Goal: Task Accomplishment & Management: Manage account settings

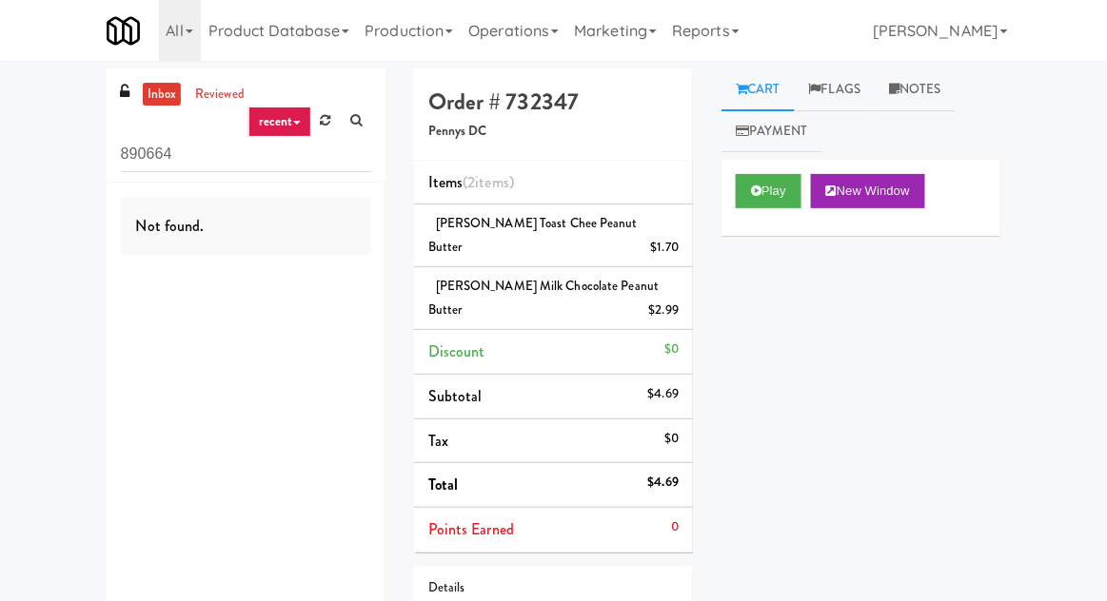
click at [325, 130] on link at bounding box center [326, 121] width 30 height 29
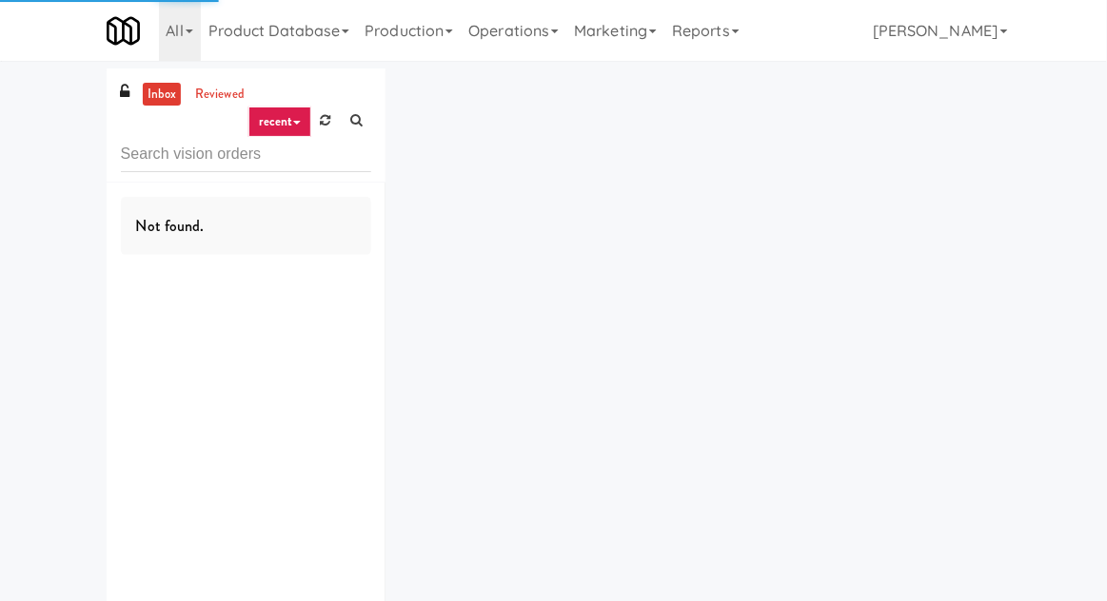
click at [19, 91] on div "inbox reviewed recent all unclear take inventory issue suspicious failed recent…" at bounding box center [553, 371] width 1107 height 604
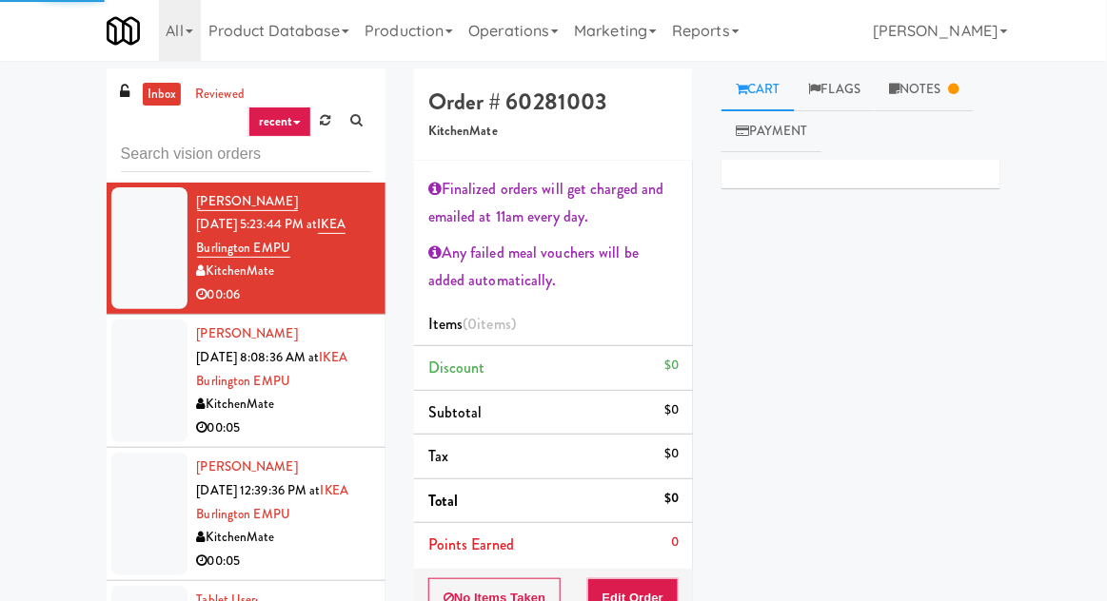
click at [143, 386] on div at bounding box center [149, 381] width 76 height 123
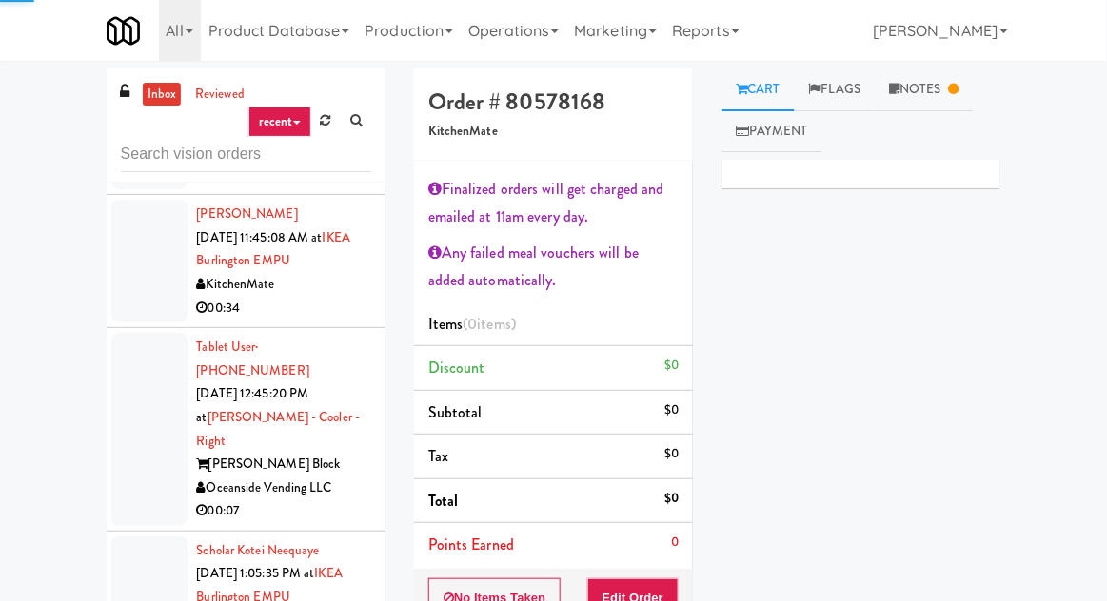
click at [135, 343] on div at bounding box center [149, 429] width 76 height 193
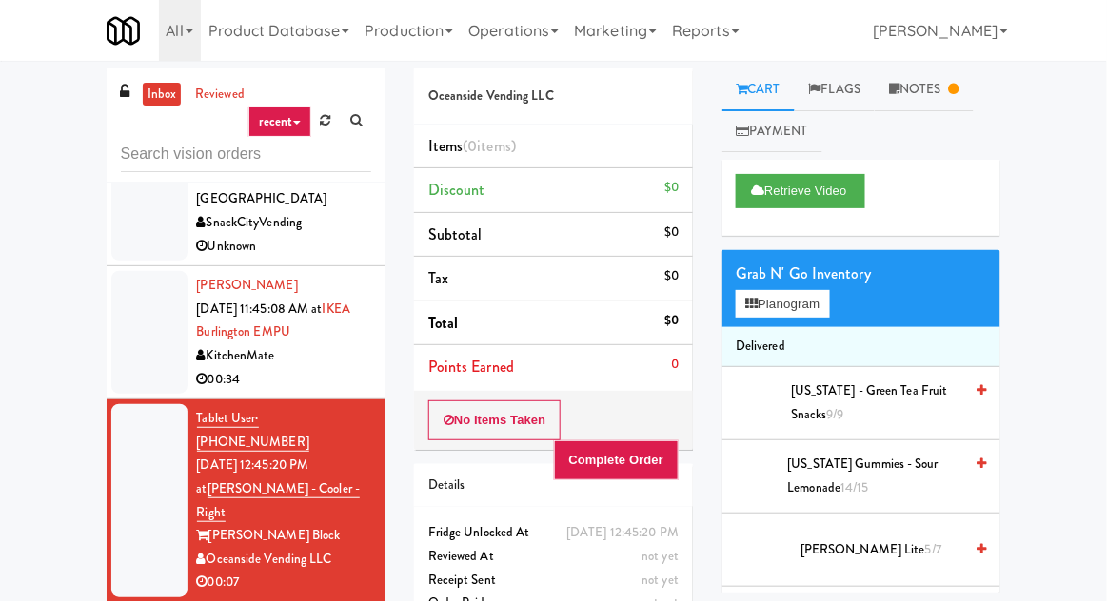
scroll to position [503, 0]
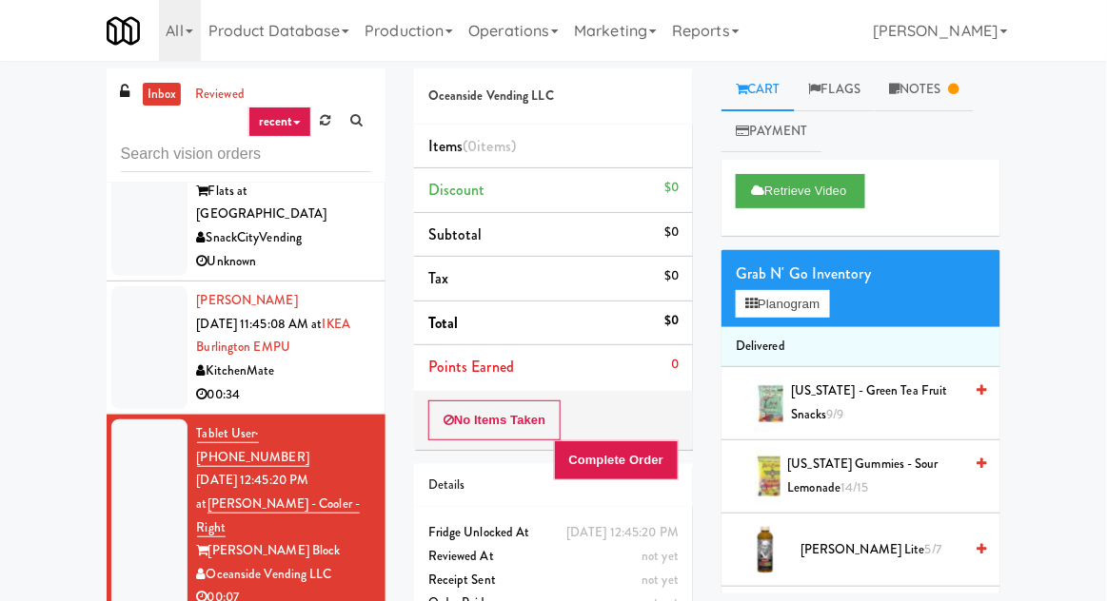
click at [131, 299] on div at bounding box center [149, 347] width 76 height 123
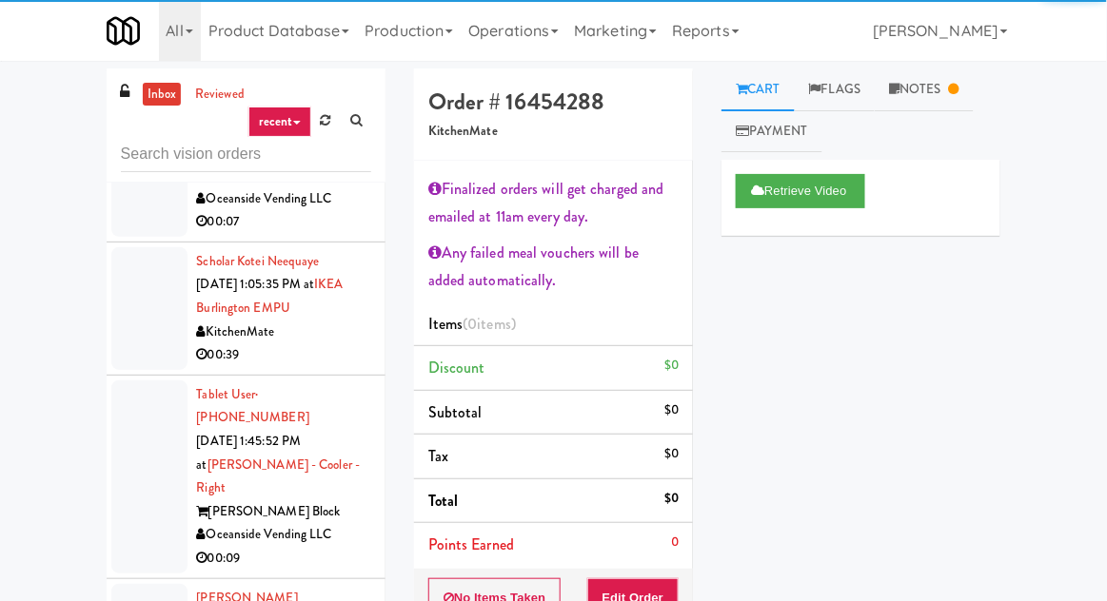
click at [127, 247] on div at bounding box center [149, 308] width 76 height 123
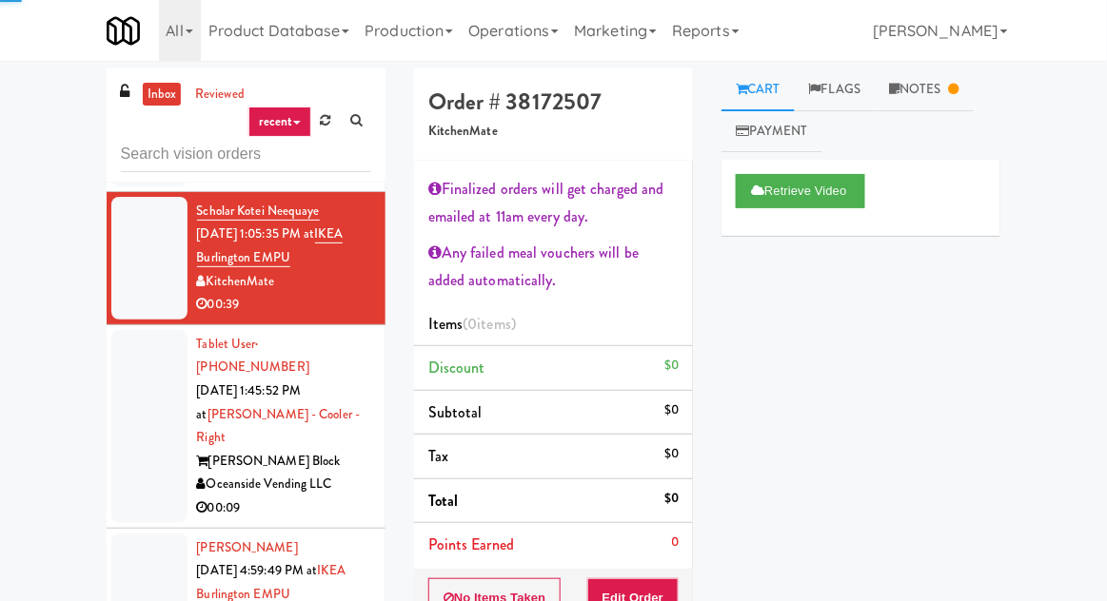
scroll to position [930, 0]
click at [135, 330] on div at bounding box center [149, 426] width 76 height 193
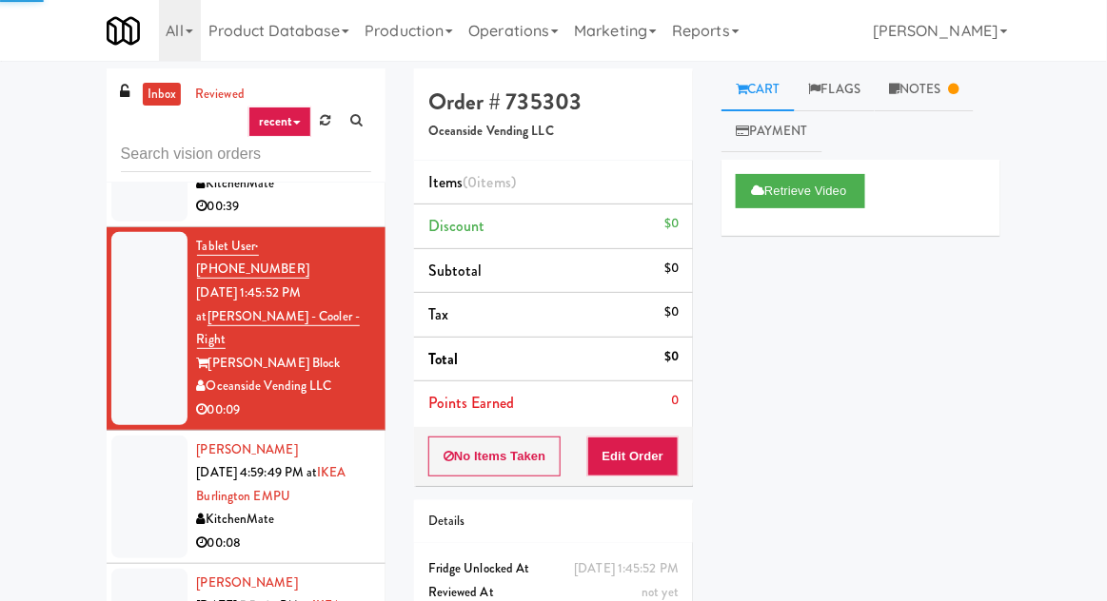
click at [128, 436] on div at bounding box center [149, 497] width 76 height 123
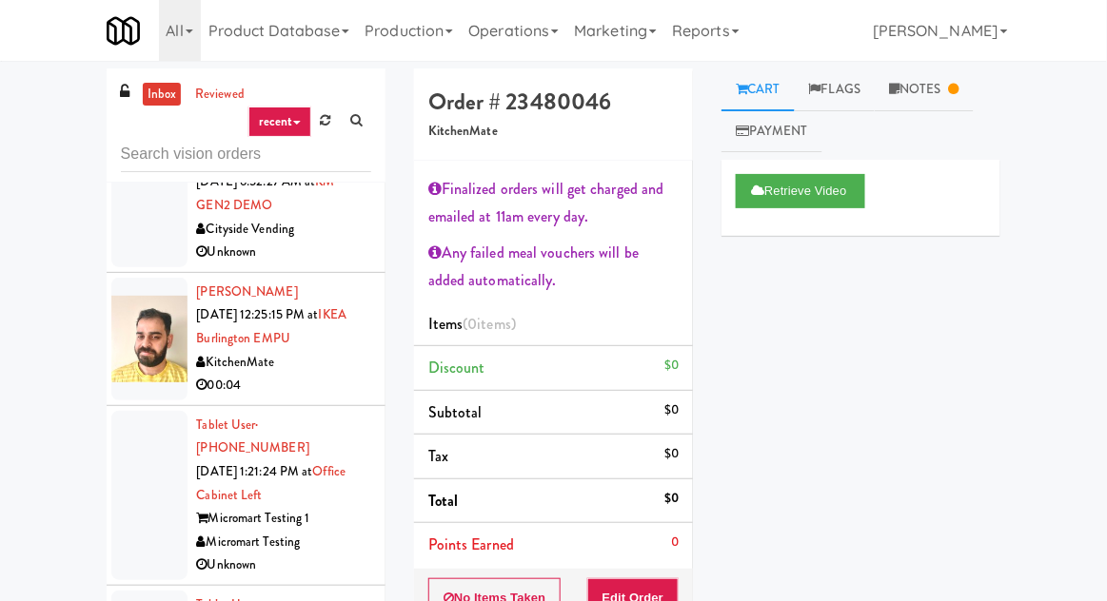
click at [128, 411] on div at bounding box center [149, 495] width 76 height 169
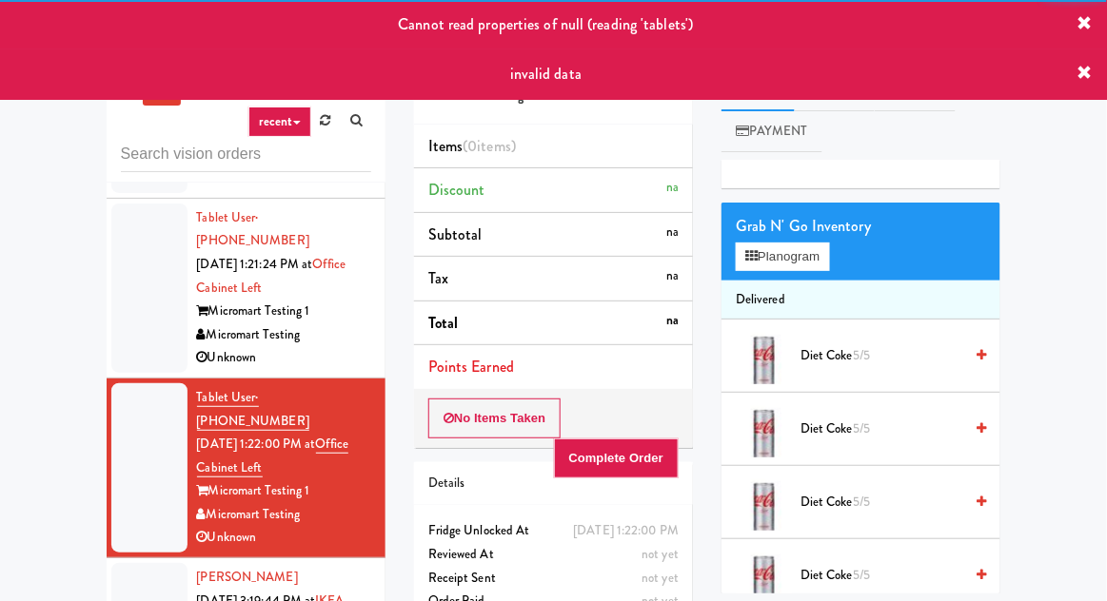
scroll to position [2287, 0]
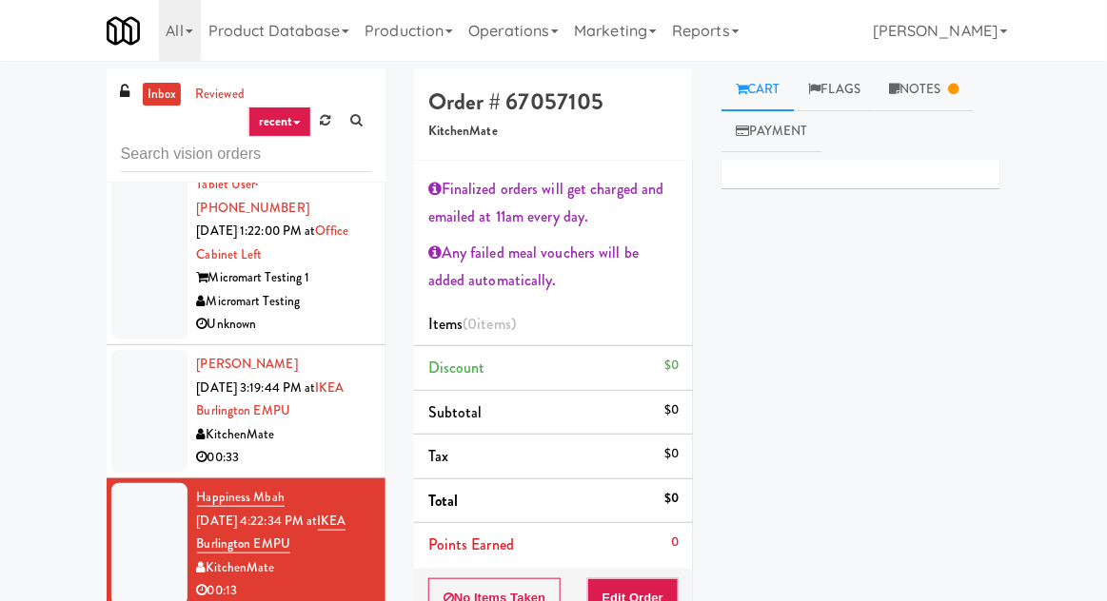
scroll to position [2505, 0]
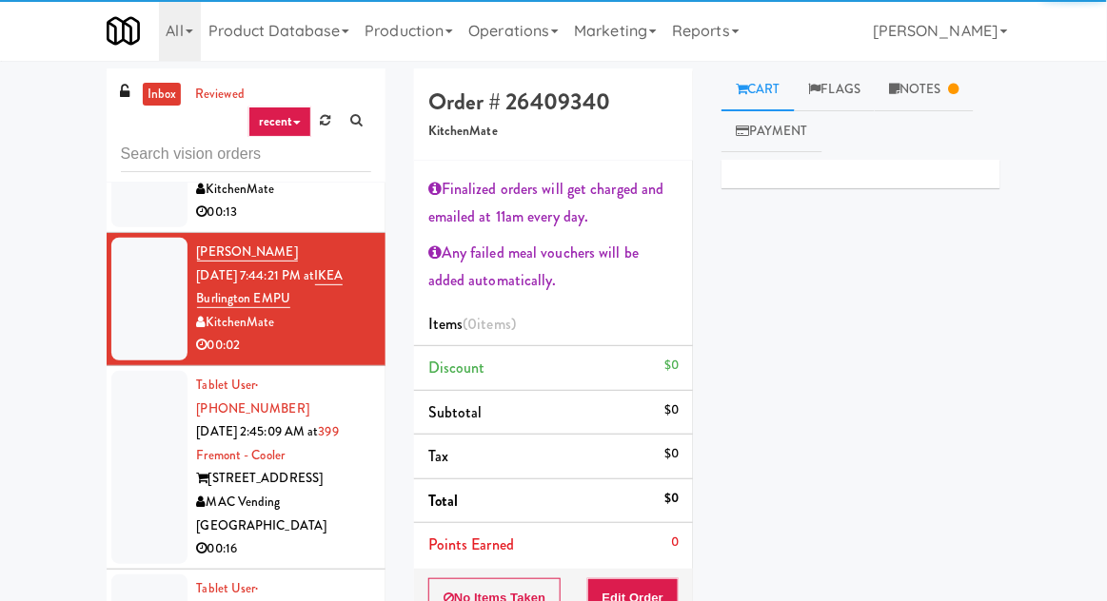
scroll to position [2882, 0]
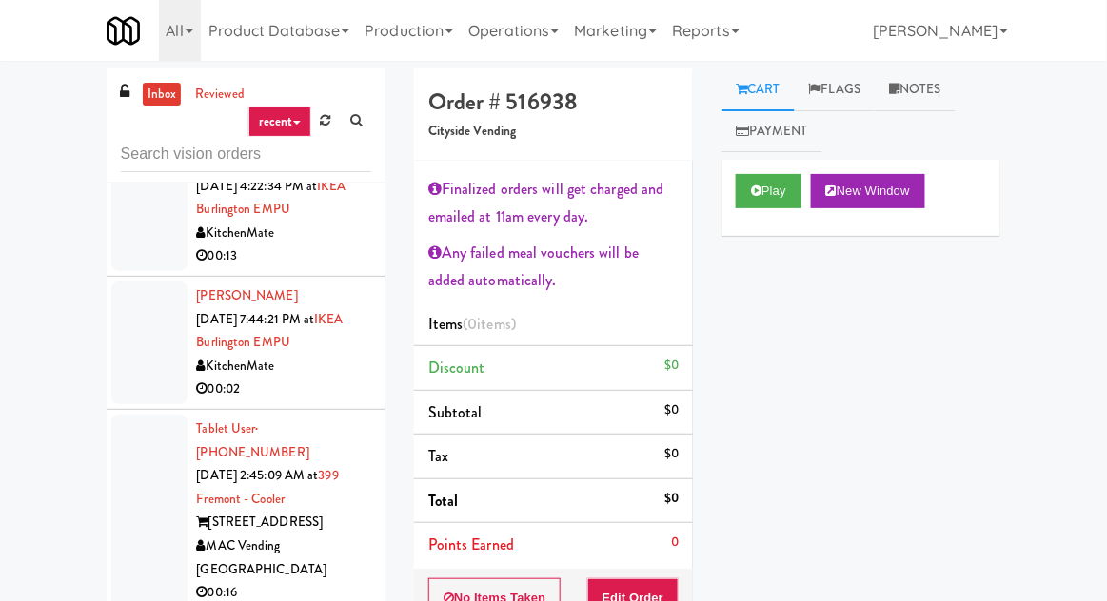
scroll to position [2832, 0]
click at [133, 417] on div at bounding box center [149, 513] width 76 height 193
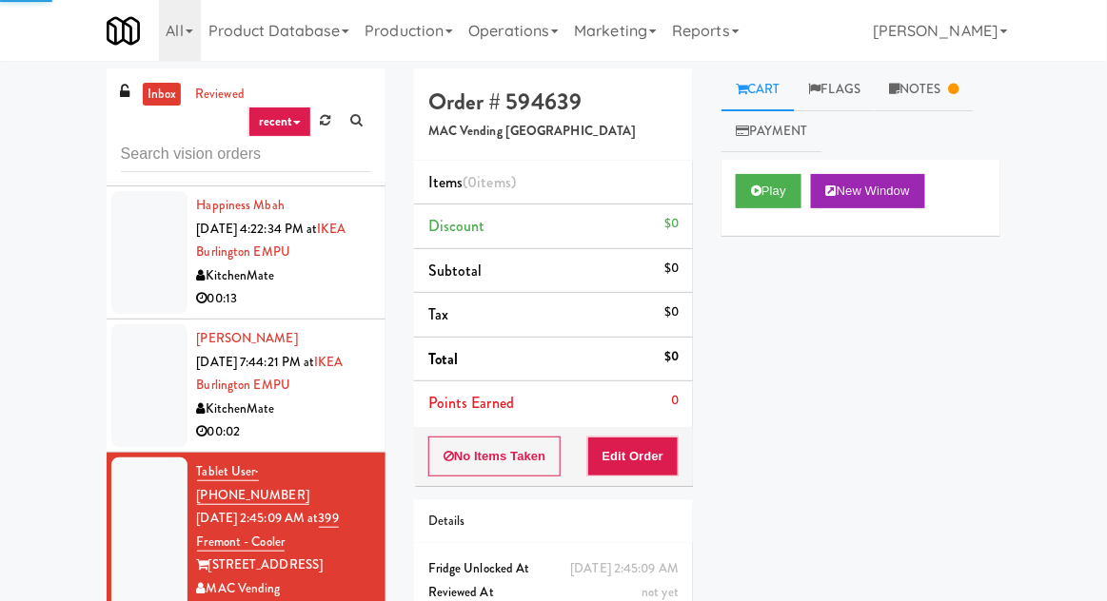
scroll to position [2768, 0]
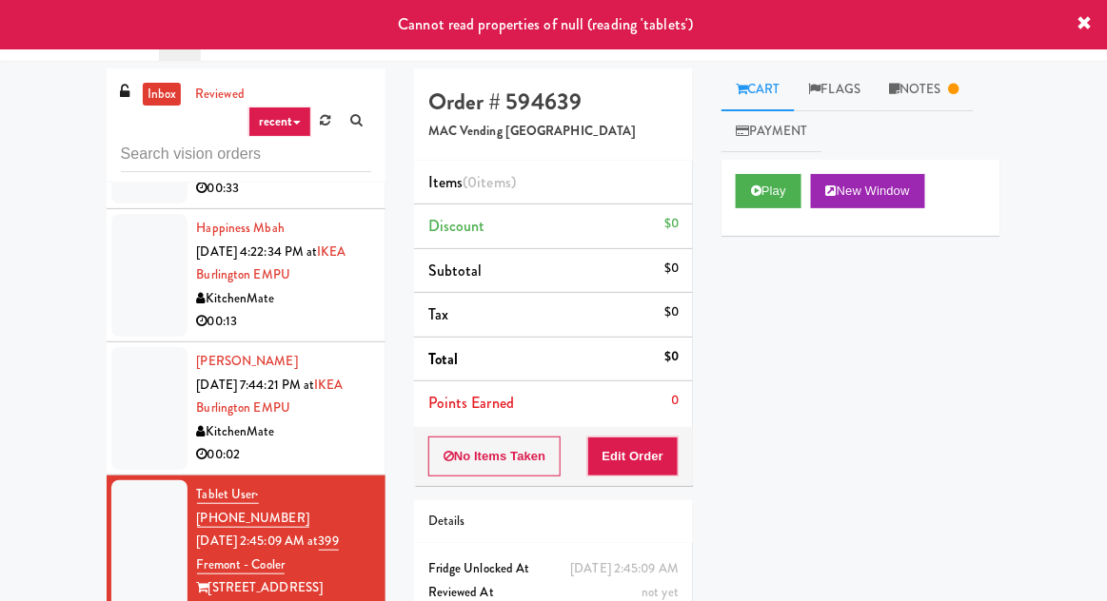
click at [938, 98] on link "Notes" at bounding box center [924, 90] width 99 height 43
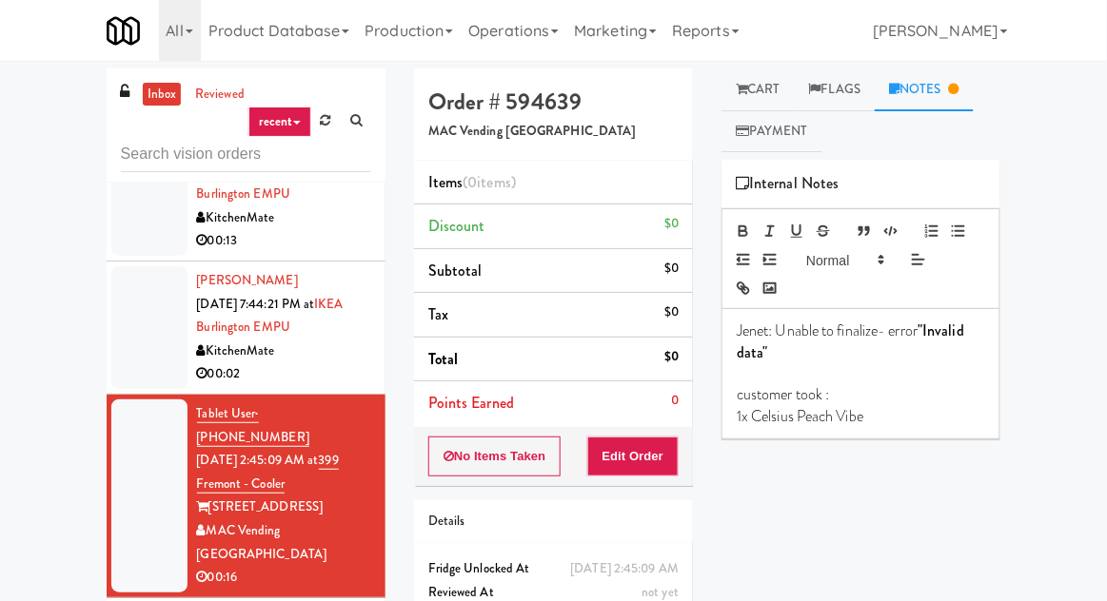
scroll to position [2851, 0]
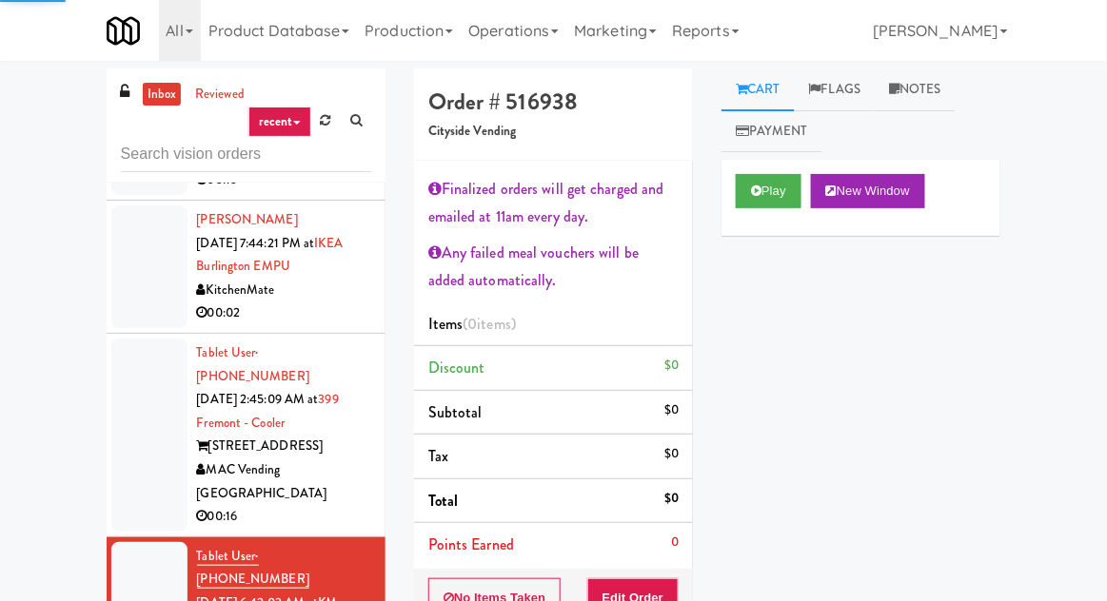
scroll to position [2911, 0]
click at [759, 181] on button "Play" at bounding box center [769, 191] width 66 height 34
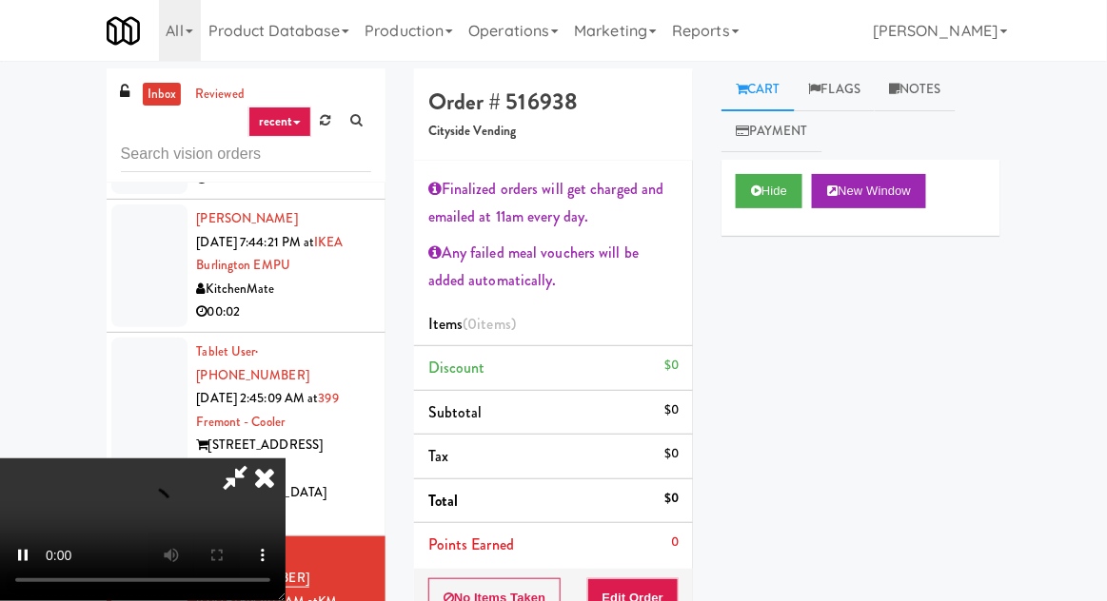
click at [931, 102] on link "Notes" at bounding box center [915, 90] width 81 height 43
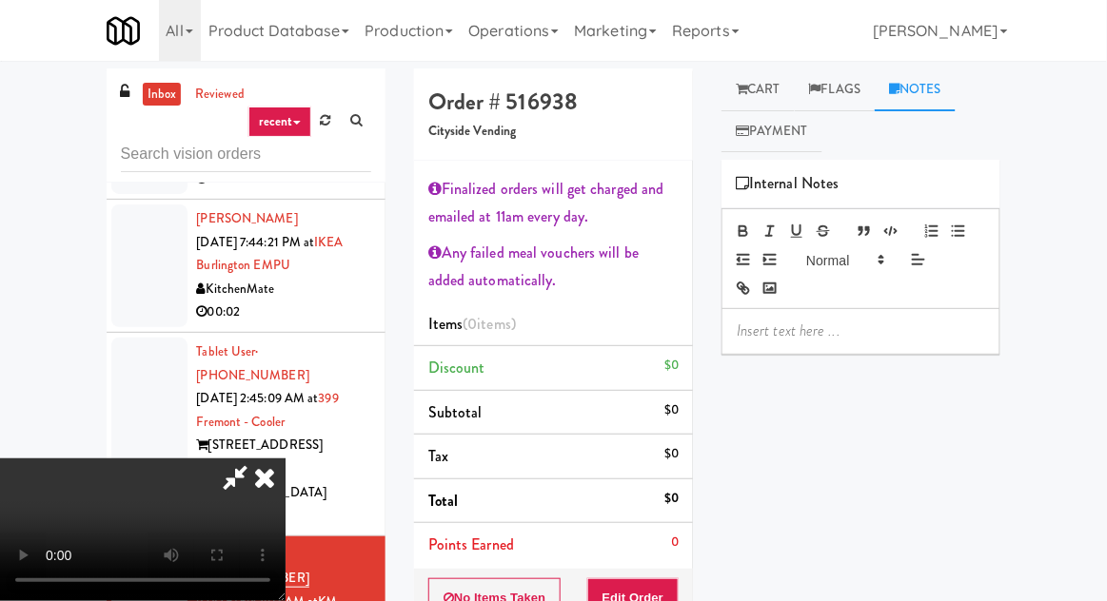
click at [876, 327] on p at bounding box center [861, 331] width 248 height 21
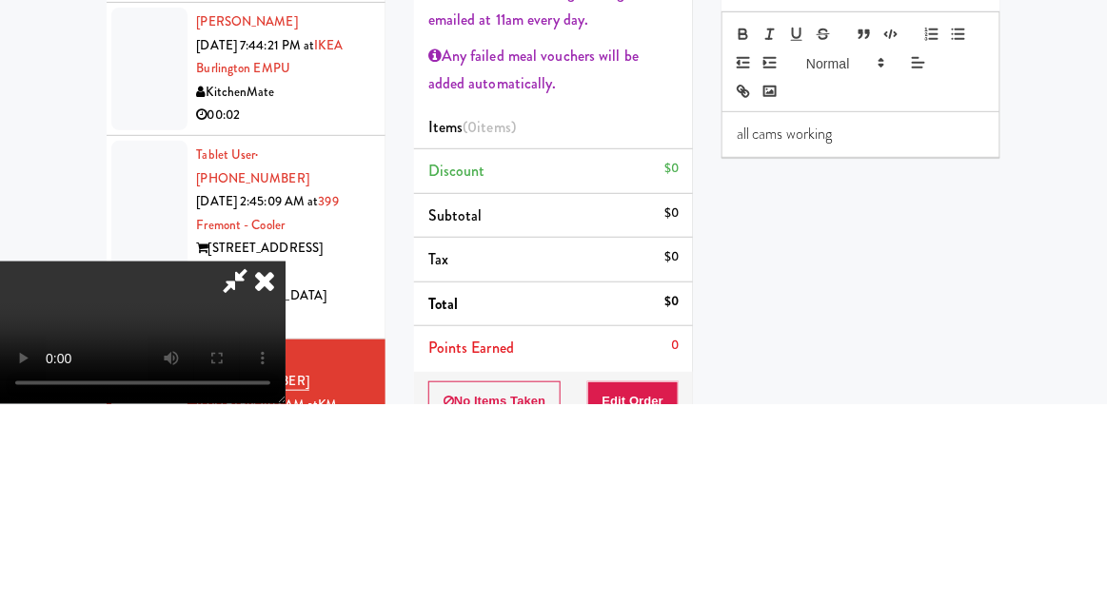
click at [898, 394] on div "Hide New Window Primary Flag Clear Flag if unable to determine what was taken o…" at bounding box center [860, 517] width 279 height 714
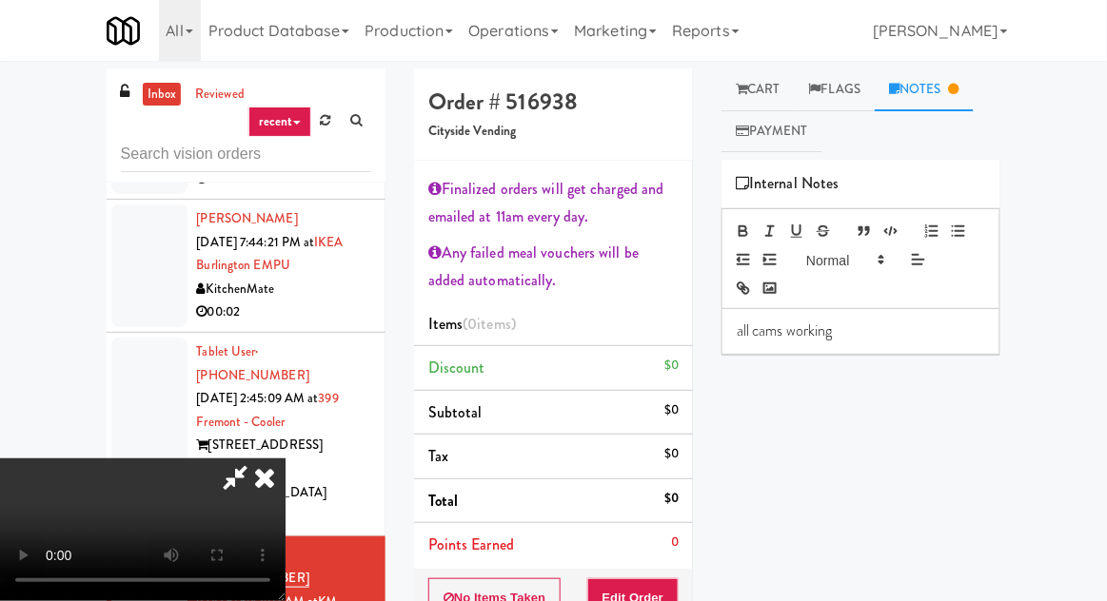
scroll to position [69, 0]
click at [762, 97] on link "Cart" at bounding box center [757, 90] width 73 height 43
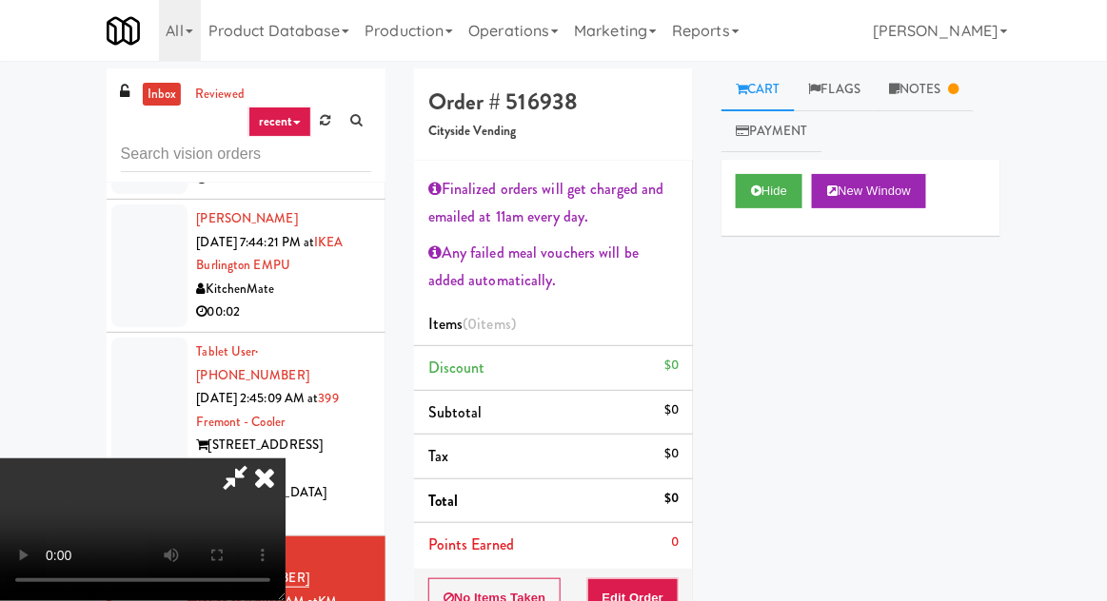
click at [948, 100] on link "Notes" at bounding box center [924, 90] width 99 height 43
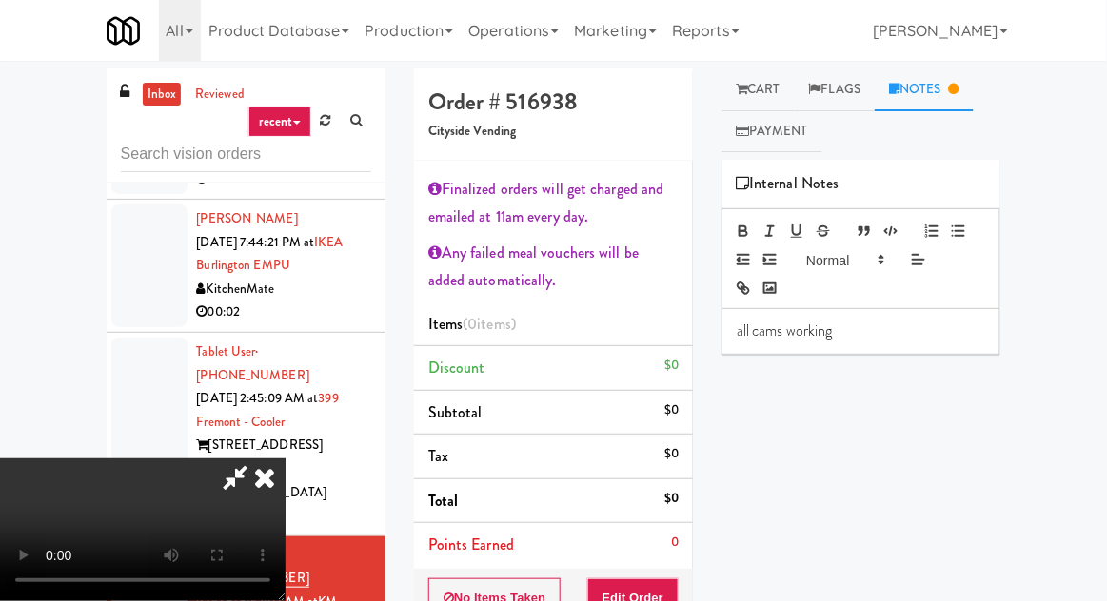
click at [752, 339] on p "all cams working" at bounding box center [861, 331] width 248 height 21
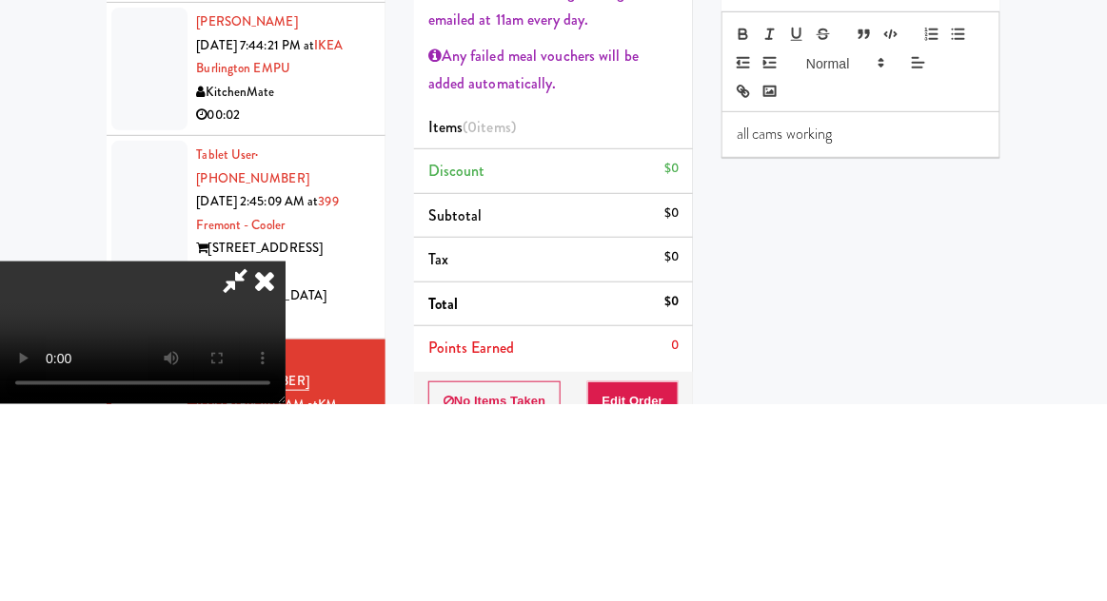
click at [756, 336] on p "all cams working" at bounding box center [861, 331] width 248 height 21
click at [748, 334] on p "all cams working" at bounding box center [861, 331] width 248 height 21
click at [741, 343] on div "all cams working" at bounding box center [860, 331] width 277 height 44
click at [745, 331] on p "all cams working" at bounding box center [861, 331] width 248 height 21
copy p "all cams working"
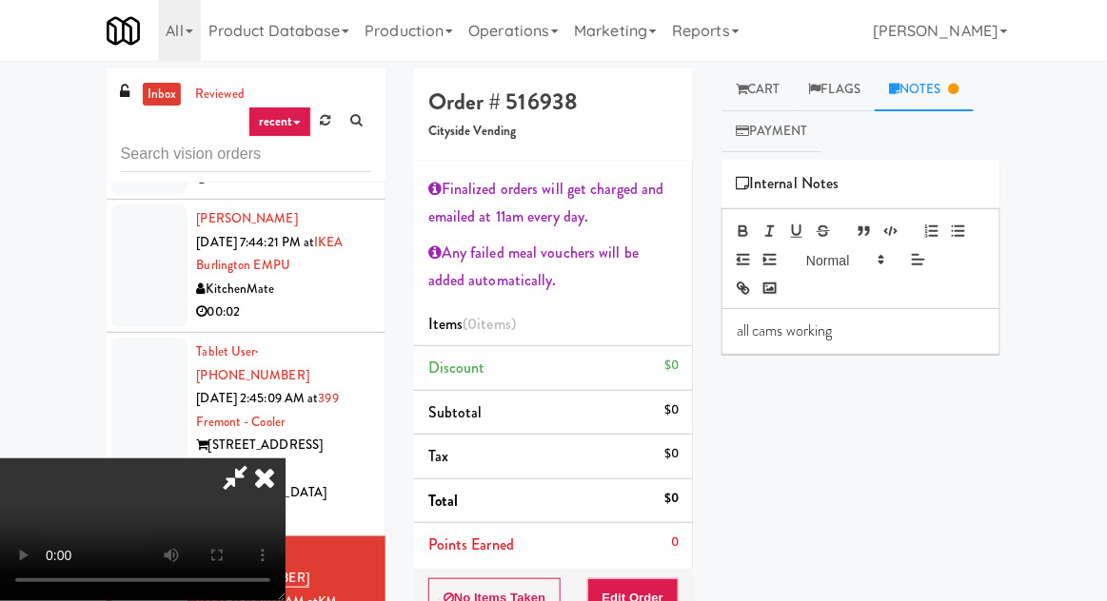
click at [759, 94] on link "Cart" at bounding box center [757, 90] width 73 height 43
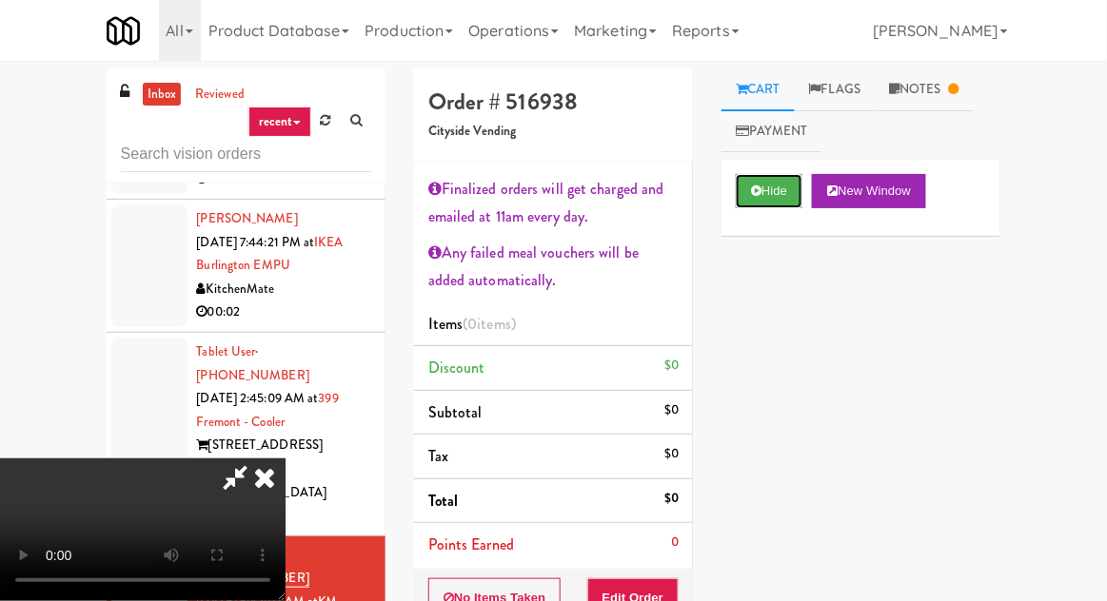
click at [781, 184] on button "Hide" at bounding box center [769, 191] width 67 height 34
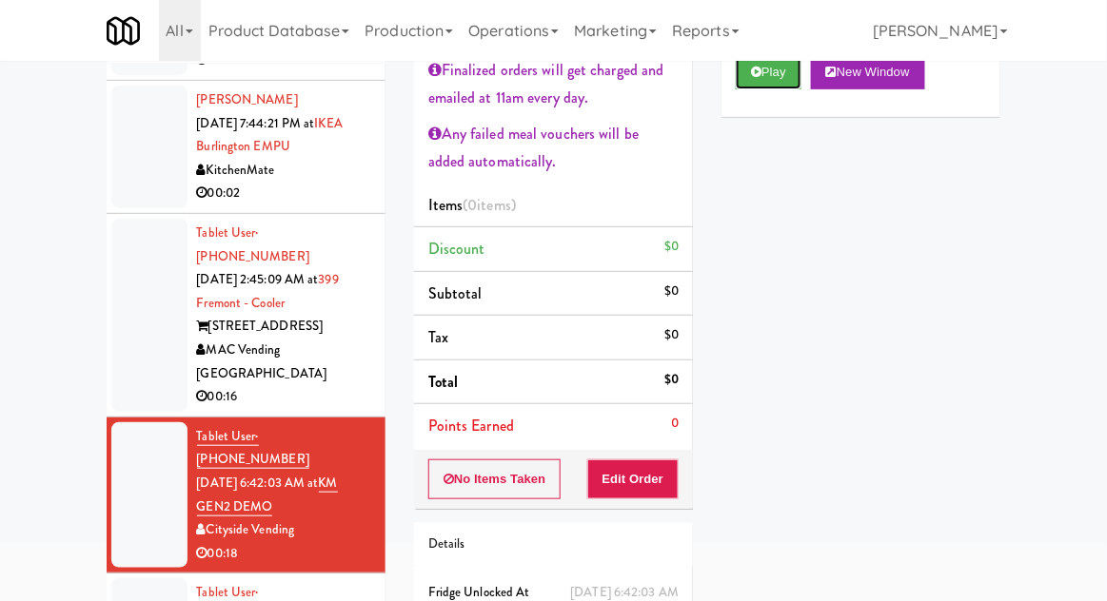
scroll to position [121, 0]
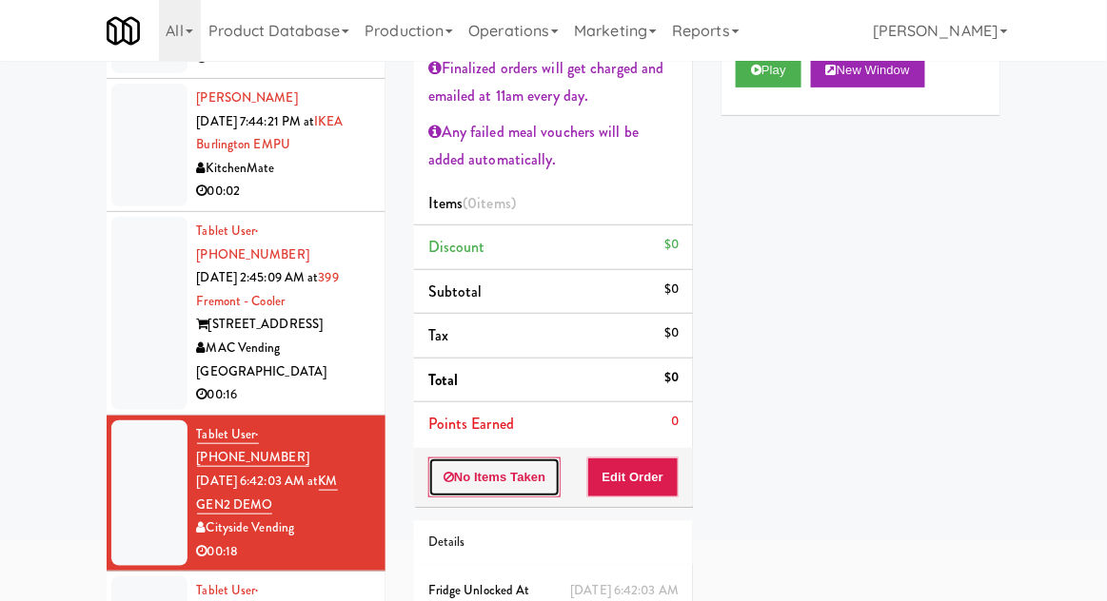
click at [510, 473] on button "No Items Taken" at bounding box center [494, 478] width 133 height 40
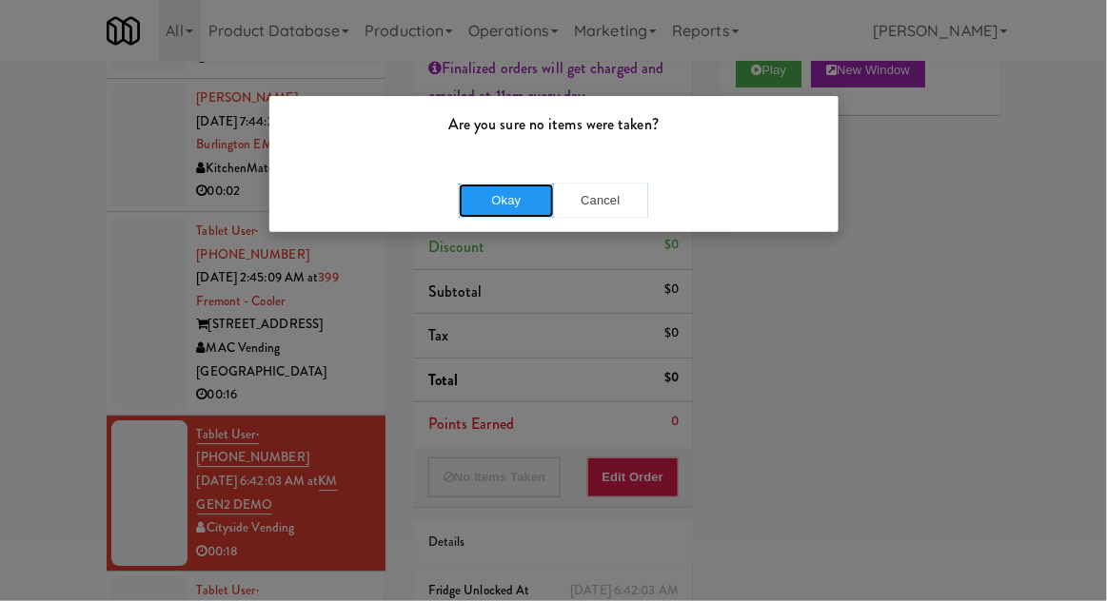
click at [522, 215] on button "Okay" at bounding box center [506, 201] width 95 height 34
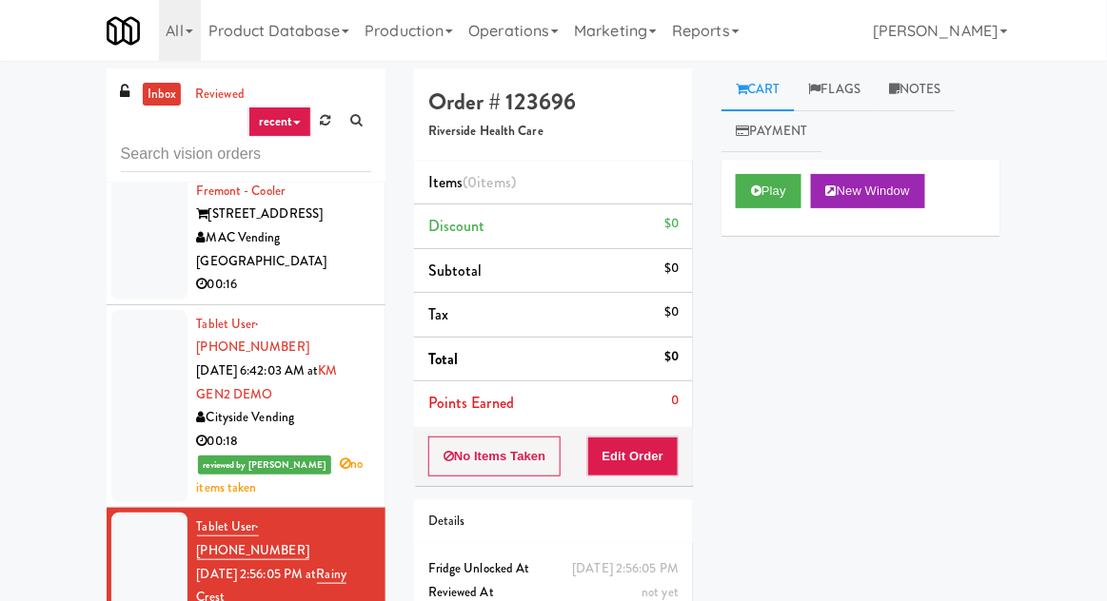
scroll to position [3141, 0]
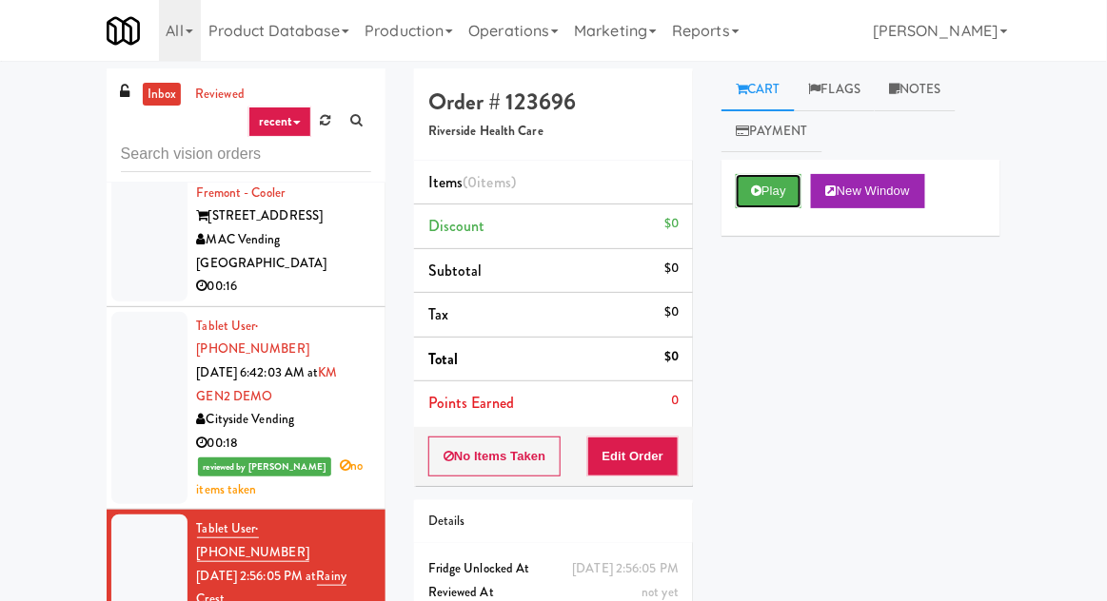
click at [759, 190] on icon at bounding box center [756, 191] width 10 height 12
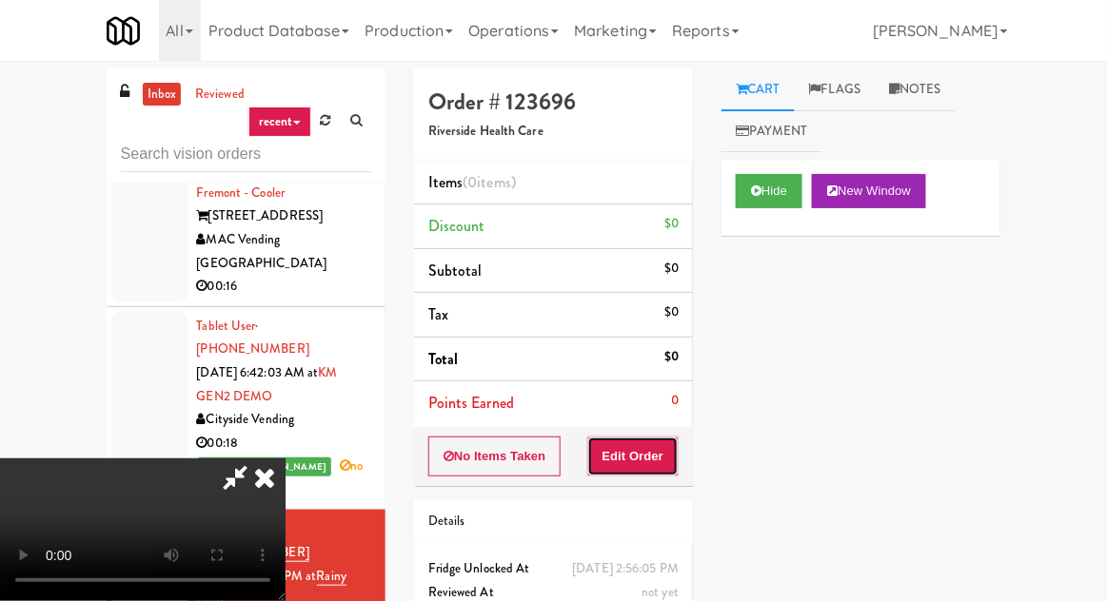
click at [629, 437] on button "Edit Order" at bounding box center [633, 457] width 92 height 40
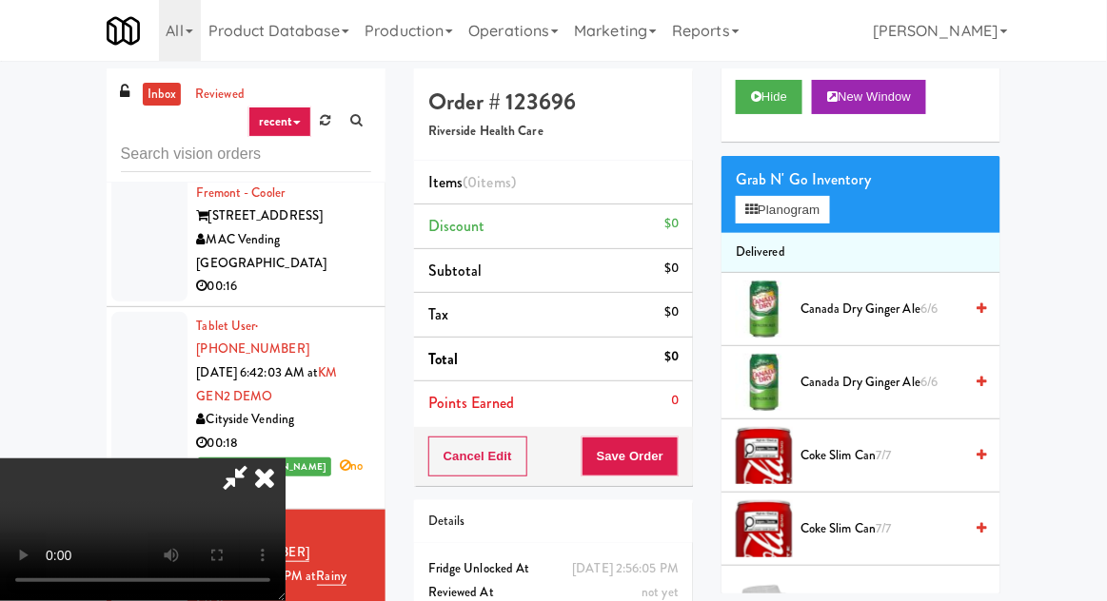
scroll to position [0, 0]
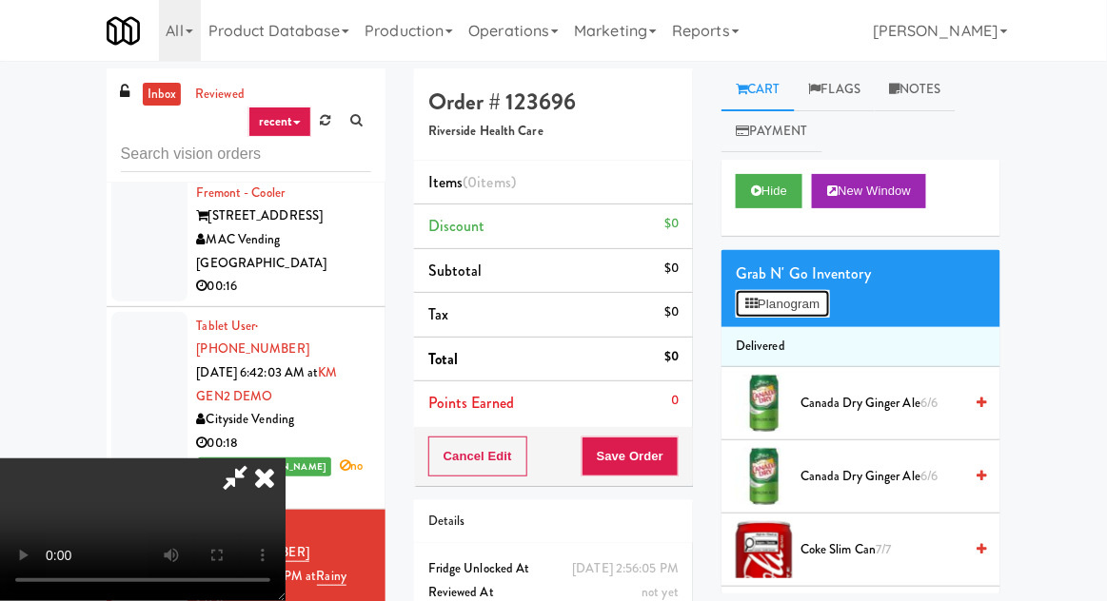
click at [805, 297] on button "Planogram" at bounding box center [782, 304] width 93 height 29
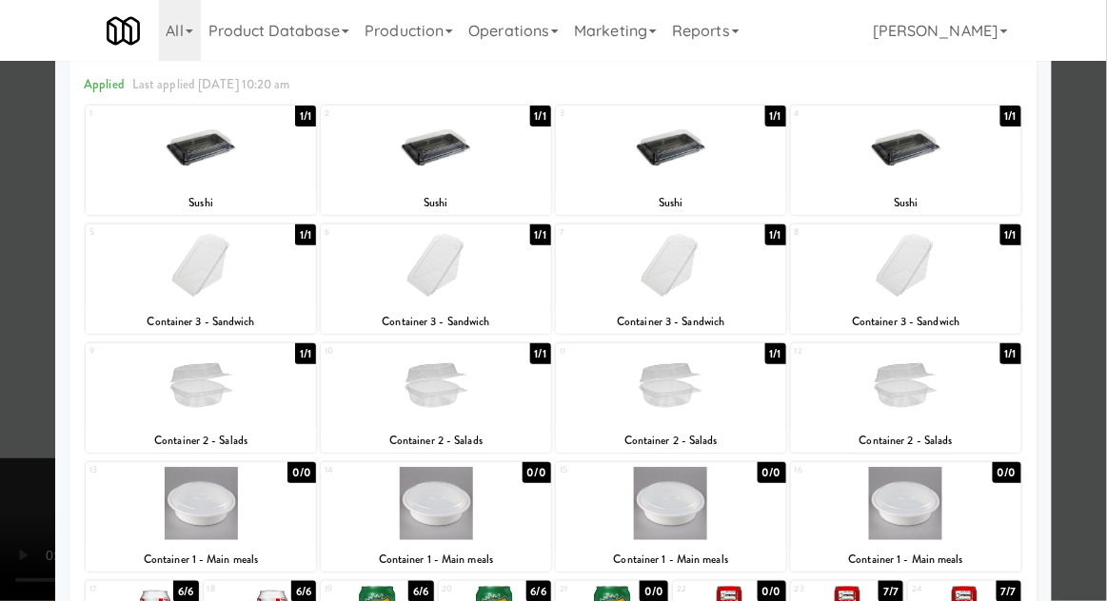
scroll to position [86, 0]
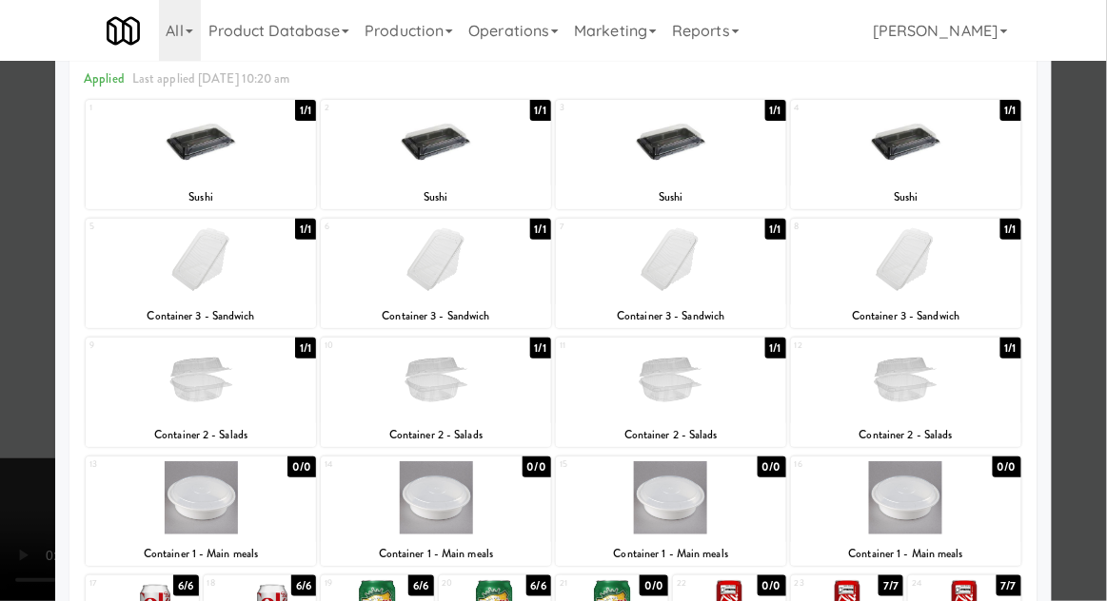
click at [116, 171] on div at bounding box center [201, 141] width 230 height 73
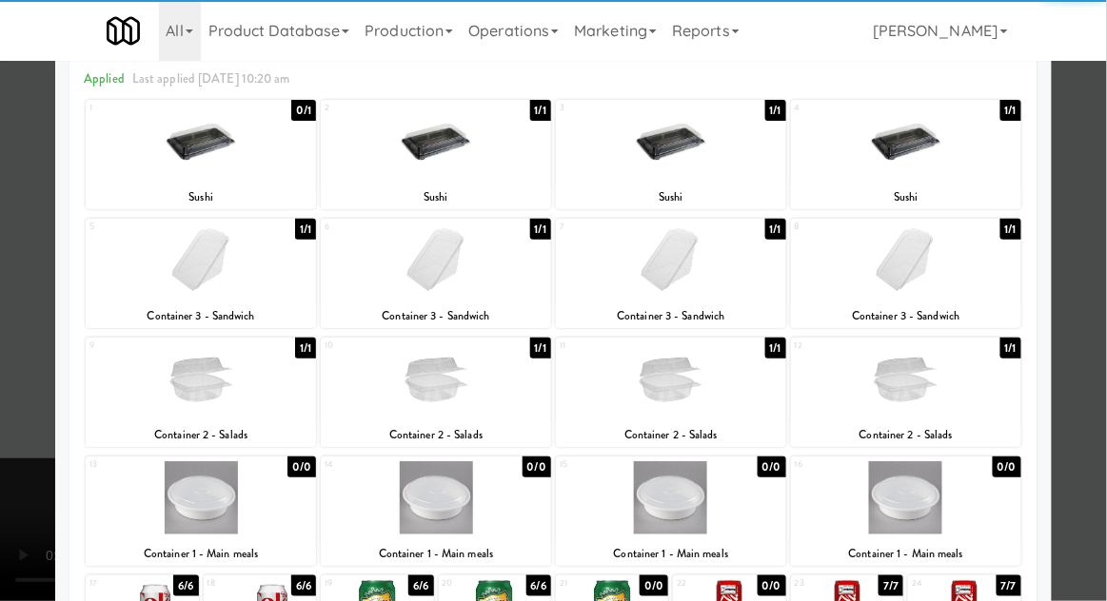
click at [26, 267] on div at bounding box center [553, 300] width 1107 height 601
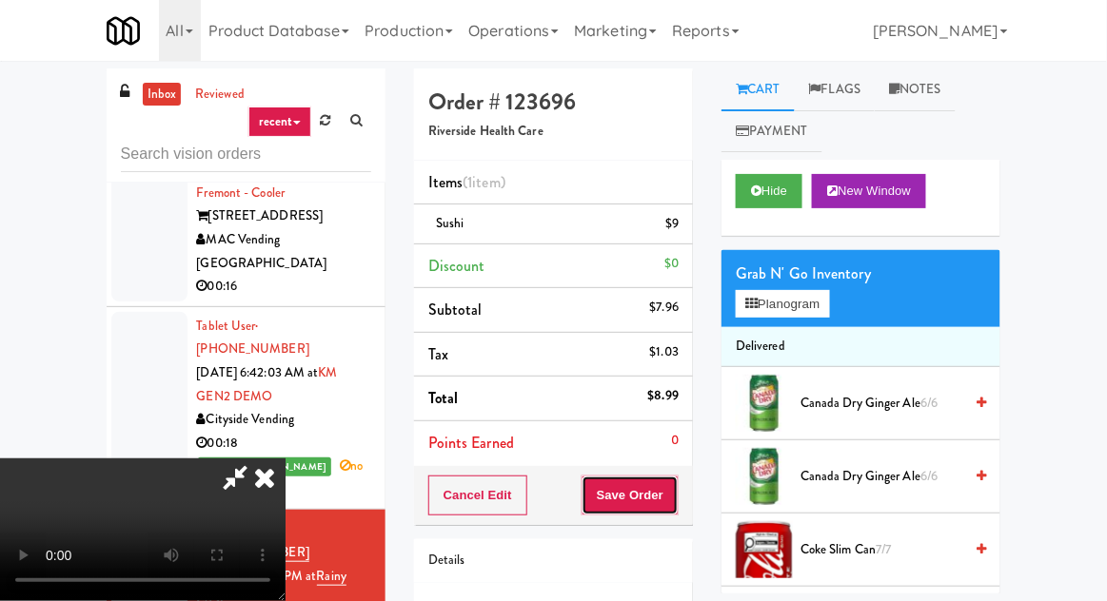
click at [673, 492] on button "Save Order" at bounding box center [629, 496] width 97 height 40
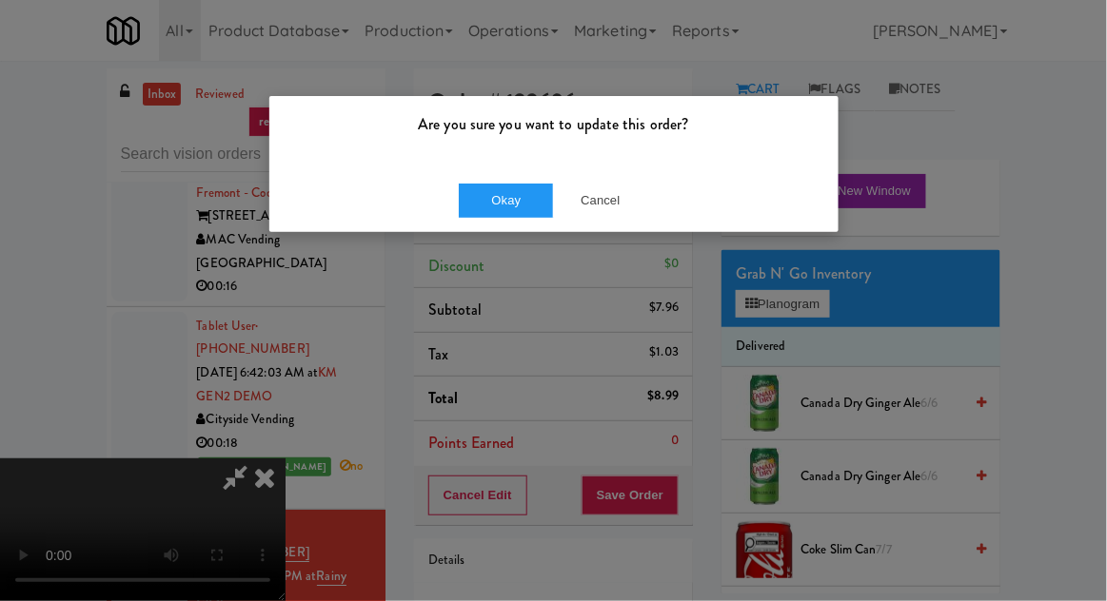
click at [530, 228] on div "Okay Cancel" at bounding box center [553, 200] width 569 height 64
click at [532, 192] on button "Okay" at bounding box center [506, 201] width 95 height 34
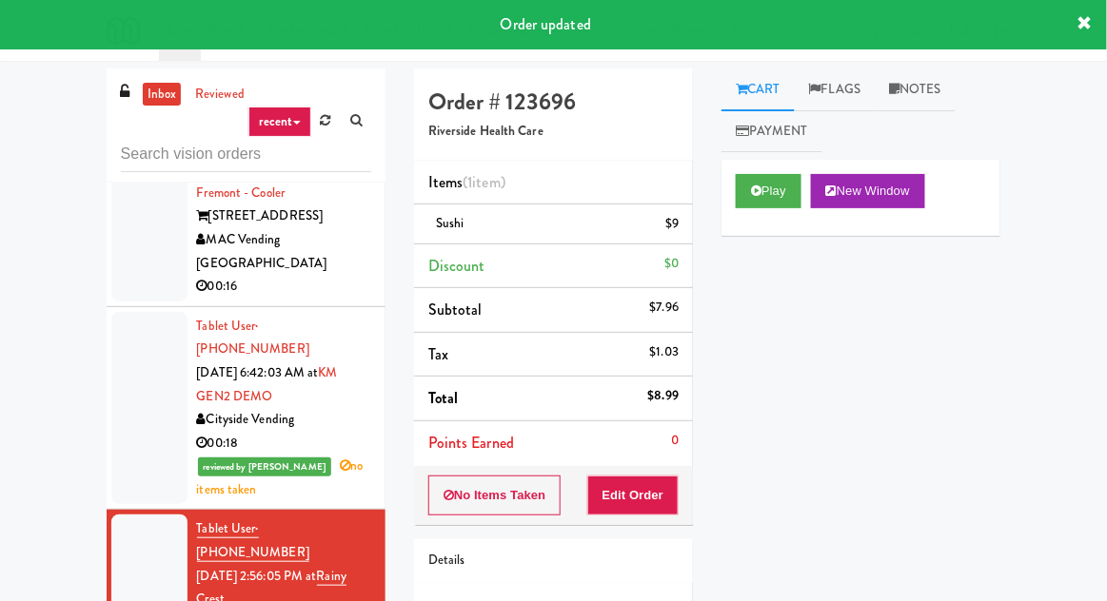
click at [22, 601] on div "inbox reviewed recent all unclear take inventory issue suspicious failed recent…" at bounding box center [553, 419] width 1107 height 700
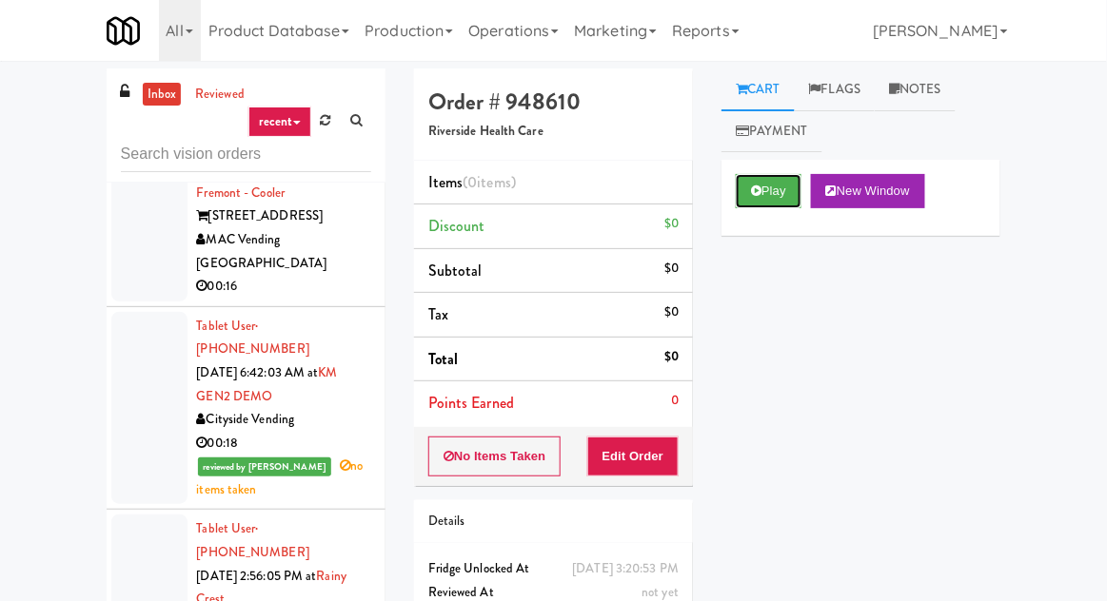
click at [751, 198] on button "Play" at bounding box center [769, 191] width 66 height 34
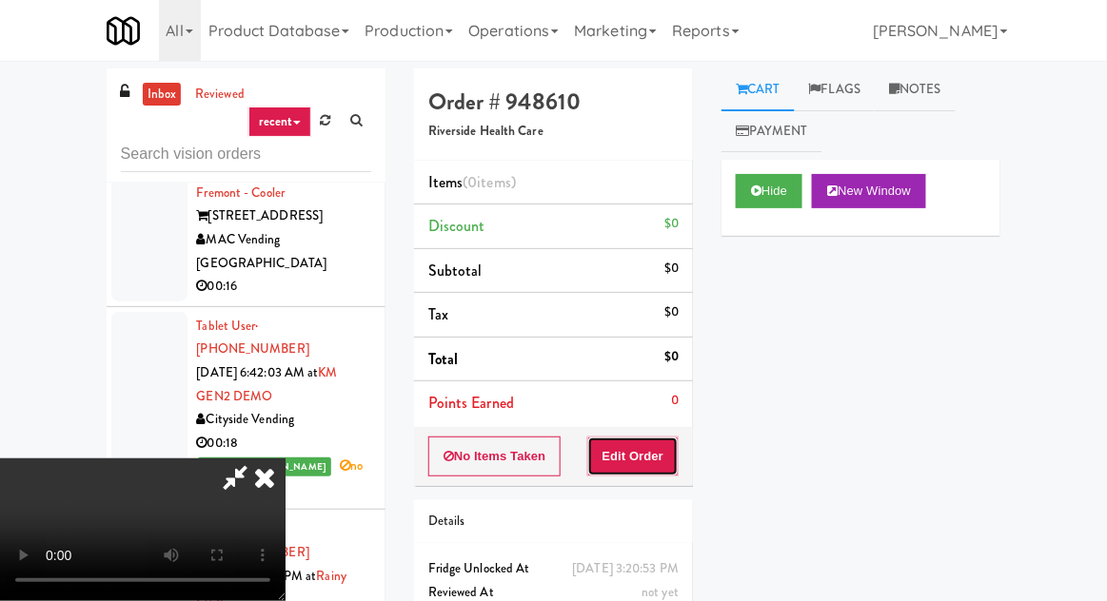
click at [643, 442] on button "Edit Order" at bounding box center [633, 457] width 92 height 40
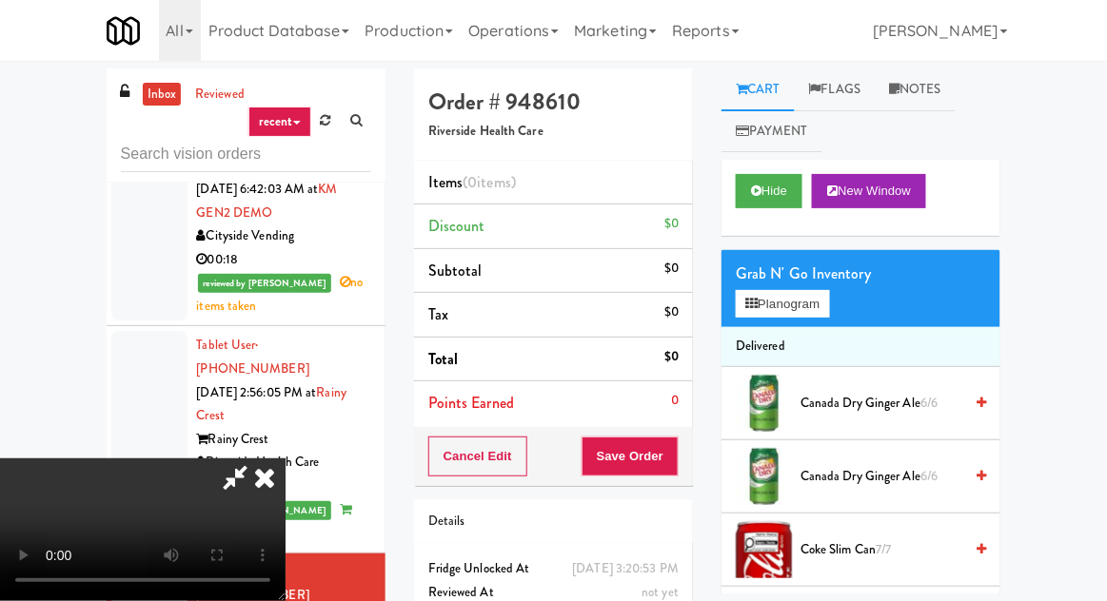
scroll to position [69, 0]
click at [811, 309] on button "Planogram" at bounding box center [782, 304] width 93 height 29
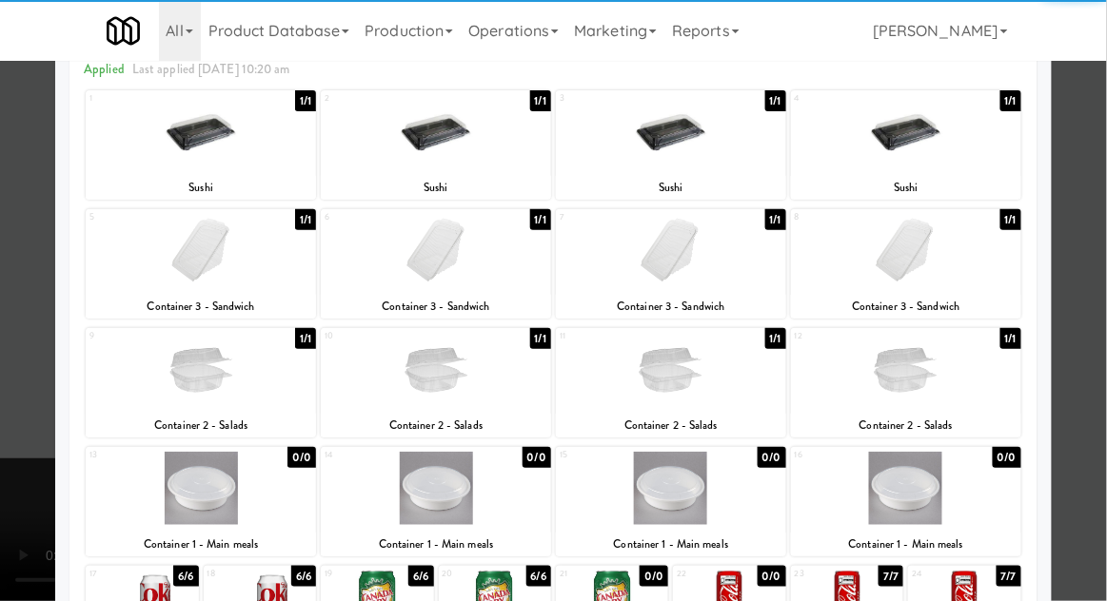
scroll to position [100, 0]
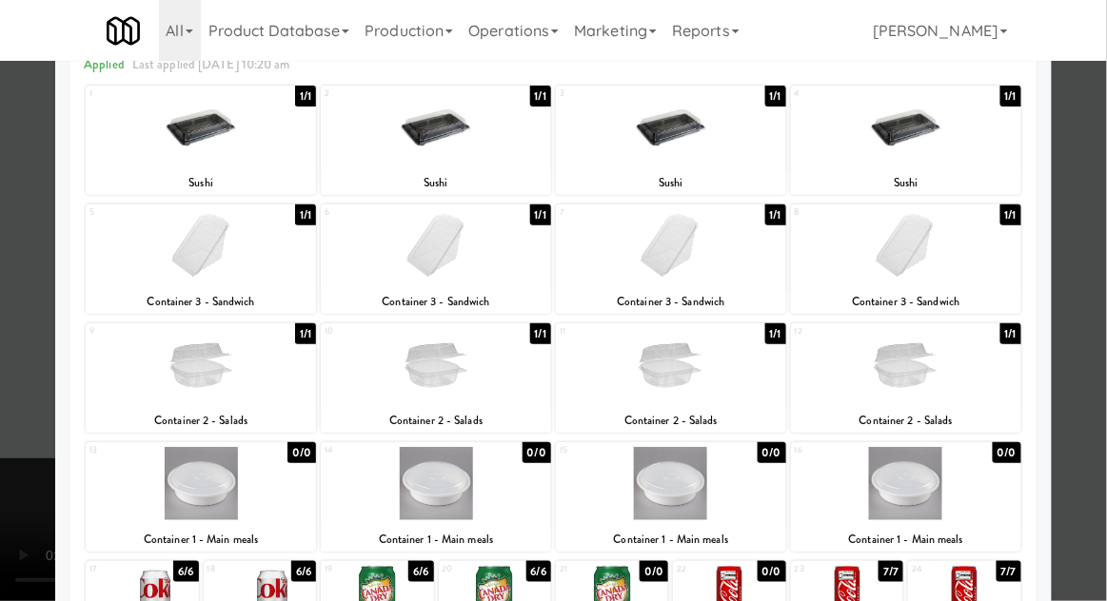
click at [426, 266] on div at bounding box center [436, 245] width 230 height 73
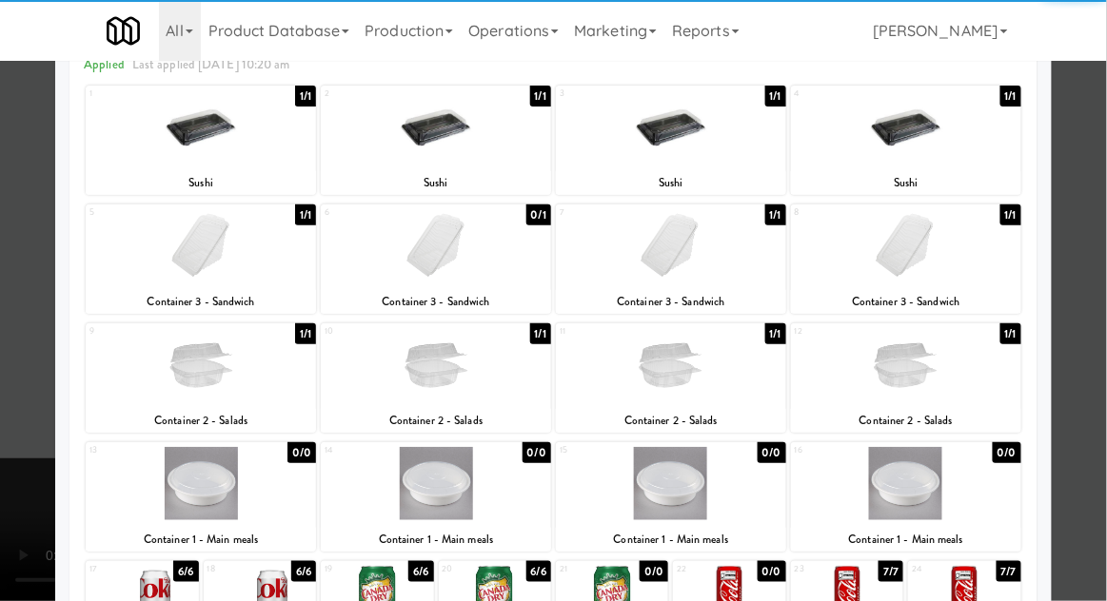
click at [42, 227] on div at bounding box center [553, 300] width 1107 height 601
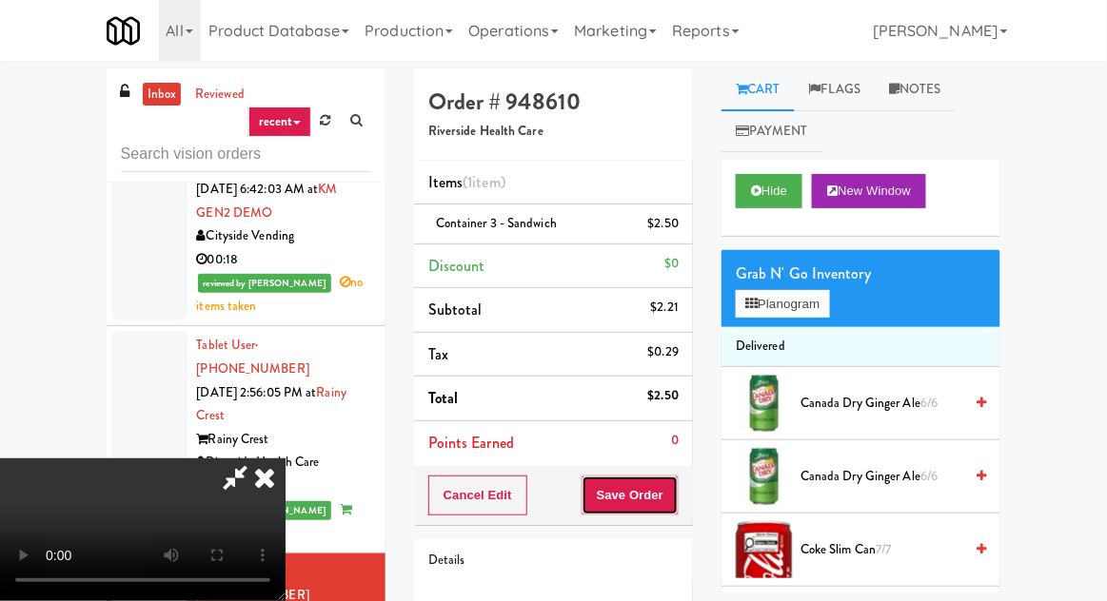
click at [673, 497] on button "Save Order" at bounding box center [629, 496] width 97 height 40
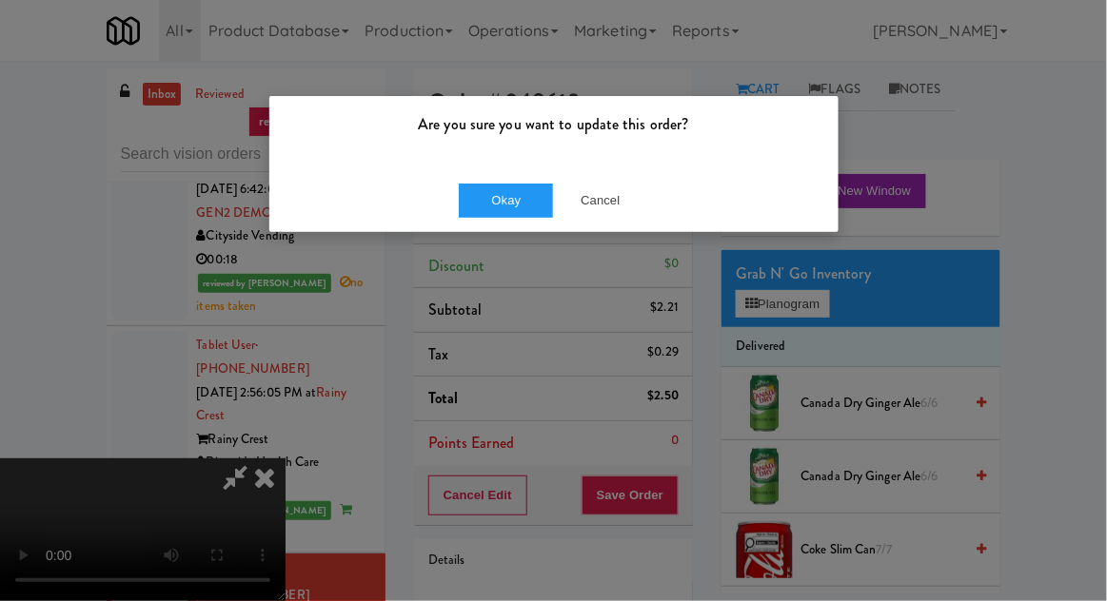
click at [481, 228] on div "Okay Cancel" at bounding box center [553, 200] width 569 height 64
click at [479, 212] on button "Okay" at bounding box center [506, 201] width 95 height 34
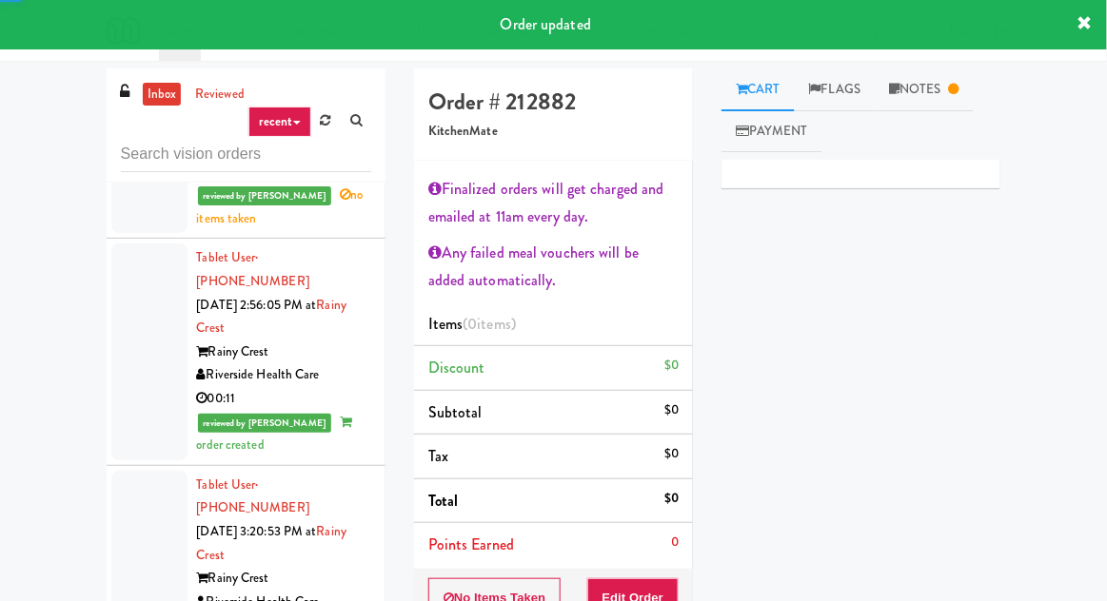
scroll to position [3433, 0]
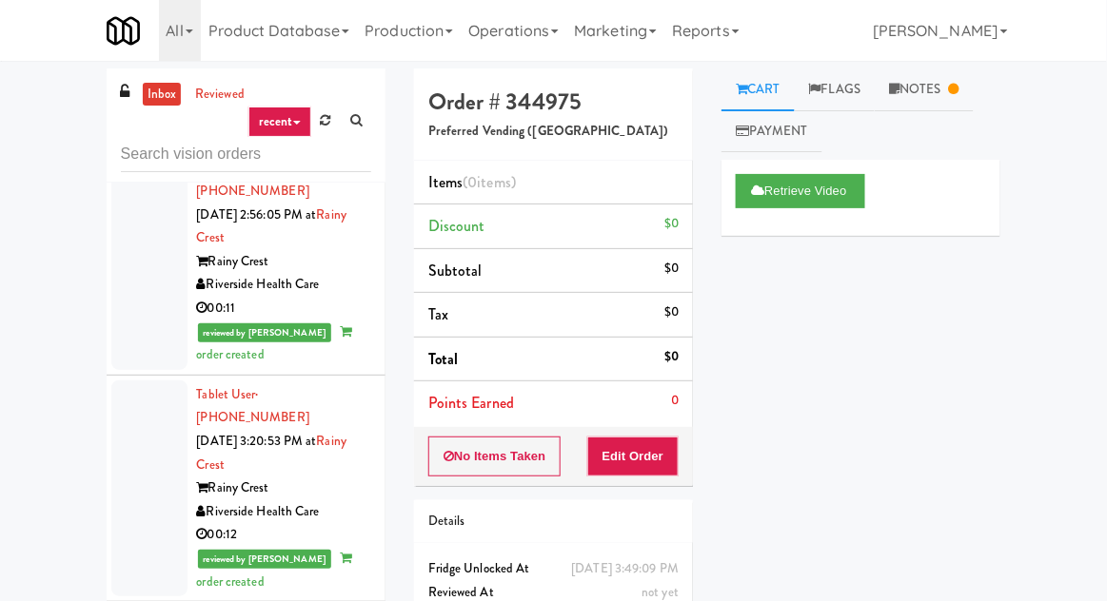
scroll to position [3503, 0]
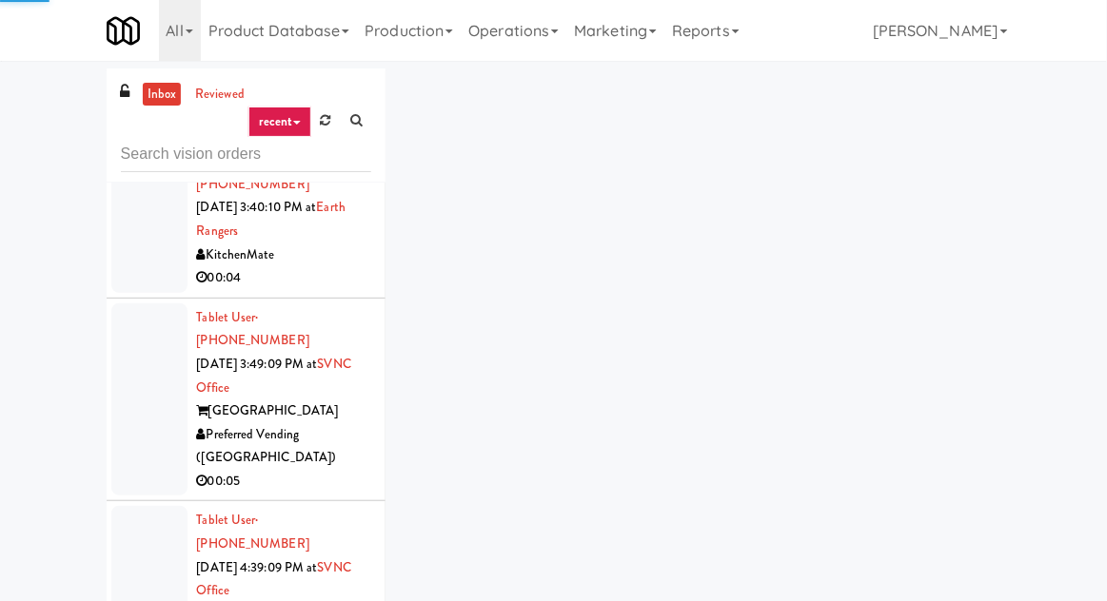
scroll to position [3963, 0]
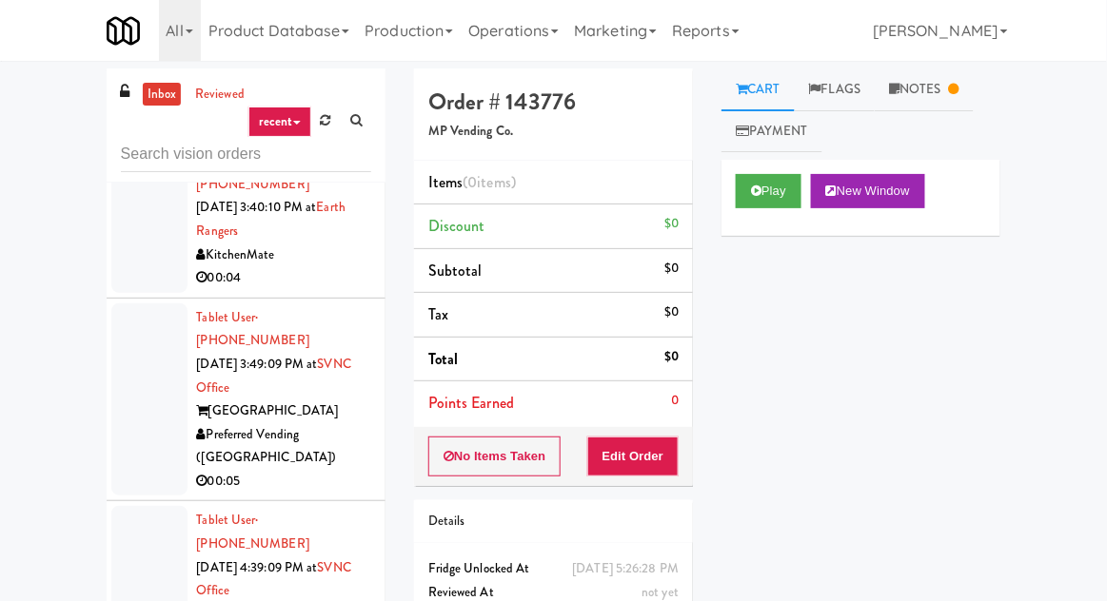
click at [951, 94] on link "Notes" at bounding box center [924, 90] width 99 height 43
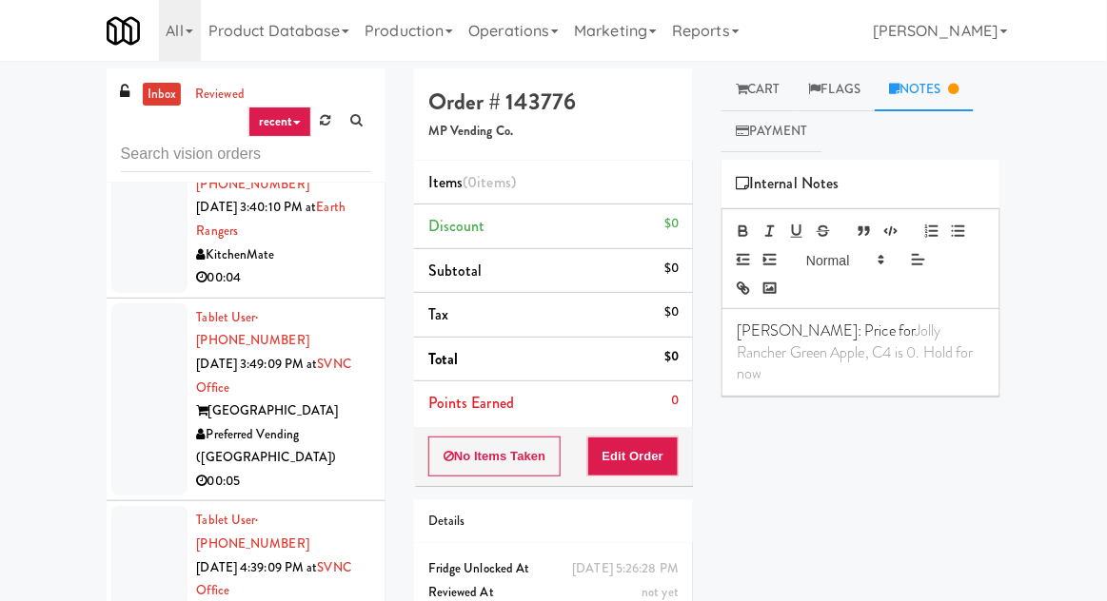
click at [763, 102] on link "Cart" at bounding box center [757, 90] width 73 height 43
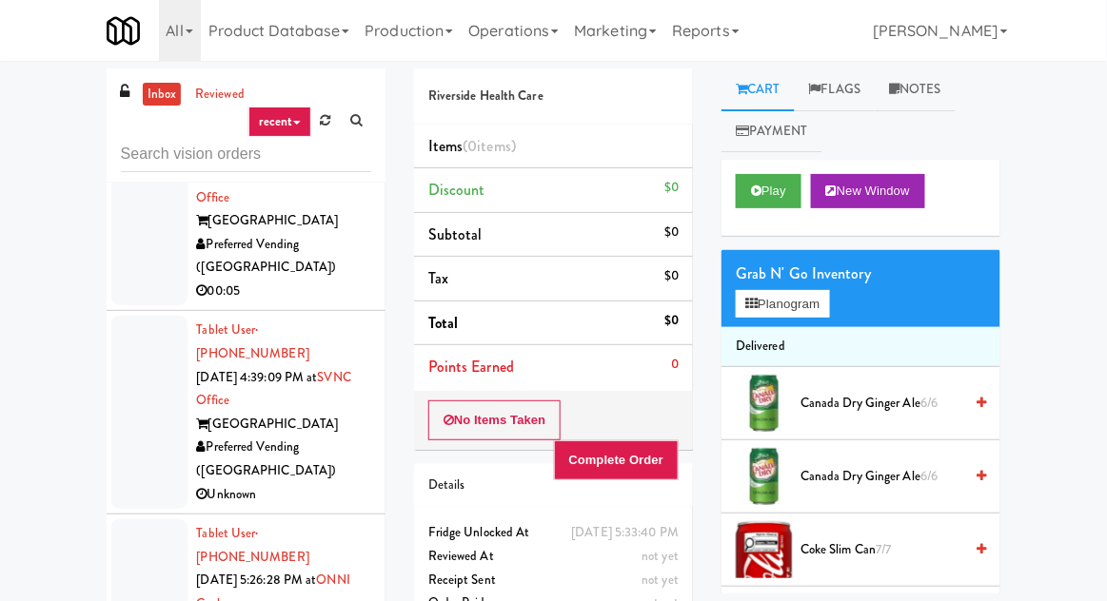
scroll to position [4123, 0]
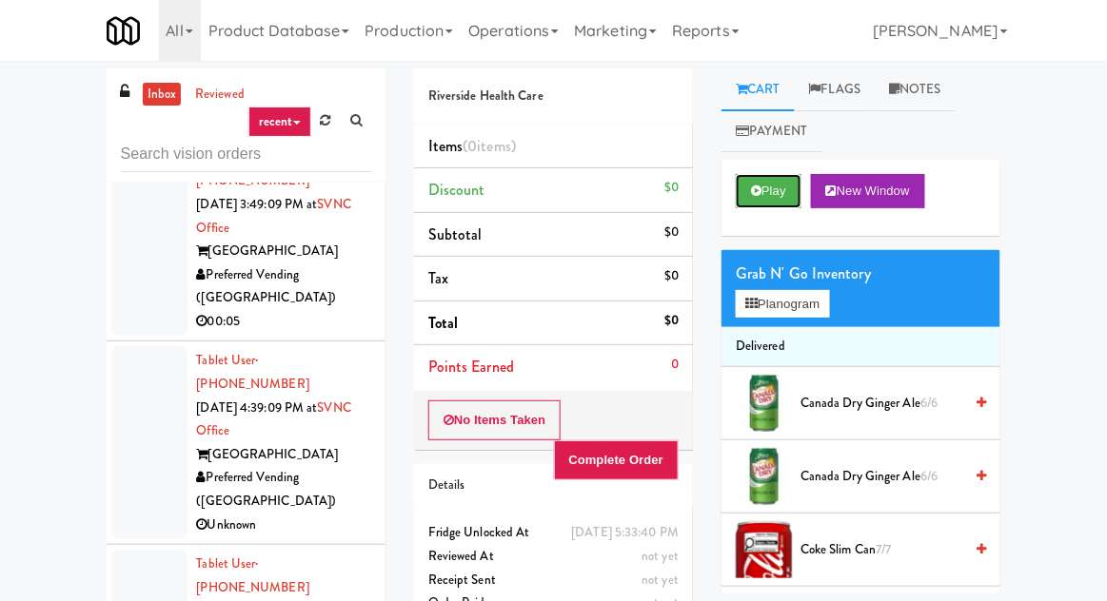
click at [768, 206] on button "Play" at bounding box center [769, 191] width 66 height 34
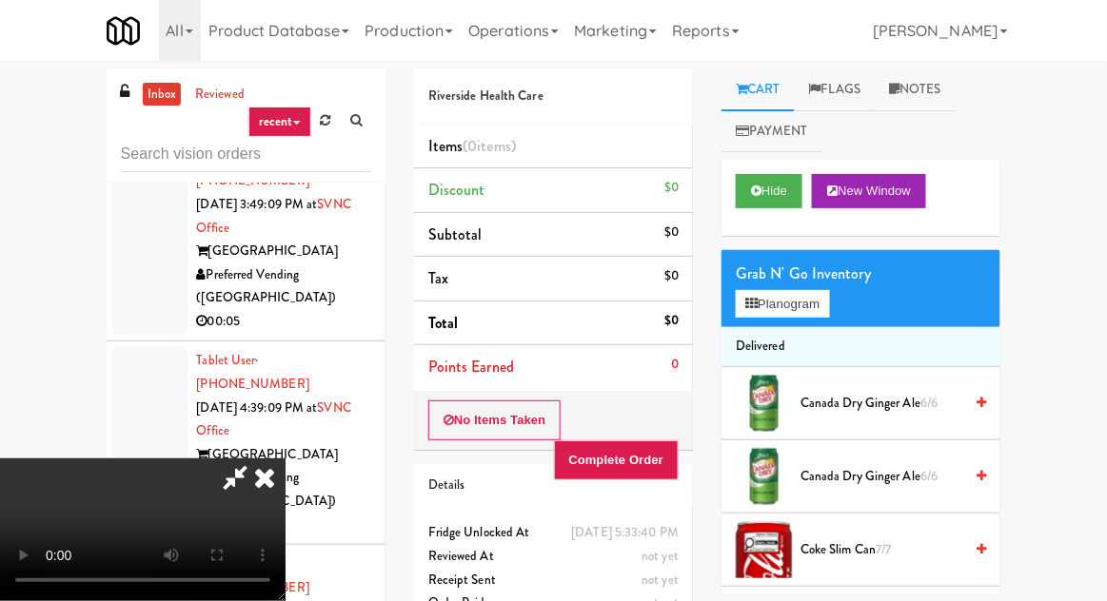
scroll to position [69, 0]
click at [833, 105] on link "Flags" at bounding box center [835, 90] width 81 height 43
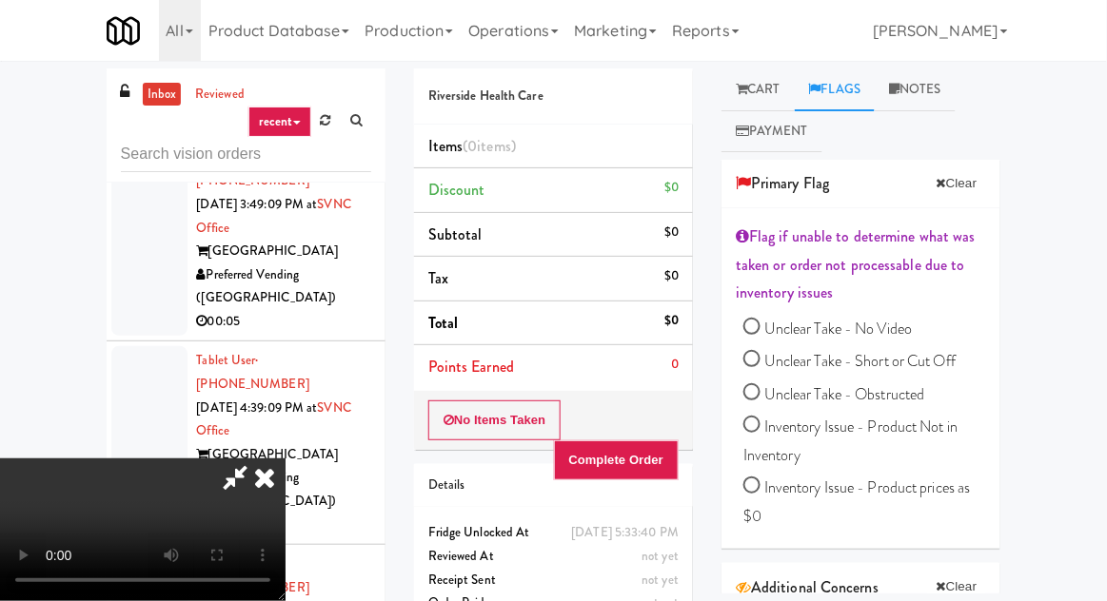
click at [943, 358] on span "Unclear Take - Short or Cut Off" at bounding box center [859, 361] width 191 height 22
click at [760, 358] on input "Unclear Take - Short or Cut Off" at bounding box center [751, 361] width 17 height 17
radio input "true"
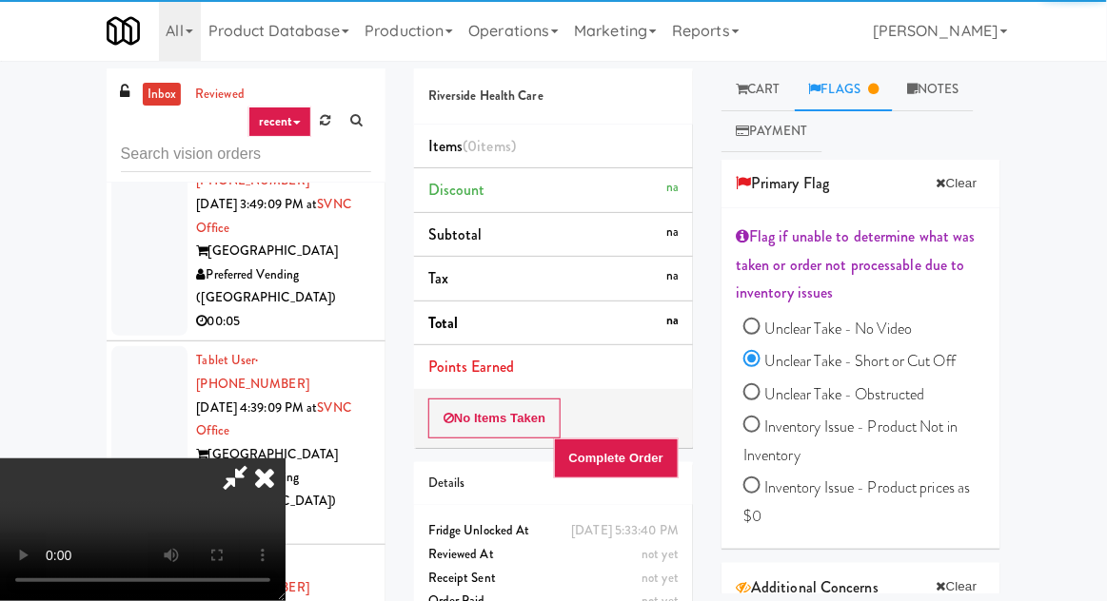
click at [759, 102] on link "Cart" at bounding box center [757, 90] width 73 height 43
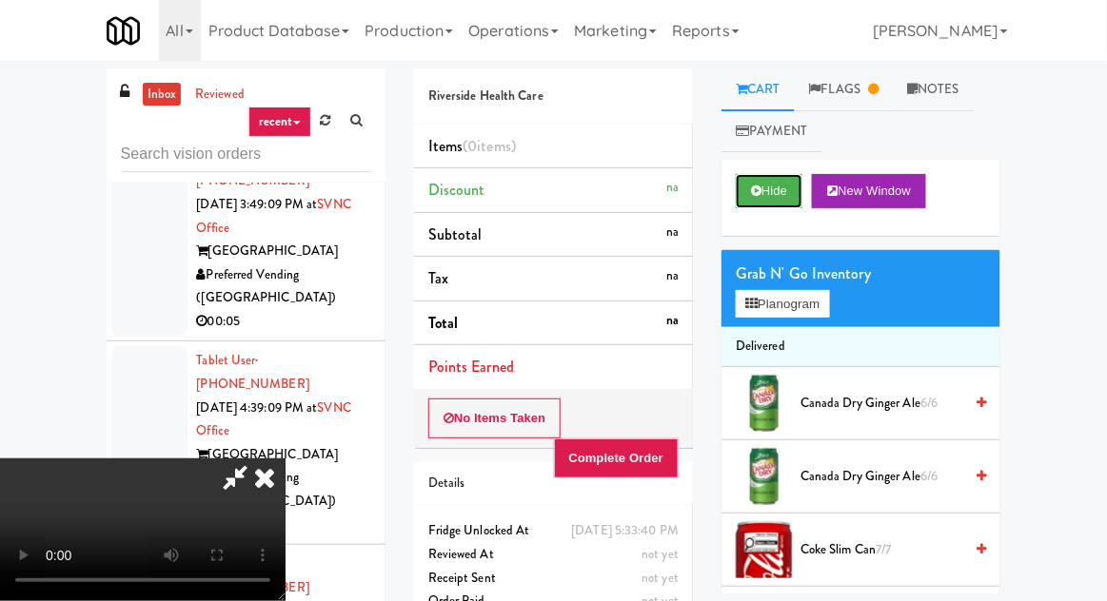
click at [783, 189] on button "Hide" at bounding box center [769, 191] width 67 height 34
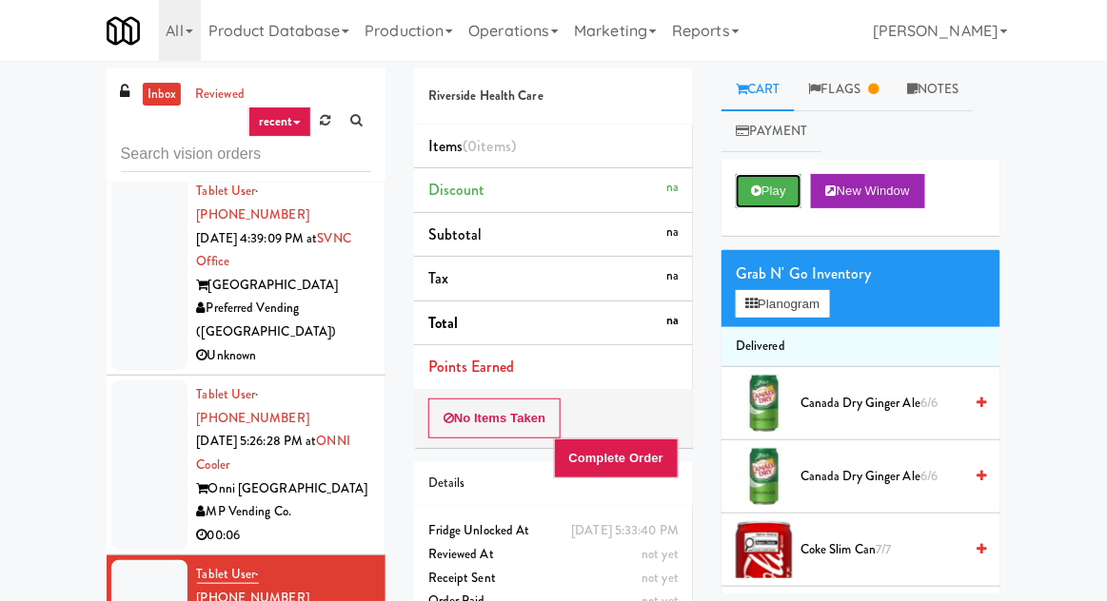
scroll to position [4295, 0]
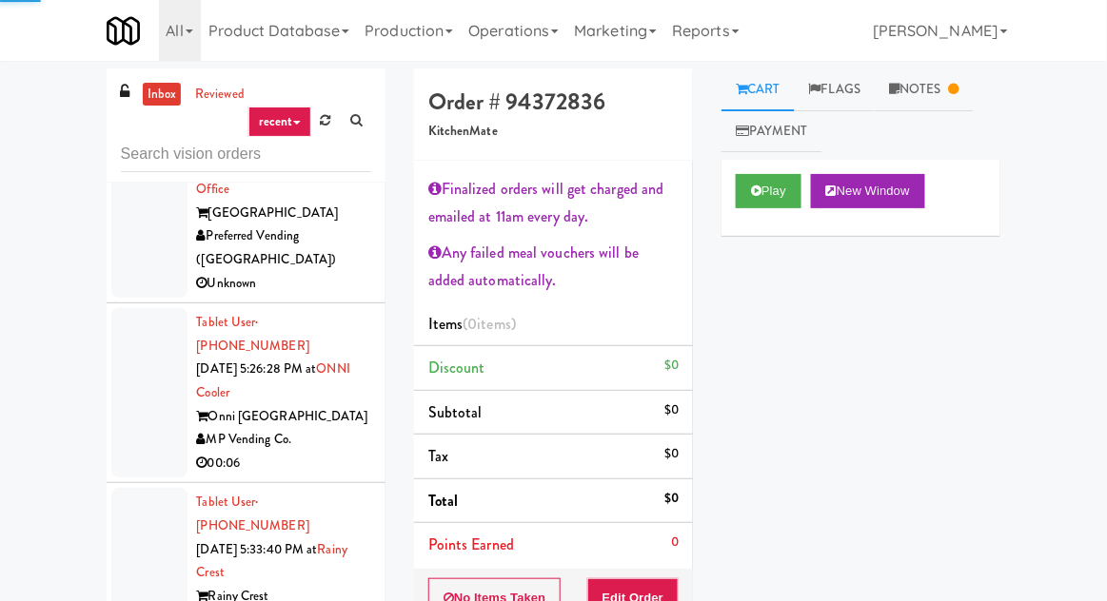
scroll to position [4365, 0]
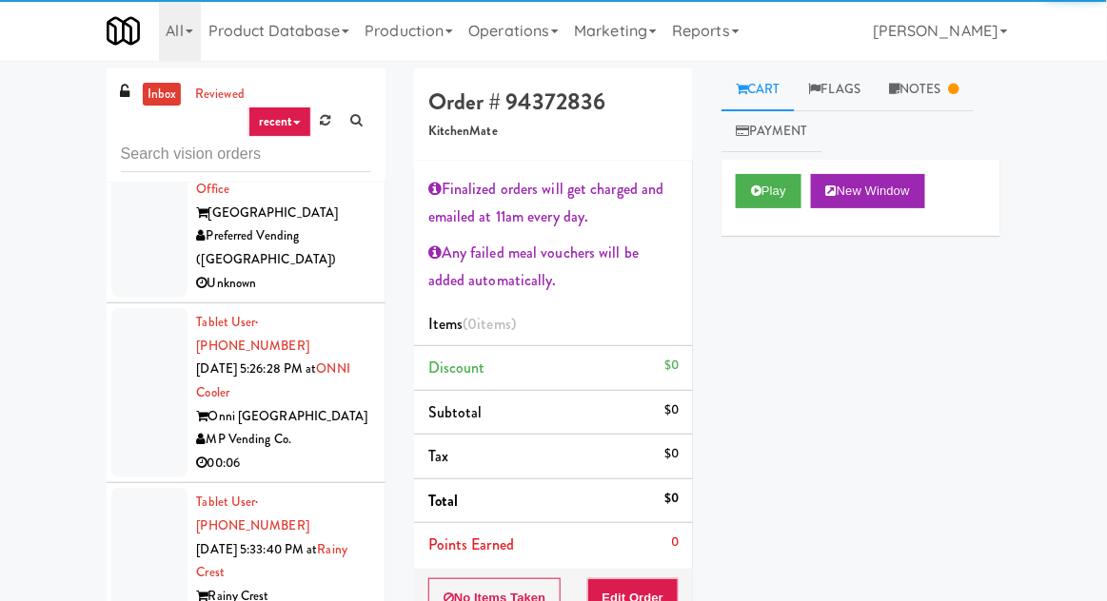
click at [939, 107] on link "Notes" at bounding box center [924, 90] width 99 height 43
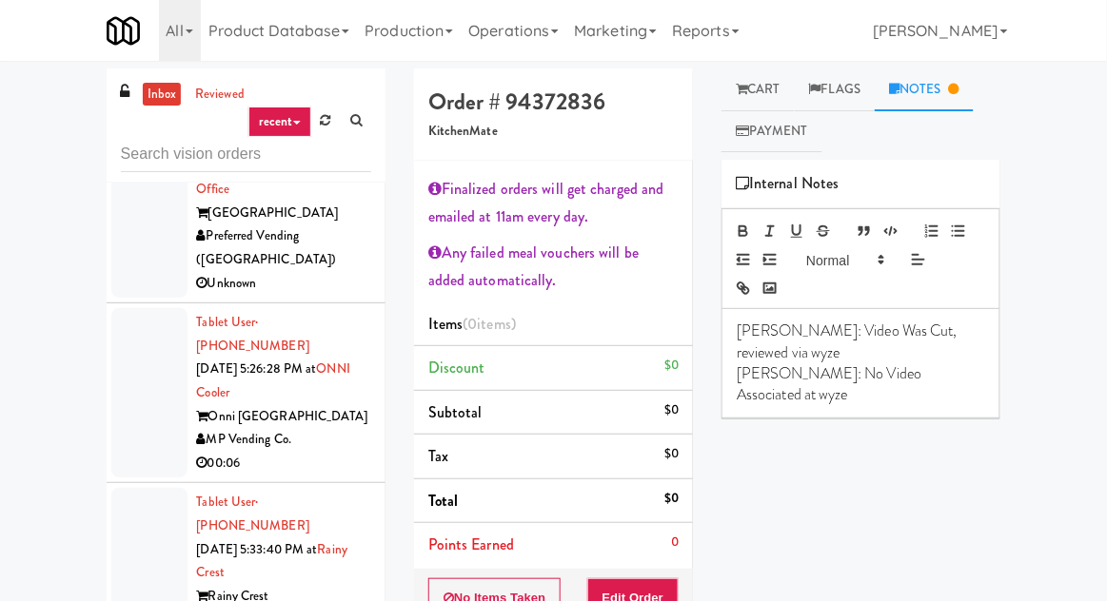
click at [759, 95] on link "Cart" at bounding box center [757, 90] width 73 height 43
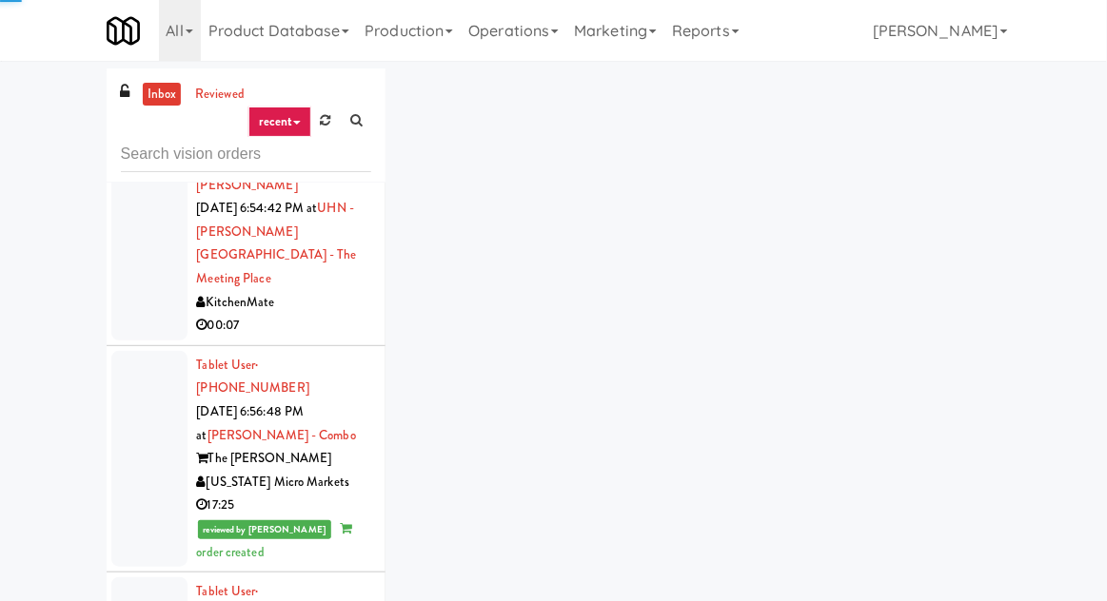
scroll to position [6297, 0]
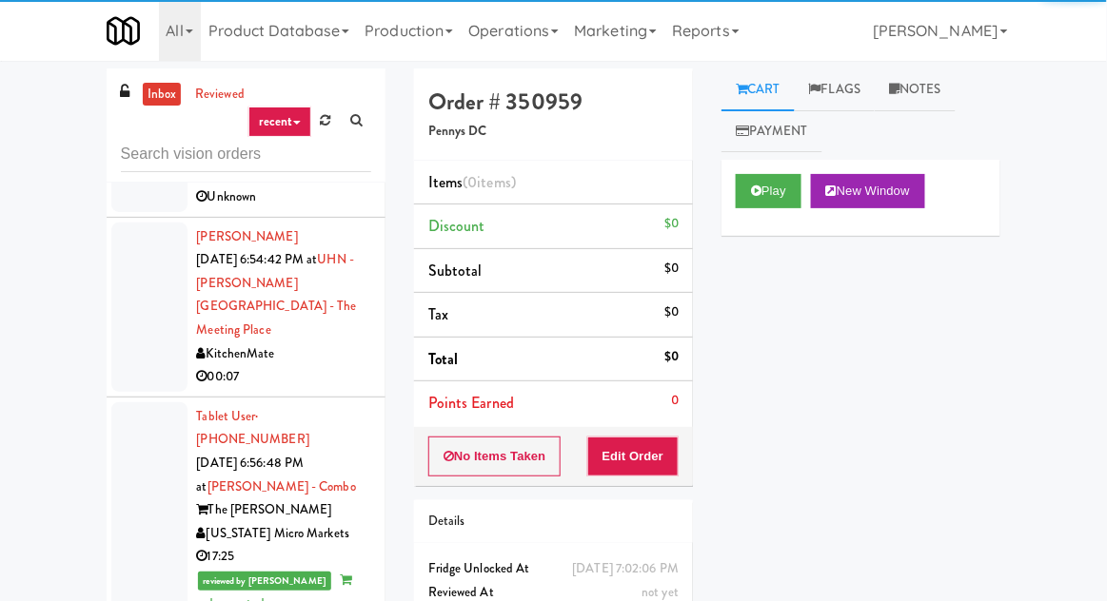
scroll to position [6185, 0]
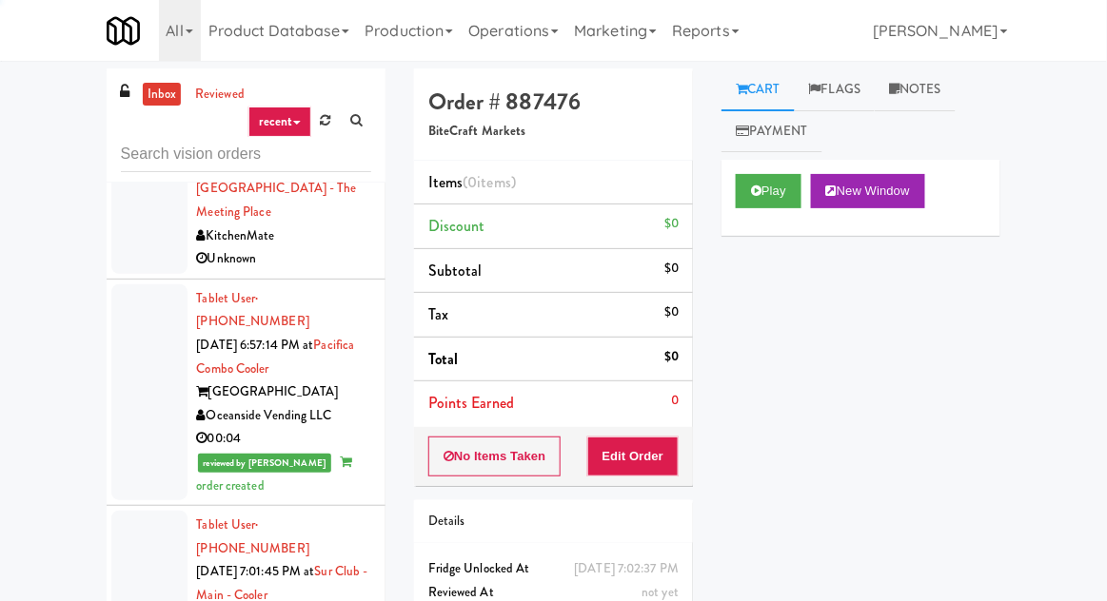
scroll to position [6736, 0]
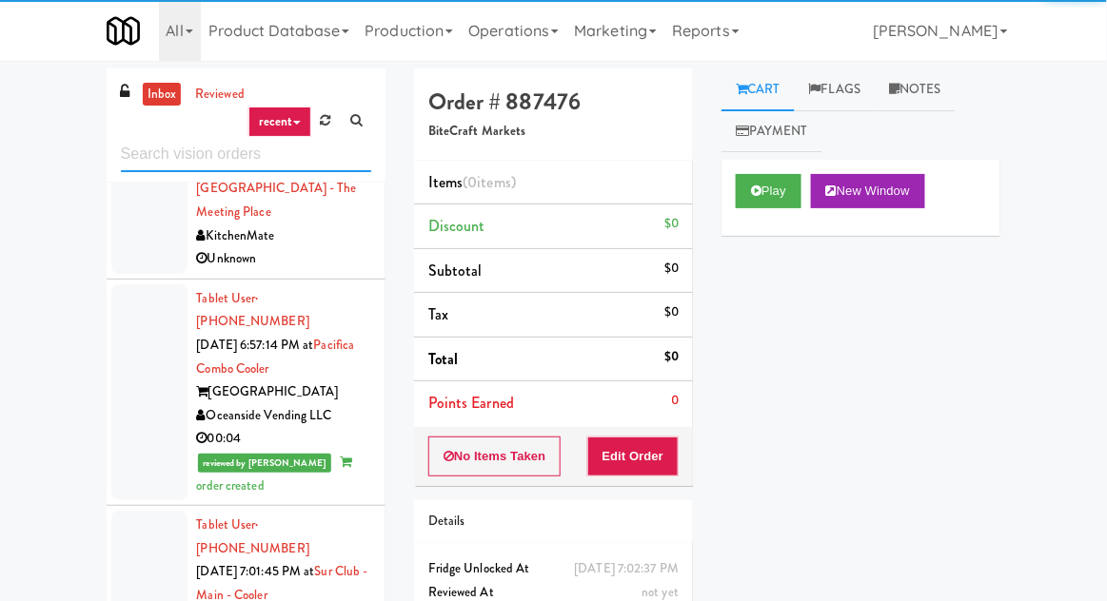
click at [147, 158] on input "text" at bounding box center [246, 154] width 250 height 35
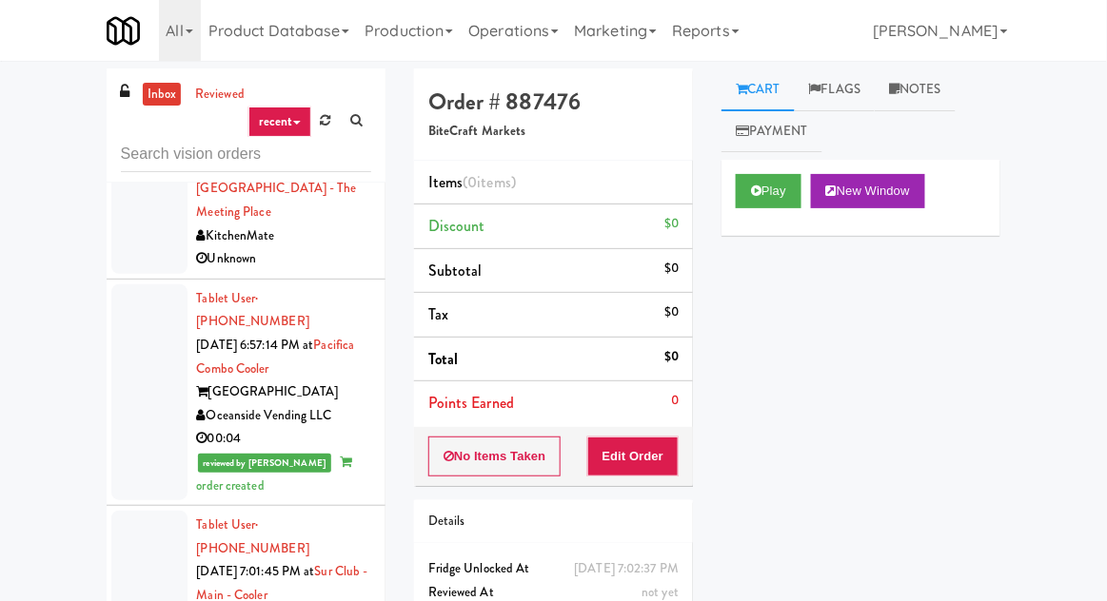
click at [2, 166] on div "inbox reviewed recent all unclear take inventory issue suspicious failed recent…" at bounding box center [553, 419] width 1107 height 700
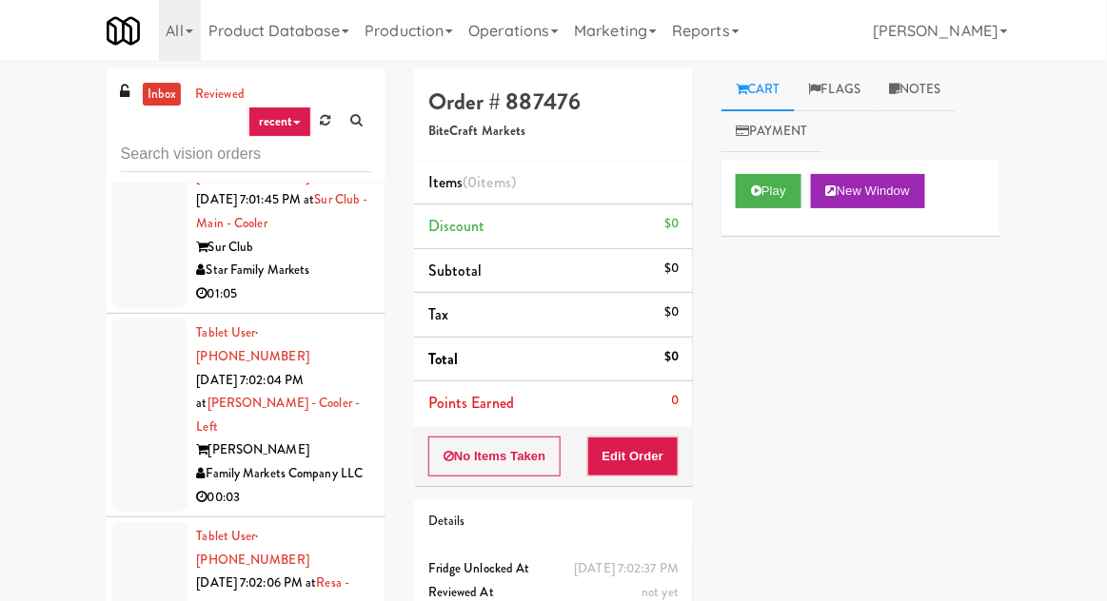
scroll to position [7114, 0]
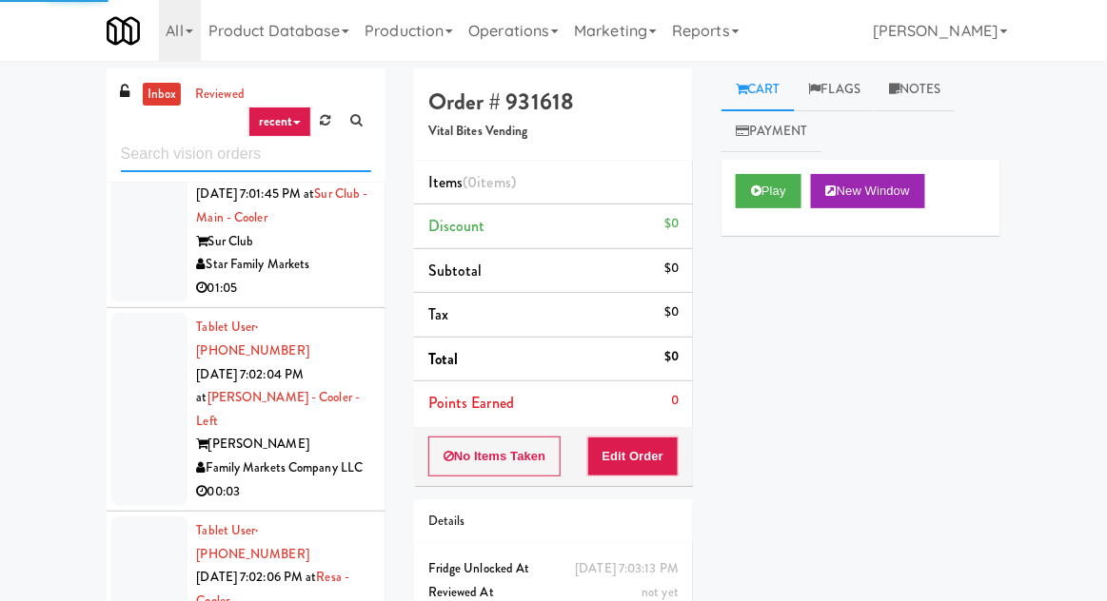
click at [156, 158] on input "text" at bounding box center [246, 154] width 250 height 35
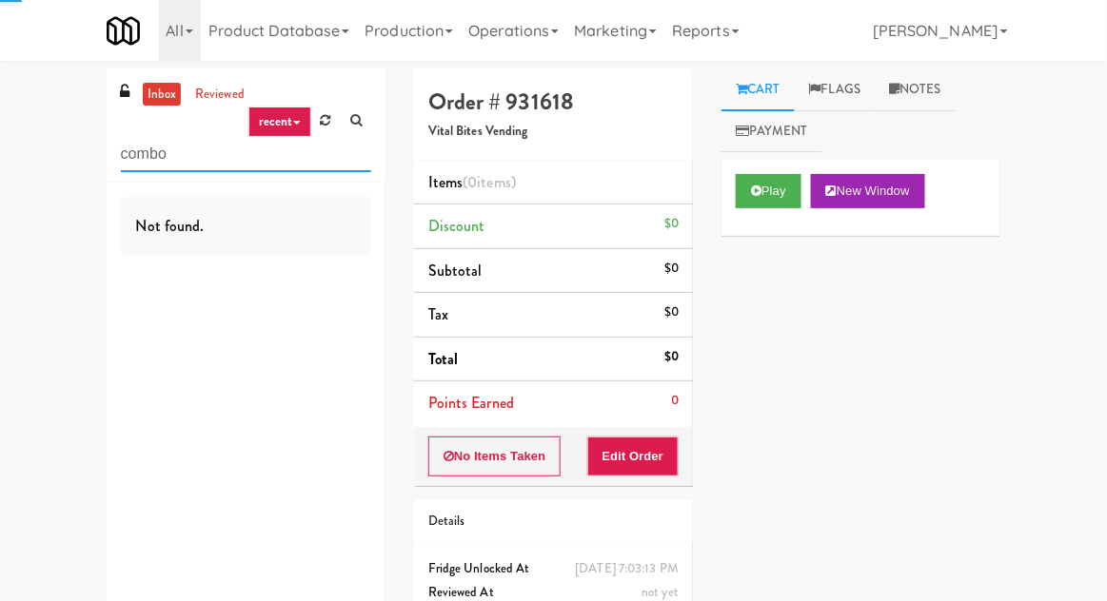
type input "combo"
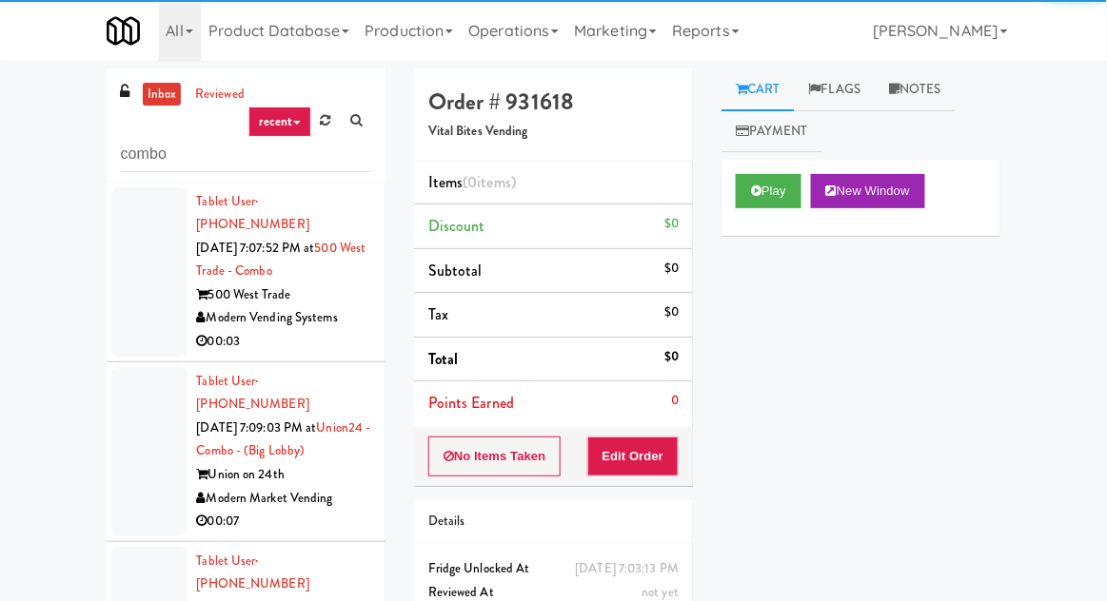
click at [13, 133] on div "inbox reviewed recent all unclear take inventory issue suspicious failed recent…" at bounding box center [553, 419] width 1107 height 700
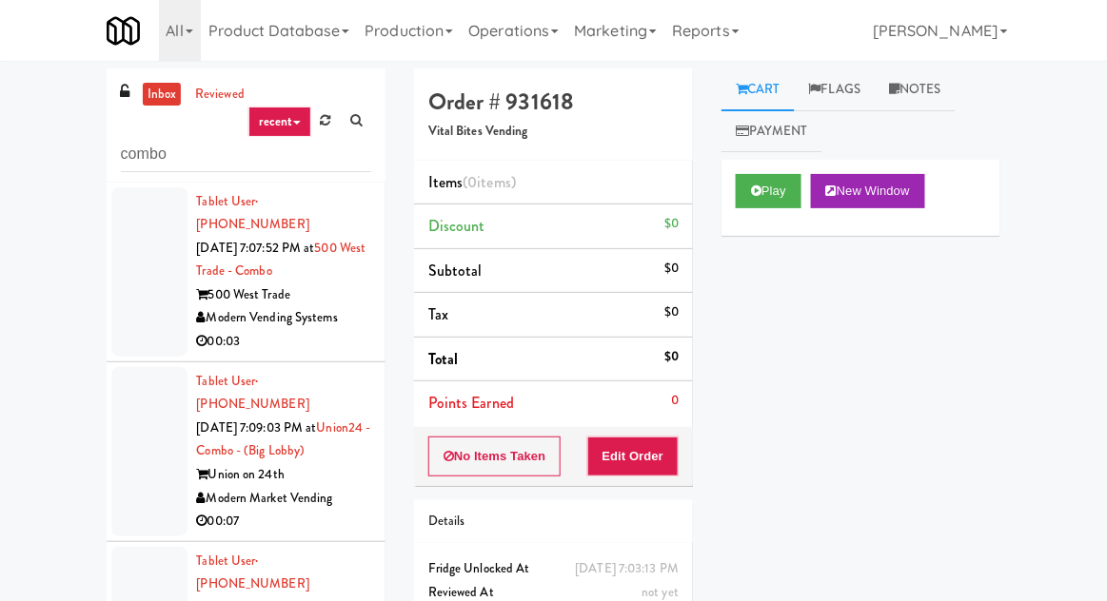
click at [158, 248] on div at bounding box center [149, 271] width 76 height 169
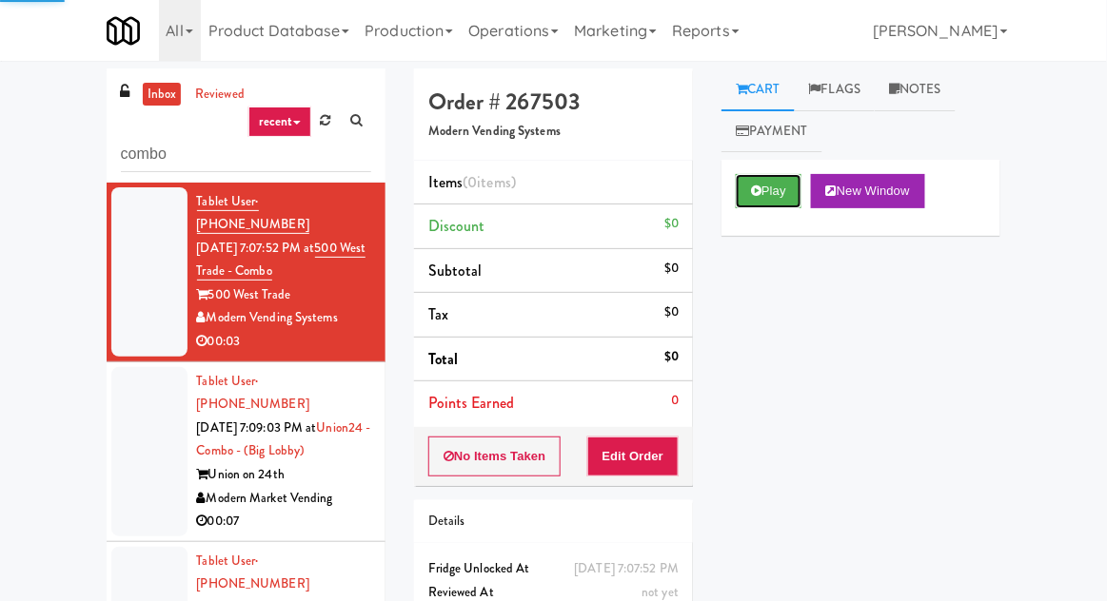
click at [759, 185] on icon at bounding box center [756, 191] width 10 height 12
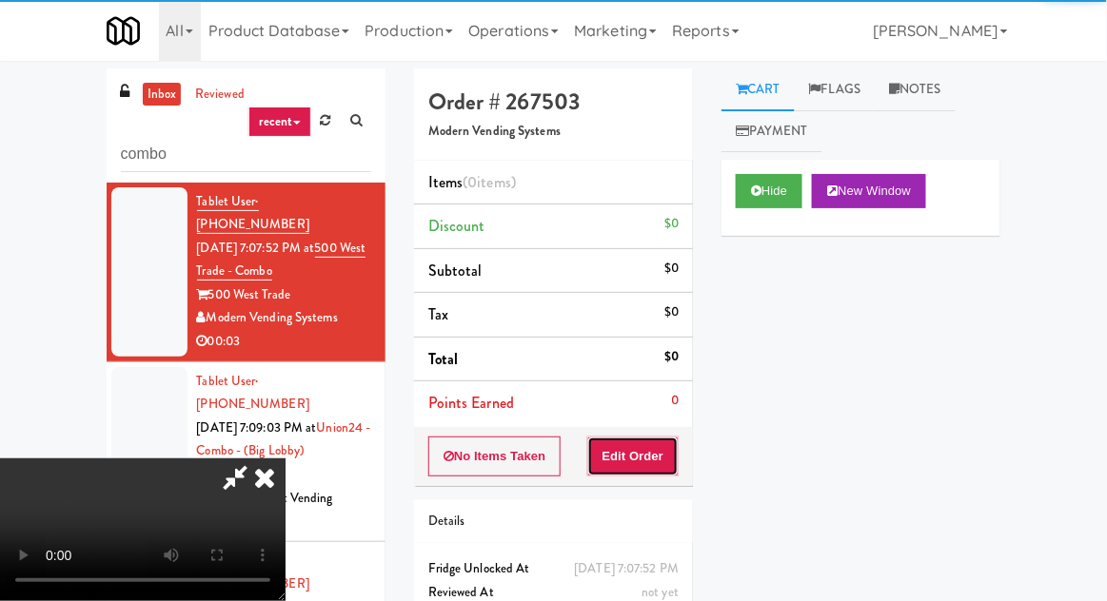
click at [637, 470] on button "Edit Order" at bounding box center [633, 457] width 92 height 40
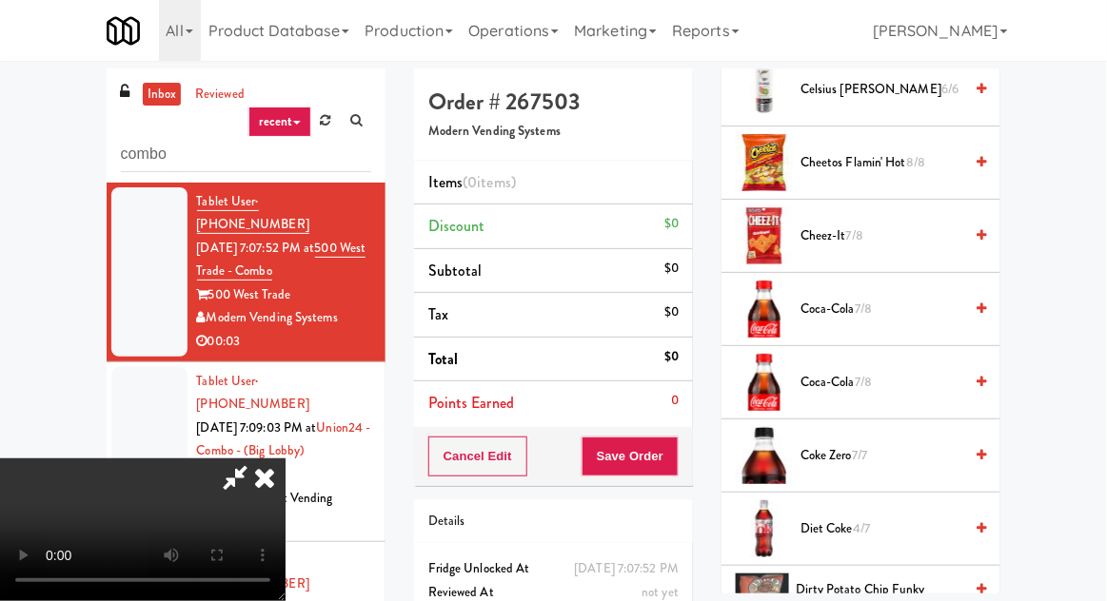
scroll to position [486, 0]
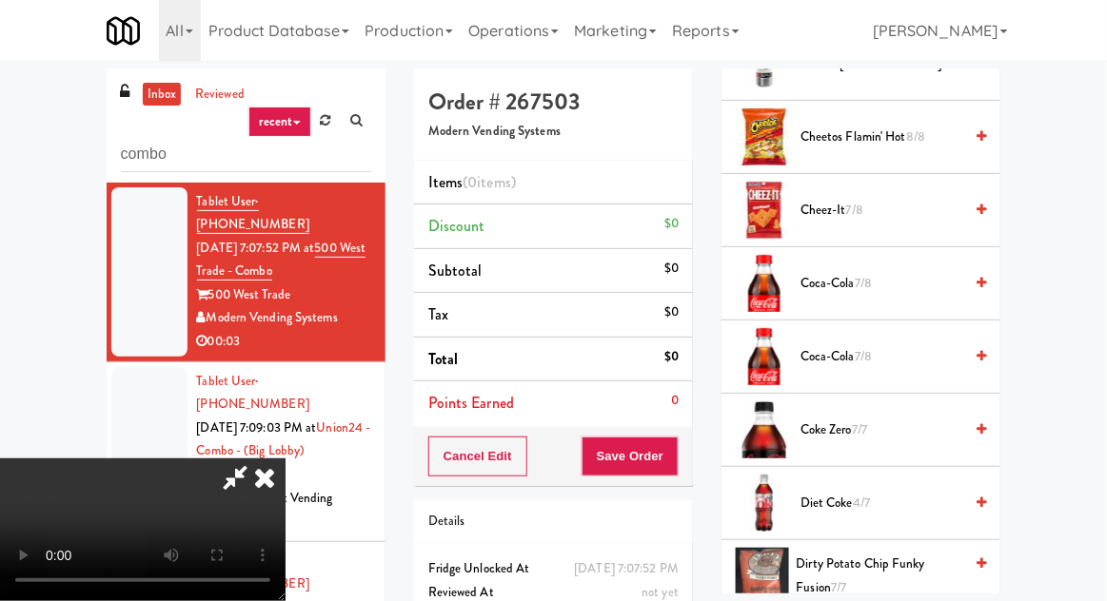
click at [836, 497] on span "Diet Coke 4/7" at bounding box center [881, 504] width 162 height 24
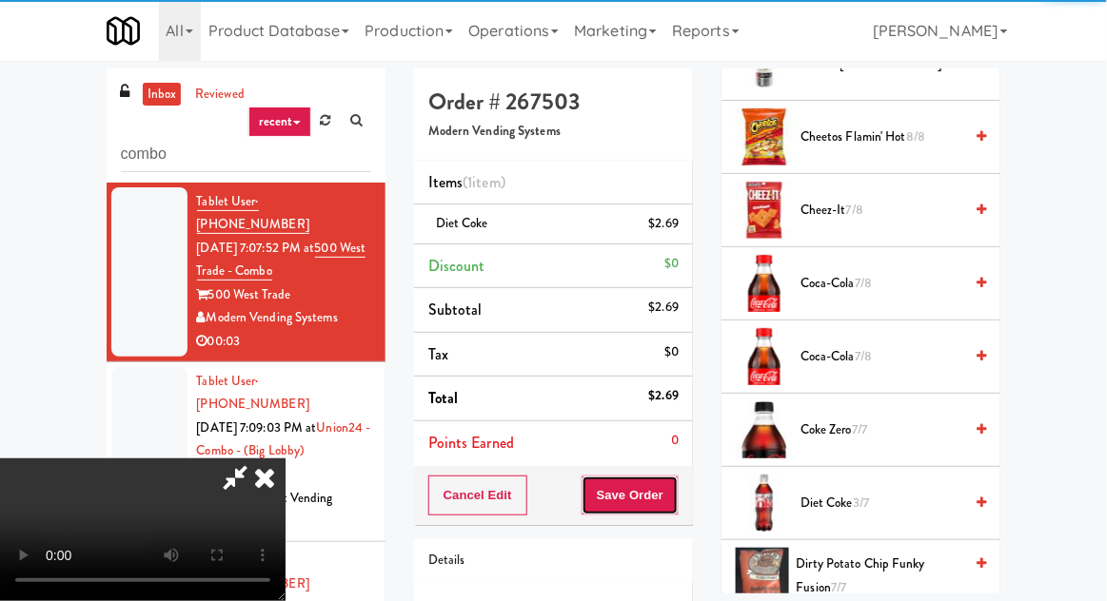
click at [676, 489] on button "Save Order" at bounding box center [629, 496] width 97 height 40
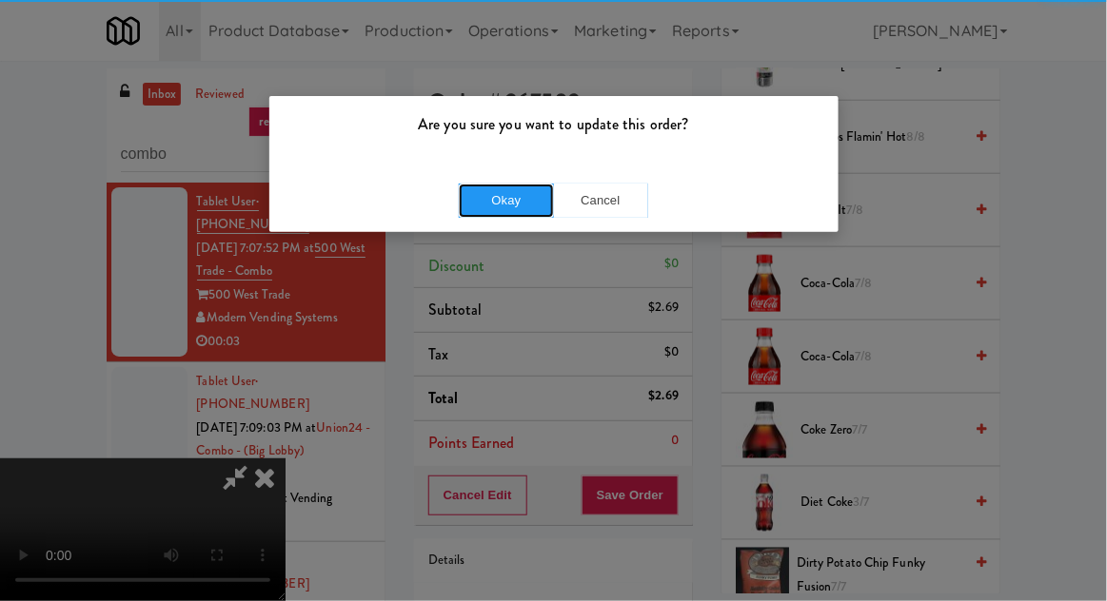
click at [492, 199] on button "Okay" at bounding box center [506, 201] width 95 height 34
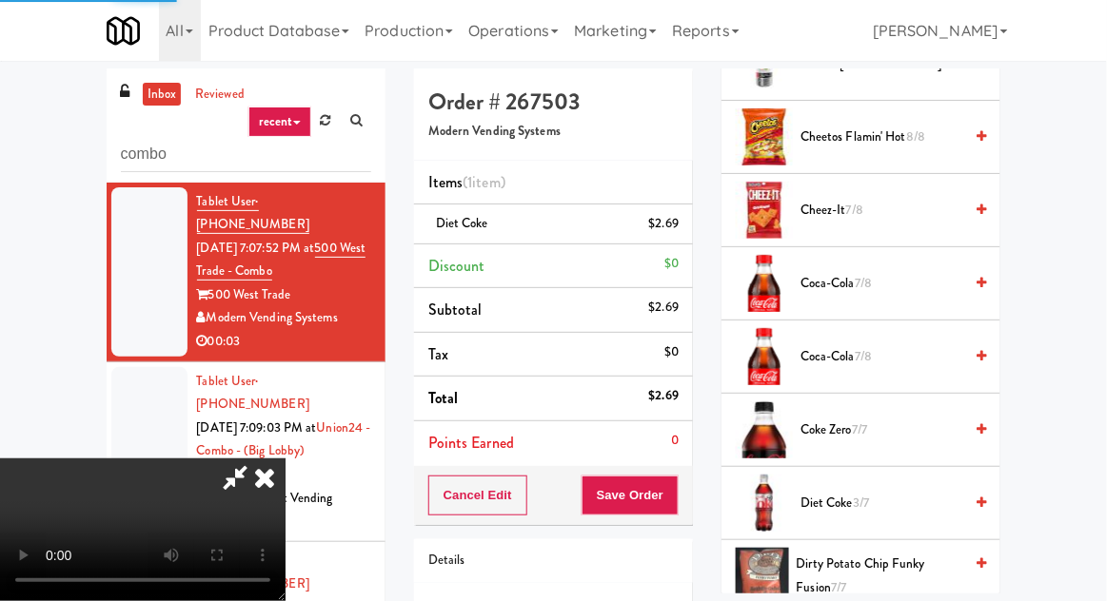
scroll to position [187, 0]
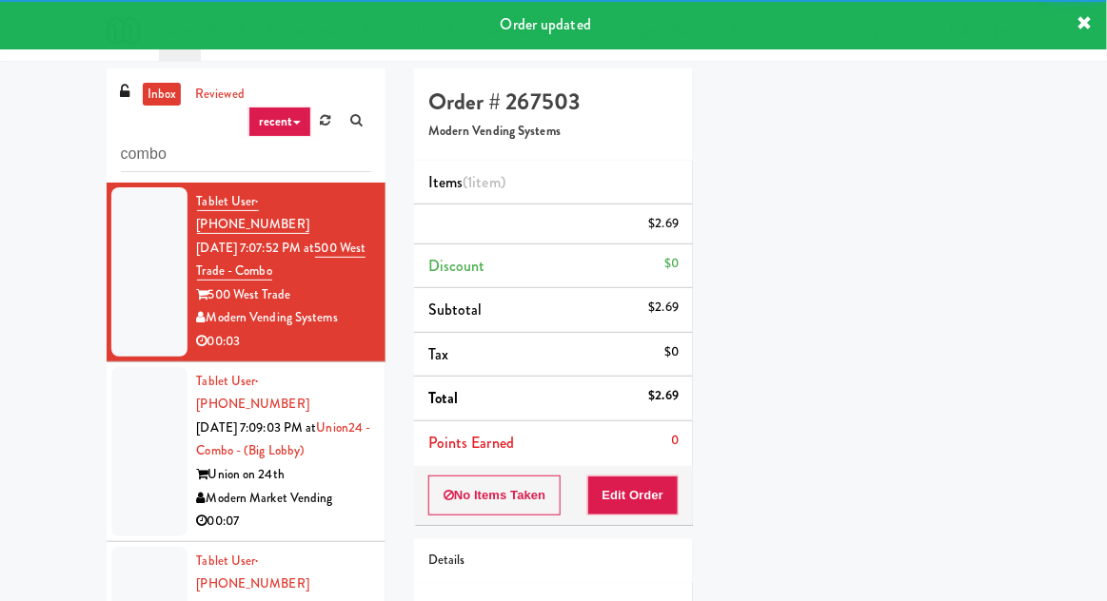
click at [136, 430] on div at bounding box center [149, 451] width 76 height 169
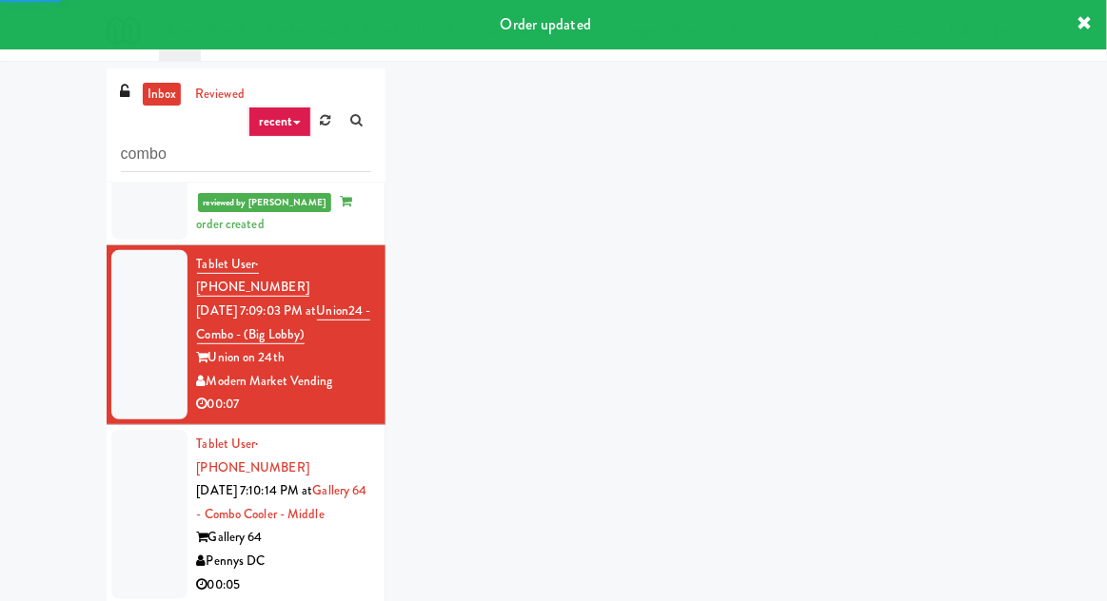
scroll to position [174, 0]
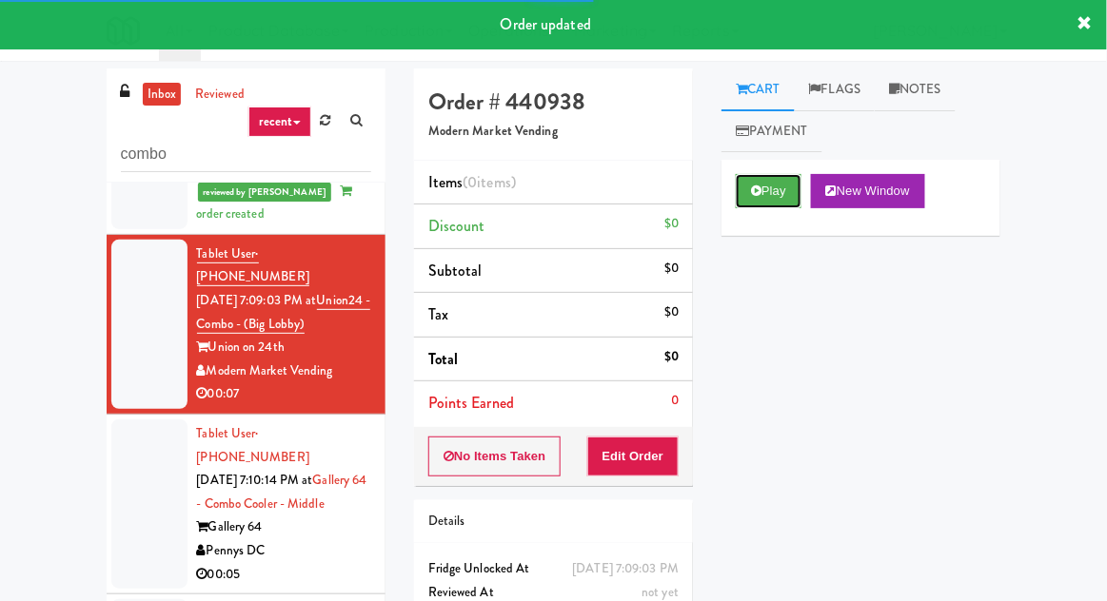
click at [778, 204] on button "Play" at bounding box center [769, 191] width 66 height 34
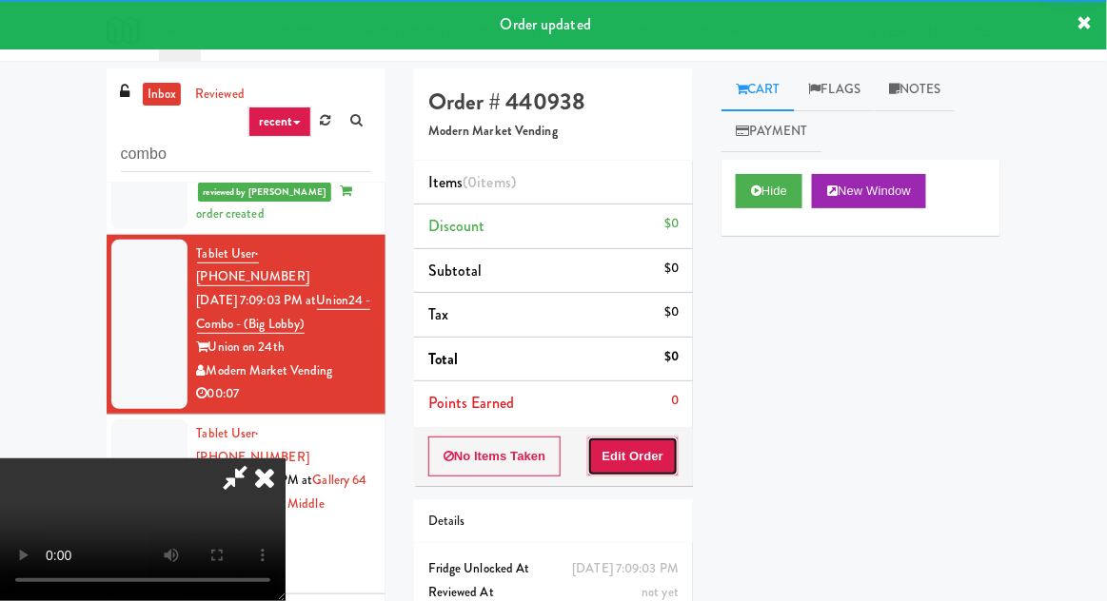
click at [645, 450] on button "Edit Order" at bounding box center [633, 457] width 92 height 40
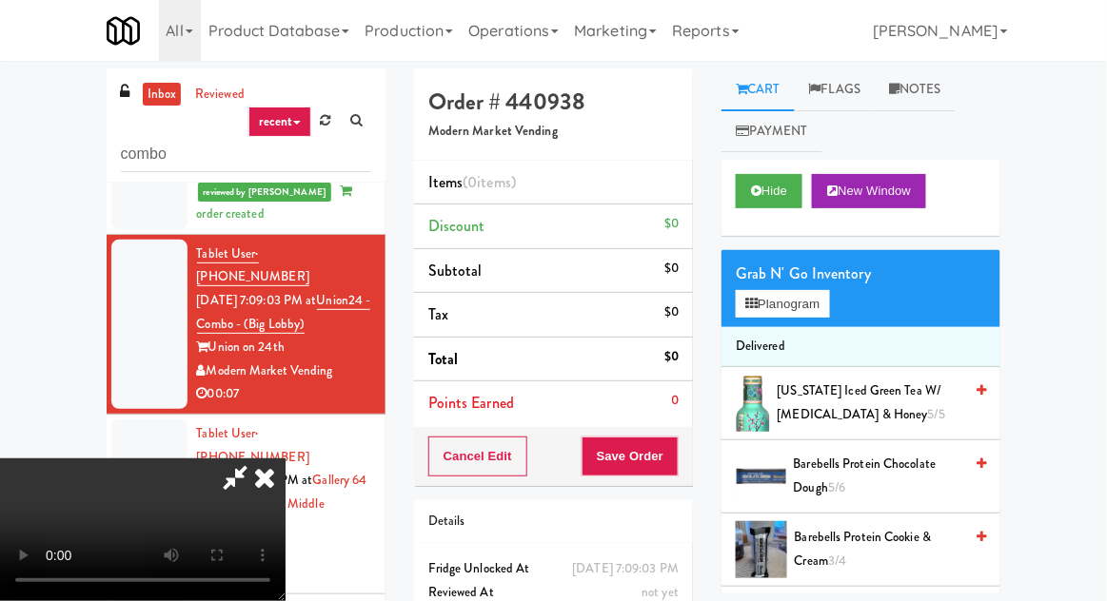
scroll to position [0, 0]
click at [802, 305] on button "Planogram" at bounding box center [782, 304] width 93 height 29
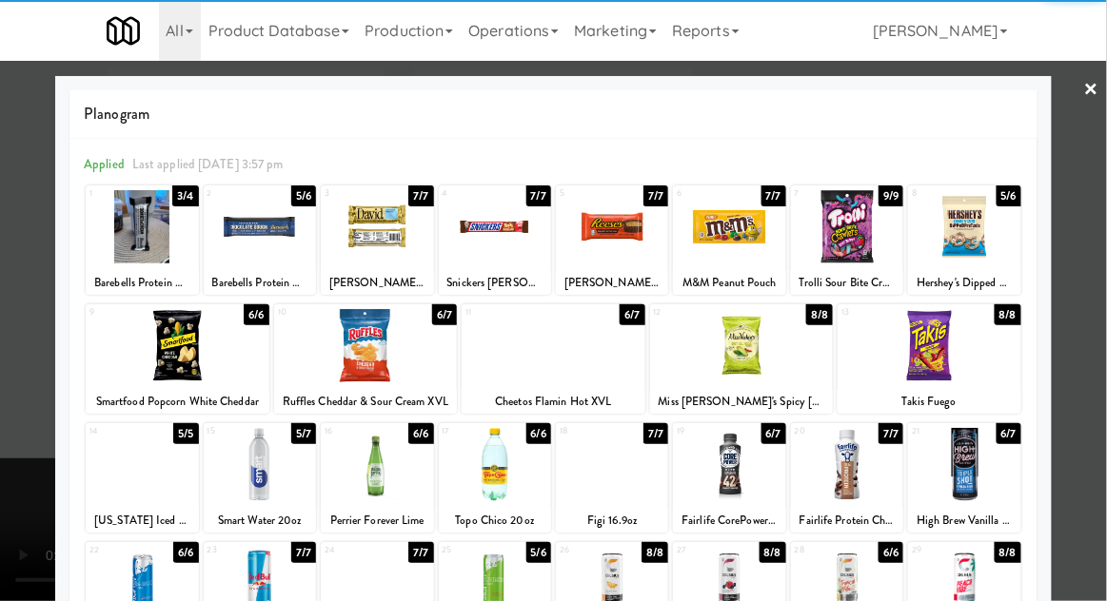
click at [256, 445] on div at bounding box center [260, 464] width 112 height 73
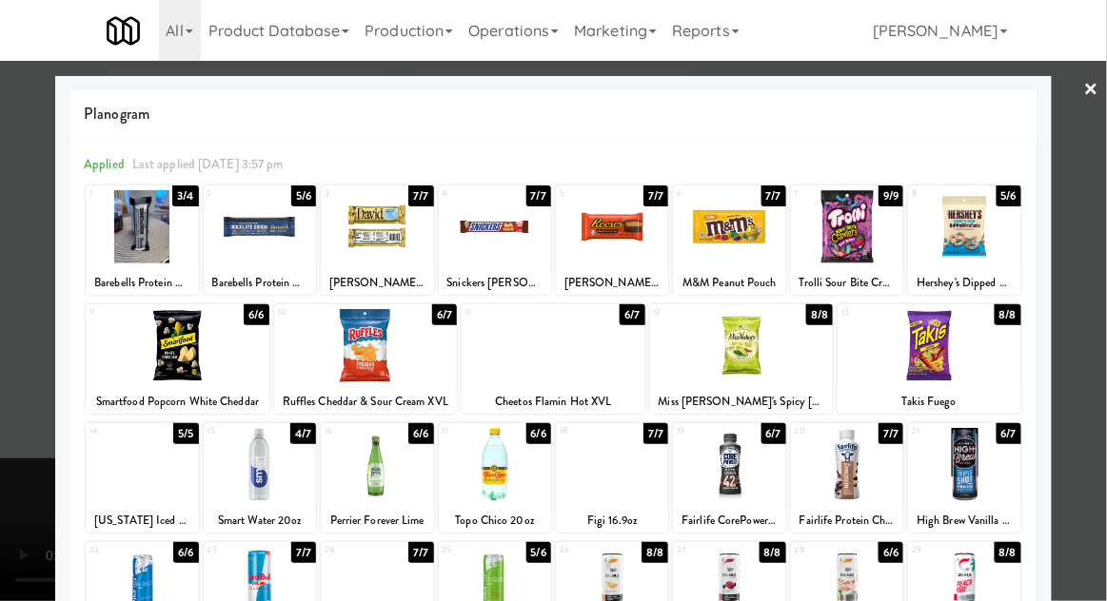
click at [22, 378] on div at bounding box center [553, 300] width 1107 height 601
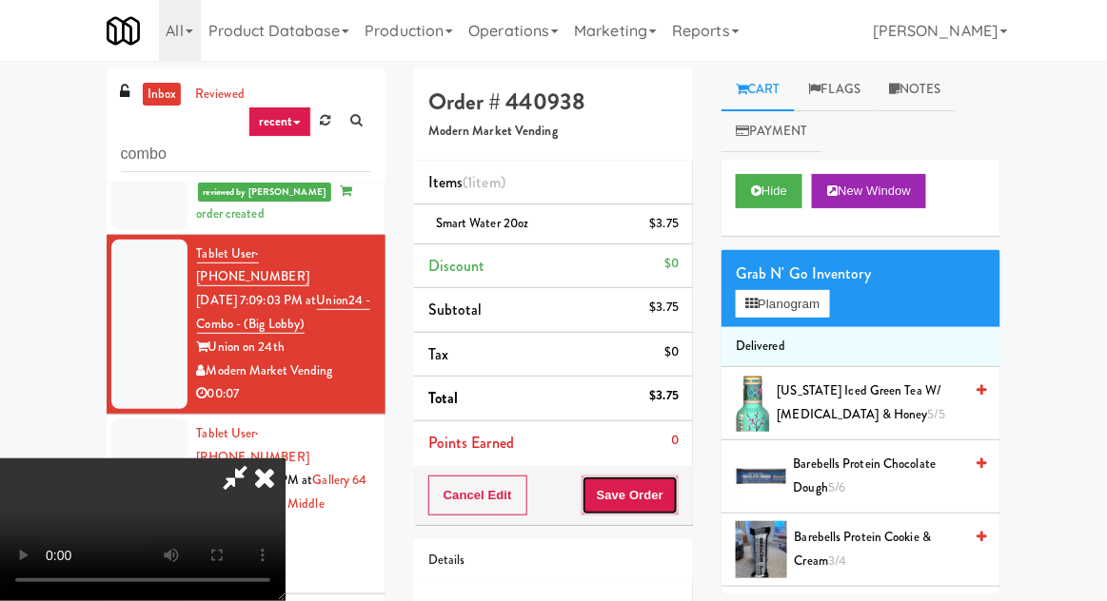
click at [677, 496] on button "Save Order" at bounding box center [629, 496] width 97 height 40
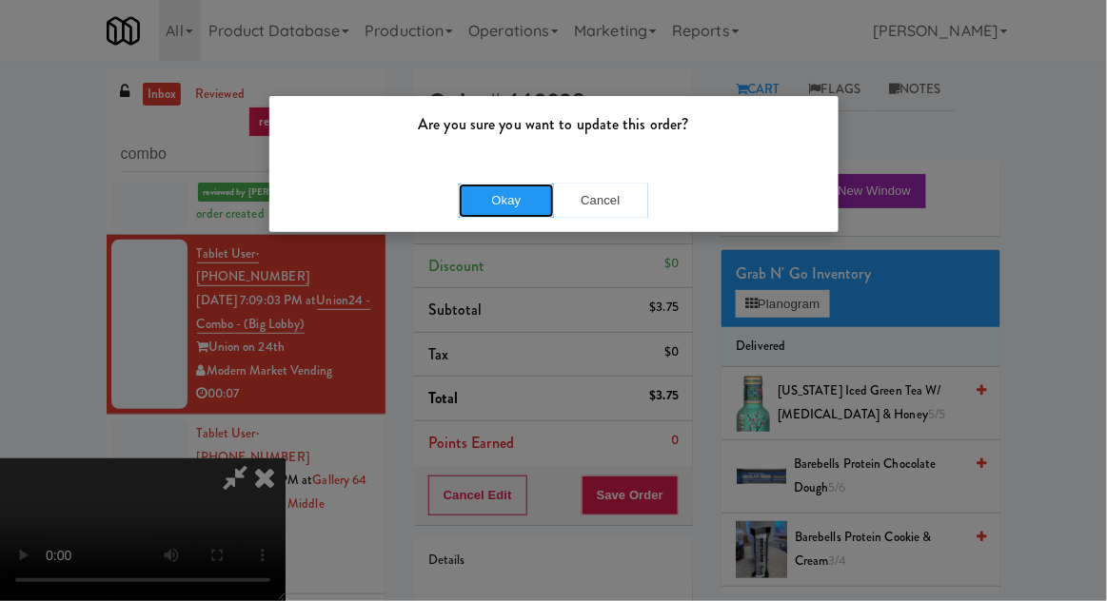
click at [497, 204] on button "Okay" at bounding box center [506, 201] width 95 height 34
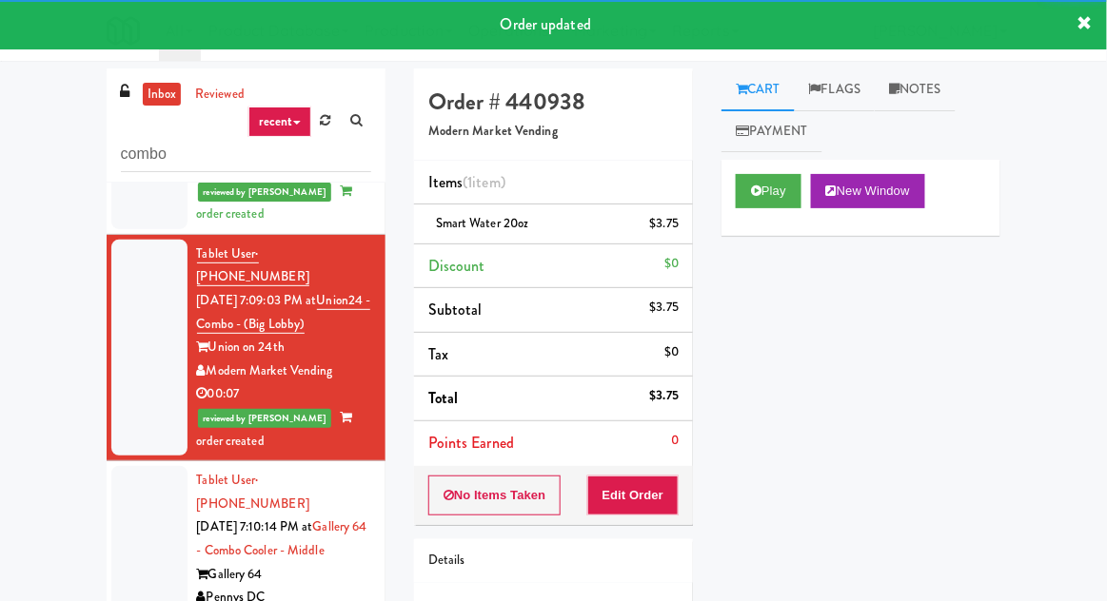
click at [128, 473] on div at bounding box center [149, 550] width 76 height 169
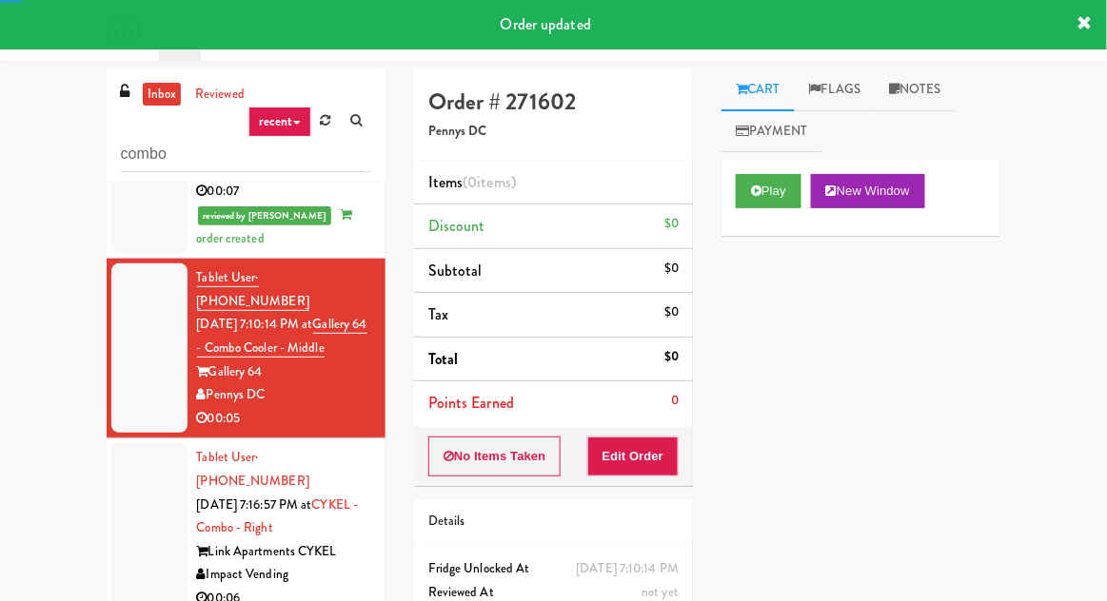
scroll to position [381, 0]
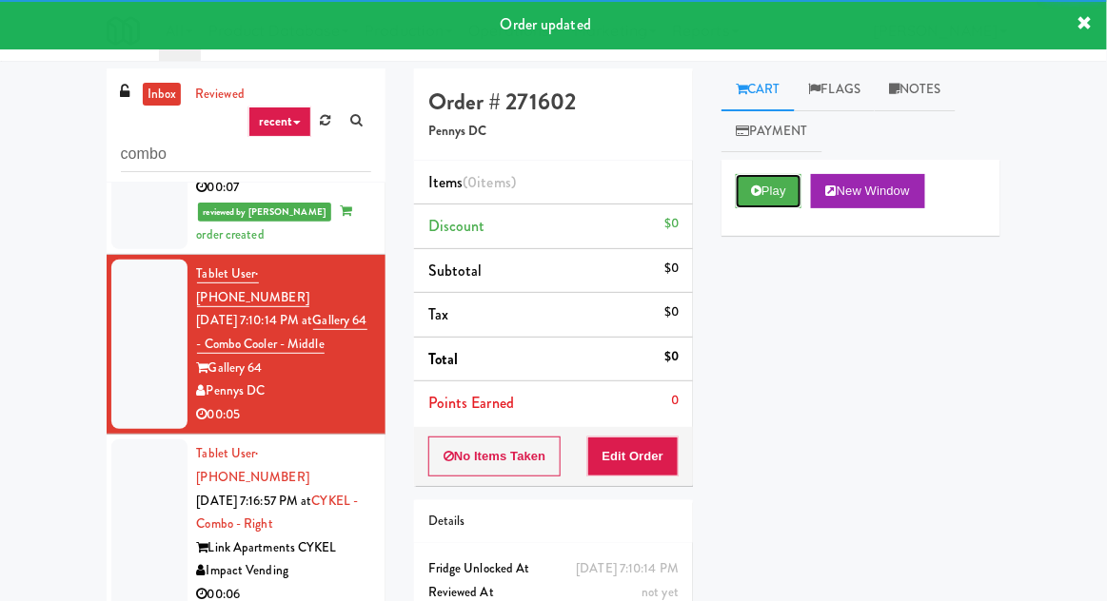
click at [795, 198] on button "Play" at bounding box center [769, 191] width 66 height 34
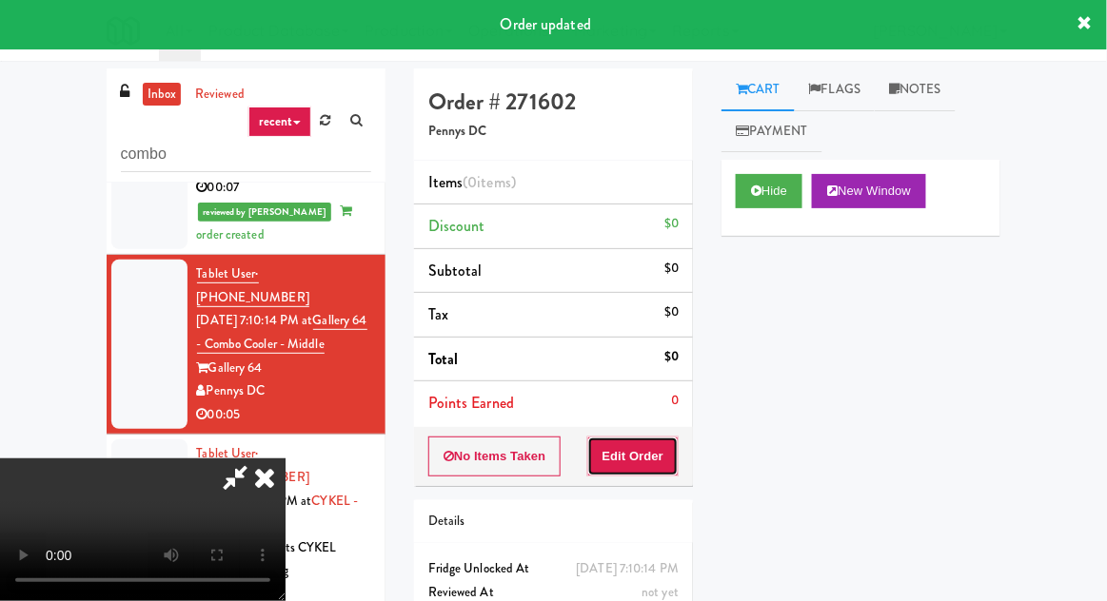
click at [640, 457] on button "Edit Order" at bounding box center [633, 457] width 92 height 40
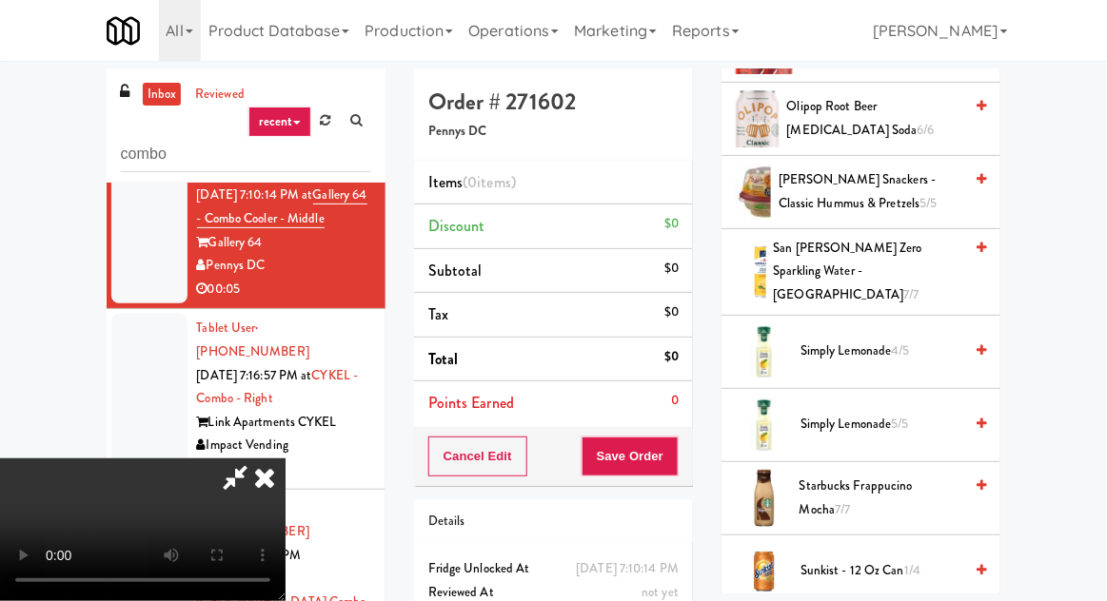
scroll to position [1817, 0]
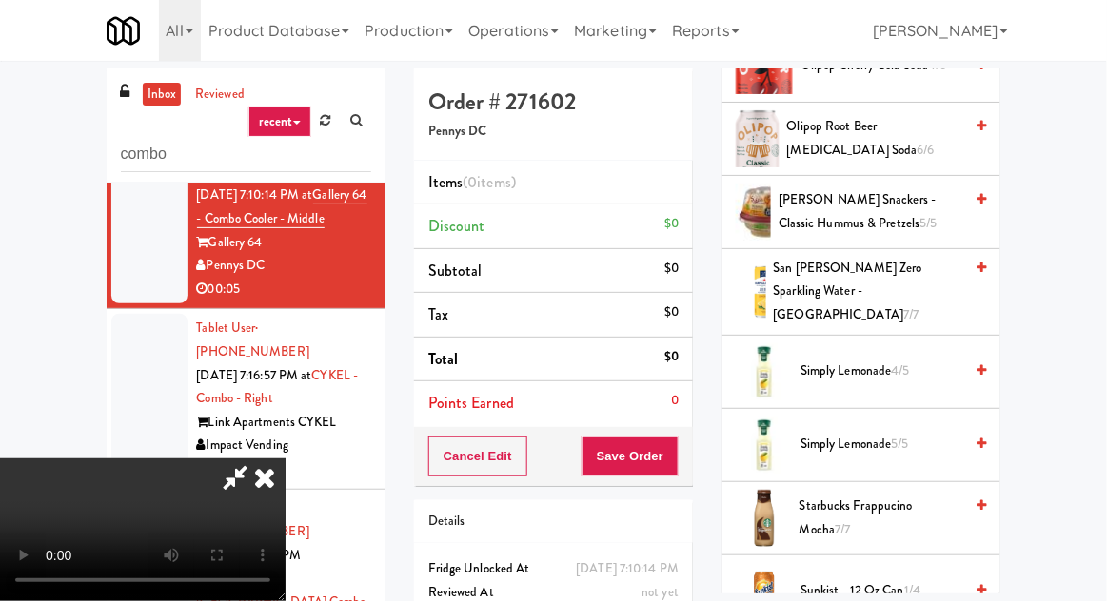
click at [873, 433] on span "Simply Lemonade 5/5" at bounding box center [881, 445] width 162 height 24
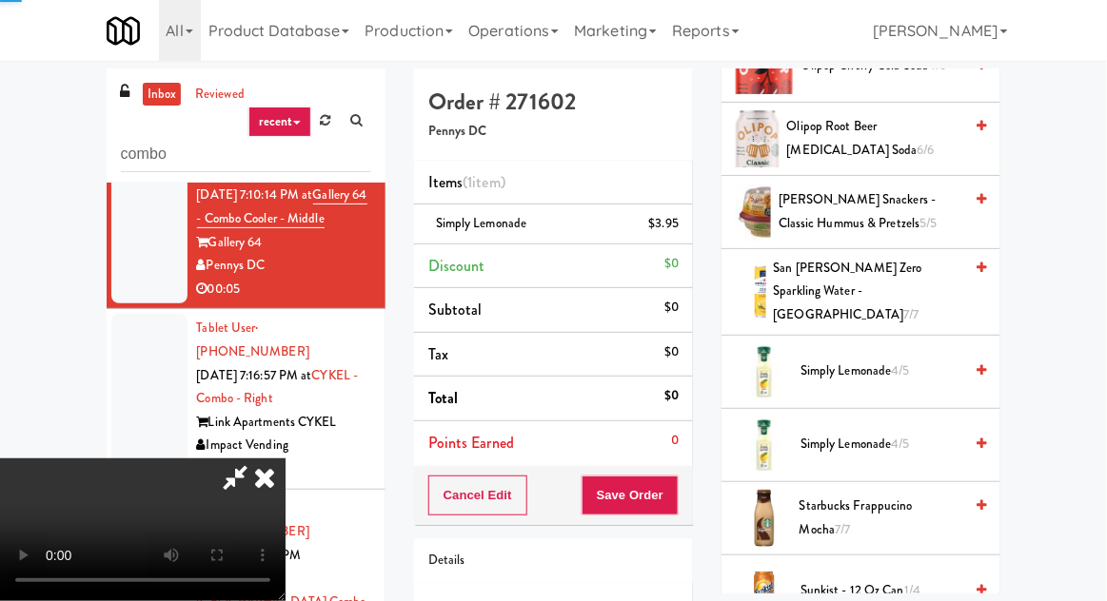
click at [909, 360] on span "Simply Lemonade 4/5" at bounding box center [881, 372] width 162 height 24
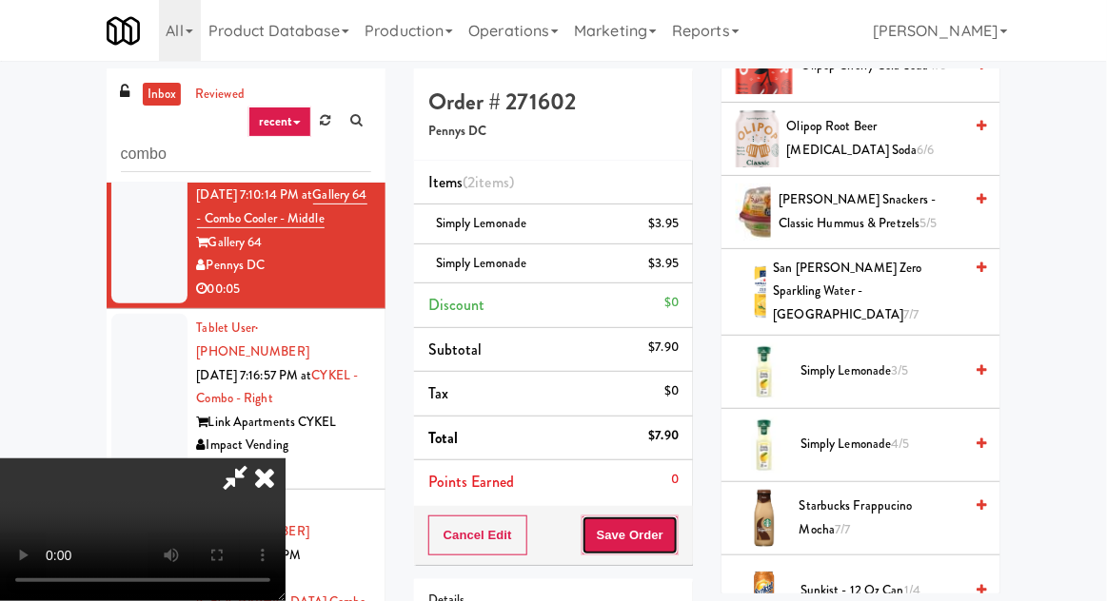
click at [674, 529] on button "Save Order" at bounding box center [629, 536] width 97 height 40
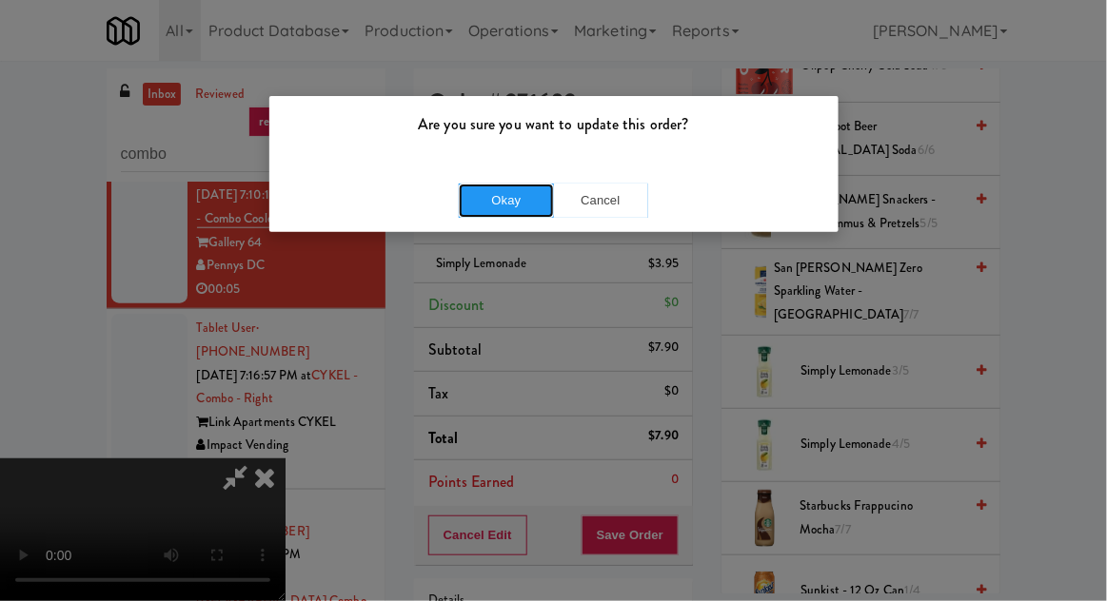
click at [485, 207] on button "Okay" at bounding box center [506, 201] width 95 height 34
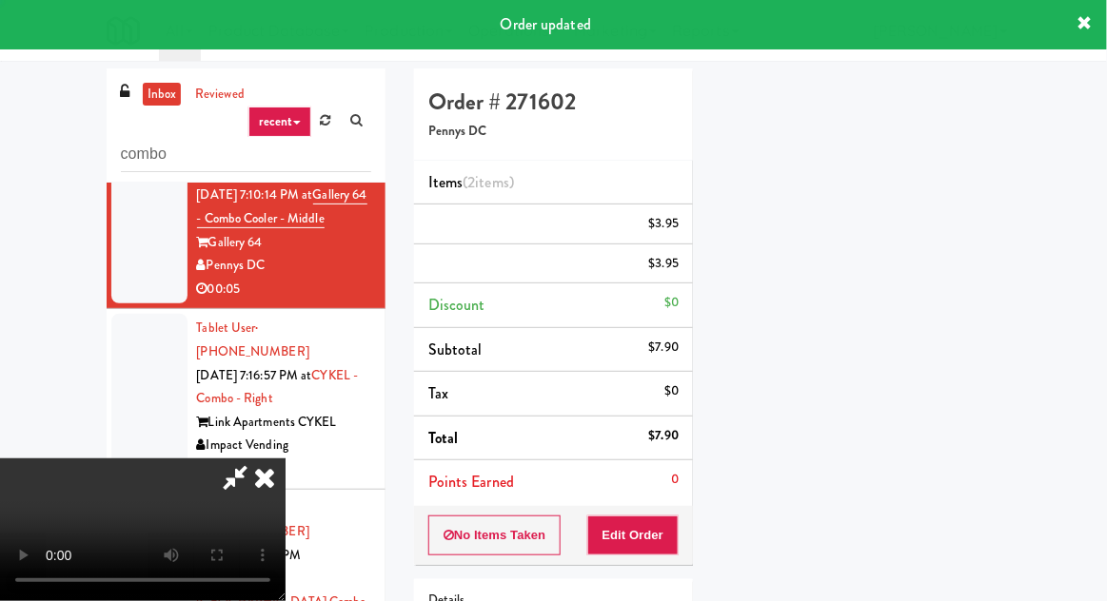
scroll to position [0, 0]
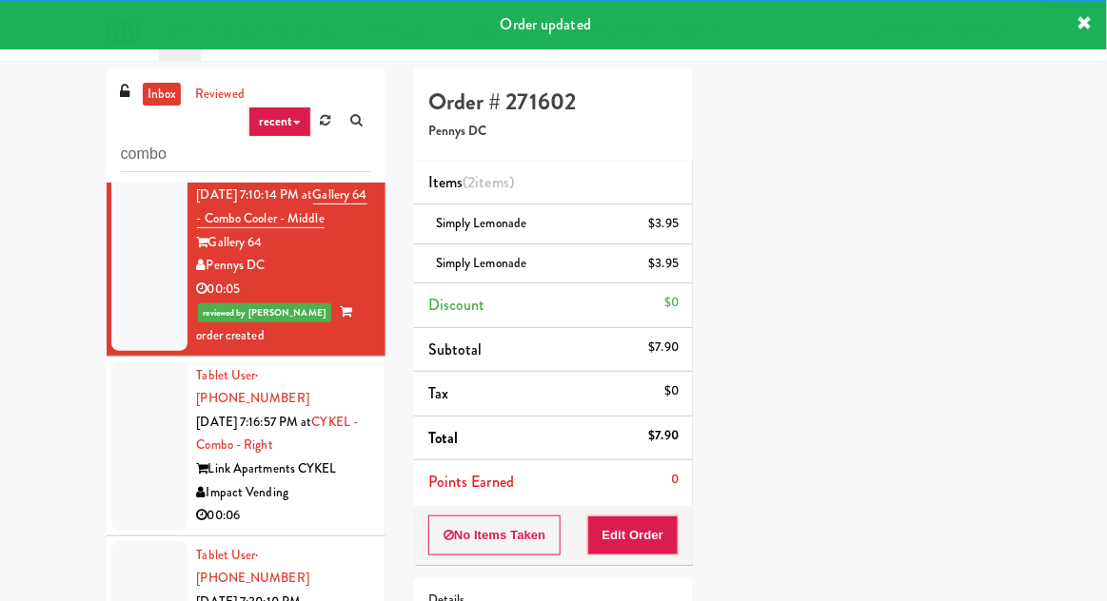
click at [139, 414] on div at bounding box center [149, 446] width 76 height 169
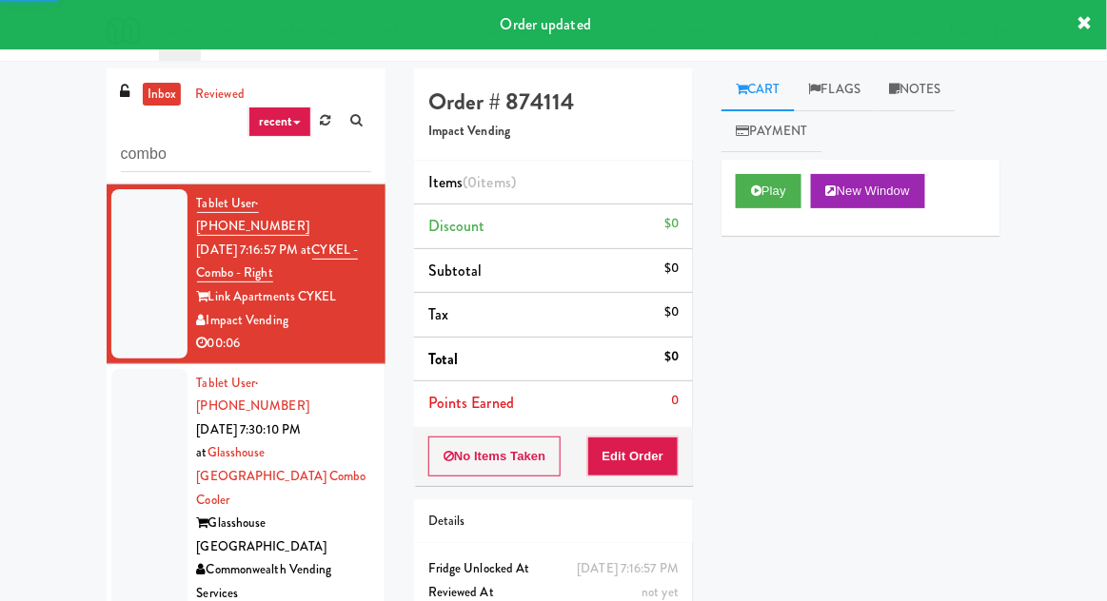
scroll to position [679, 0]
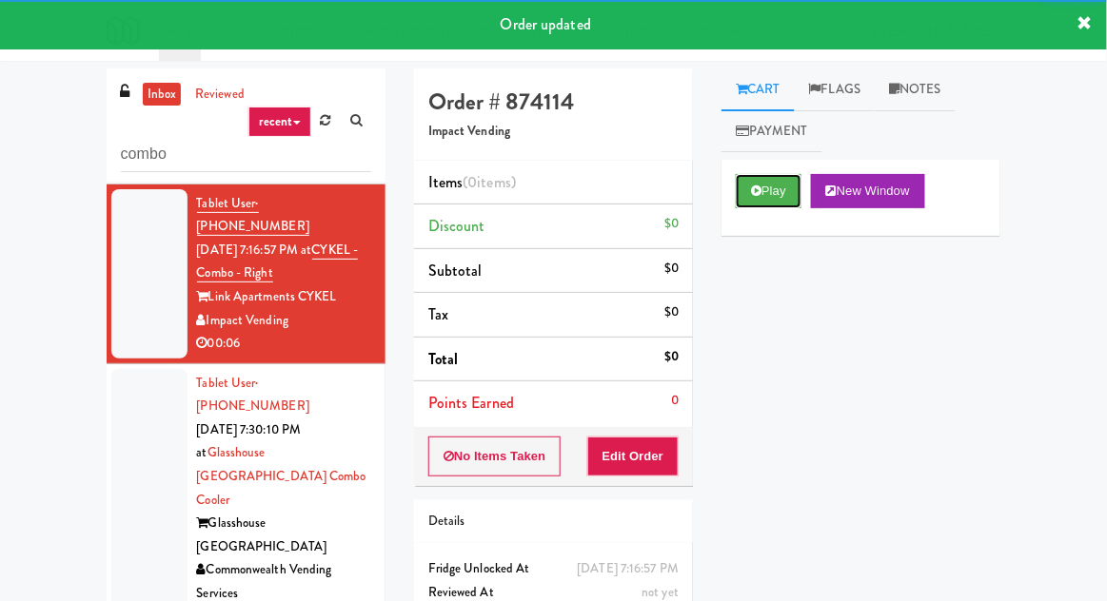
click at [794, 207] on button "Play" at bounding box center [769, 191] width 66 height 34
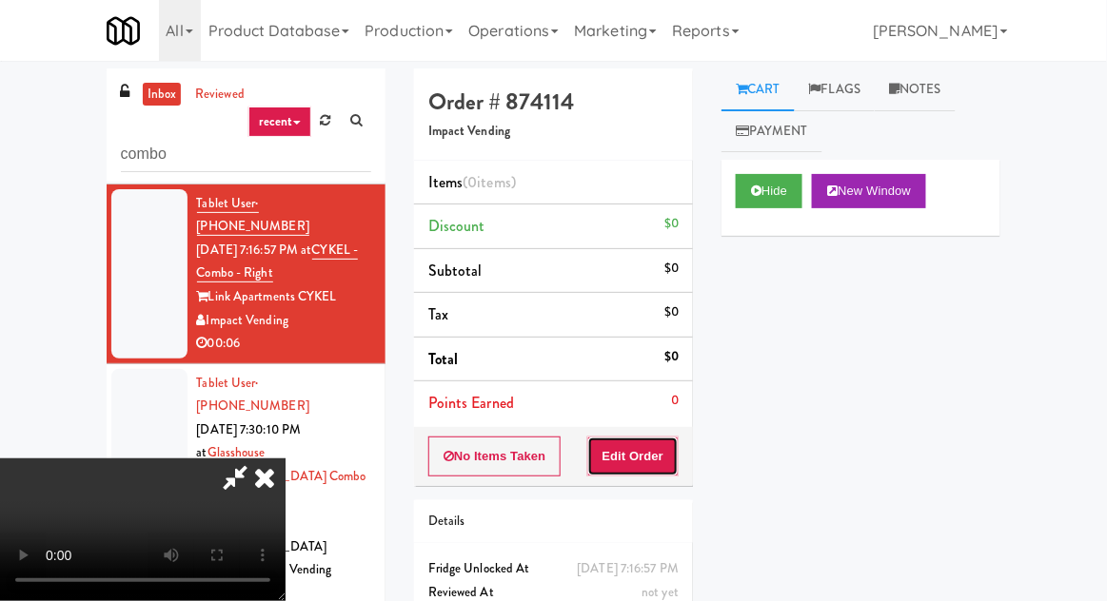
click at [647, 452] on button "Edit Order" at bounding box center [633, 457] width 92 height 40
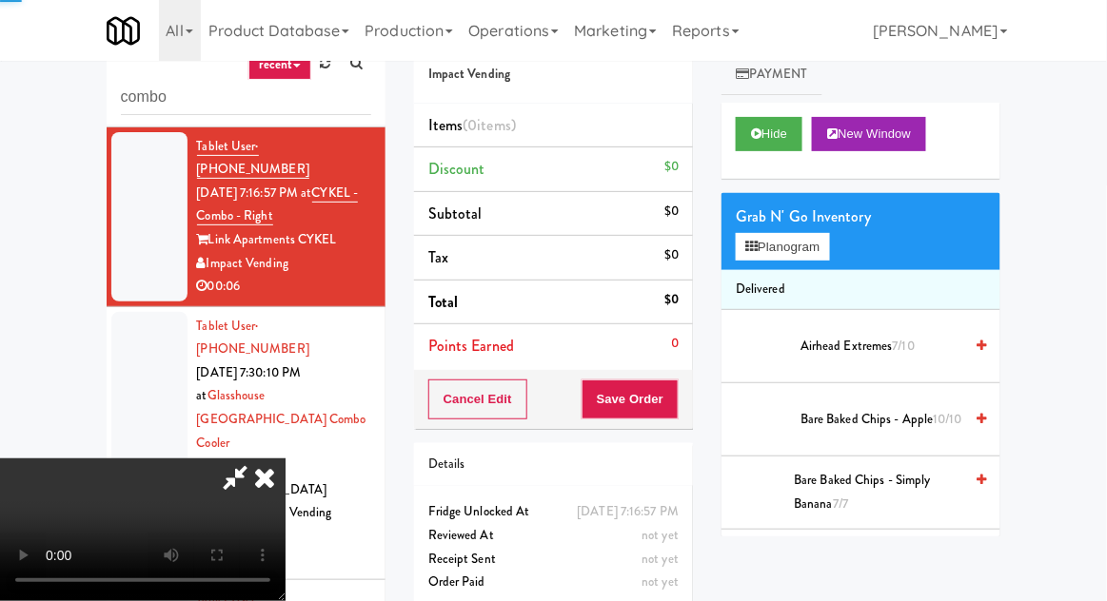
scroll to position [73, 0]
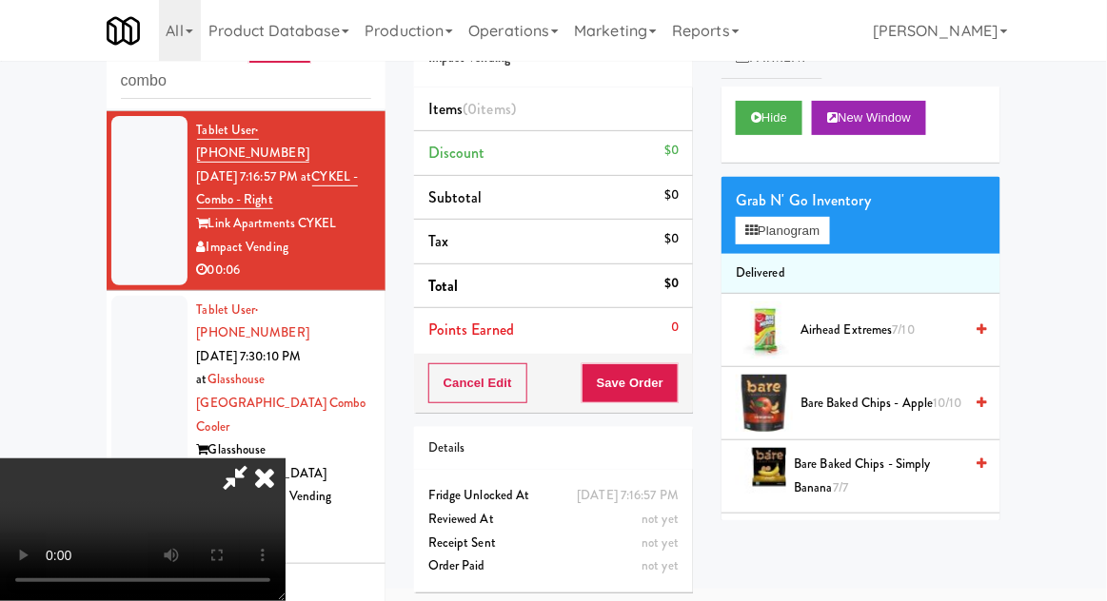
click at [920, 336] on span "Airhead Extremes 7/10" at bounding box center [881, 331] width 162 height 24
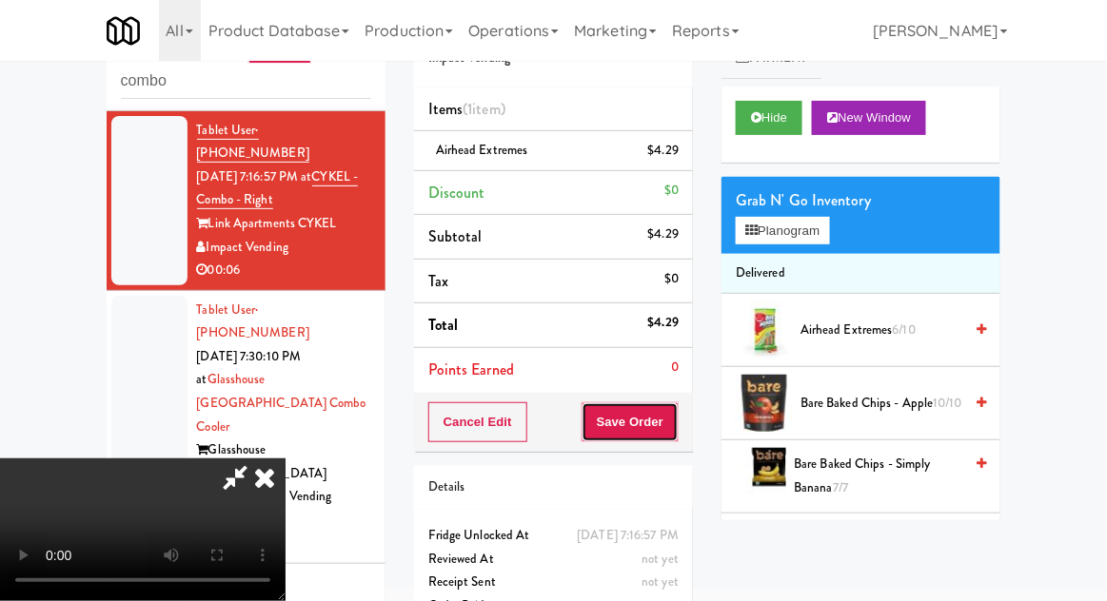
click at [676, 434] on button "Save Order" at bounding box center [629, 423] width 97 height 40
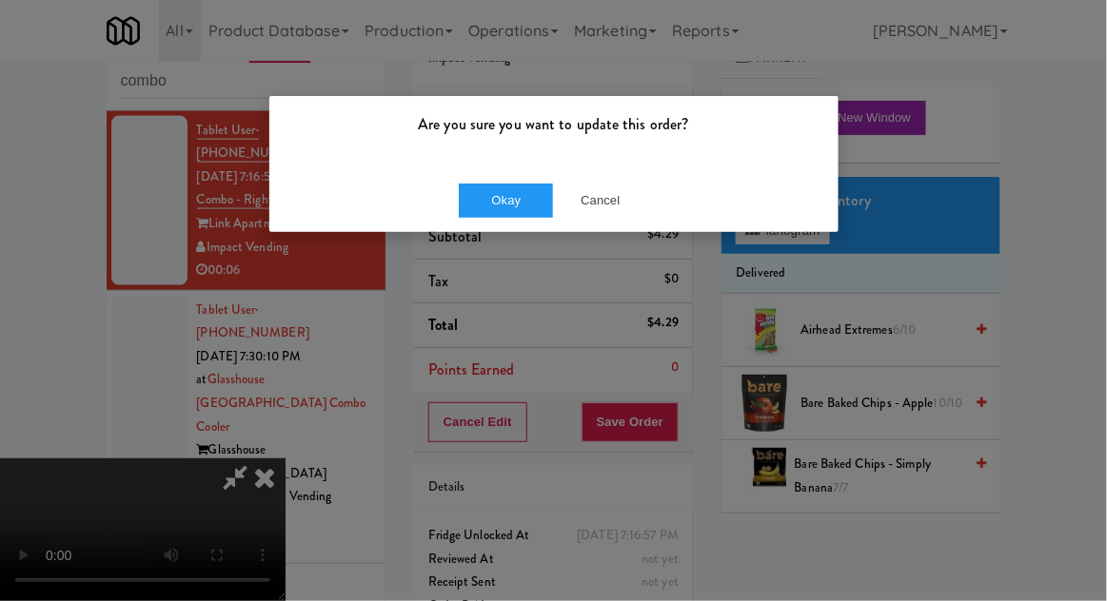
click at [479, 228] on div "Okay Cancel" at bounding box center [553, 200] width 569 height 64
click at [2, 147] on div "Are you sure you want to update this order? Okay Cancel" at bounding box center [553, 300] width 1107 height 601
click at [481, 209] on button "Okay" at bounding box center [506, 201] width 95 height 34
click at [2, 148] on div "Are you sure you want to update this order? Okay Cancel" at bounding box center [553, 300] width 1107 height 601
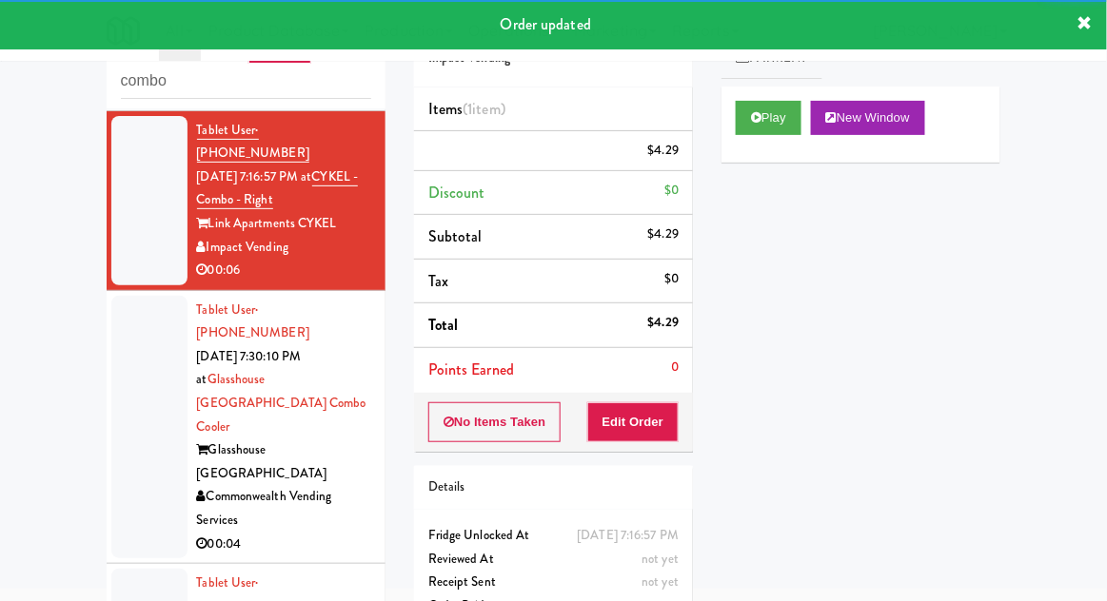
click at [129, 341] on div at bounding box center [149, 428] width 76 height 264
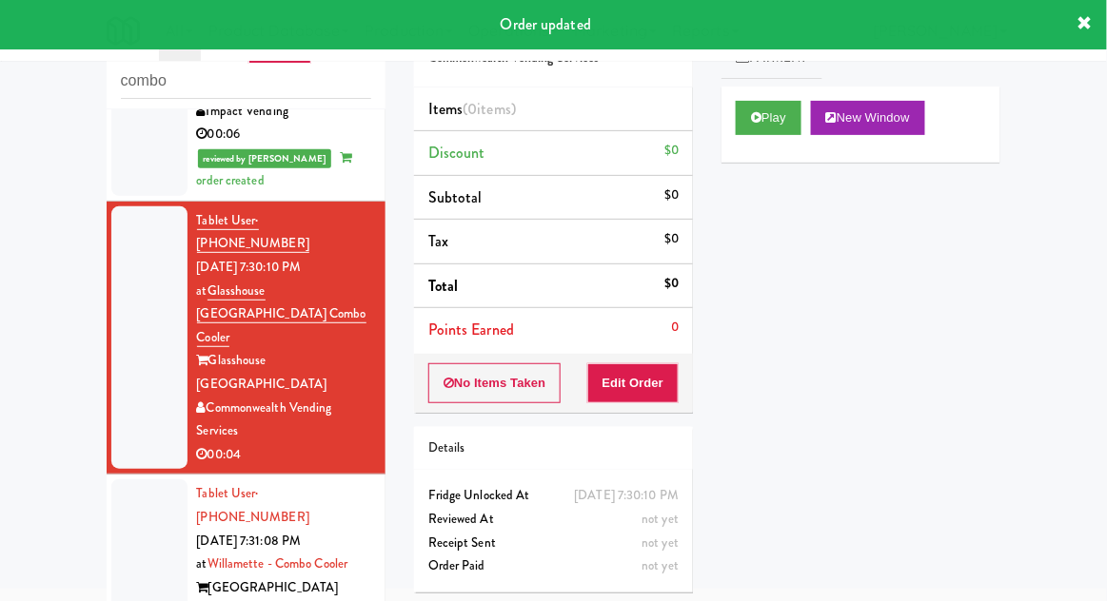
scroll to position [815, 0]
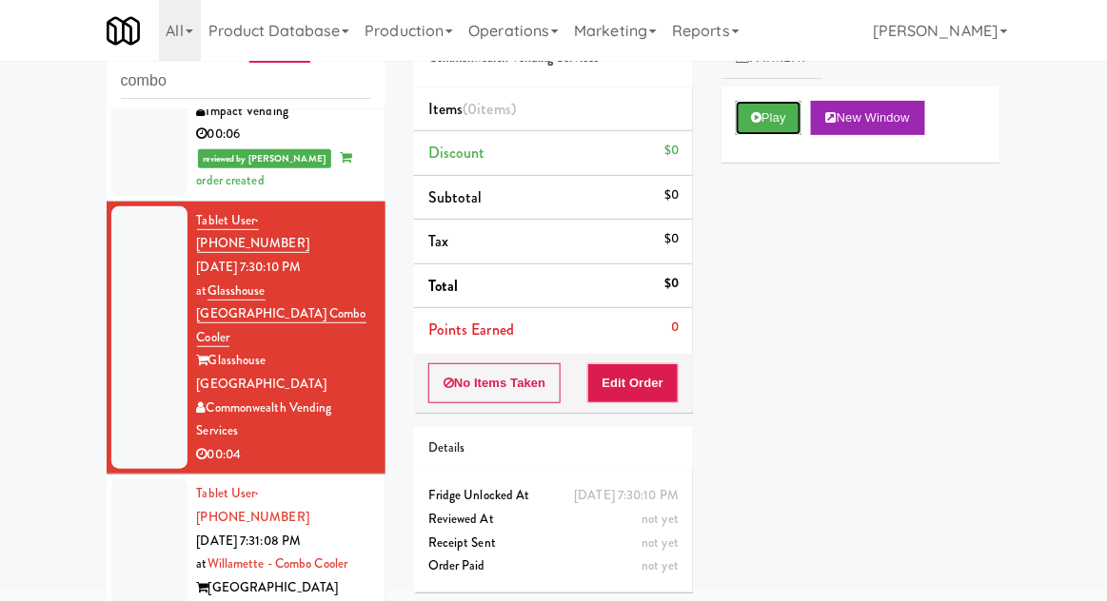
click at [762, 128] on button "Play" at bounding box center [769, 118] width 66 height 34
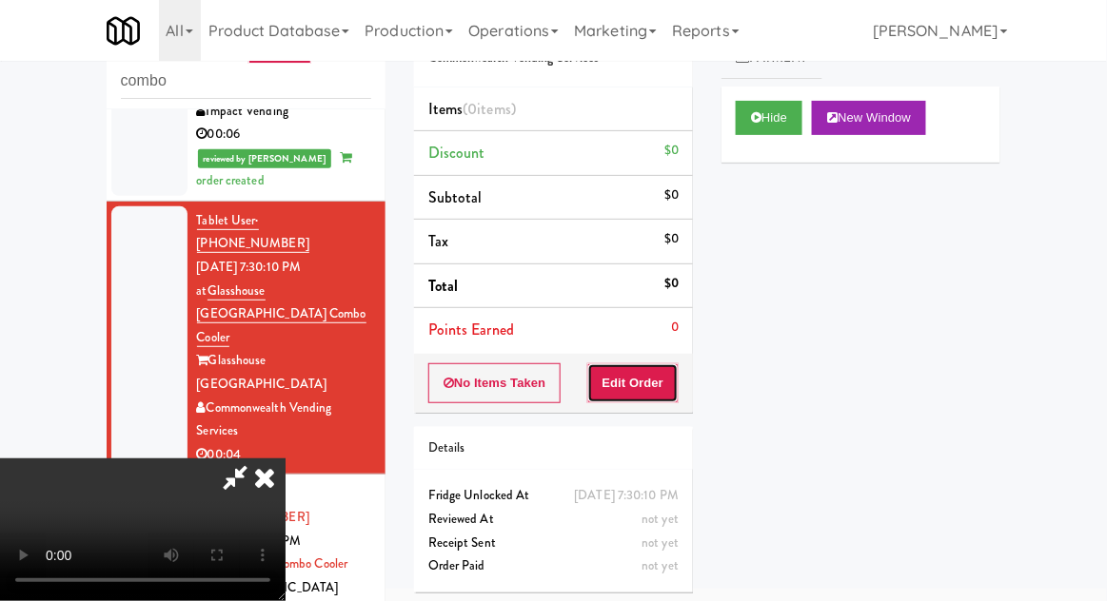
click at [617, 364] on button "Edit Order" at bounding box center [633, 384] width 92 height 40
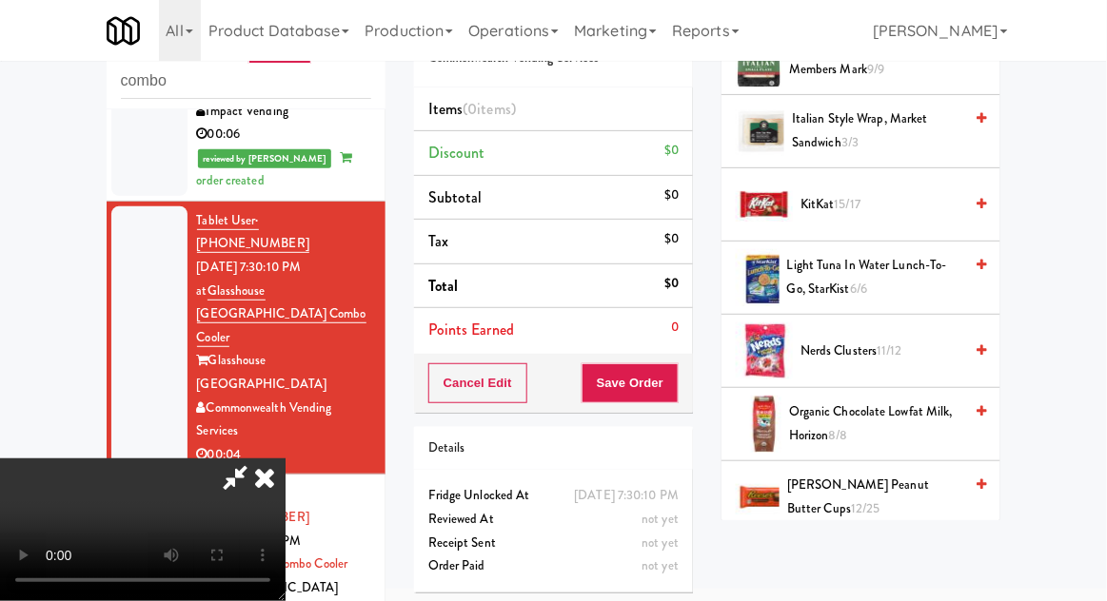
scroll to position [1680, 0]
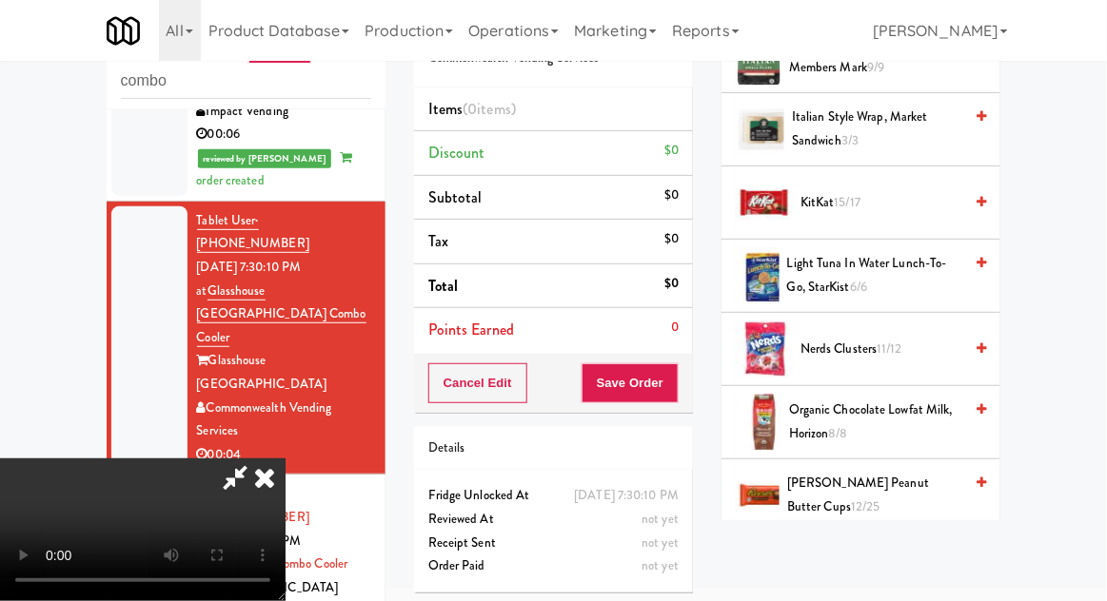
click at [851, 495] on span "[PERSON_NAME] Peanut Butter Cups 12/25" at bounding box center [874, 495] width 175 height 47
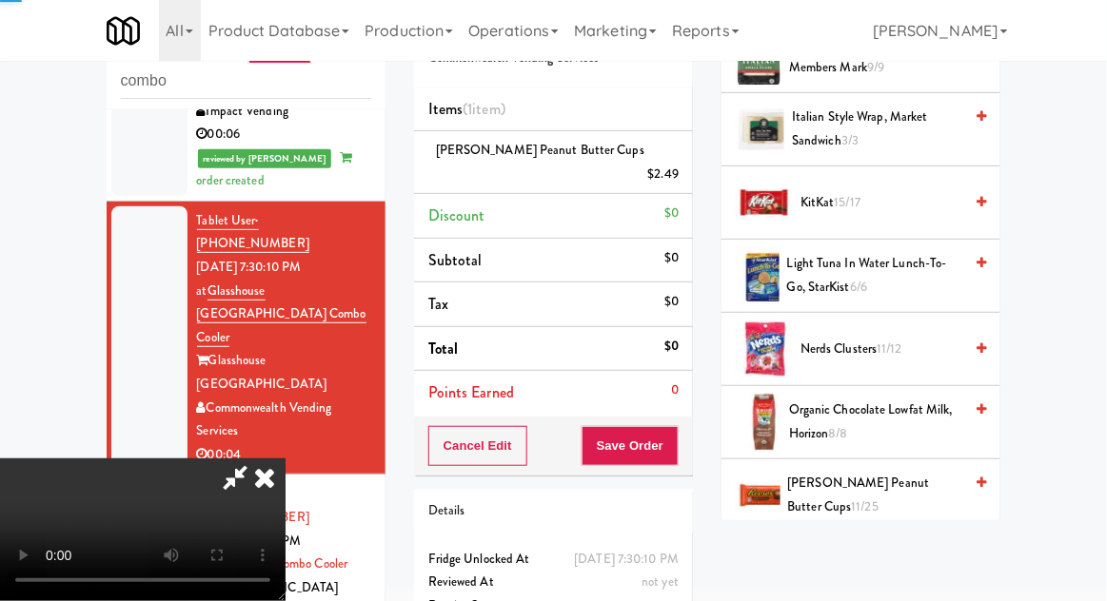
click at [855, 491] on span "[PERSON_NAME] Peanut Butter Cups 11/25" at bounding box center [875, 495] width 175 height 47
click at [674, 426] on button "Save Order" at bounding box center [629, 446] width 97 height 40
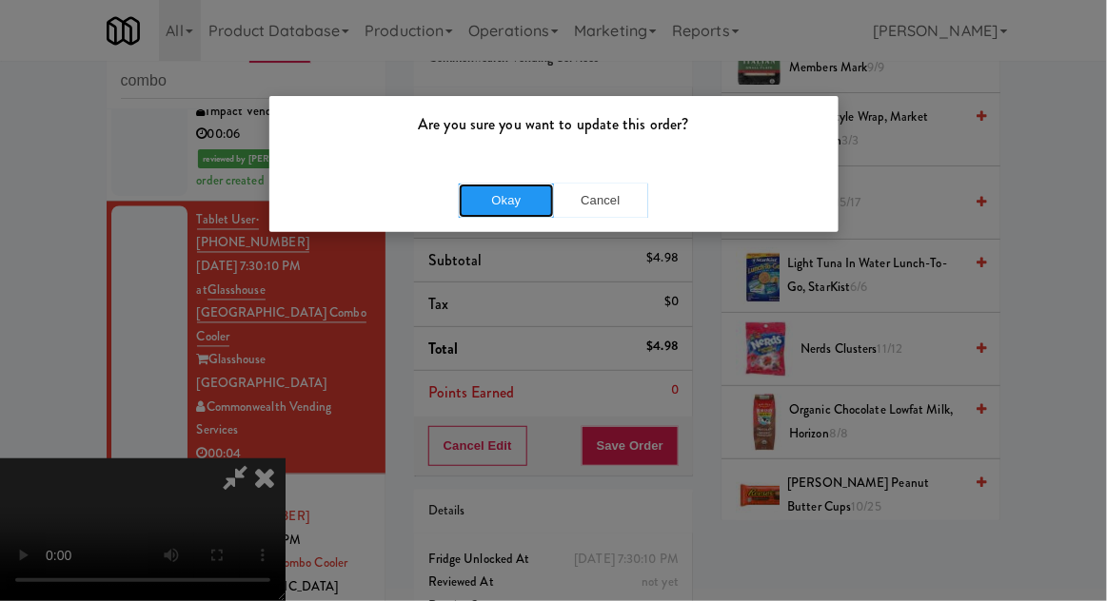
click at [488, 198] on button "Okay" at bounding box center [506, 201] width 95 height 34
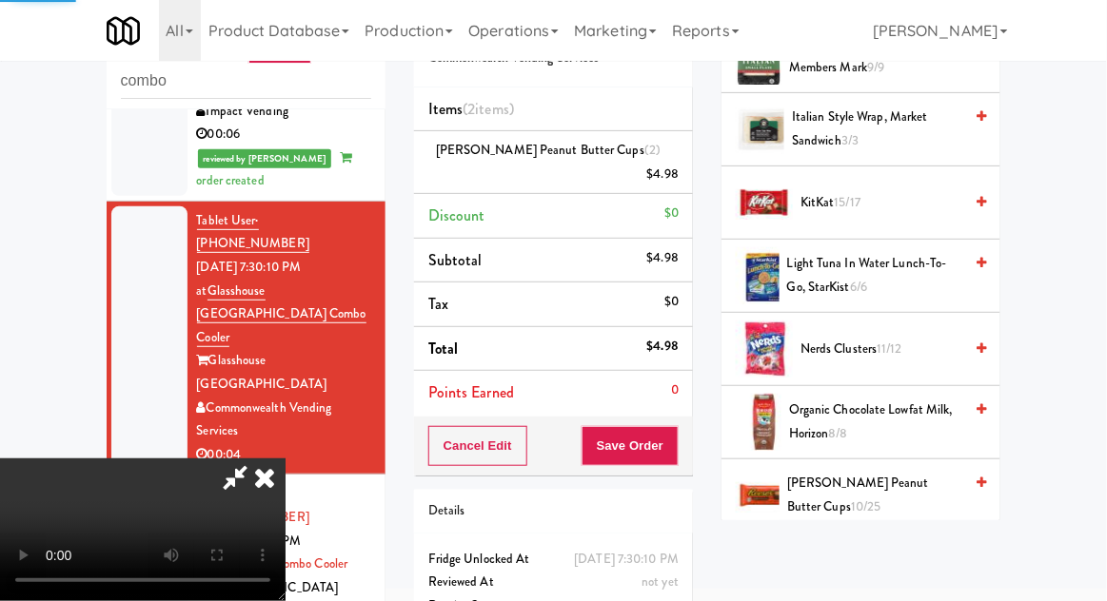
scroll to position [187, 0]
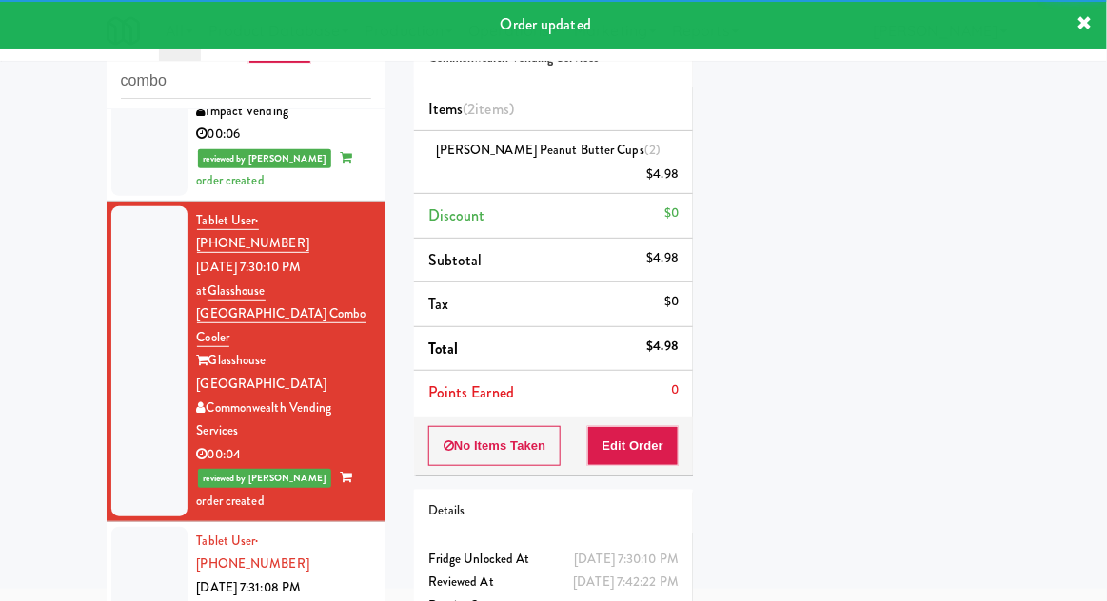
click at [156, 527] on div at bounding box center [149, 611] width 76 height 169
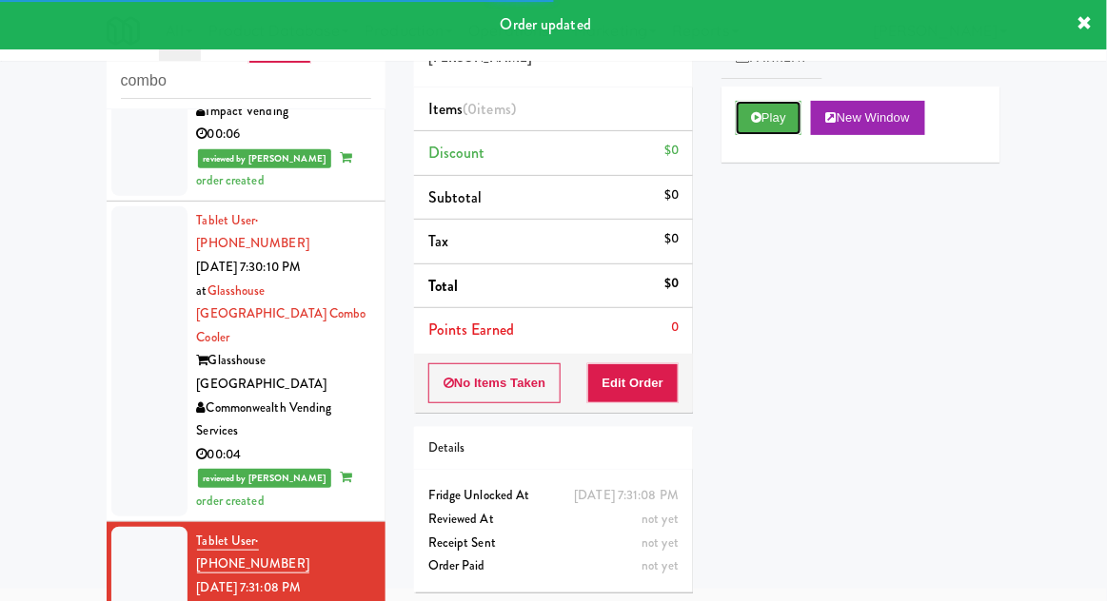
click at [778, 120] on button "Play" at bounding box center [769, 118] width 66 height 34
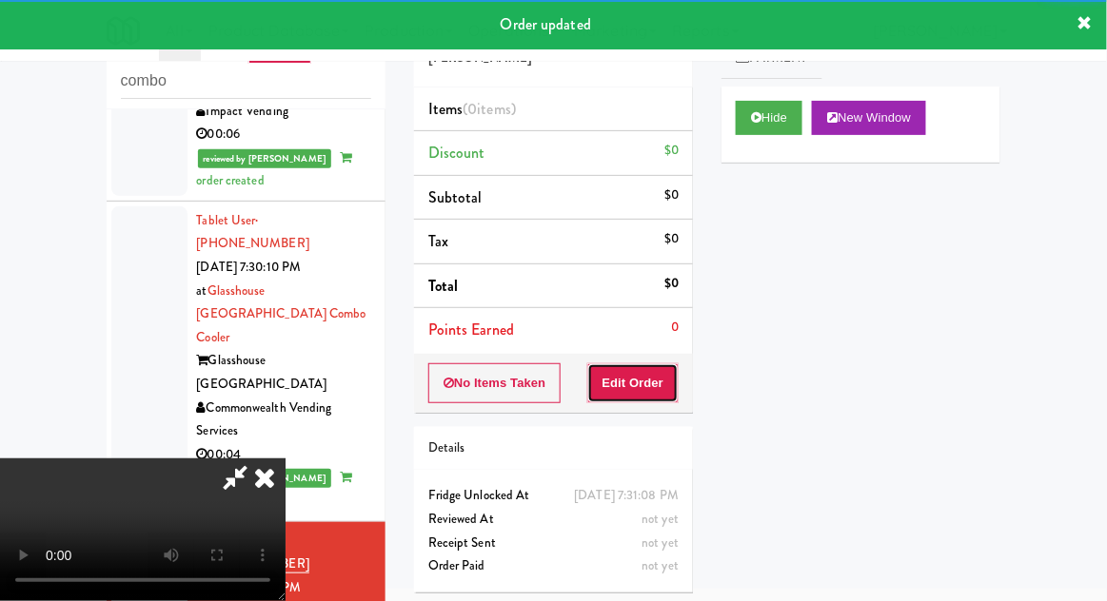
click at [625, 382] on button "Edit Order" at bounding box center [633, 384] width 92 height 40
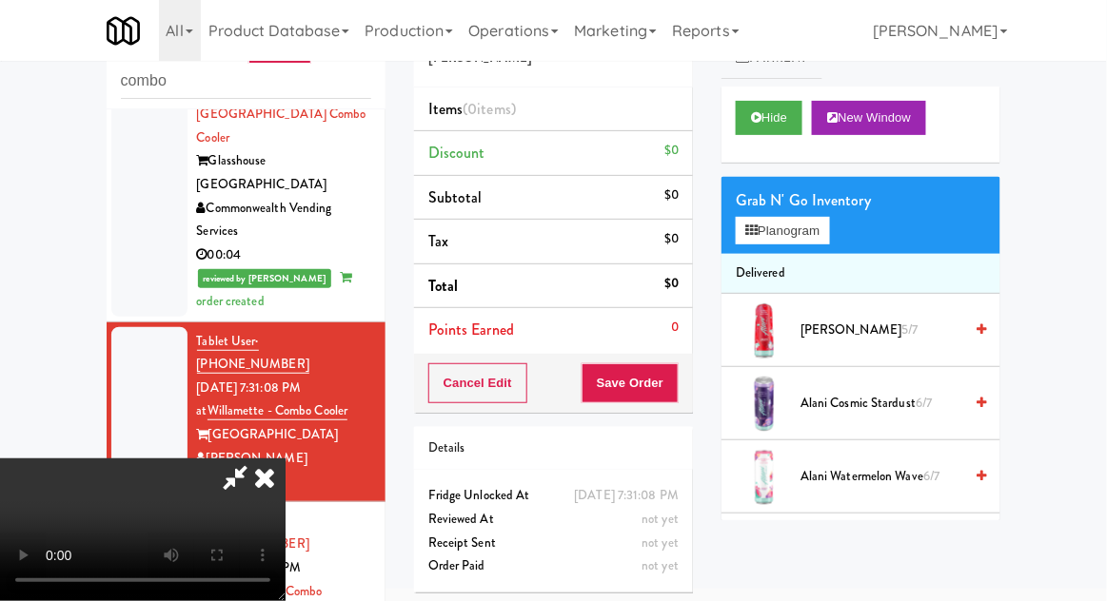
scroll to position [1034, 0]
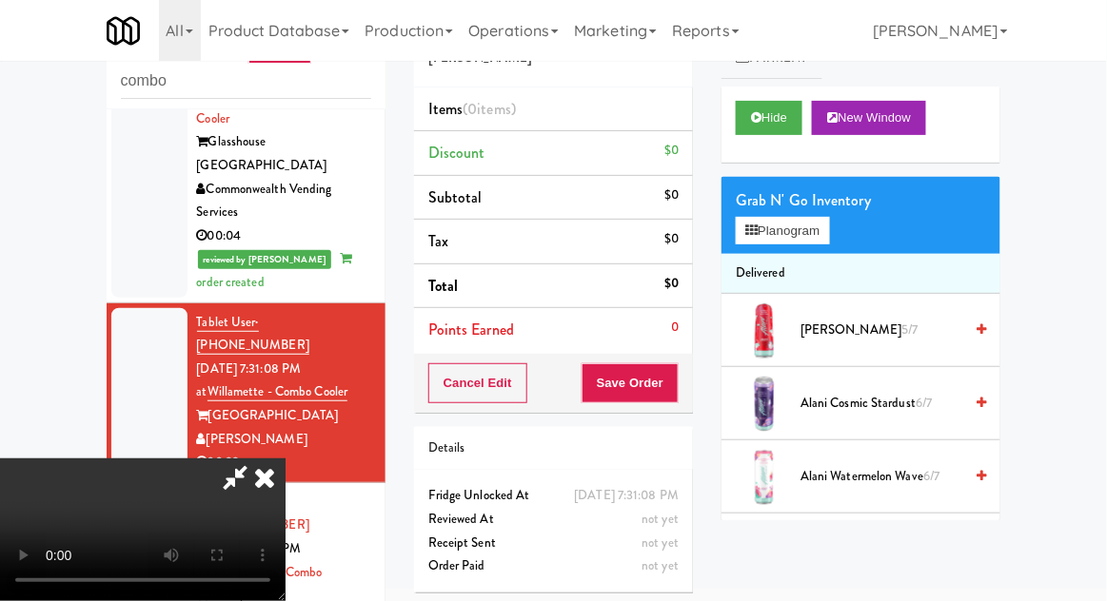
click at [791, 257] on li "Delivered" at bounding box center [860, 274] width 279 height 40
click at [798, 240] on button "Planogram" at bounding box center [782, 231] width 93 height 29
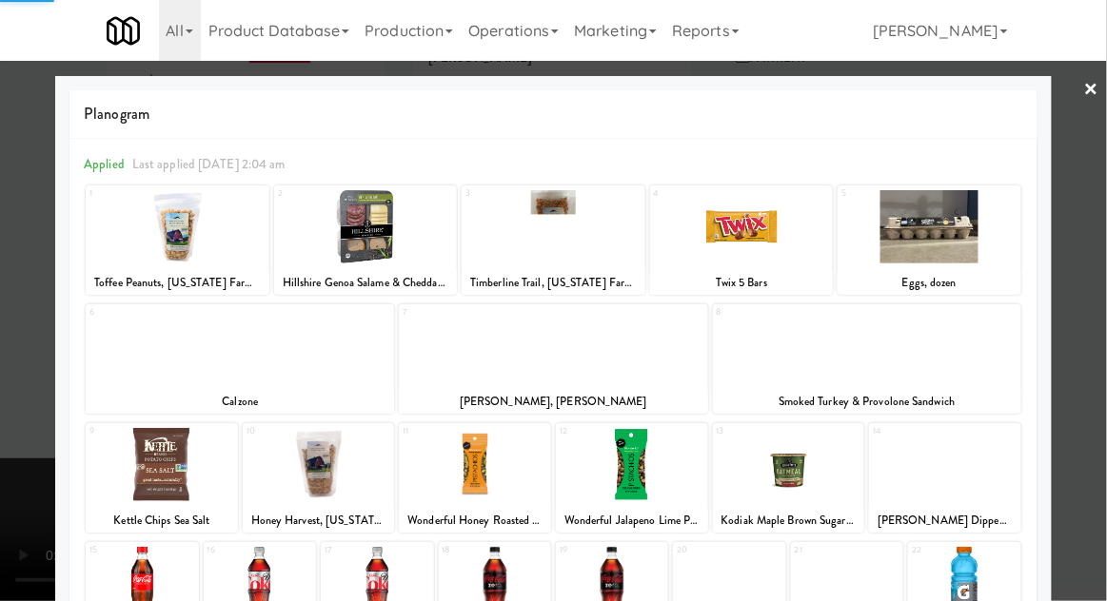
scroll to position [241, 0]
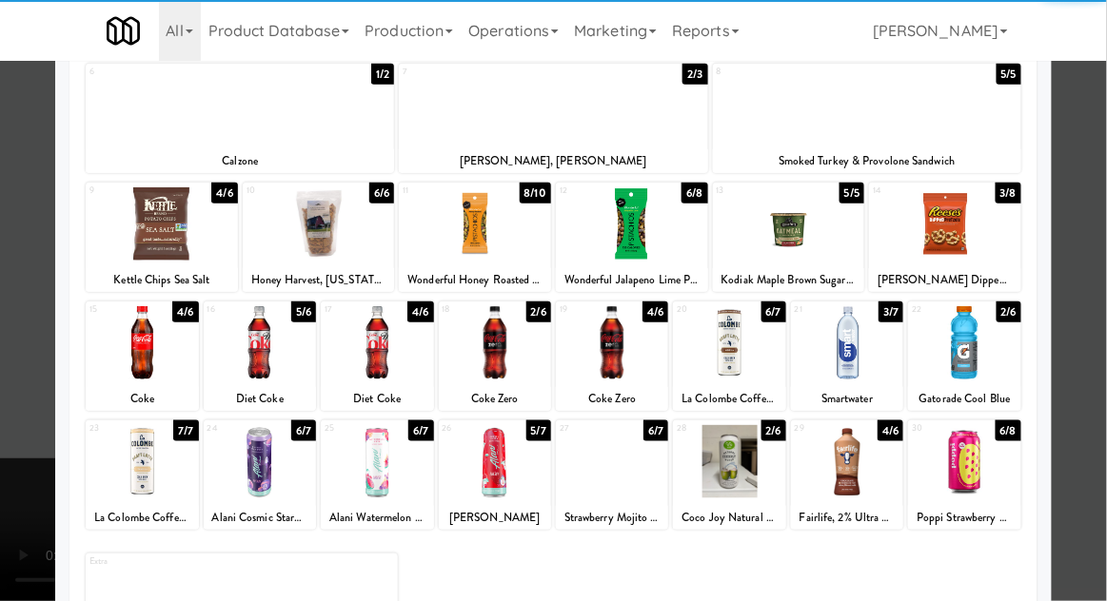
click at [840, 484] on div at bounding box center [847, 461] width 112 height 73
click at [1105, 397] on div at bounding box center [553, 300] width 1107 height 601
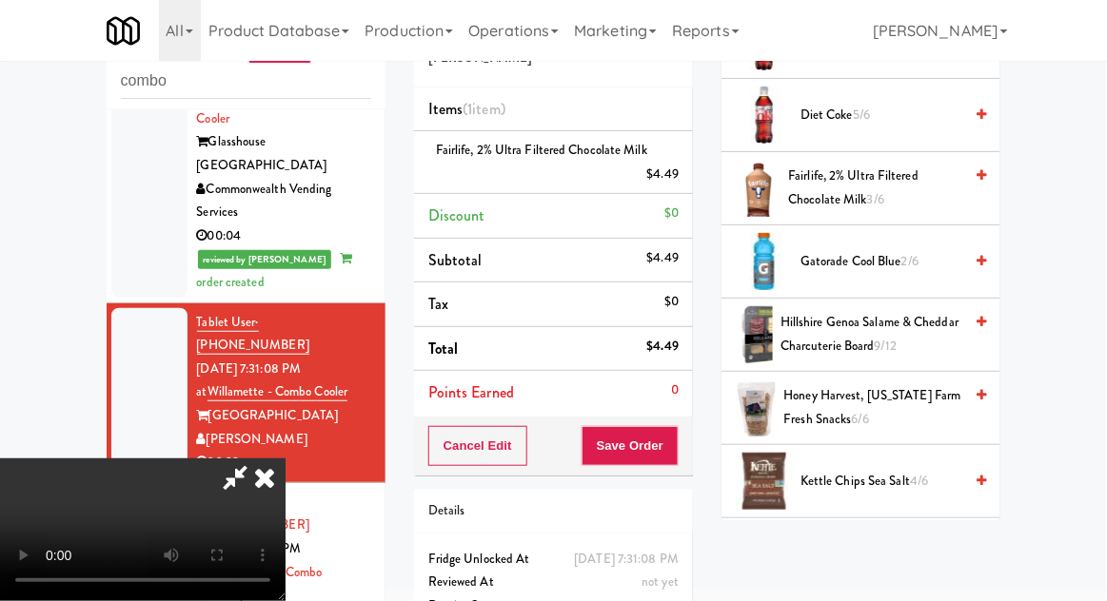
scroll to position [875, 0]
click at [846, 482] on span "Kettle Chips Sea Salt 4/6" at bounding box center [881, 482] width 162 height 24
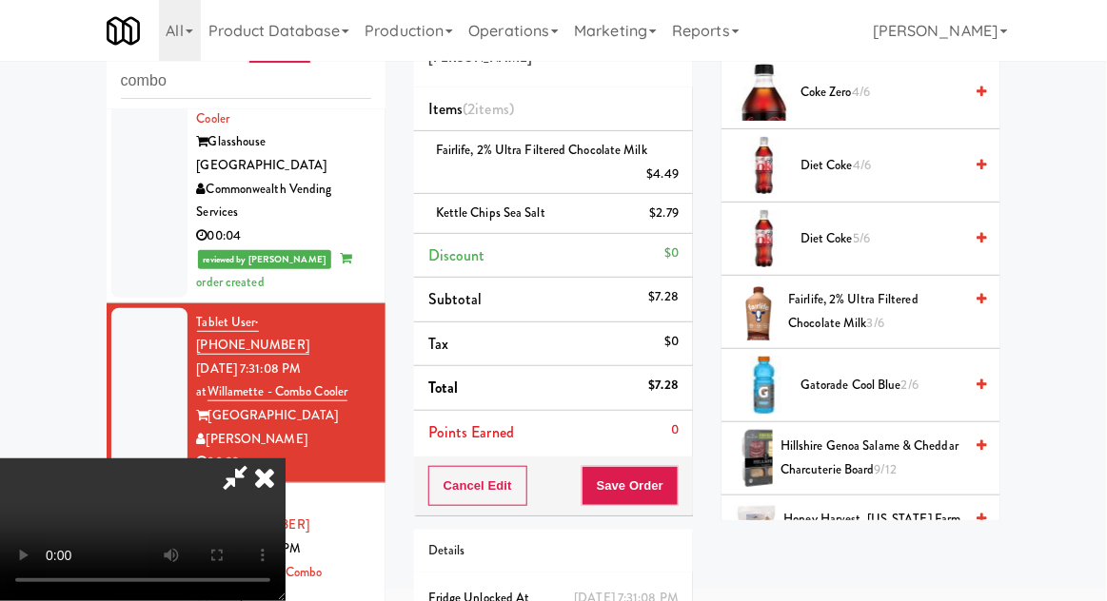
scroll to position [754, 0]
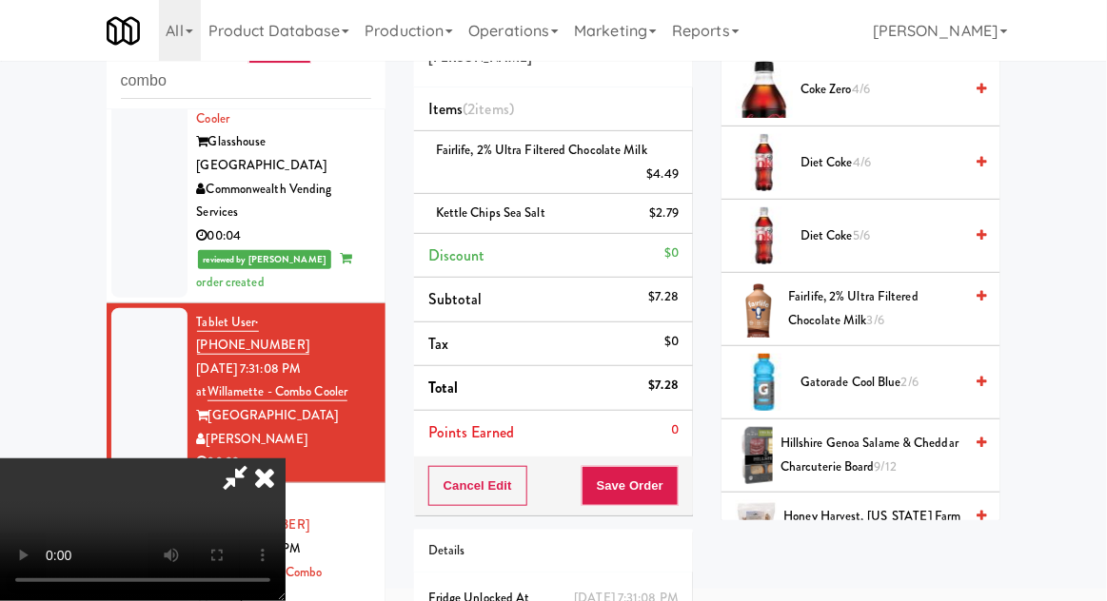
click at [915, 380] on span "2/6" at bounding box center [909, 382] width 17 height 18
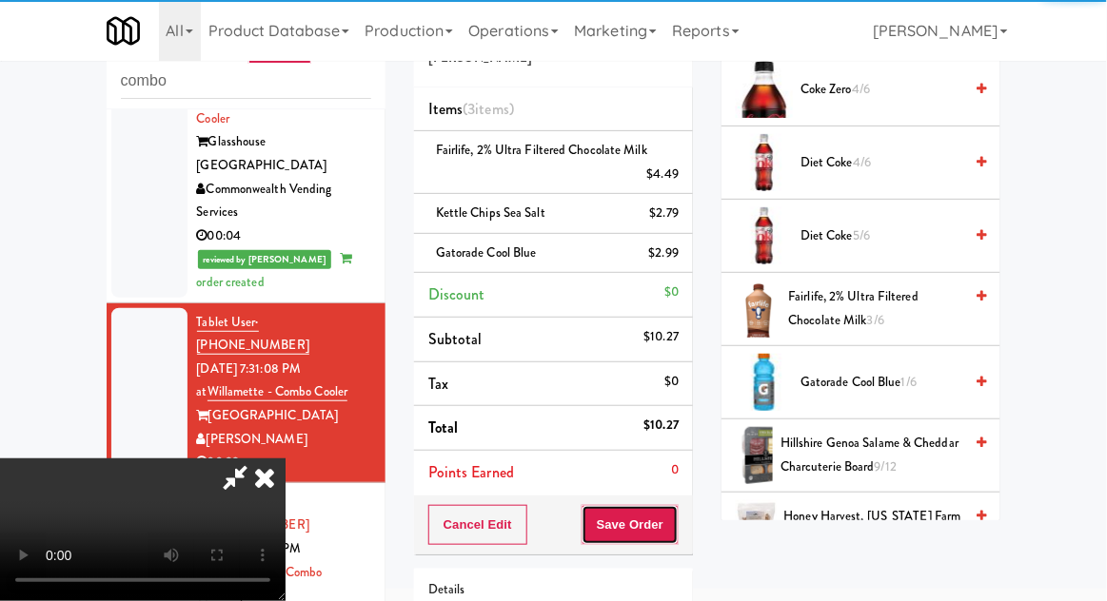
click at [678, 518] on button "Save Order" at bounding box center [629, 525] width 97 height 40
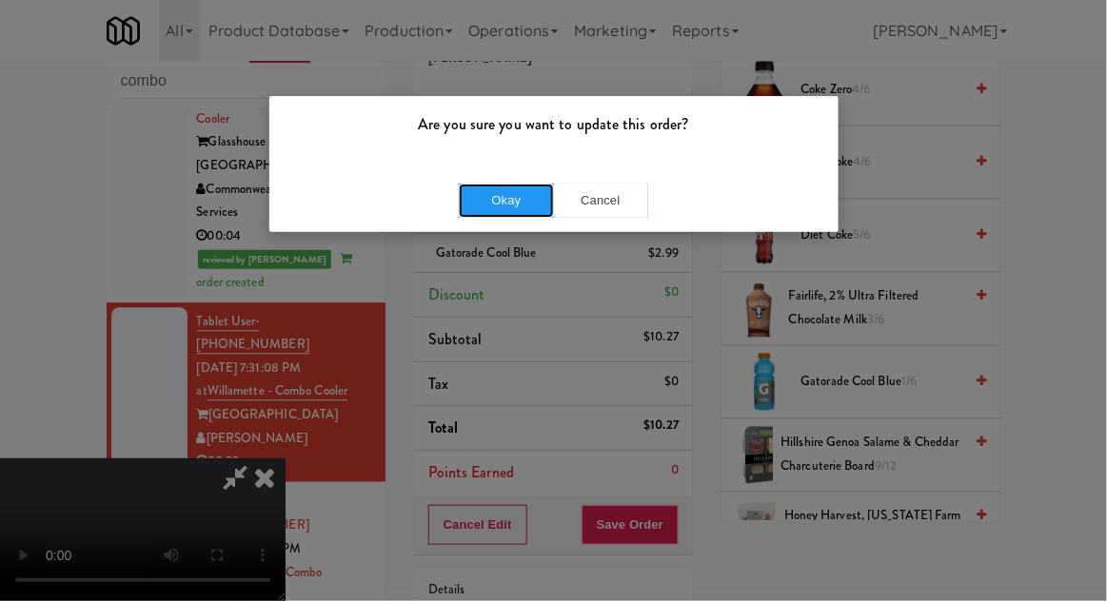
click at [461, 209] on button "Okay" at bounding box center [506, 201] width 95 height 34
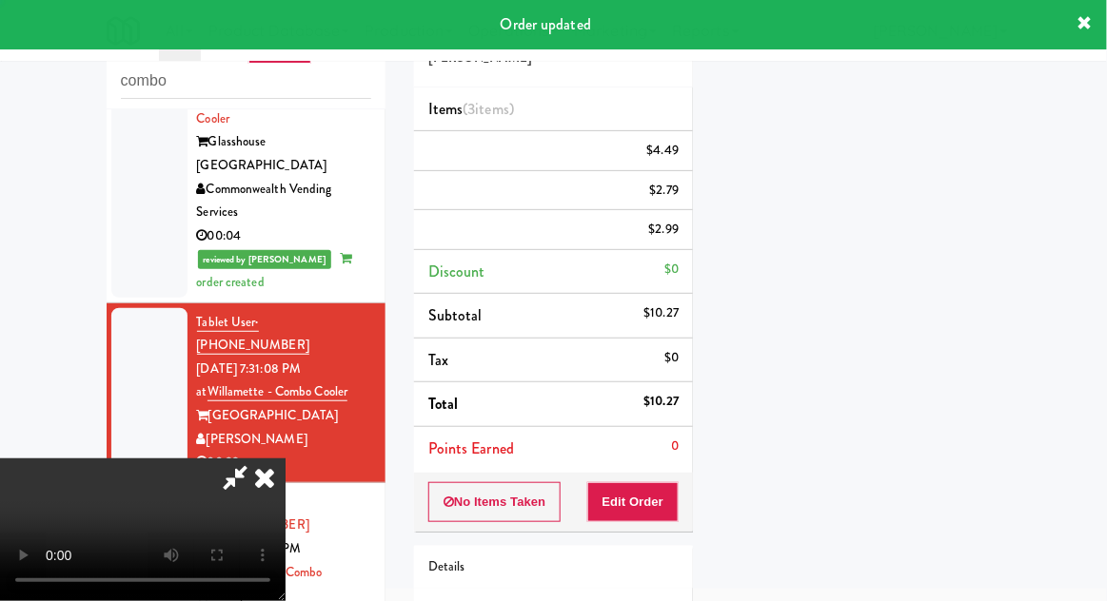
scroll to position [187, 0]
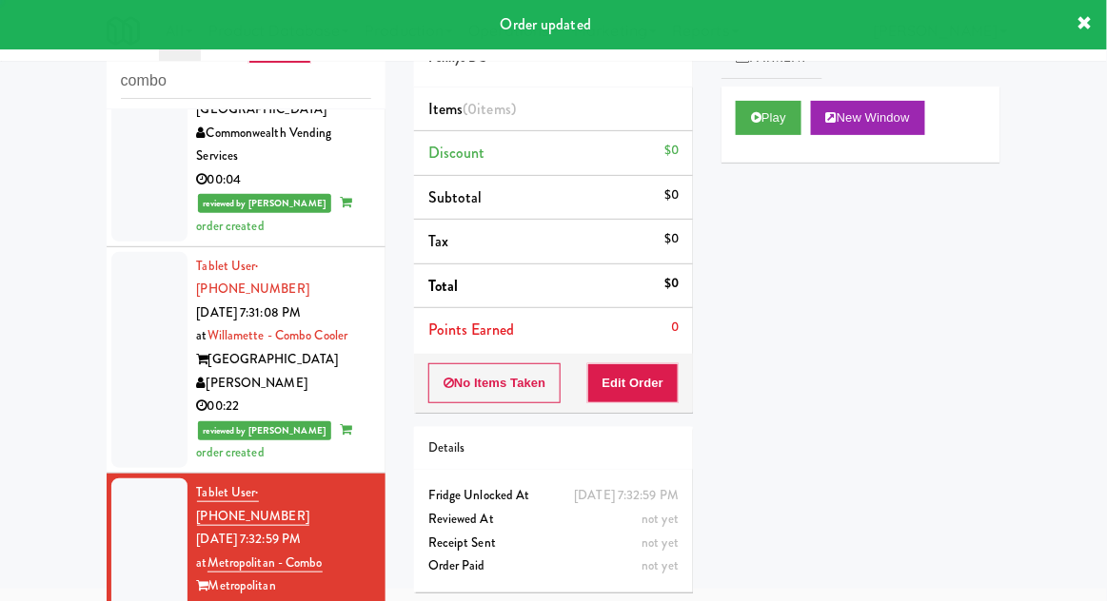
scroll to position [1114, 0]
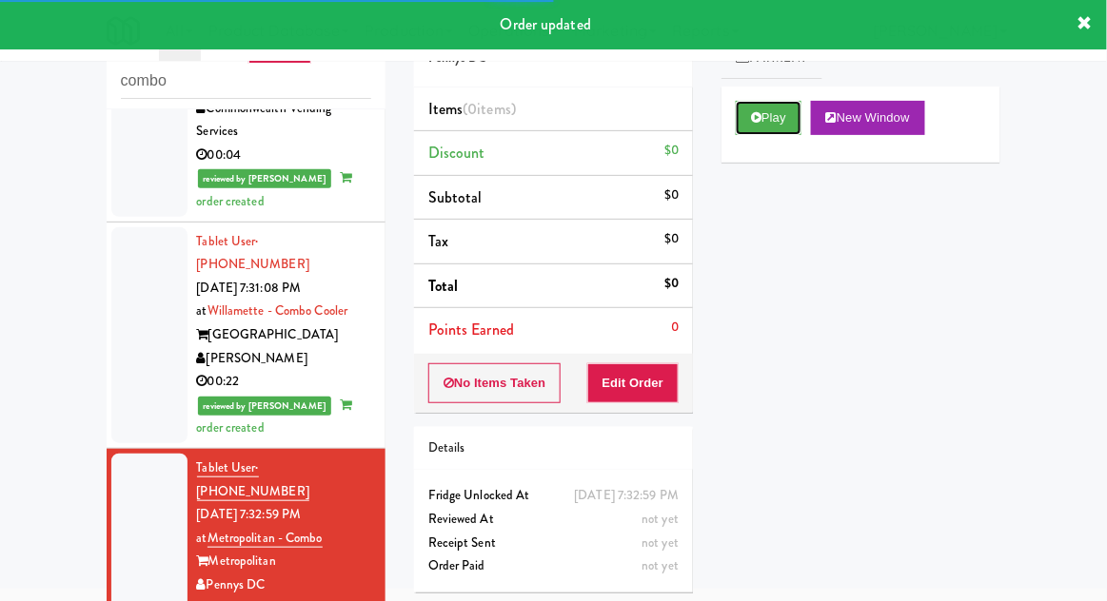
click at [786, 117] on button "Play" at bounding box center [769, 118] width 66 height 34
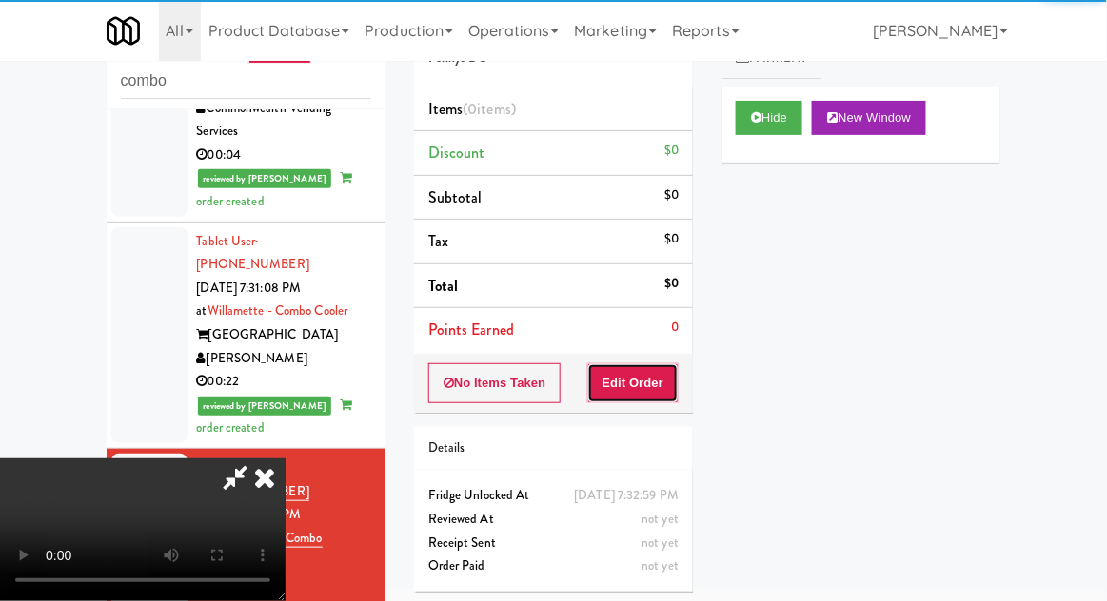
click at [644, 378] on button "Edit Order" at bounding box center [633, 384] width 92 height 40
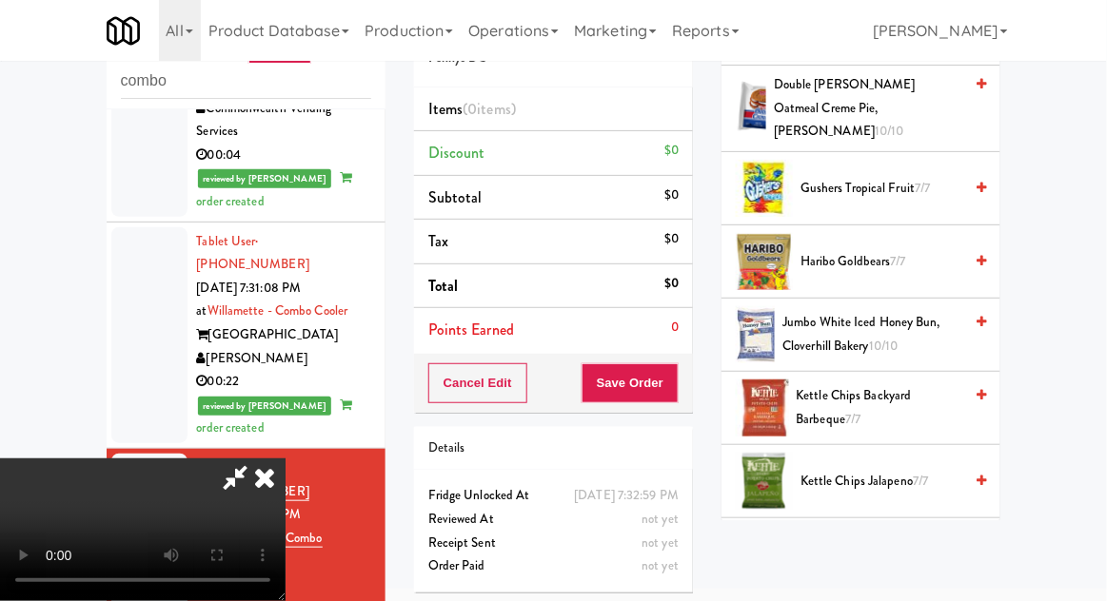
scroll to position [522, 0]
click at [925, 389] on span "Kettle Chips Backyard Barbeque 7/7" at bounding box center [880, 407] width 167 height 47
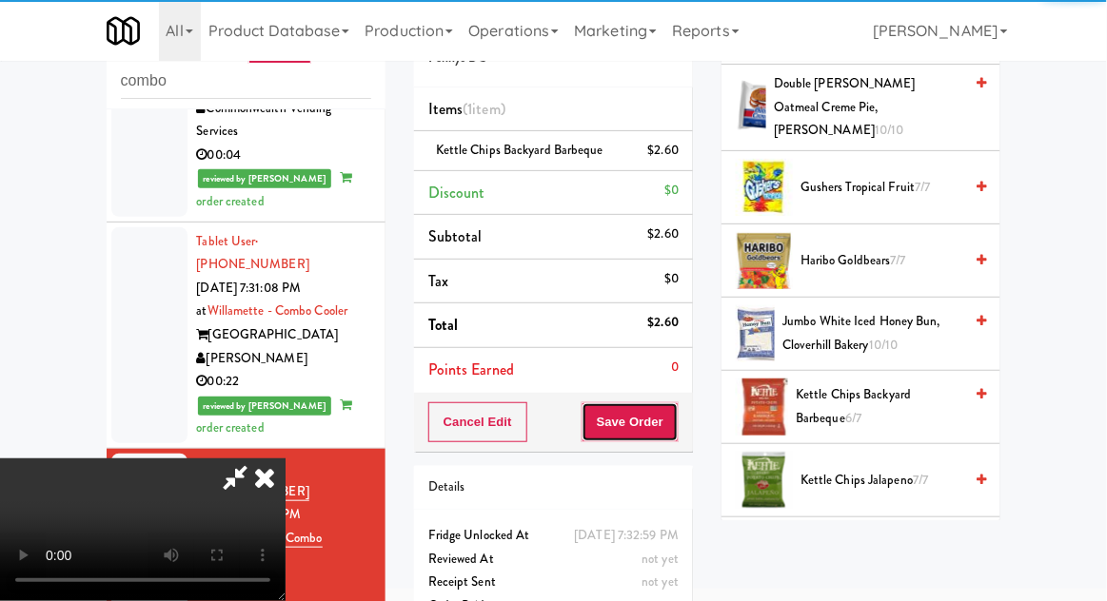
click at [675, 428] on button "Save Order" at bounding box center [629, 423] width 97 height 40
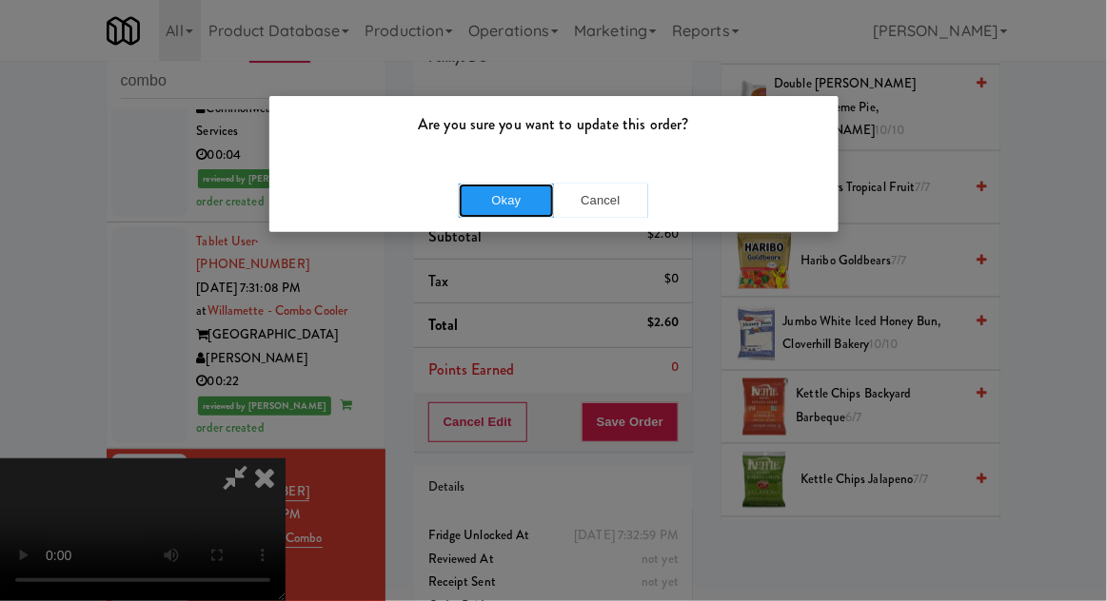
click at [477, 211] on button "Okay" at bounding box center [506, 201] width 95 height 34
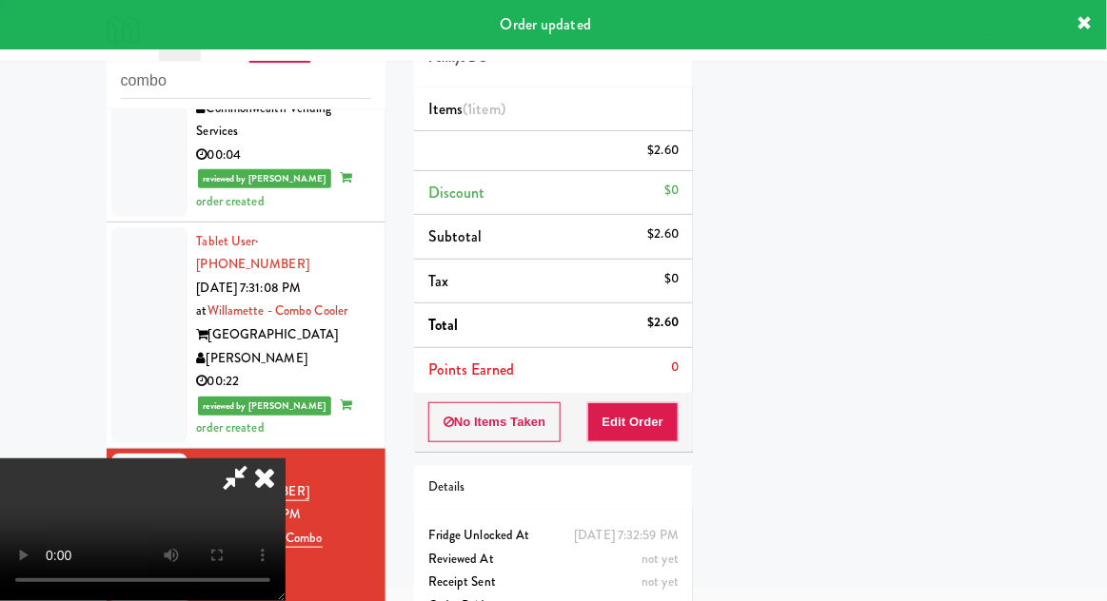
scroll to position [187, 0]
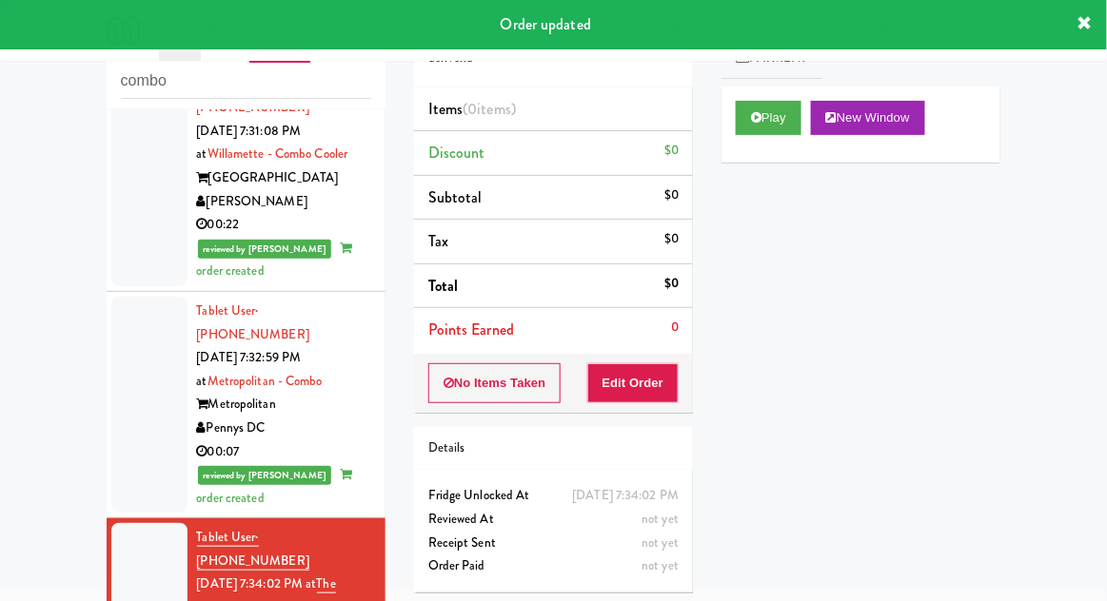
scroll to position [1281, 0]
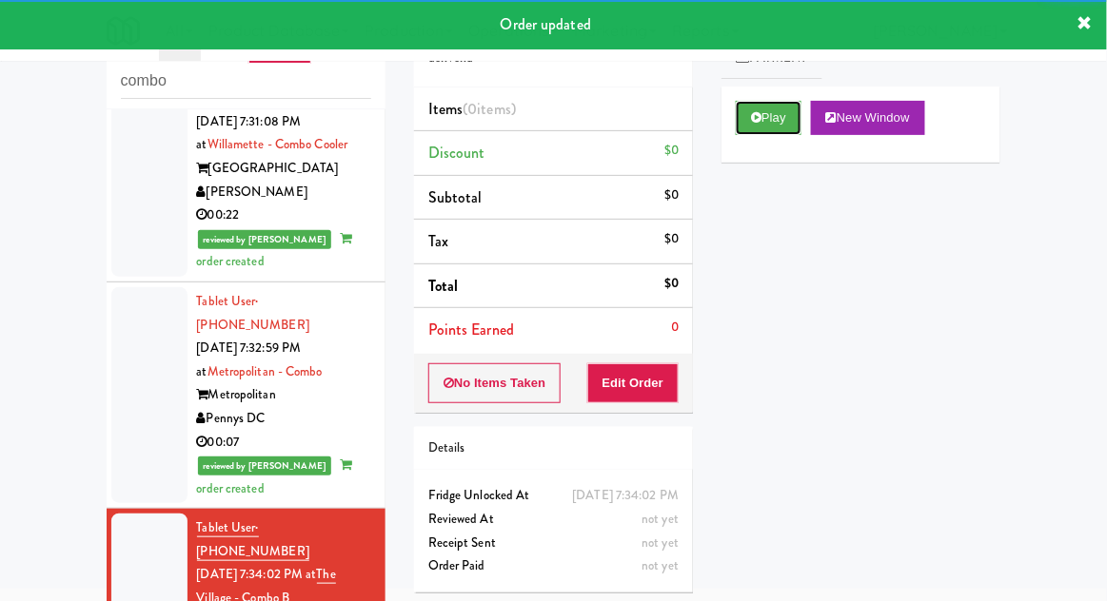
click at [785, 122] on button "Play" at bounding box center [769, 118] width 66 height 34
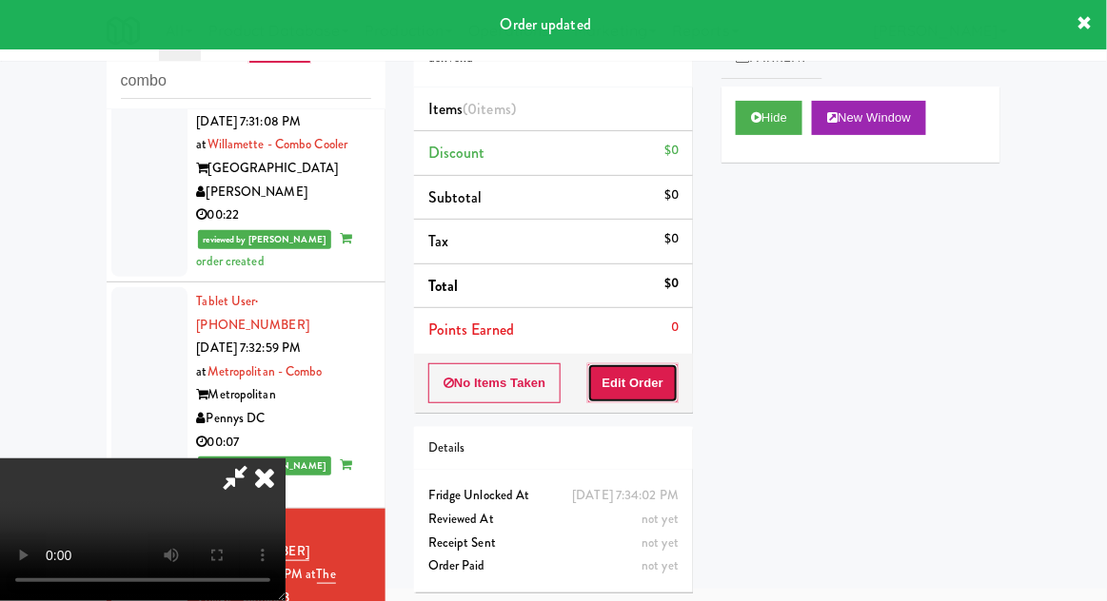
click at [646, 365] on button "Edit Order" at bounding box center [633, 384] width 92 height 40
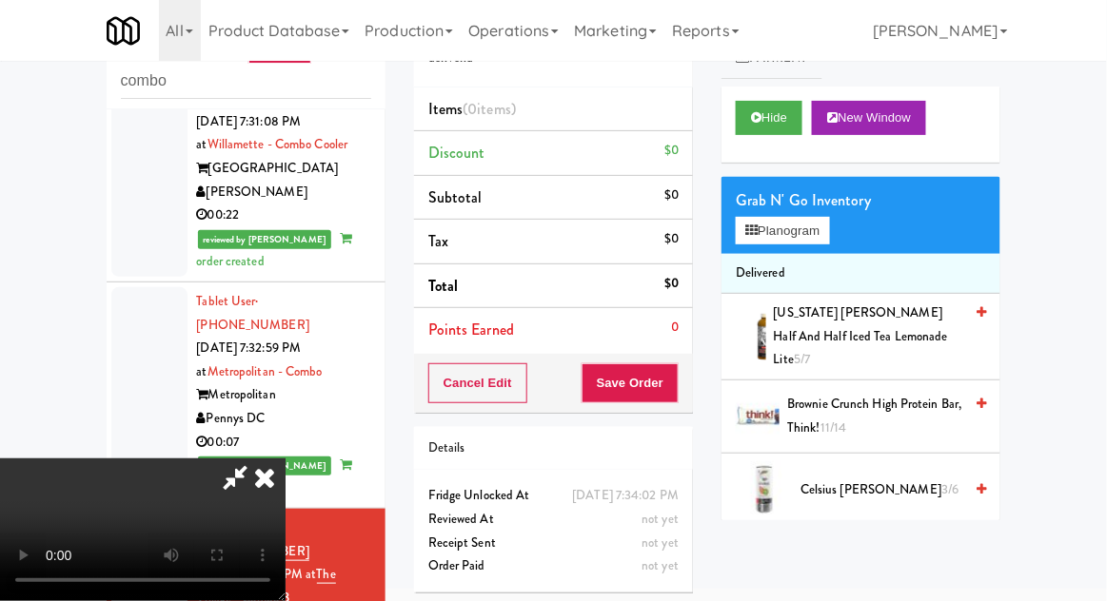
click at [869, 552] on span "Celsius Retro Vibe 4/6" at bounding box center [881, 564] width 162 height 24
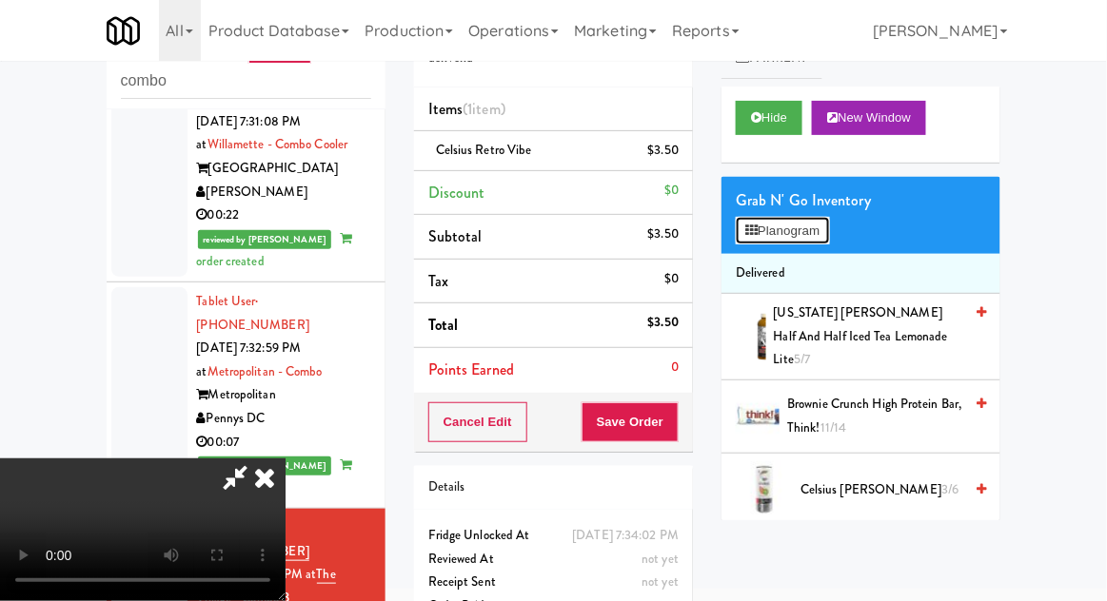
click at [824, 227] on button "Planogram" at bounding box center [782, 231] width 93 height 29
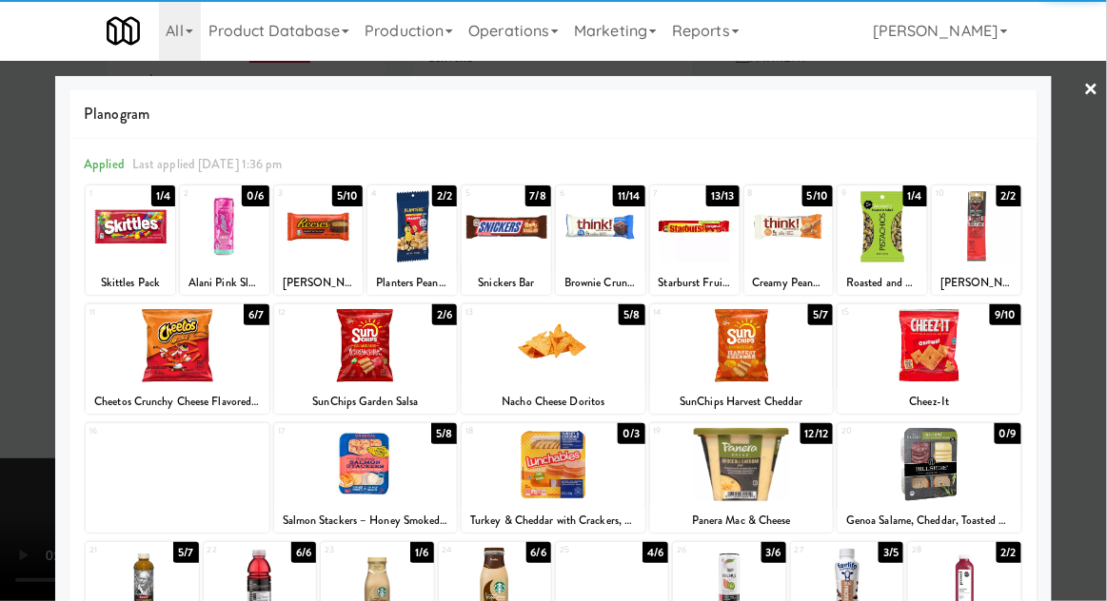
click at [110, 247] on div at bounding box center [130, 226] width 89 height 73
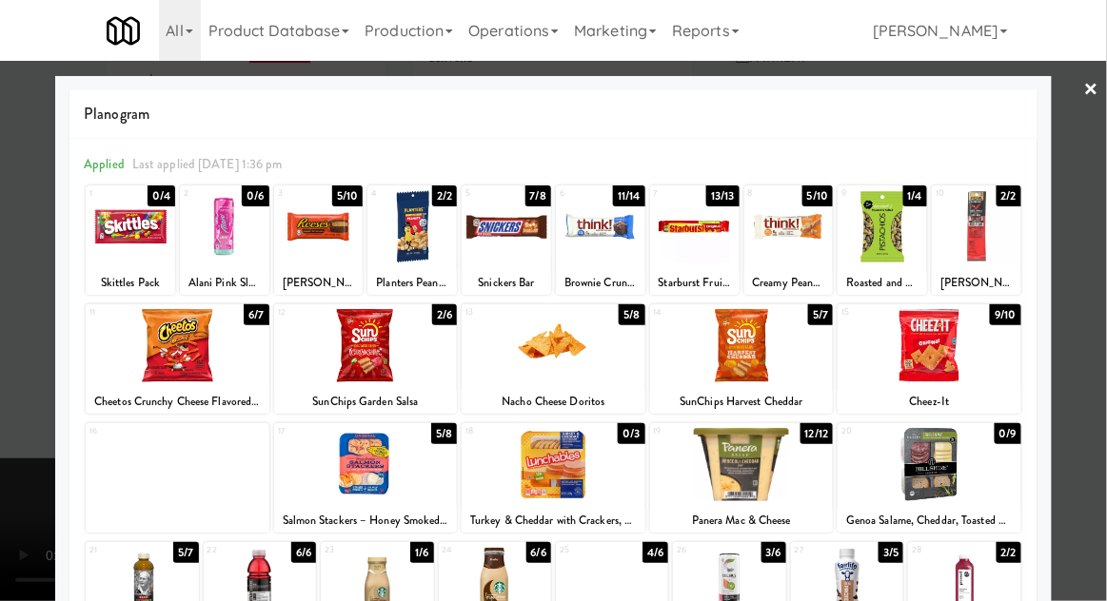
click at [28, 465] on div at bounding box center [553, 300] width 1107 height 601
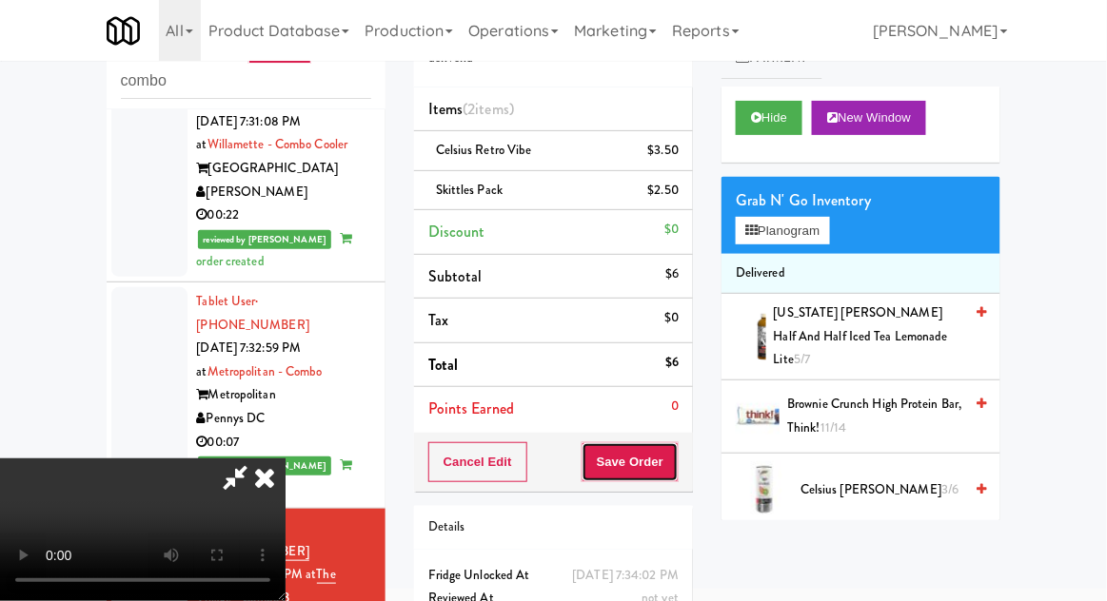
click at [674, 466] on button "Save Order" at bounding box center [629, 463] width 97 height 40
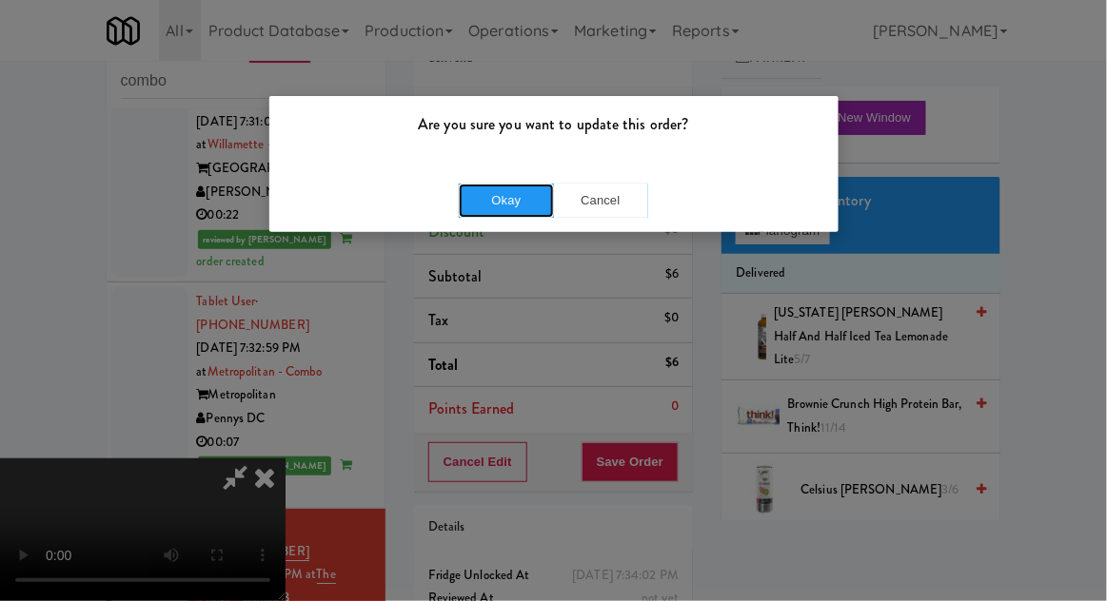
click at [479, 201] on button "Okay" at bounding box center [506, 201] width 95 height 34
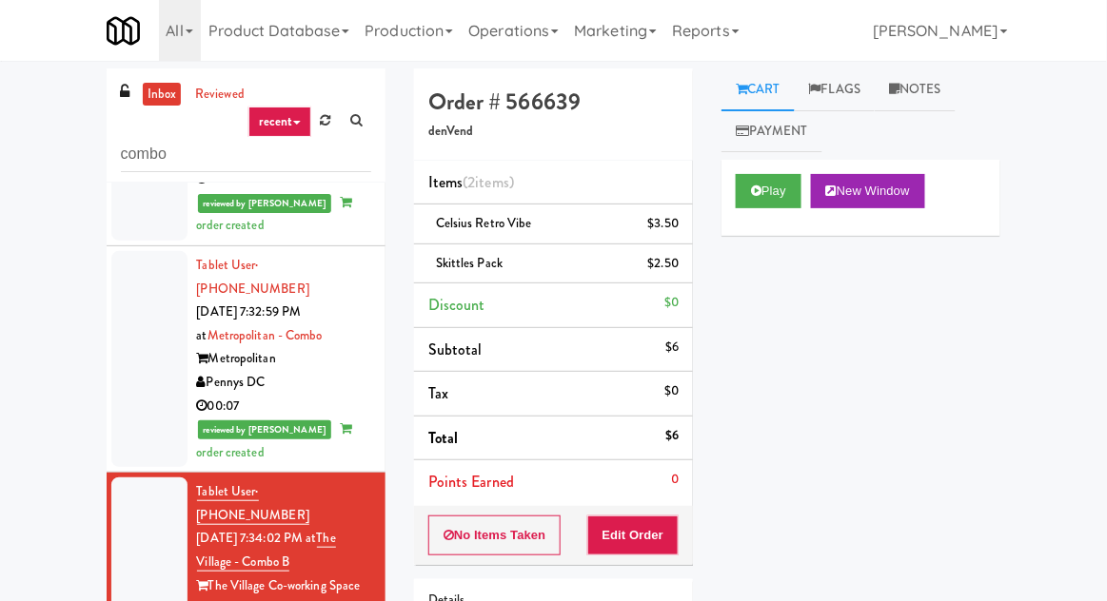
scroll to position [1461, 0]
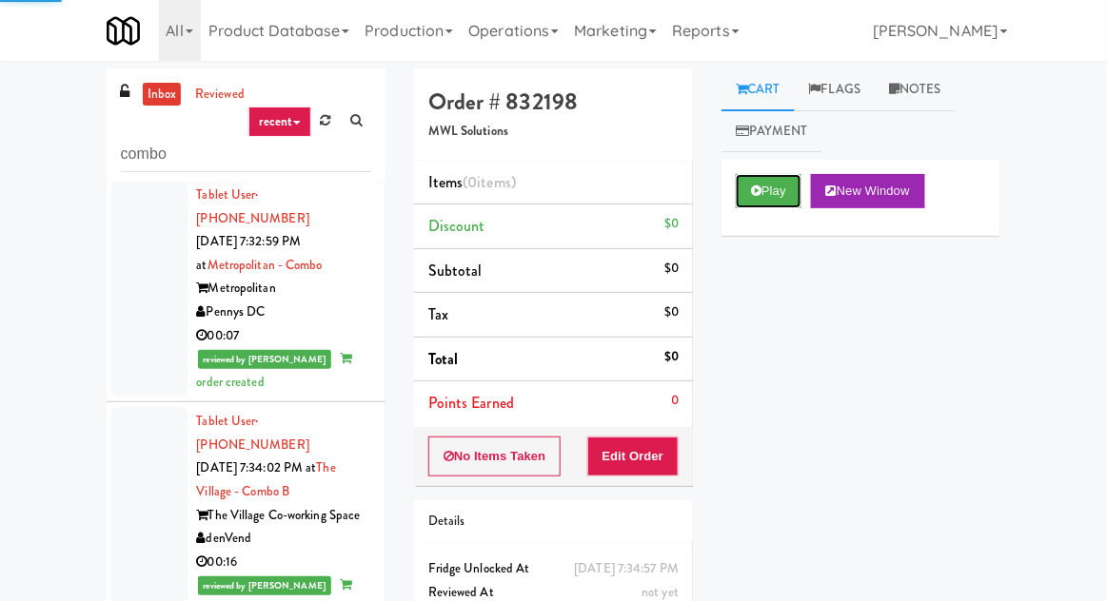
click at [774, 200] on button "Play" at bounding box center [769, 191] width 66 height 34
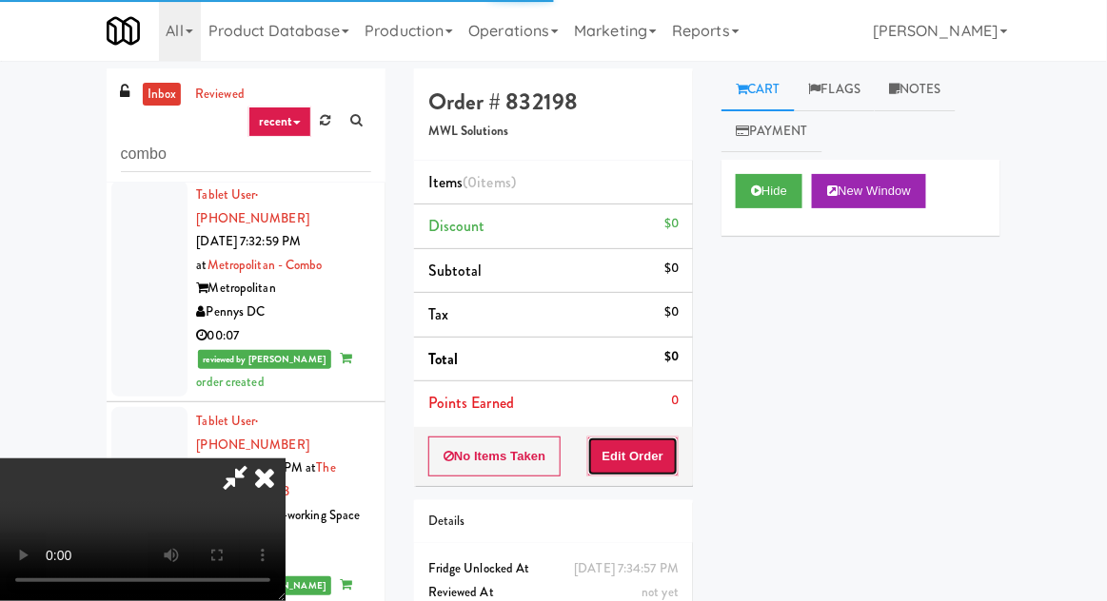
click at [660, 443] on button "Edit Order" at bounding box center [633, 457] width 92 height 40
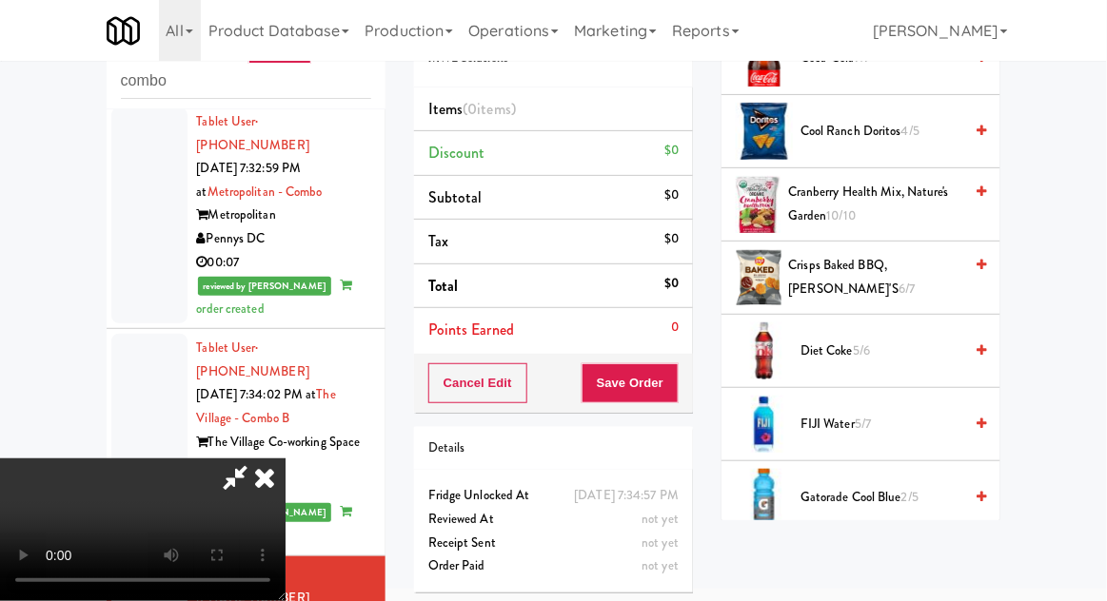
scroll to position [714, 0]
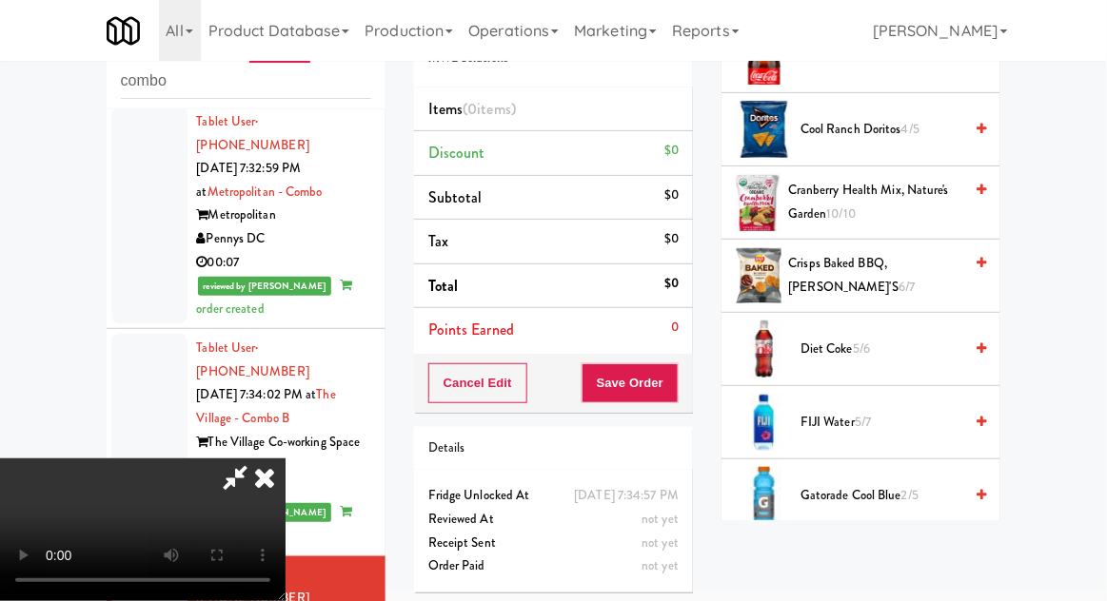
click at [857, 487] on span "Gatorade Cool Blue 2/5" at bounding box center [881, 496] width 162 height 24
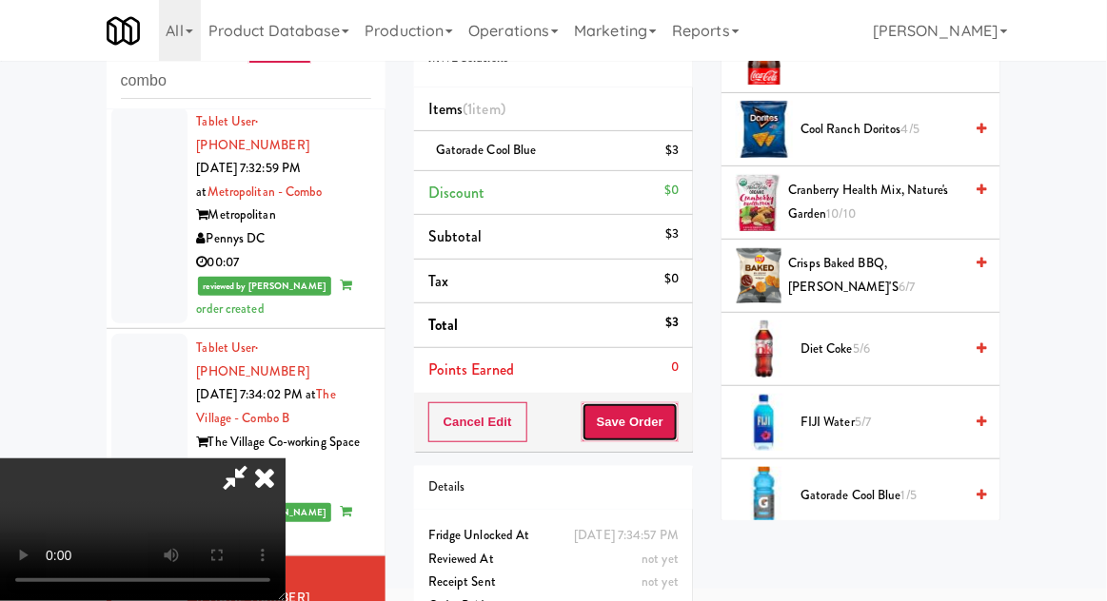
click at [679, 428] on button "Save Order" at bounding box center [629, 423] width 97 height 40
click at [1105, 397] on div "inbox reviewed recent all unclear take inventory issue suspicious failed recent…" at bounding box center [553, 345] width 1107 height 700
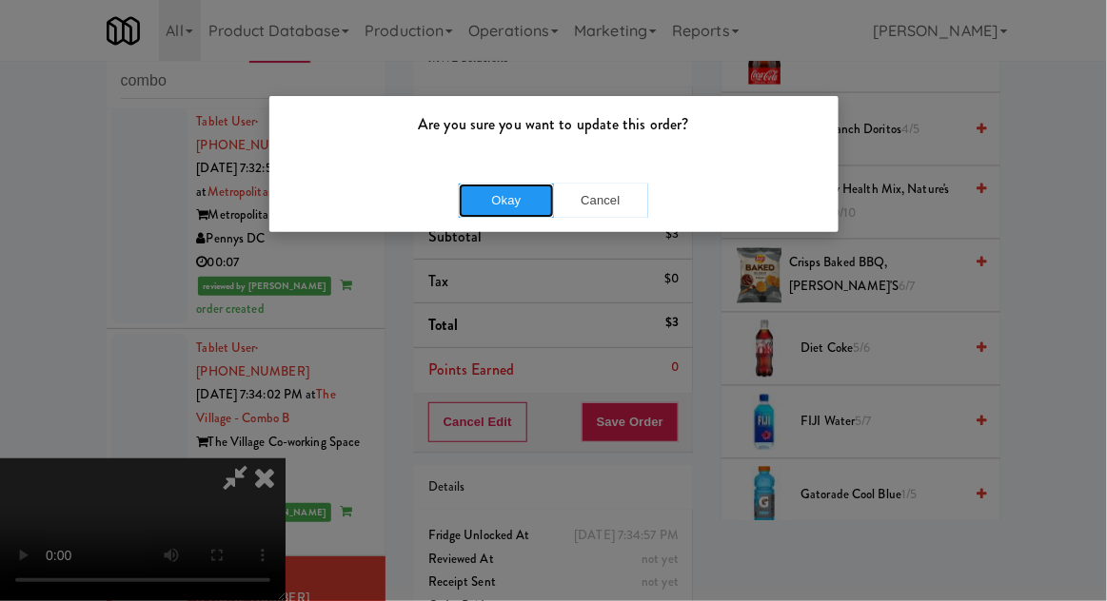
click at [478, 207] on button "Okay" at bounding box center [506, 201] width 95 height 34
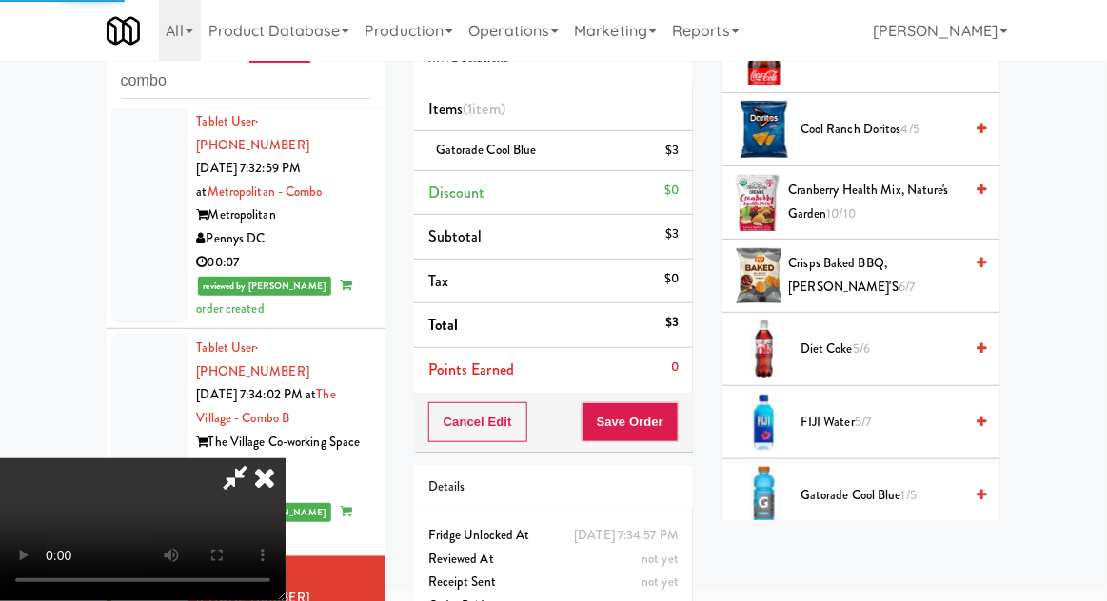
scroll to position [187, 0]
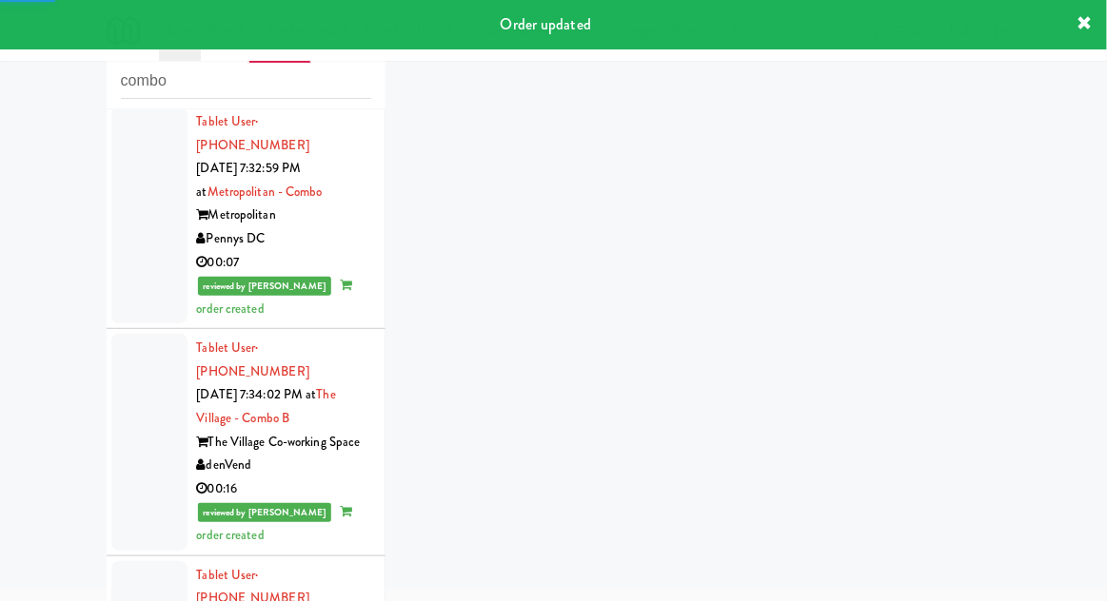
scroll to position [1507, 0]
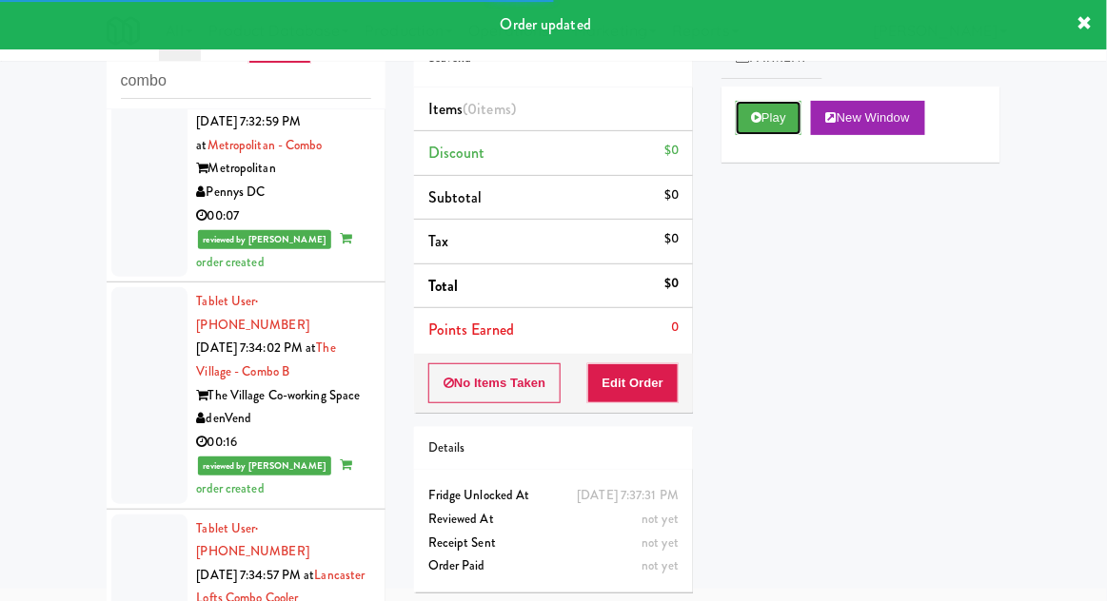
click at [782, 125] on button "Play" at bounding box center [769, 118] width 66 height 34
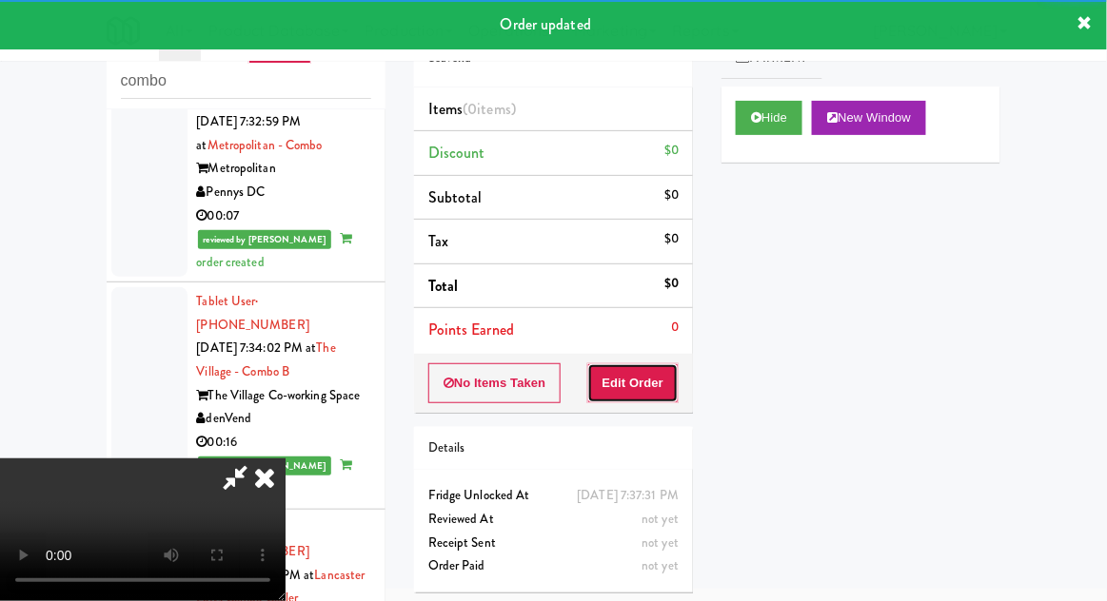
click at [649, 367] on button "Edit Order" at bounding box center [633, 384] width 92 height 40
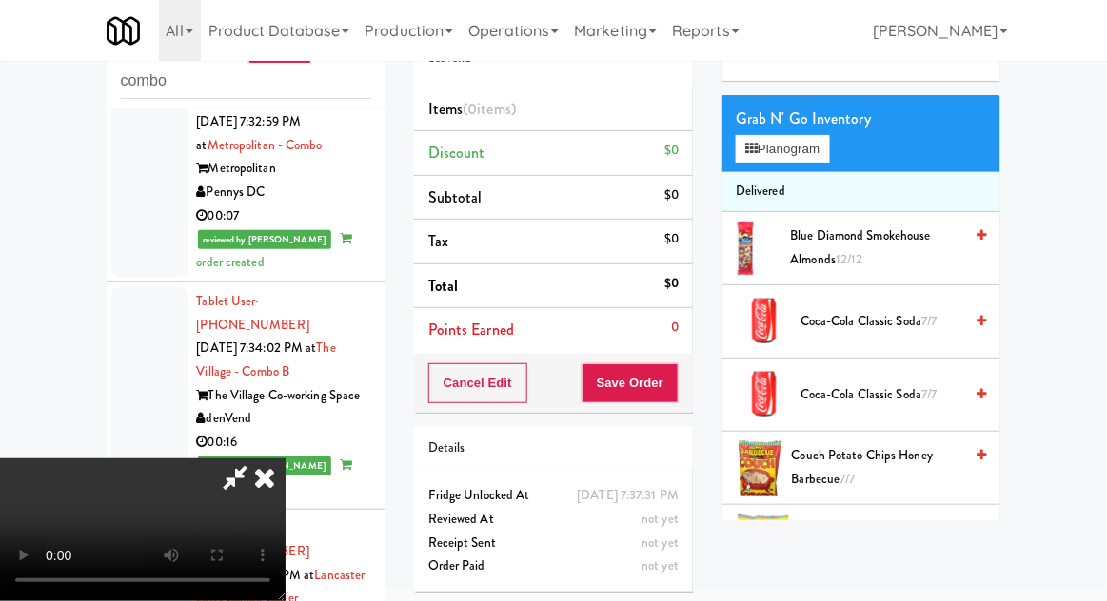
scroll to position [0, 0]
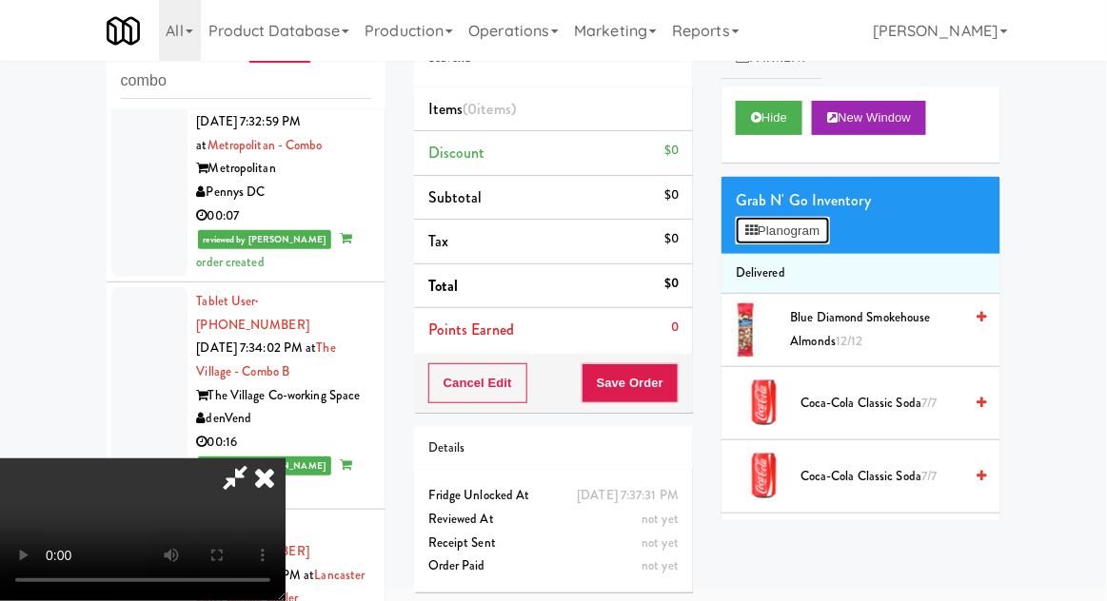
click at [798, 238] on button "Planogram" at bounding box center [782, 231] width 93 height 29
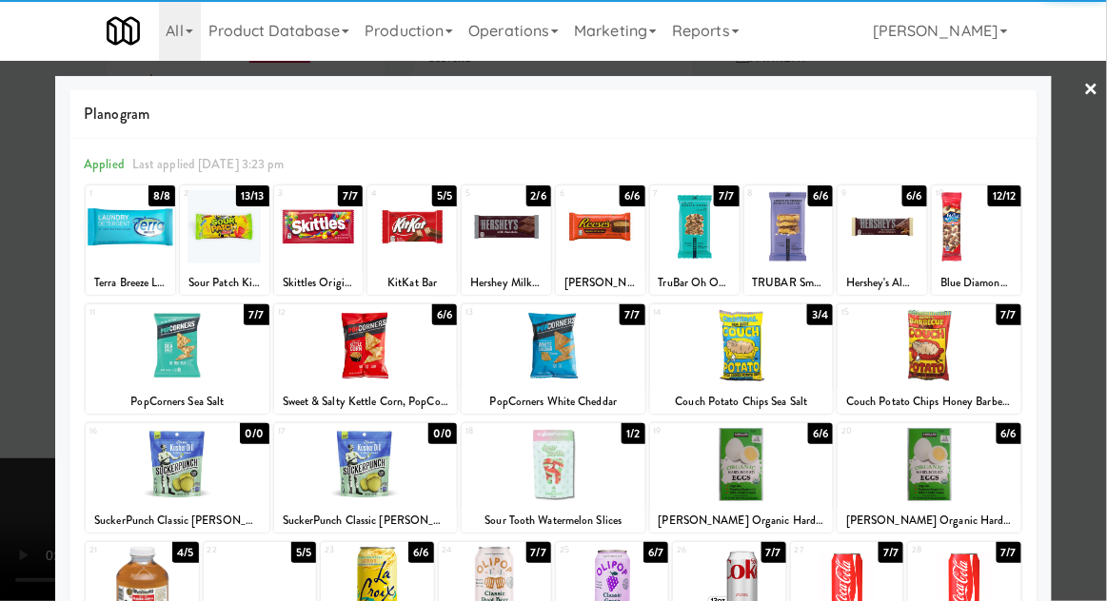
click at [525, 227] on div at bounding box center [506, 226] width 89 height 73
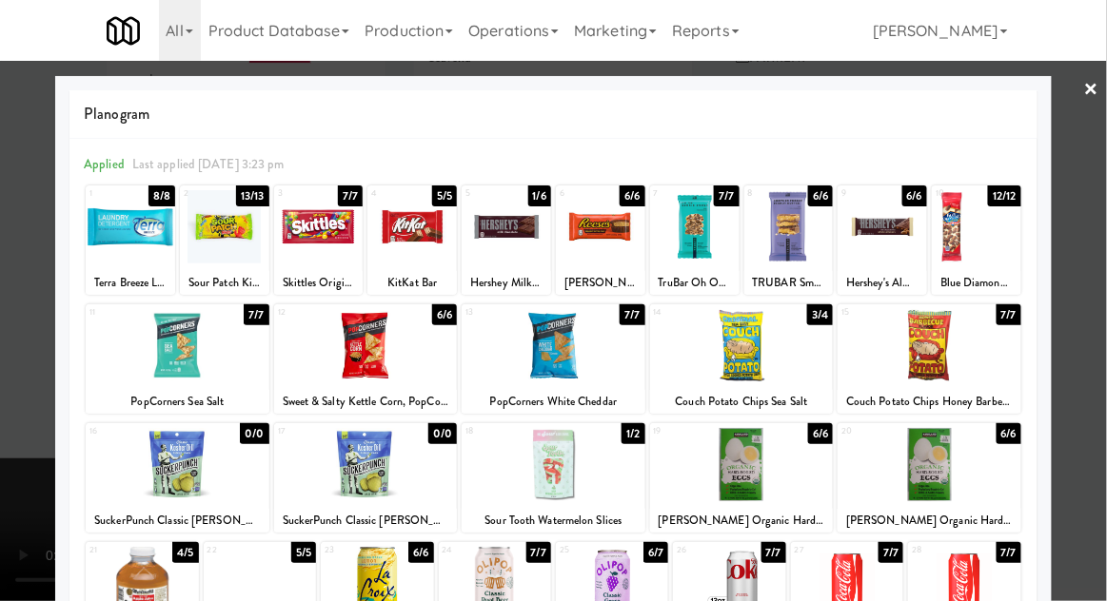
click at [1096, 280] on div at bounding box center [553, 300] width 1107 height 601
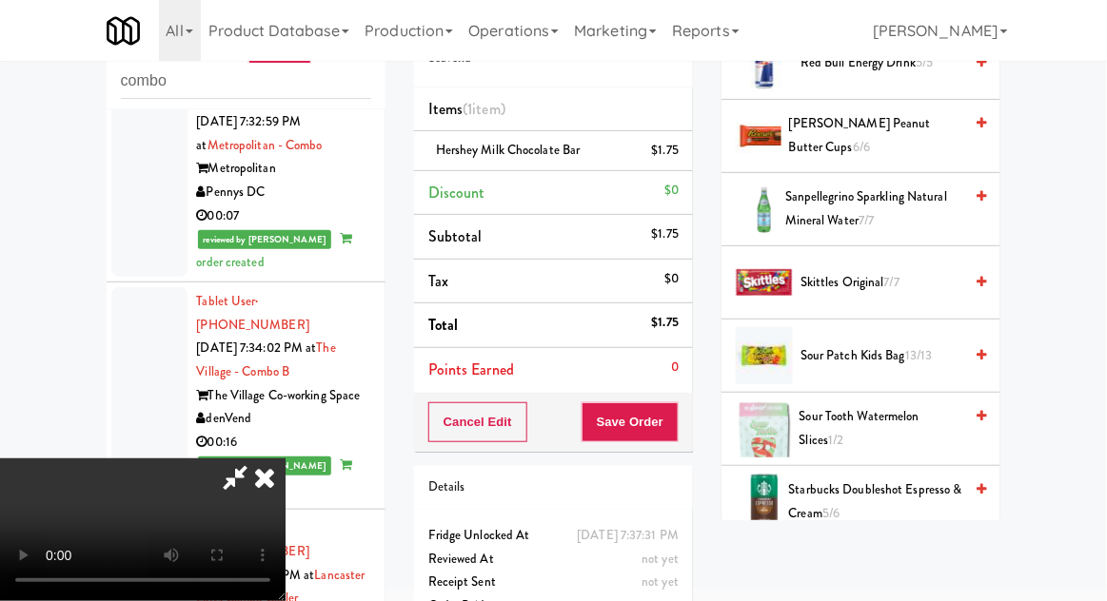
scroll to position [1791, 0]
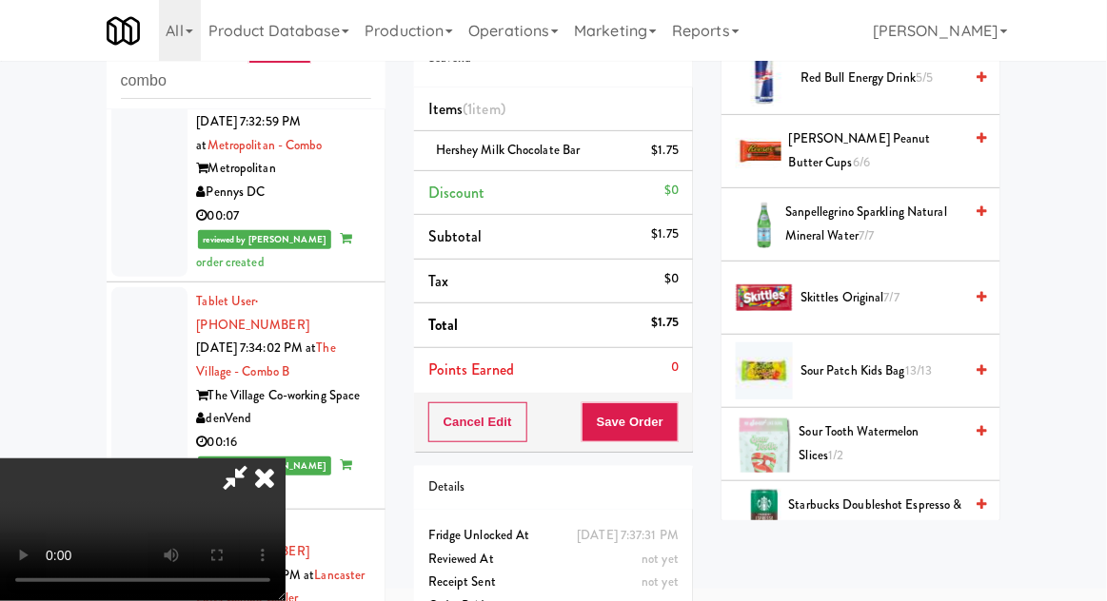
click at [934, 360] on span "Sour Patch Kids bag 13/13" at bounding box center [881, 372] width 162 height 24
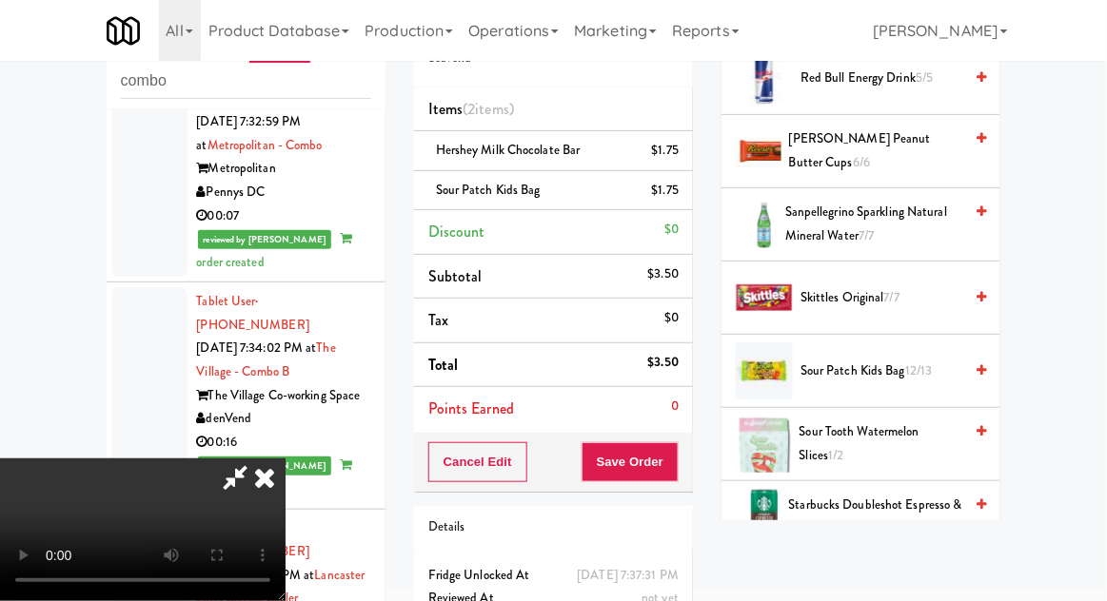
click at [689, 436] on div "Cancel Edit Save Order" at bounding box center [553, 462] width 279 height 59
click at [676, 461] on button "Save Order" at bounding box center [629, 463] width 97 height 40
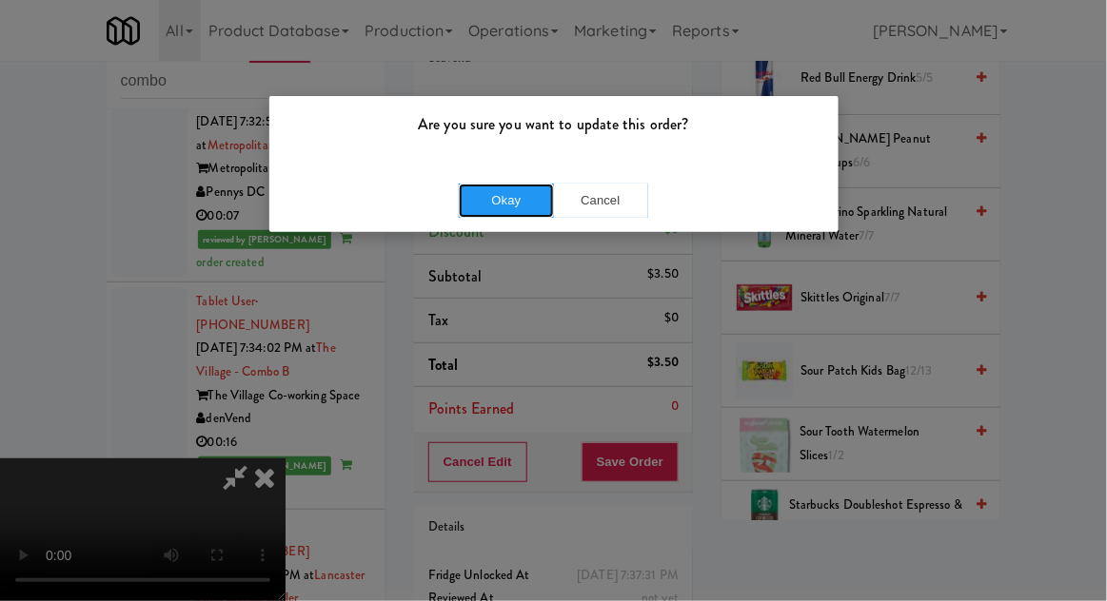
click at [489, 188] on button "Okay" at bounding box center [506, 201] width 95 height 34
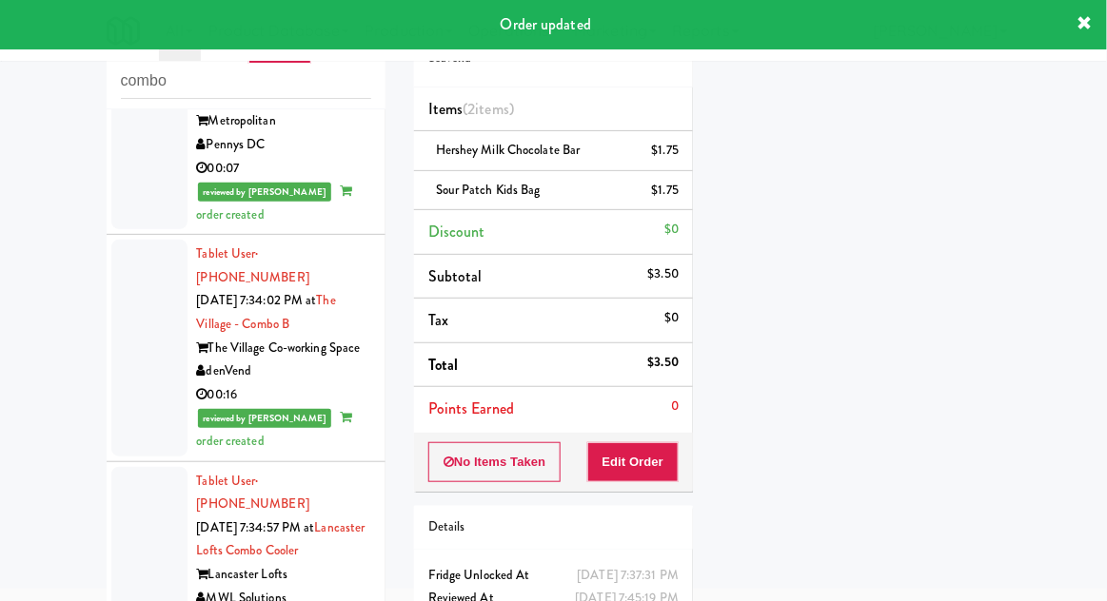
scroll to position [0, 0]
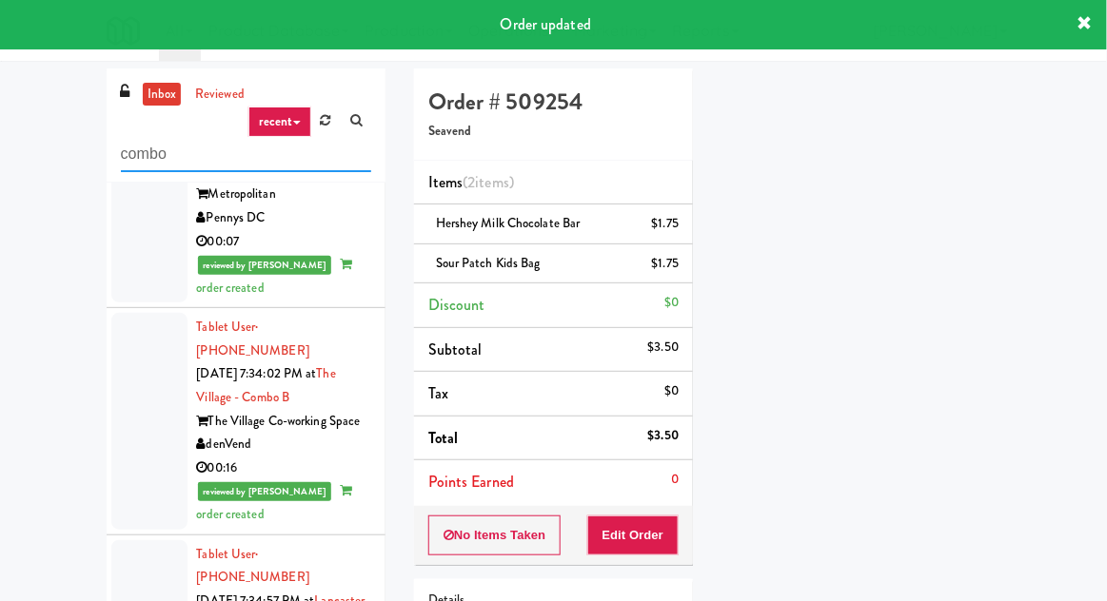
click at [181, 158] on input "combo" at bounding box center [246, 154] width 250 height 35
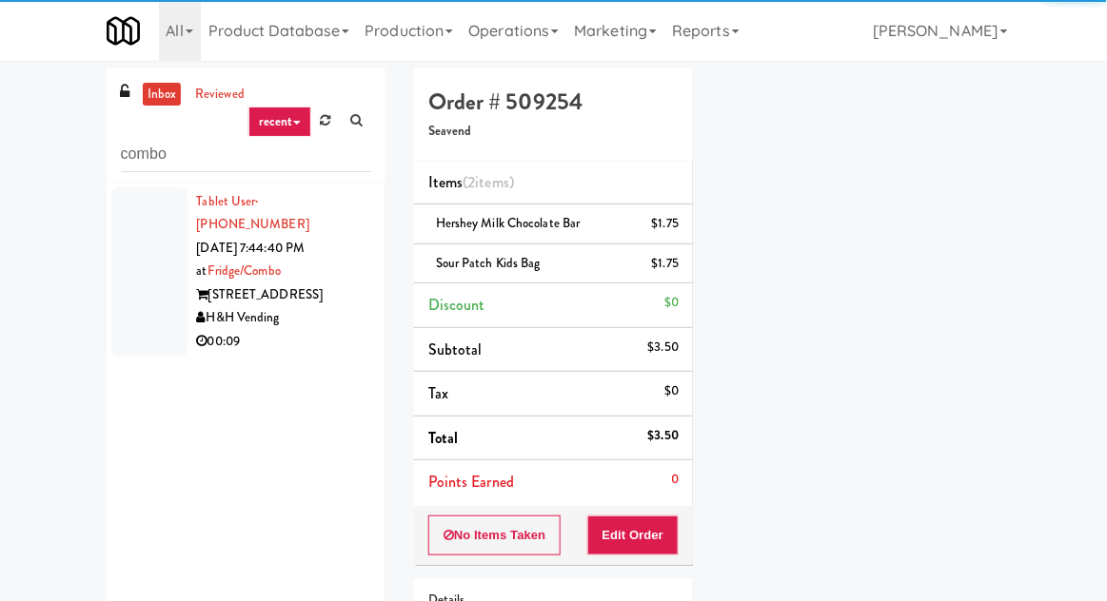
click at [43, 177] on div "inbox reviewed recent all unclear take inventory issue suspicious failed recent…" at bounding box center [553, 414] width 1107 height 691
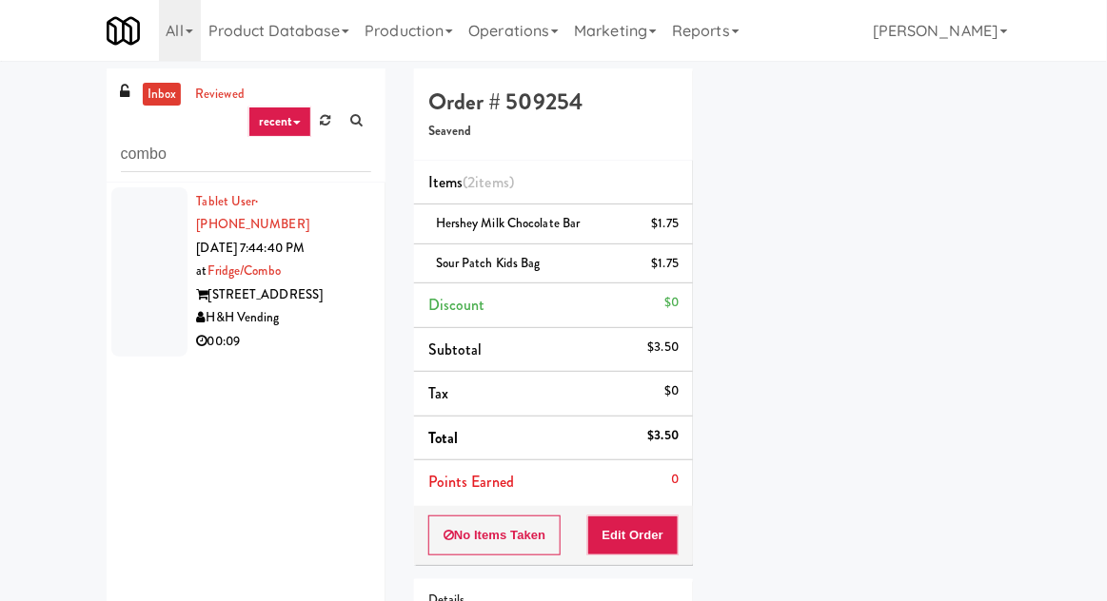
click at [131, 276] on div at bounding box center [149, 271] width 76 height 169
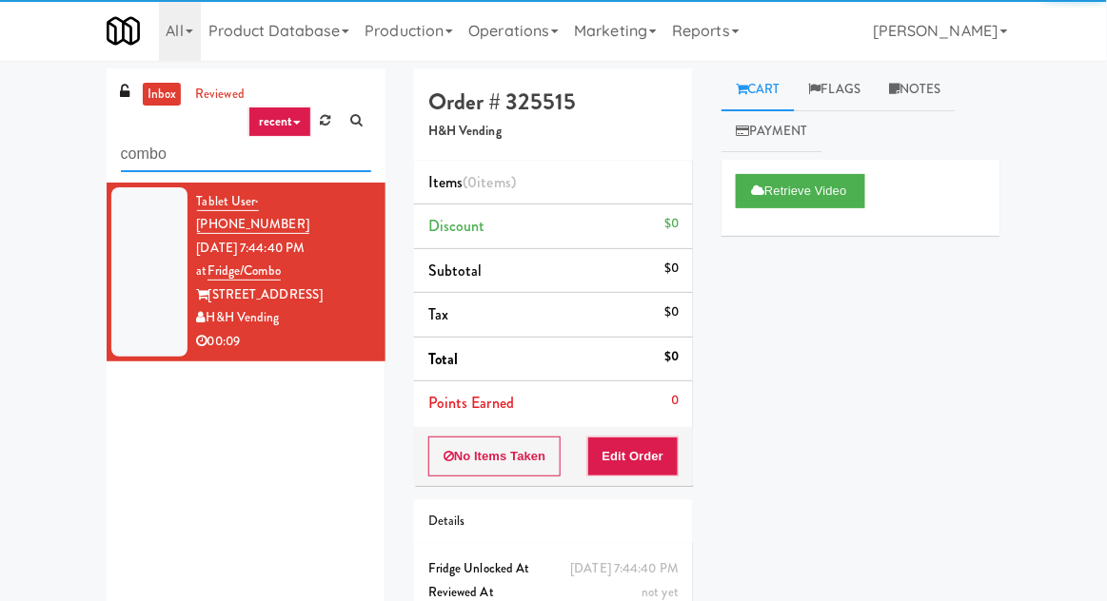
click at [160, 159] on input "combo" at bounding box center [246, 154] width 250 height 35
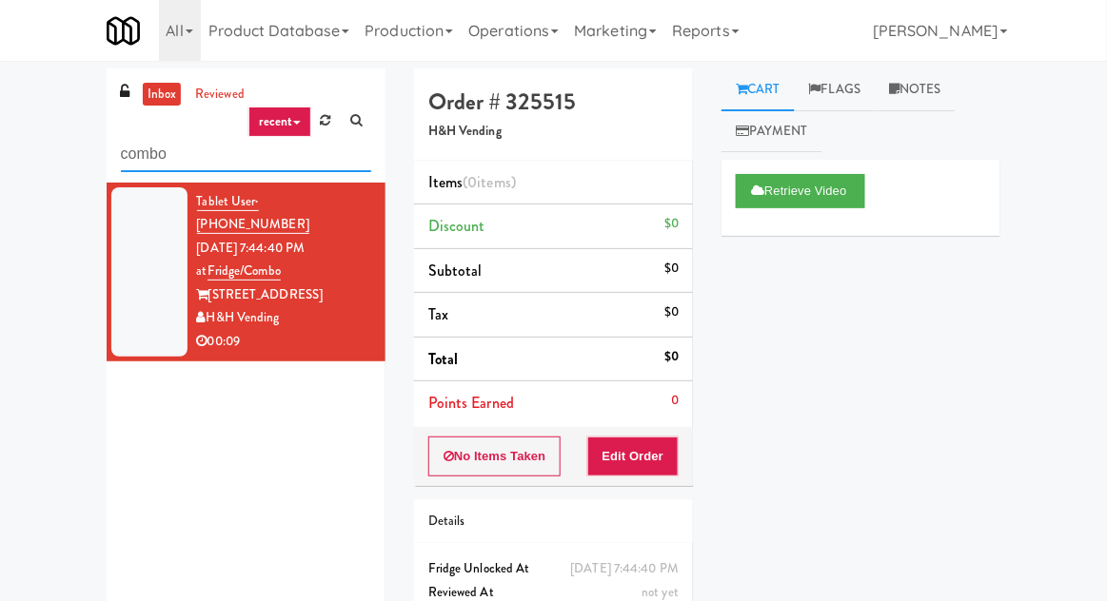
click at [161, 159] on input "combo" at bounding box center [246, 154] width 250 height 35
click at [158, 150] on input "combo" at bounding box center [246, 154] width 250 height 35
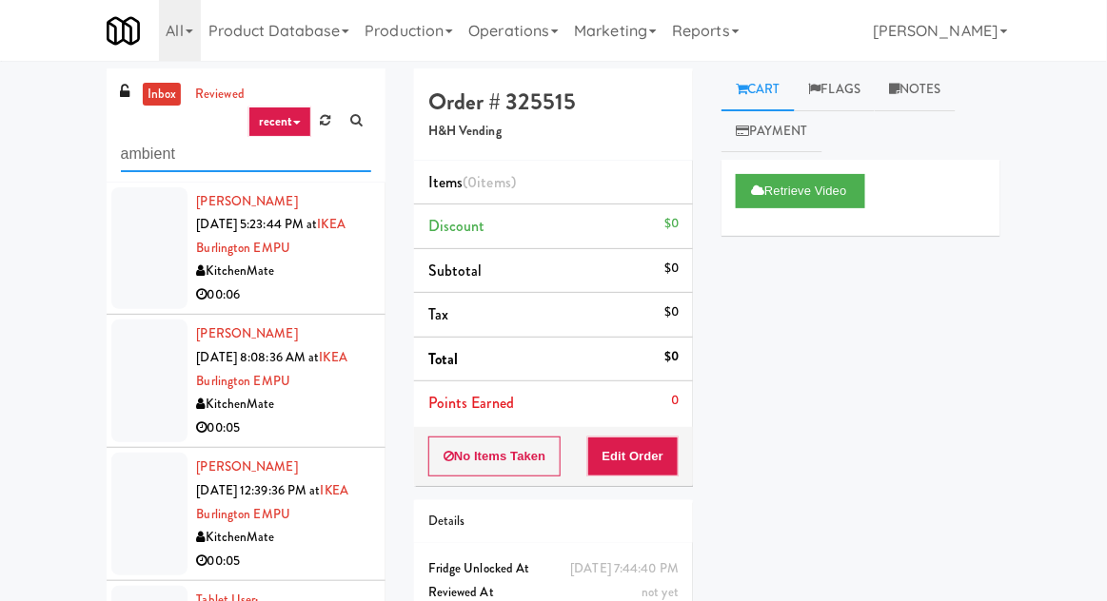
type input "ambient"
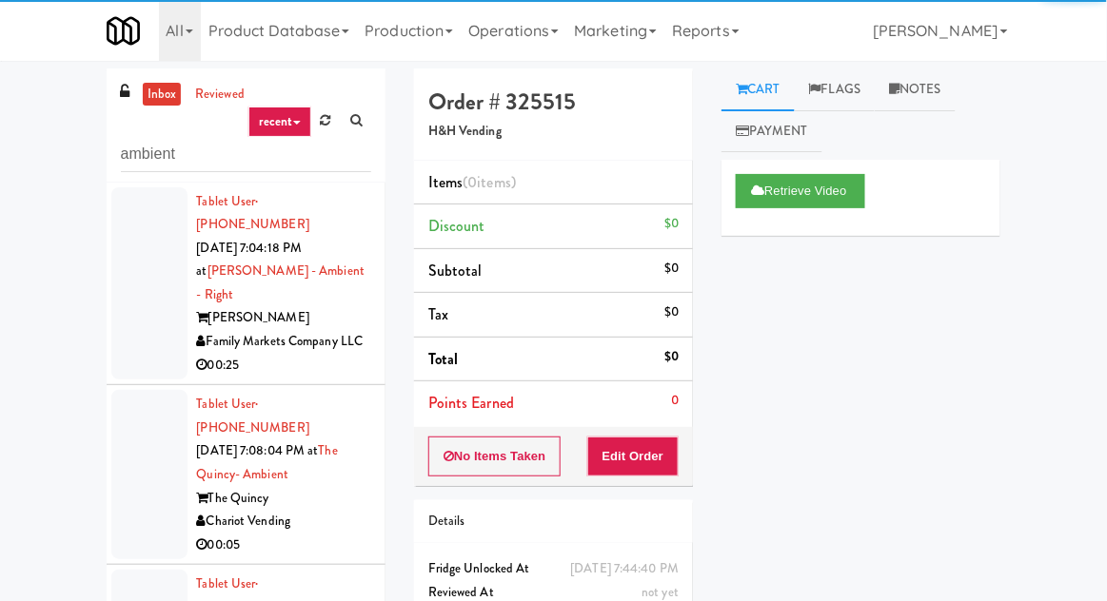
click at [23, 171] on div "inbox reviewed recent all unclear take inventory issue suspicious failed recent…" at bounding box center [553, 419] width 1107 height 700
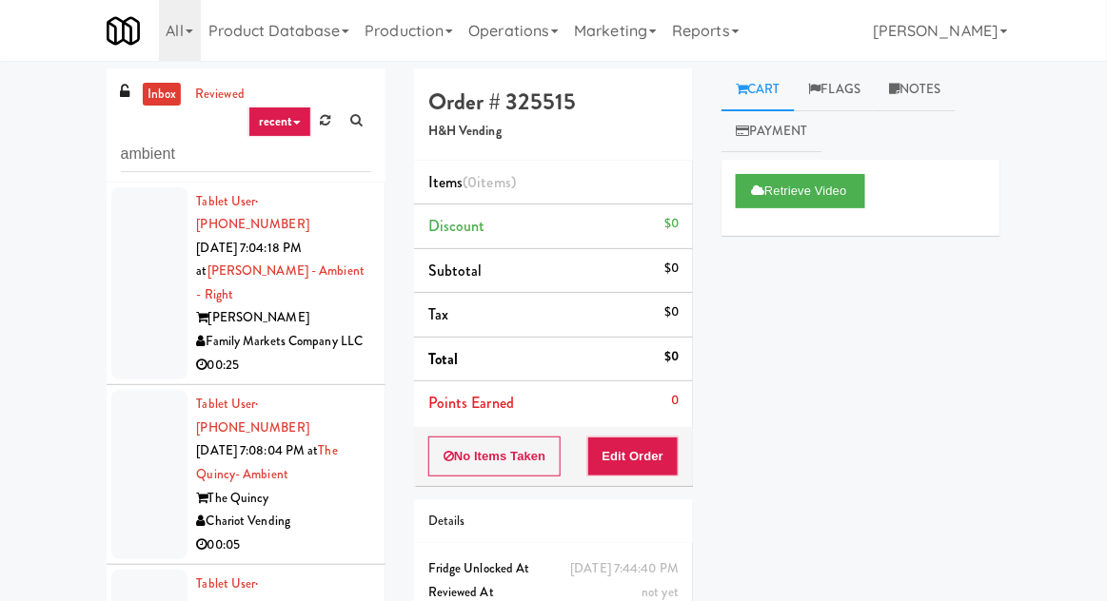
click at [142, 241] on div at bounding box center [149, 283] width 76 height 193
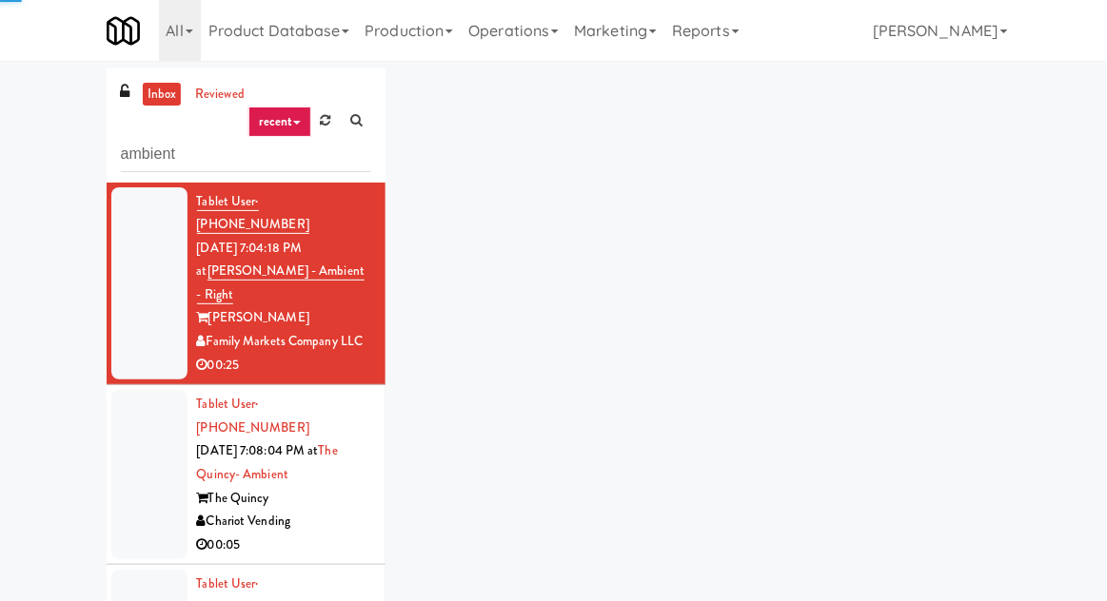
click at [2, 255] on div "inbox reviewed recent all unclear take inventory issue suspicious failed recent…" at bounding box center [553, 419] width 1107 height 700
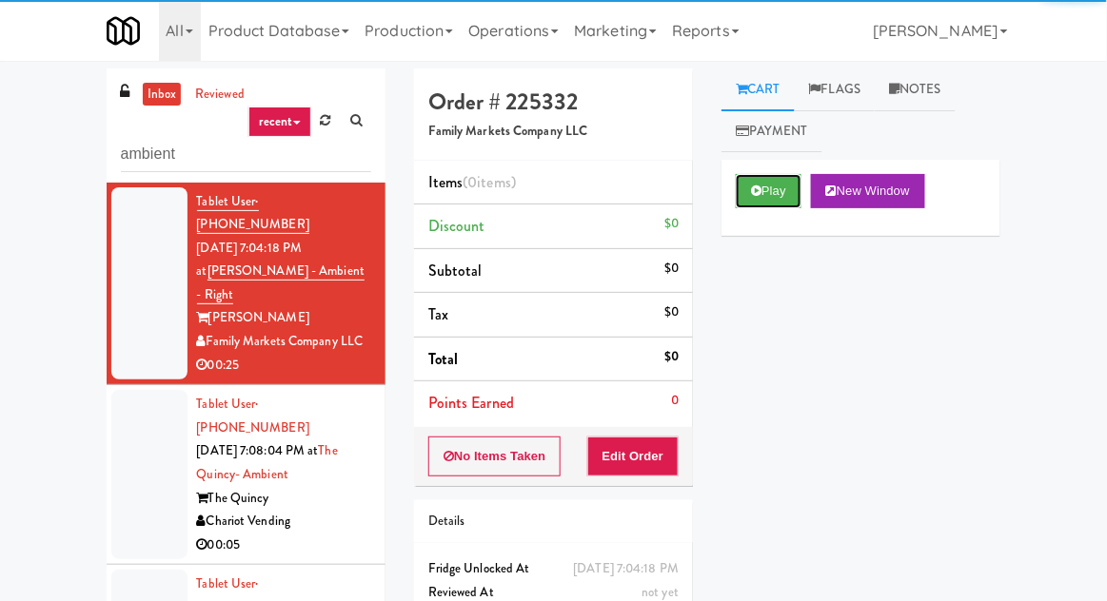
click at [780, 204] on button "Play" at bounding box center [769, 191] width 66 height 34
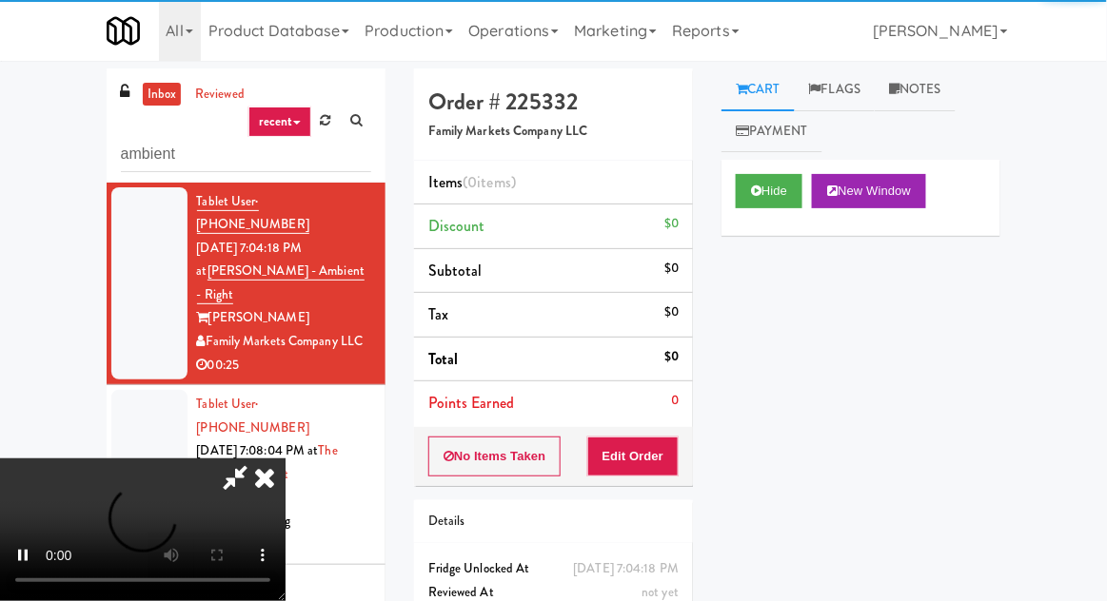
click at [689, 438] on div "No Items Taken Edit Order" at bounding box center [553, 456] width 279 height 59
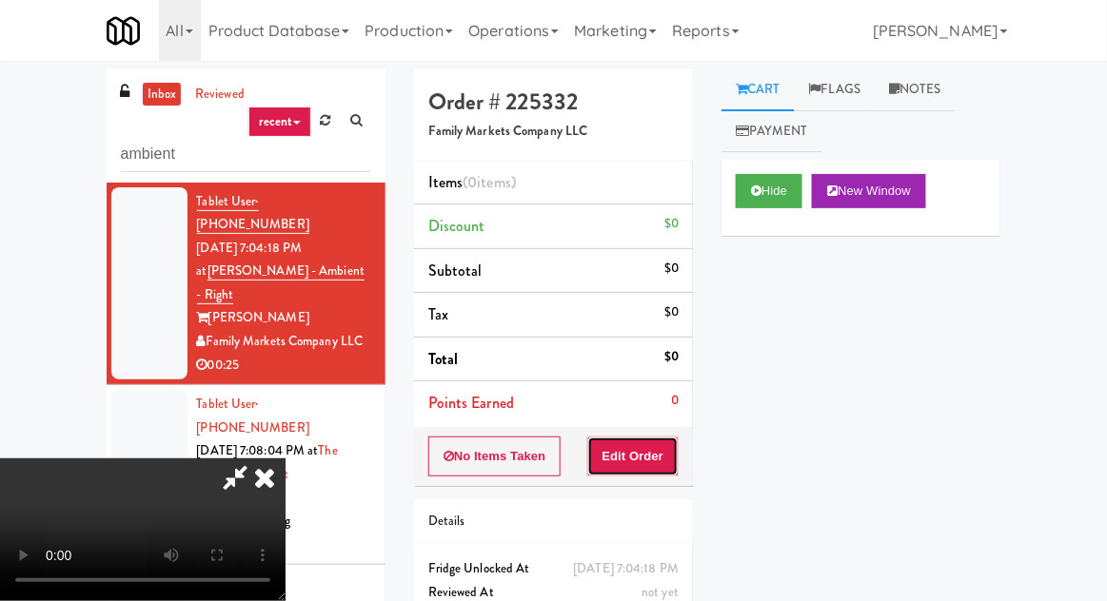
click at [674, 443] on button "Edit Order" at bounding box center [633, 457] width 92 height 40
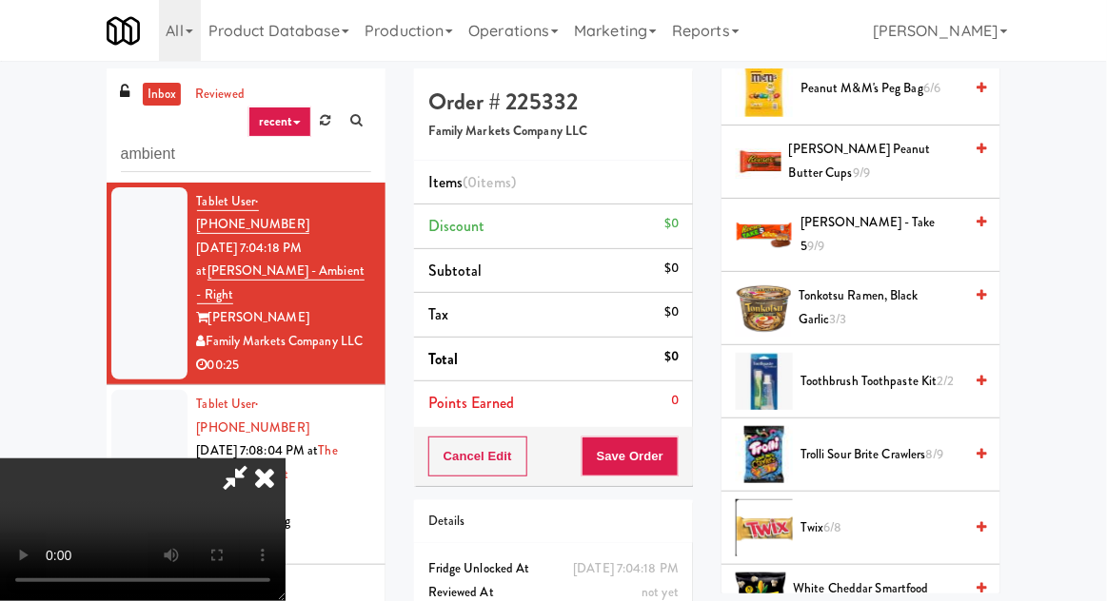
scroll to position [1814, 0]
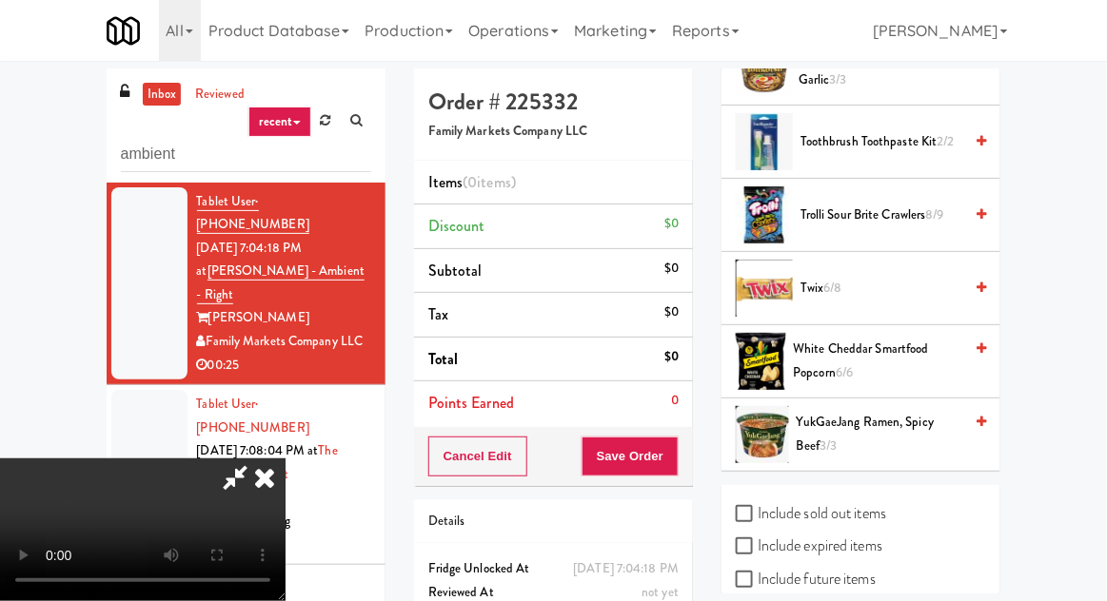
click at [921, 350] on span "White Cheddar Smartfood Popcorn 6/6" at bounding box center [878, 361] width 169 height 47
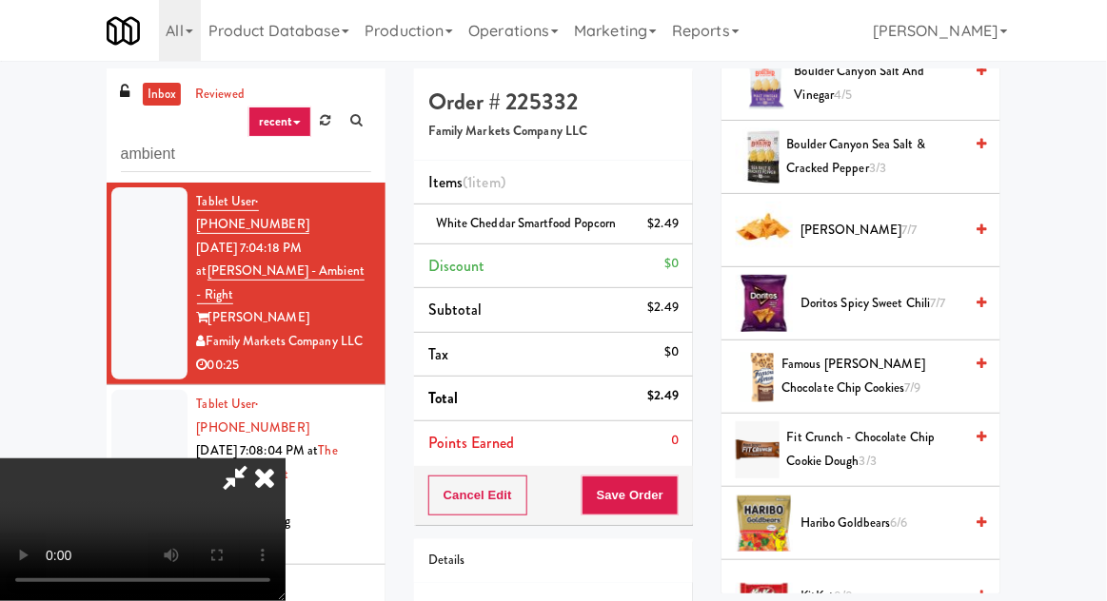
scroll to position [686, 0]
click at [937, 309] on span "Doritos Spicy Sweet Chili 7/7" at bounding box center [881, 304] width 162 height 24
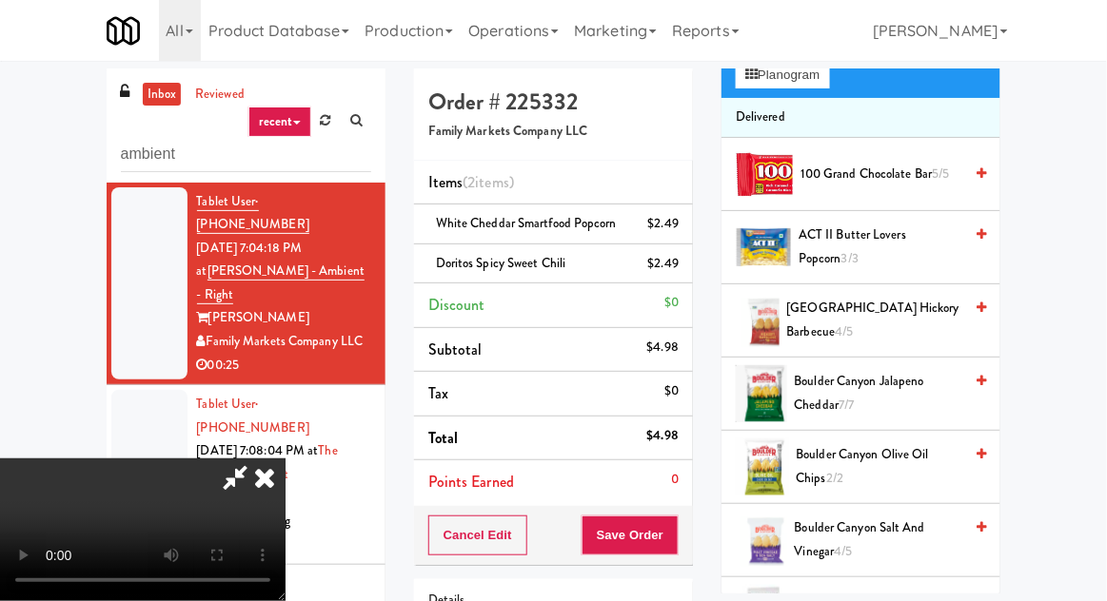
scroll to position [0, 0]
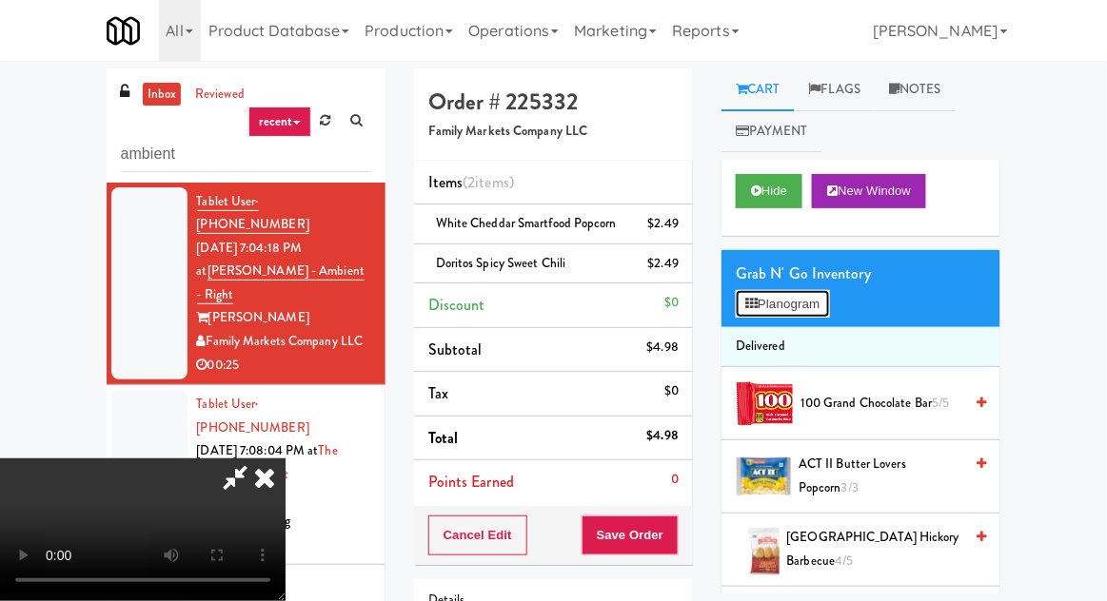
click at [811, 305] on button "Planogram" at bounding box center [782, 304] width 93 height 29
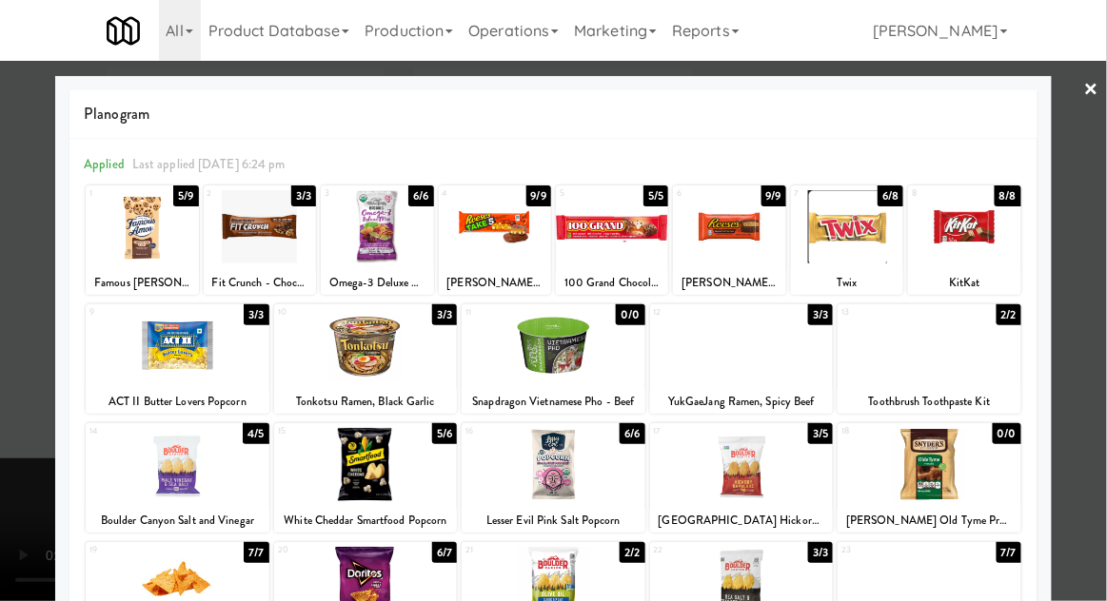
click at [790, 461] on div at bounding box center [742, 464] width 184 height 73
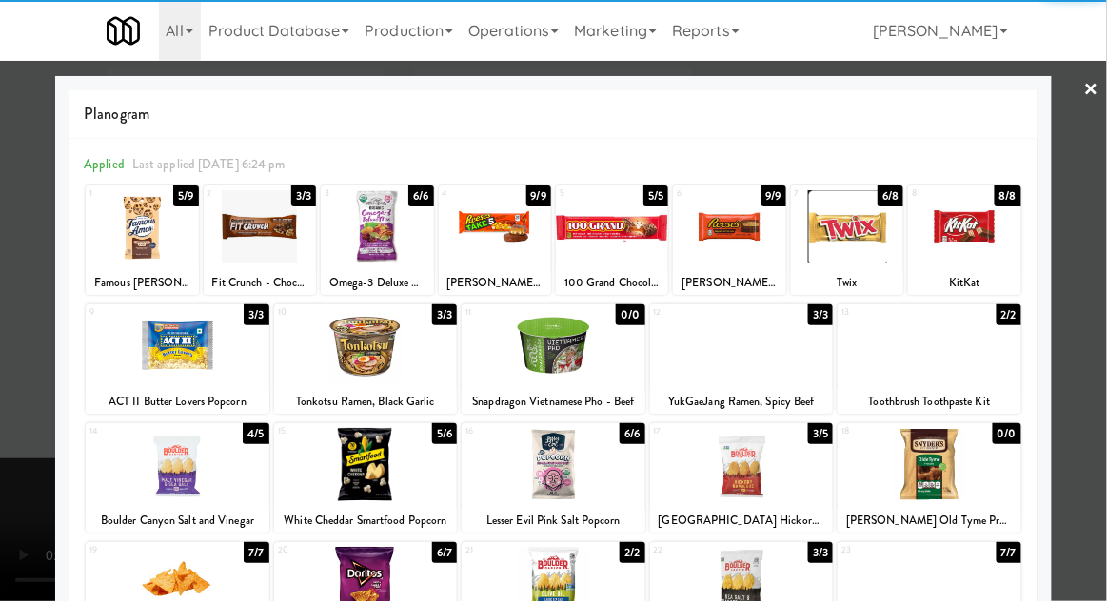
click at [1105, 259] on div at bounding box center [553, 300] width 1107 height 601
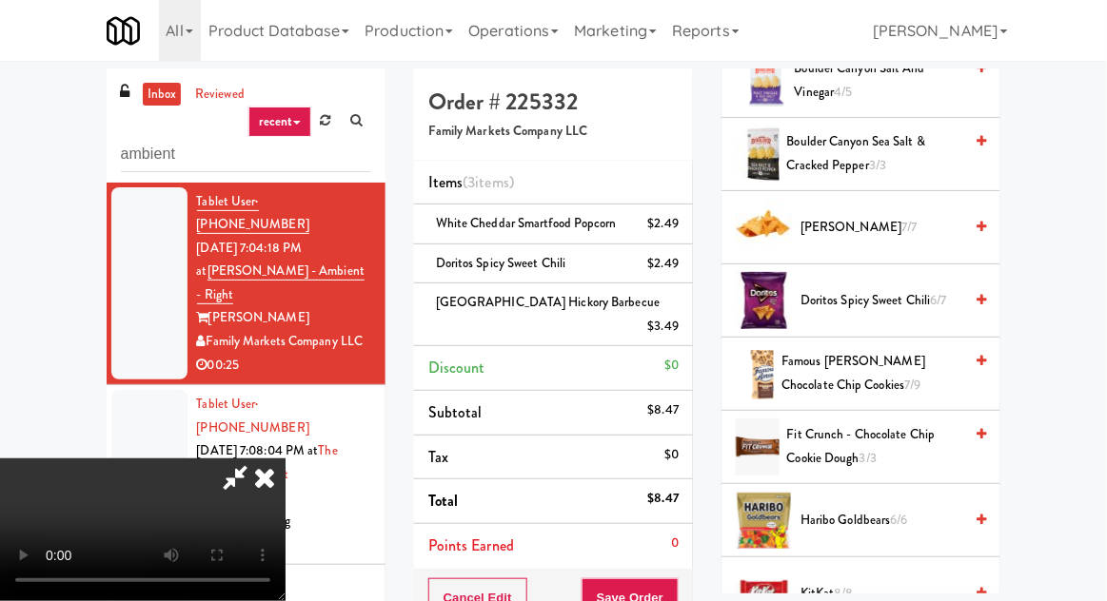
scroll to position [693, 0]
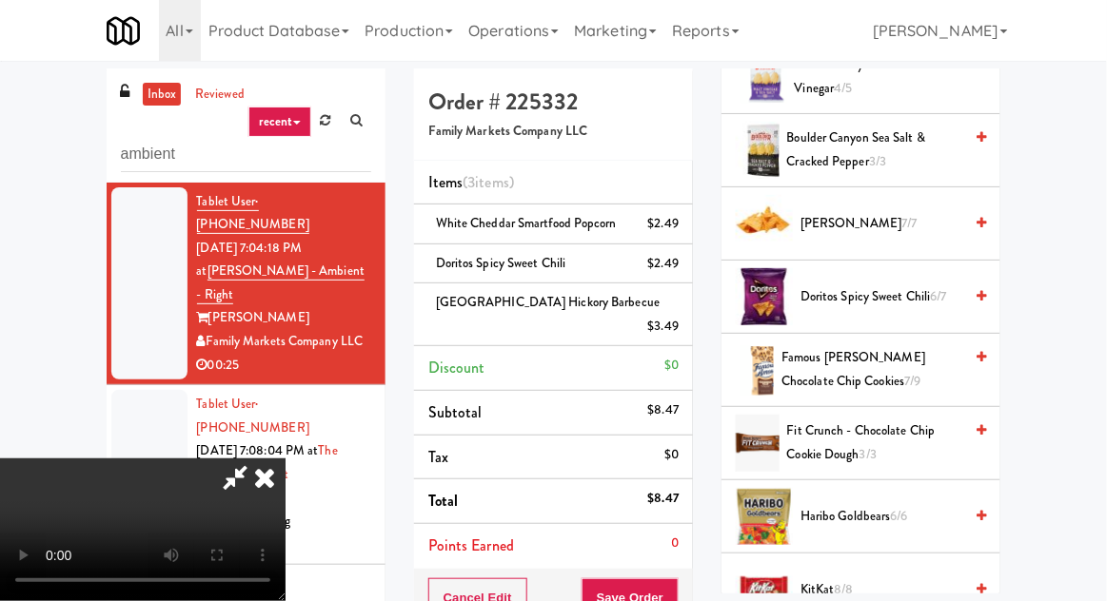
click at [916, 362] on span "Famous [PERSON_NAME] Chocolate Chip Cookies 7/9" at bounding box center [871, 369] width 181 height 47
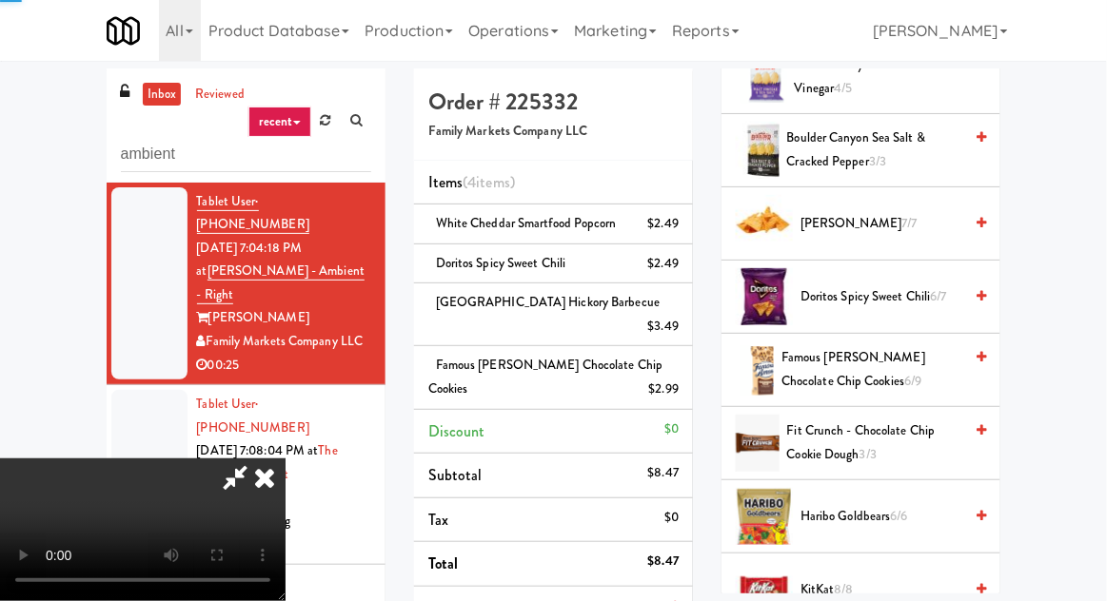
click at [916, 367] on span "Famous [PERSON_NAME] Chocolate Chip Cookies 6/9" at bounding box center [871, 369] width 181 height 47
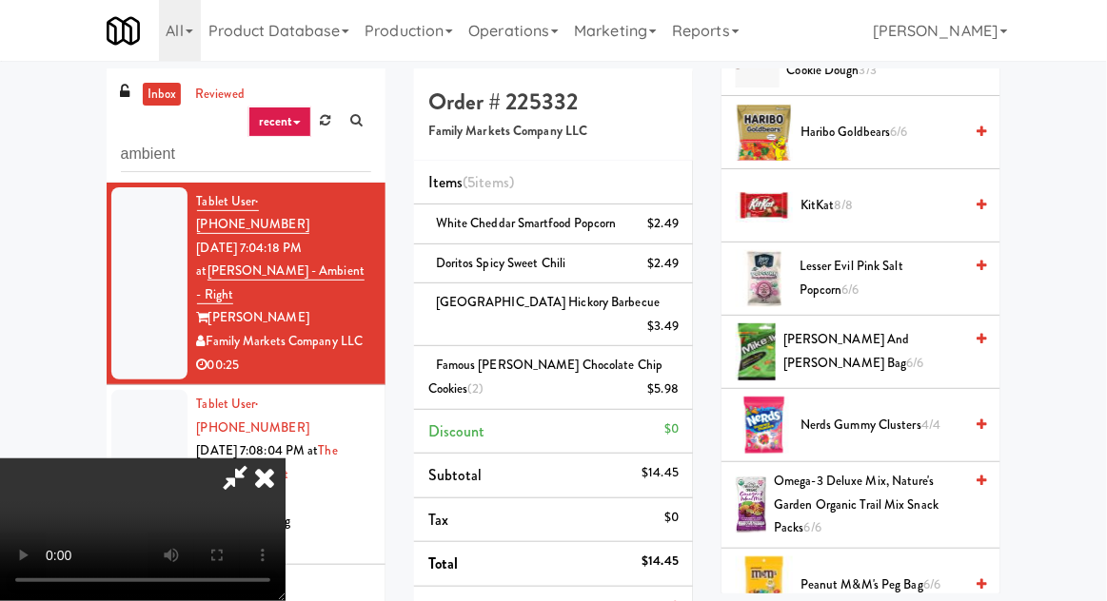
scroll to position [1104, 0]
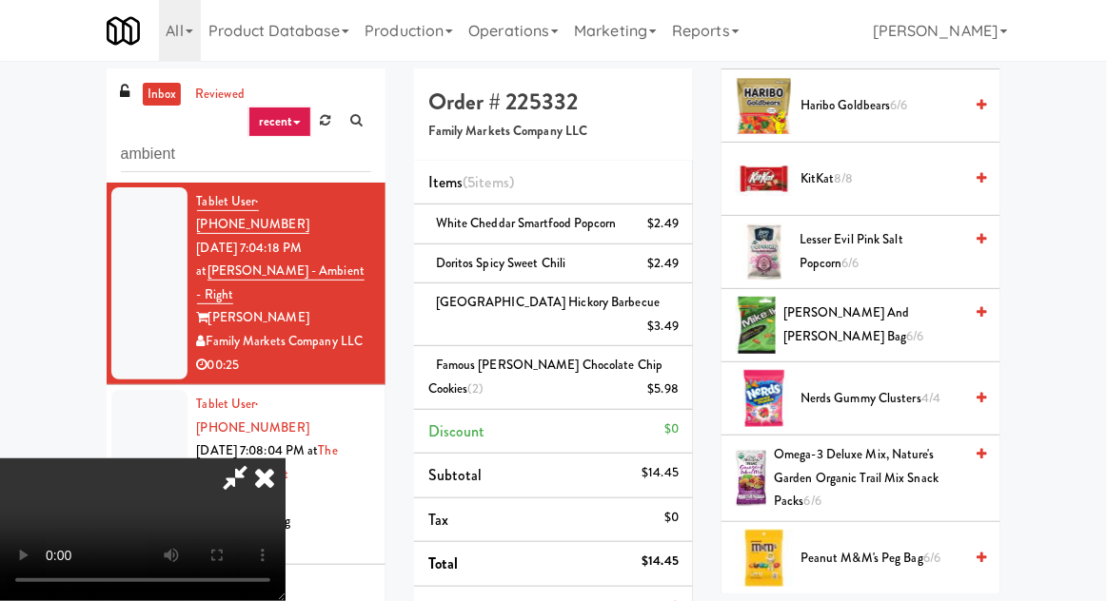
click at [921, 327] on span "6/6" at bounding box center [915, 336] width 17 height 18
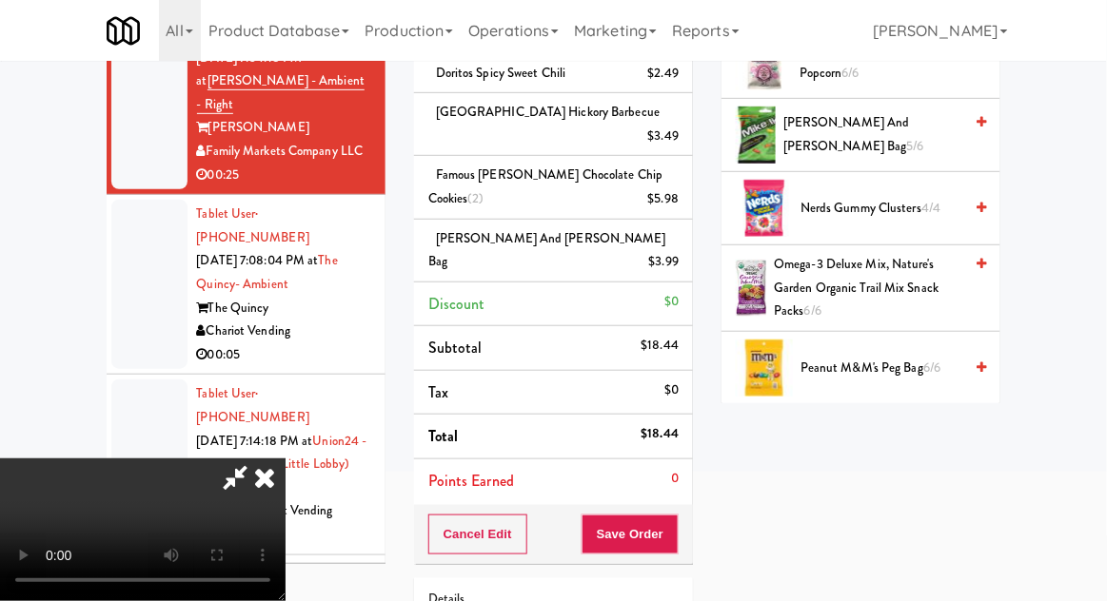
scroll to position [228, 0]
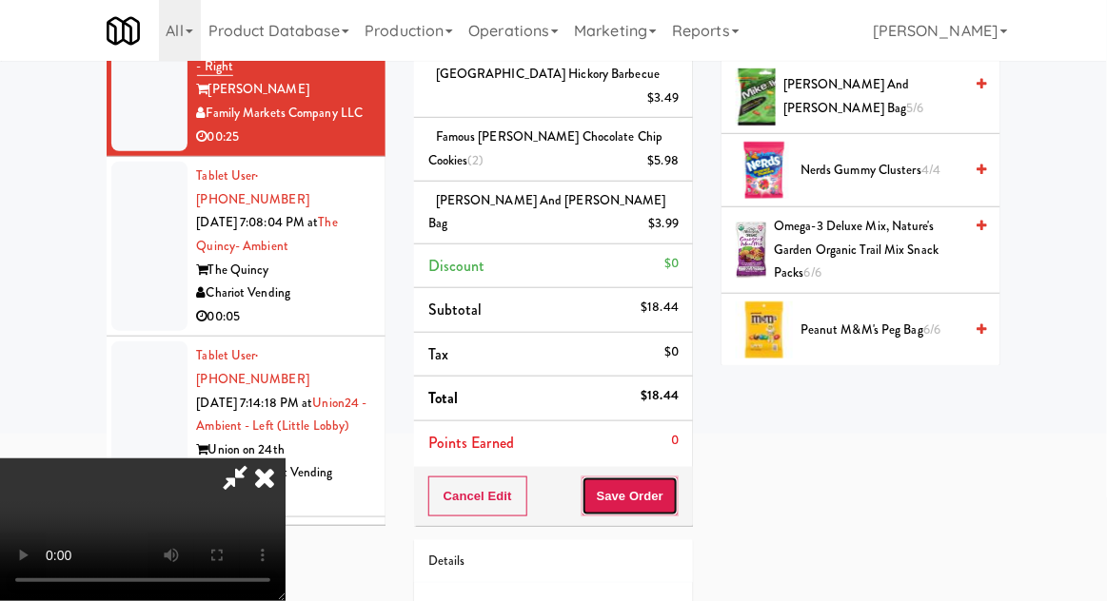
click at [674, 477] on button "Save Order" at bounding box center [629, 497] width 97 height 40
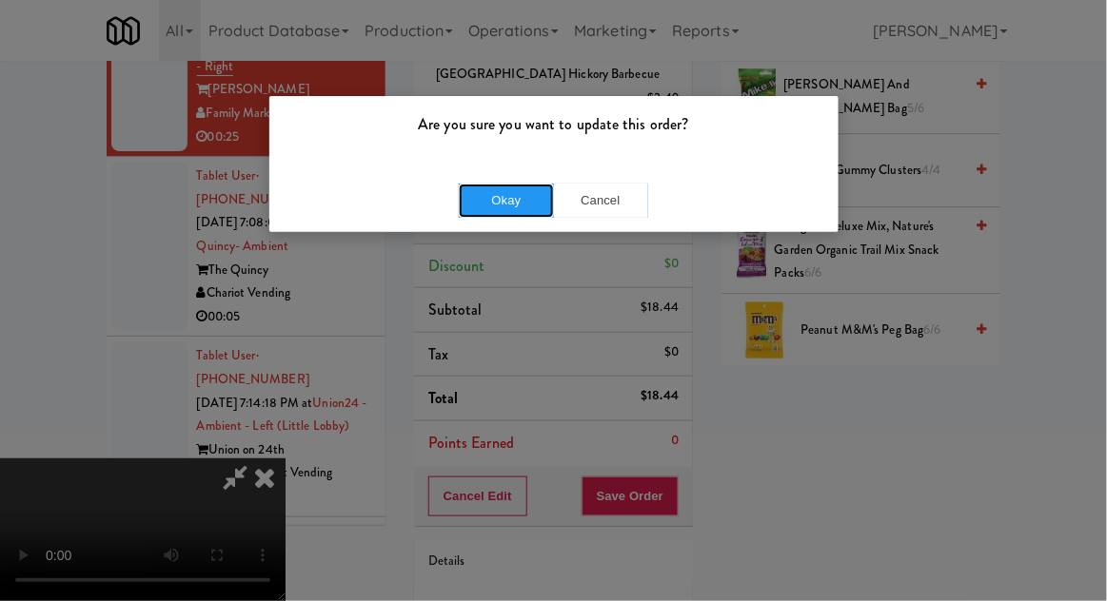
click at [482, 204] on button "Okay" at bounding box center [506, 201] width 95 height 34
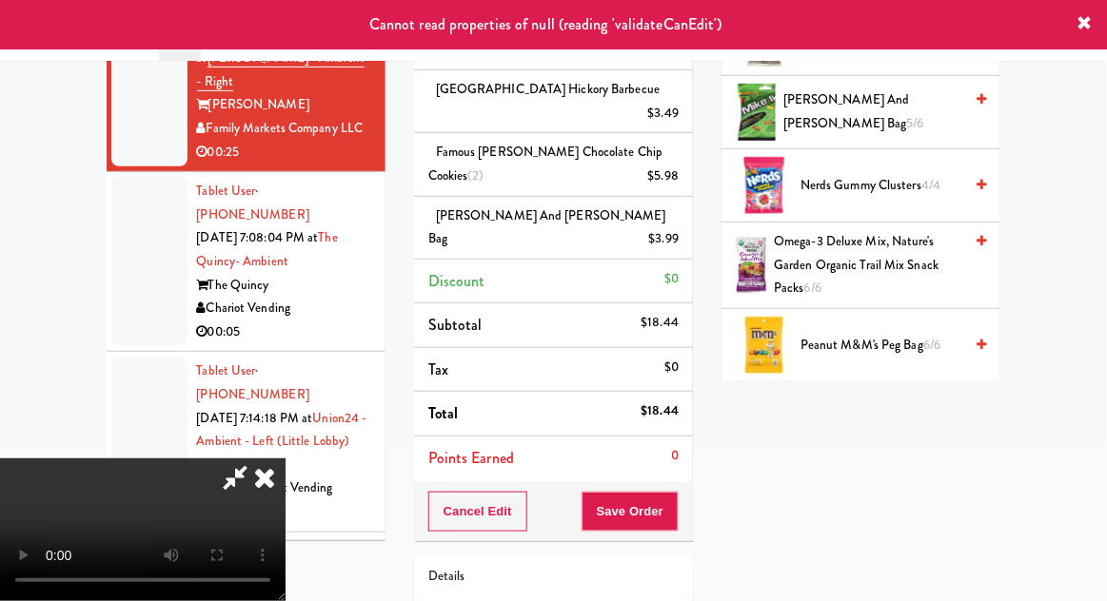
scroll to position [0, 0]
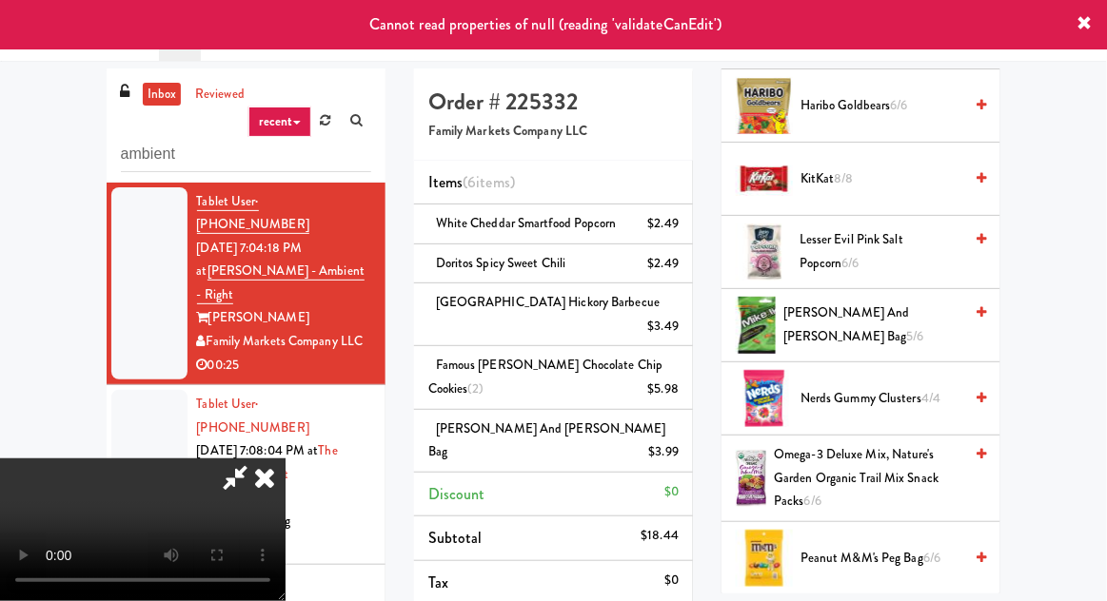
click at [286, 459] on icon at bounding box center [265, 478] width 42 height 38
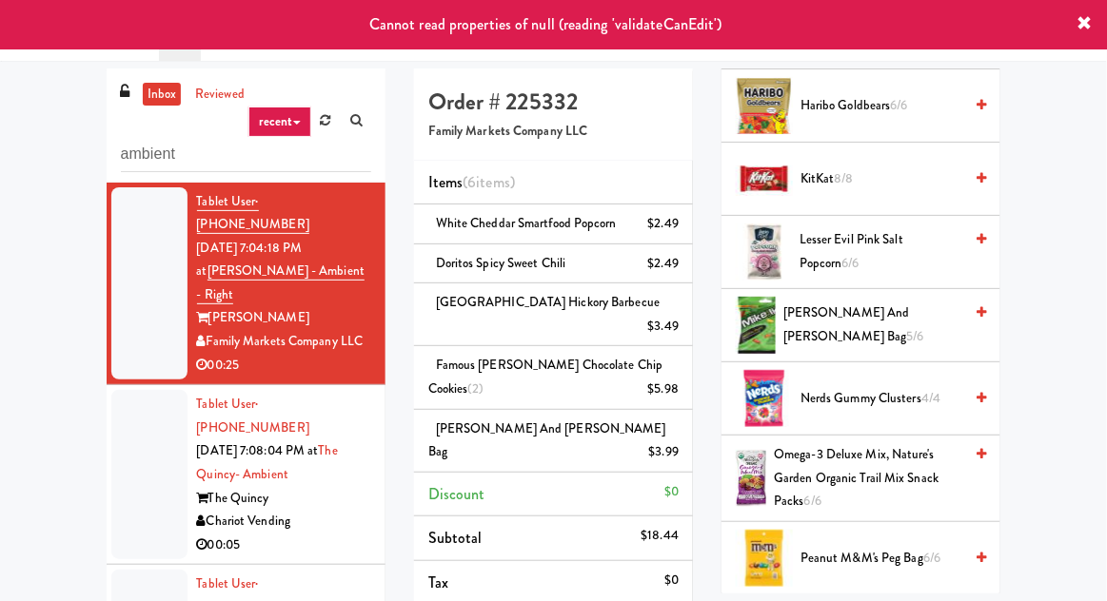
click at [125, 414] on div at bounding box center [149, 474] width 76 height 169
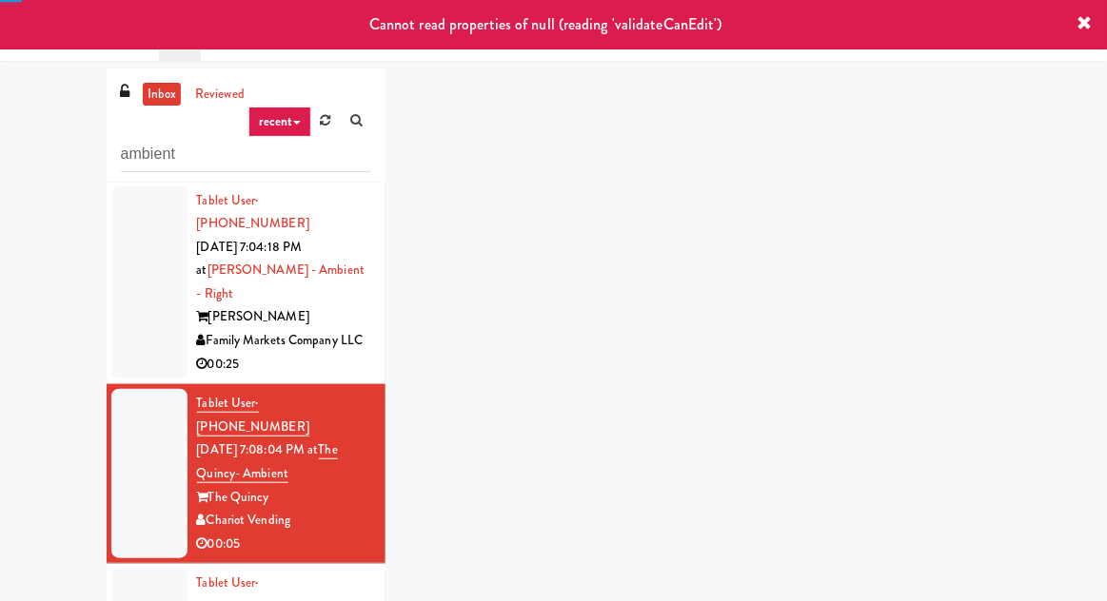
scroll to position [1, 0]
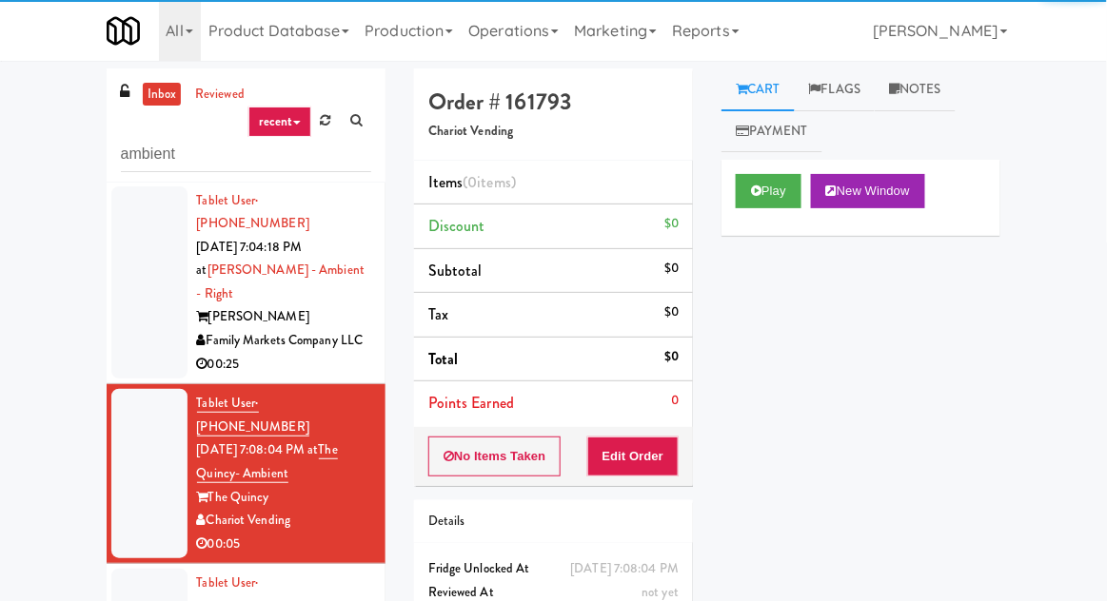
click at [142, 268] on div at bounding box center [149, 283] width 76 height 193
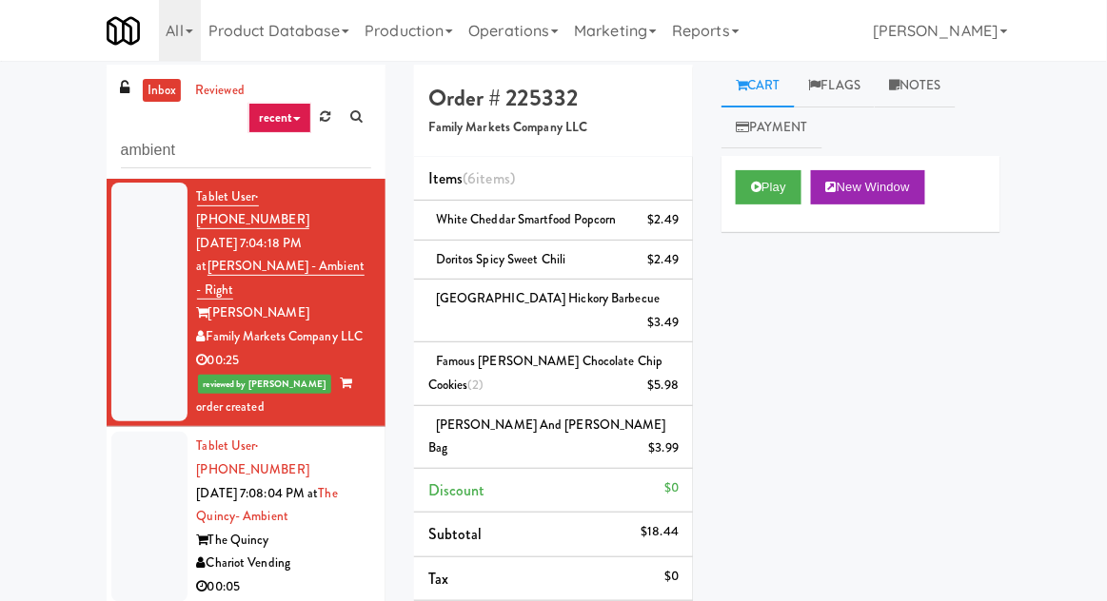
scroll to position [14, 0]
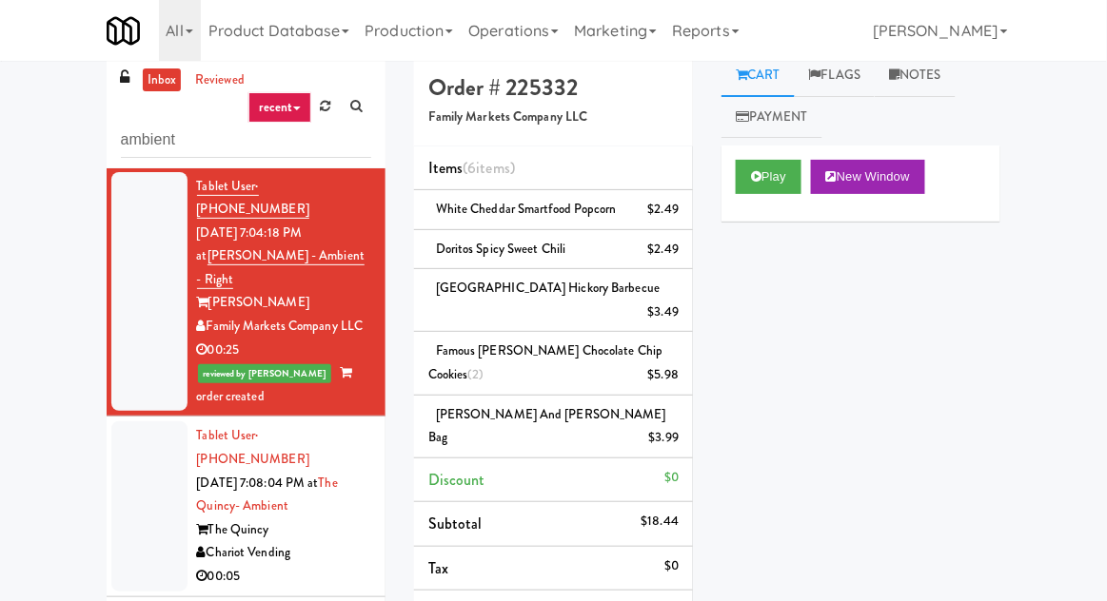
click at [173, 442] on div at bounding box center [149, 506] width 76 height 169
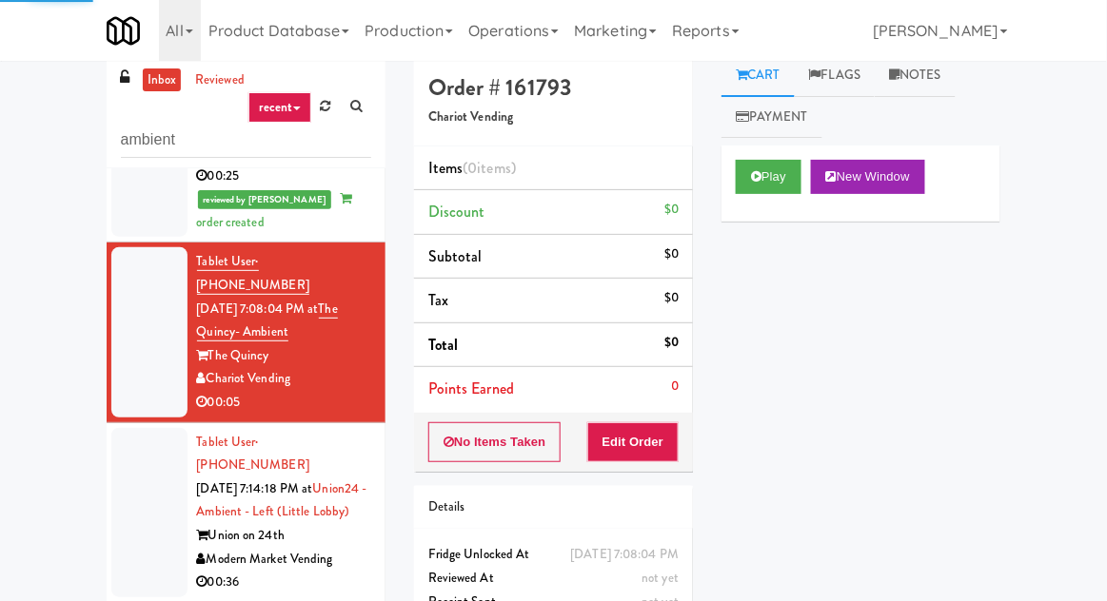
scroll to position [176, 0]
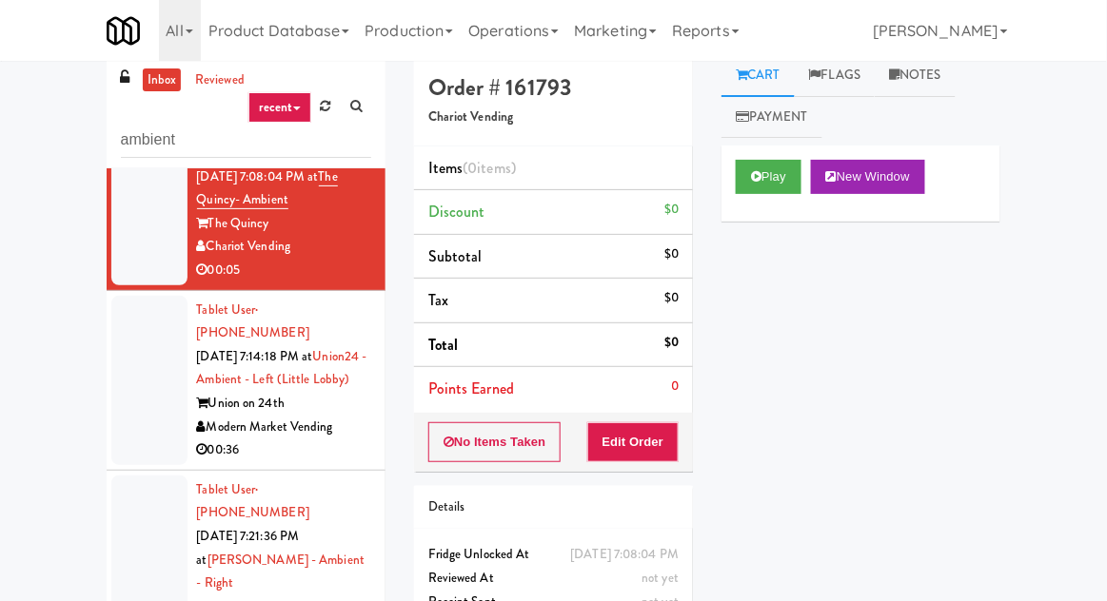
click at [159, 476] on div at bounding box center [149, 572] width 76 height 193
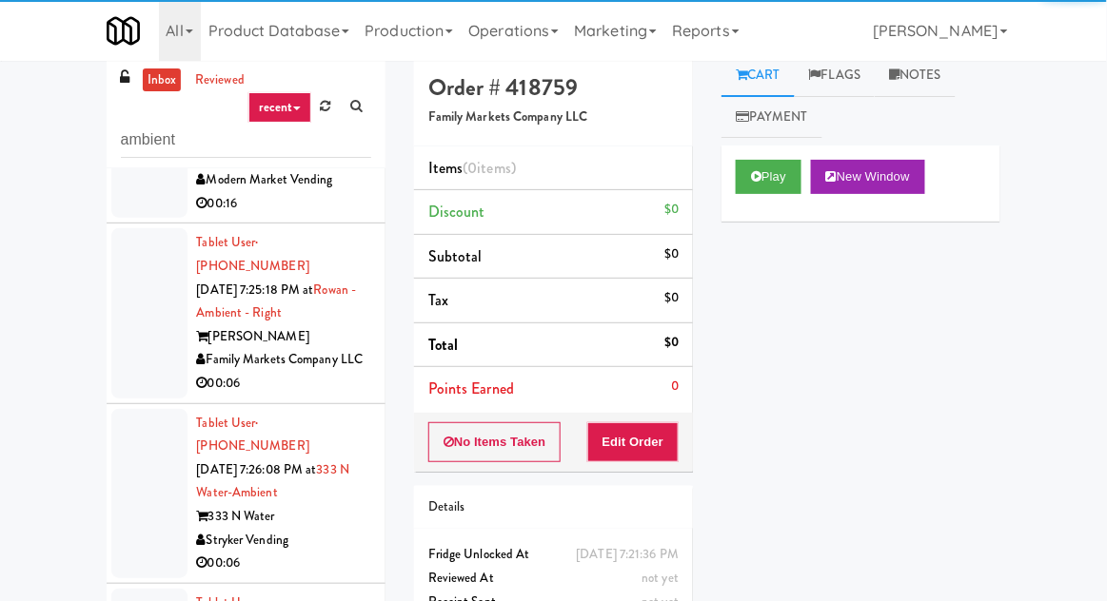
scroll to position [1447, 0]
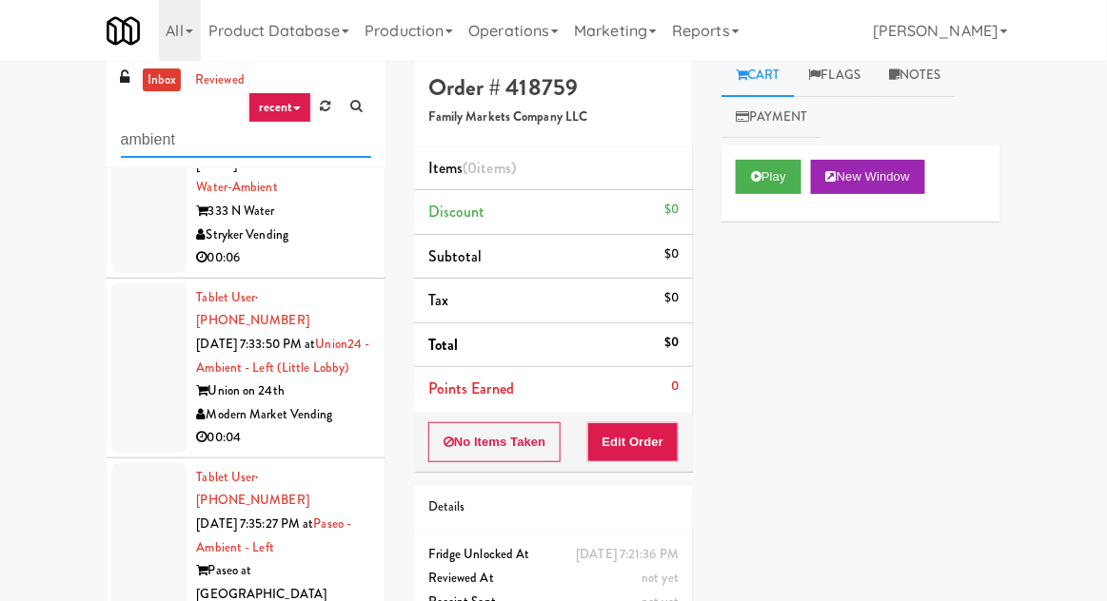
click at [194, 143] on input "ambient" at bounding box center [246, 140] width 250 height 35
click at [190, 137] on input "ambient" at bounding box center [246, 140] width 250 height 35
click at [155, 137] on input "ambient" at bounding box center [246, 140] width 250 height 35
click at [159, 143] on input "ambient" at bounding box center [246, 140] width 250 height 35
type input "pantry"
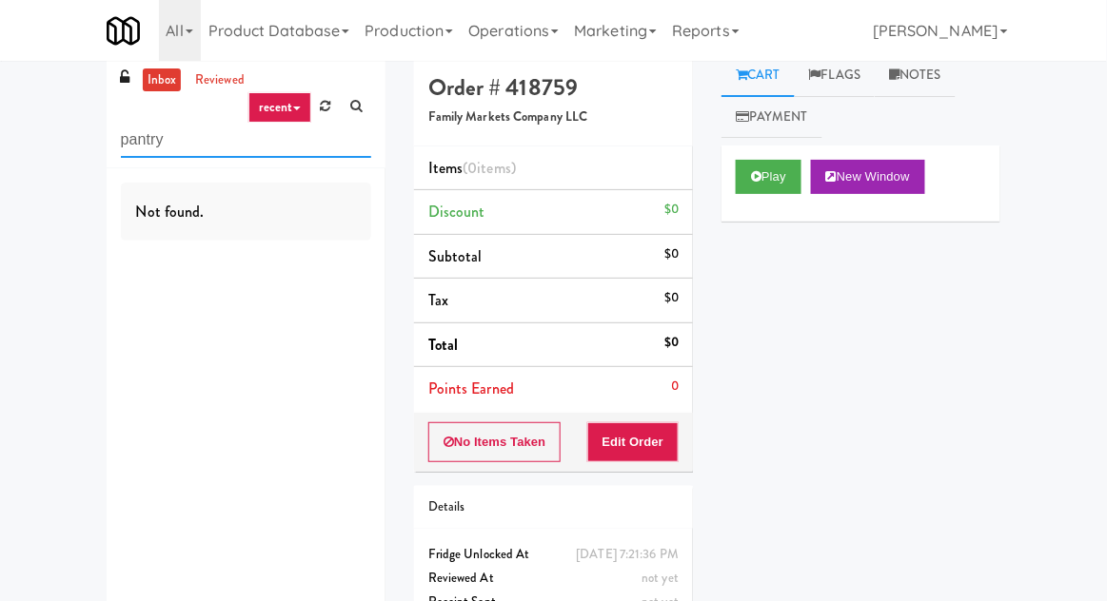
scroll to position [0, 0]
click at [20, 152] on div "inbox reviewed recent all unclear take inventory issue suspicious failed recent…" at bounding box center [553, 360] width 1107 height 612
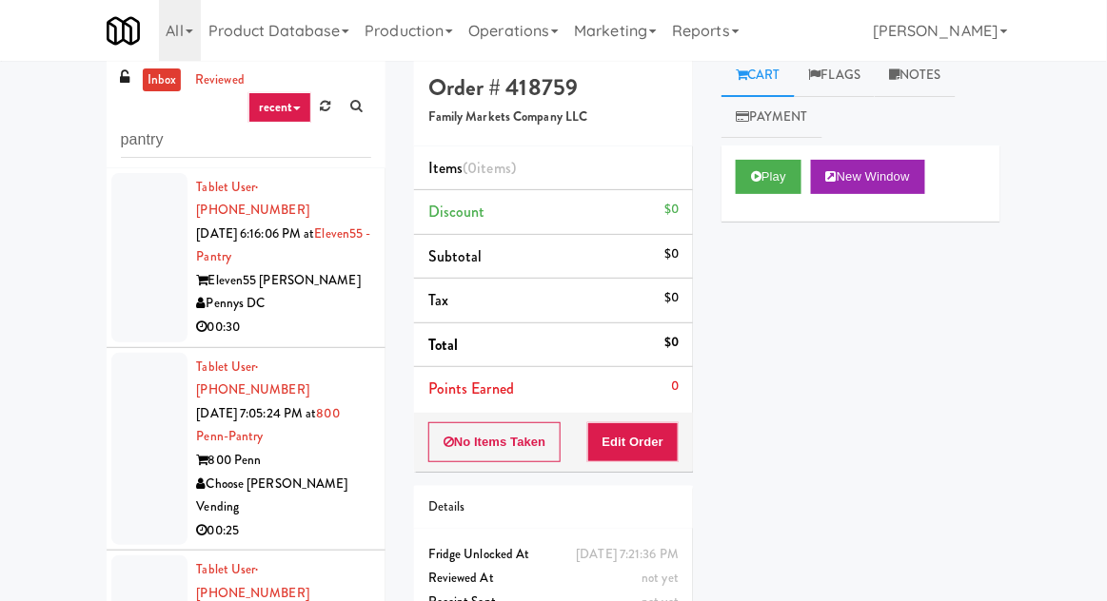
click at [136, 247] on div at bounding box center [149, 257] width 76 height 169
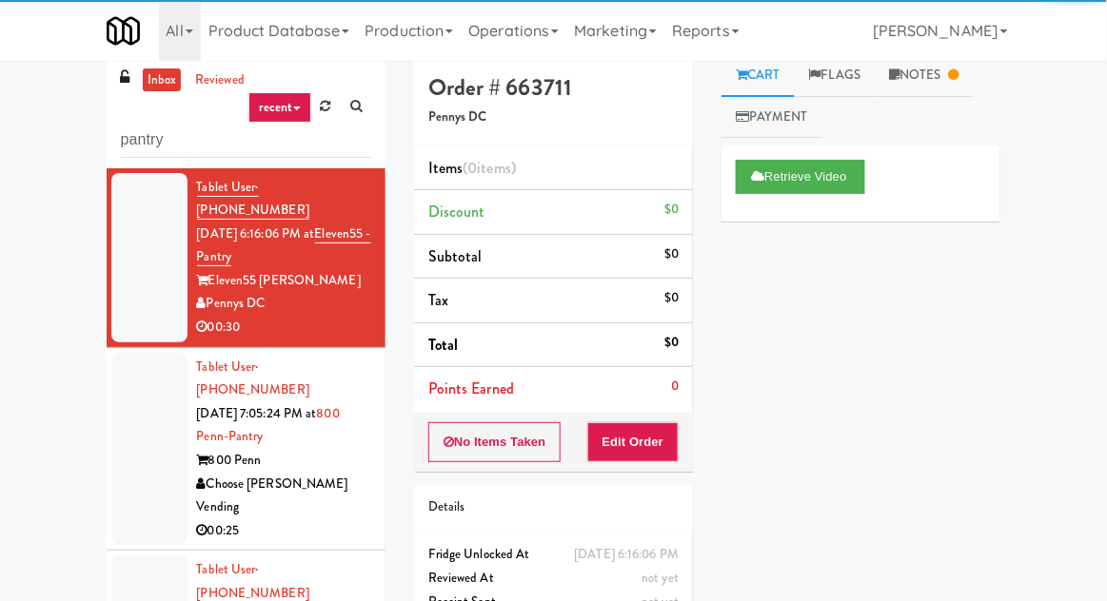
click at [147, 428] on div at bounding box center [149, 449] width 76 height 193
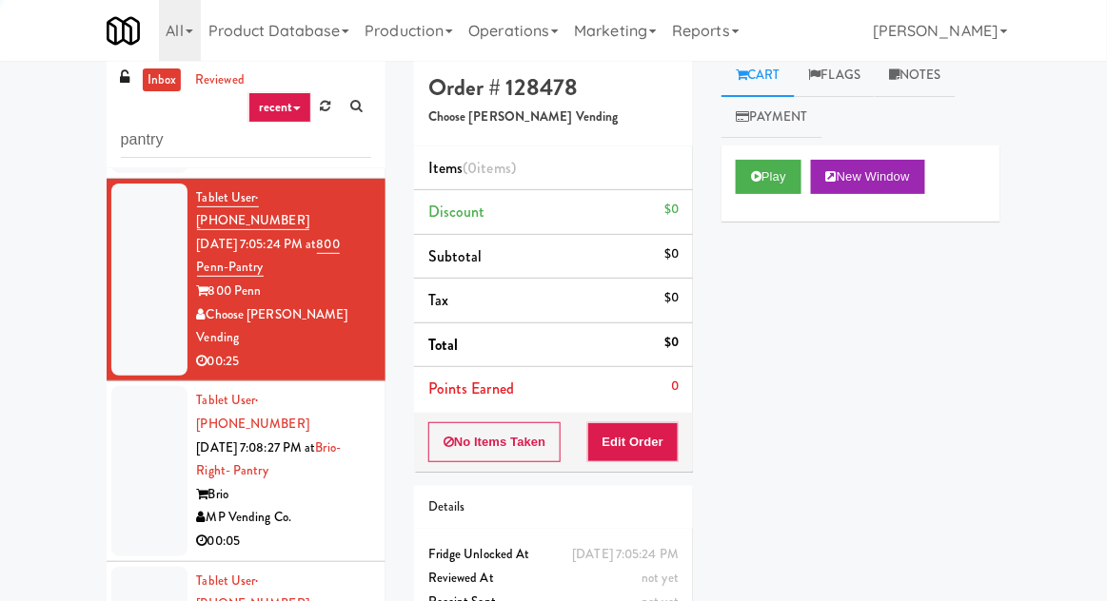
click at [145, 407] on div at bounding box center [149, 470] width 76 height 169
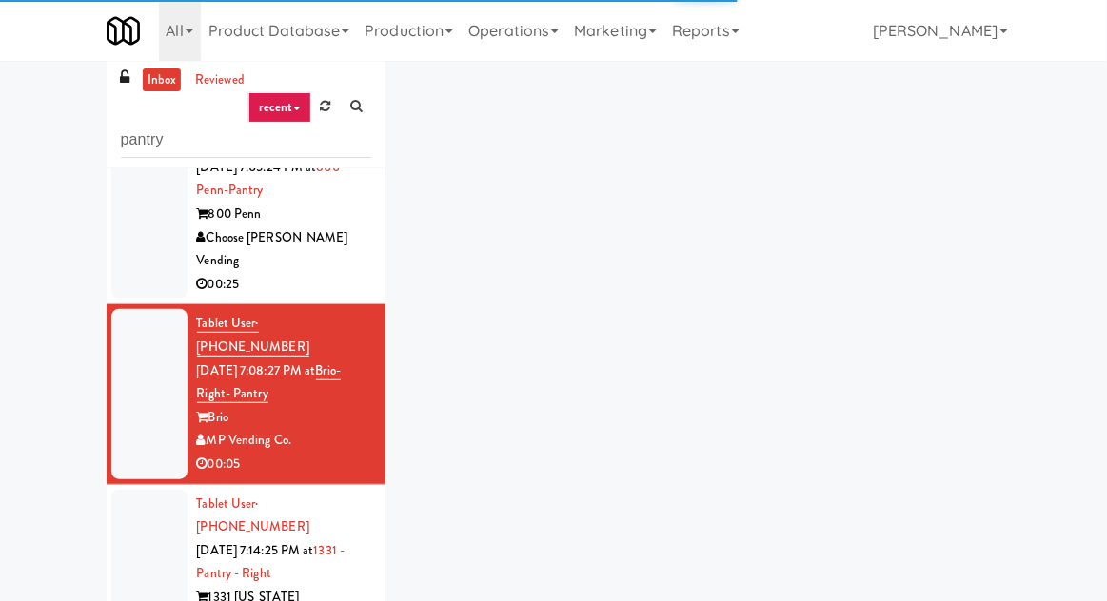
scroll to position [274, 0]
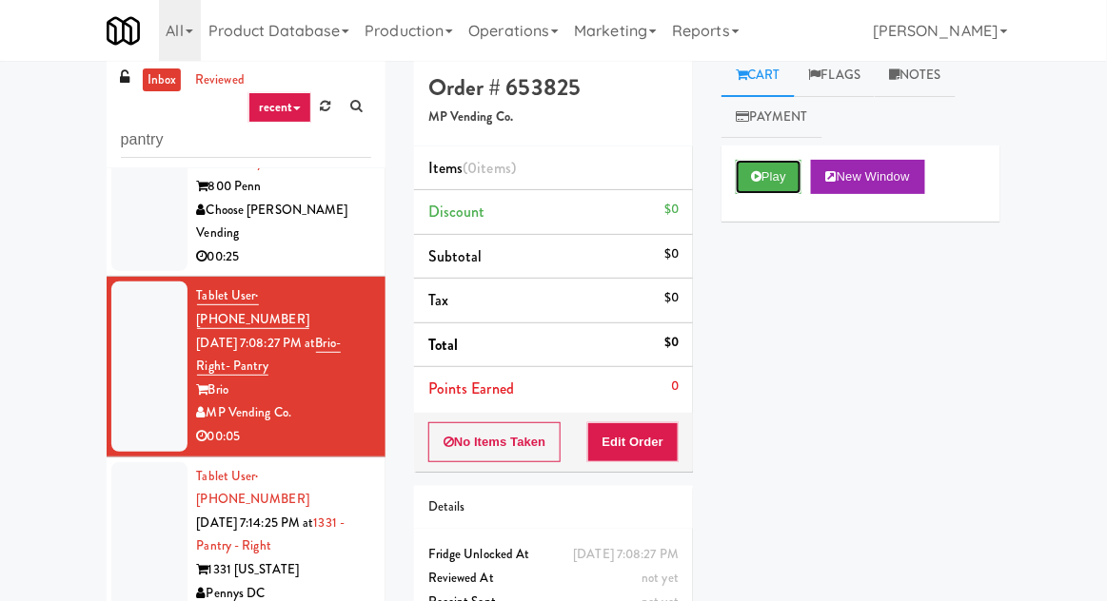
click at [788, 188] on button "Play" at bounding box center [769, 177] width 66 height 34
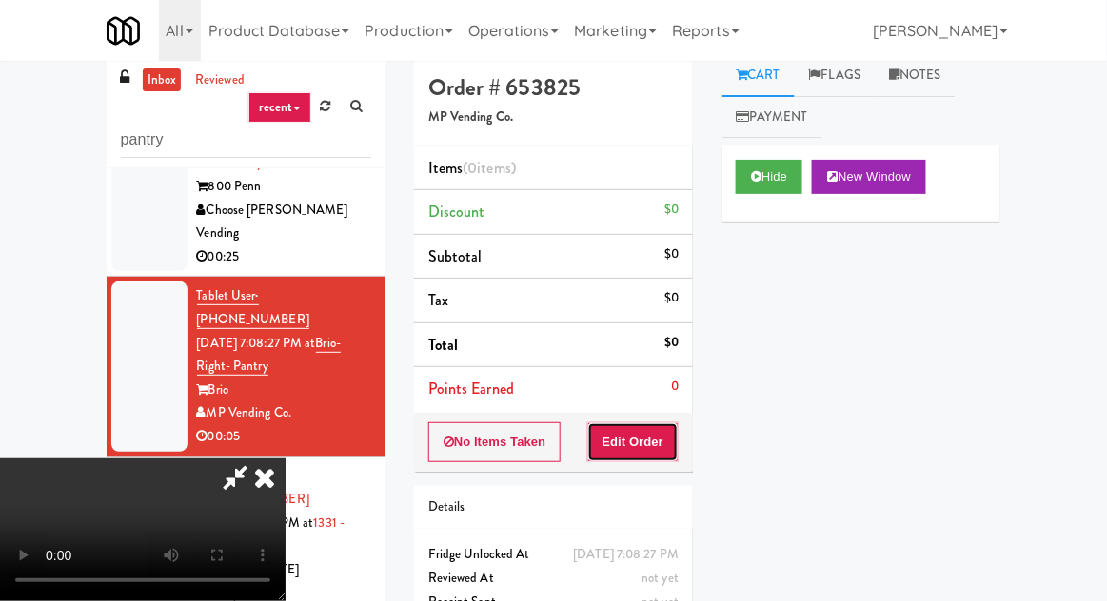
click at [671, 426] on button "Edit Order" at bounding box center [633, 443] width 92 height 40
click at [1105, 336] on div "inbox reviewed recent all unclear take inventory issue suspicious failed recent…" at bounding box center [553, 404] width 1107 height 700
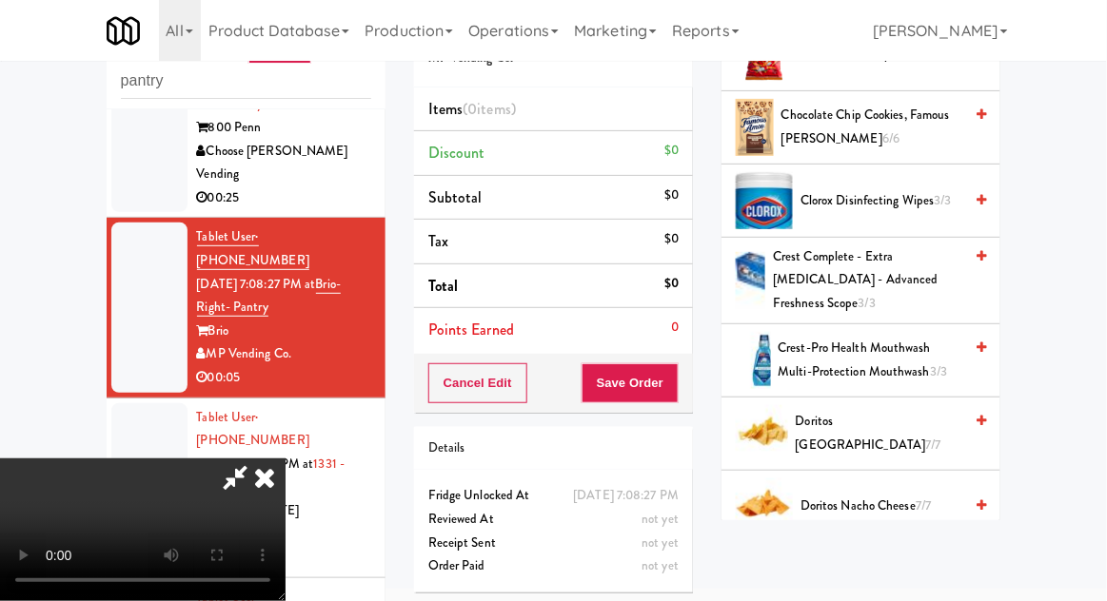
scroll to position [362, 0]
click at [903, 496] on span "Doritos Nacho Cheese 7/7" at bounding box center [881, 508] width 162 height 24
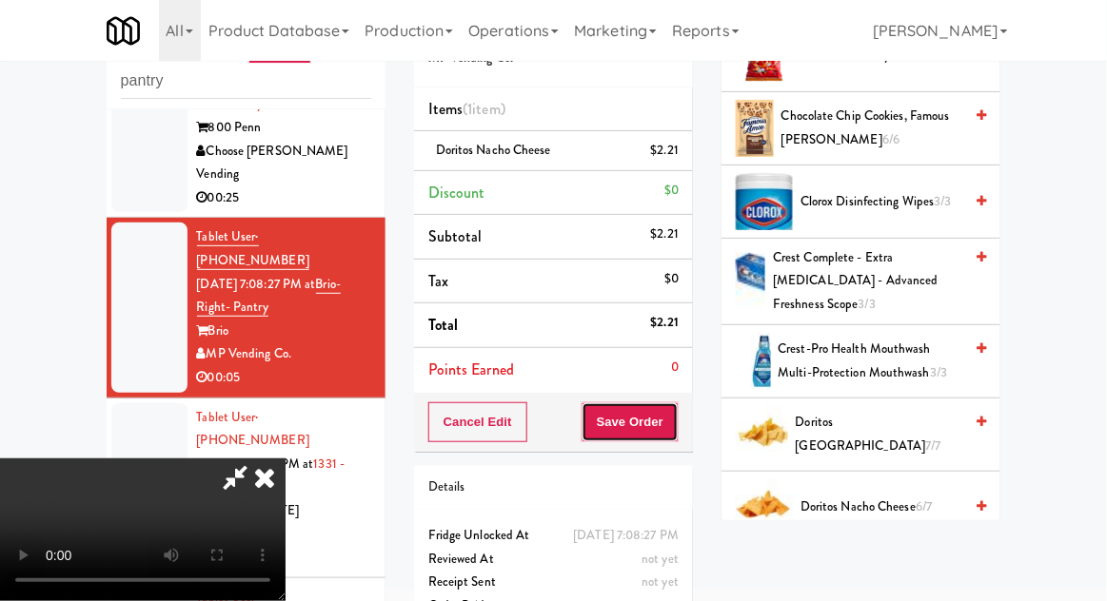
click at [678, 432] on button "Save Order" at bounding box center [629, 423] width 97 height 40
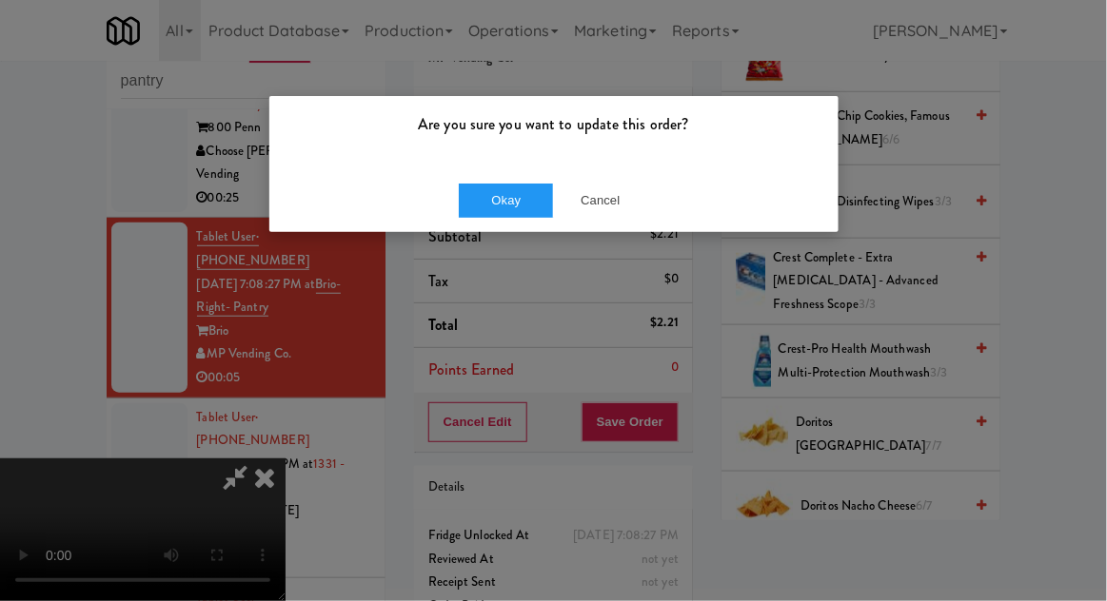
click at [2, 162] on div "Are you sure you want to update this order? Okay Cancel" at bounding box center [553, 300] width 1107 height 601
click at [460, 215] on button "Okay" at bounding box center [506, 201] width 95 height 34
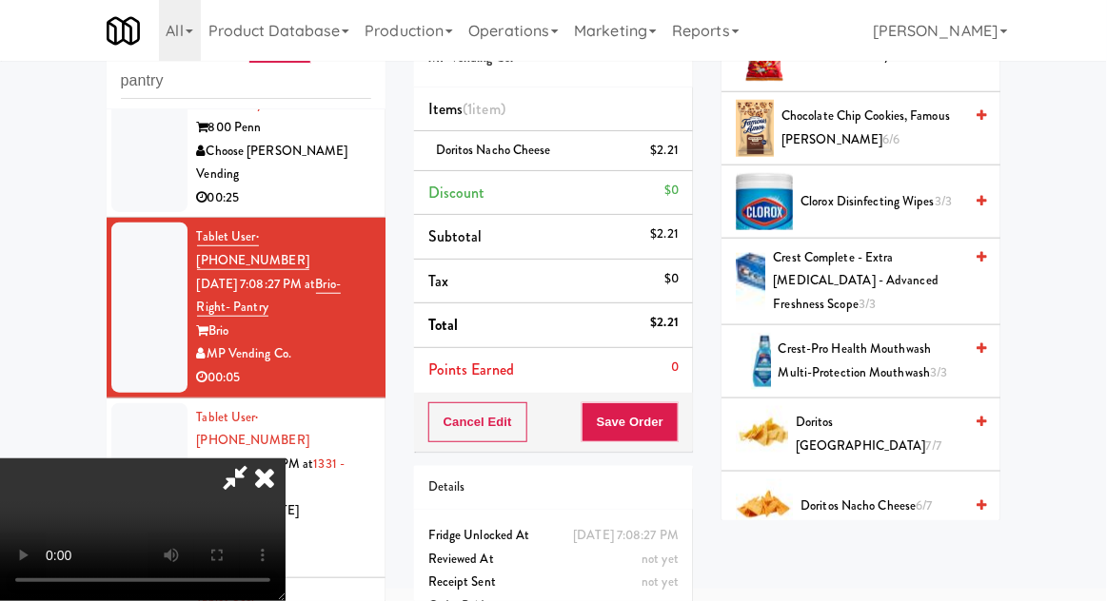
click at [486, 201] on div at bounding box center [553, 300] width 1107 height 601
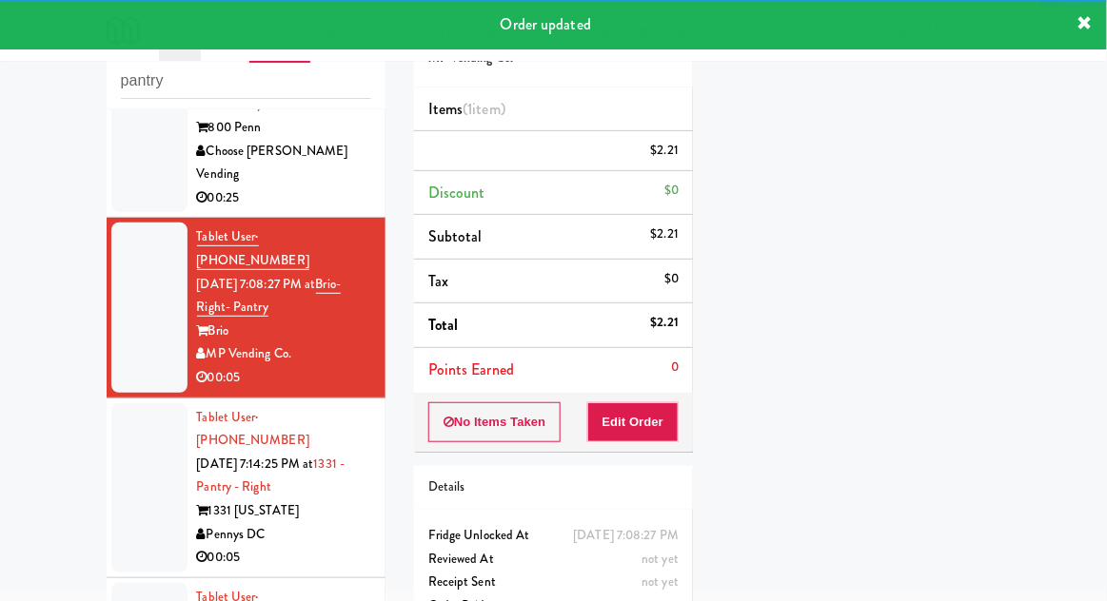
click at [122, 409] on div at bounding box center [149, 488] width 76 height 169
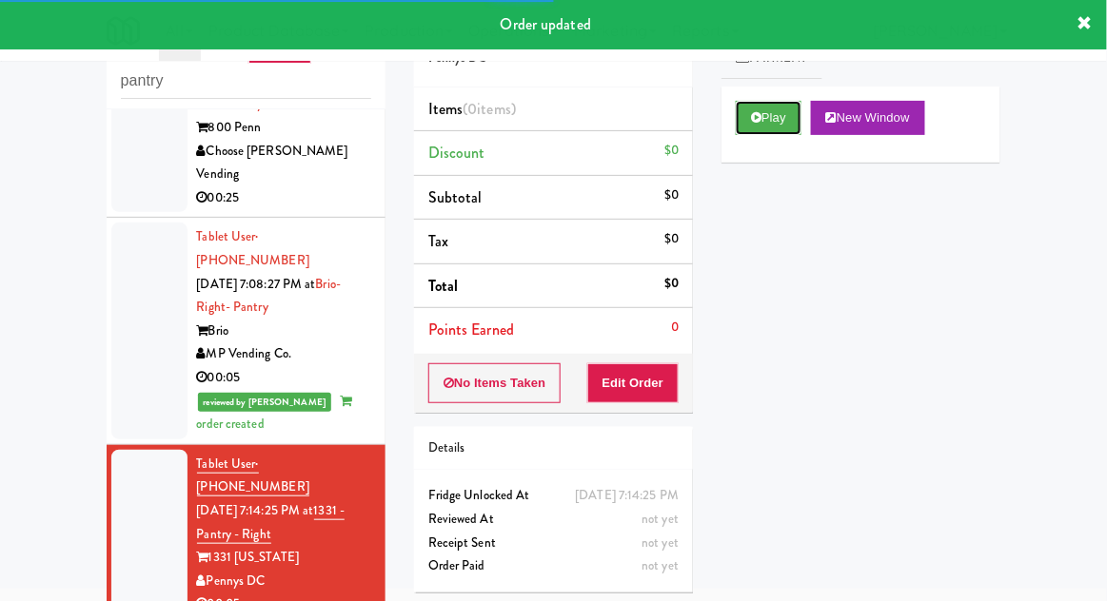
click at [764, 130] on button "Play" at bounding box center [769, 118] width 66 height 34
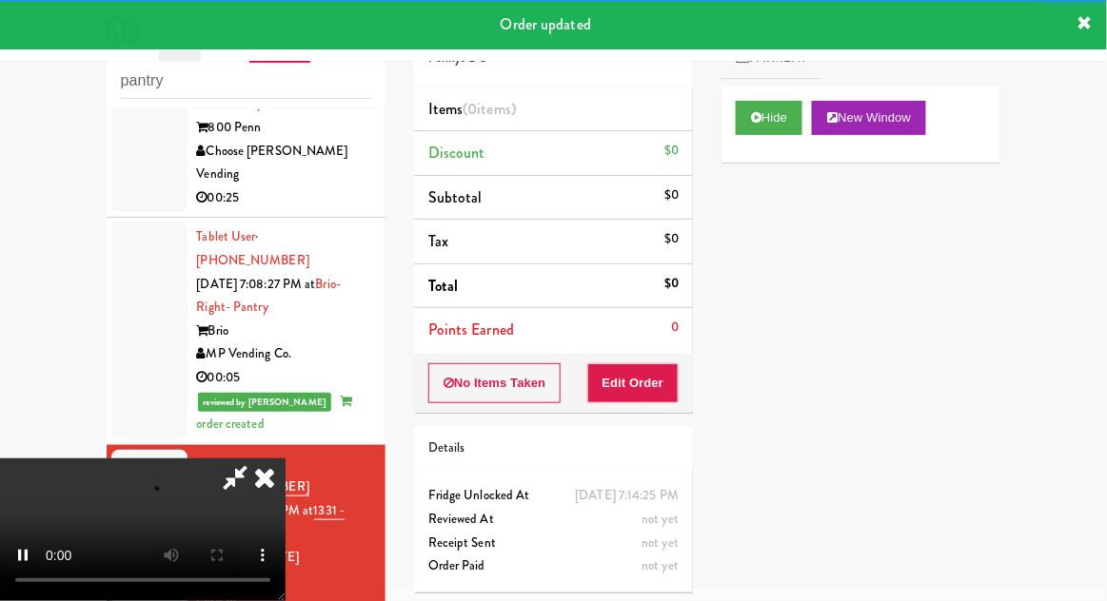
click at [628, 350] on div "Items (0 items ) Discount $0 Subtotal $0 Tax $0 Total $0 Points Earned 0" at bounding box center [553, 221] width 279 height 266
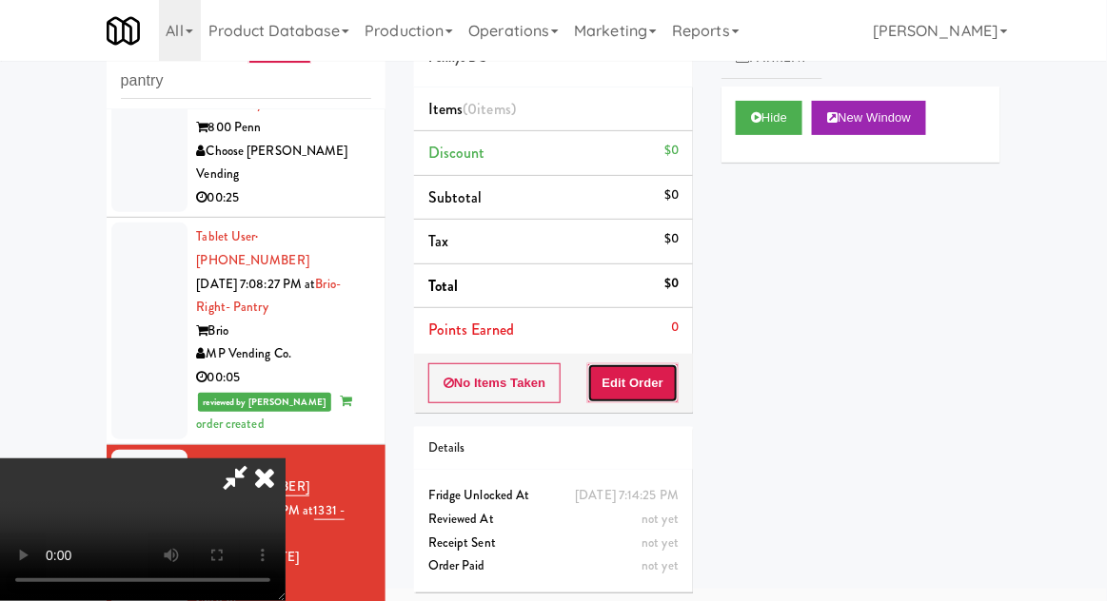
click at [628, 385] on button "Edit Order" at bounding box center [633, 384] width 92 height 40
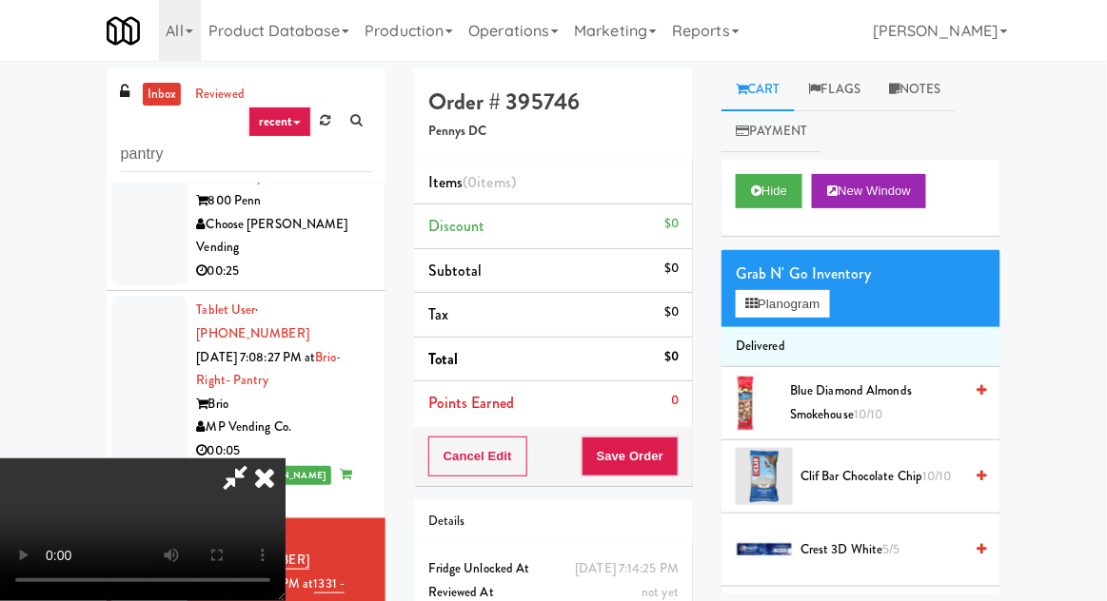
click at [870, 303] on div "Grab N' Go Inventory Planogram" at bounding box center [860, 288] width 279 height 77
click at [816, 307] on button "Planogram" at bounding box center [782, 304] width 93 height 29
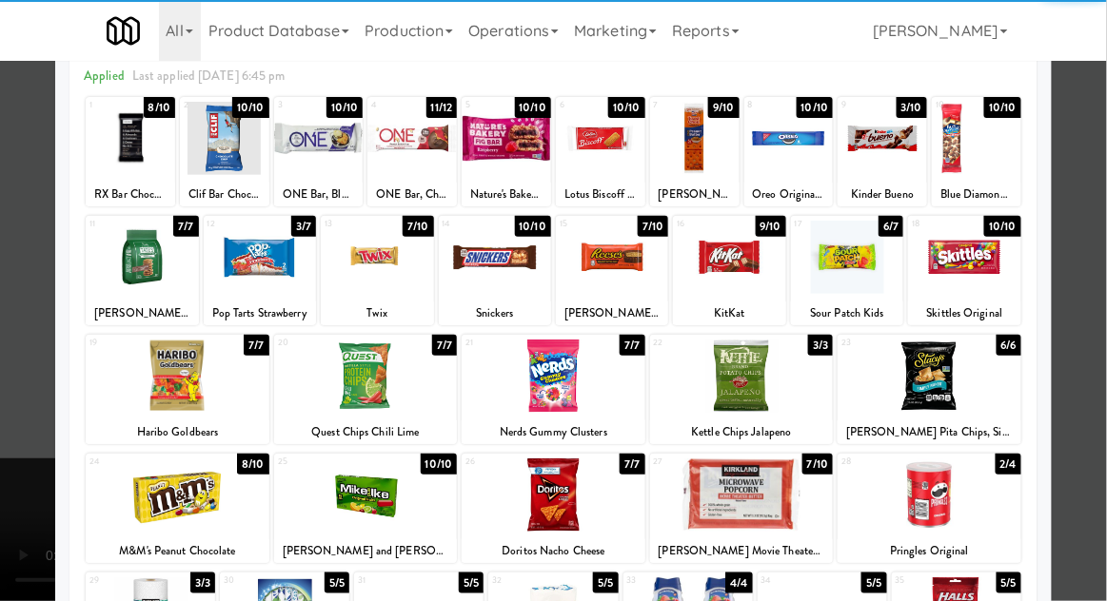
scroll to position [91, 0]
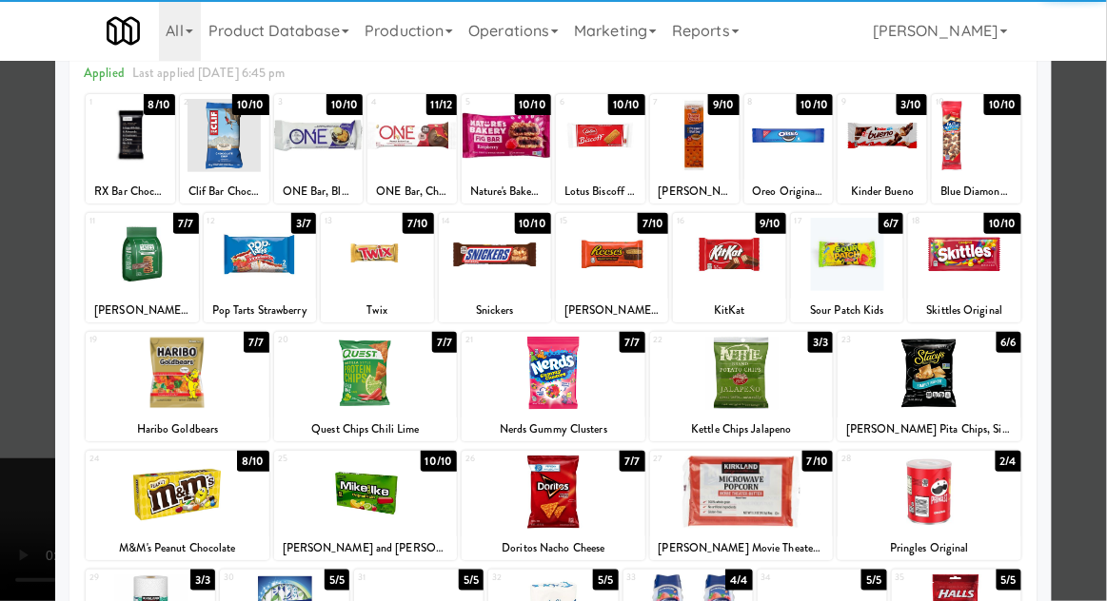
click at [795, 482] on div at bounding box center [742, 492] width 184 height 73
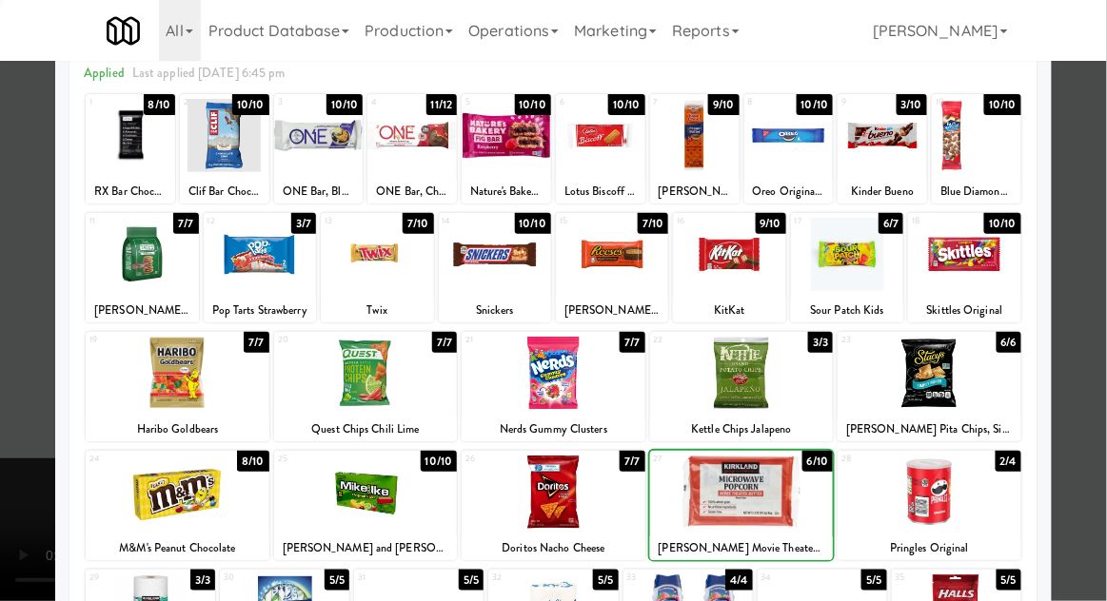
click at [1102, 346] on div at bounding box center [553, 300] width 1107 height 601
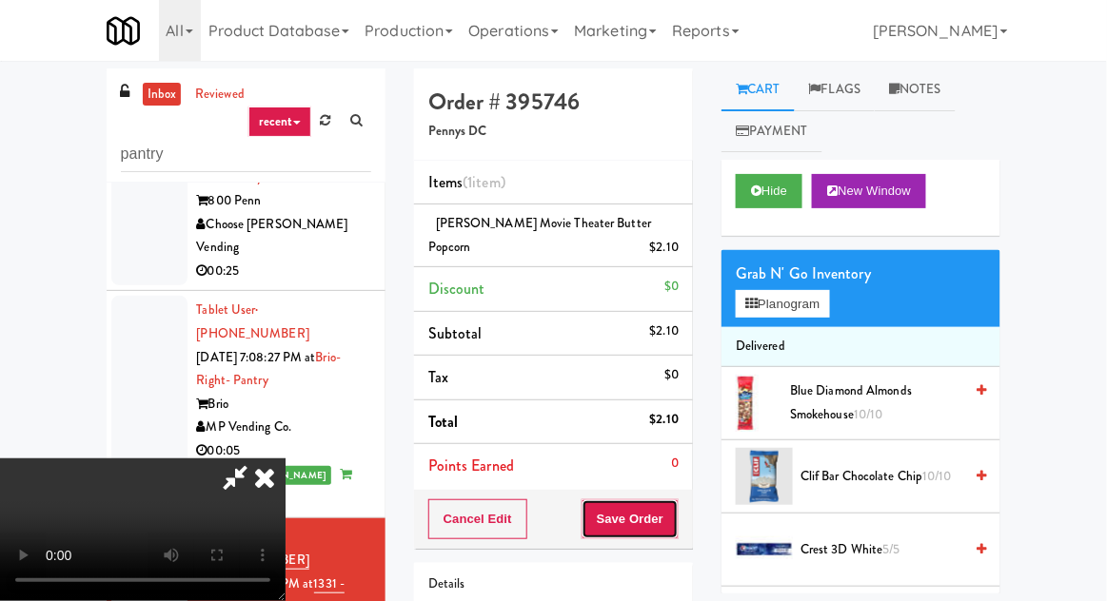
click at [678, 520] on button "Save Order" at bounding box center [629, 520] width 97 height 40
click at [1105, 459] on div "inbox reviewed recent all unclear take inventory issue suspicious failed recent…" at bounding box center [553, 419] width 1107 height 700
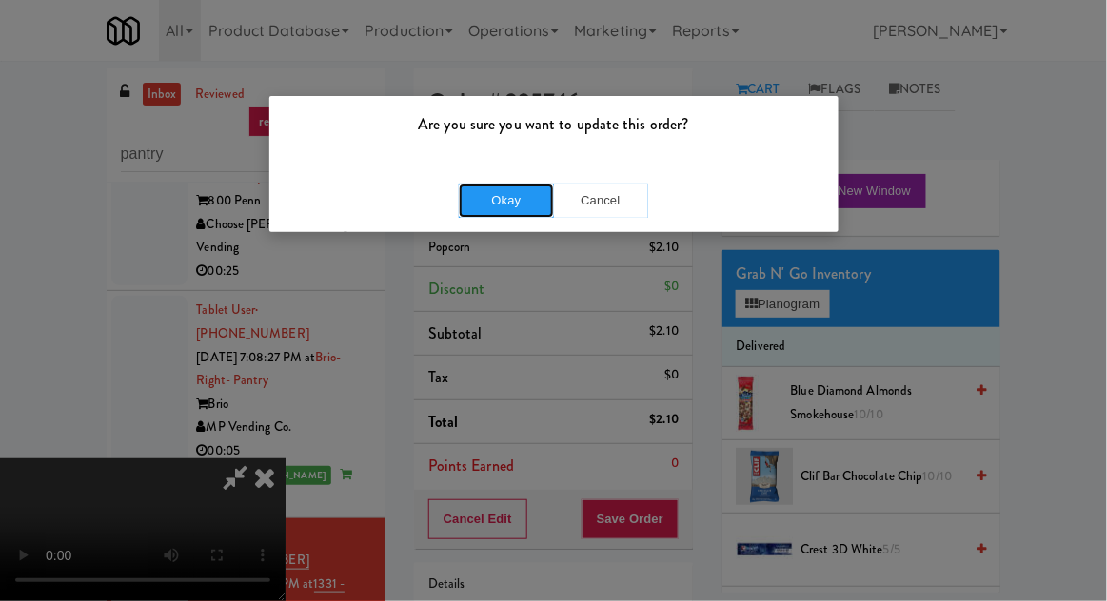
click at [463, 203] on button "Okay" at bounding box center [506, 201] width 95 height 34
click at [2, 163] on div "Are you sure you want to update this order? Okay Cancel" at bounding box center [553, 300] width 1107 height 601
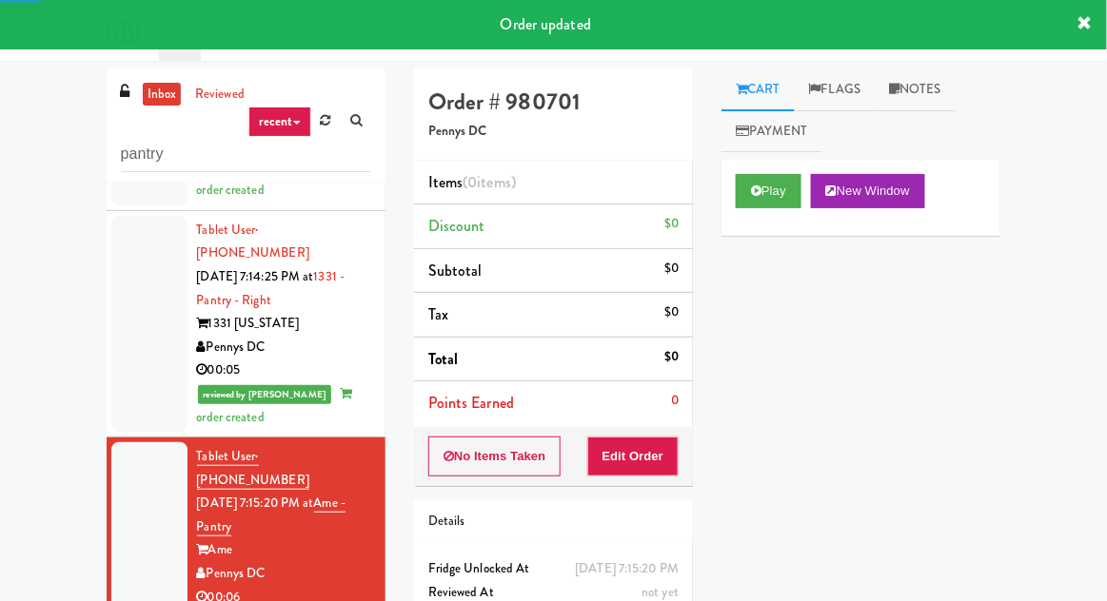
scroll to position [585, 0]
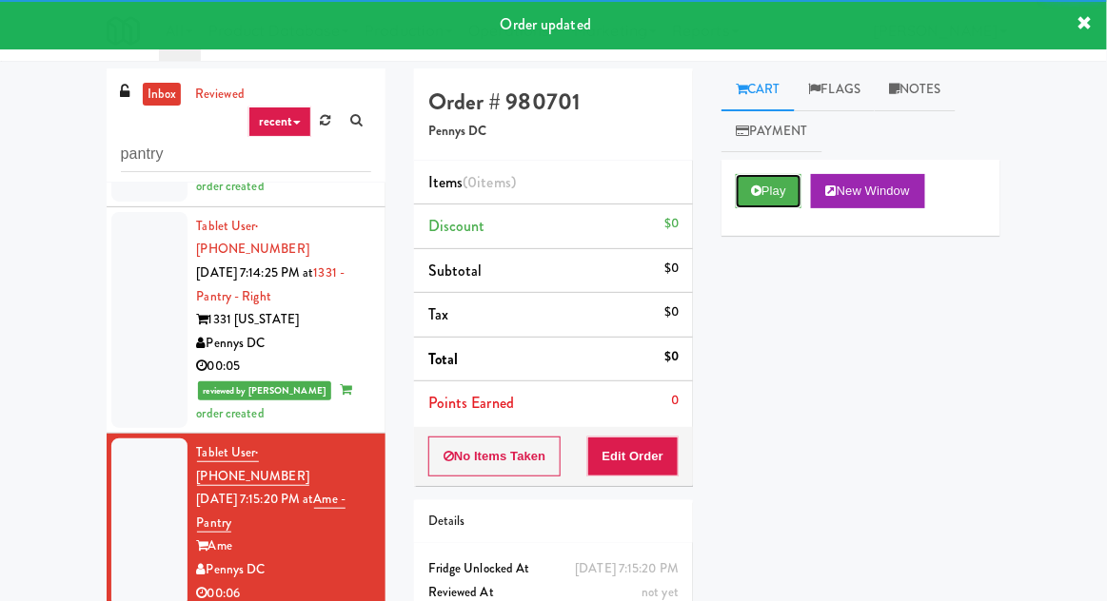
click at [790, 193] on button "Play" at bounding box center [769, 191] width 66 height 34
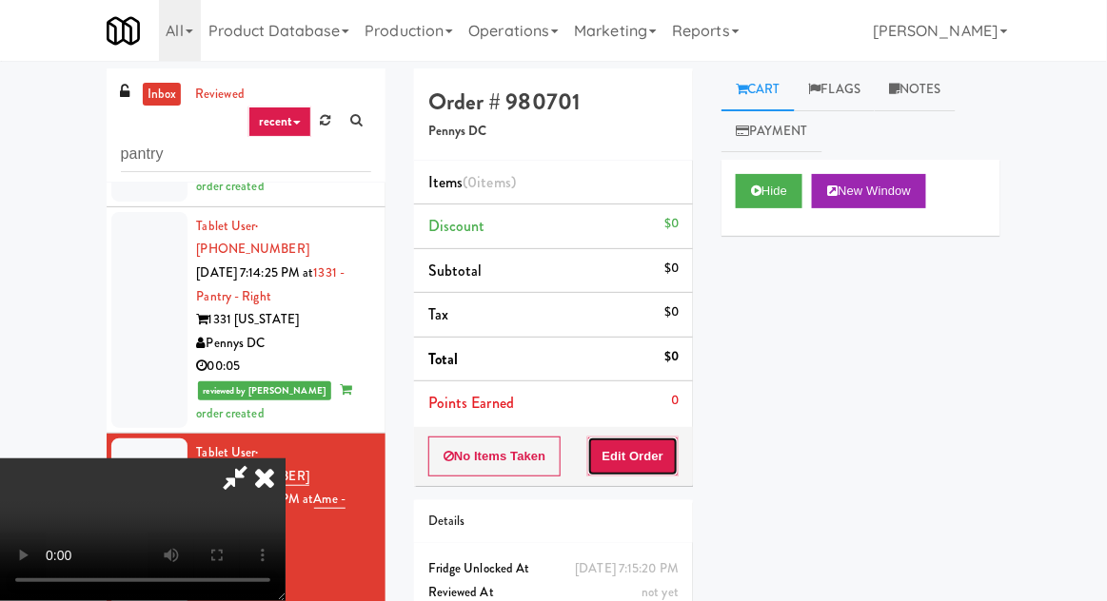
click at [660, 444] on button "Edit Order" at bounding box center [633, 457] width 92 height 40
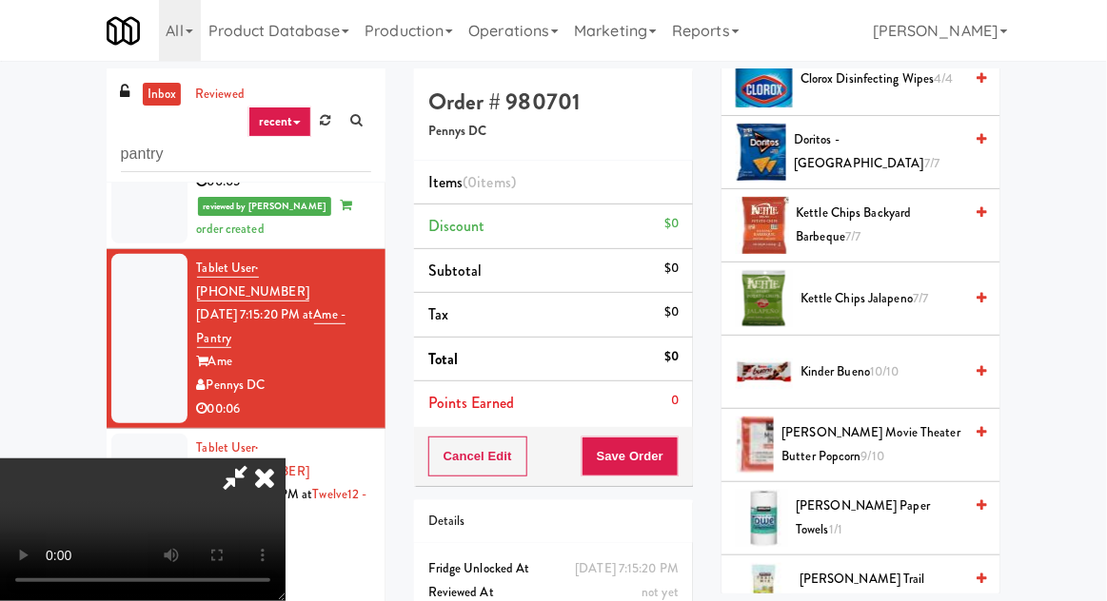
scroll to position [545, 0]
click at [932, 374] on span "Kinder Bueno 10/10" at bounding box center [881, 372] width 162 height 24
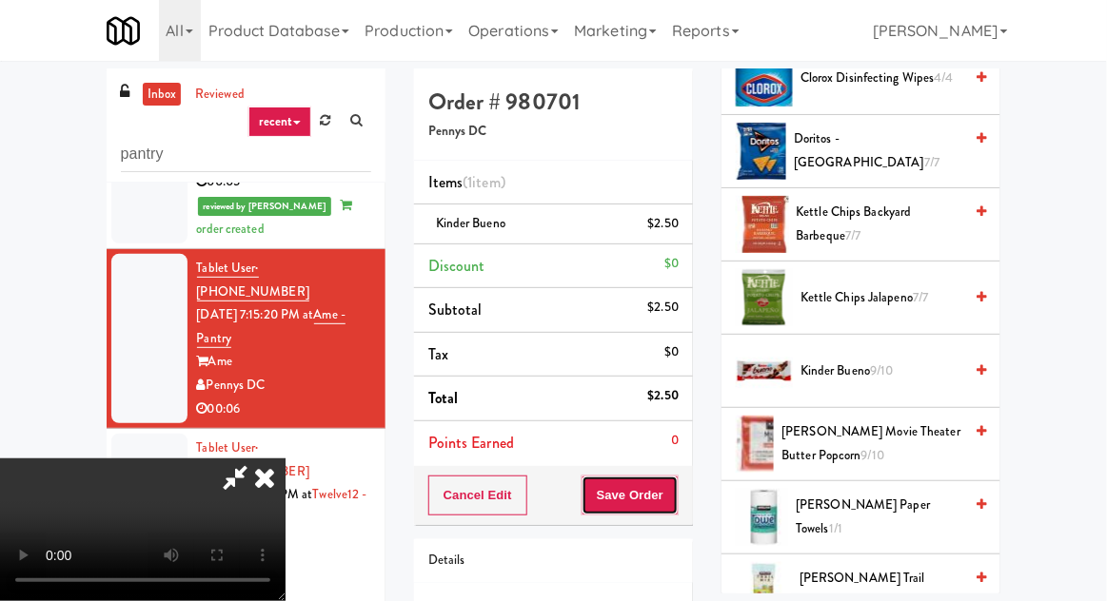
click at [675, 505] on button "Save Order" at bounding box center [629, 496] width 97 height 40
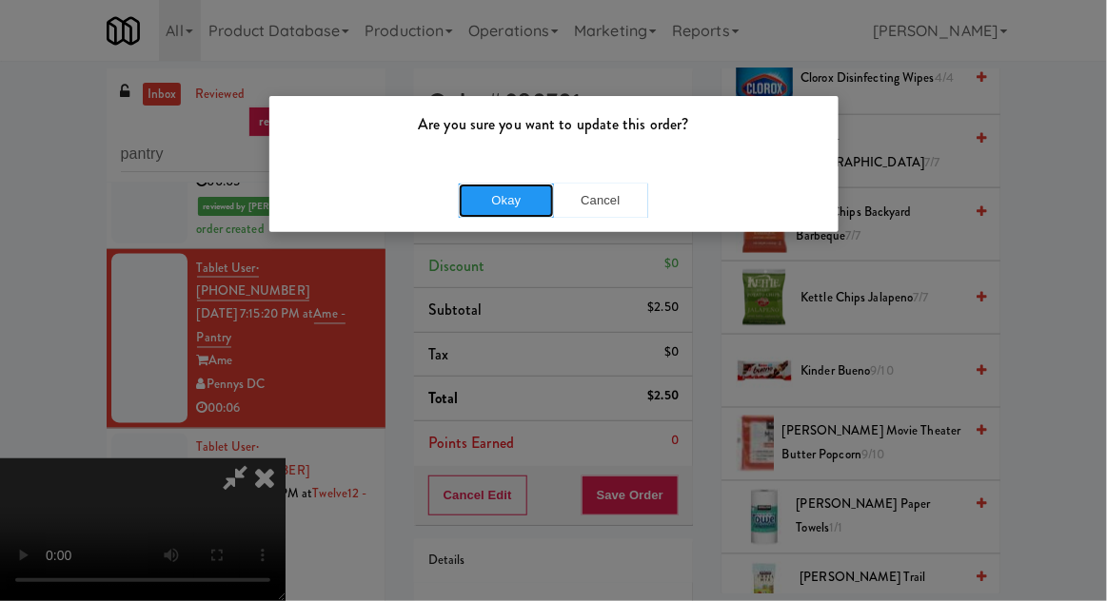
click at [481, 186] on button "Okay" at bounding box center [506, 201] width 95 height 34
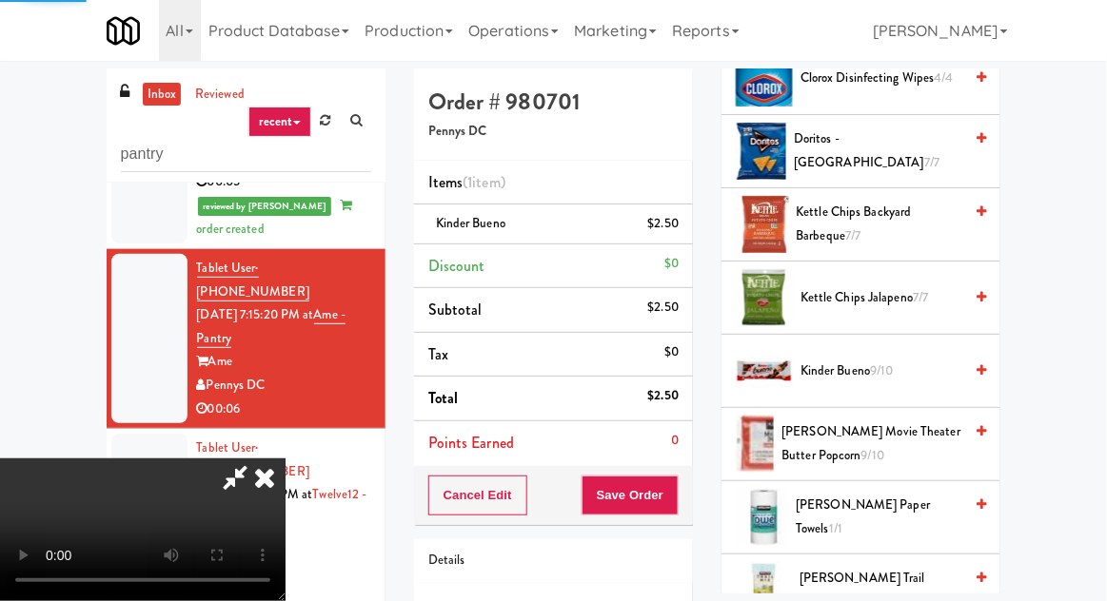
scroll to position [187, 0]
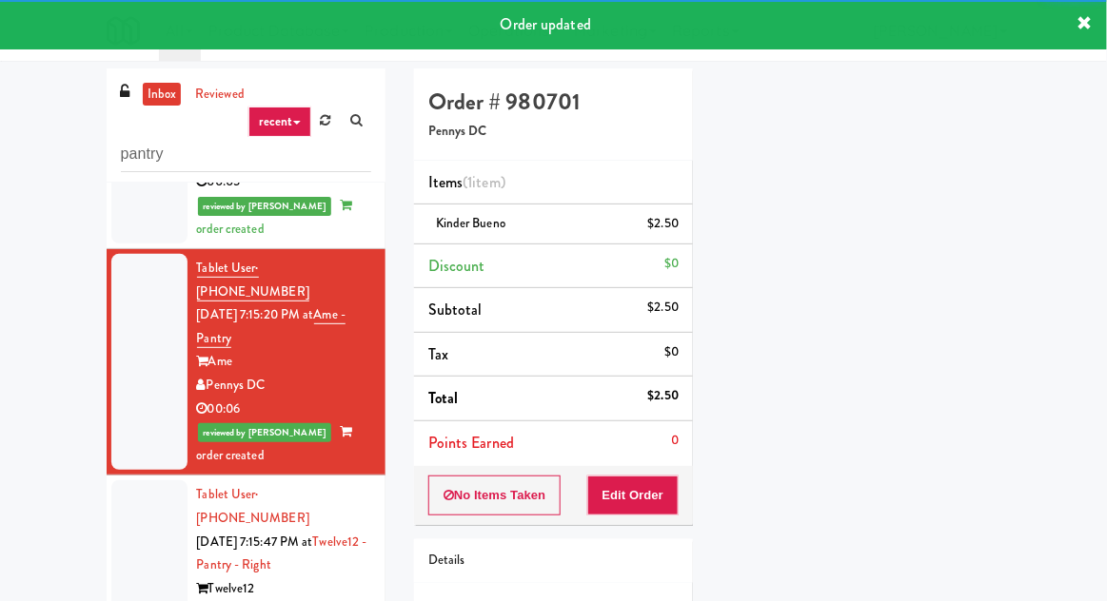
click at [144, 481] on div at bounding box center [149, 565] width 76 height 169
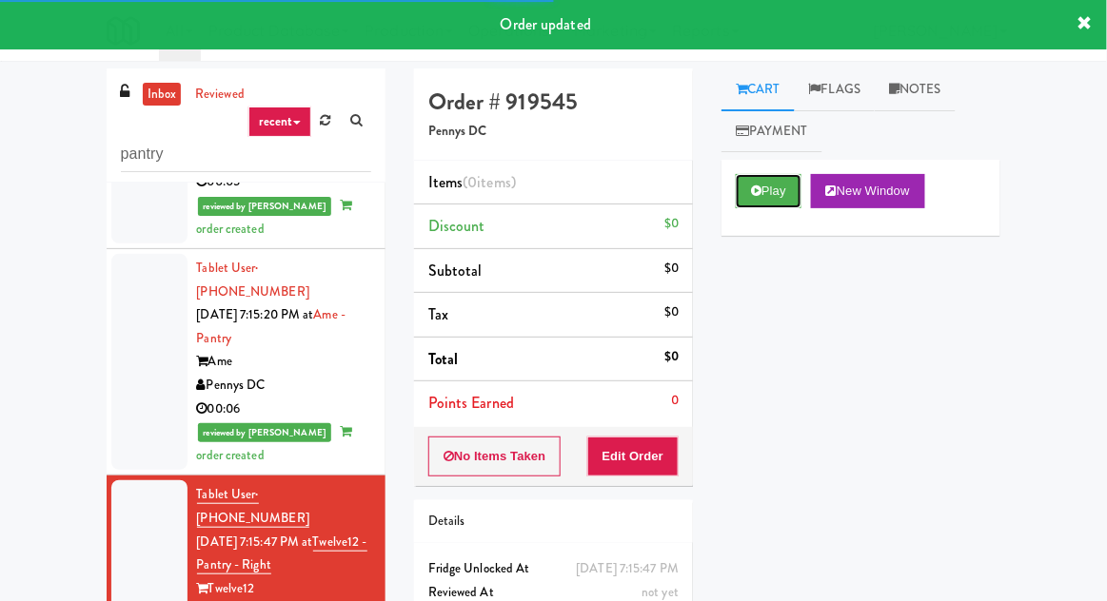
click at [778, 189] on button "Play" at bounding box center [769, 191] width 66 height 34
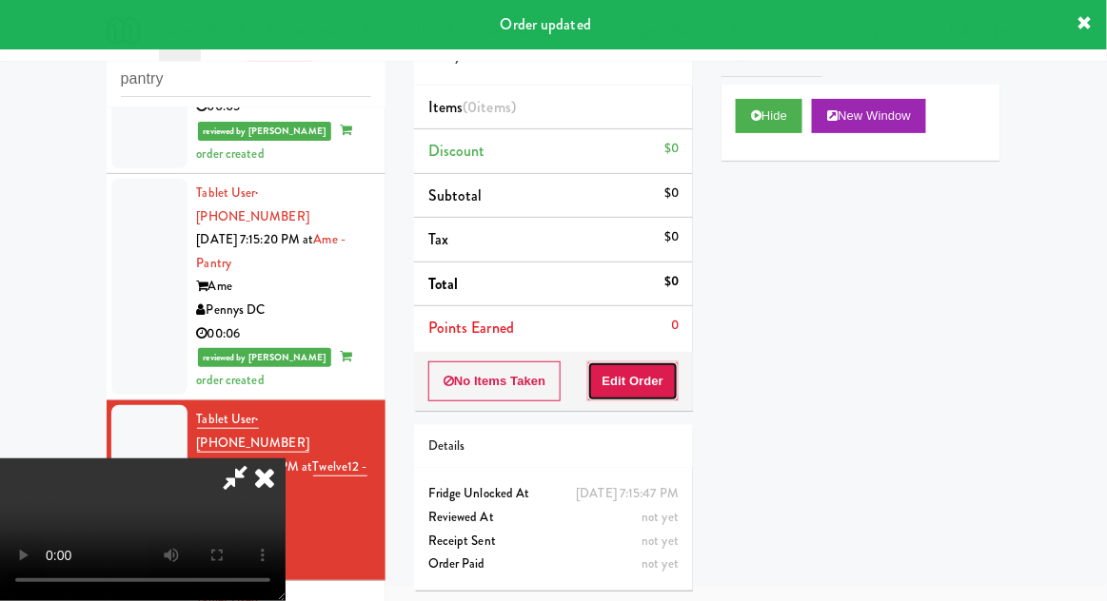
click at [639, 364] on button "Edit Order" at bounding box center [633, 382] width 92 height 40
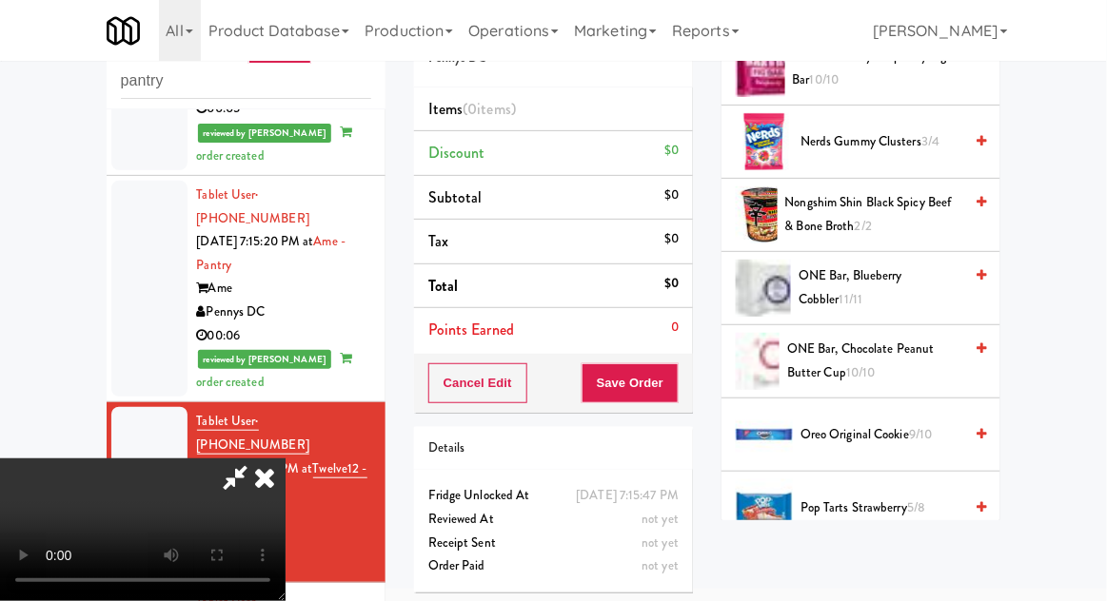
scroll to position [1197, 0]
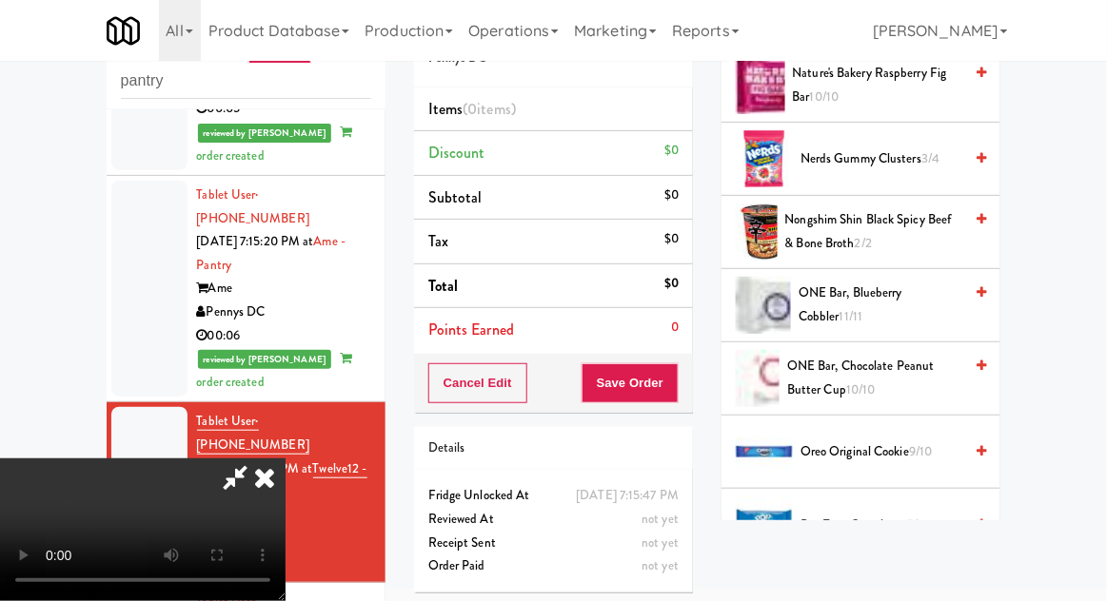
click at [904, 380] on span "ONE Bar, Chocolate Peanut Butter Cup 10/10" at bounding box center [874, 378] width 175 height 47
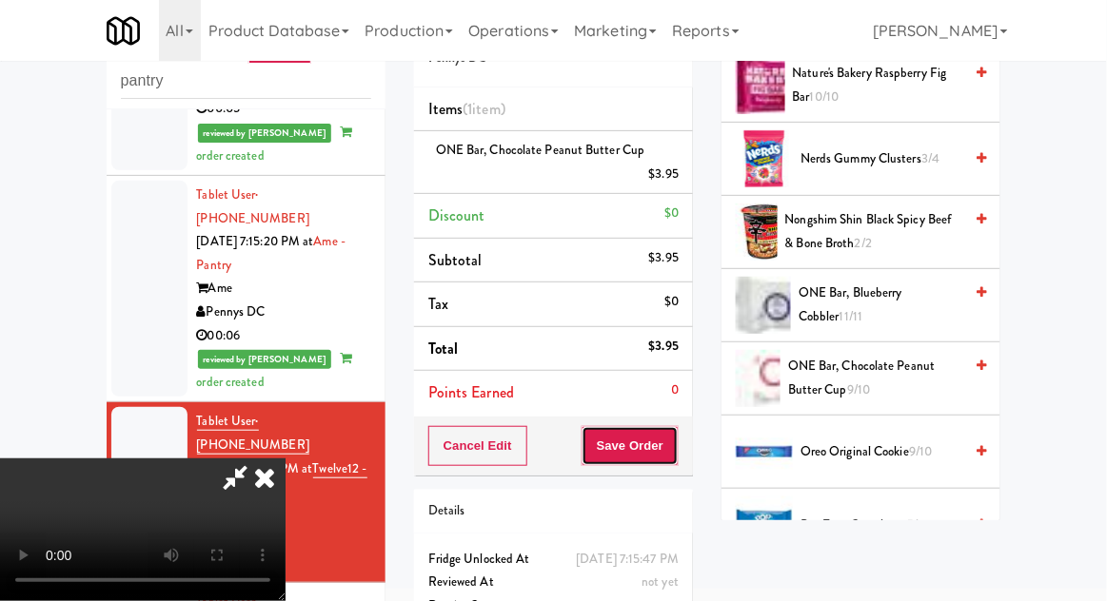
click at [675, 448] on button "Save Order" at bounding box center [629, 446] width 97 height 40
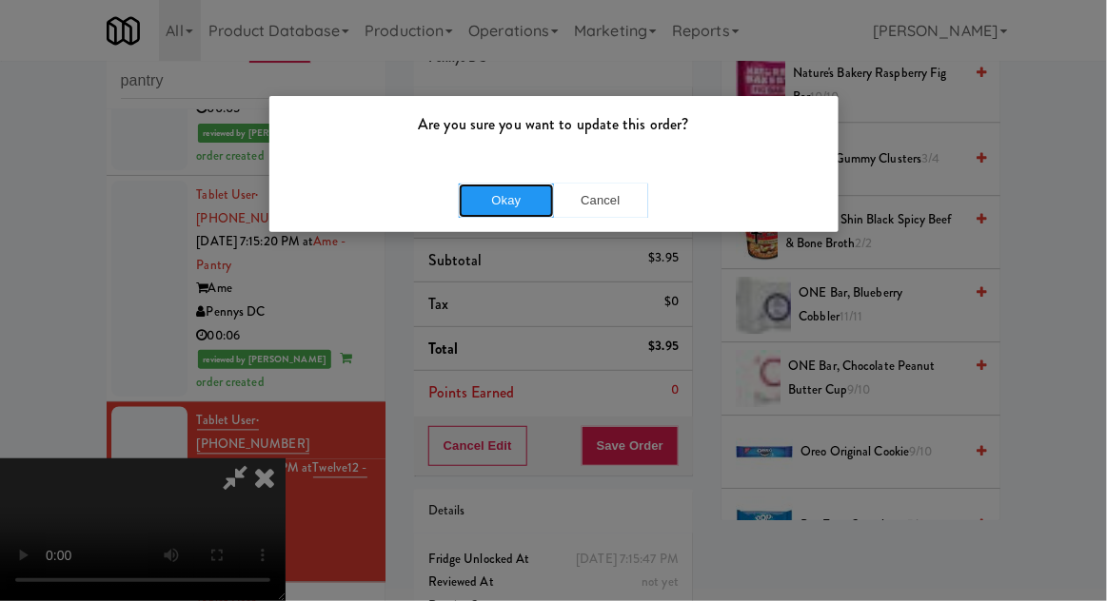
click at [479, 199] on button "Okay" at bounding box center [506, 201] width 95 height 34
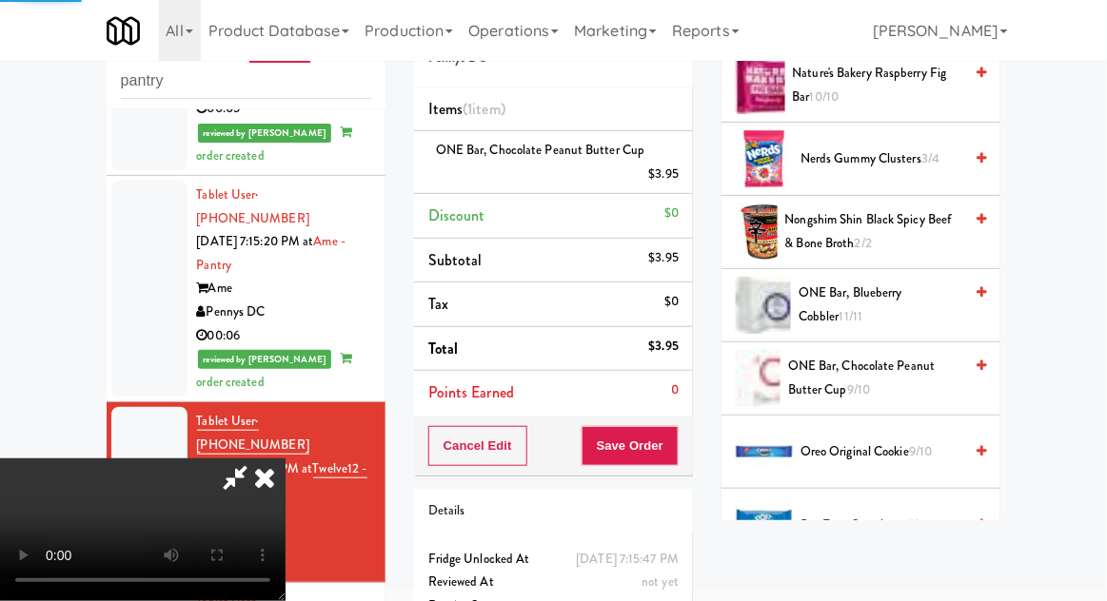
scroll to position [187, 0]
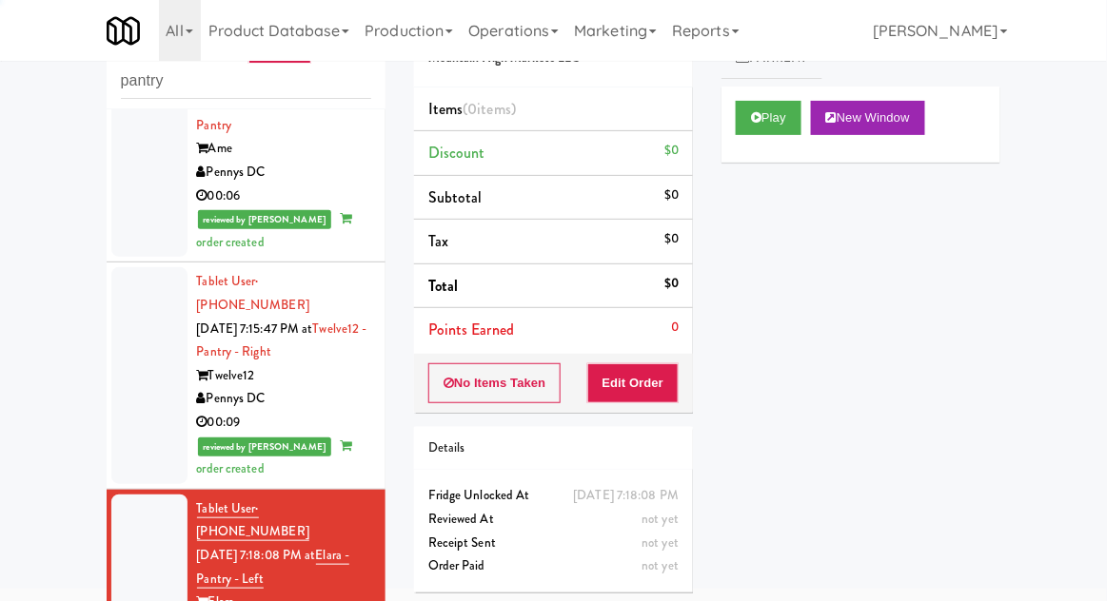
scroll to position [923, 0]
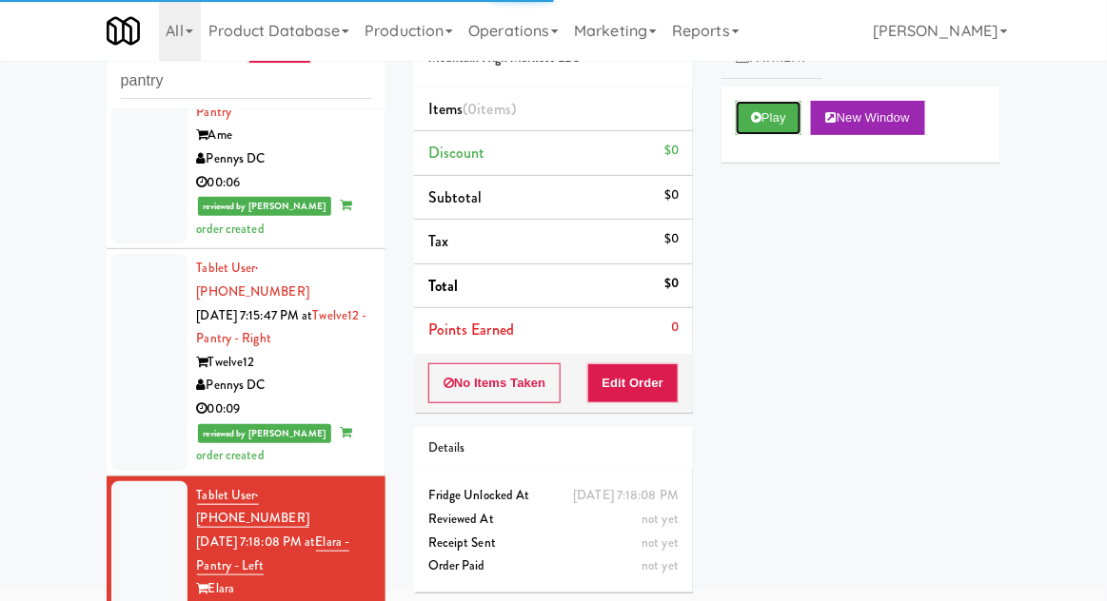
click at [773, 120] on button "Play" at bounding box center [769, 118] width 66 height 34
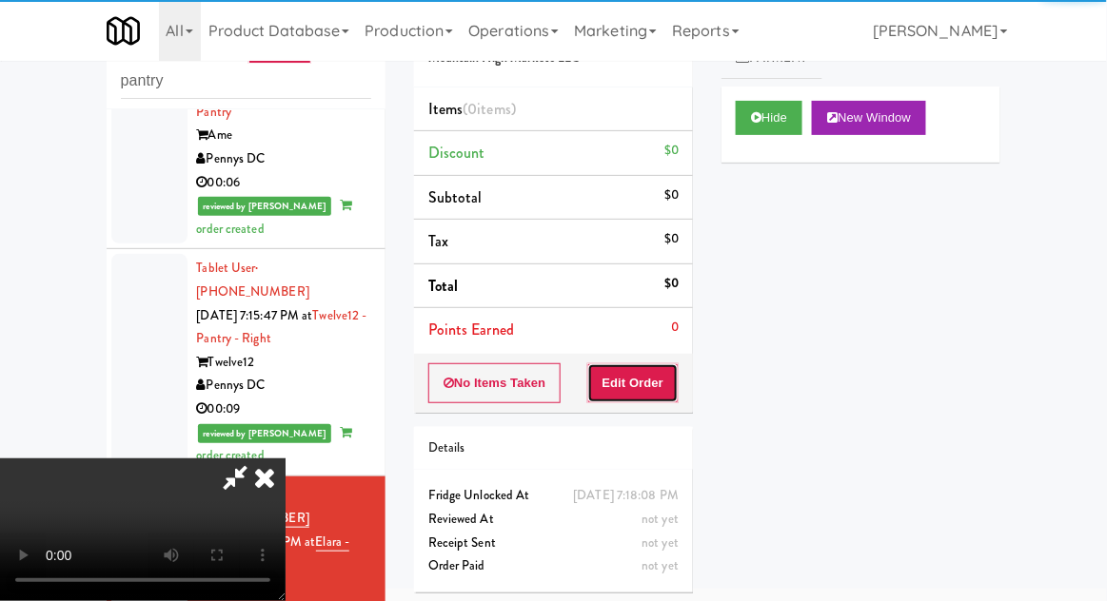
click at [631, 371] on button "Edit Order" at bounding box center [633, 384] width 92 height 40
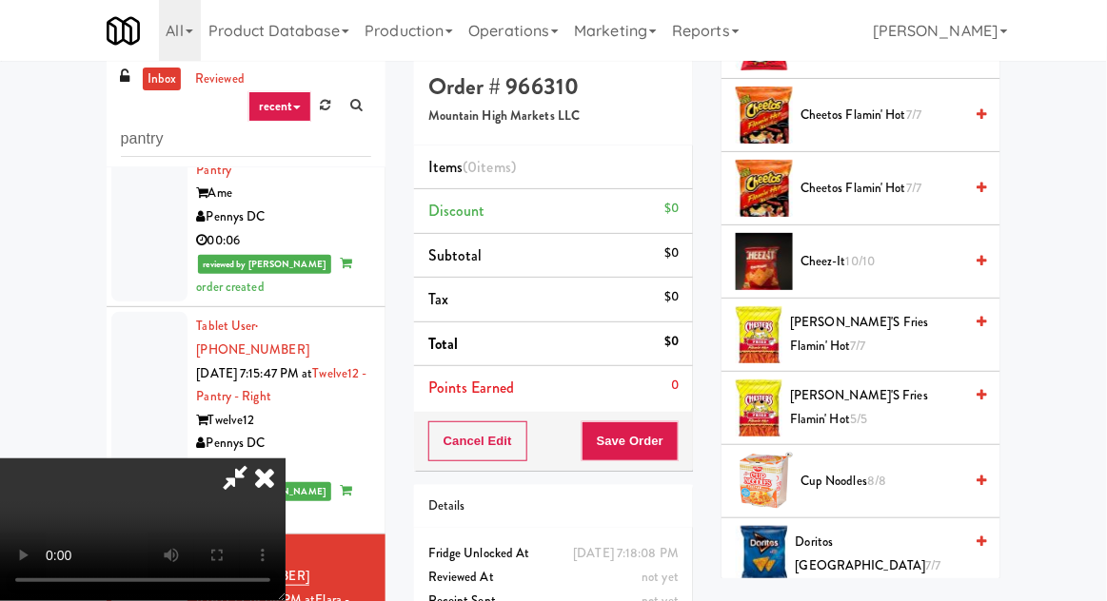
scroll to position [572, 0]
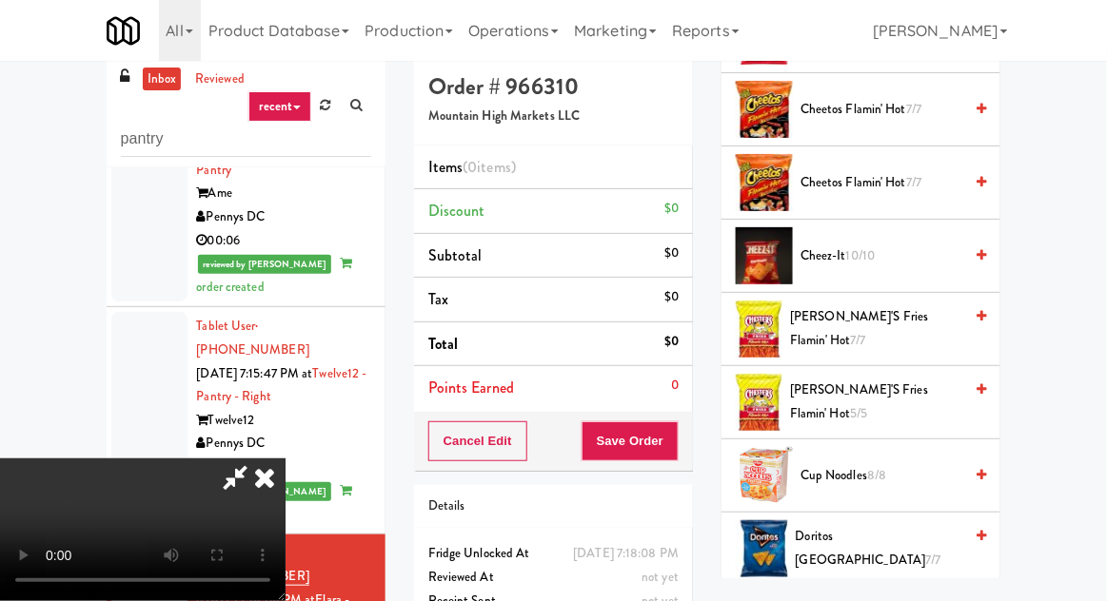
click at [824, 464] on span "Cup Noodles 8/8" at bounding box center [881, 476] width 162 height 24
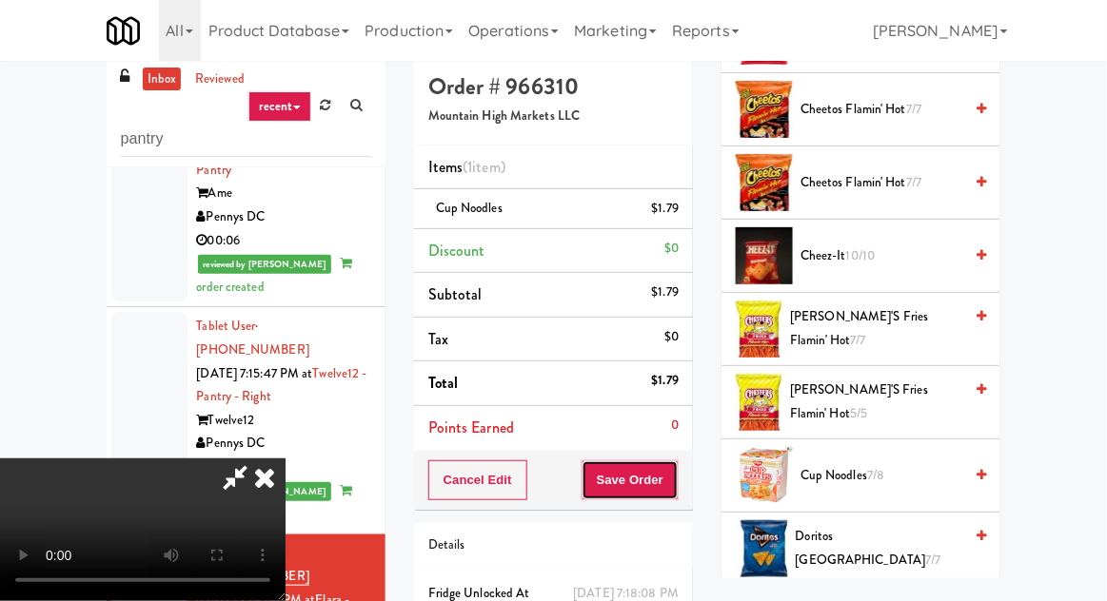
click at [678, 476] on button "Save Order" at bounding box center [629, 481] width 97 height 40
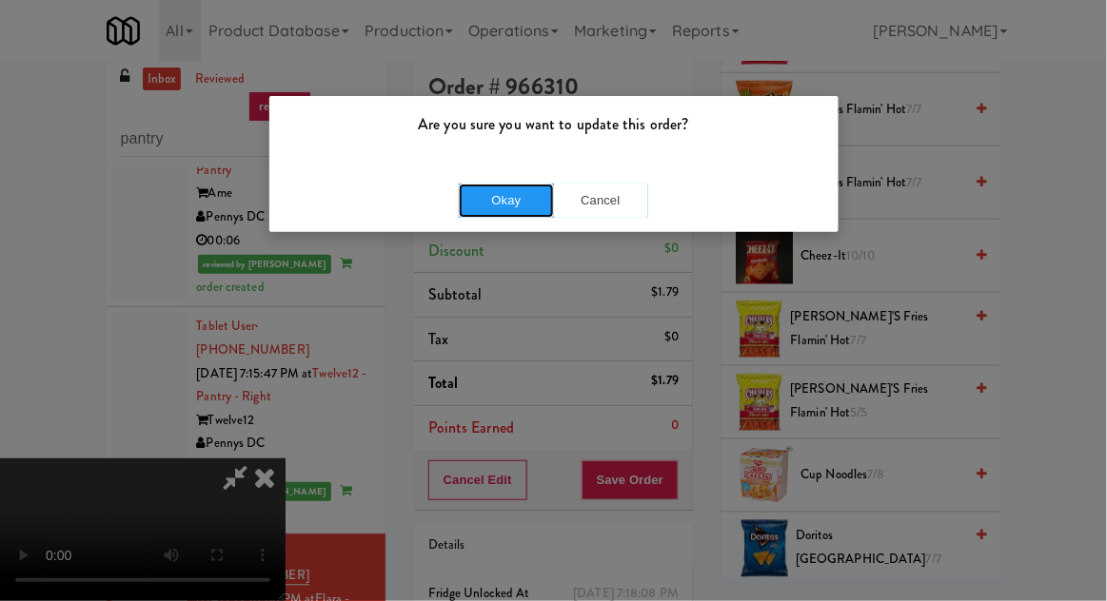
click at [477, 211] on button "Okay" at bounding box center [506, 201] width 95 height 34
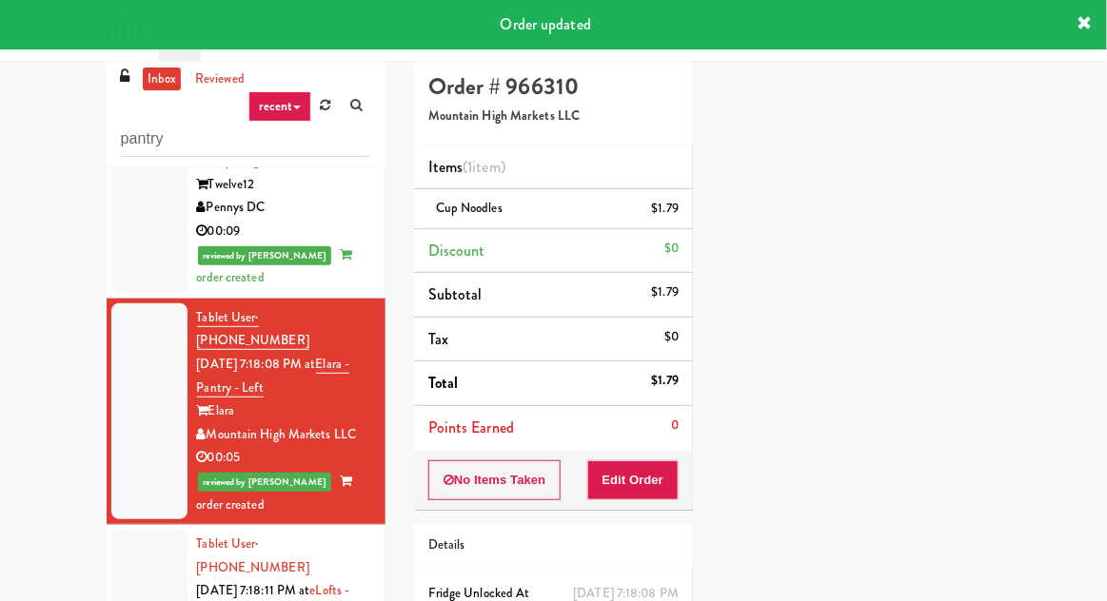
scroll to position [1159, 0]
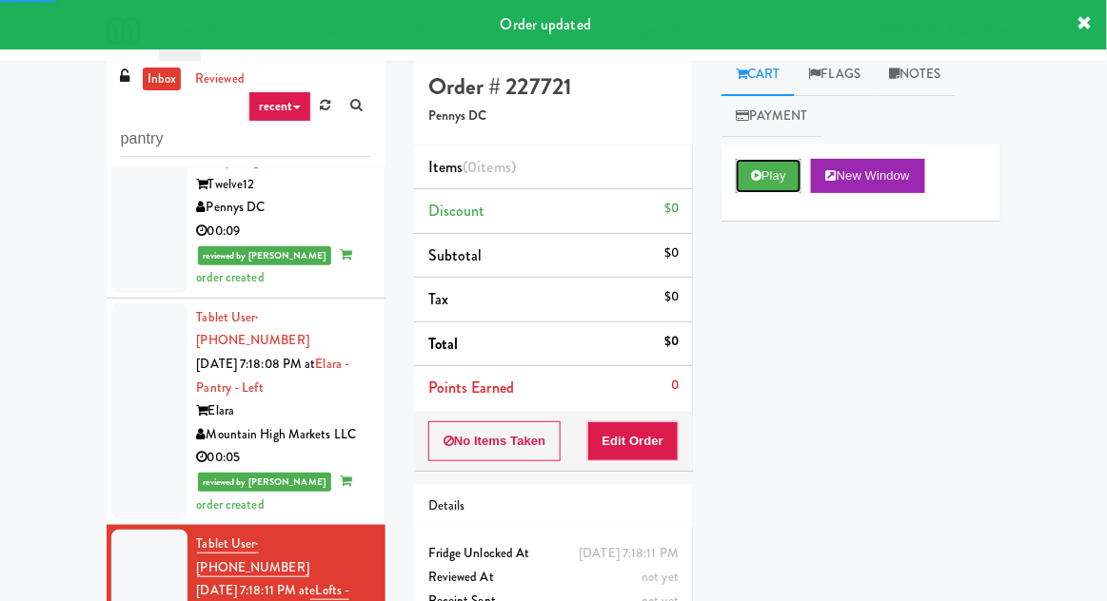
click at [771, 173] on button "Play" at bounding box center [769, 176] width 66 height 34
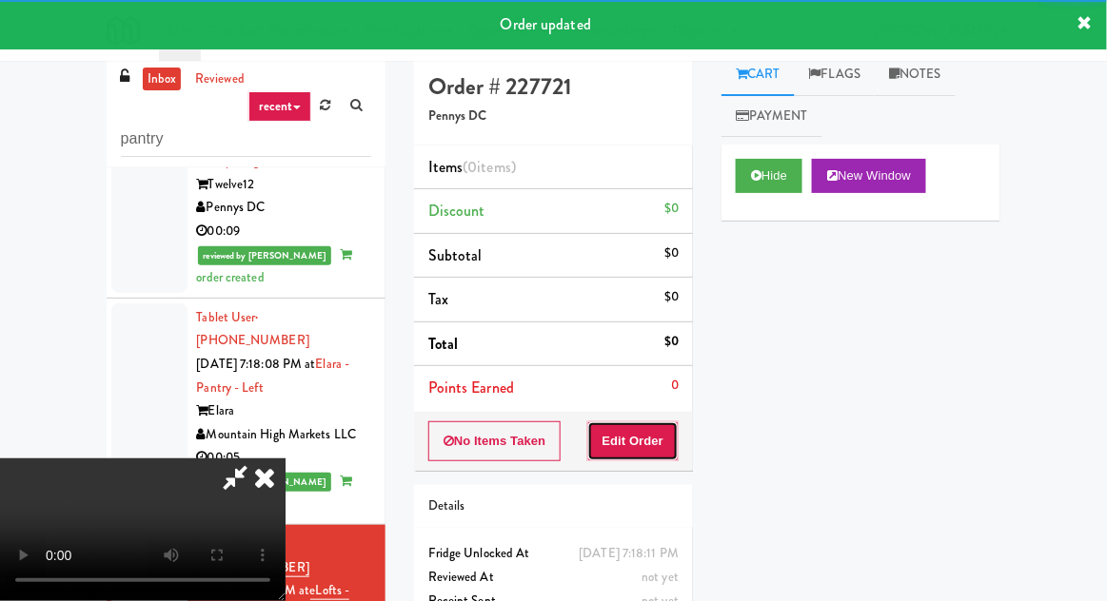
click at [622, 424] on button "Edit Order" at bounding box center [633, 442] width 92 height 40
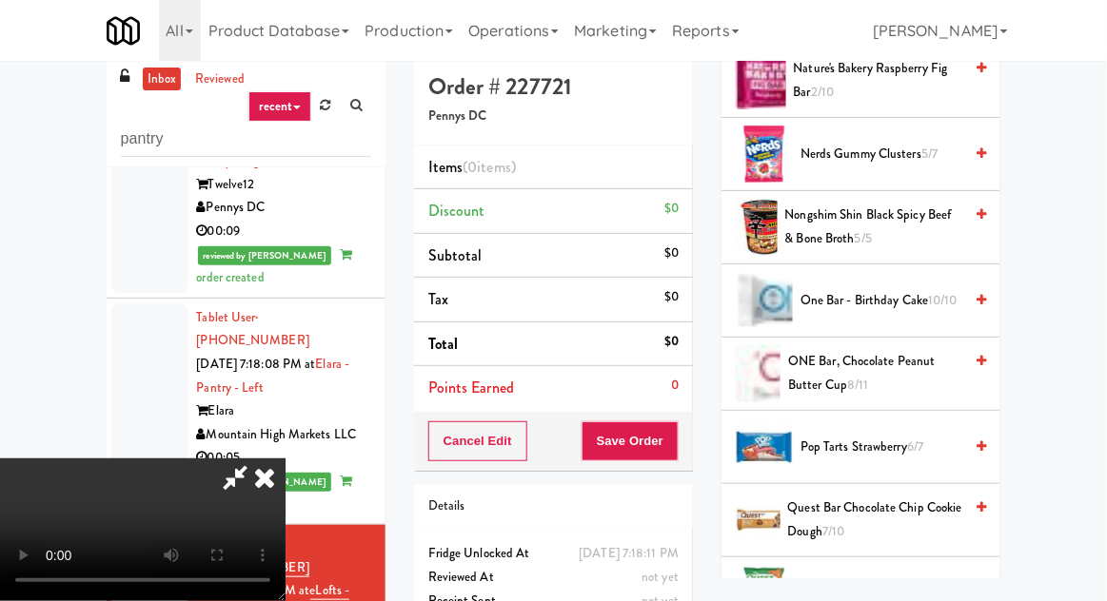
scroll to position [1332, 0]
click at [875, 359] on span "ONE Bar, Chocolate Peanut Butter Cup 8/11" at bounding box center [875, 374] width 174 height 47
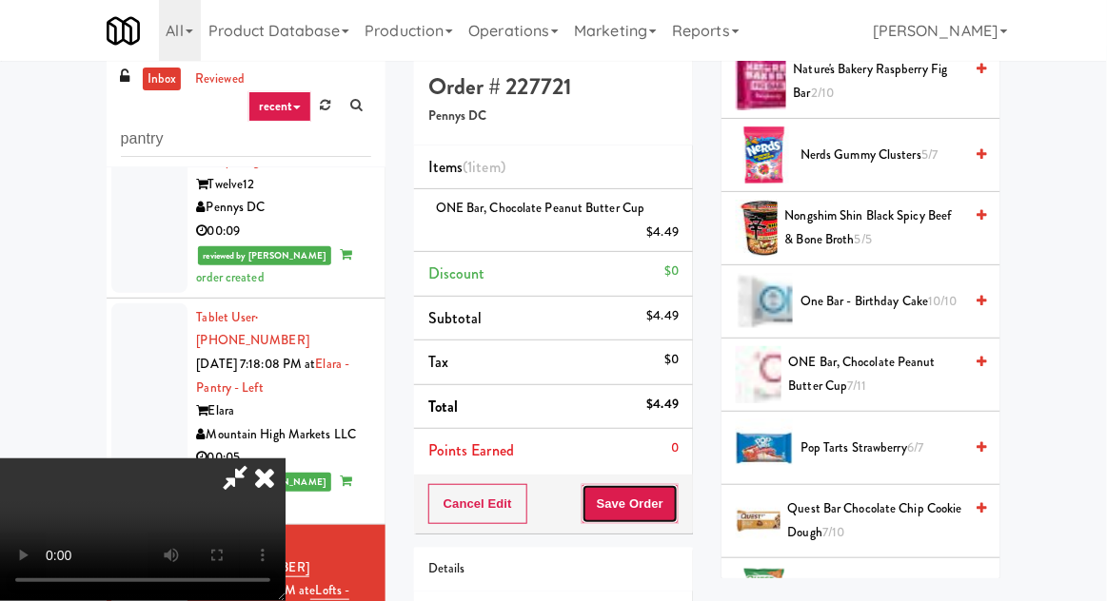
click at [675, 509] on button "Save Order" at bounding box center [629, 504] width 97 height 40
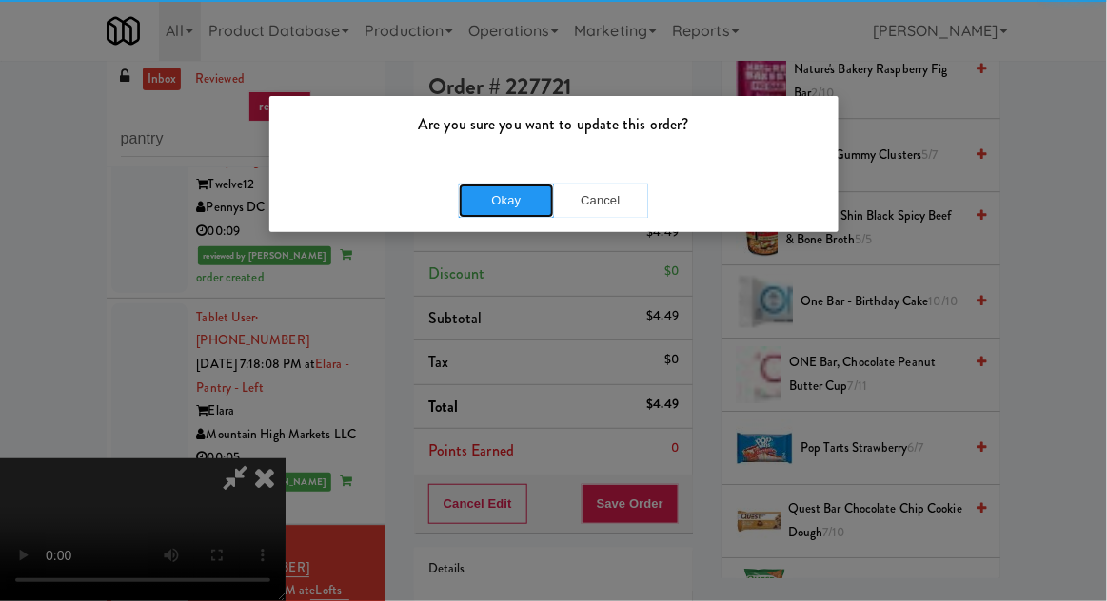
click at [490, 200] on button "Okay" at bounding box center [506, 201] width 95 height 34
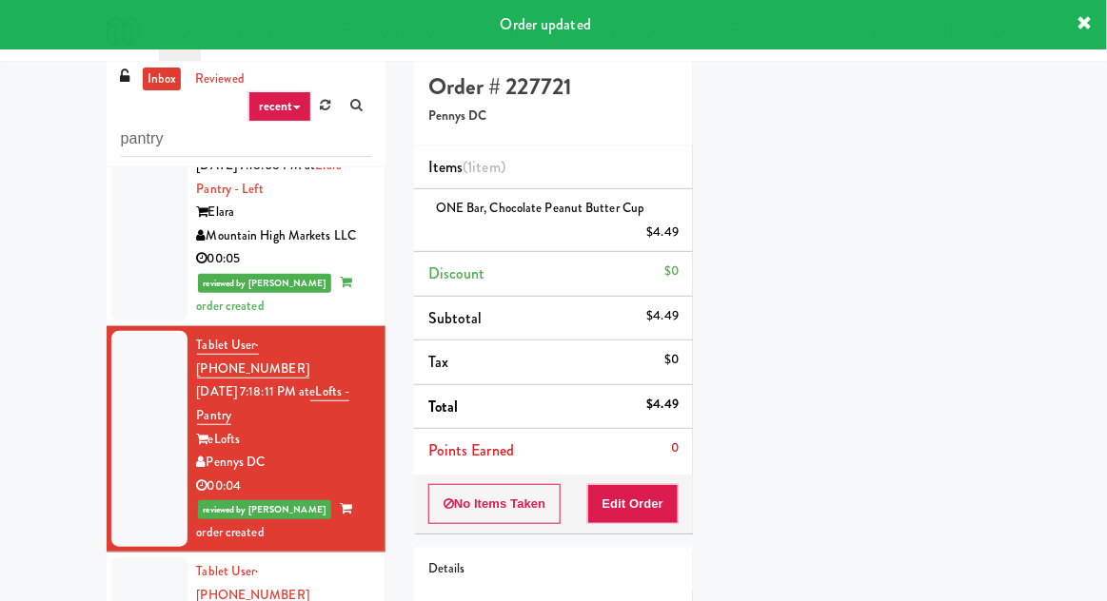
scroll to position [1369, 0]
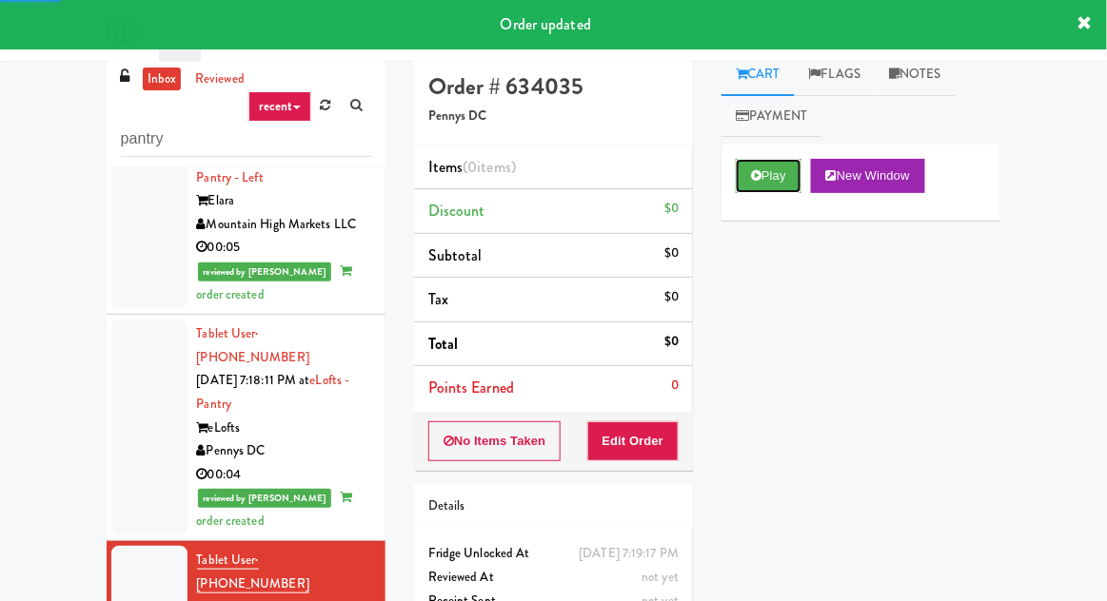
click at [783, 176] on button "Play" at bounding box center [769, 176] width 66 height 34
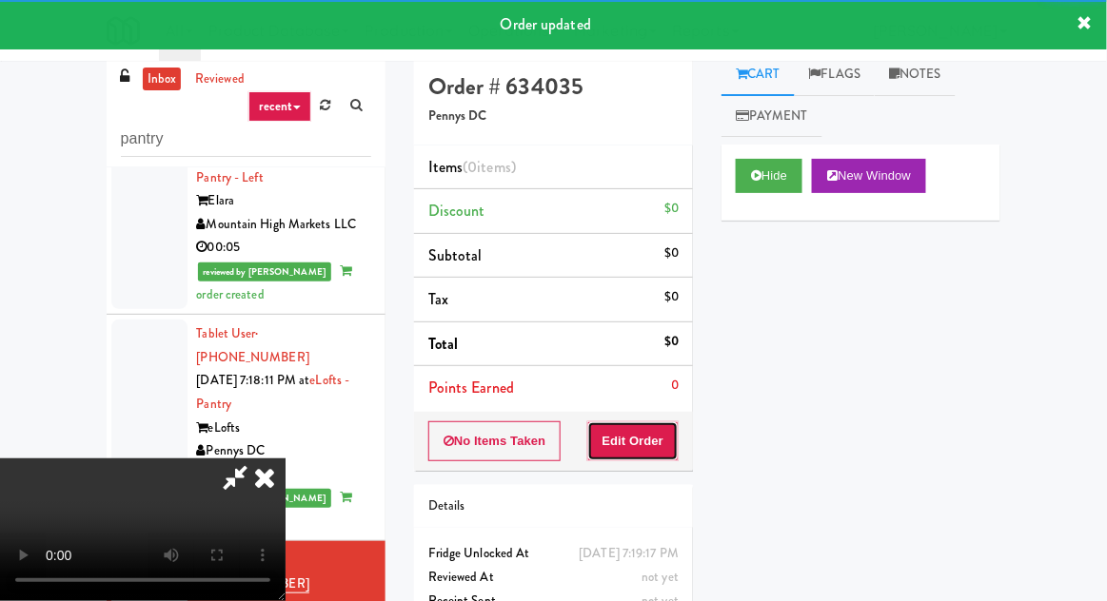
click at [643, 422] on button "Edit Order" at bounding box center [633, 442] width 92 height 40
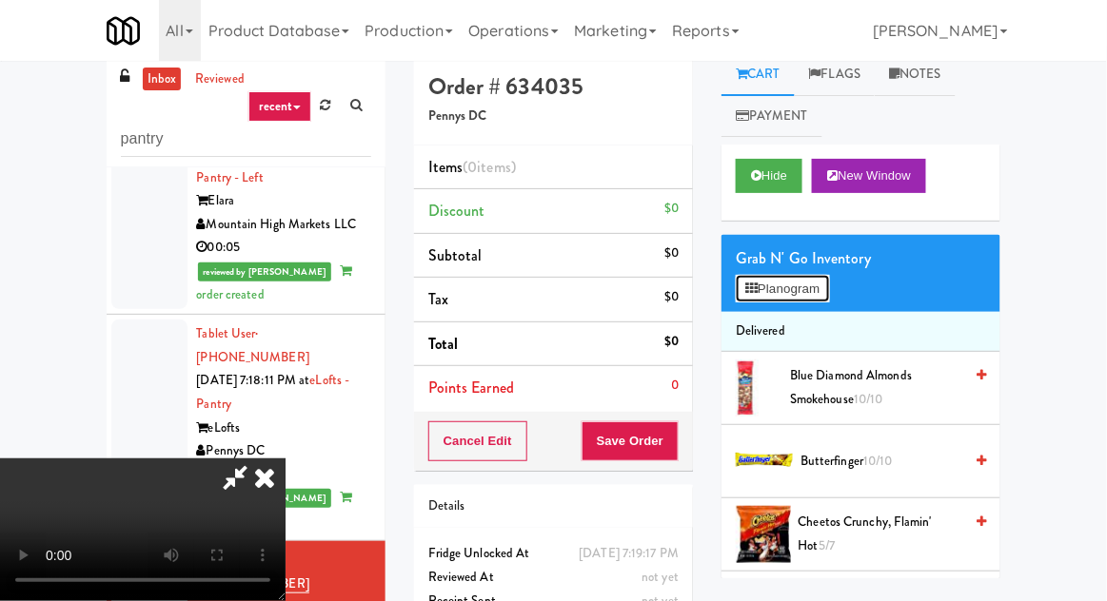
click at [800, 301] on button "Planogram" at bounding box center [782, 289] width 93 height 29
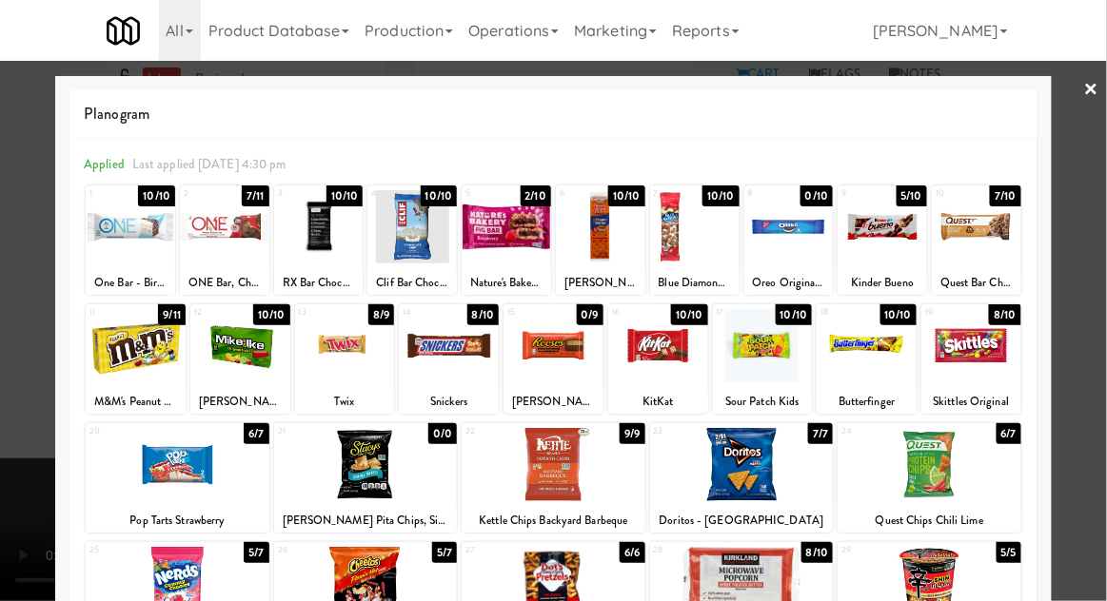
click at [480, 248] on div at bounding box center [506, 226] width 89 height 73
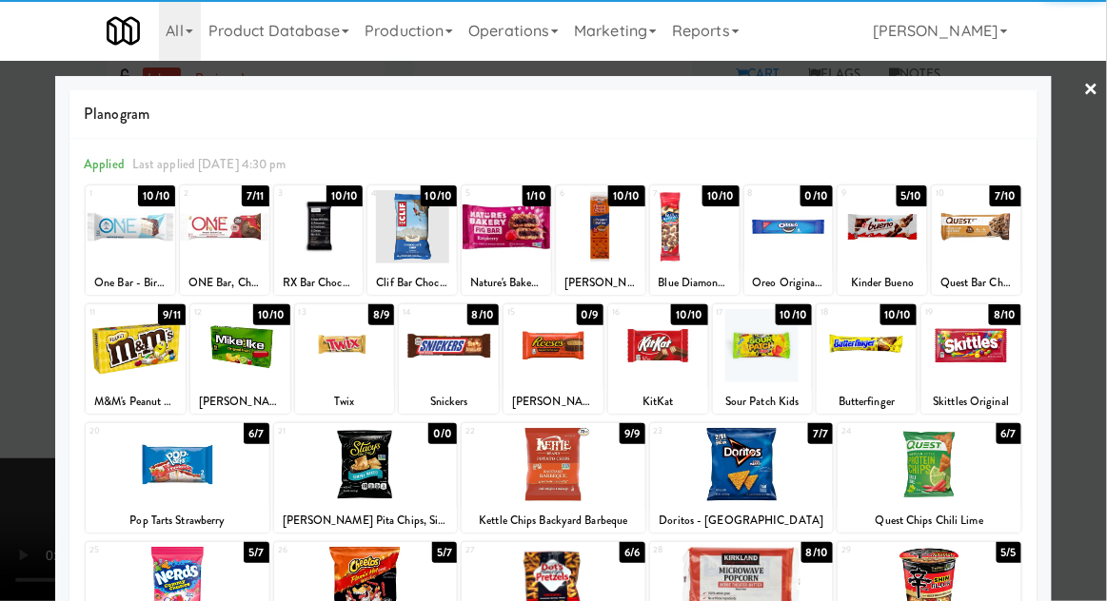
click at [12, 342] on div at bounding box center [553, 300] width 1107 height 601
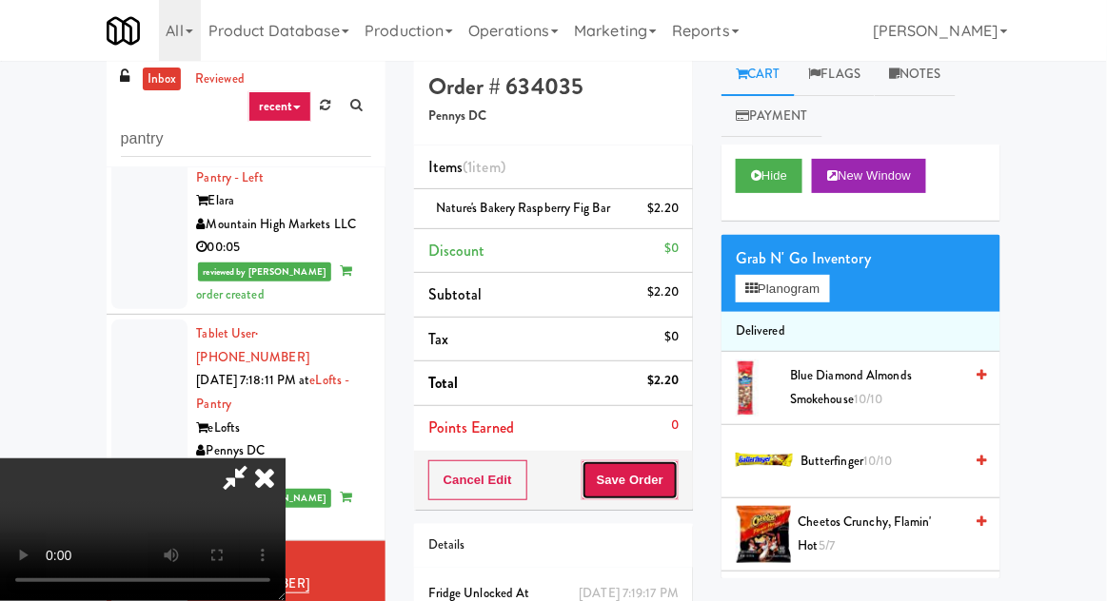
click at [677, 483] on button "Save Order" at bounding box center [629, 481] width 97 height 40
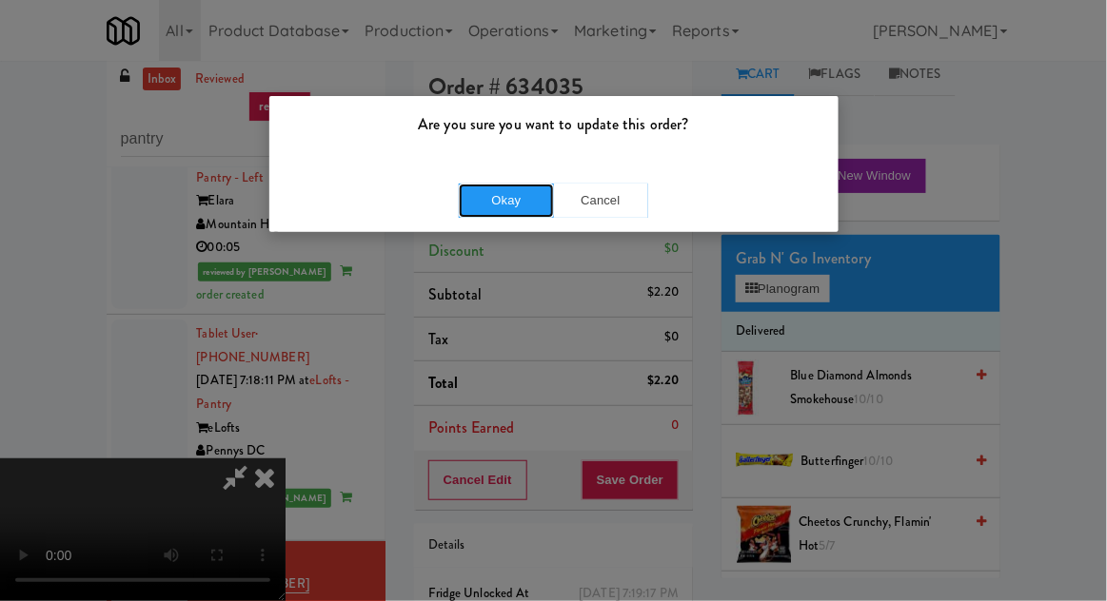
click at [467, 216] on button "Okay" at bounding box center [506, 201] width 95 height 34
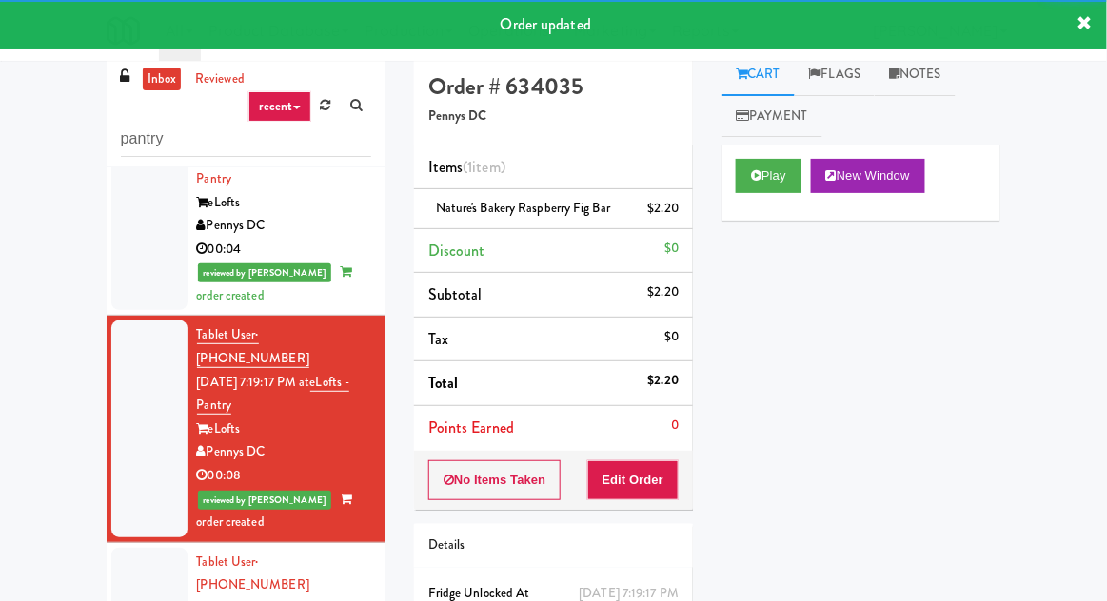
scroll to position [1618, 0]
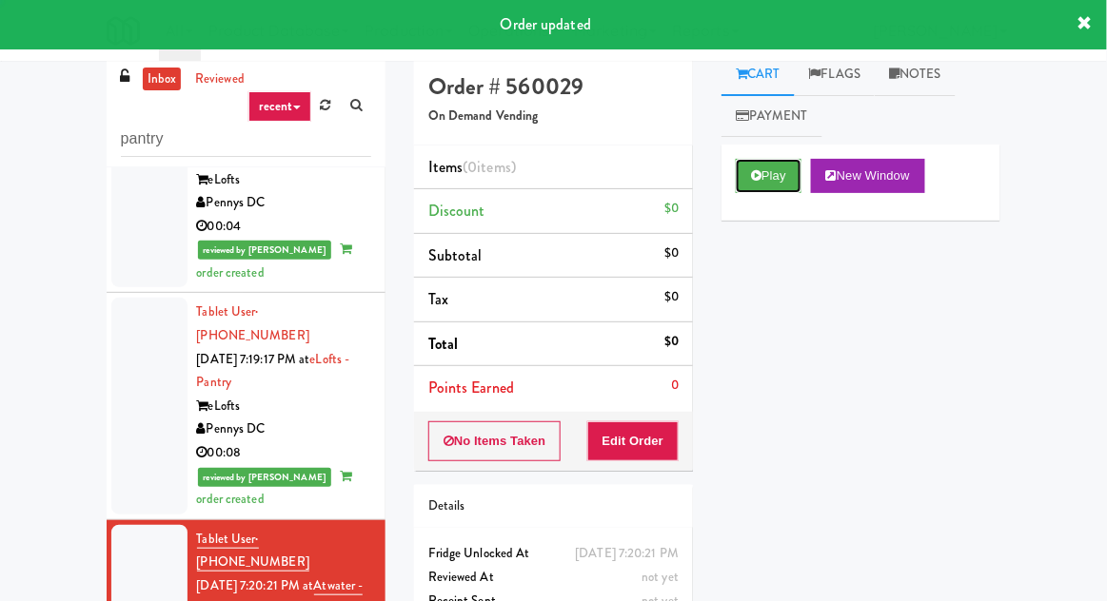
click at [787, 182] on button "Play" at bounding box center [769, 176] width 66 height 34
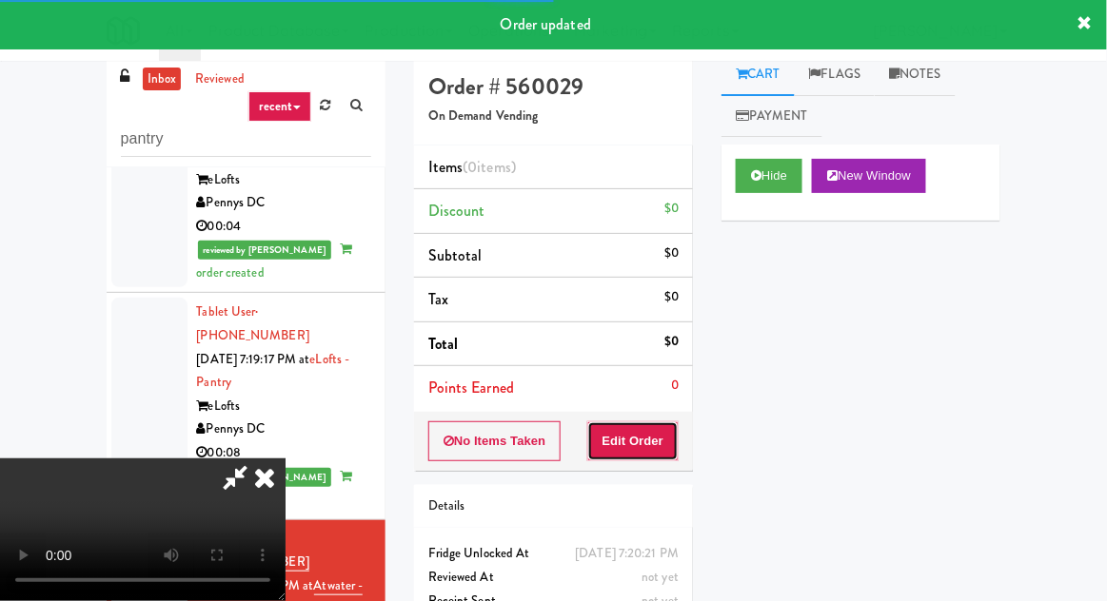
click at [657, 433] on button "Edit Order" at bounding box center [633, 442] width 92 height 40
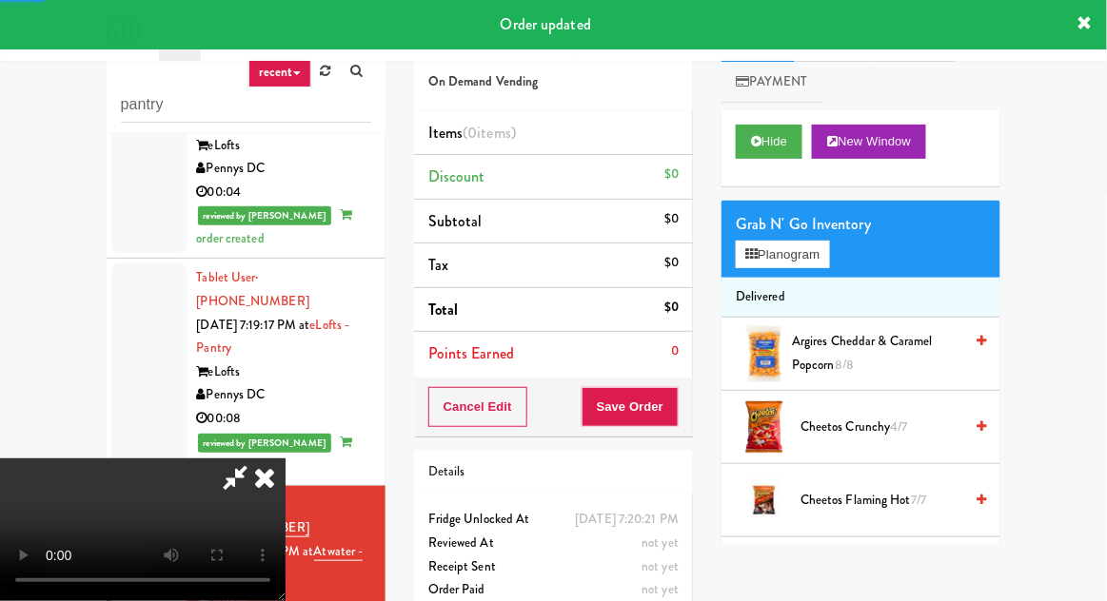
scroll to position [73, 0]
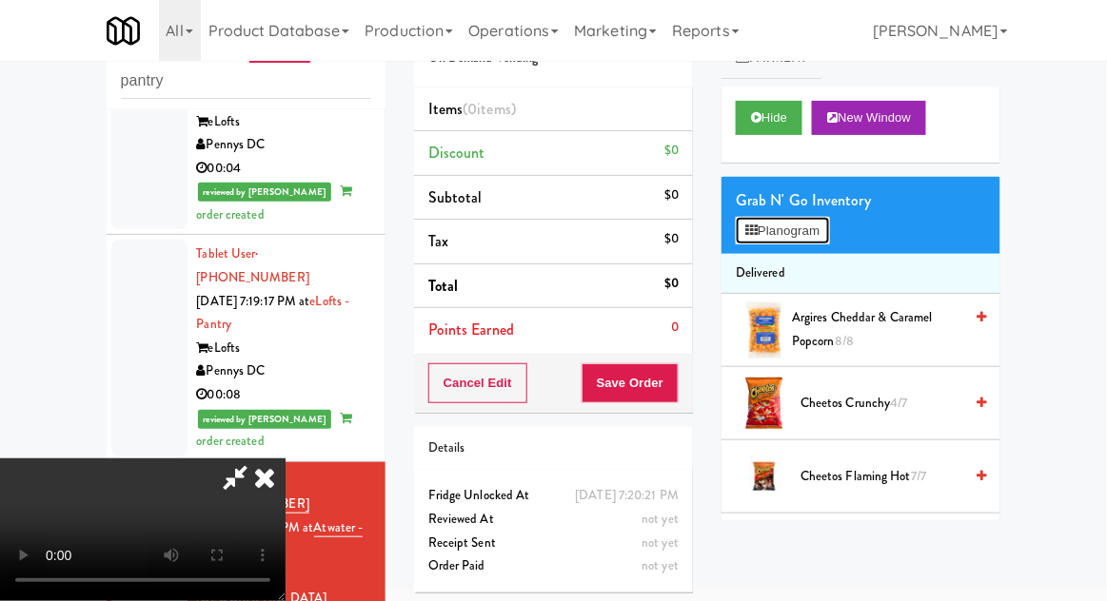
click at [794, 229] on button "Planogram" at bounding box center [782, 231] width 93 height 29
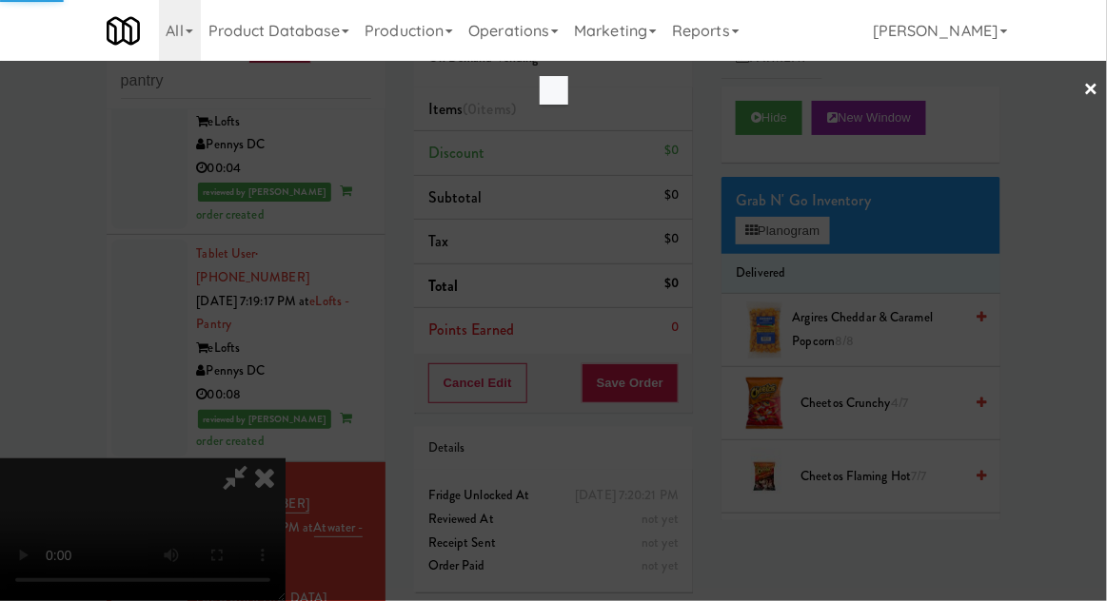
click at [2, 320] on div at bounding box center [553, 300] width 1107 height 601
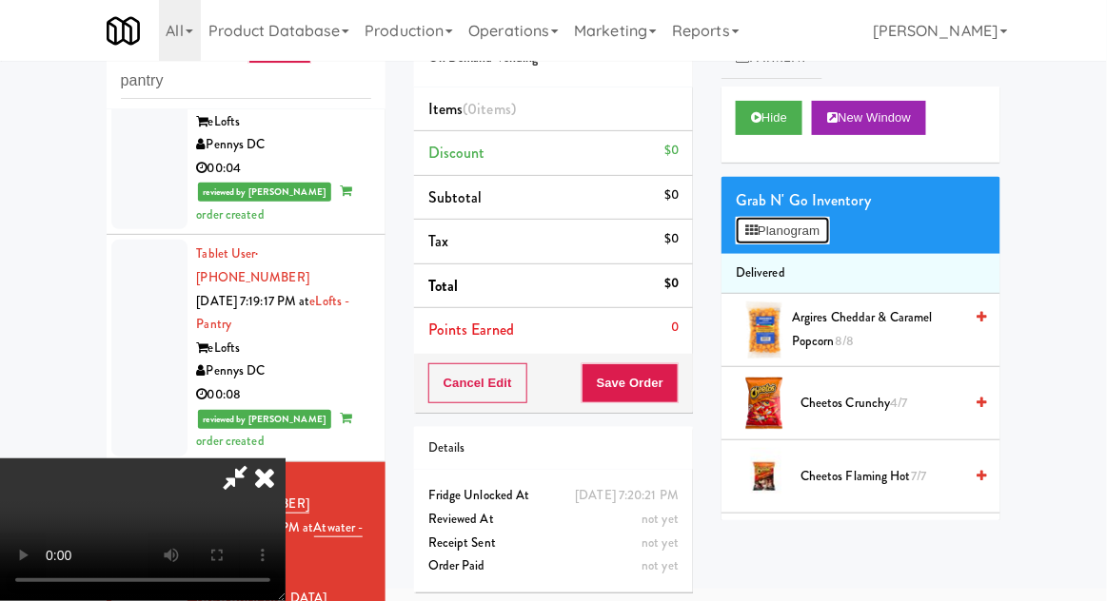
click at [807, 232] on button "Planogram" at bounding box center [782, 231] width 93 height 29
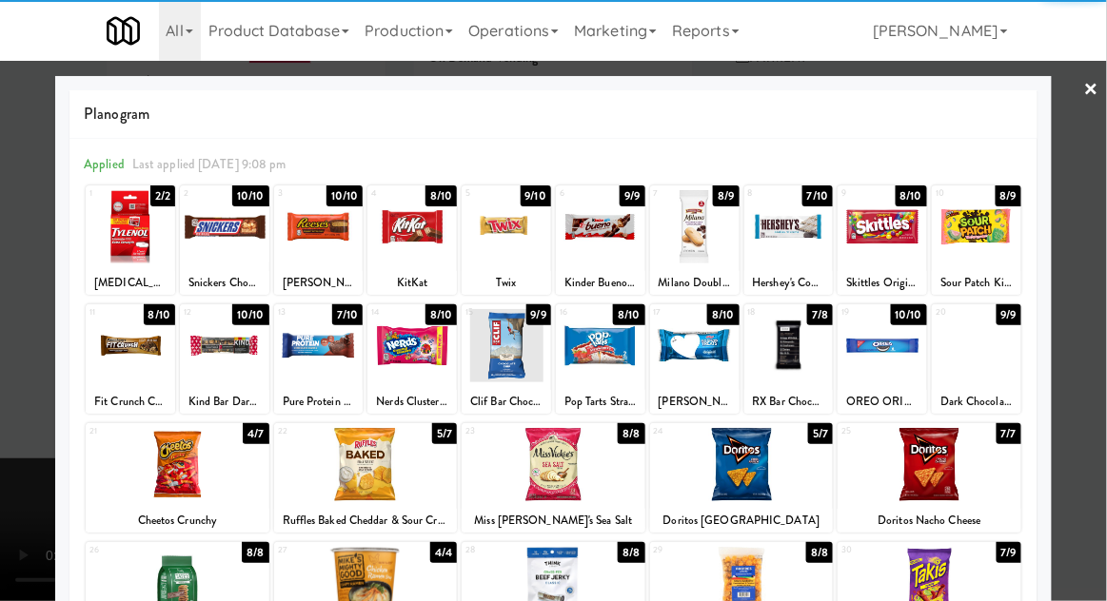
click at [395, 355] on div at bounding box center [411, 345] width 89 height 73
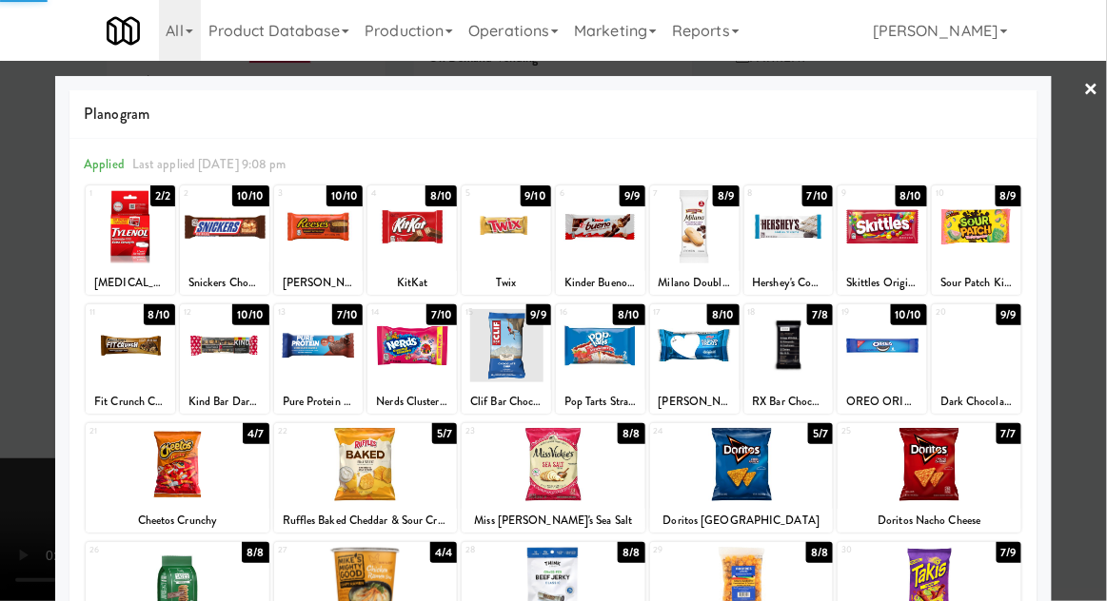
click at [6, 449] on div at bounding box center [553, 300] width 1107 height 601
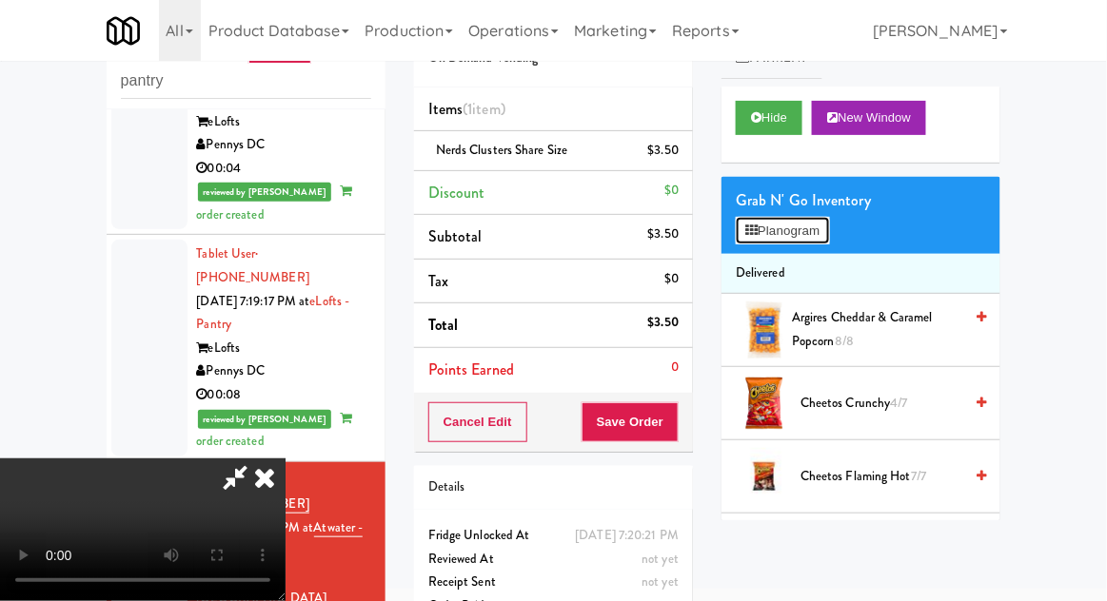
click at [805, 236] on button "Planogram" at bounding box center [782, 231] width 93 height 29
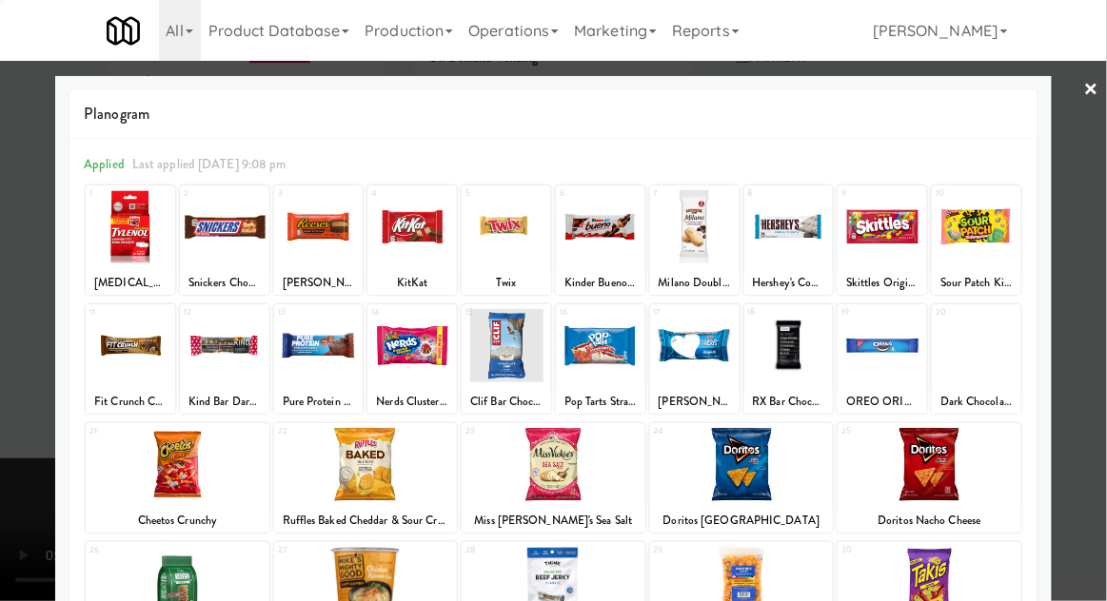
click at [2, 295] on div at bounding box center [553, 300] width 1107 height 601
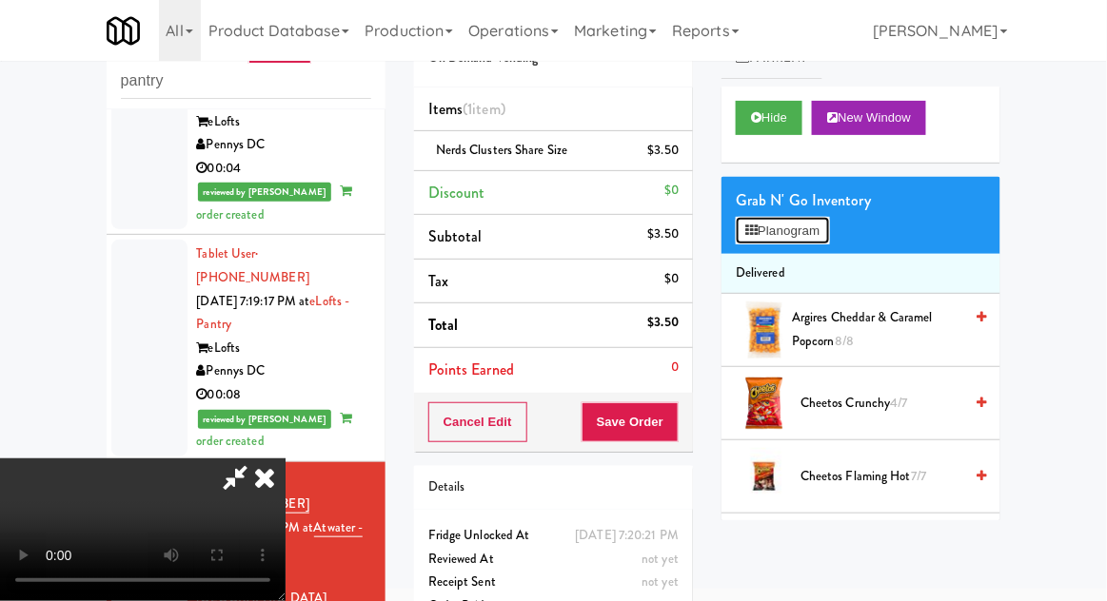
click at [815, 217] on button "Planogram" at bounding box center [782, 231] width 93 height 29
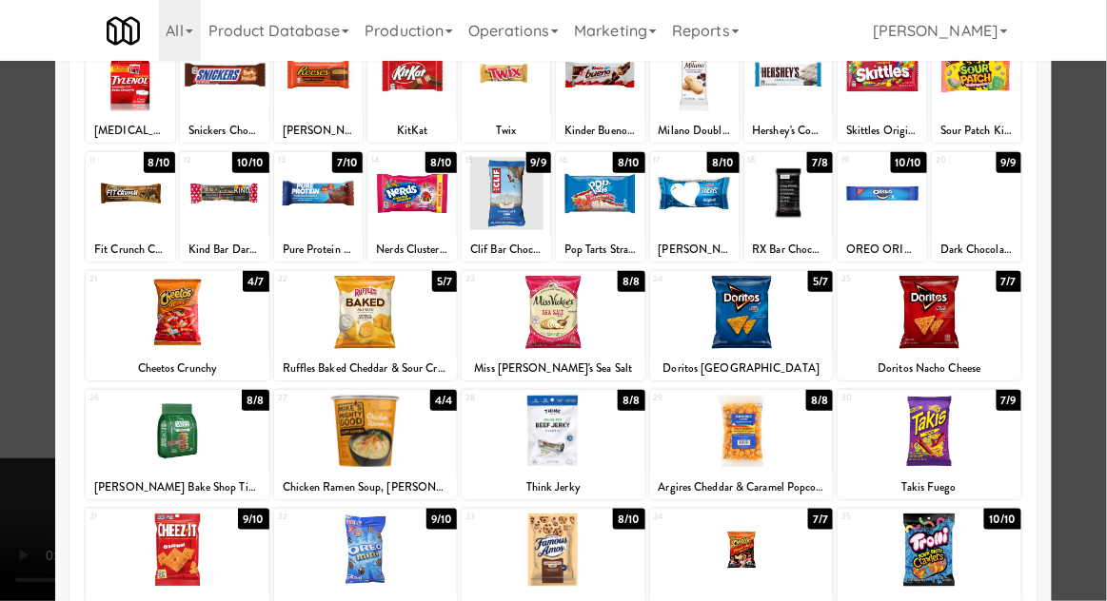
scroll to position [160, 0]
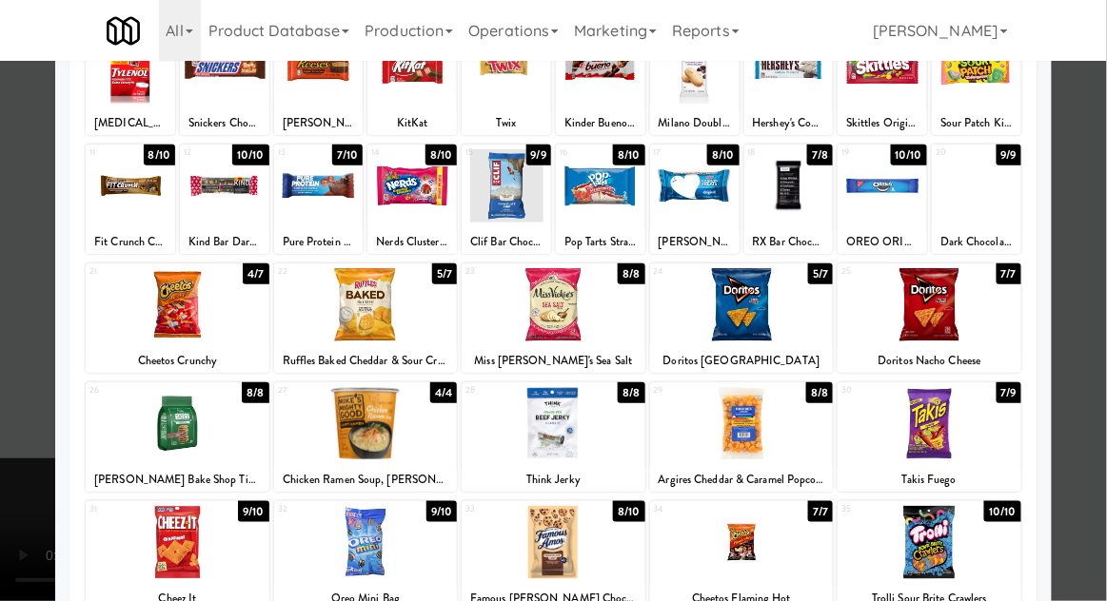
click at [807, 457] on div at bounding box center [742, 423] width 184 height 73
click at [1105, 365] on div at bounding box center [553, 300] width 1107 height 601
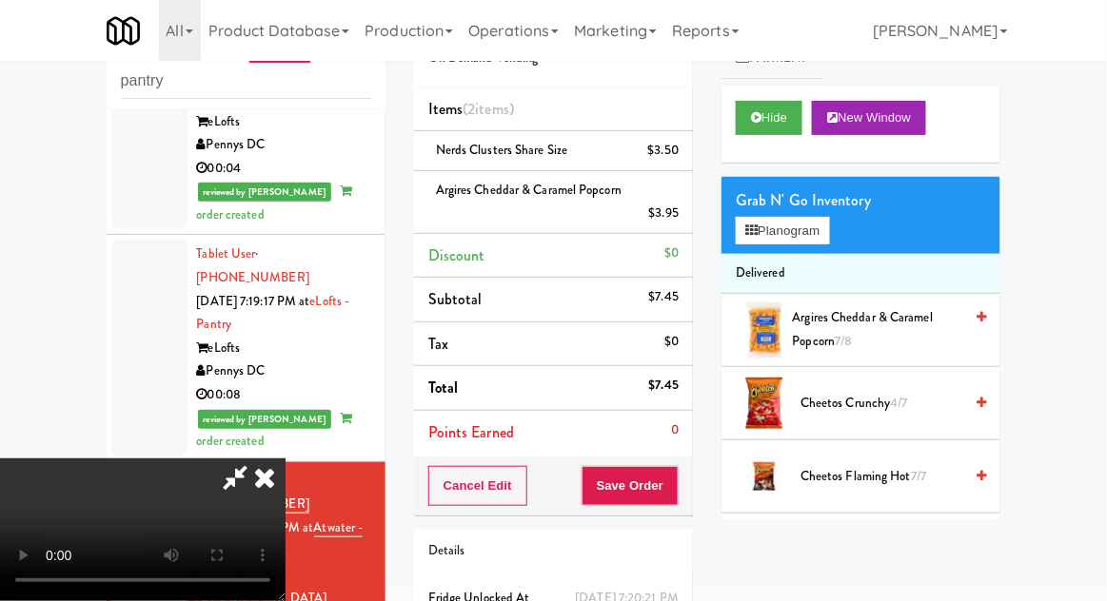
click at [668, 222] on link at bounding box center [676, 221] width 17 height 24
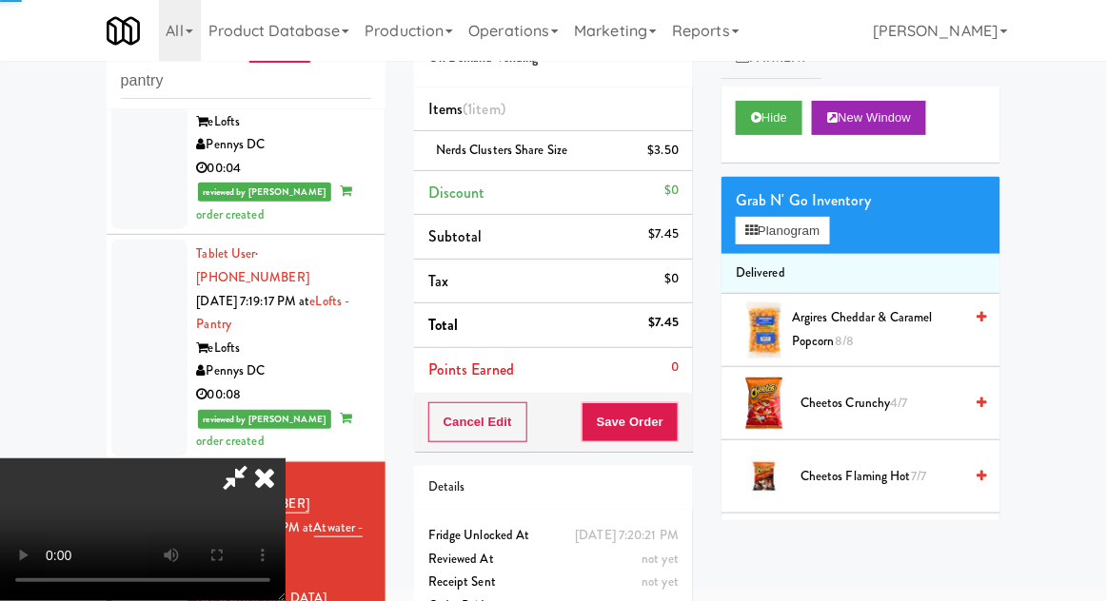
click at [676, 219] on li "Subtotal $7.45" at bounding box center [553, 237] width 279 height 45
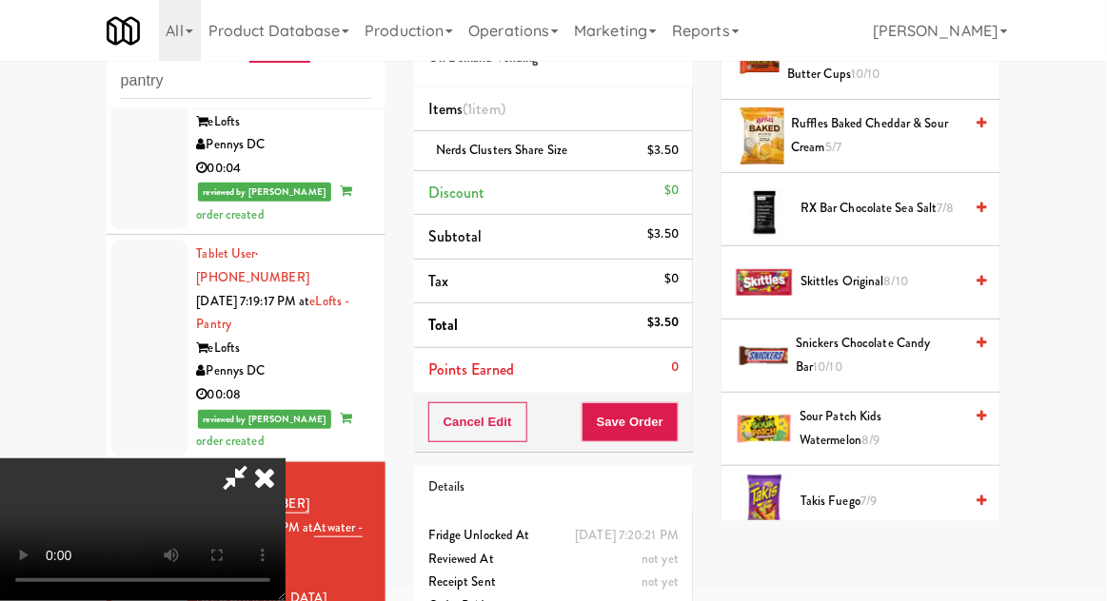
scroll to position [1975, 0]
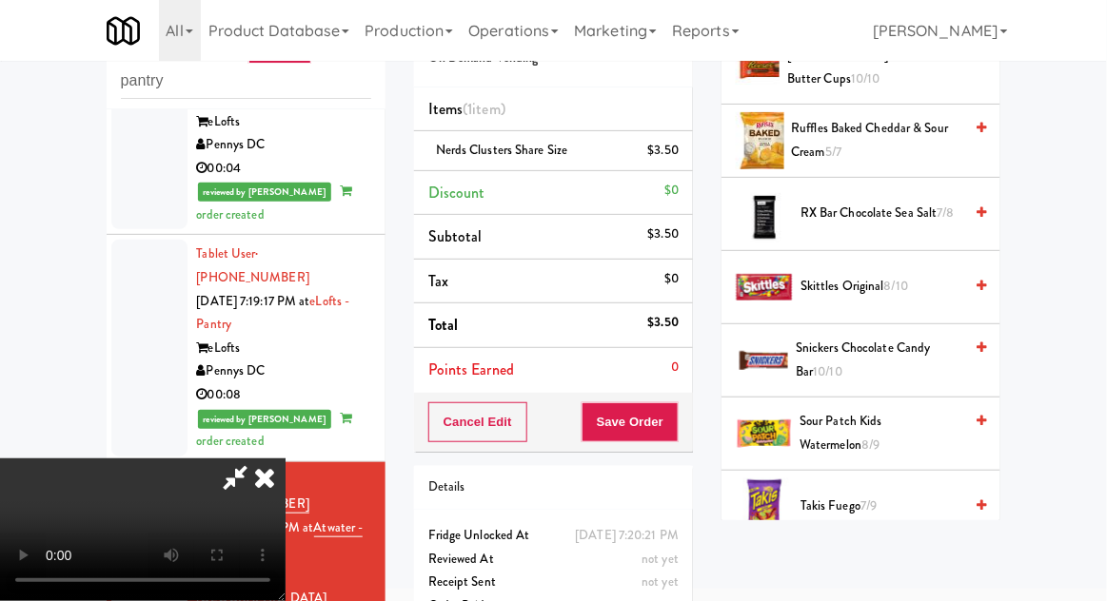
click at [898, 495] on span "Takis Fuego 7/9" at bounding box center [881, 507] width 162 height 24
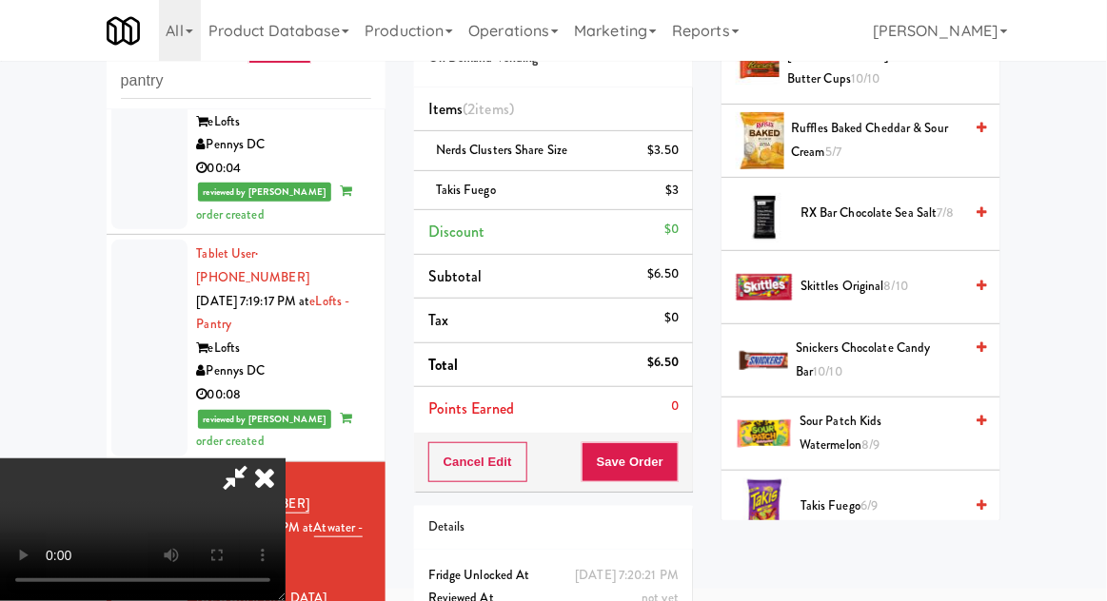
click at [839, 495] on span "Takis Fuego 6/9" at bounding box center [881, 507] width 162 height 24
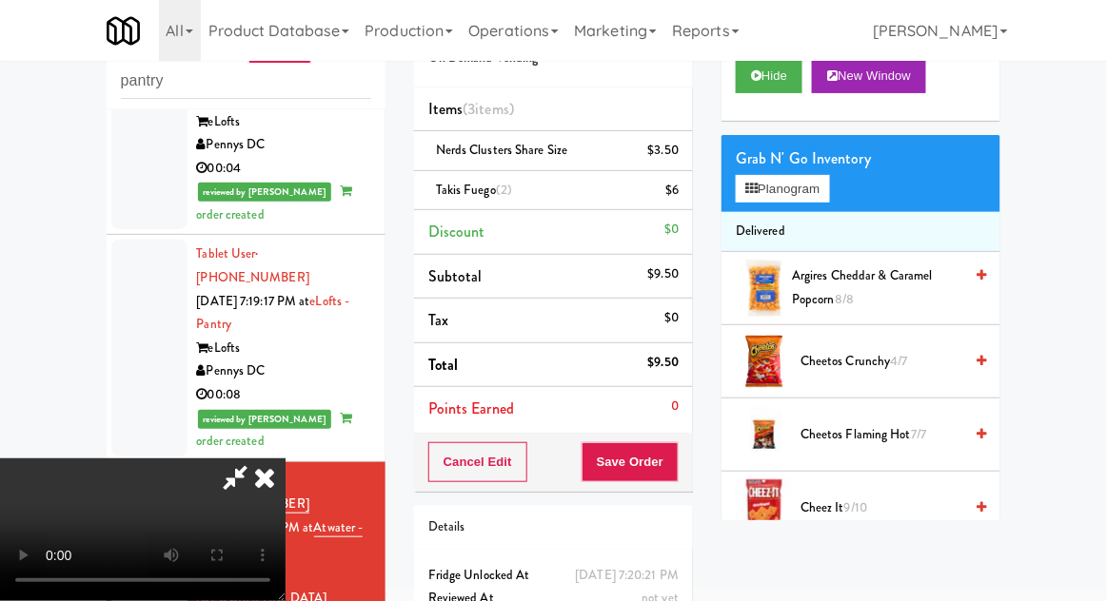
scroll to position [0, 0]
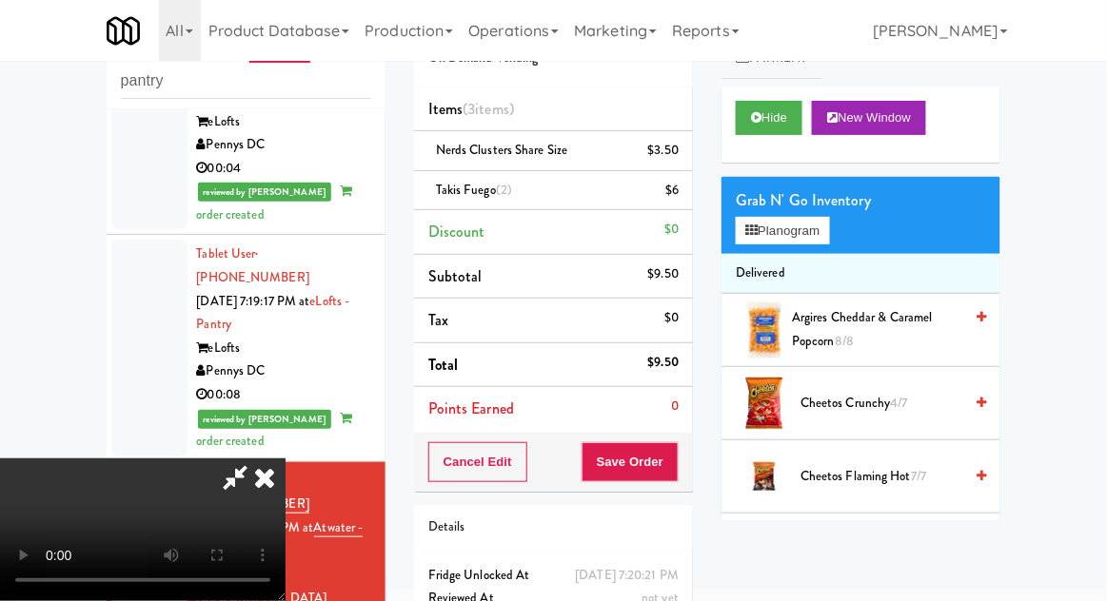
click at [894, 473] on span "Cheetos Flaming Hot 7/7" at bounding box center [881, 477] width 162 height 24
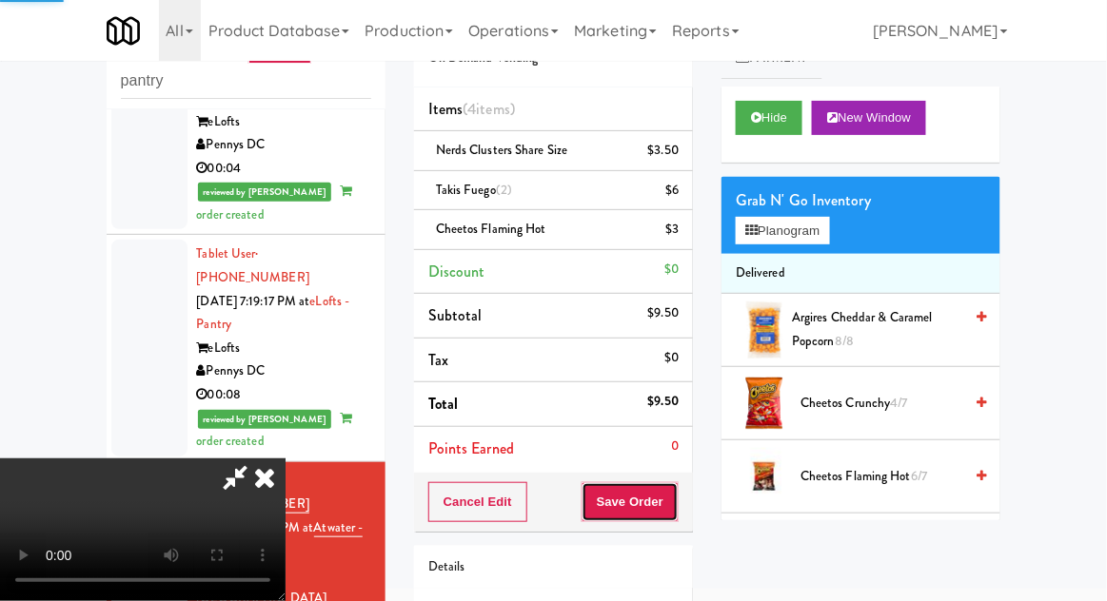
click at [674, 496] on button "Save Order" at bounding box center [629, 503] width 97 height 40
click at [1105, 397] on div "inbox reviewed recent all unclear take inventory issue suspicious failed recent…" at bounding box center [553, 360] width 1107 height 731
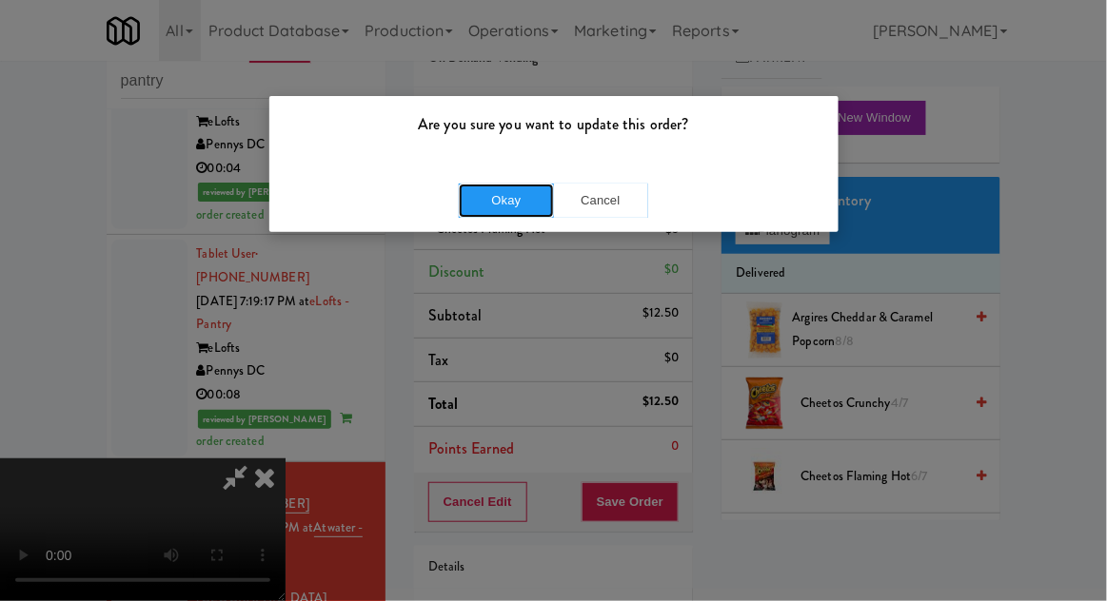
click at [475, 199] on button "Okay" at bounding box center [506, 201] width 95 height 34
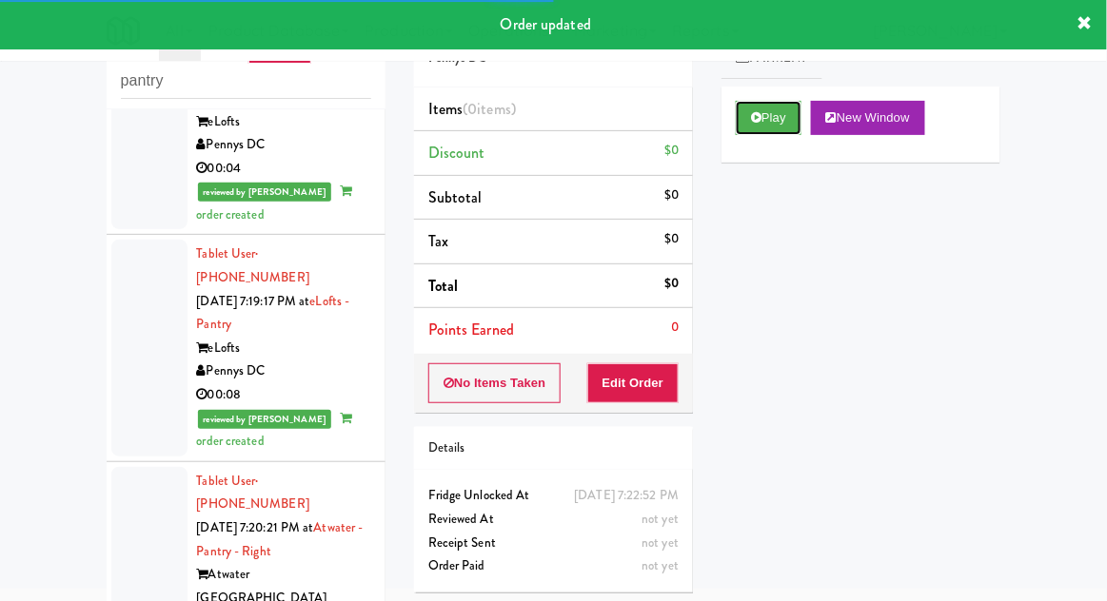
click at [793, 130] on button "Play" at bounding box center [769, 118] width 66 height 34
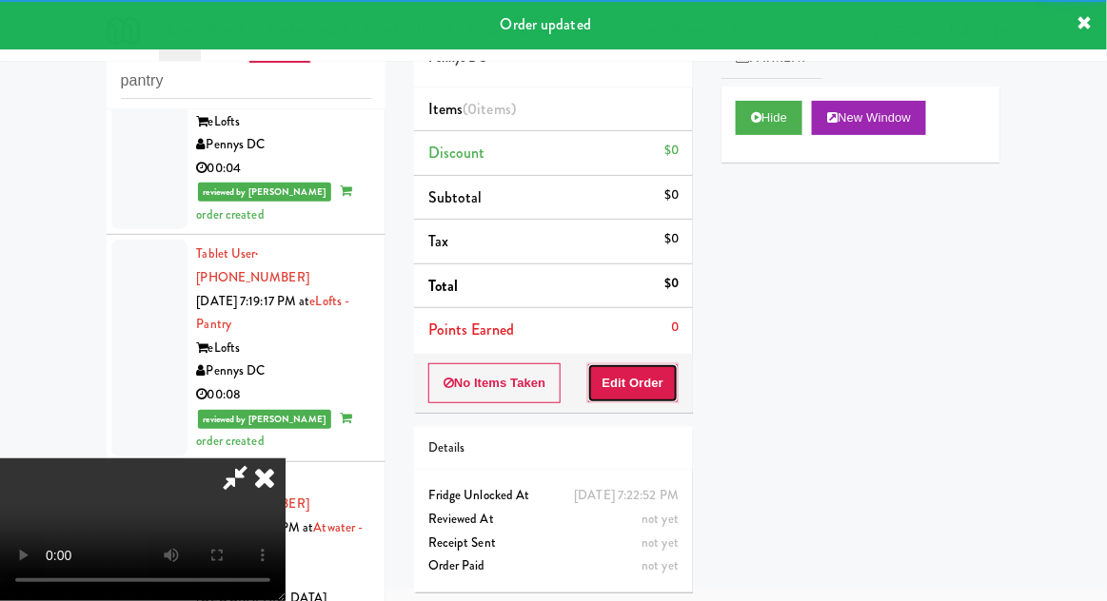
click at [675, 382] on button "Edit Order" at bounding box center [633, 384] width 92 height 40
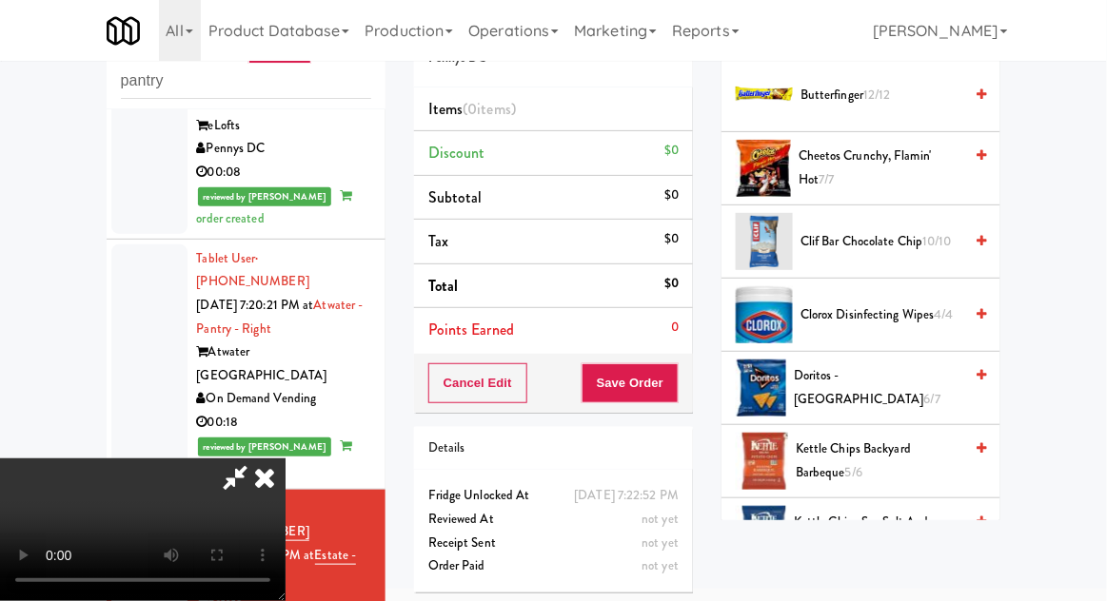
scroll to position [309, 0]
click at [893, 379] on span "Doritos - Cool Ranch 6/7" at bounding box center [878, 387] width 168 height 47
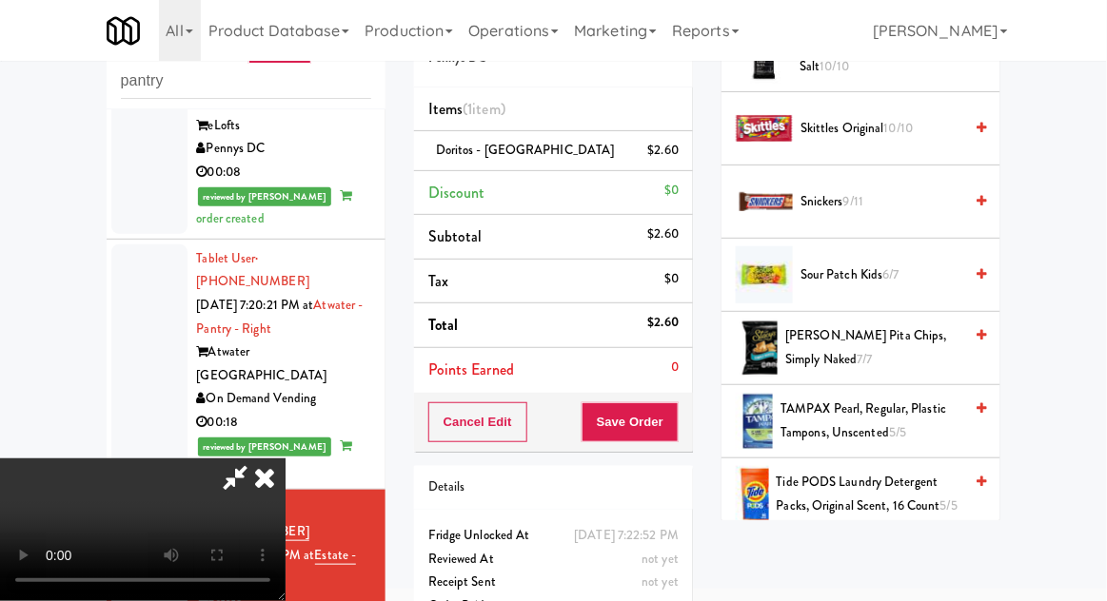
scroll to position [1942, 0]
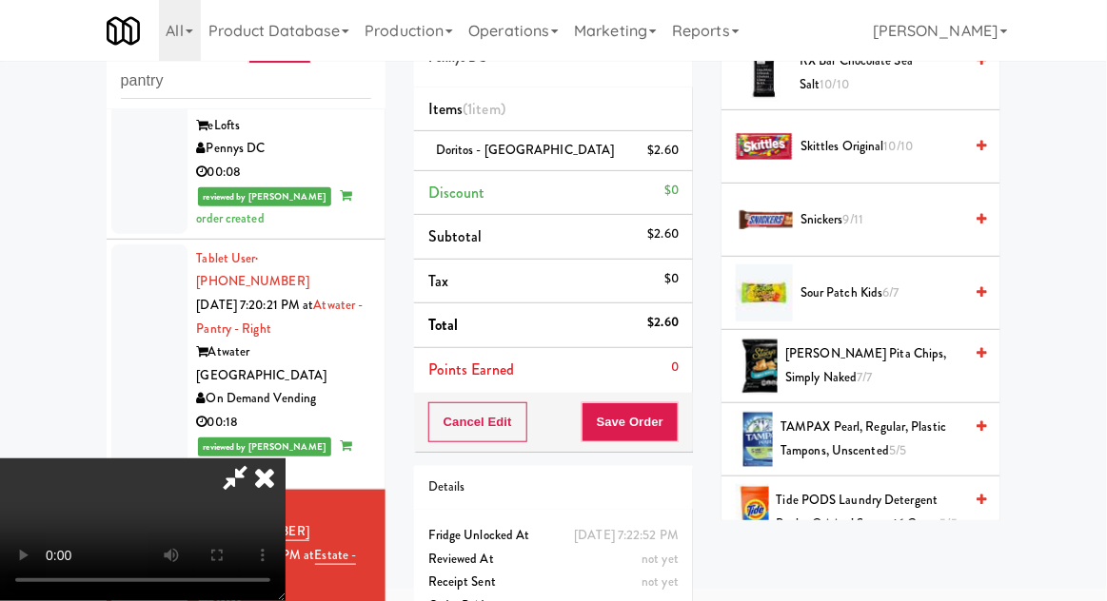
click at [930, 348] on span "[PERSON_NAME] Pita Chips, Simply Naked 7/7" at bounding box center [873, 366] width 177 height 47
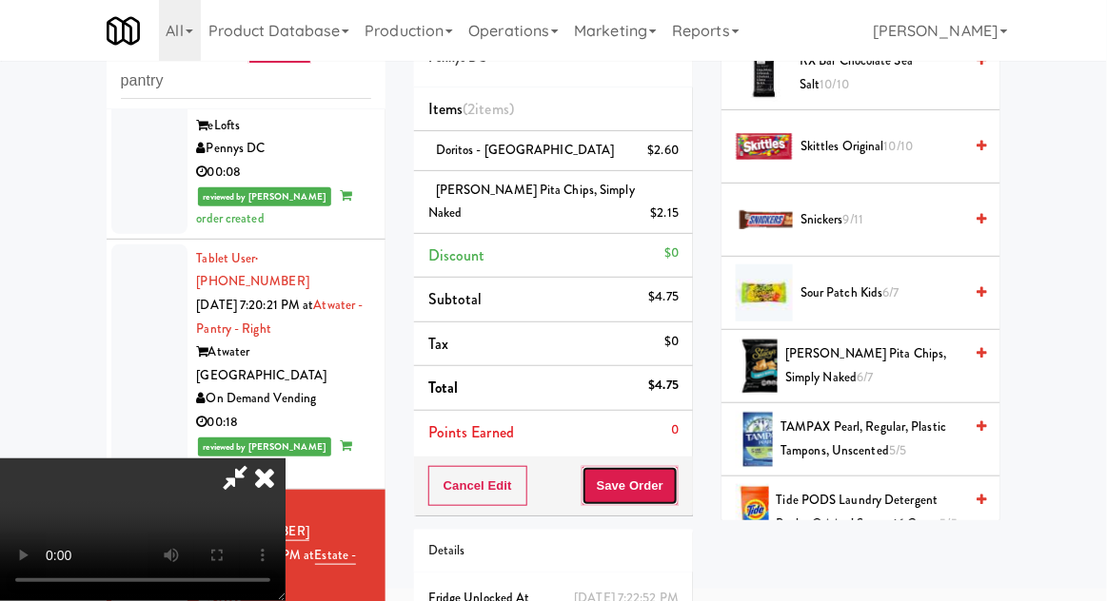
click at [675, 469] on button "Save Order" at bounding box center [629, 486] width 97 height 40
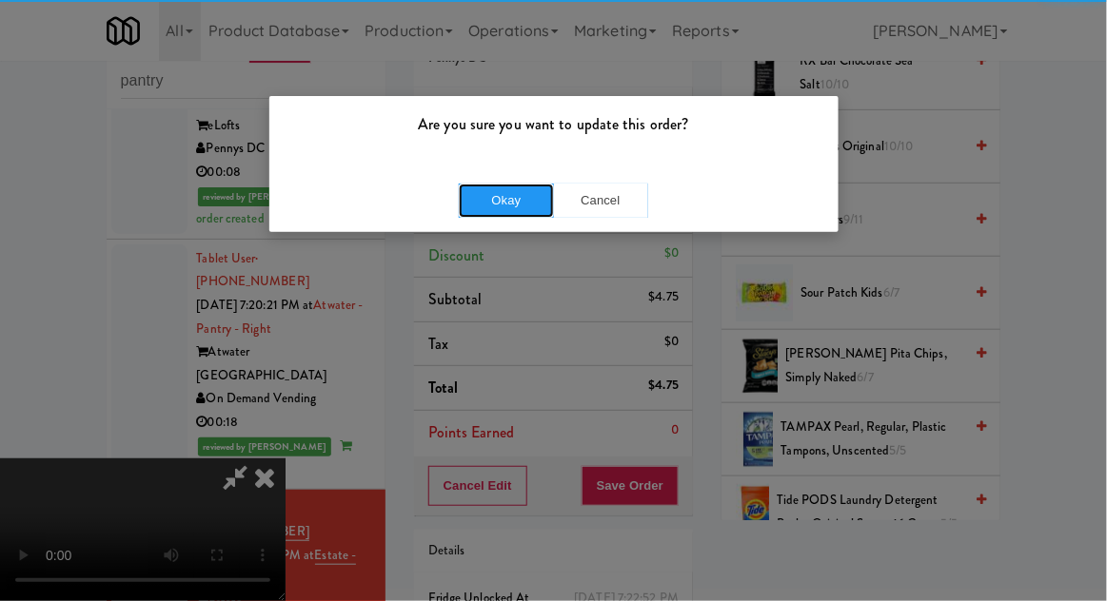
click at [468, 206] on button "Okay" at bounding box center [506, 201] width 95 height 34
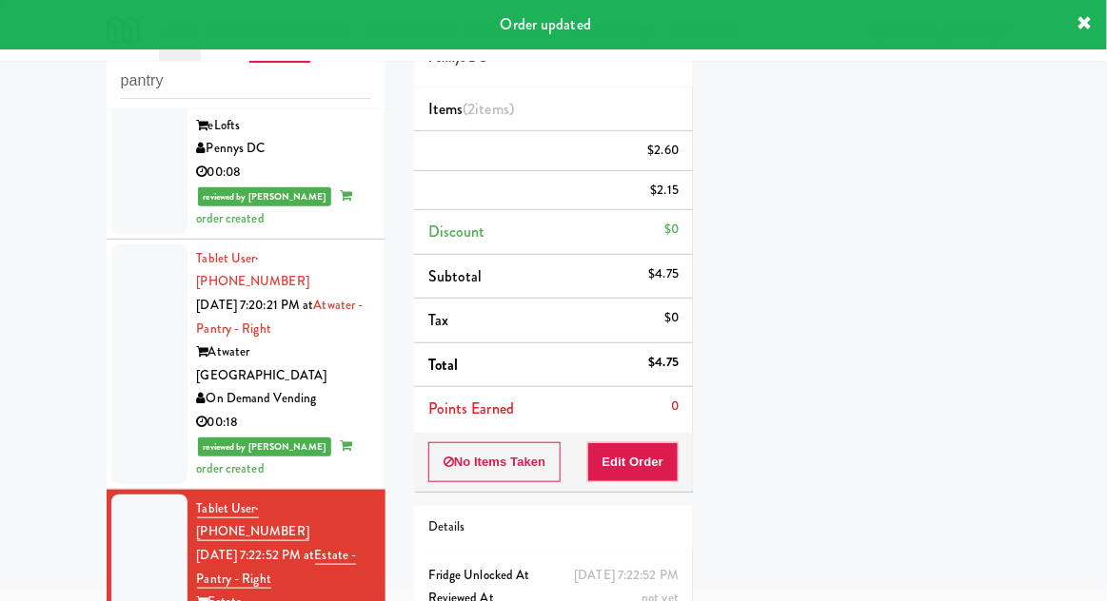
scroll to position [0, 0]
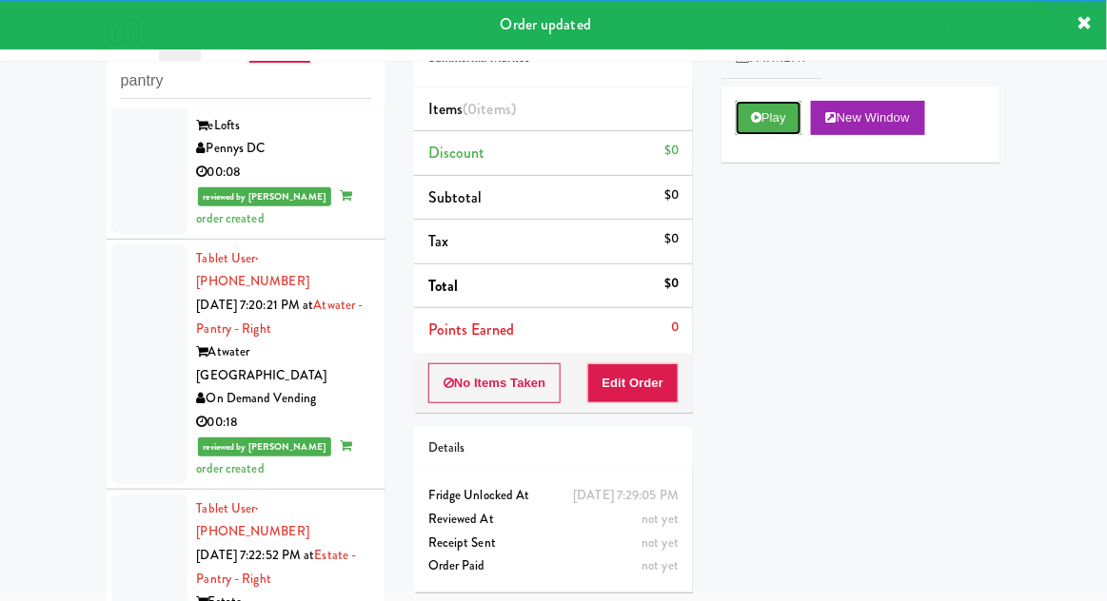
click at [780, 133] on button "Play" at bounding box center [769, 118] width 66 height 34
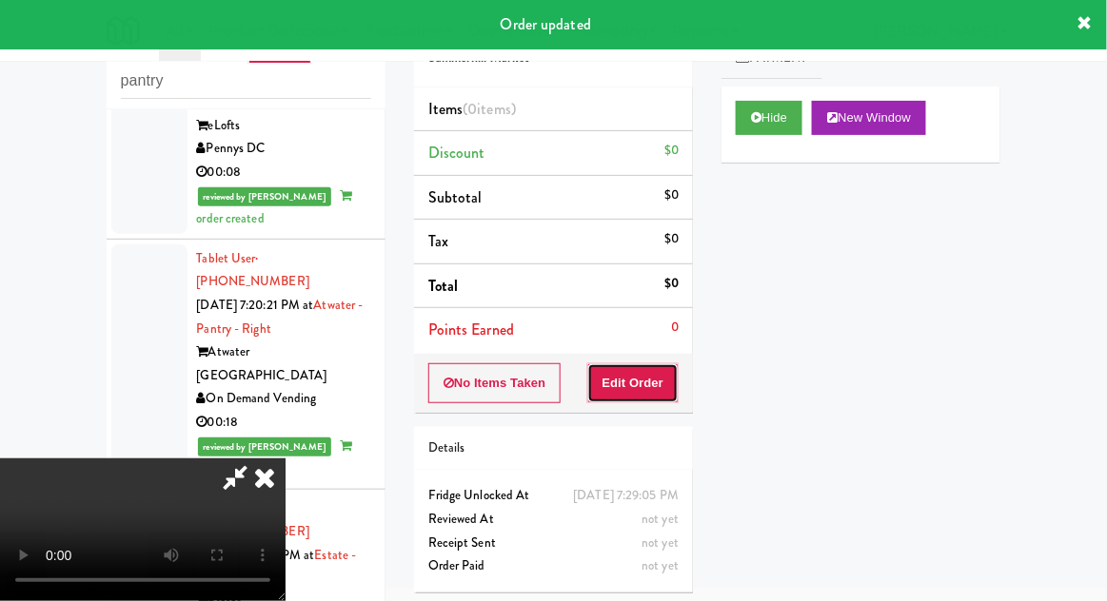
click at [657, 366] on button "Edit Order" at bounding box center [633, 384] width 92 height 40
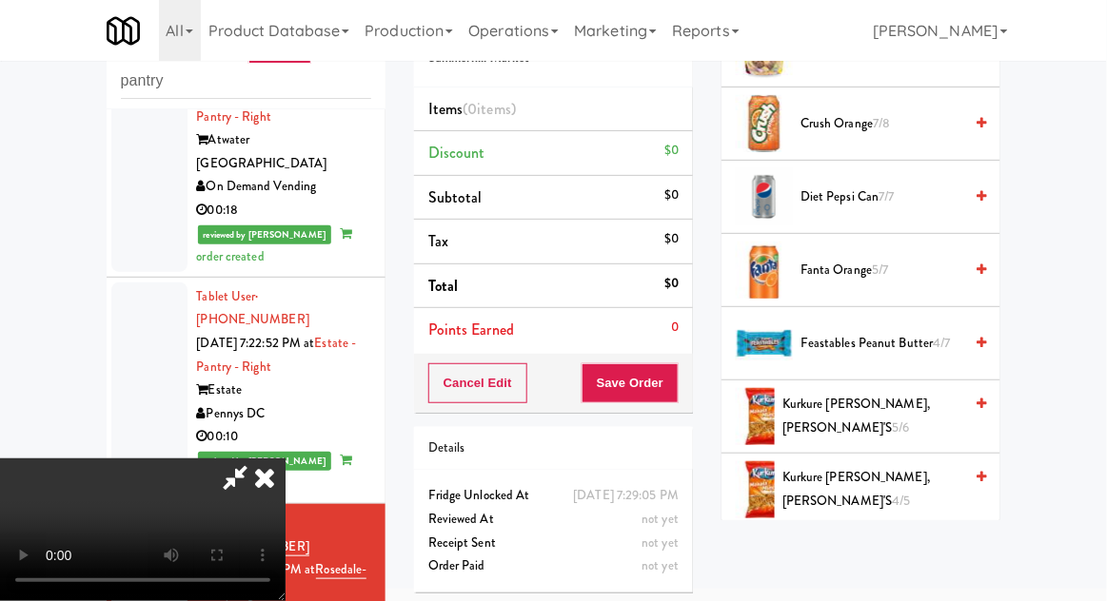
scroll to position [358, 0]
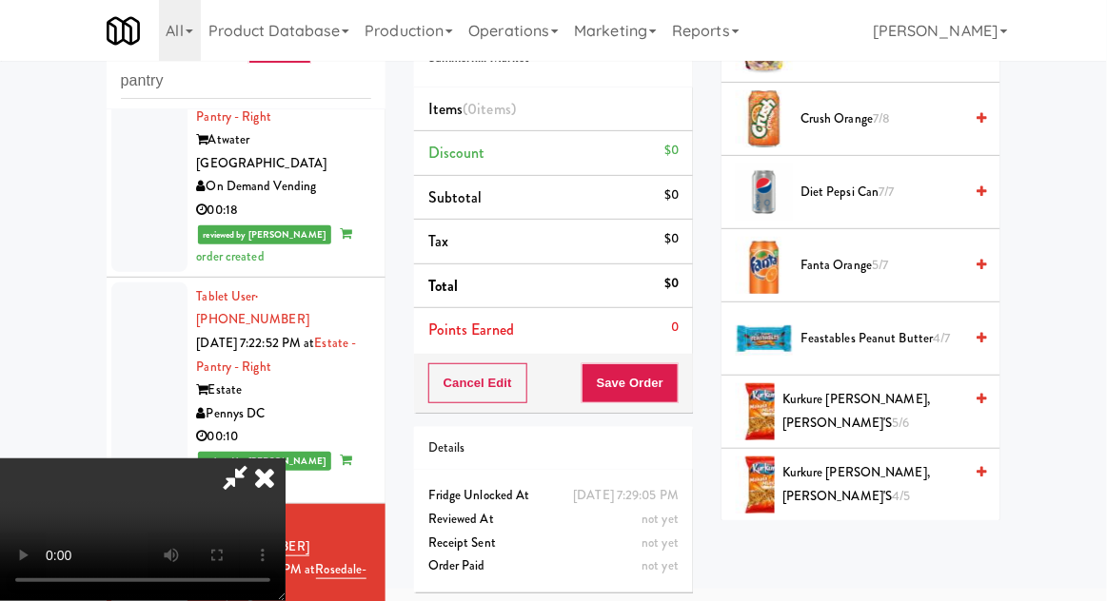
click at [916, 405] on span "Kurkure [PERSON_NAME], [PERSON_NAME]'s 5/6" at bounding box center [872, 411] width 180 height 47
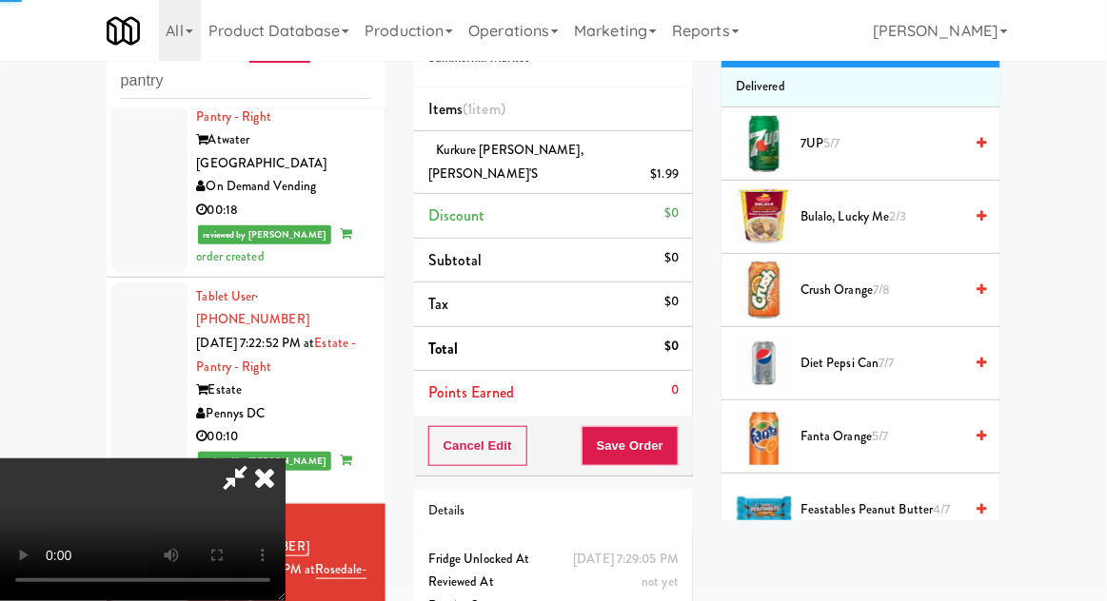
scroll to position [0, 0]
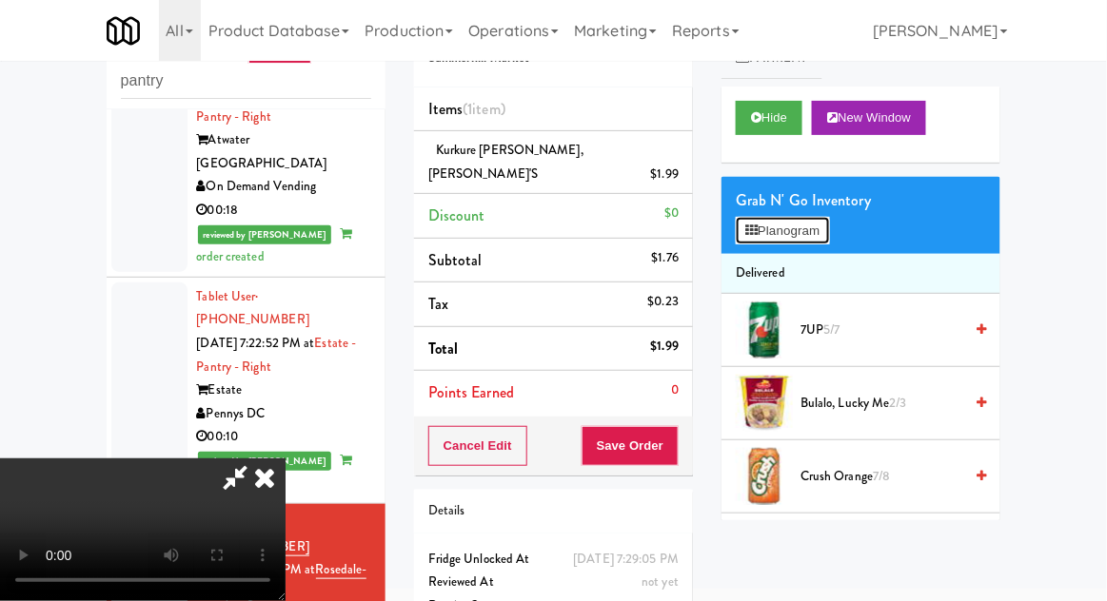
click at [795, 233] on button "Planogram" at bounding box center [782, 231] width 93 height 29
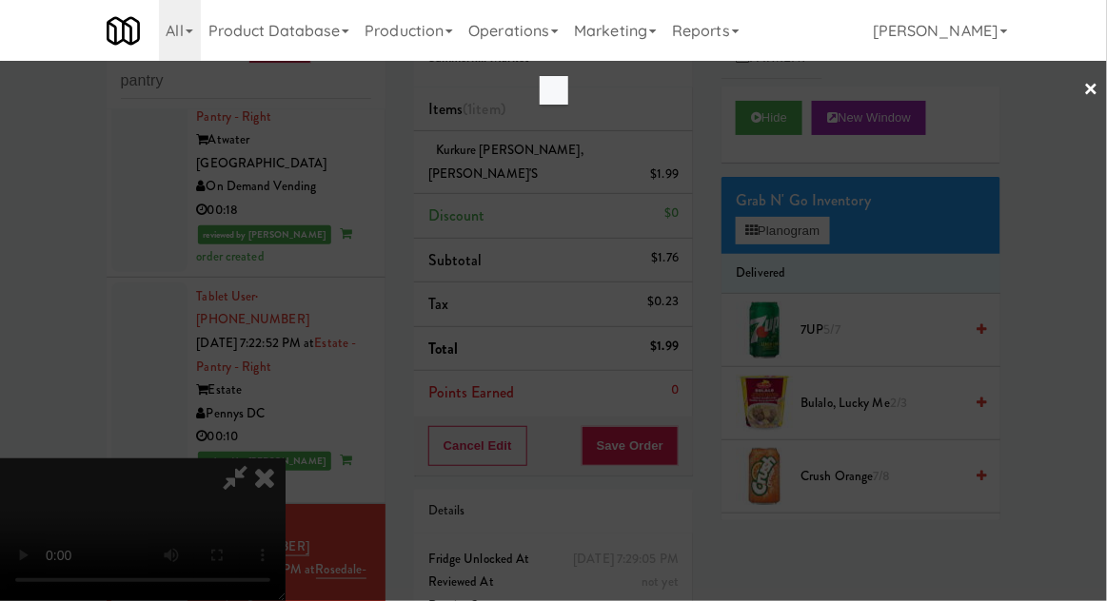
click at [2, 297] on div at bounding box center [553, 300] width 1107 height 601
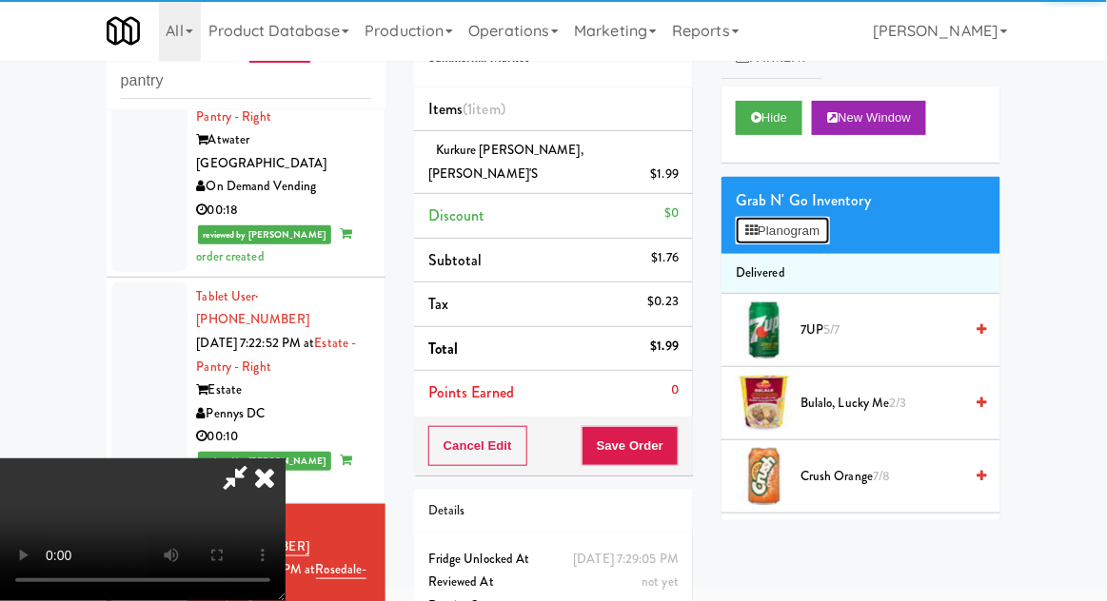
click at [816, 243] on button "Planogram" at bounding box center [782, 231] width 93 height 29
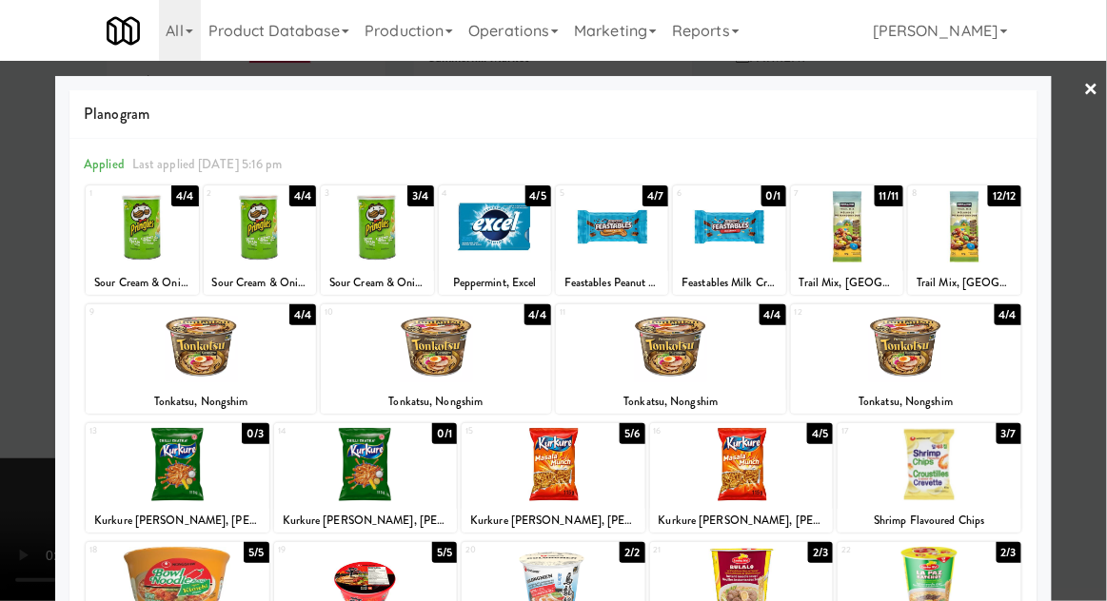
click at [1105, 325] on div at bounding box center [553, 300] width 1107 height 601
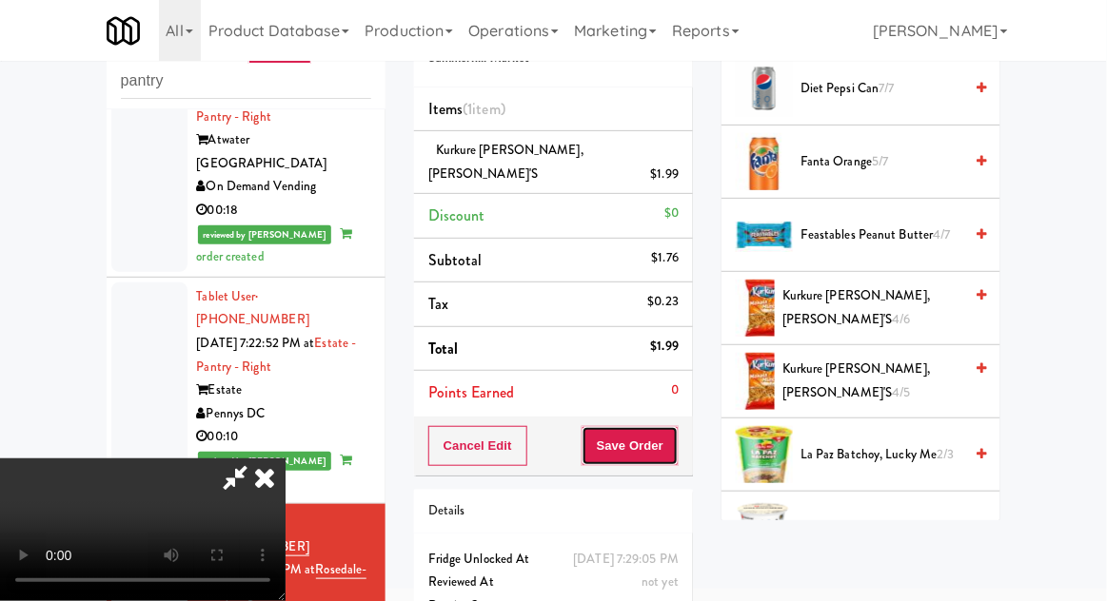
click at [676, 429] on button "Save Order" at bounding box center [629, 446] width 97 height 40
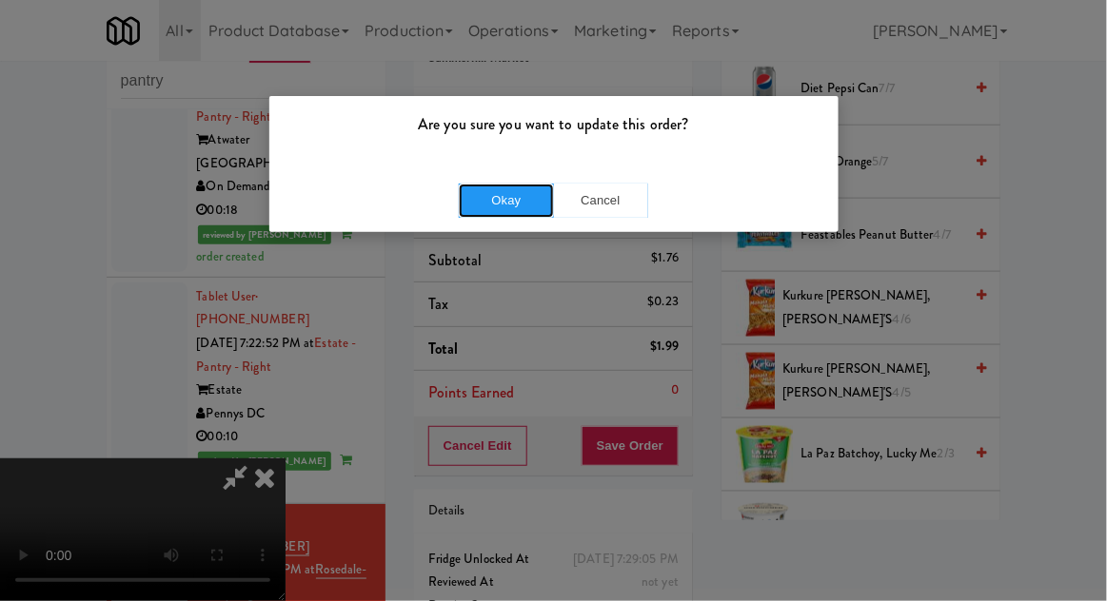
click at [481, 209] on button "Okay" at bounding box center [506, 201] width 95 height 34
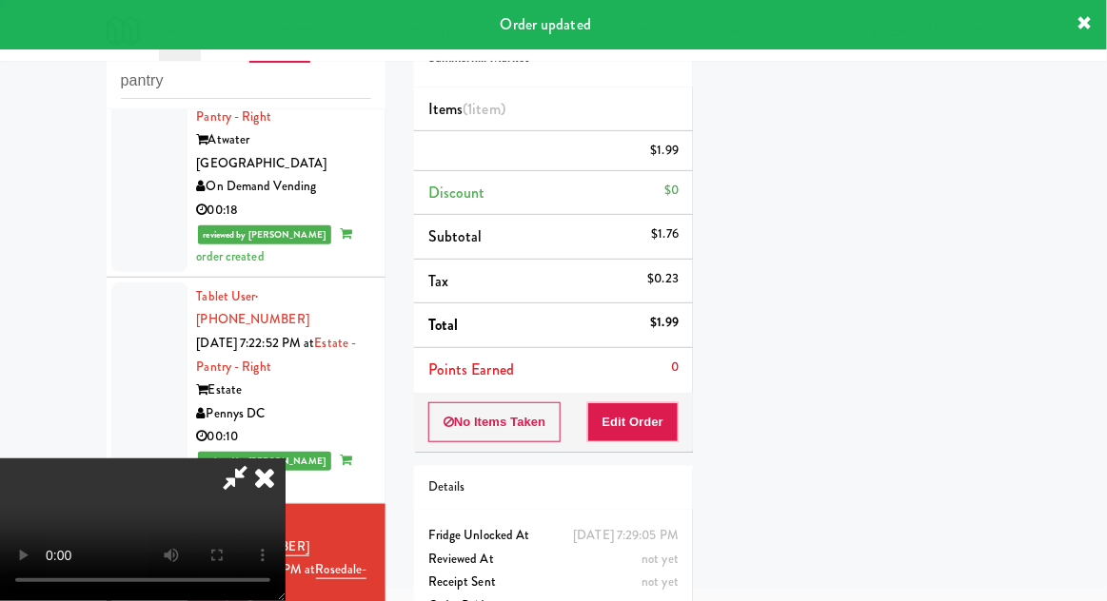
scroll to position [187, 0]
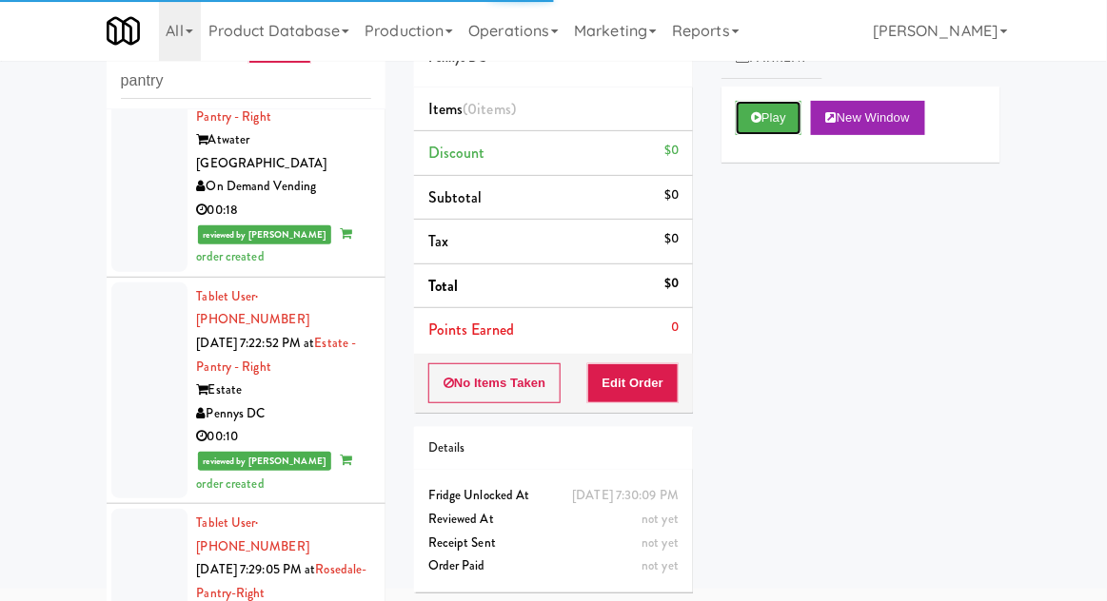
click at [768, 114] on button "Play" at bounding box center [769, 118] width 66 height 34
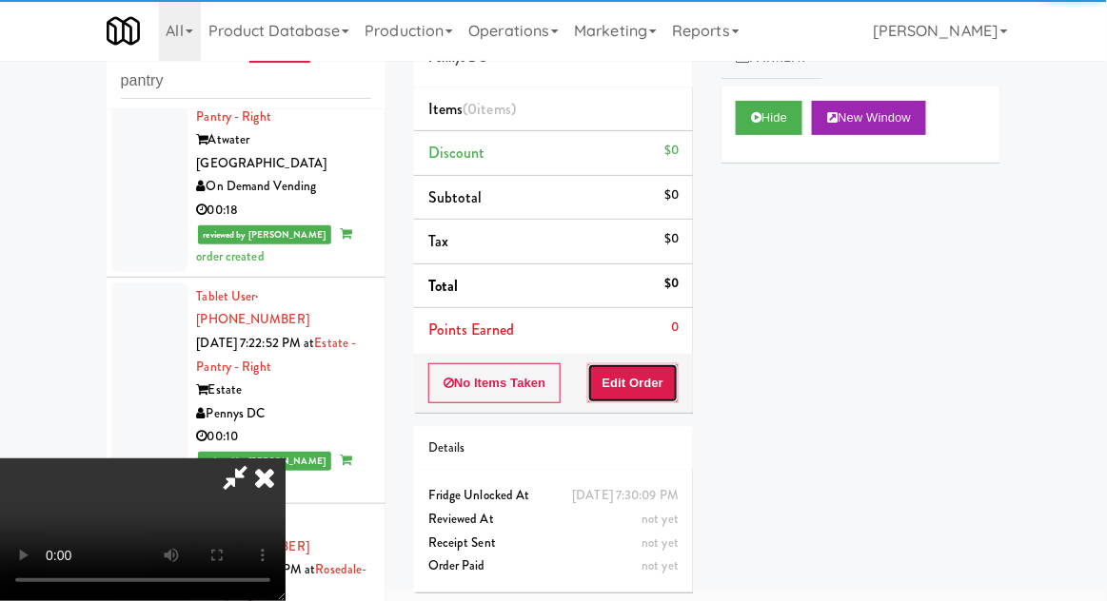
click at [660, 380] on button "Edit Order" at bounding box center [633, 384] width 92 height 40
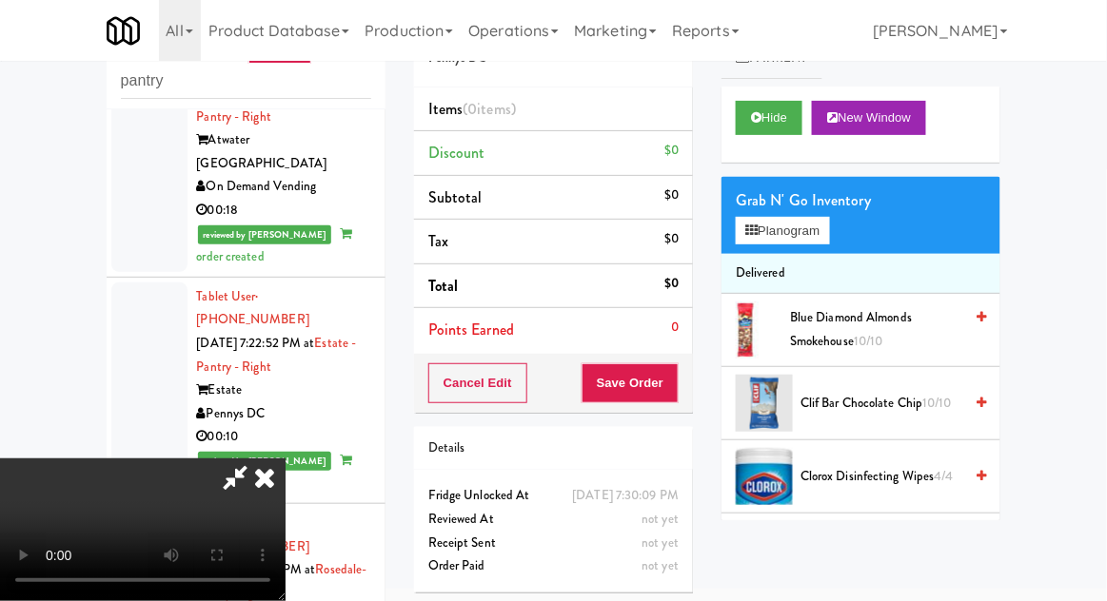
click at [1042, 226] on div "inbox reviewed recent all unclear take inventory issue suspicious failed recent…" at bounding box center [553, 345] width 1107 height 700
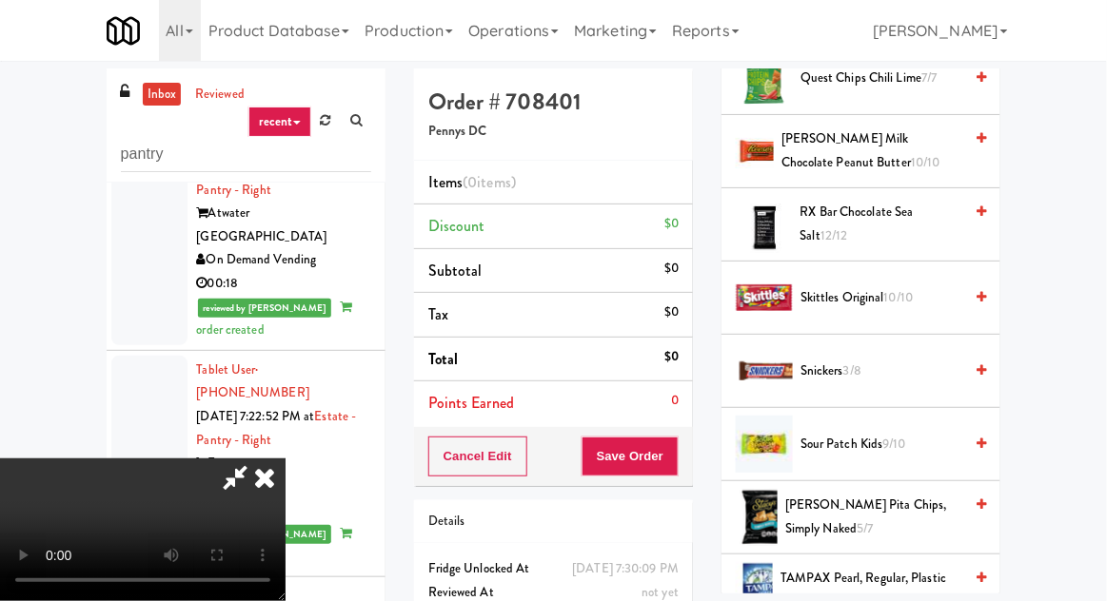
scroll to position [1719, 0]
click at [837, 508] on span "[PERSON_NAME] Pita Chips, Simply Naked 5/7" at bounding box center [873, 516] width 177 height 47
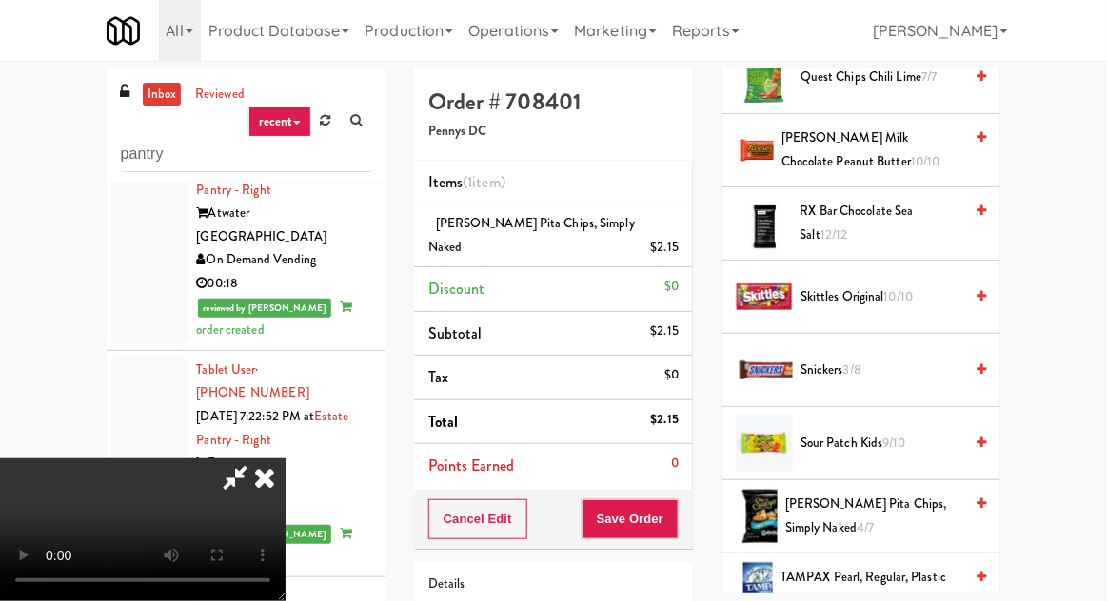
click at [835, 499] on span "[PERSON_NAME] Pita Chips, Simply Naked 4/7" at bounding box center [873, 516] width 177 height 47
click at [696, 510] on div "Order # 708401 Pennys DC Items (2 items ) [PERSON_NAME] Pita Chips, Simply Nake…" at bounding box center [553, 406] width 307 height 675
click at [679, 503] on button "Save Order" at bounding box center [629, 520] width 97 height 40
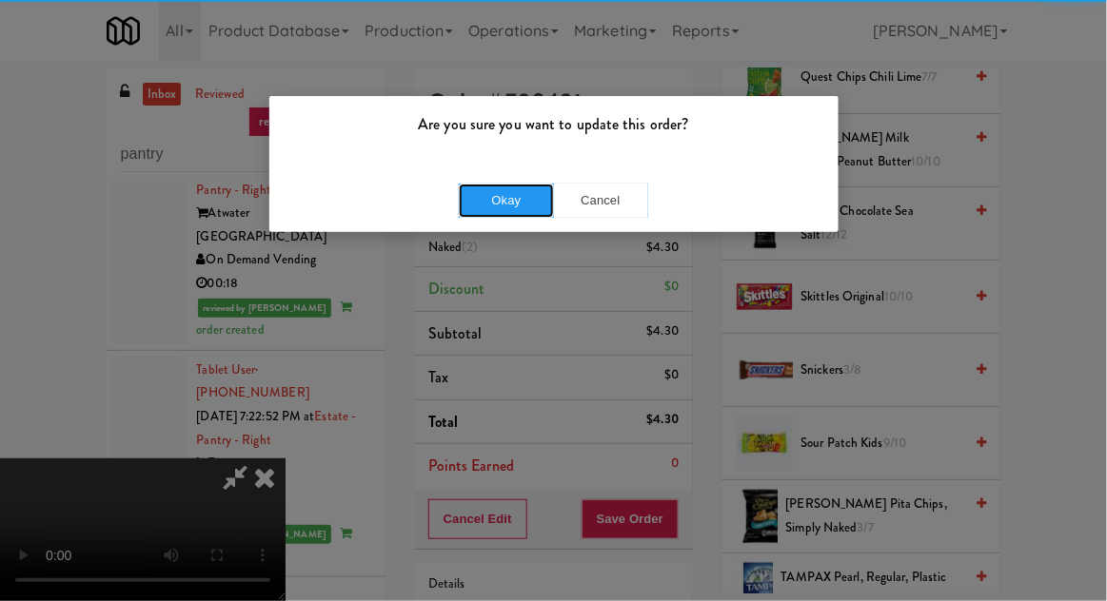
click at [485, 186] on button "Okay" at bounding box center [506, 201] width 95 height 34
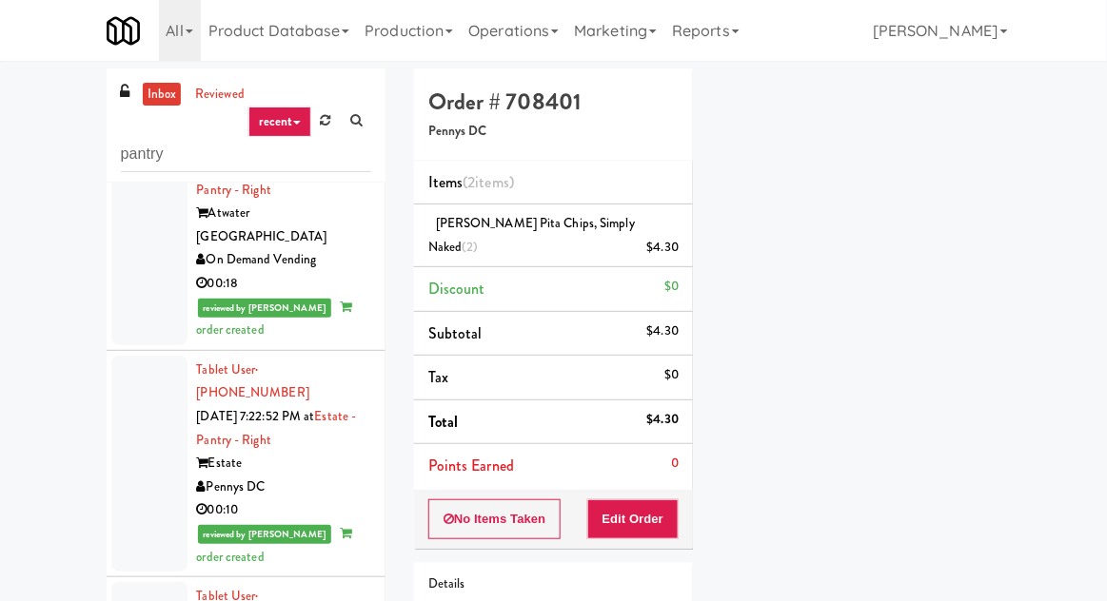
scroll to position [179, 0]
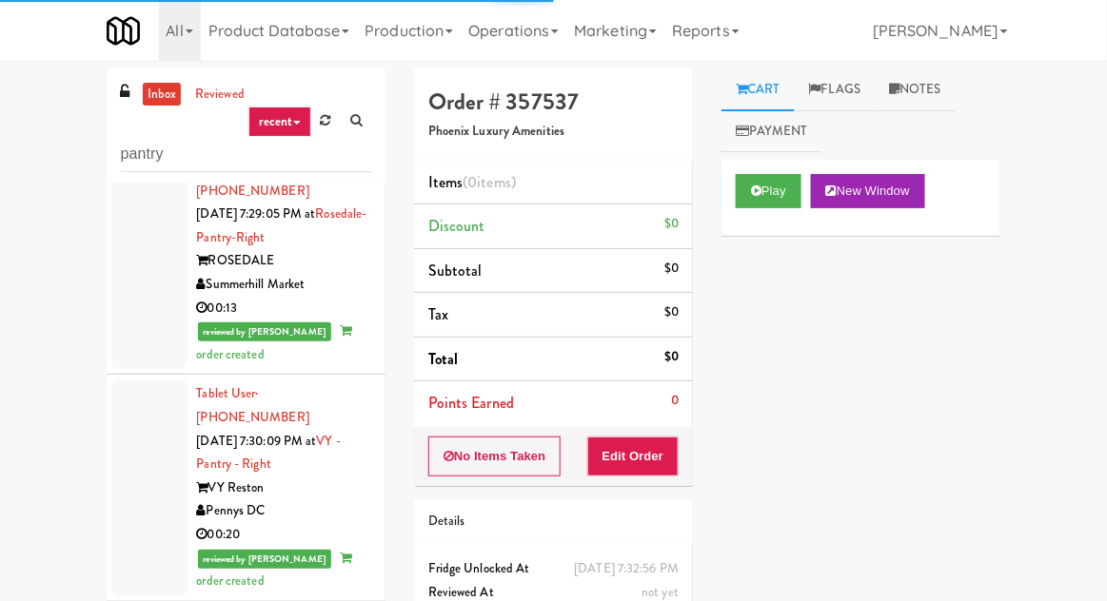
scroll to position [2496, 0]
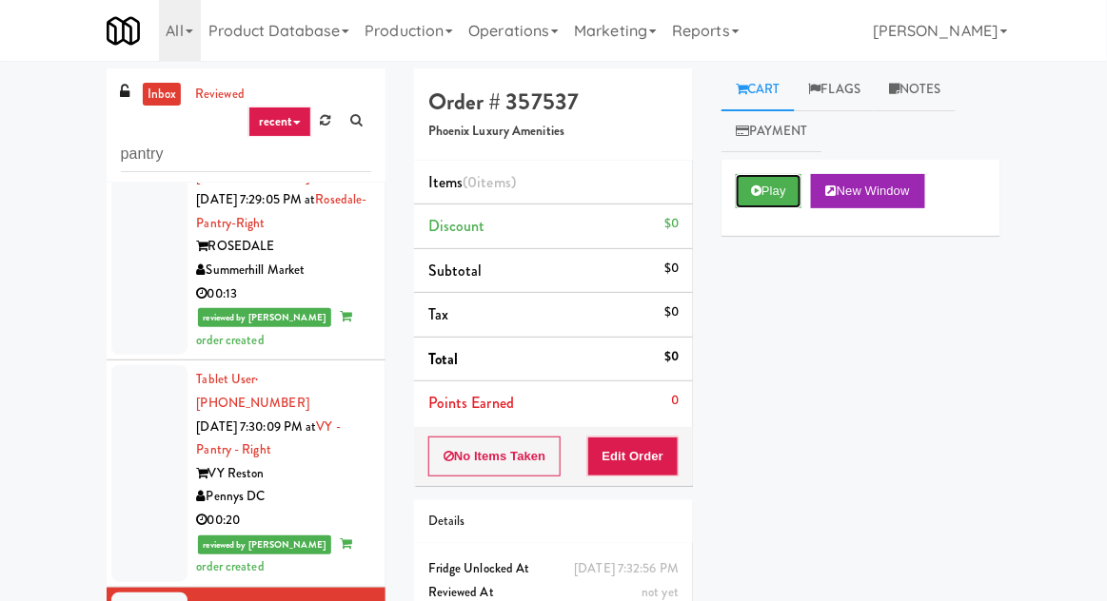
click at [778, 179] on button "Play" at bounding box center [769, 191] width 66 height 34
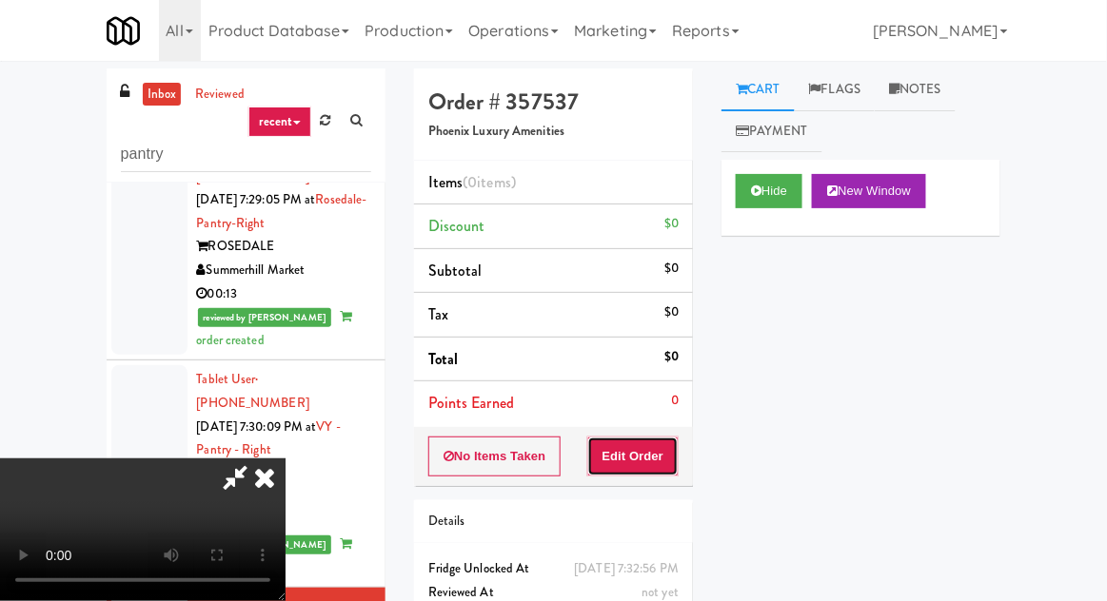
click at [625, 471] on button "Edit Order" at bounding box center [633, 457] width 92 height 40
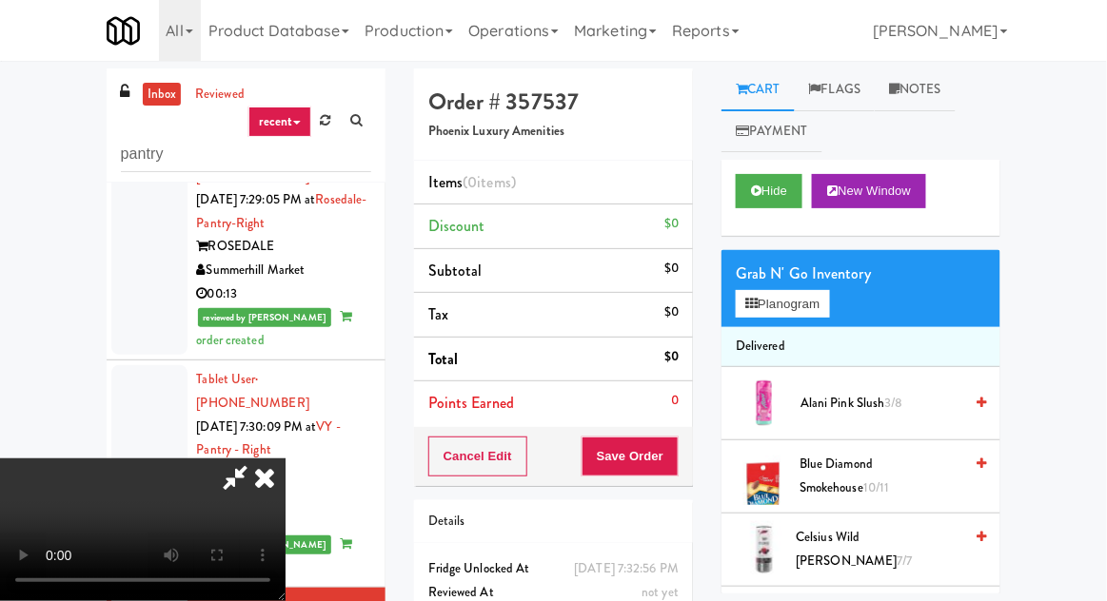
click at [1105, 302] on div "inbox reviewed recent all unclear take inventory issue suspicious failed recent…" at bounding box center [553, 419] width 1107 height 700
click at [803, 279] on div "Grab N' Go Inventory" at bounding box center [861, 274] width 250 height 29
click at [802, 297] on button "Planogram" at bounding box center [782, 304] width 93 height 29
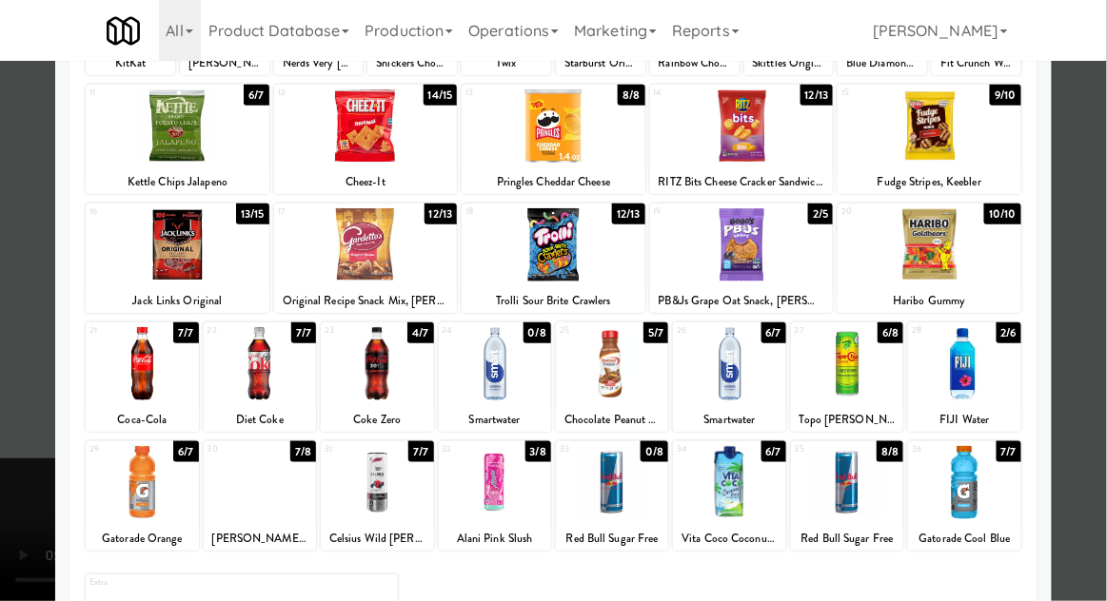
scroll to position [241, 0]
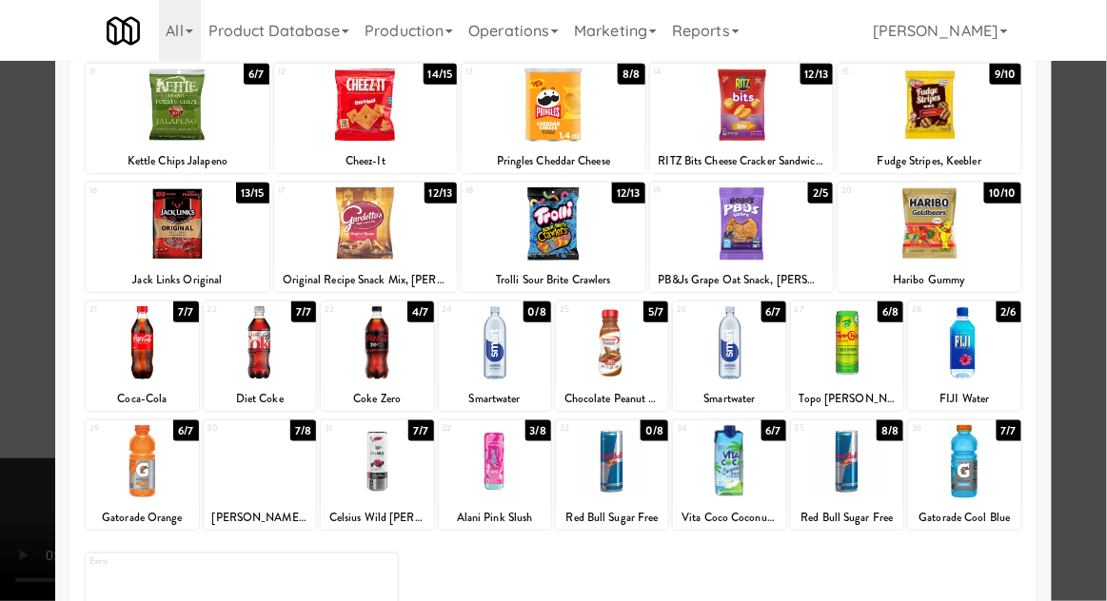
click at [247, 459] on div at bounding box center [260, 461] width 112 height 73
click at [1097, 308] on div at bounding box center [553, 300] width 1107 height 601
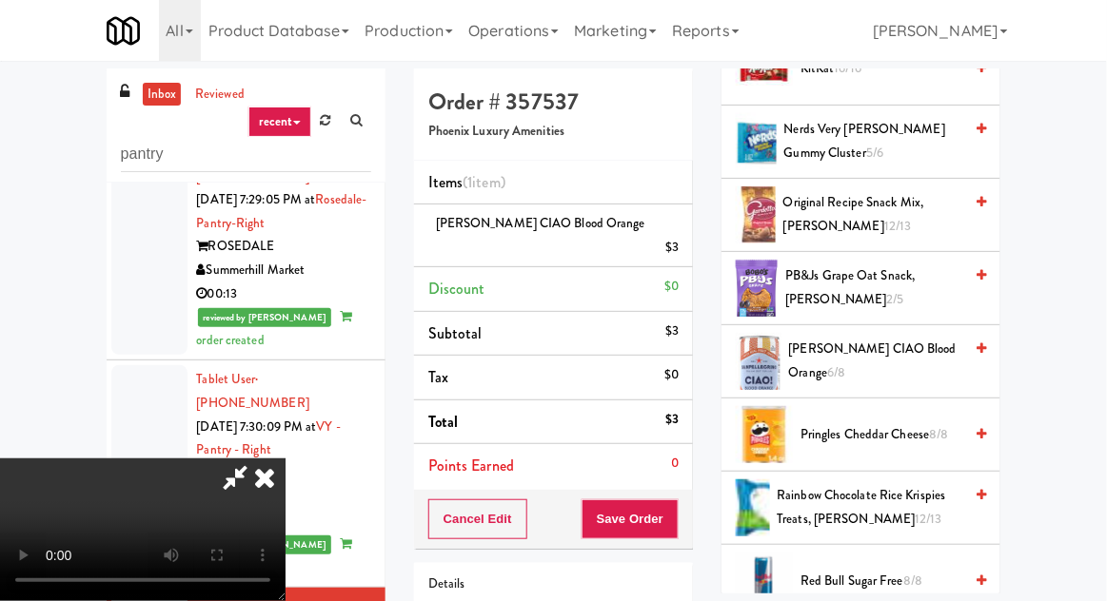
scroll to position [1508, 0]
click at [668, 500] on button "Save Order" at bounding box center [629, 520] width 97 height 40
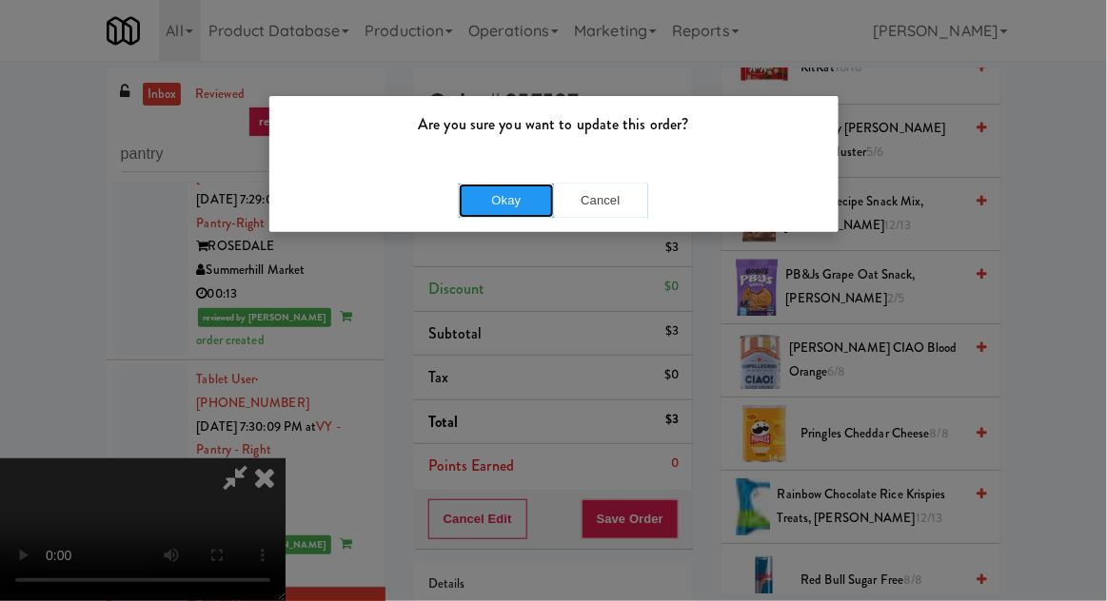
click at [477, 211] on button "Okay" at bounding box center [506, 201] width 95 height 34
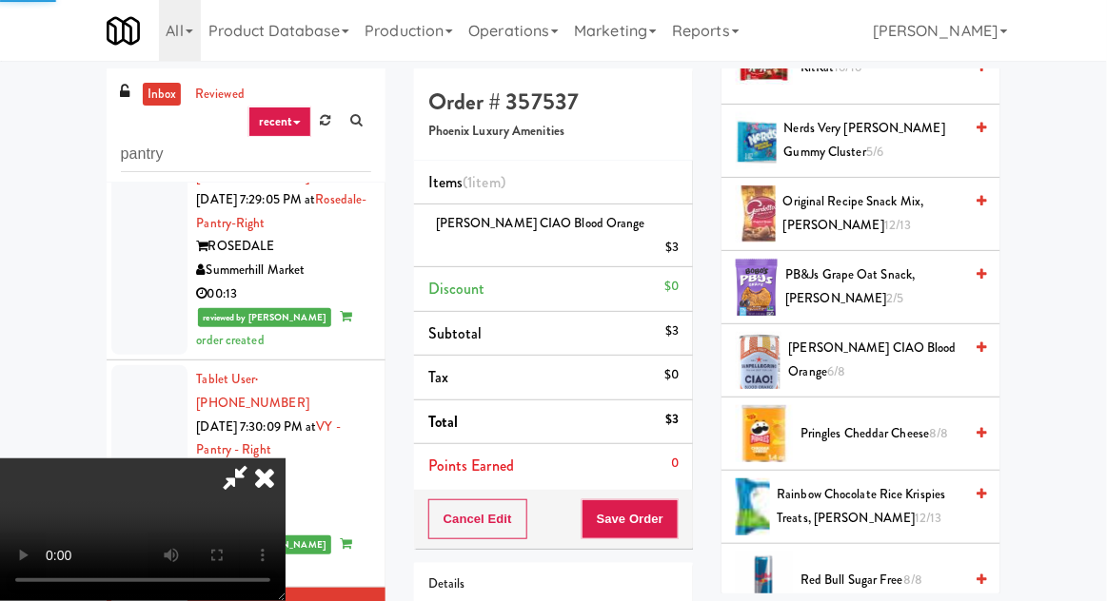
scroll to position [187, 0]
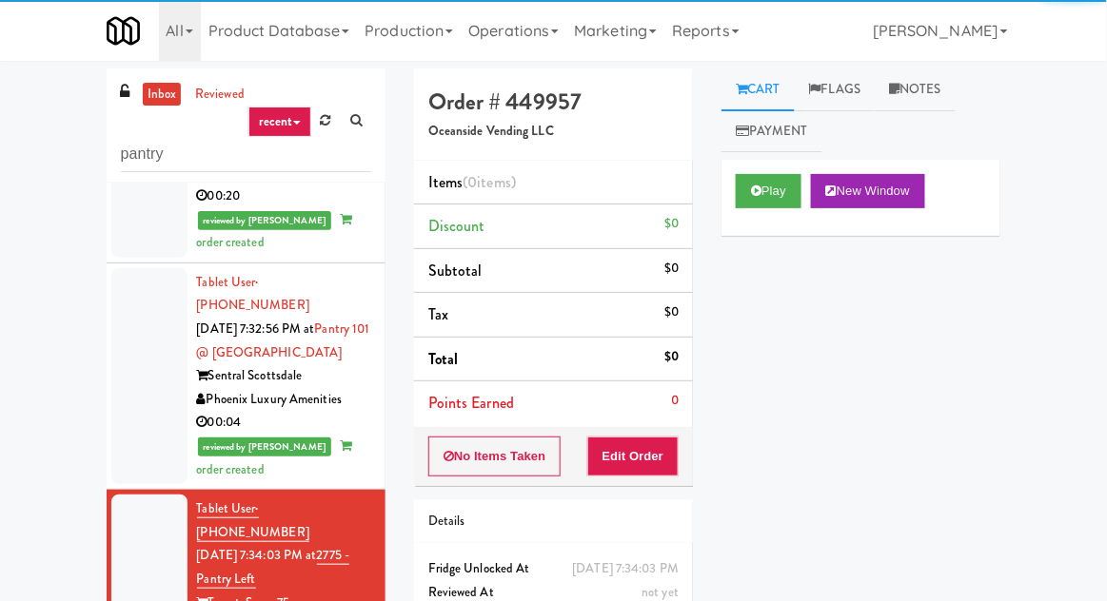
scroll to position [2829, 0]
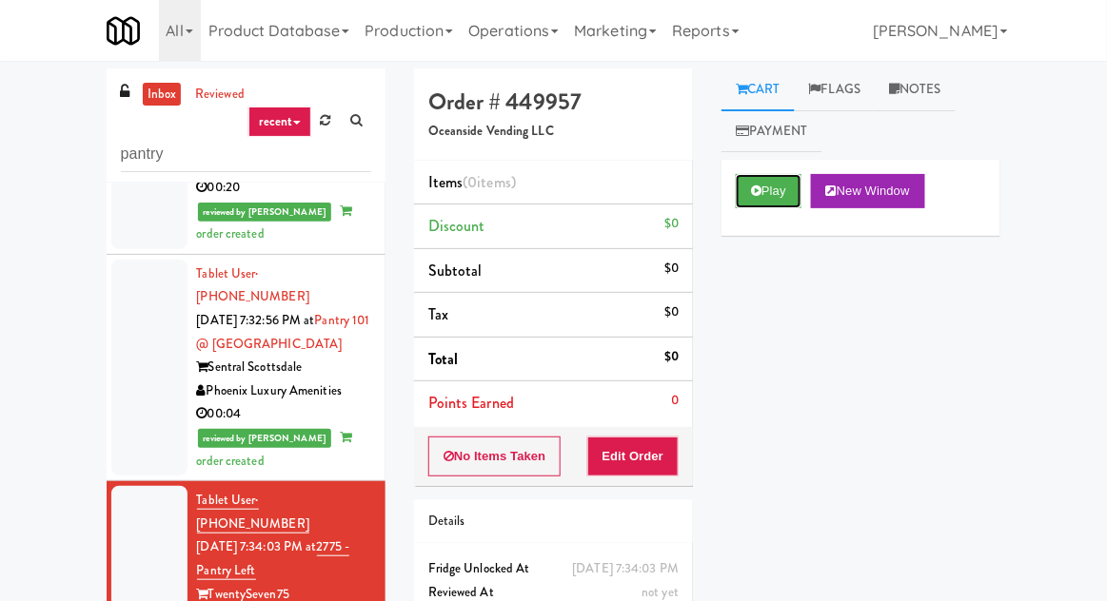
click at [761, 192] on icon at bounding box center [756, 191] width 10 height 12
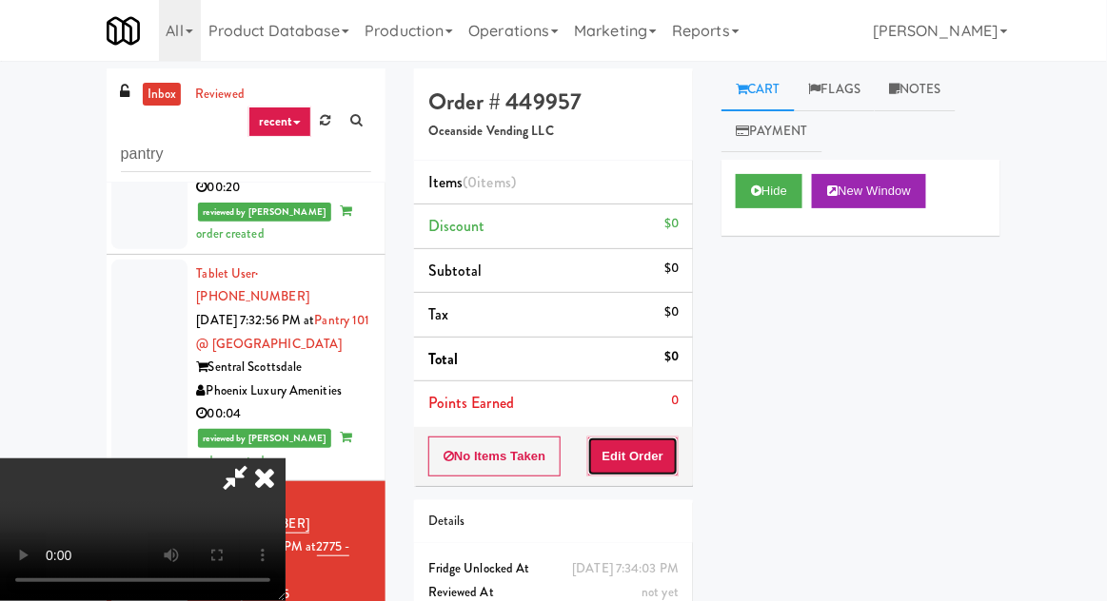
click at [663, 464] on button "Edit Order" at bounding box center [633, 457] width 92 height 40
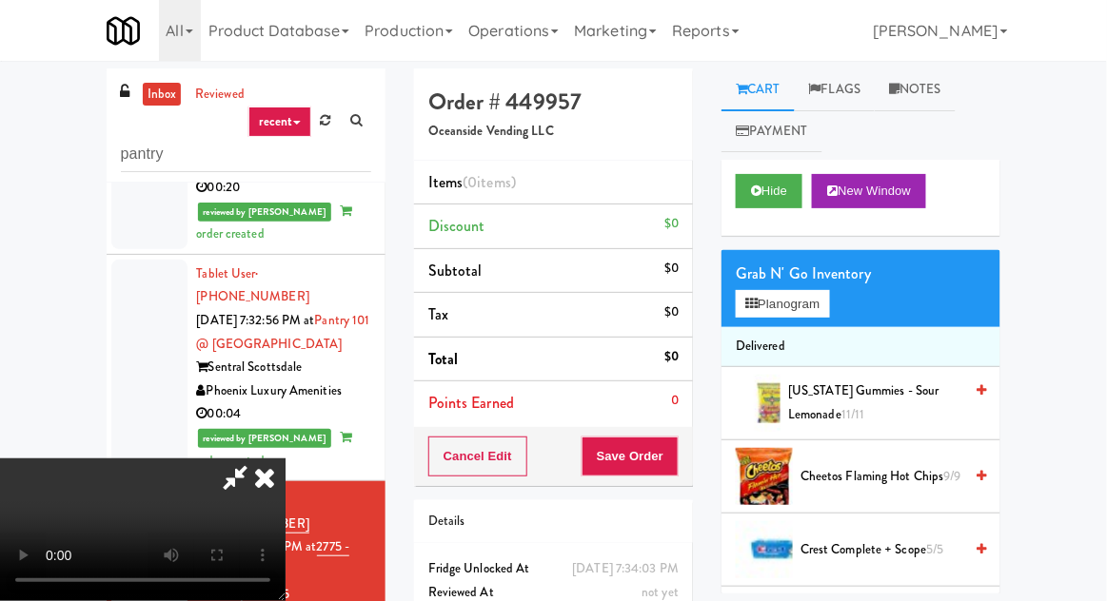
scroll to position [69, 0]
click at [821, 290] on button "Planogram" at bounding box center [782, 304] width 93 height 29
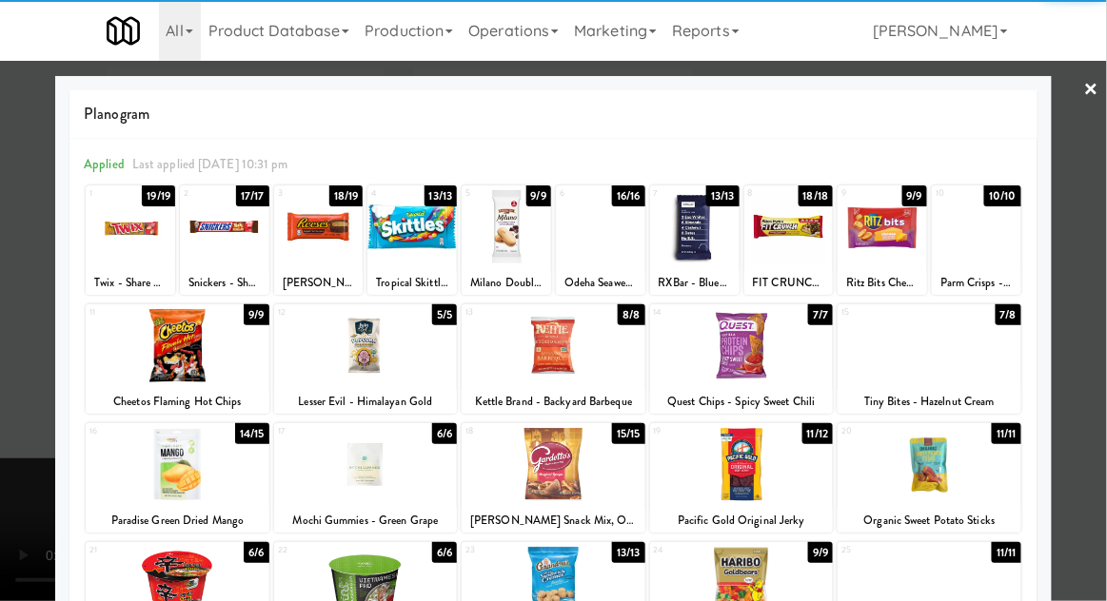
click at [982, 374] on div at bounding box center [929, 345] width 184 height 73
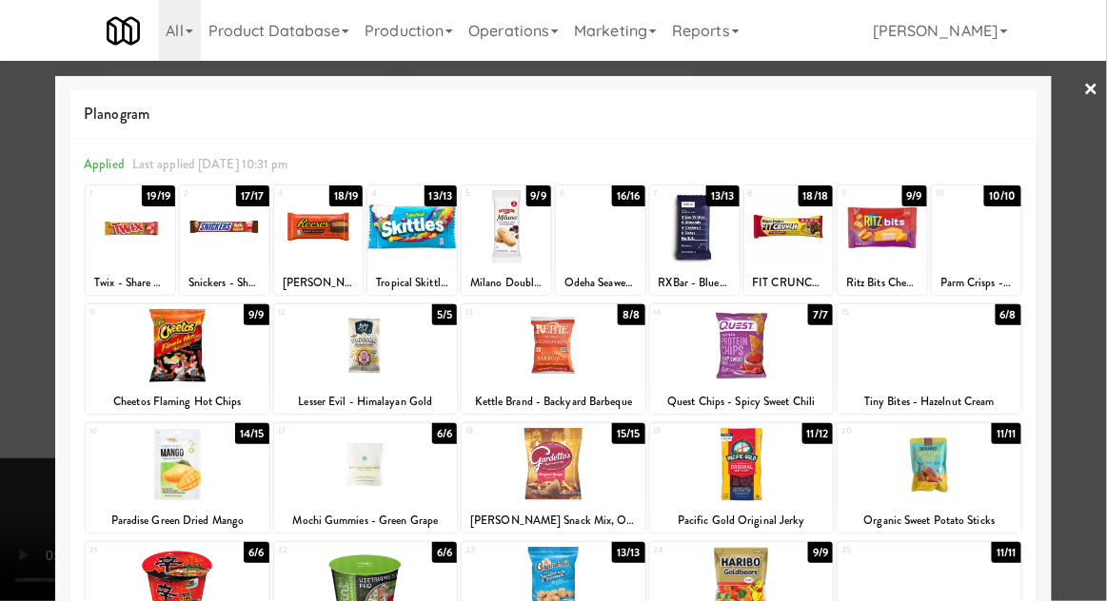
click at [1105, 331] on div at bounding box center [553, 300] width 1107 height 601
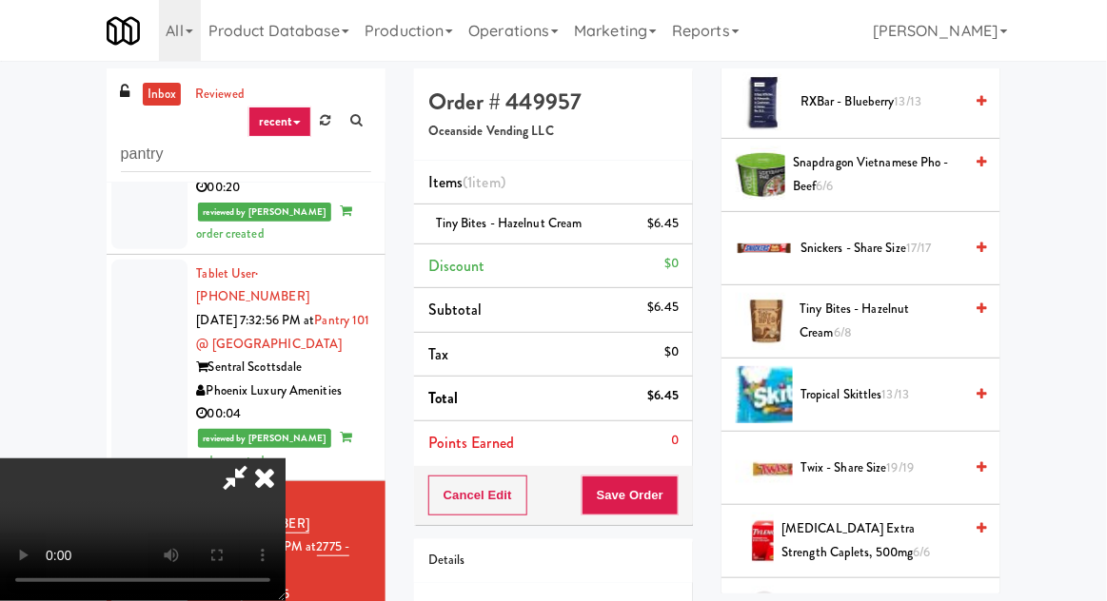
scroll to position [2058, 0]
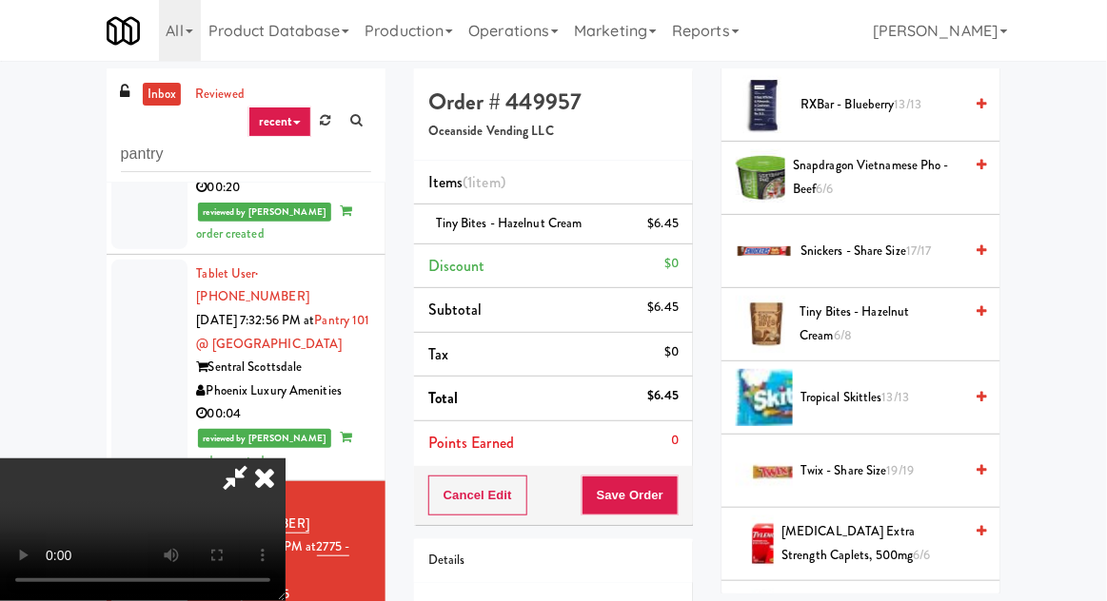
click at [900, 389] on span "13/13" at bounding box center [896, 397] width 28 height 18
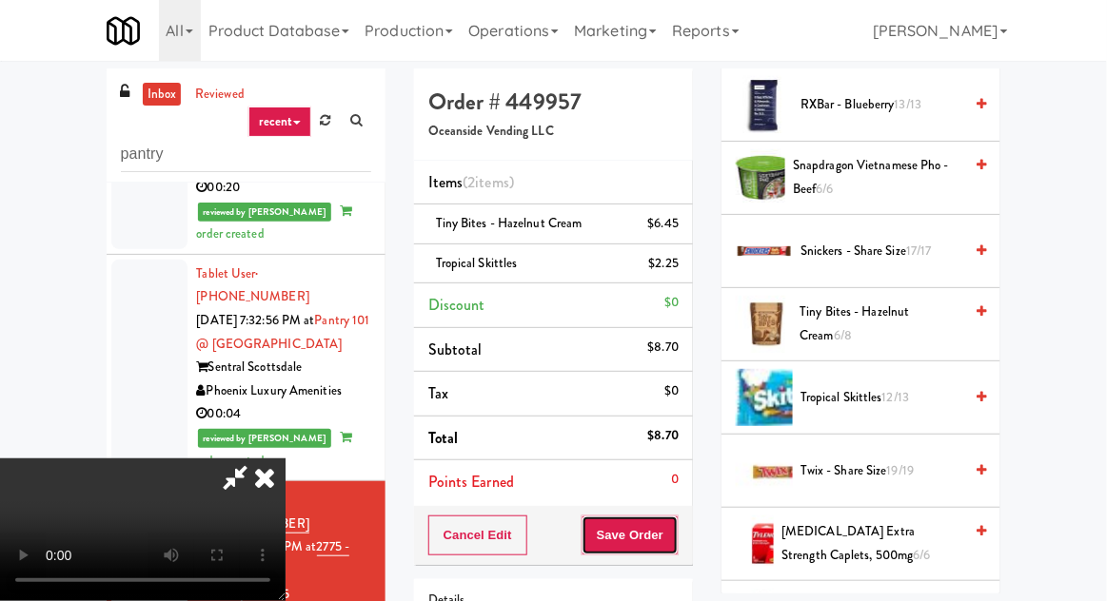
click at [668, 549] on button "Save Order" at bounding box center [629, 536] width 97 height 40
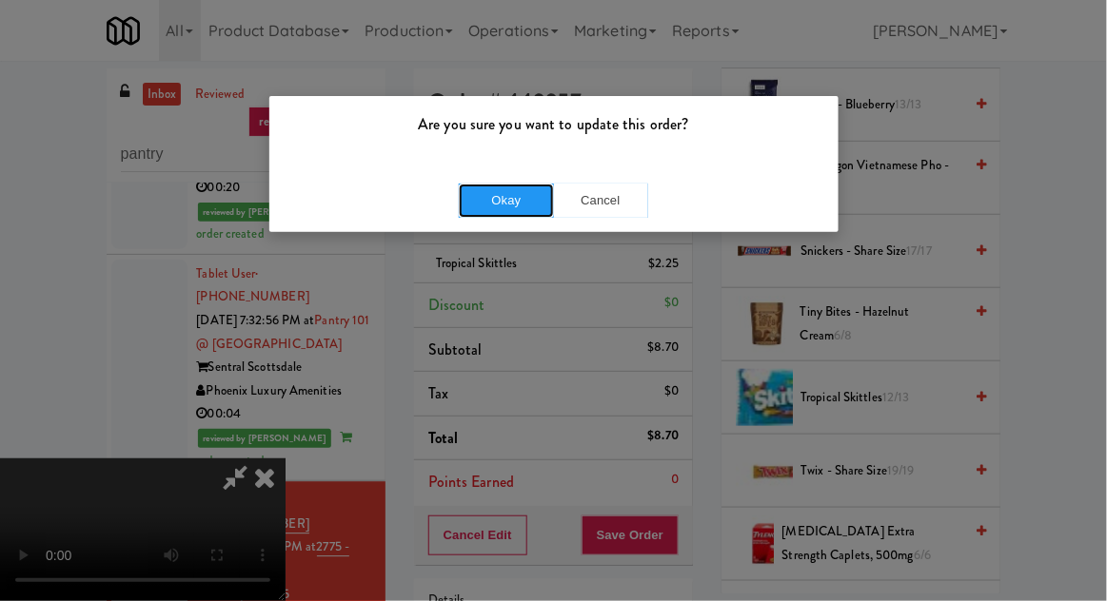
click at [480, 199] on button "Okay" at bounding box center [506, 201] width 95 height 34
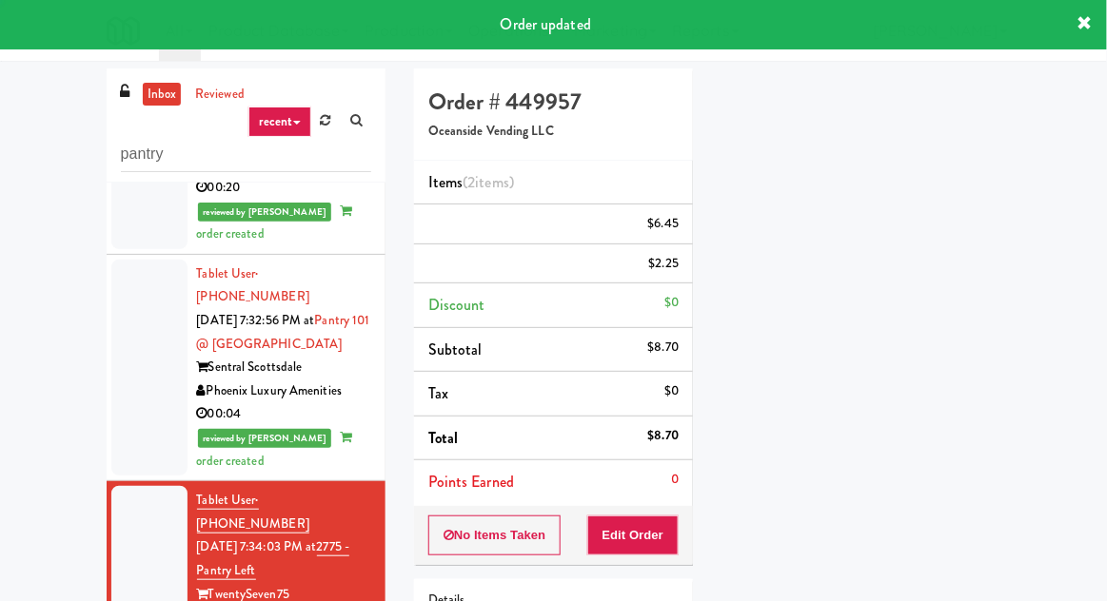
scroll to position [0, 0]
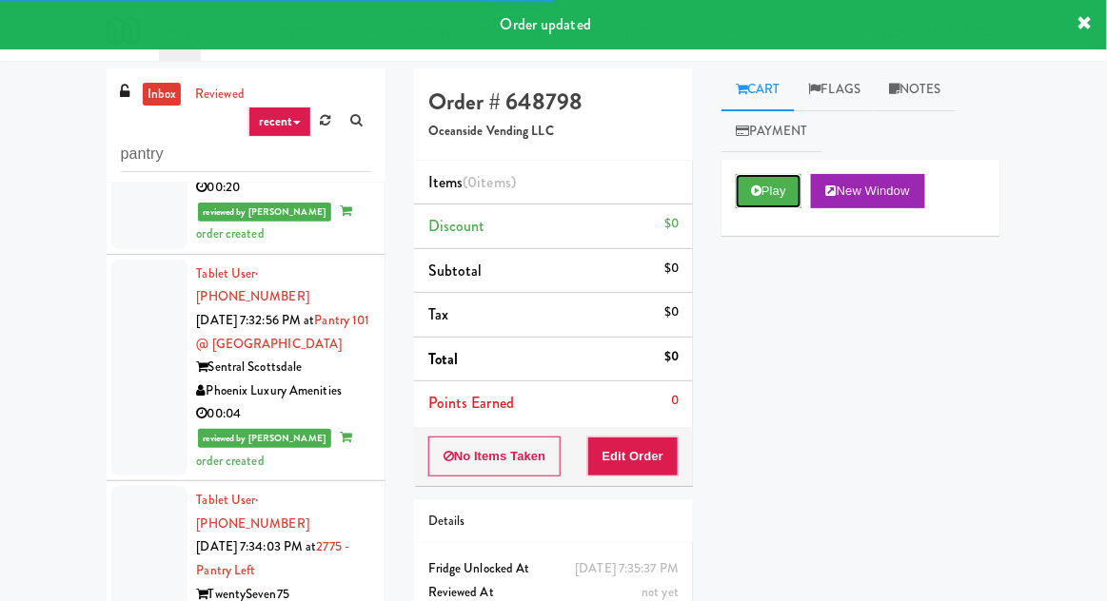
click at [768, 189] on button "Play" at bounding box center [769, 191] width 66 height 34
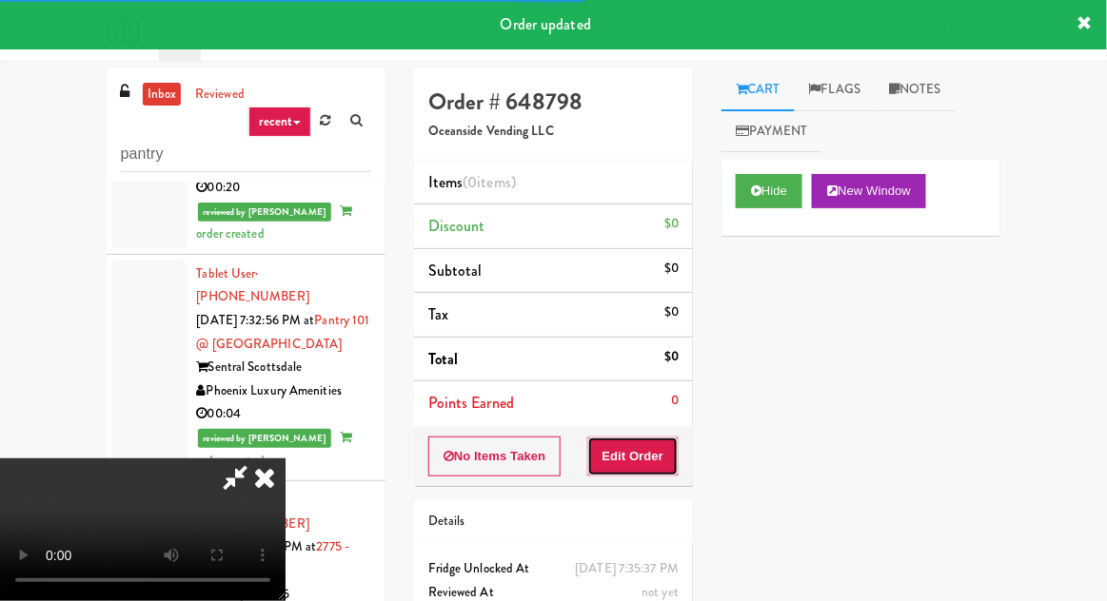
click at [633, 460] on button "Edit Order" at bounding box center [633, 457] width 92 height 40
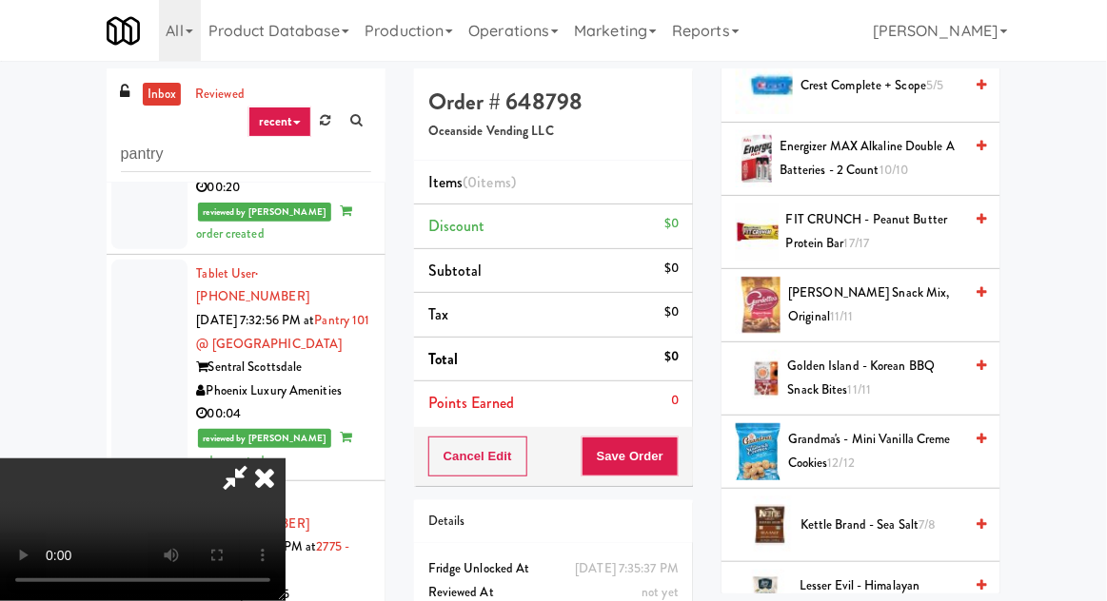
scroll to position [628, 0]
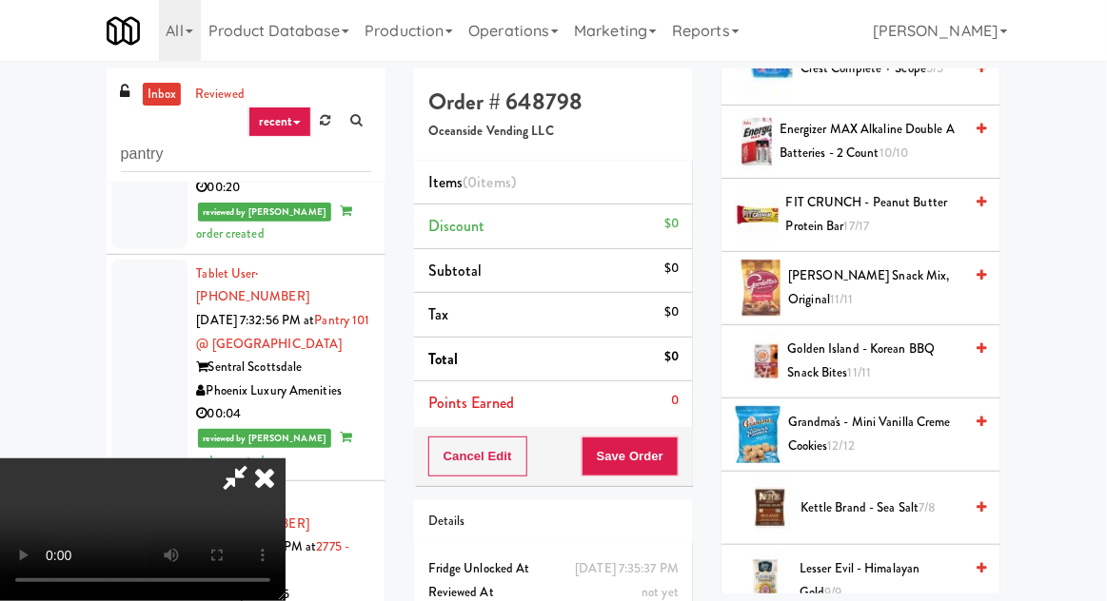
click at [857, 431] on span "Grandma's - Mini Vanilla Creme Cookies 12/12" at bounding box center [875, 434] width 174 height 47
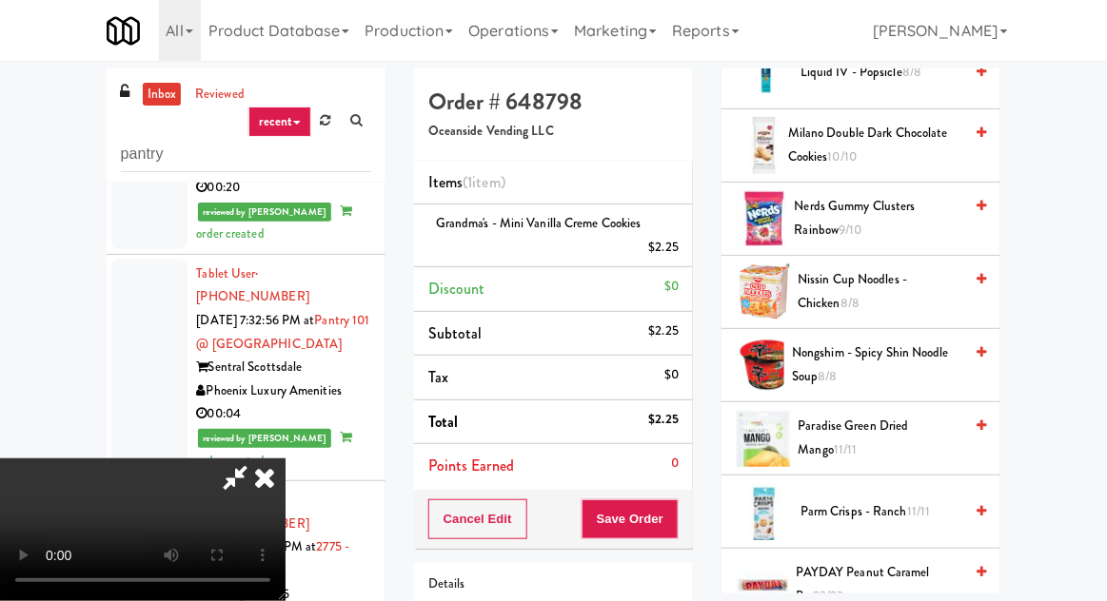
scroll to position [1211, 0]
click at [899, 432] on span "Paradise Green Dried Mango 11/11" at bounding box center [880, 438] width 165 height 47
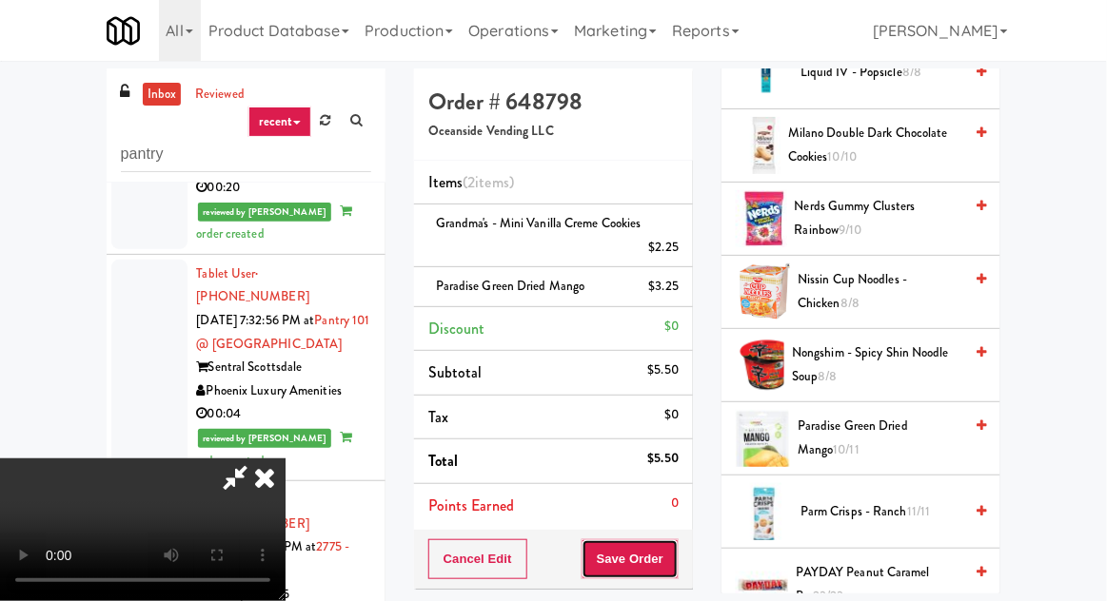
click at [678, 552] on button "Save Order" at bounding box center [629, 560] width 97 height 40
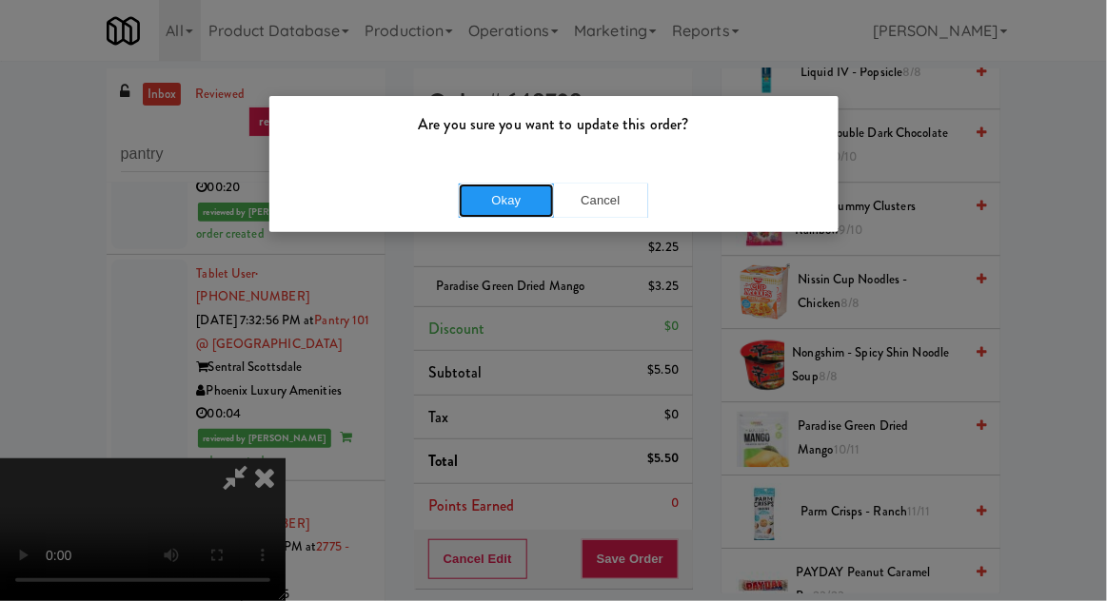
click at [490, 208] on button "Okay" at bounding box center [506, 201] width 95 height 34
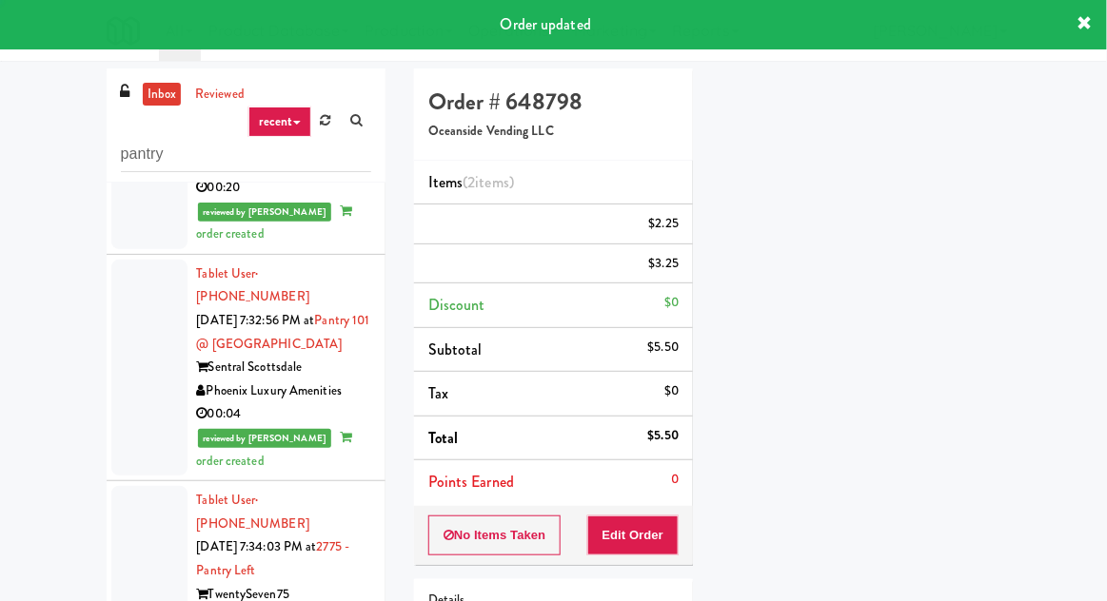
scroll to position [0, 0]
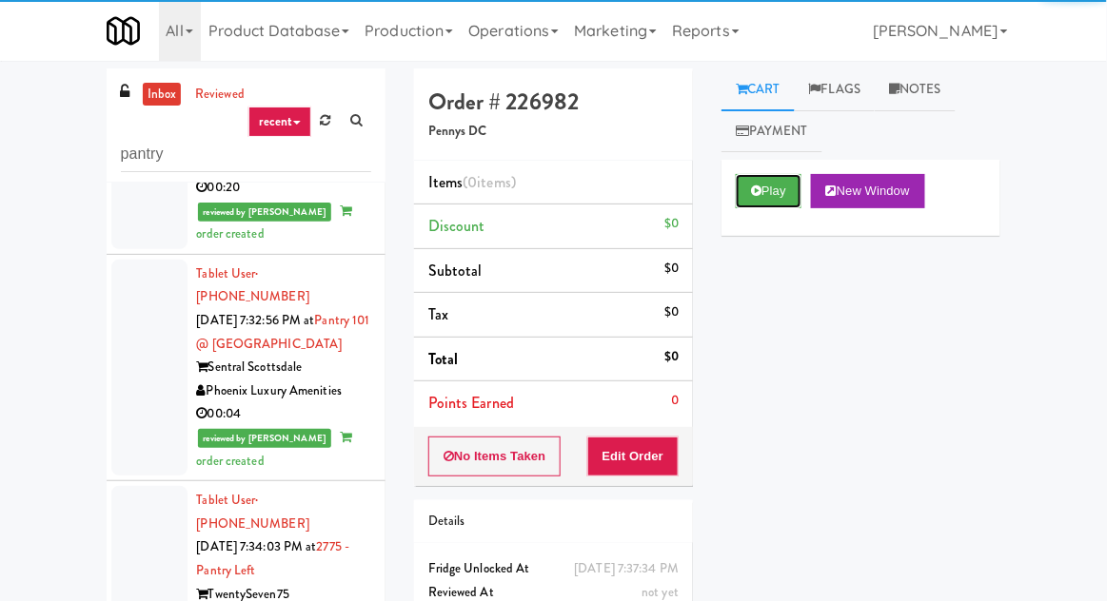
click at [740, 206] on button "Play" at bounding box center [769, 191] width 66 height 34
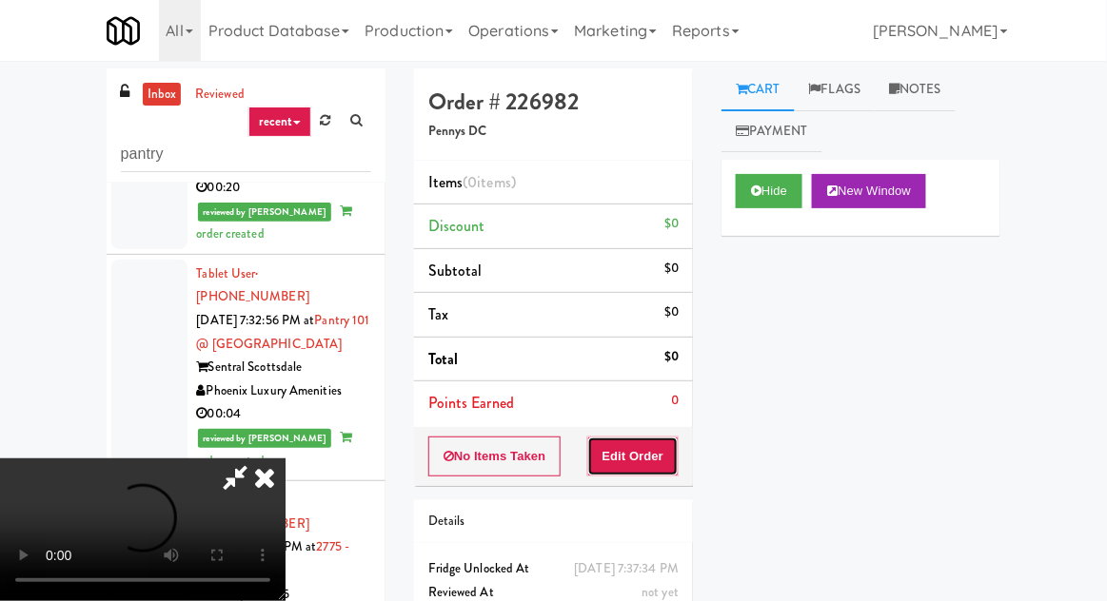
click at [633, 469] on button "Edit Order" at bounding box center [633, 457] width 92 height 40
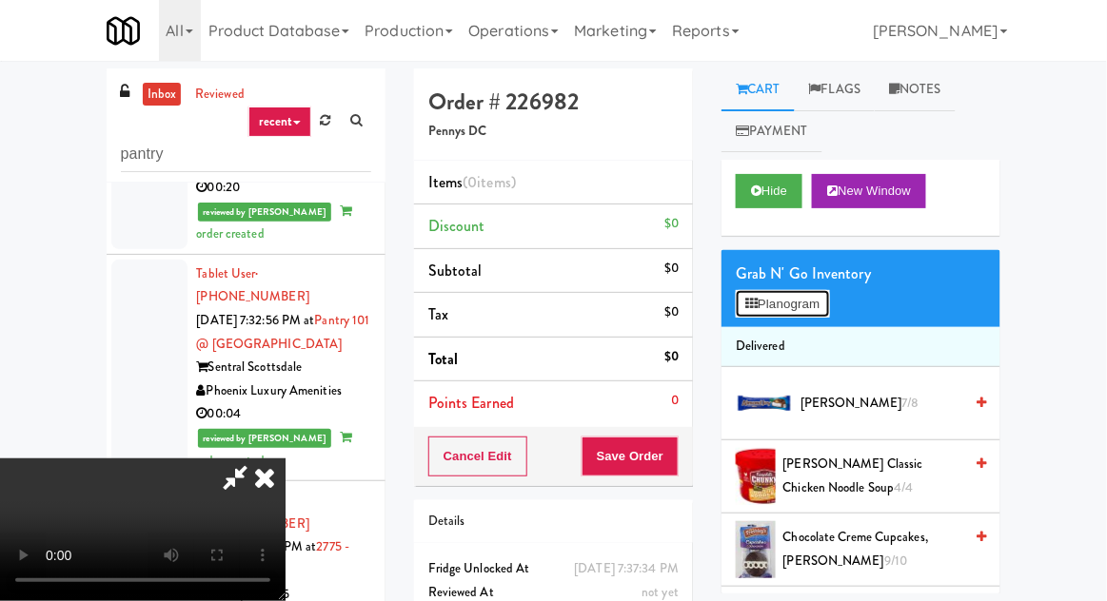
click at [771, 295] on button "Planogram" at bounding box center [782, 304] width 93 height 29
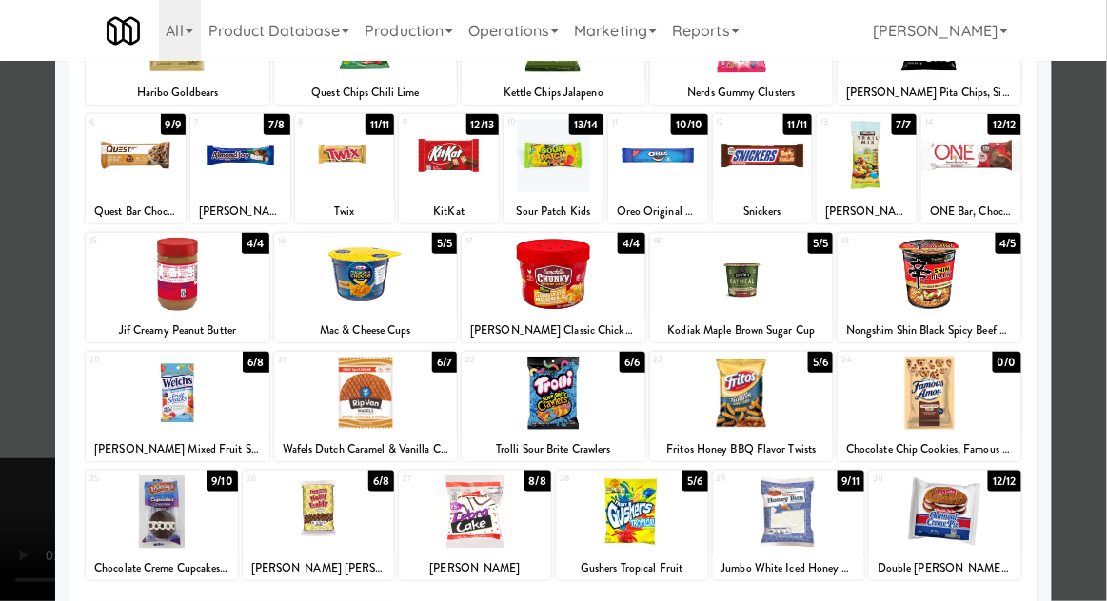
scroll to position [241, 0]
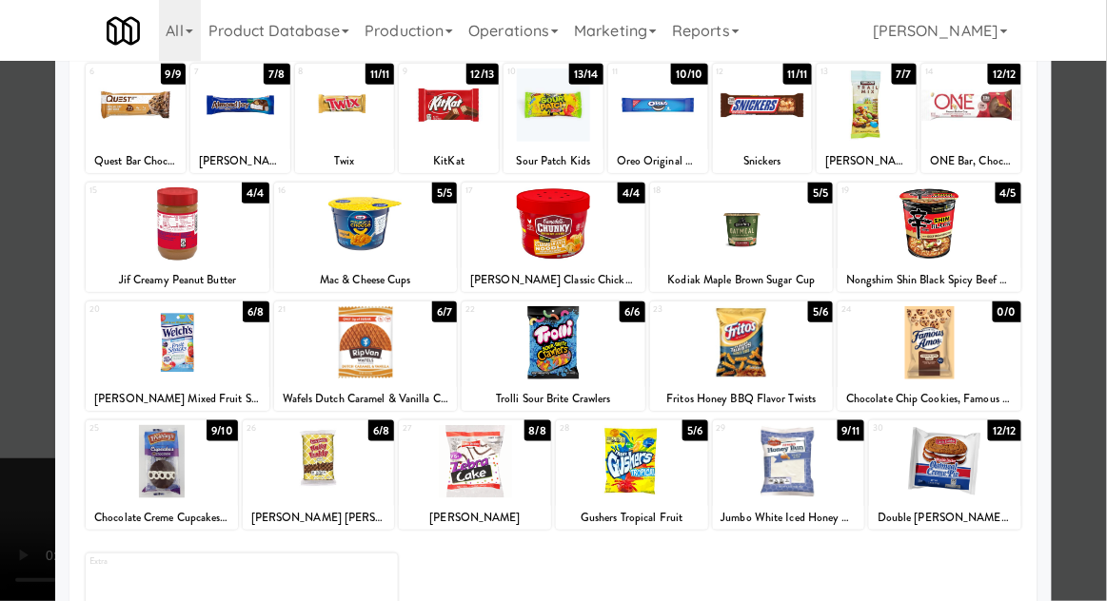
click at [501, 467] on div at bounding box center [475, 461] width 152 height 73
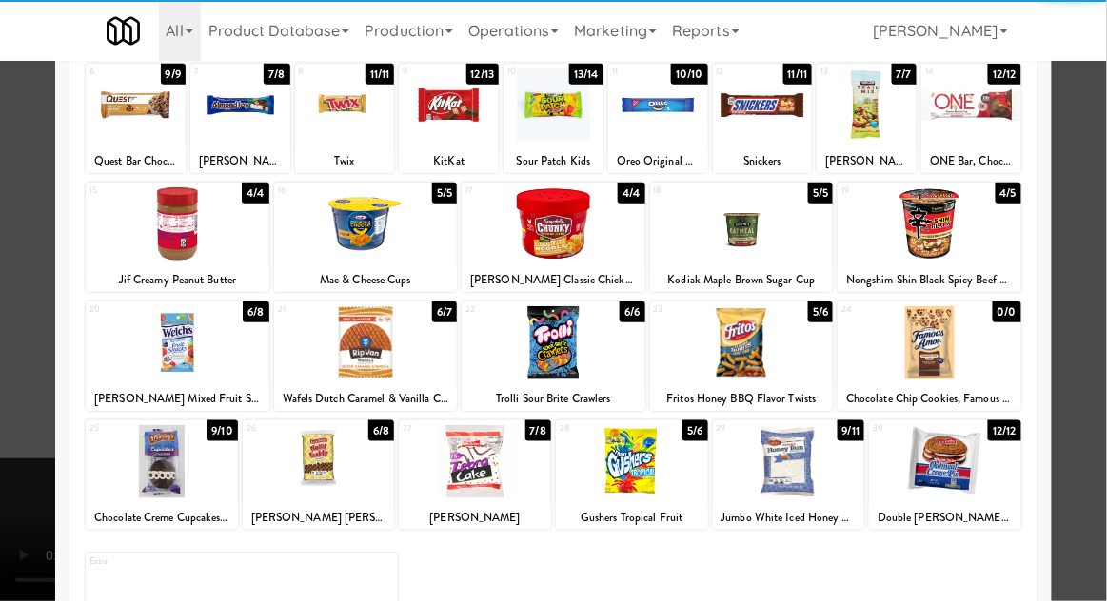
scroll to position [0, 0]
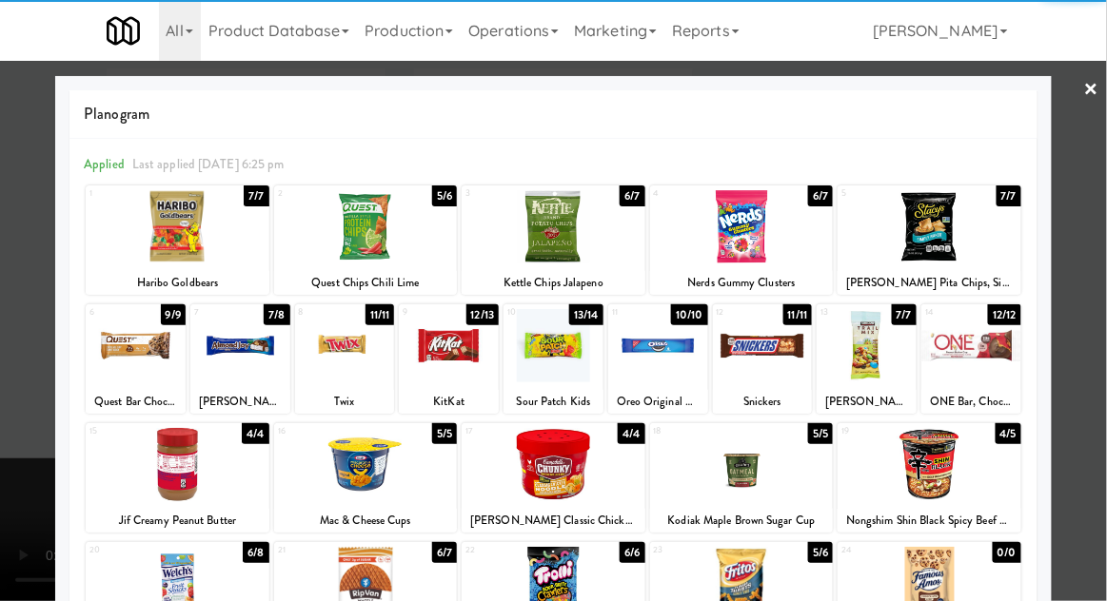
click at [853, 363] on div at bounding box center [867, 345] width 100 height 73
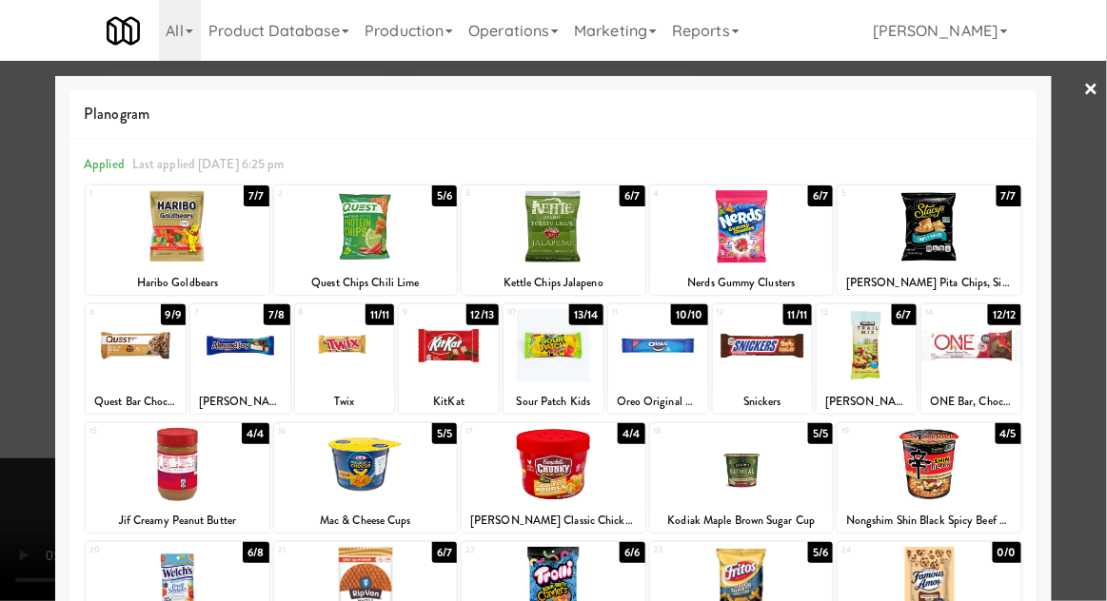
click at [1094, 237] on div at bounding box center [553, 300] width 1107 height 601
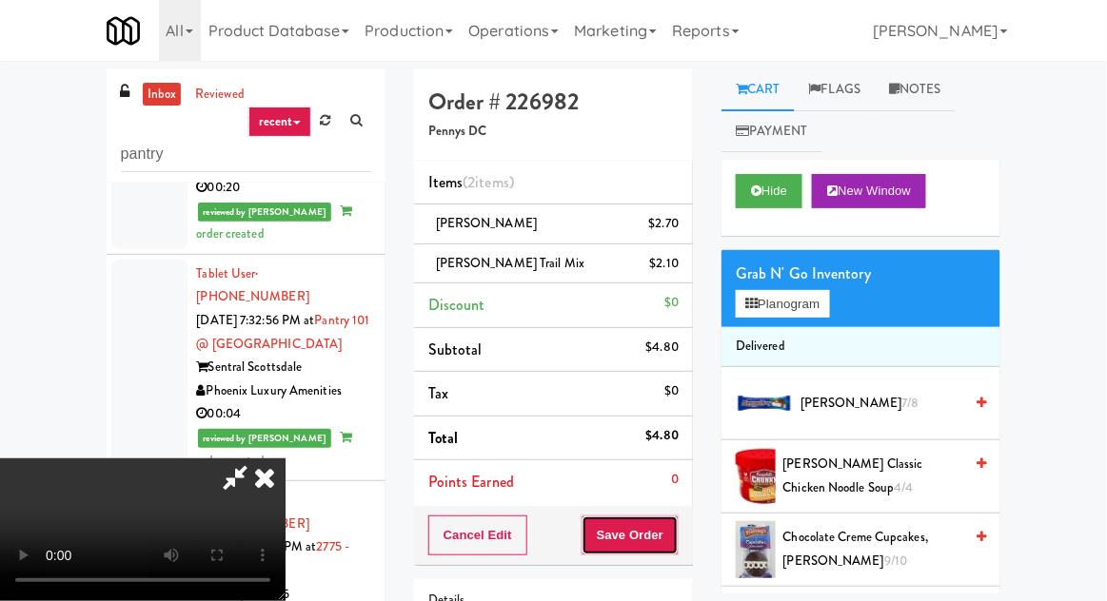
click at [672, 550] on button "Save Order" at bounding box center [629, 536] width 97 height 40
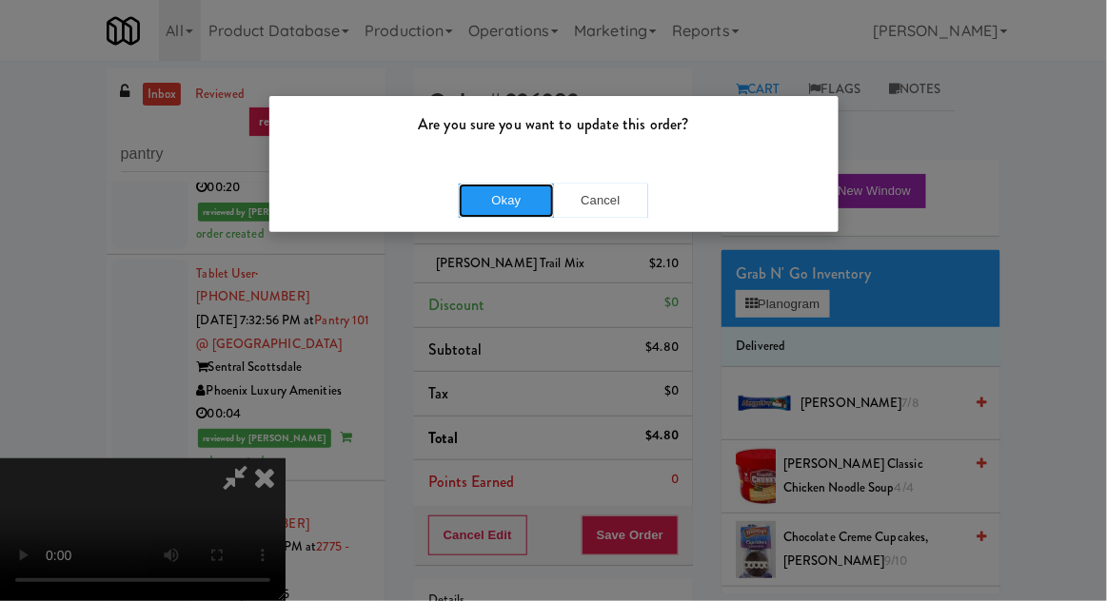
click at [511, 194] on button "Okay" at bounding box center [506, 201] width 95 height 34
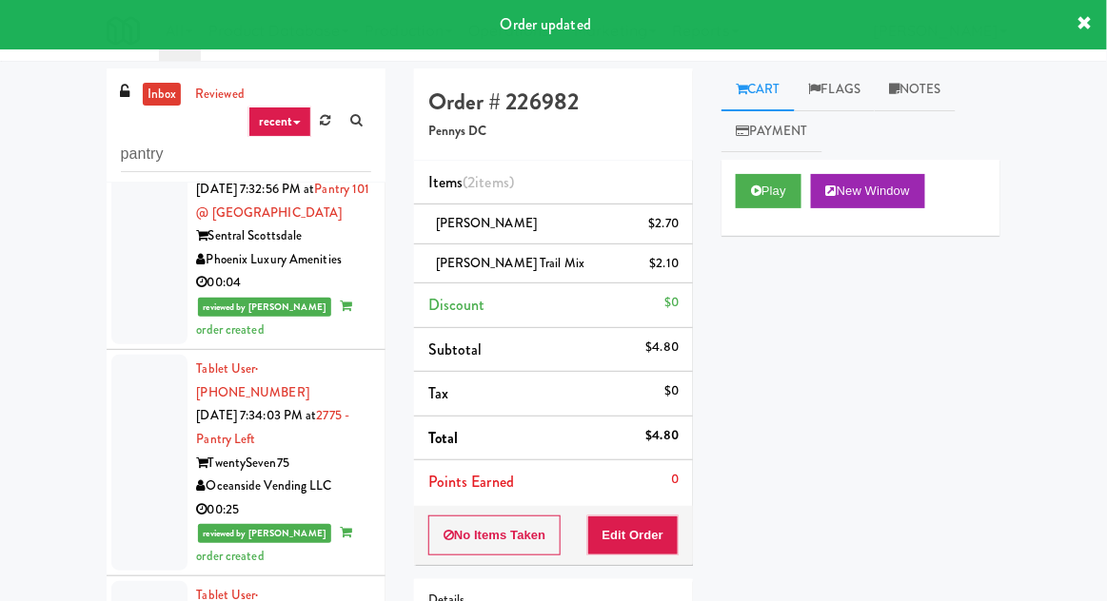
scroll to position [2970, 0]
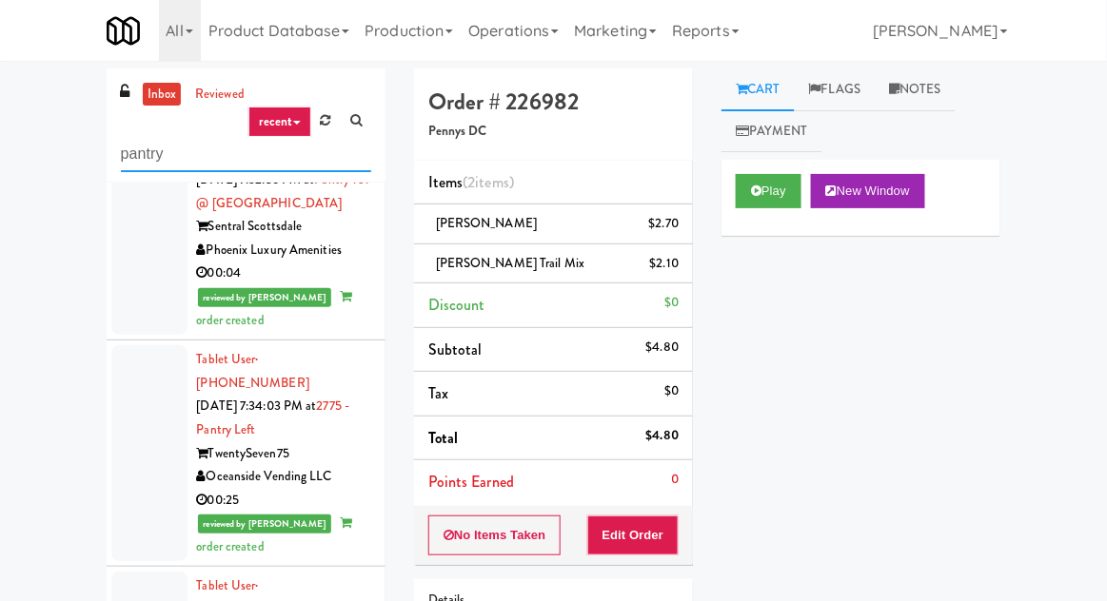
click at [170, 160] on input "pantry" at bounding box center [246, 154] width 250 height 35
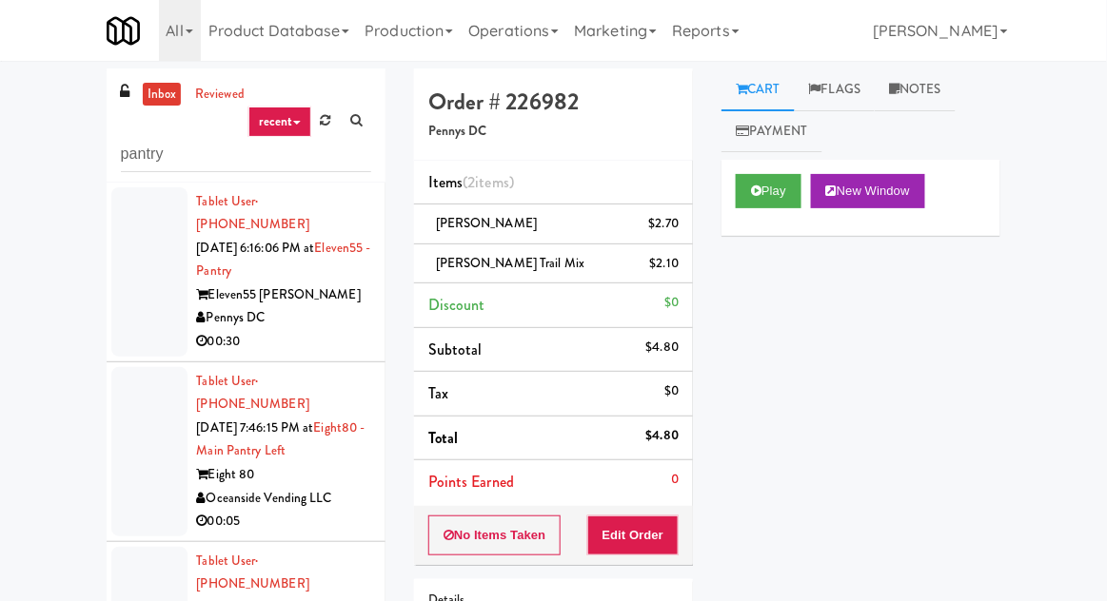
click at [145, 296] on div at bounding box center [149, 271] width 76 height 169
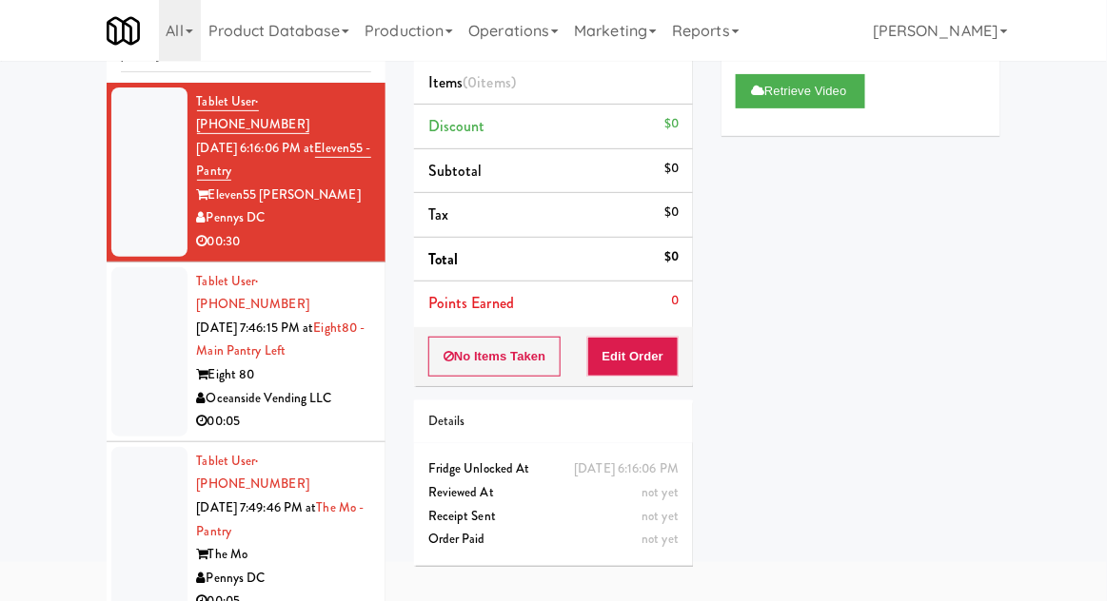
click at [160, 465] on div at bounding box center [149, 531] width 76 height 169
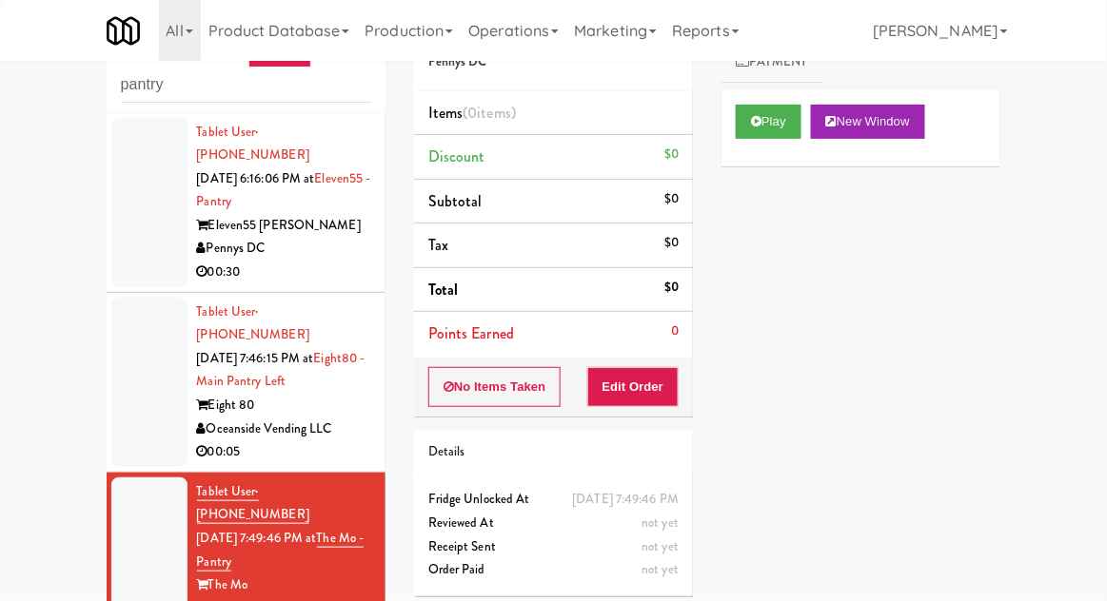
scroll to position [100, 0]
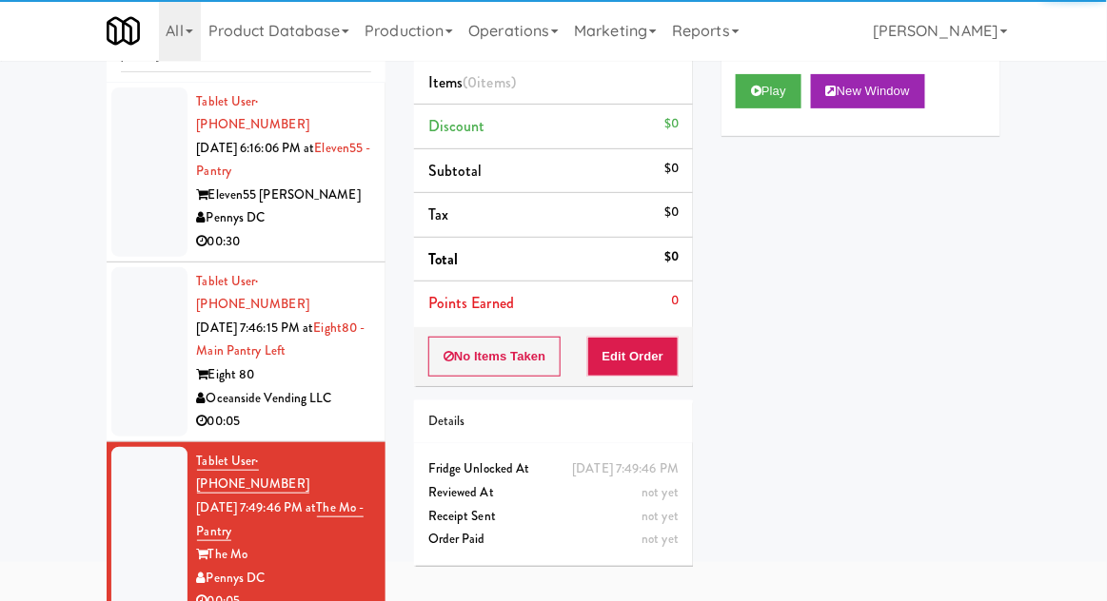
click at [148, 335] on div at bounding box center [149, 351] width 76 height 169
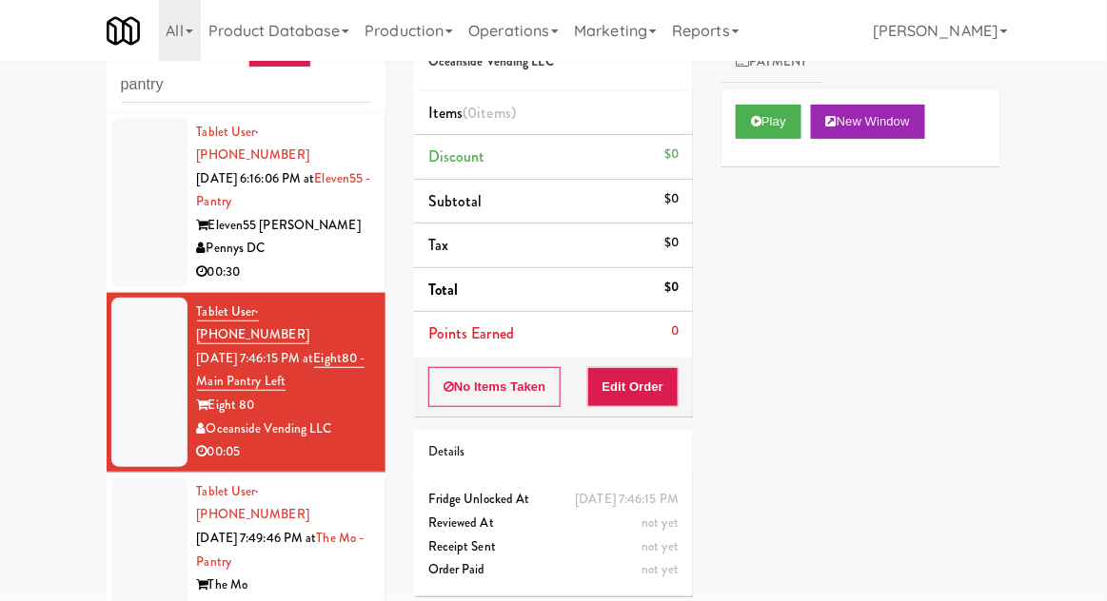
scroll to position [100, 0]
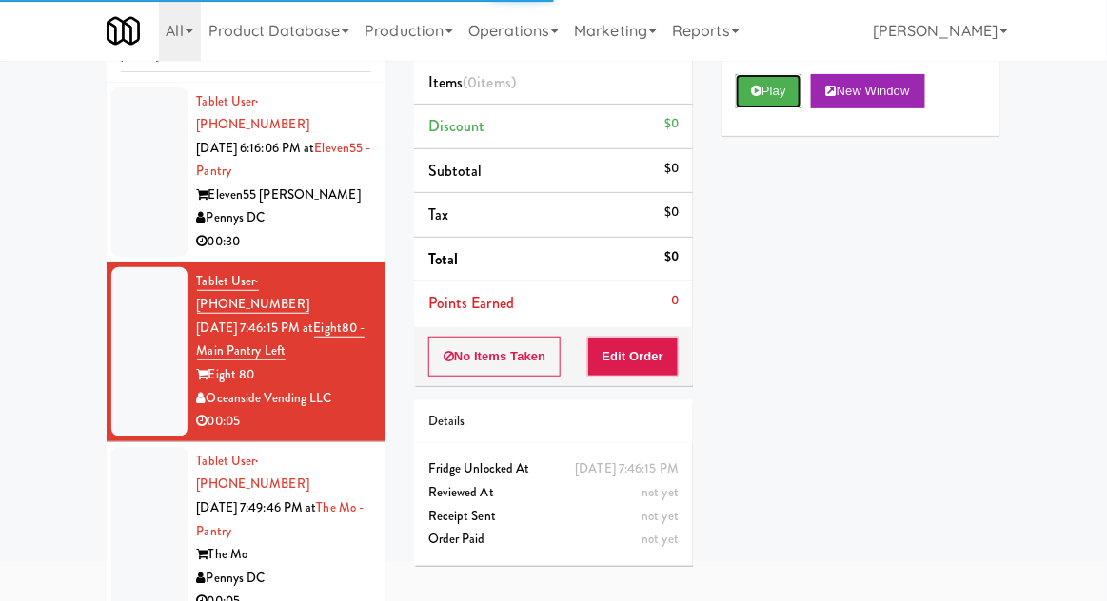
click at [771, 108] on button "Play" at bounding box center [769, 91] width 66 height 34
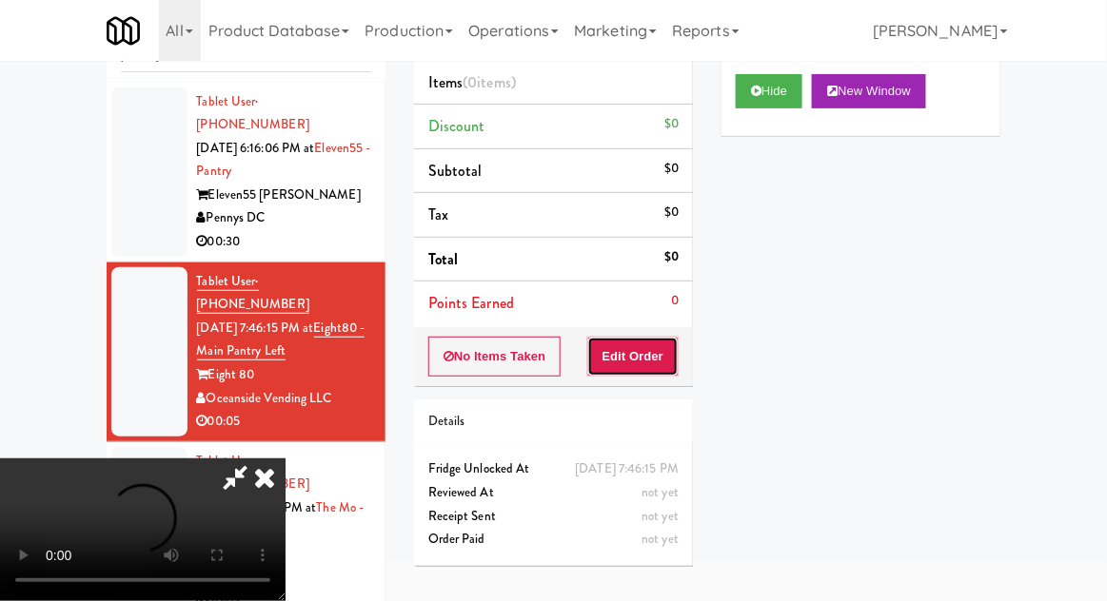
click at [673, 349] on button "Edit Order" at bounding box center [633, 357] width 92 height 40
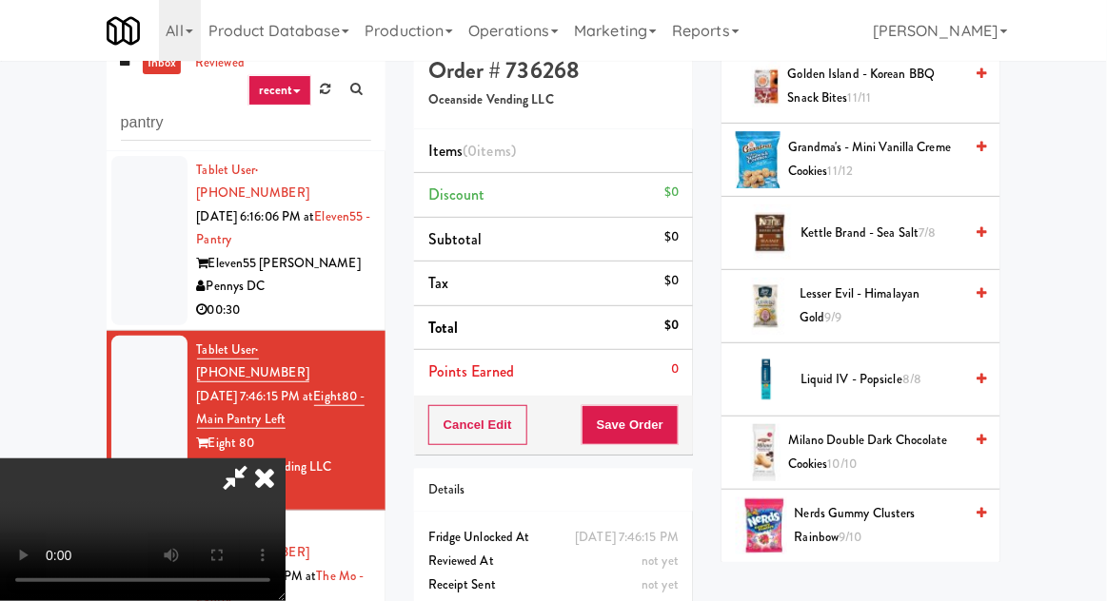
scroll to position [919, 0]
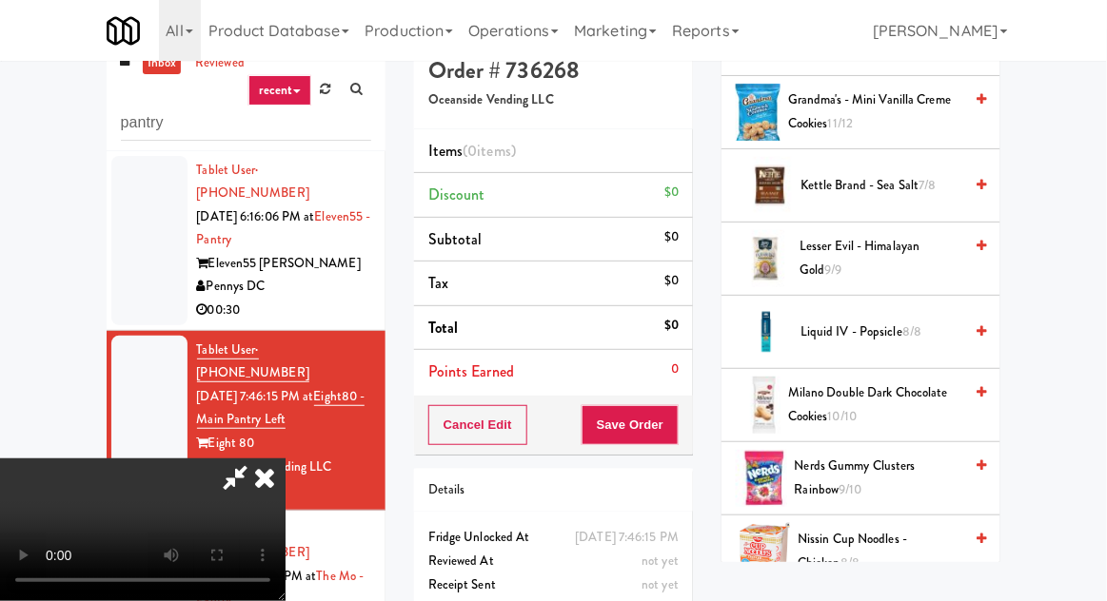
click at [961, 256] on span "Lesser Evil - Himalayan Gold 9/9" at bounding box center [880, 258] width 163 height 47
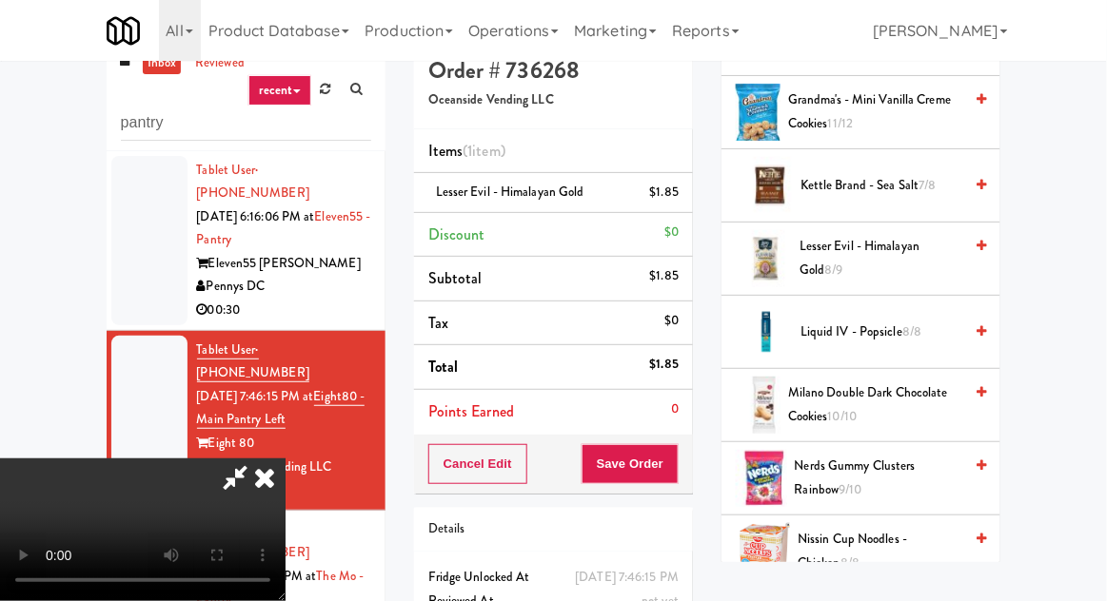
scroll to position [34, 0]
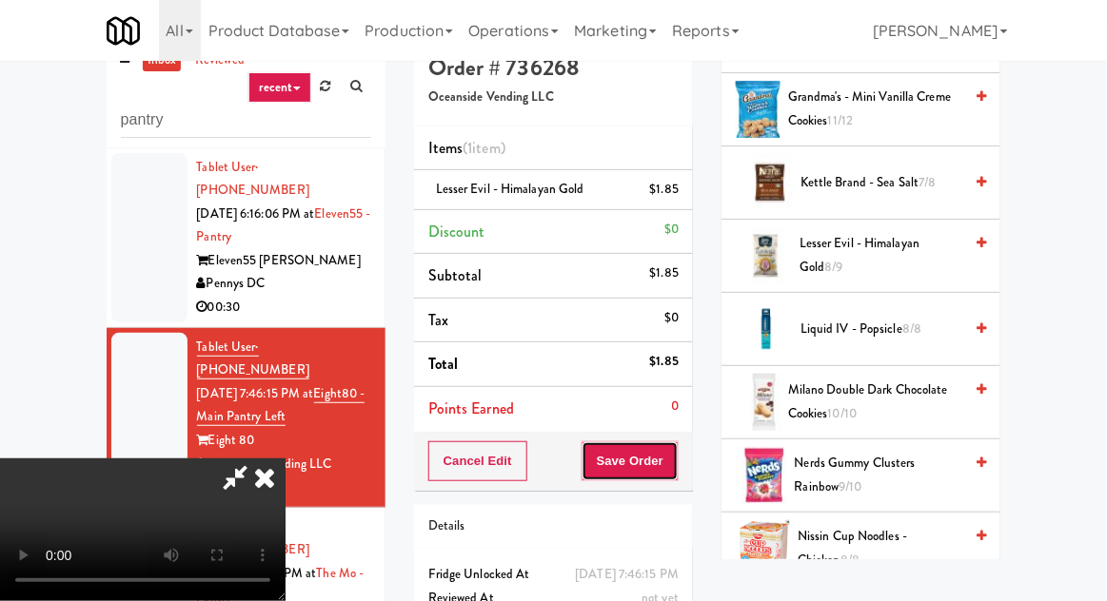
click at [675, 460] on button "Save Order" at bounding box center [629, 462] width 97 height 40
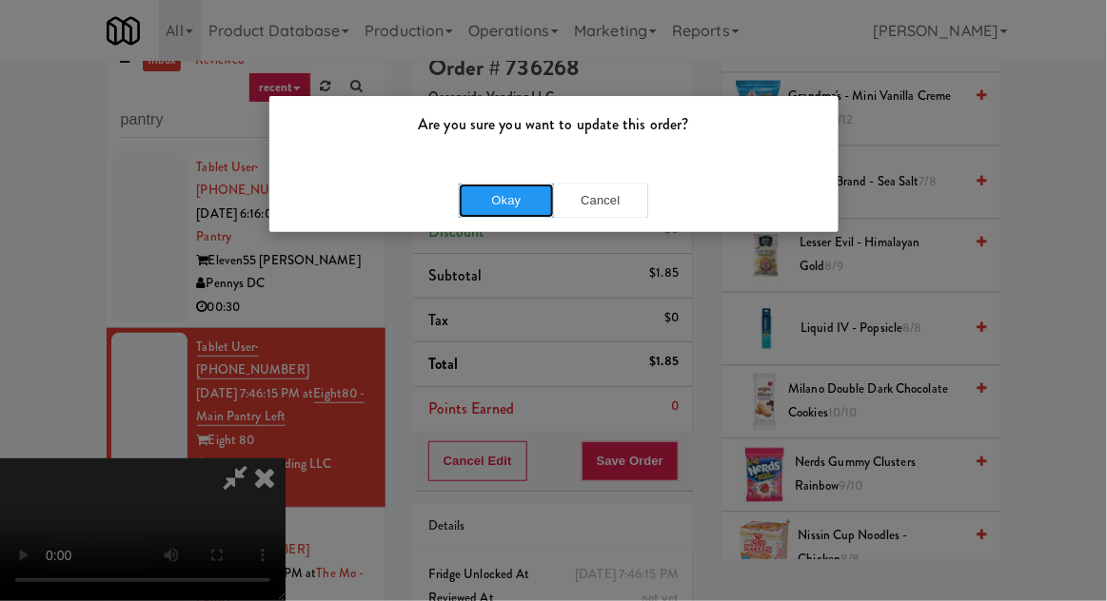
click at [473, 203] on button "Okay" at bounding box center [506, 201] width 95 height 34
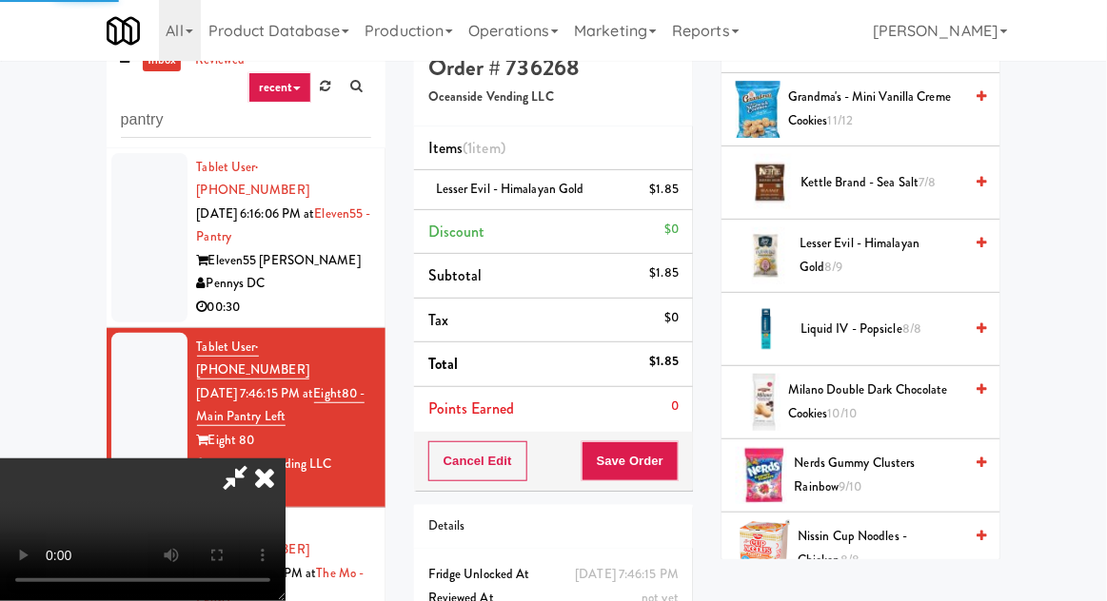
scroll to position [187, 0]
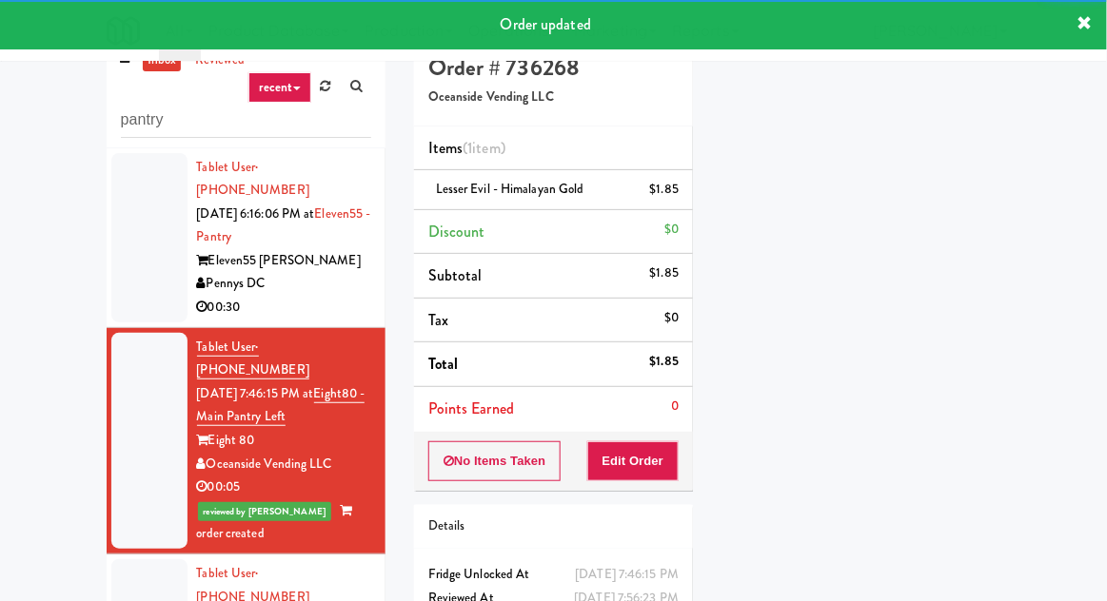
click at [158, 500] on div at bounding box center [149, 441] width 76 height 216
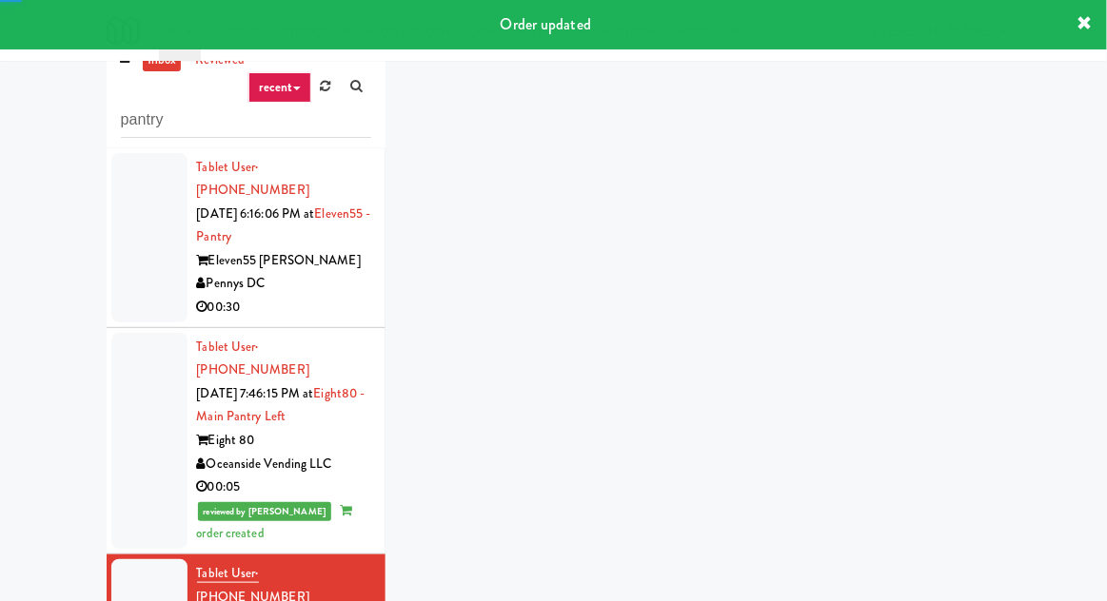
scroll to position [18, 0]
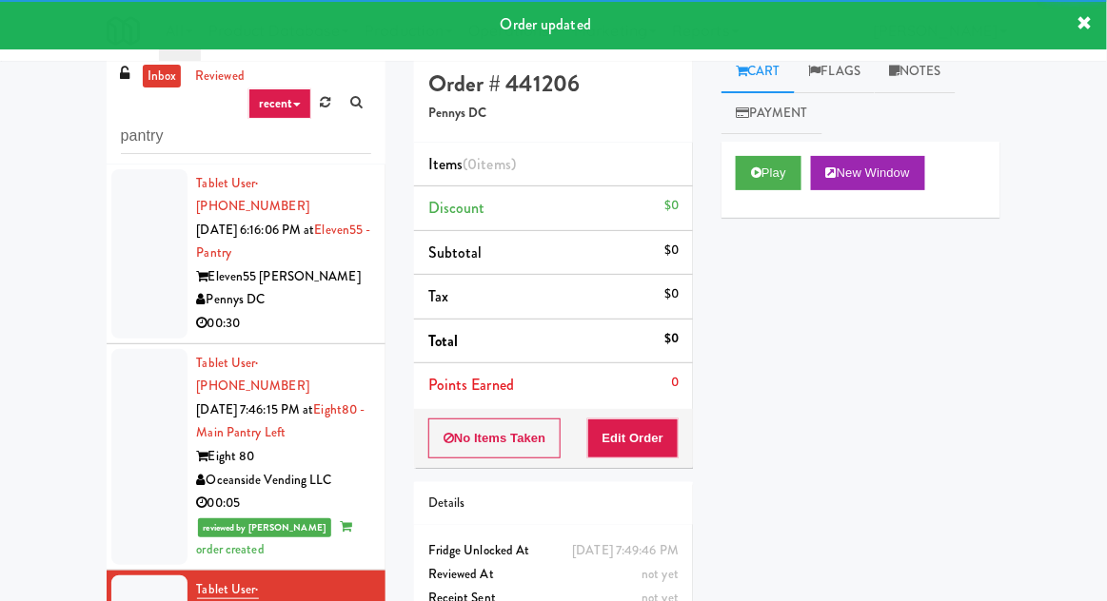
click at [782, 201] on div "Play New Window" at bounding box center [860, 180] width 279 height 76
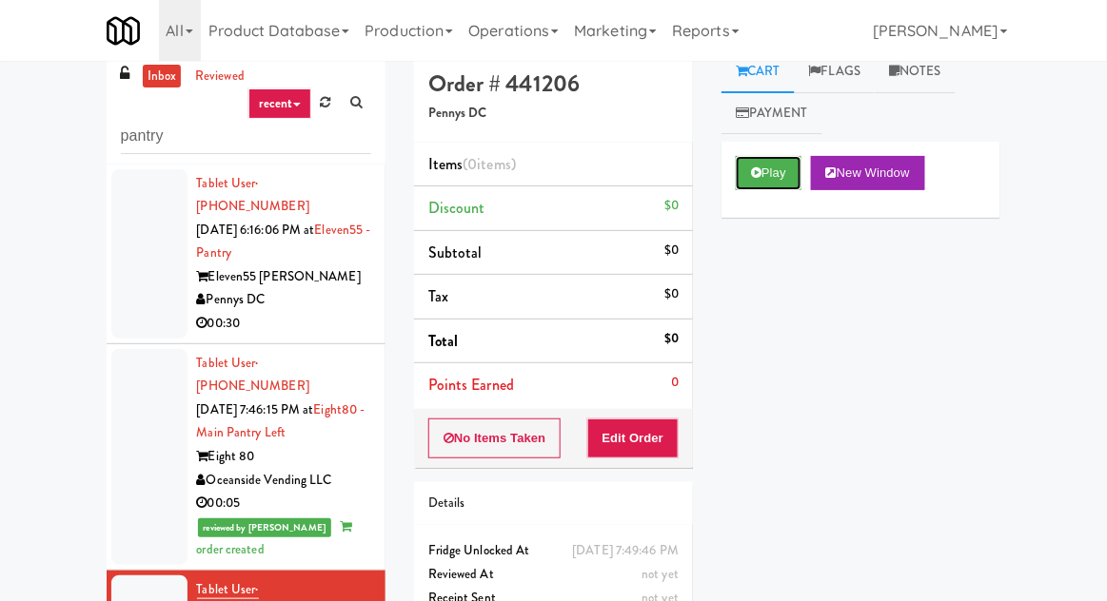
click at [798, 170] on button "Play" at bounding box center [769, 173] width 66 height 34
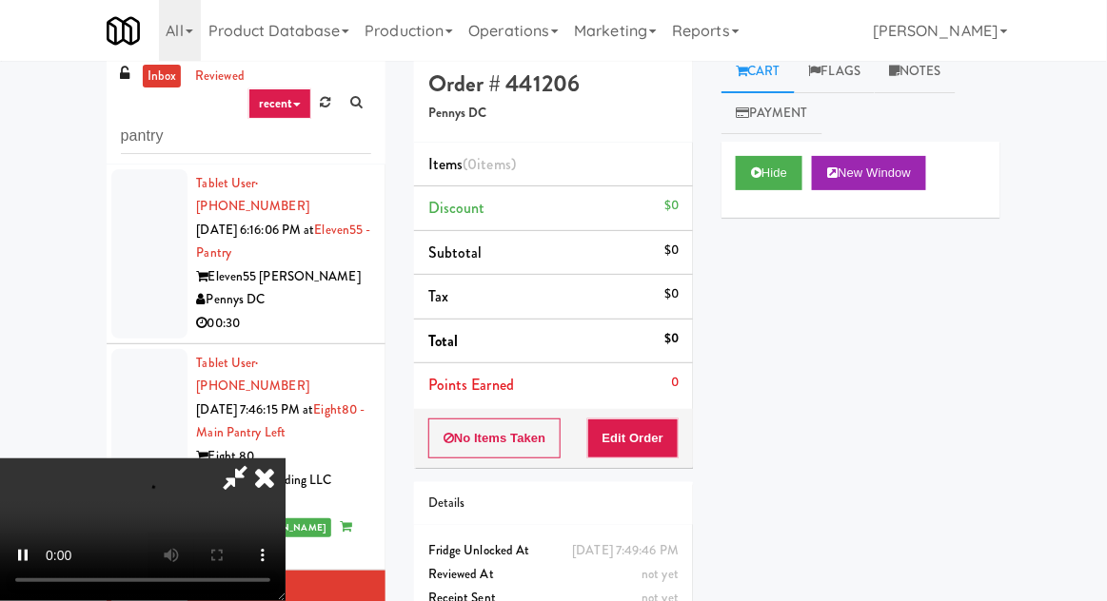
click at [683, 472] on div "Order # 441206 Pennys DC Items (0 items ) Discount $0 Subtotal $0 Tax $0 Total …" at bounding box center [553, 356] width 307 height 612
click at [666, 438] on button "Edit Order" at bounding box center [633, 439] width 92 height 40
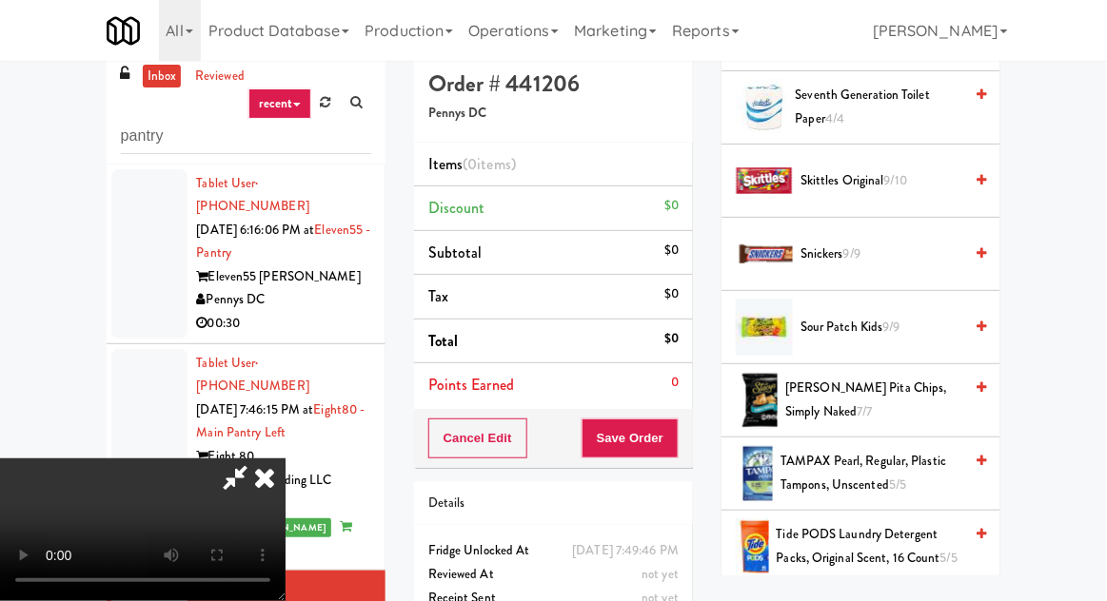
scroll to position [2109, 0]
click at [930, 383] on span "[PERSON_NAME] Pita Chips, Simply Naked 7/7" at bounding box center [873, 401] width 177 height 47
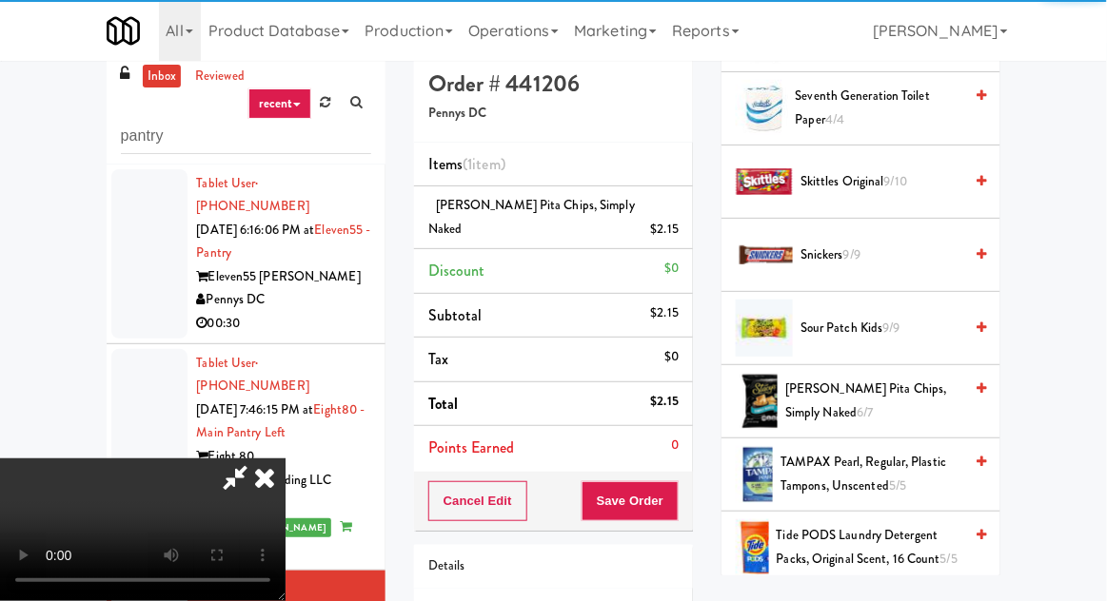
scroll to position [48, 0]
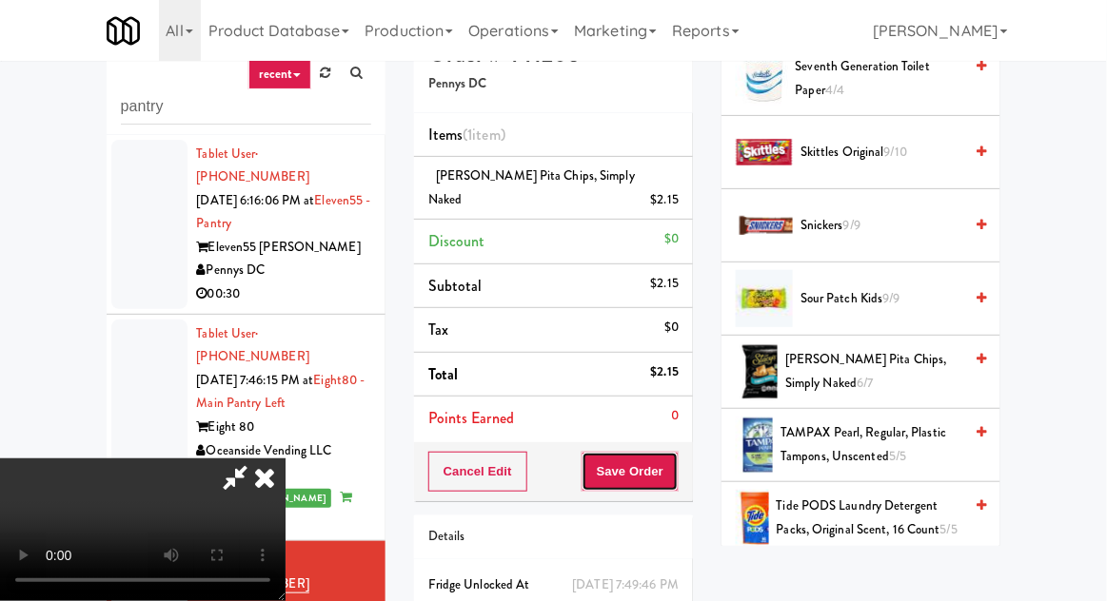
click at [674, 452] on button "Save Order" at bounding box center [629, 472] width 97 height 40
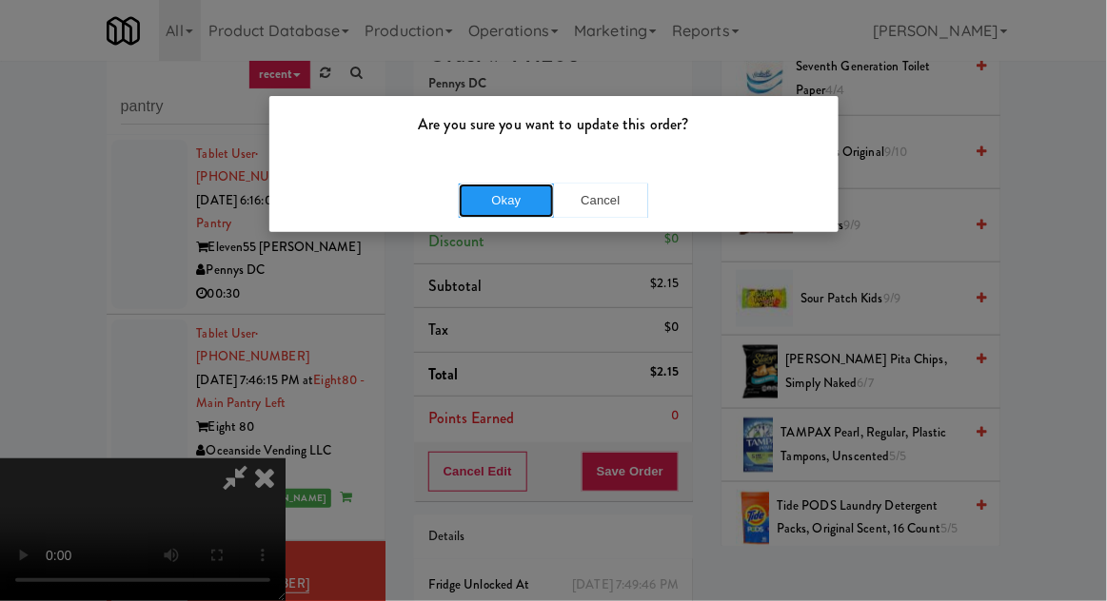
click at [517, 188] on button "Okay" at bounding box center [506, 201] width 95 height 34
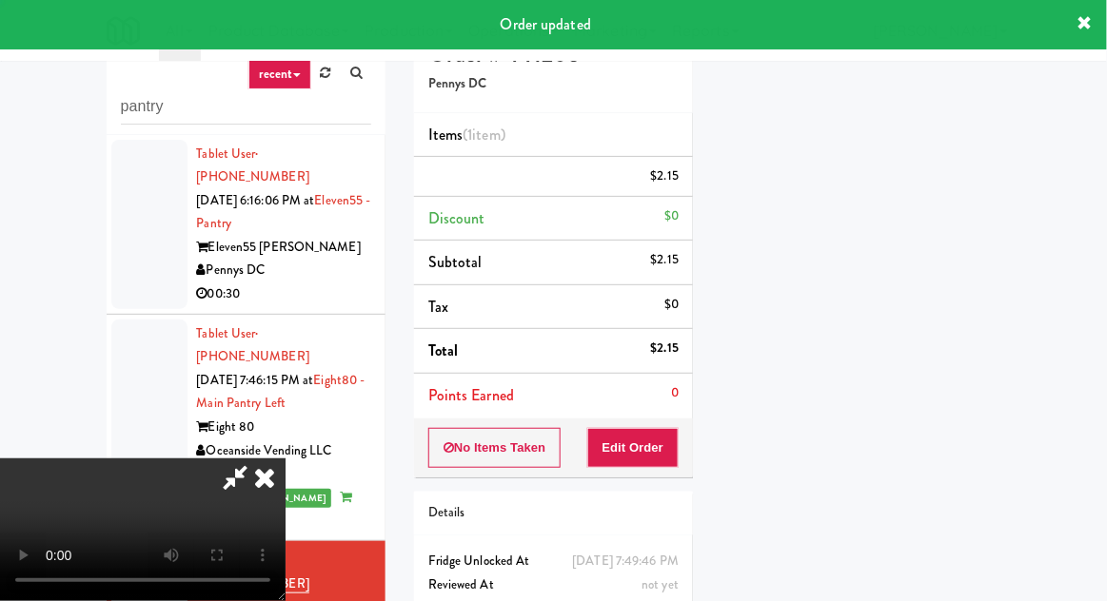
scroll to position [187, 0]
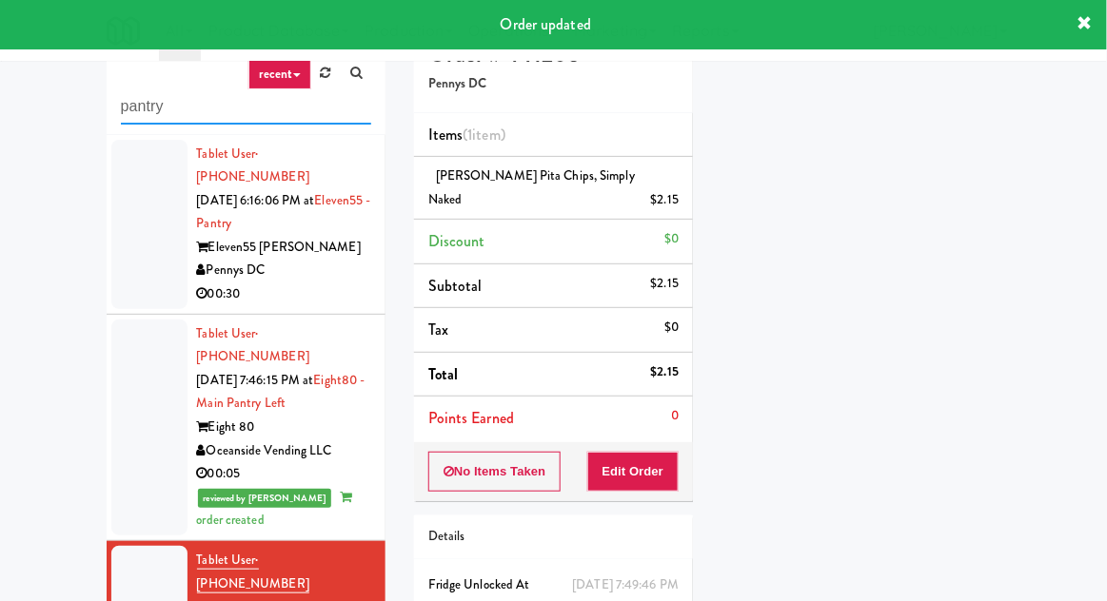
click at [176, 101] on input "pantry" at bounding box center [246, 106] width 250 height 35
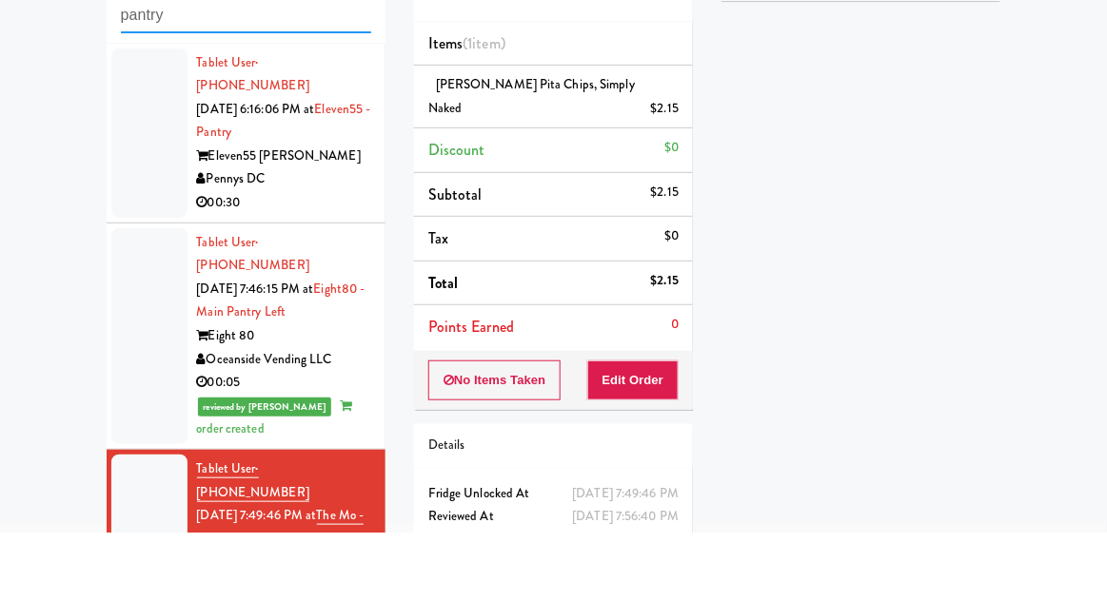
scroll to position [43, 0]
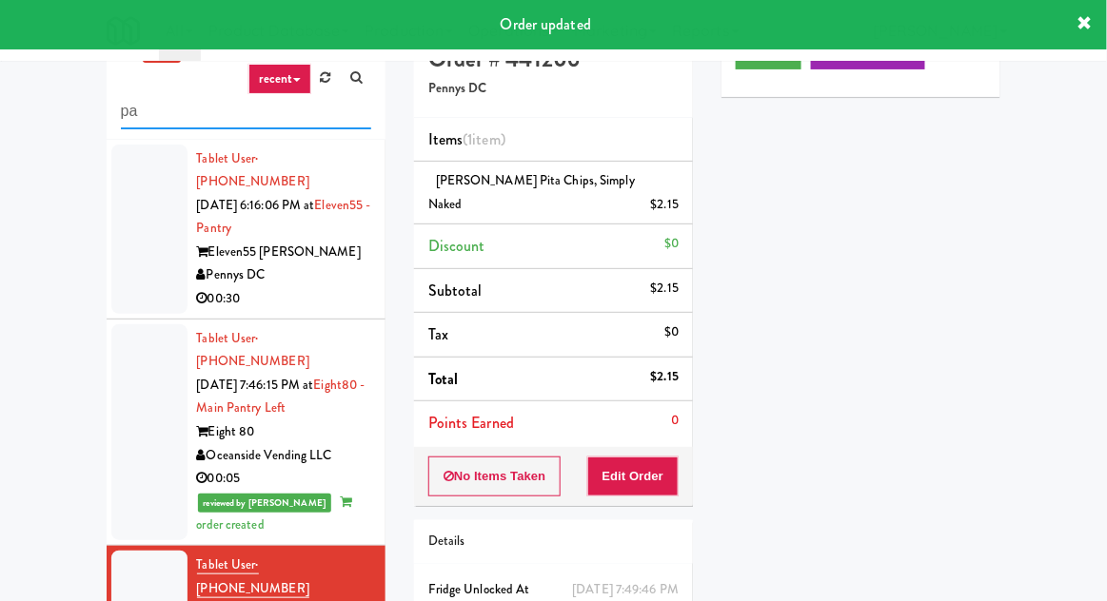
type input "p"
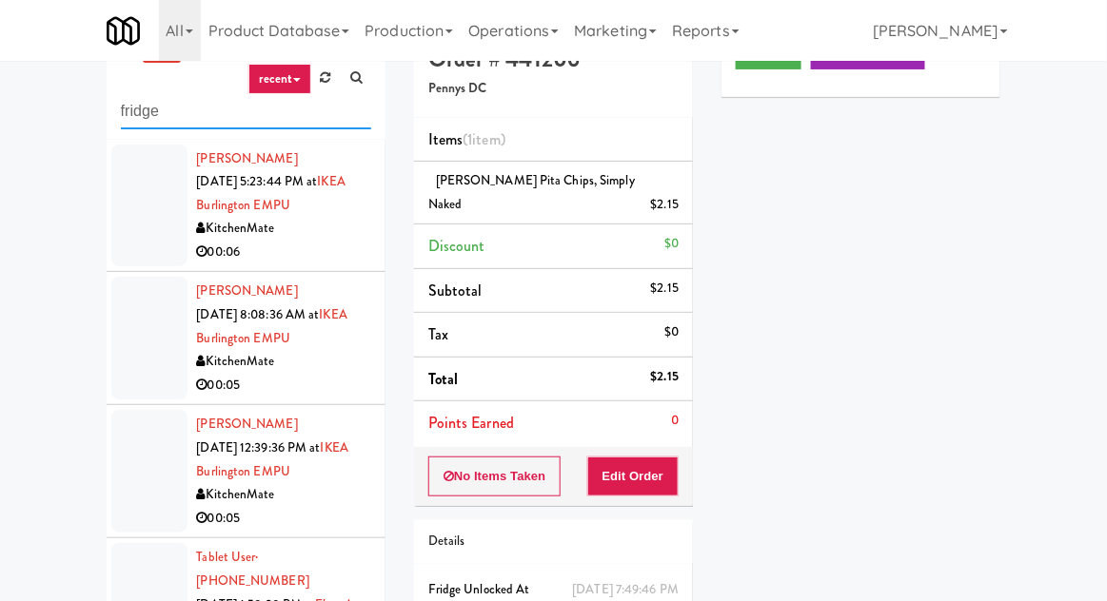
type input "fridge"
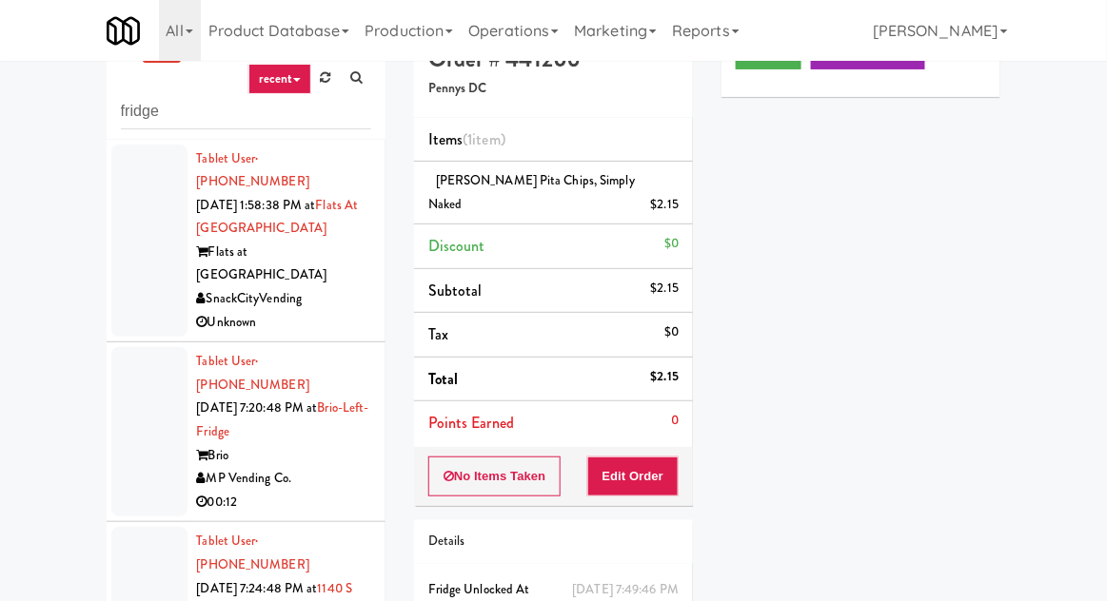
click at [110, 244] on li "Tablet User · (971) 413-0110 [DATE] 1:58:38 PM at Flats at [GEOGRAPHIC_DATA] at…" at bounding box center [246, 242] width 279 height 204
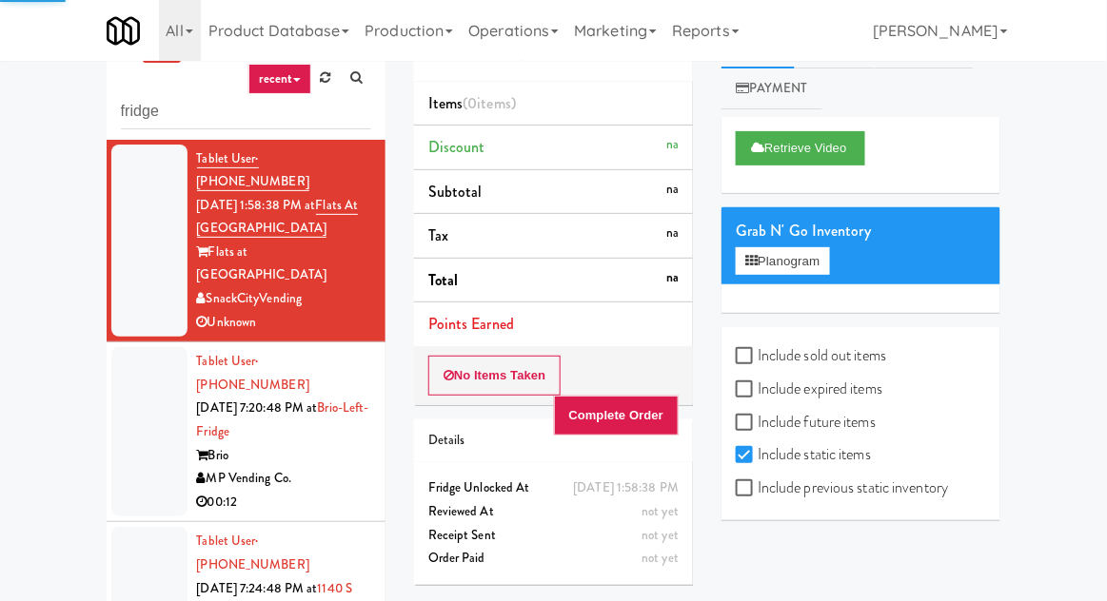
click at [149, 385] on div at bounding box center [149, 431] width 76 height 169
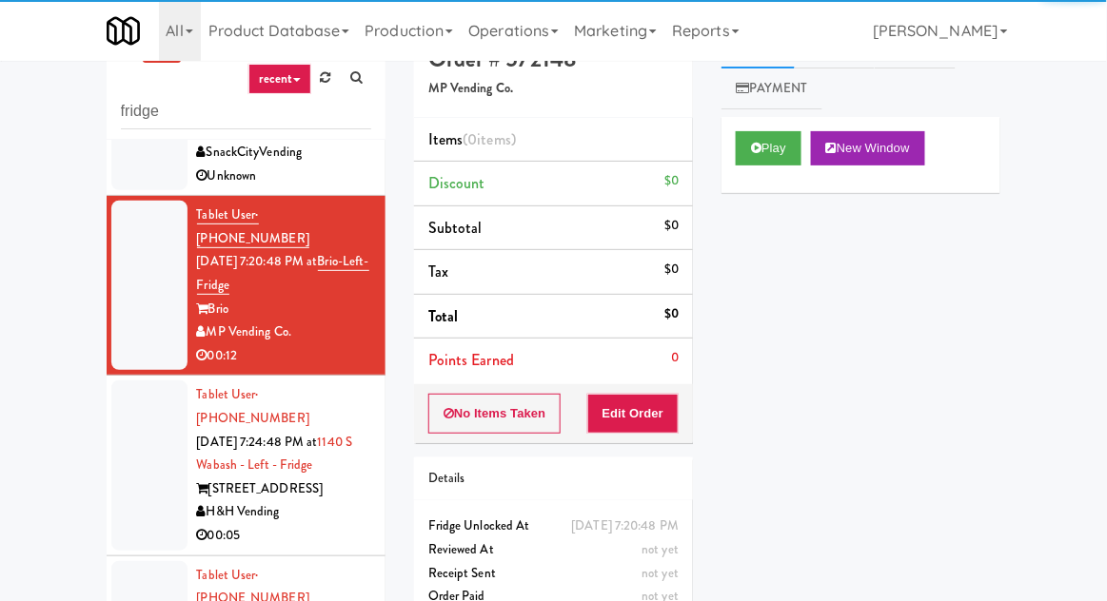
scroll to position [148, 0]
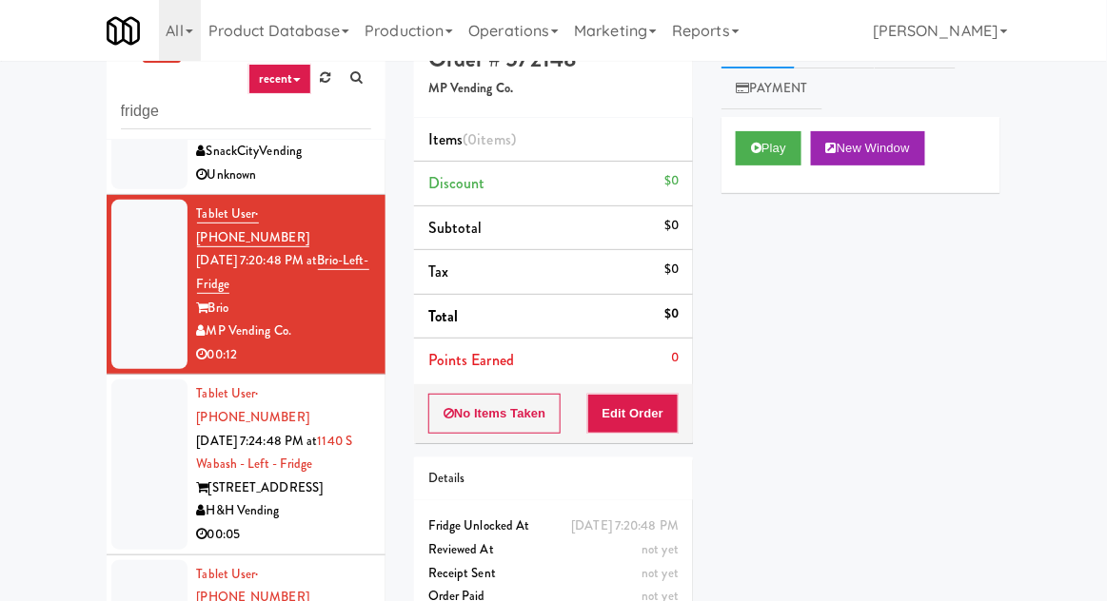
click at [750, 200] on div "Play New Window Primary Flag Clear Flag if unable to determine what was taken o…" at bounding box center [860, 474] width 279 height 714
click at [766, 133] on button "Play" at bounding box center [769, 148] width 66 height 34
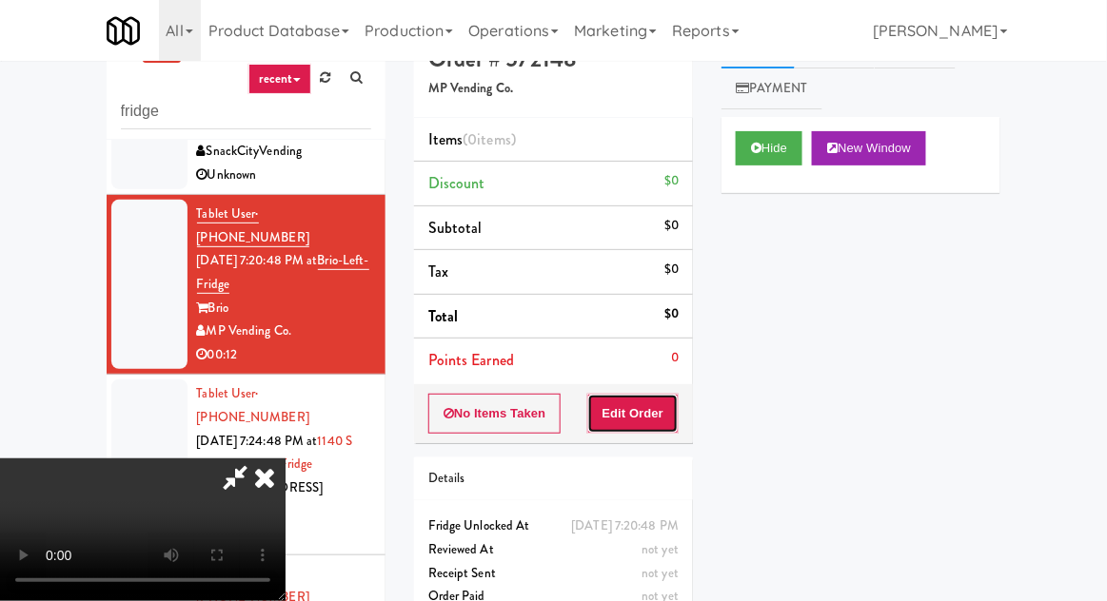
click at [670, 403] on button "Edit Order" at bounding box center [633, 414] width 92 height 40
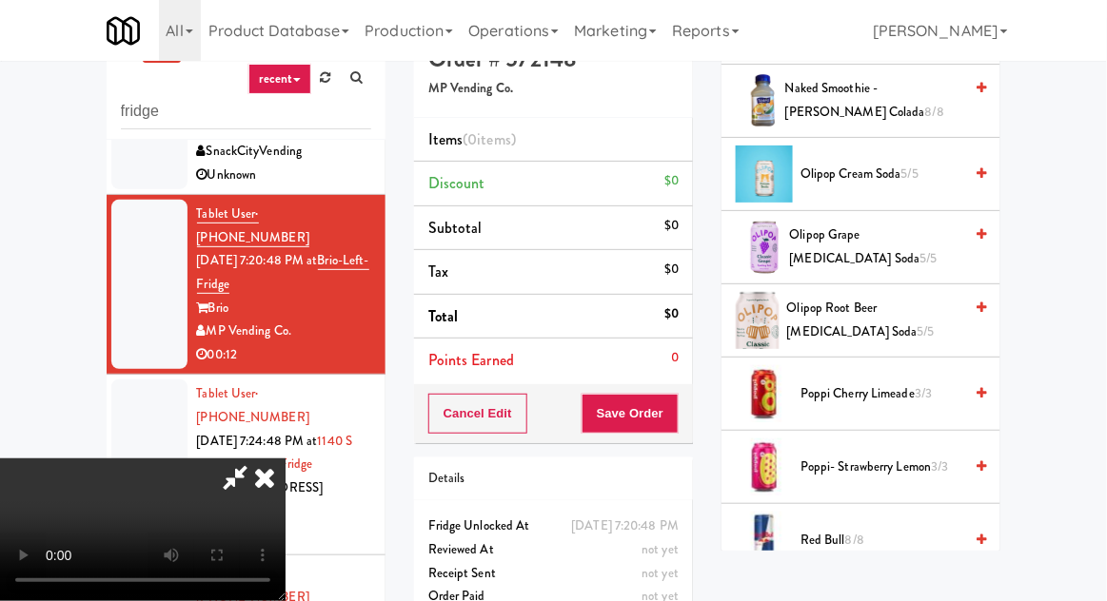
scroll to position [1654, 0]
click at [902, 384] on span "Poppi Cherry Limeade 3/3" at bounding box center [881, 393] width 162 height 24
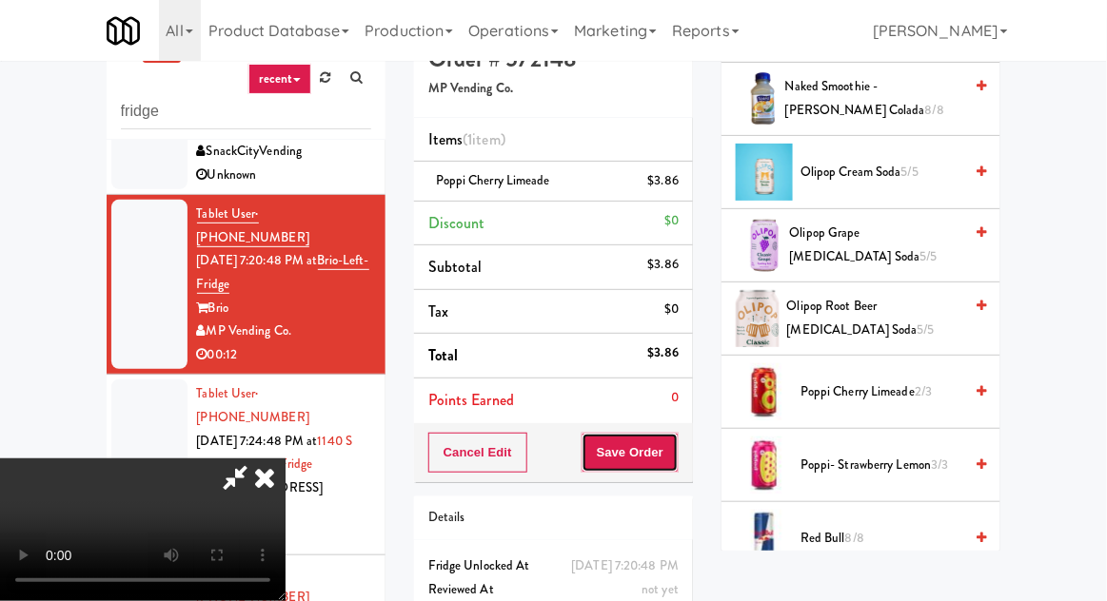
click at [677, 452] on button "Save Order" at bounding box center [629, 453] width 97 height 40
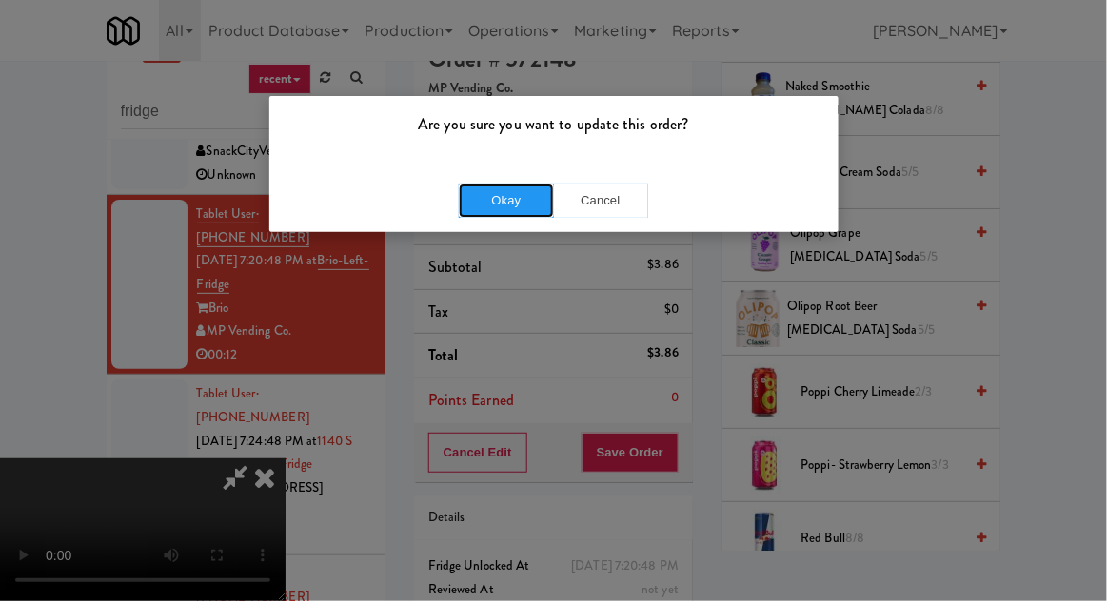
click at [501, 184] on button "Okay" at bounding box center [506, 201] width 95 height 34
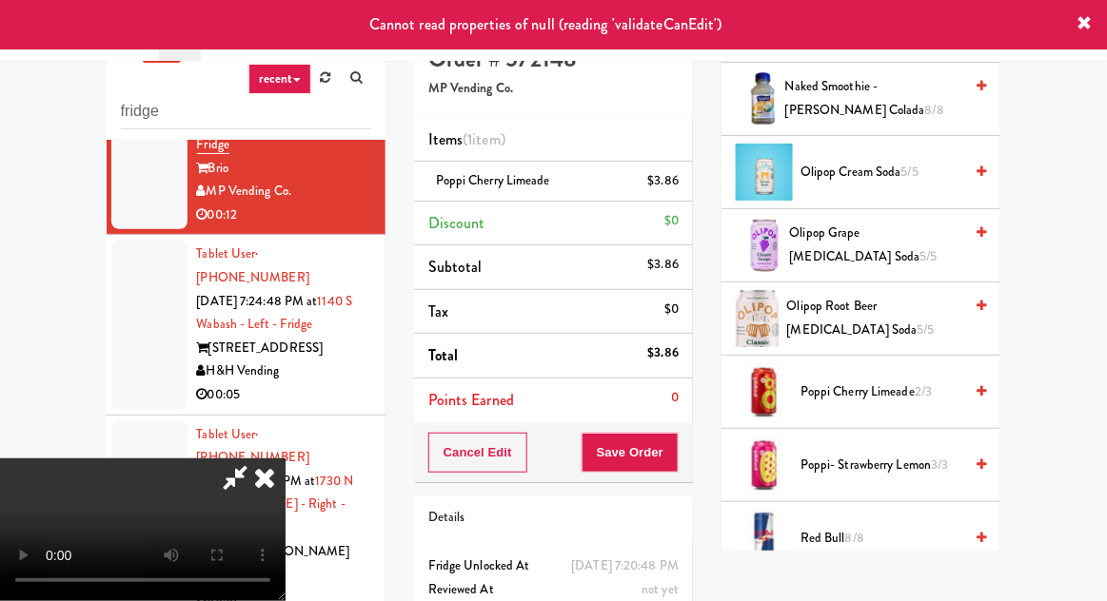
scroll to position [289, 0]
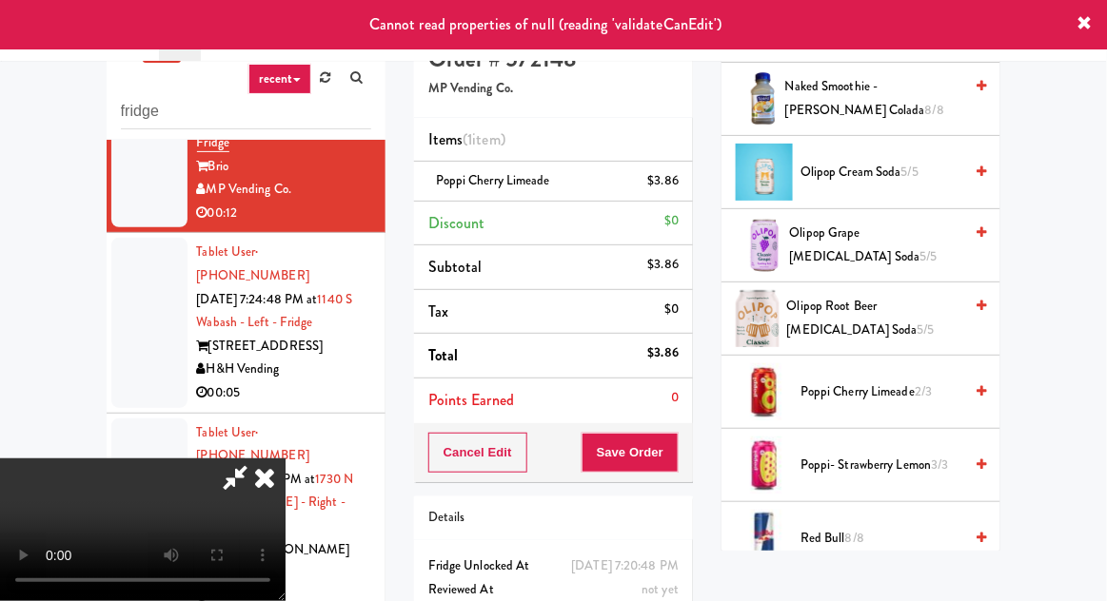
click at [143, 238] on div at bounding box center [149, 322] width 76 height 169
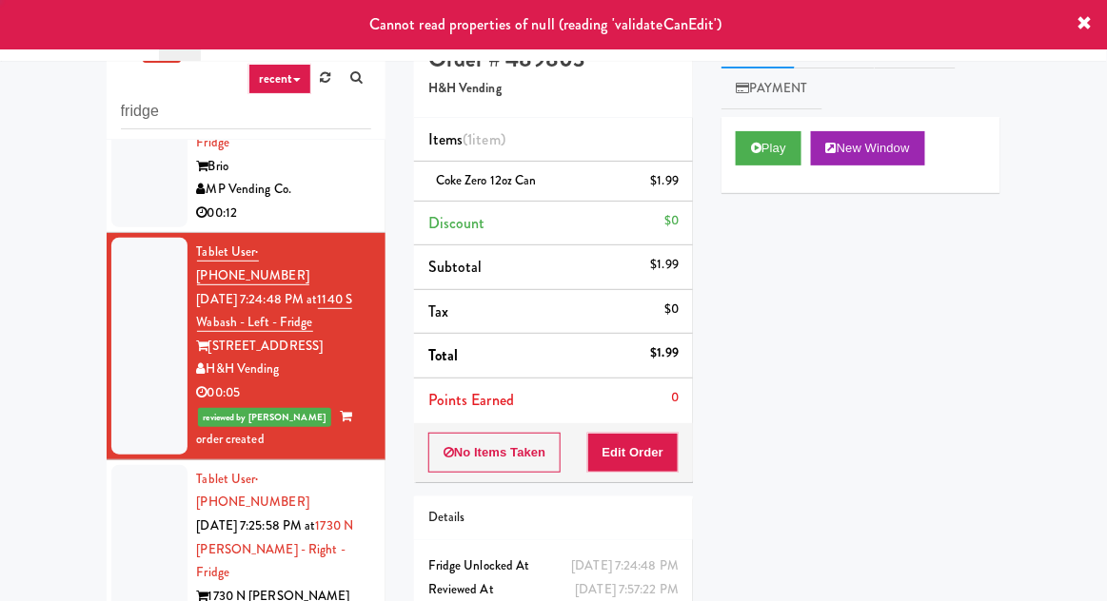
click at [129, 152] on div at bounding box center [149, 142] width 76 height 169
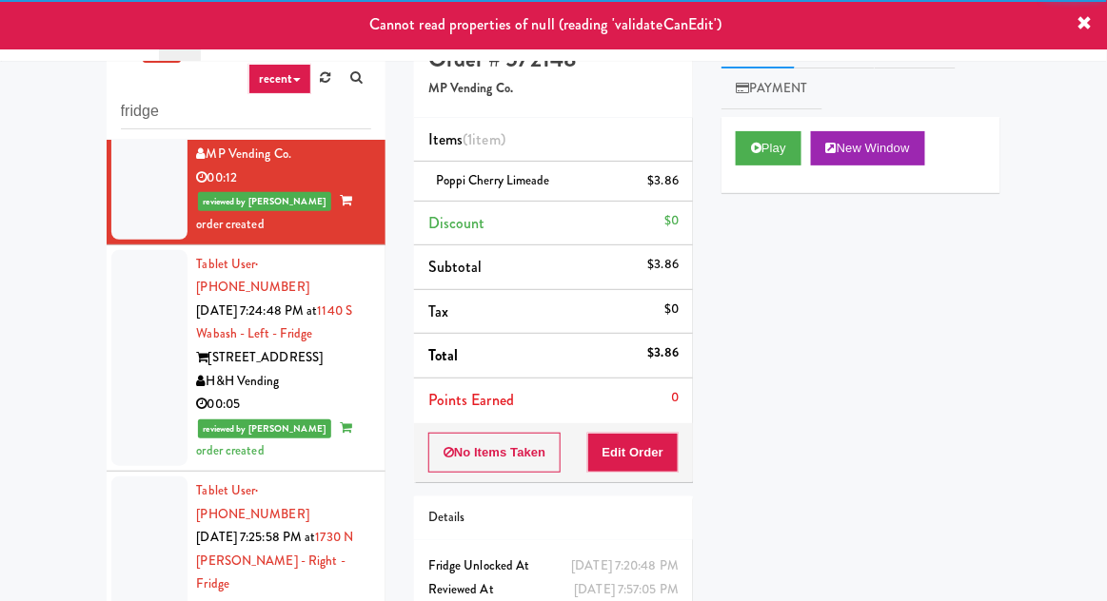
click at [150, 477] on div at bounding box center [149, 573] width 76 height 193
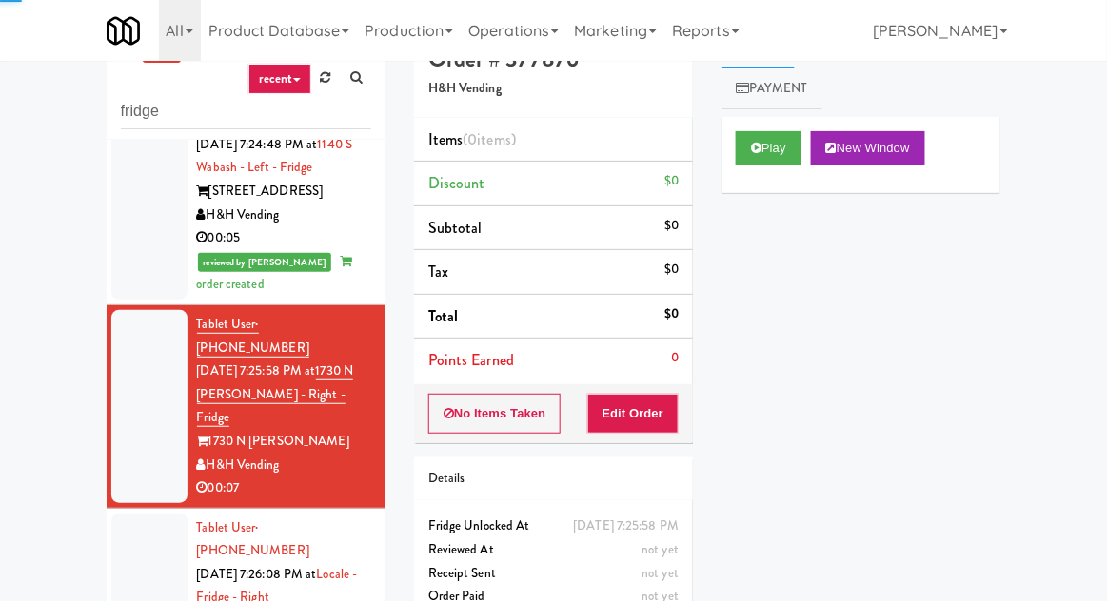
click at [142, 514] on div at bounding box center [149, 598] width 76 height 169
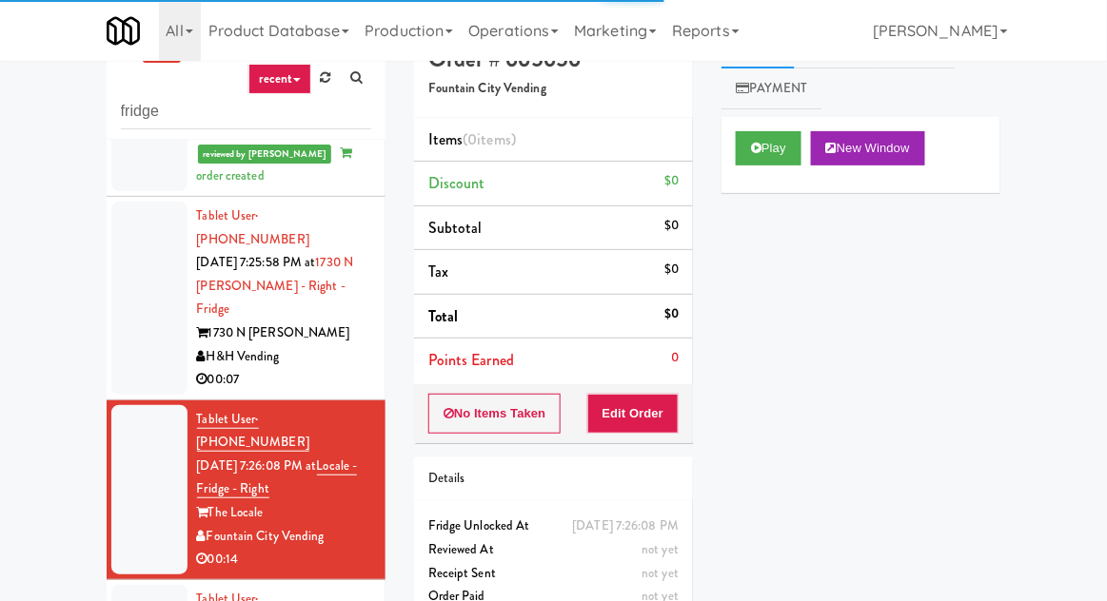
scroll to position [604, 0]
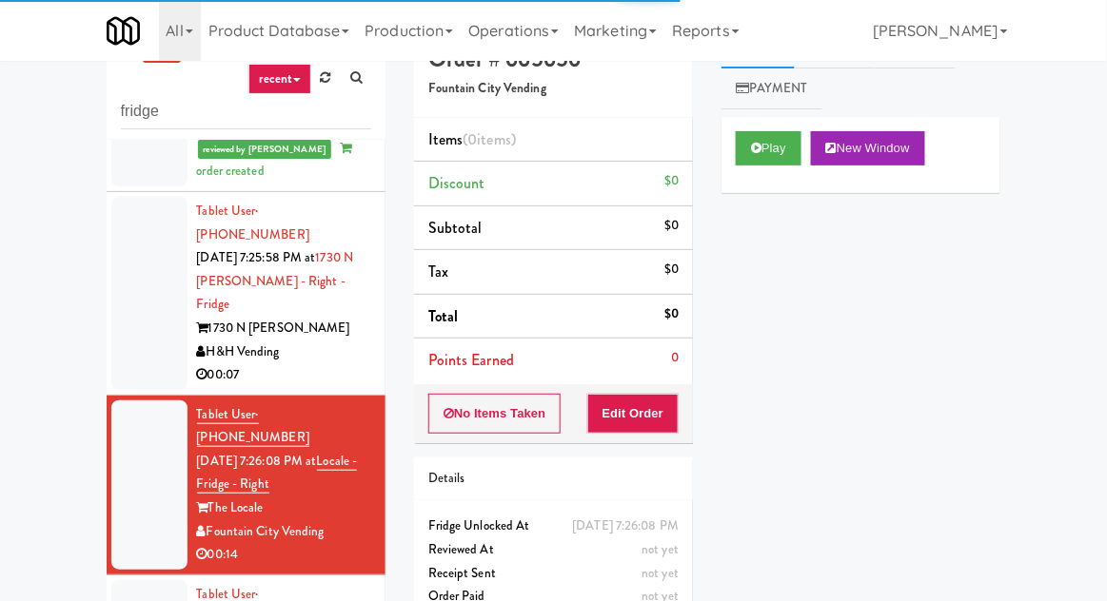
click at [147, 219] on div at bounding box center [149, 293] width 76 height 193
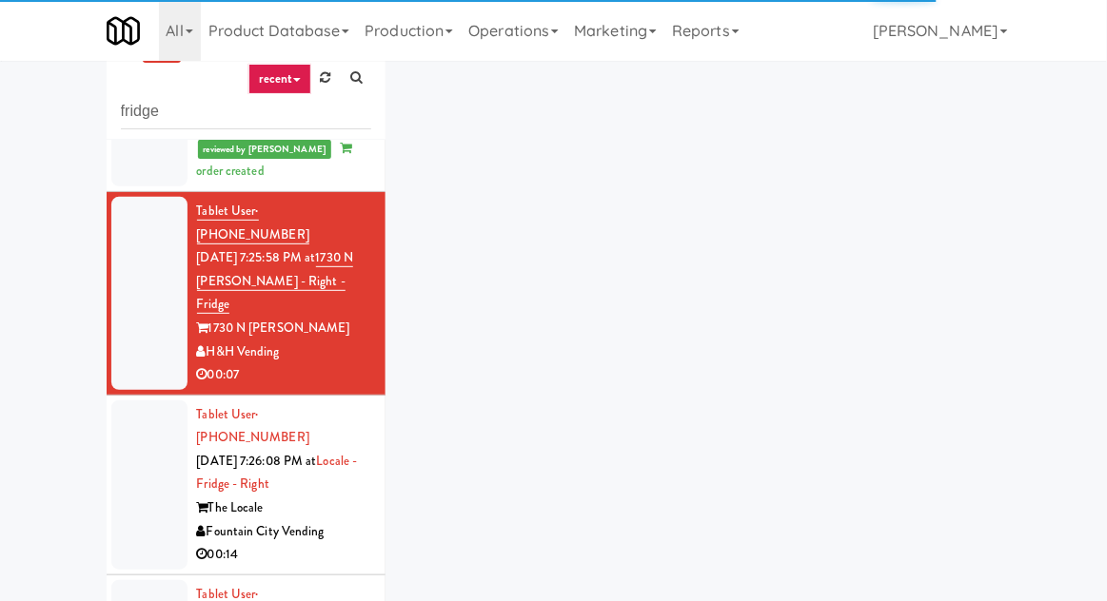
click at [162, 401] on div at bounding box center [149, 485] width 76 height 169
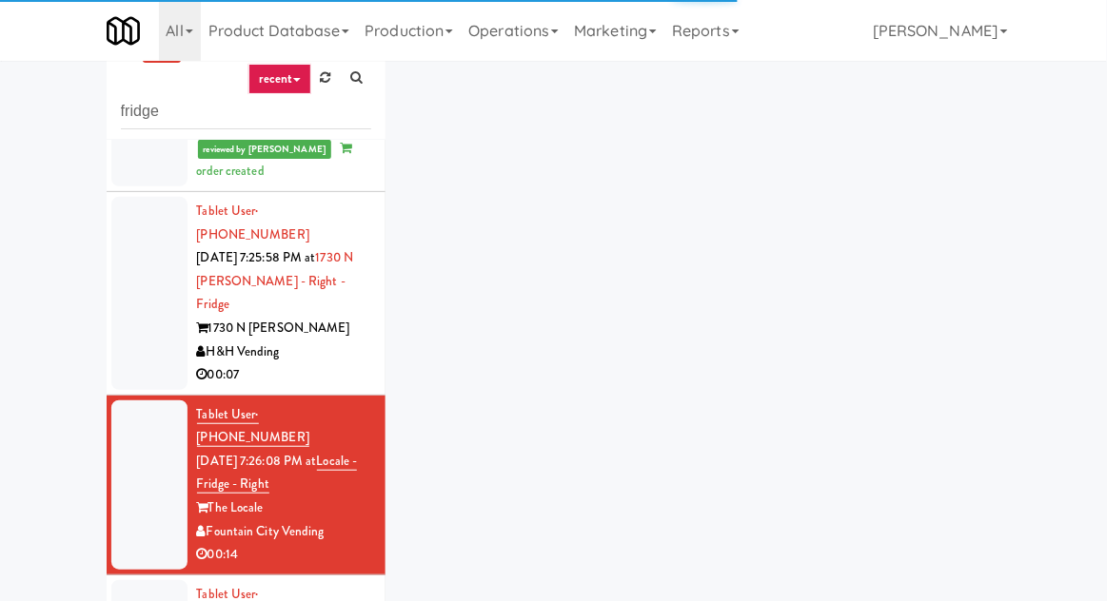
click at [155, 223] on div at bounding box center [149, 293] width 76 height 193
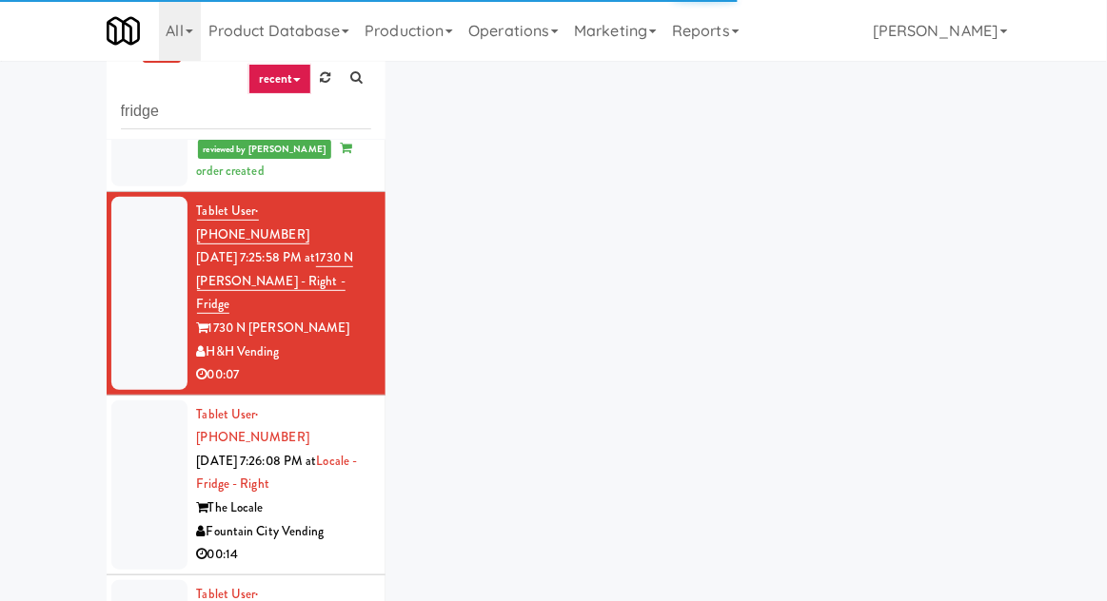
click at [160, 401] on div at bounding box center [149, 485] width 76 height 169
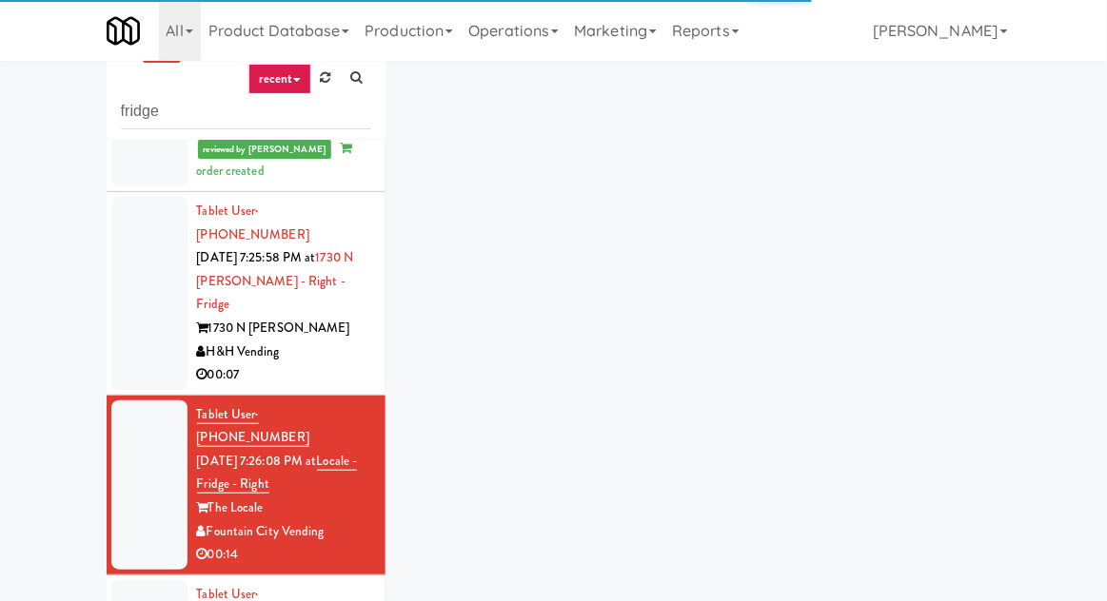
click at [149, 226] on div at bounding box center [149, 293] width 76 height 193
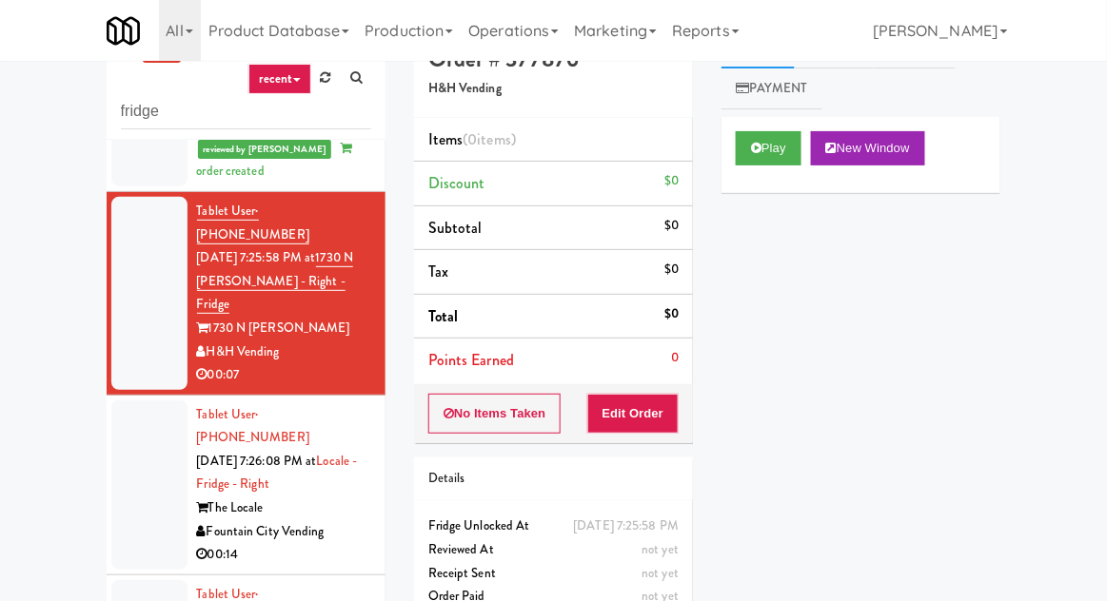
click at [148, 401] on div at bounding box center [149, 485] width 76 height 169
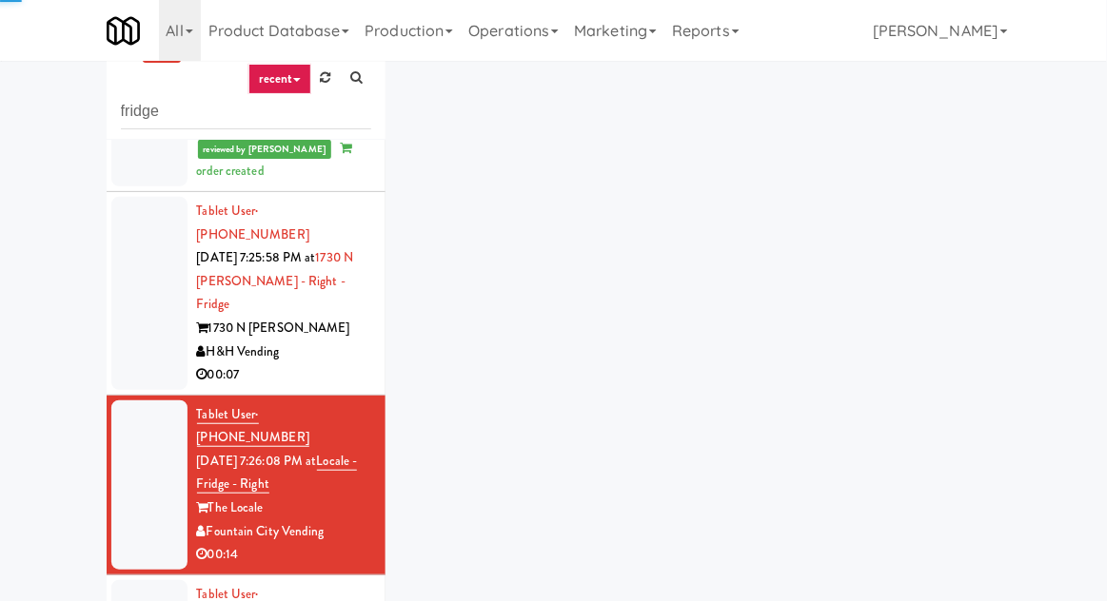
click at [134, 206] on div at bounding box center [149, 293] width 76 height 193
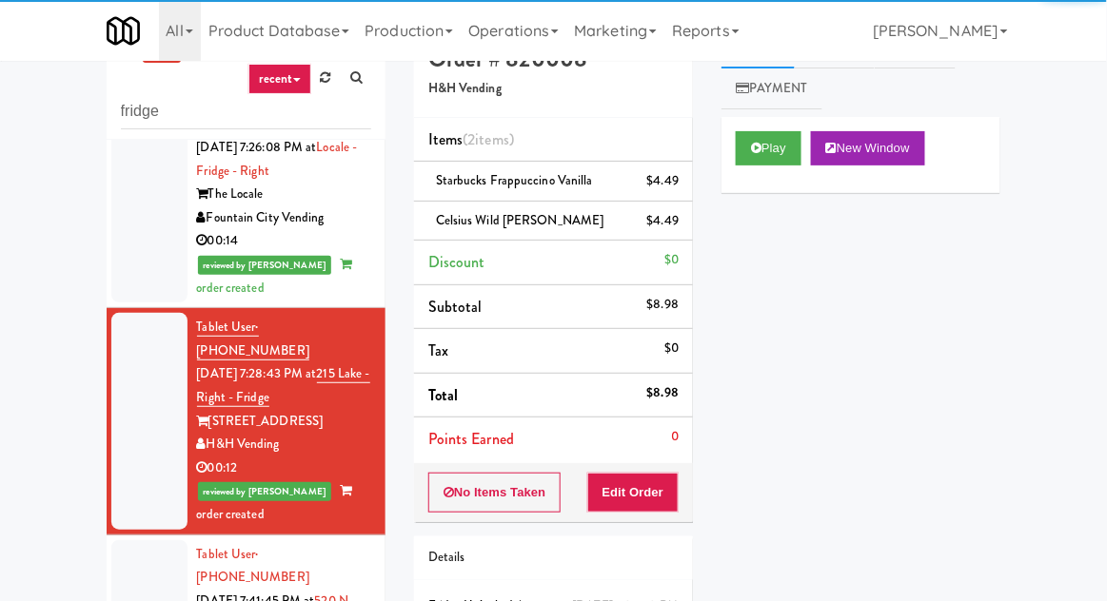
scroll to position [1049, 0]
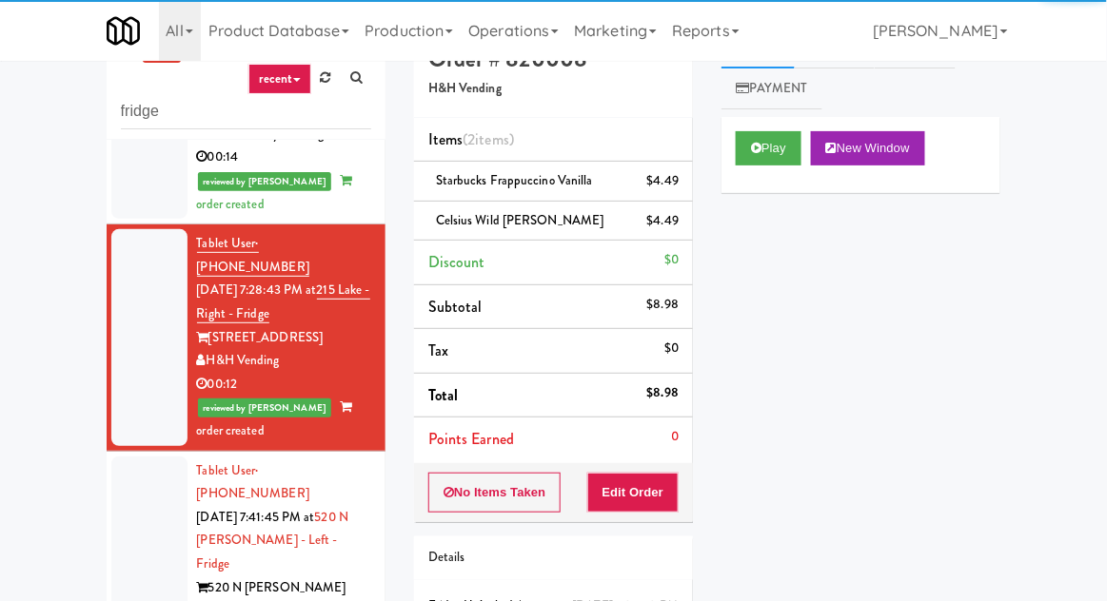
click at [159, 457] on div at bounding box center [149, 553] width 76 height 193
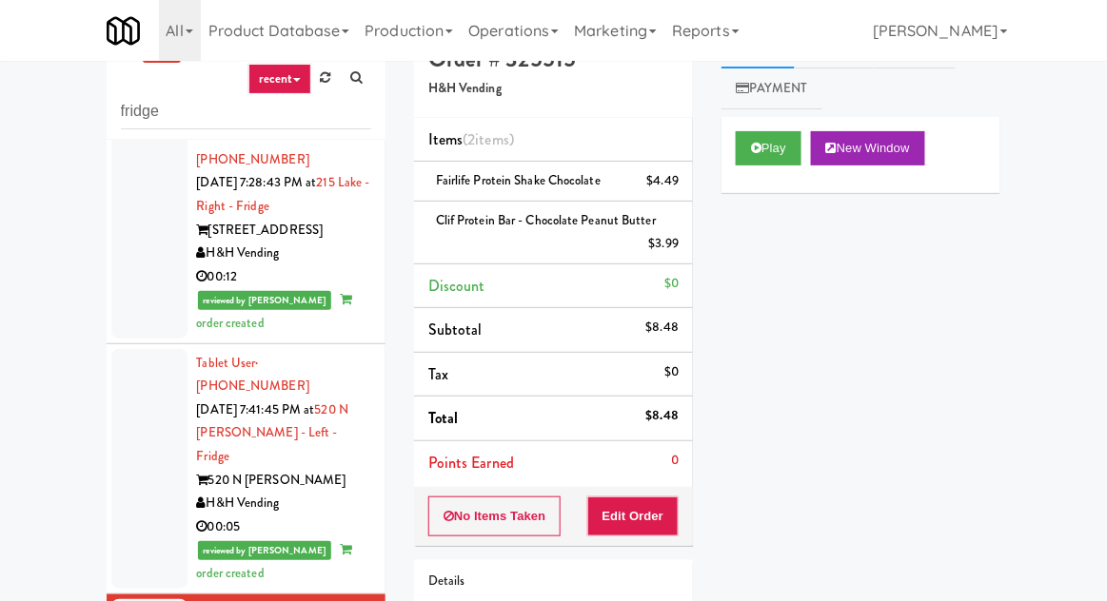
scroll to position [1153, 0]
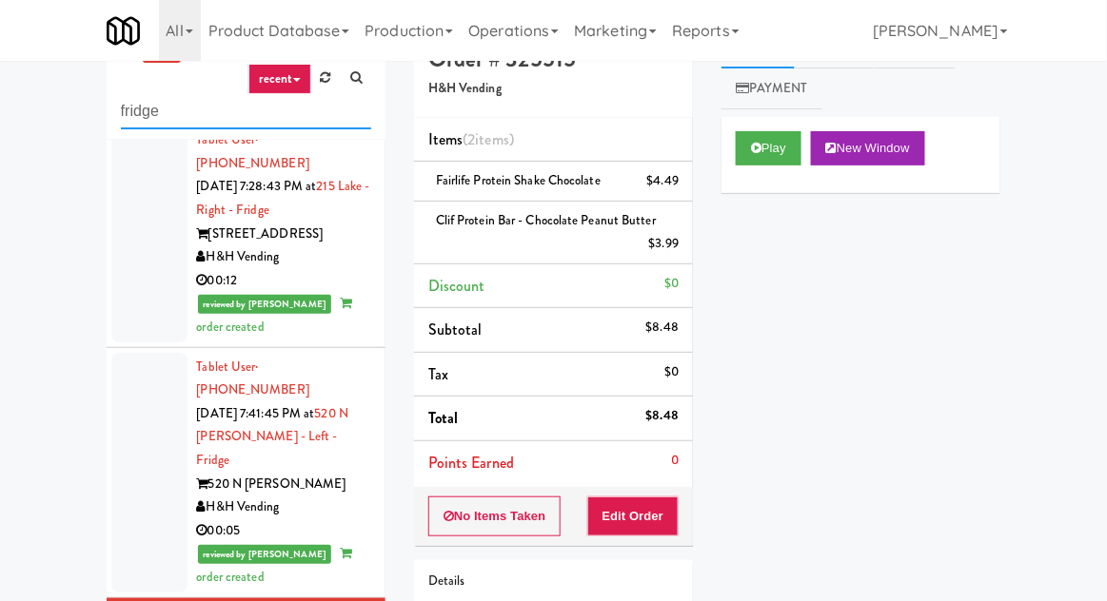
click at [177, 118] on input "fridge" at bounding box center [246, 111] width 250 height 35
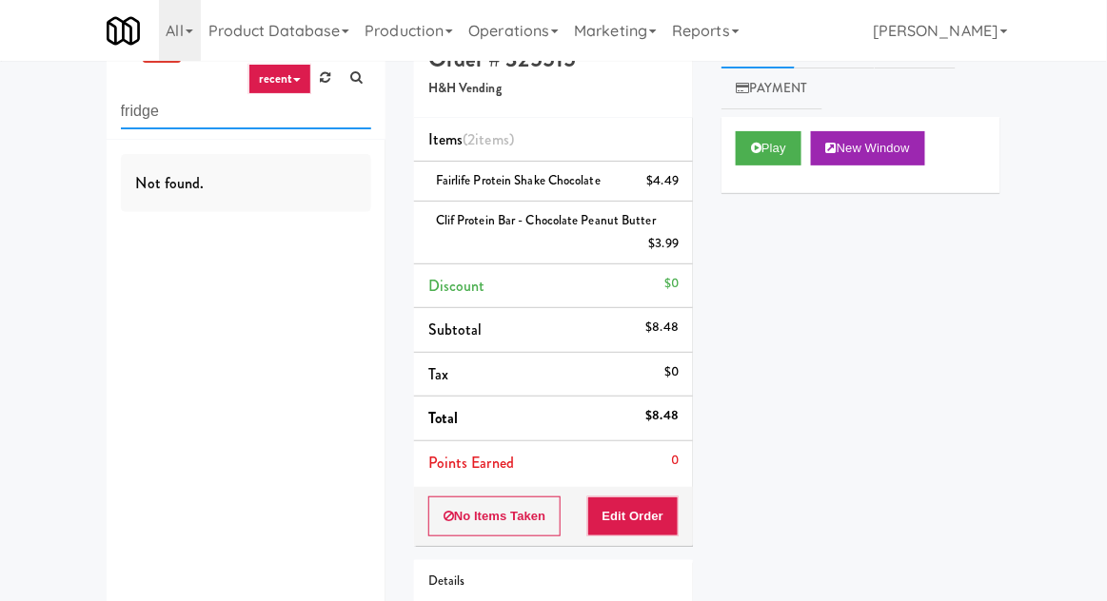
scroll to position [0, 0]
type input "f"
type input "cooler"
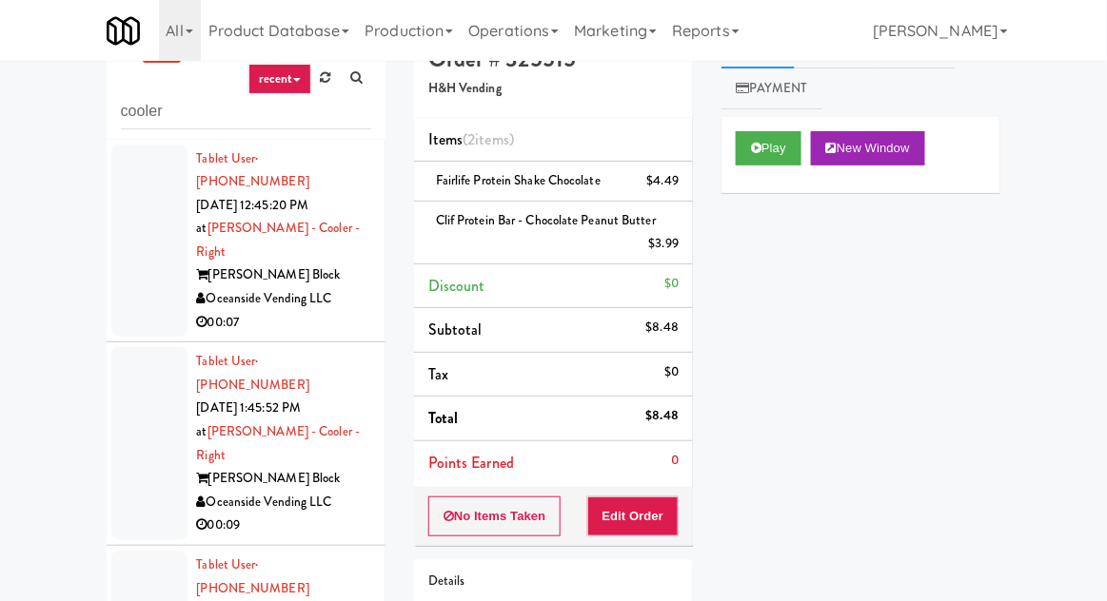
click at [109, 247] on li "Tablet User · (949) 698-8223 [DATE] 12:45:20 PM at [PERSON_NAME] - Cooler - Rig…" at bounding box center [246, 242] width 279 height 204
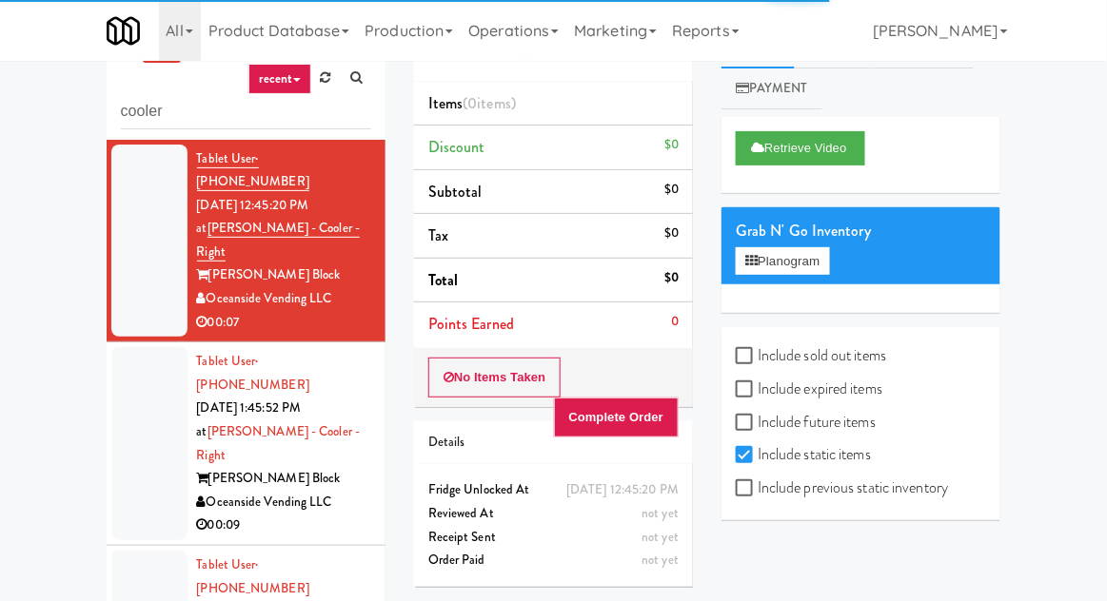
click at [149, 362] on div at bounding box center [149, 443] width 76 height 193
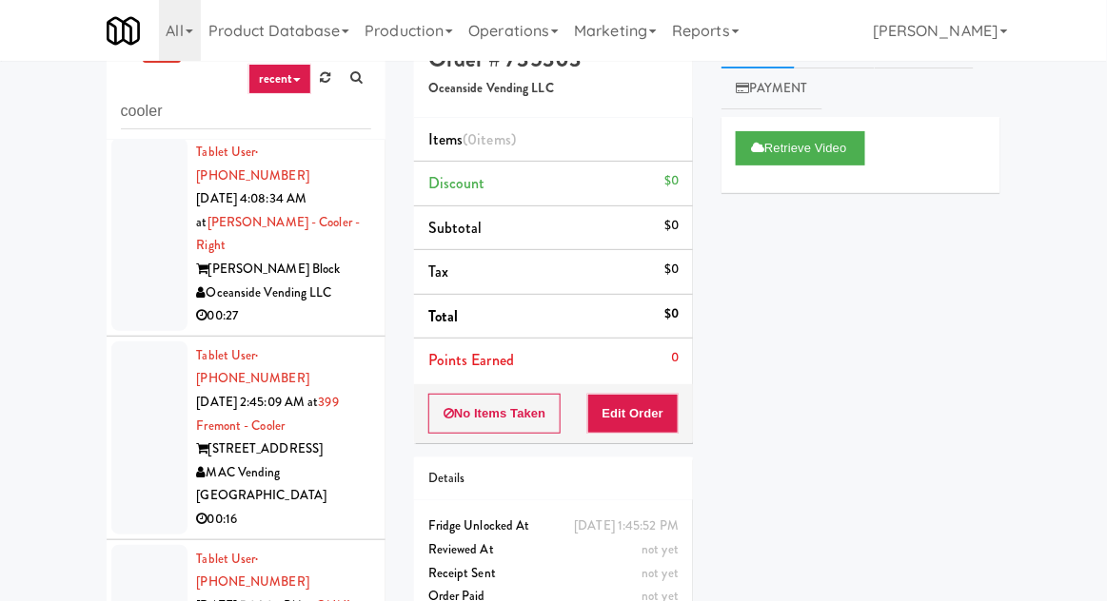
click at [158, 342] on div at bounding box center [149, 438] width 76 height 193
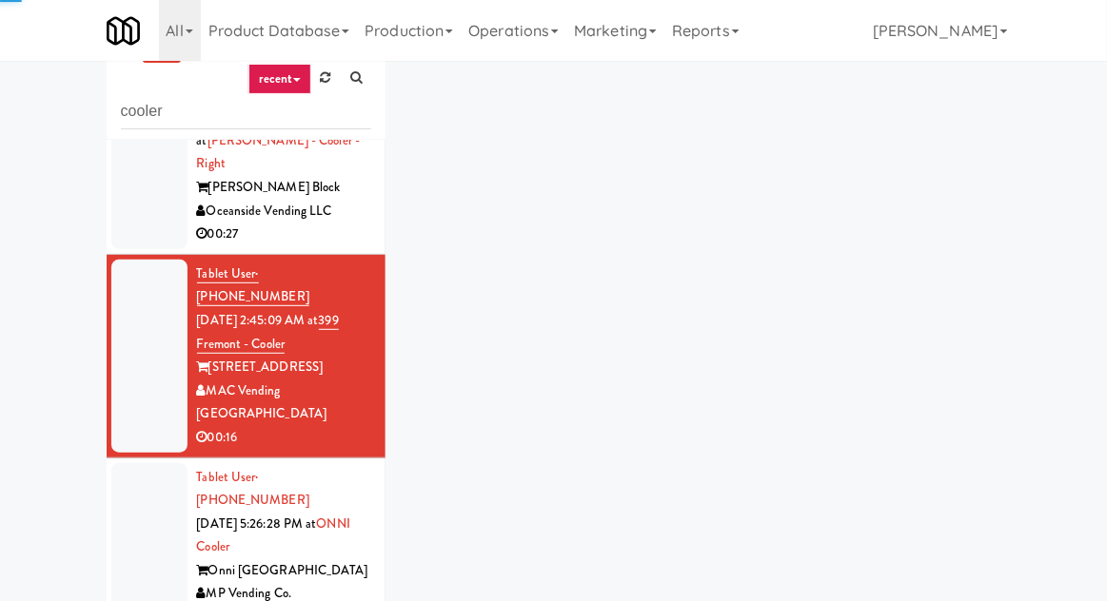
scroll to position [533, 0]
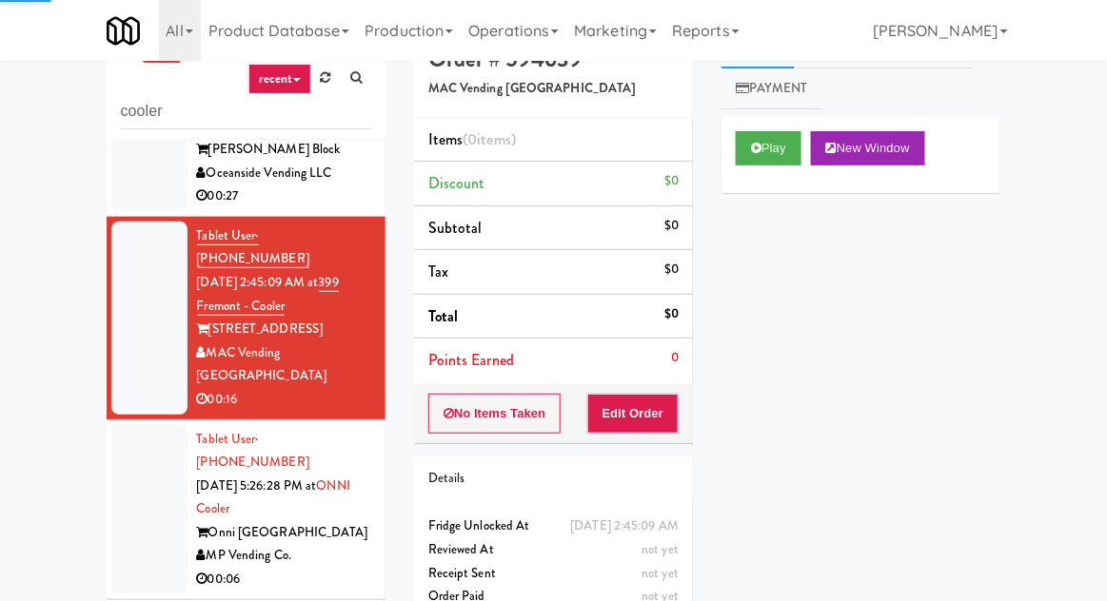
click at [148, 425] on div at bounding box center [149, 509] width 76 height 169
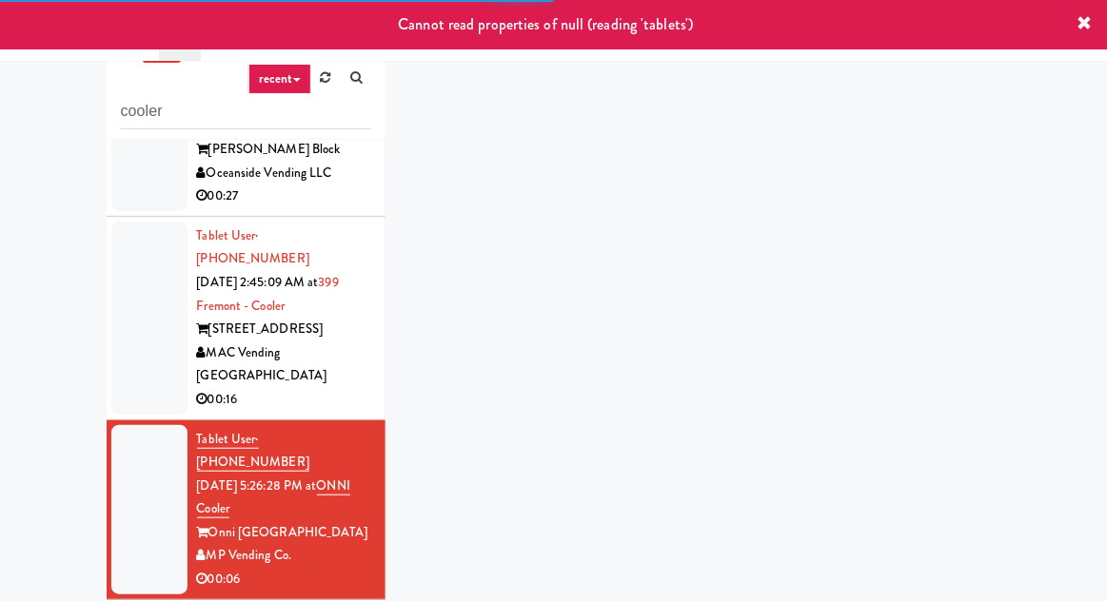
click at [145, 222] on div at bounding box center [149, 318] width 76 height 193
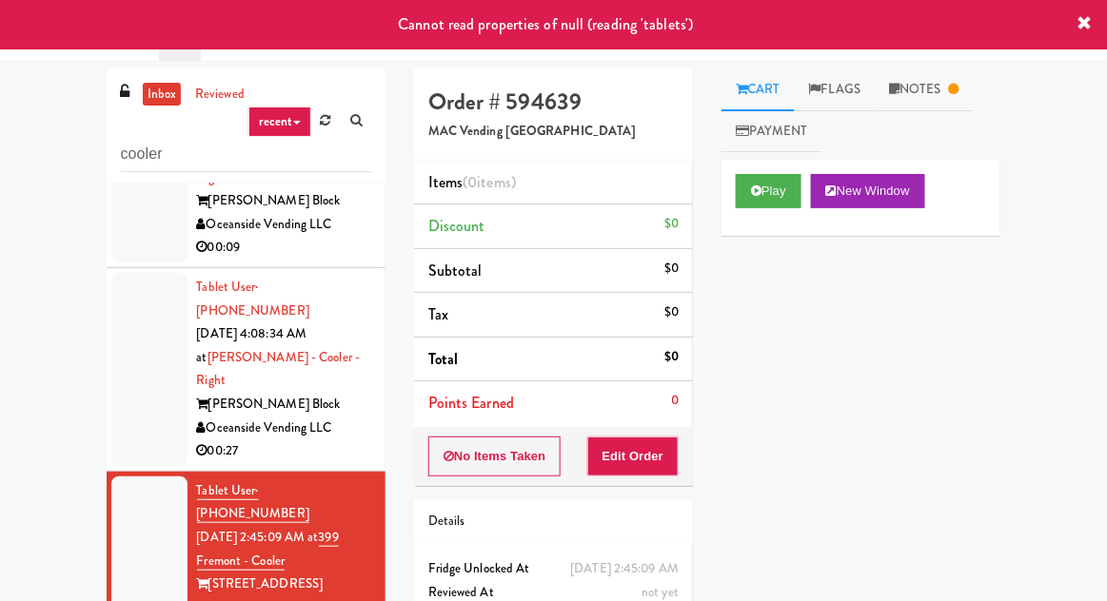
click at [916, 93] on link "Notes" at bounding box center [924, 90] width 99 height 43
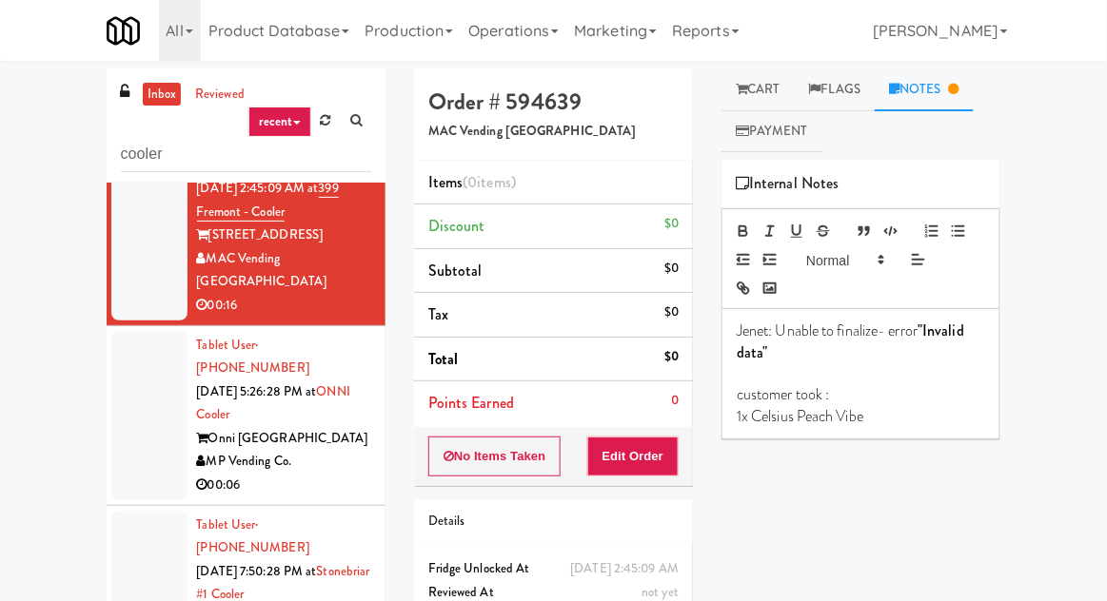
click at [154, 511] on div at bounding box center [149, 595] width 76 height 169
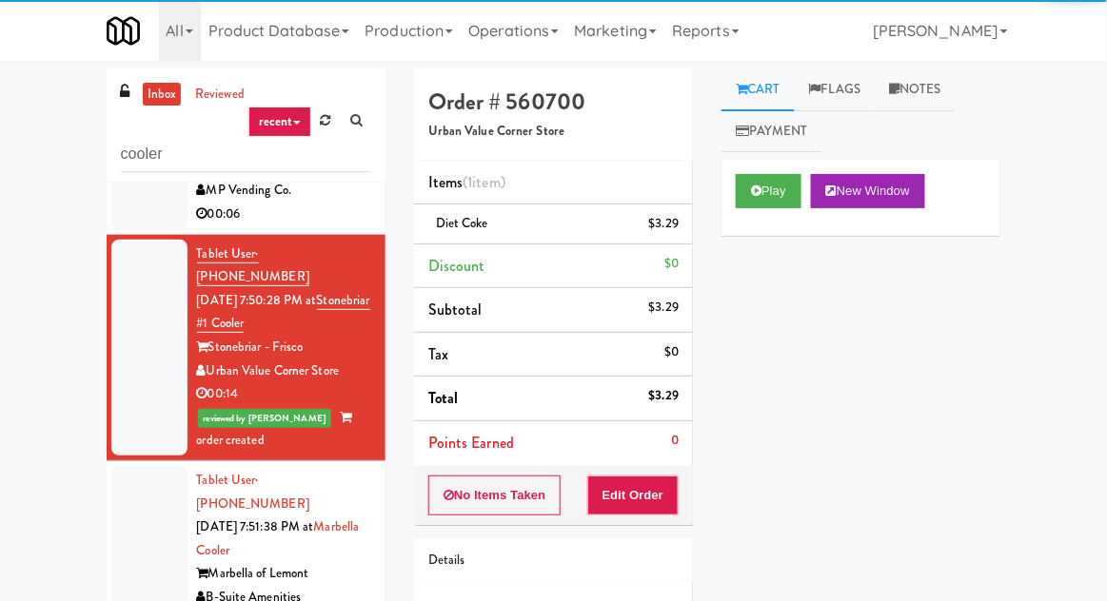
click at [155, 466] on div at bounding box center [149, 550] width 76 height 169
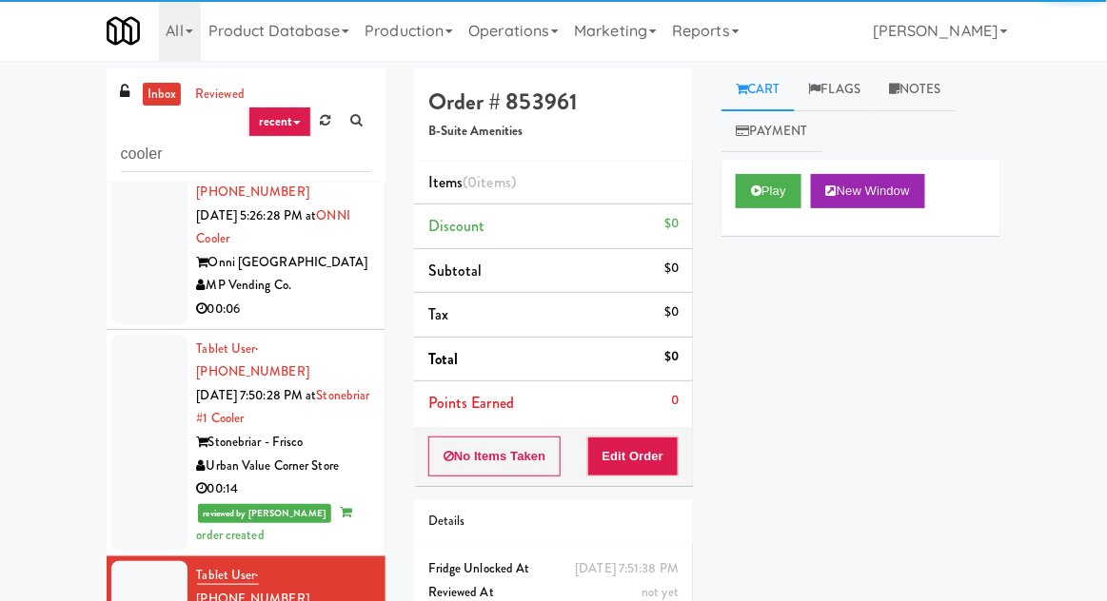
scroll to position [826, 0]
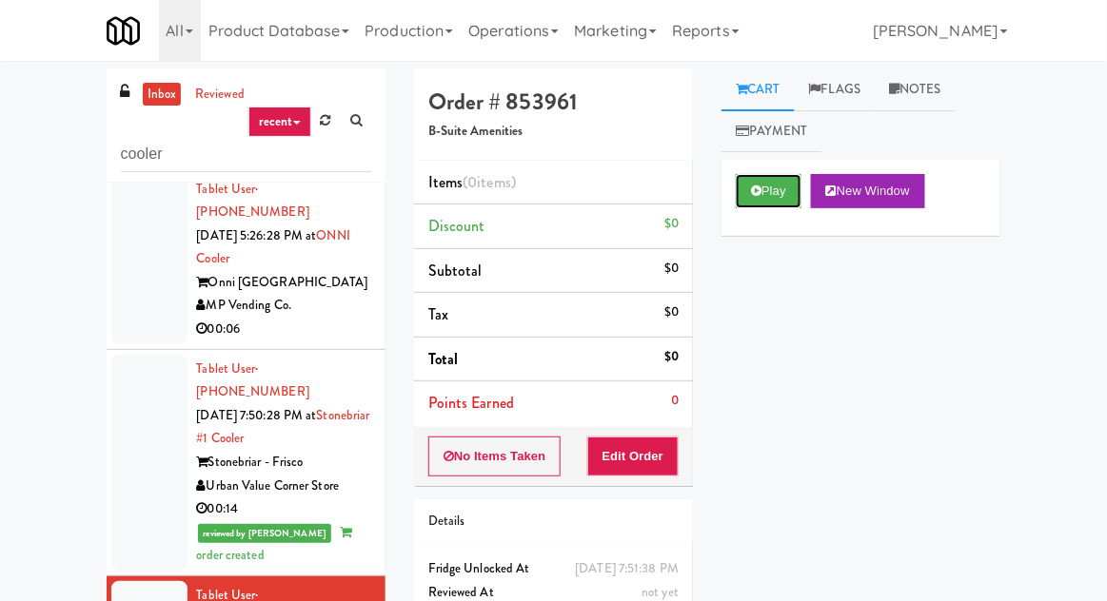
click at [763, 194] on button "Play" at bounding box center [769, 191] width 66 height 34
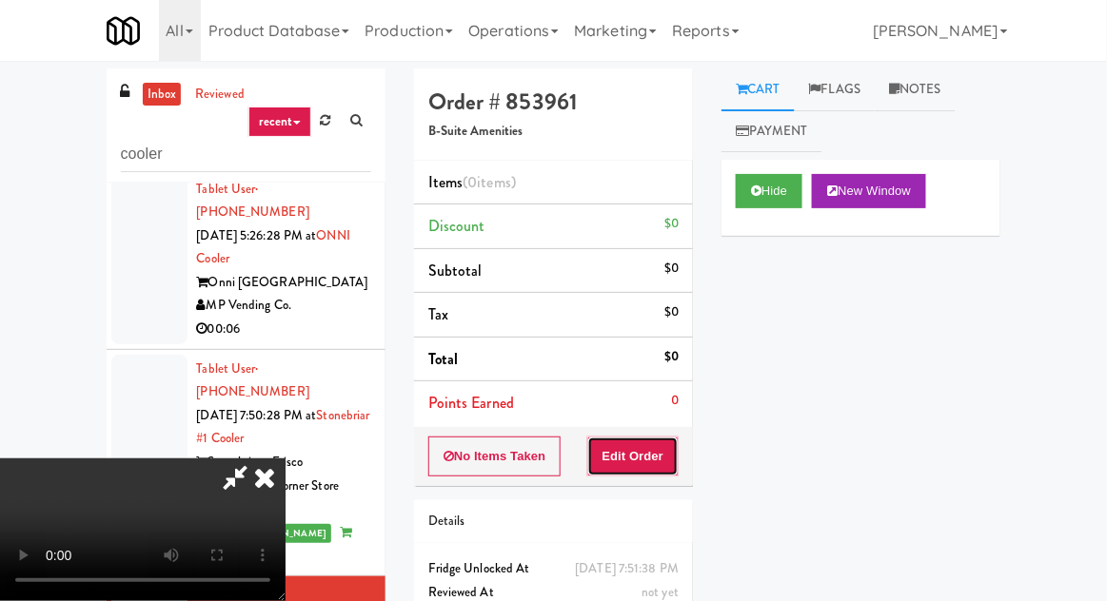
click at [643, 437] on button "Edit Order" at bounding box center [633, 457] width 92 height 40
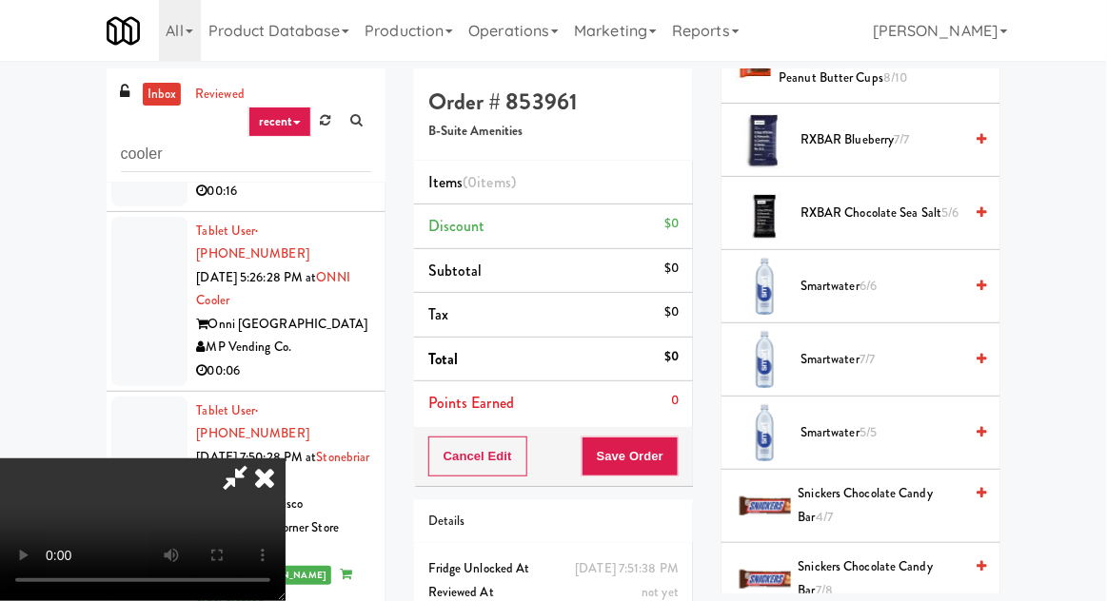
scroll to position [2243, 0]
click at [861, 286] on span "Smartwater 6/6" at bounding box center [881, 286] width 162 height 24
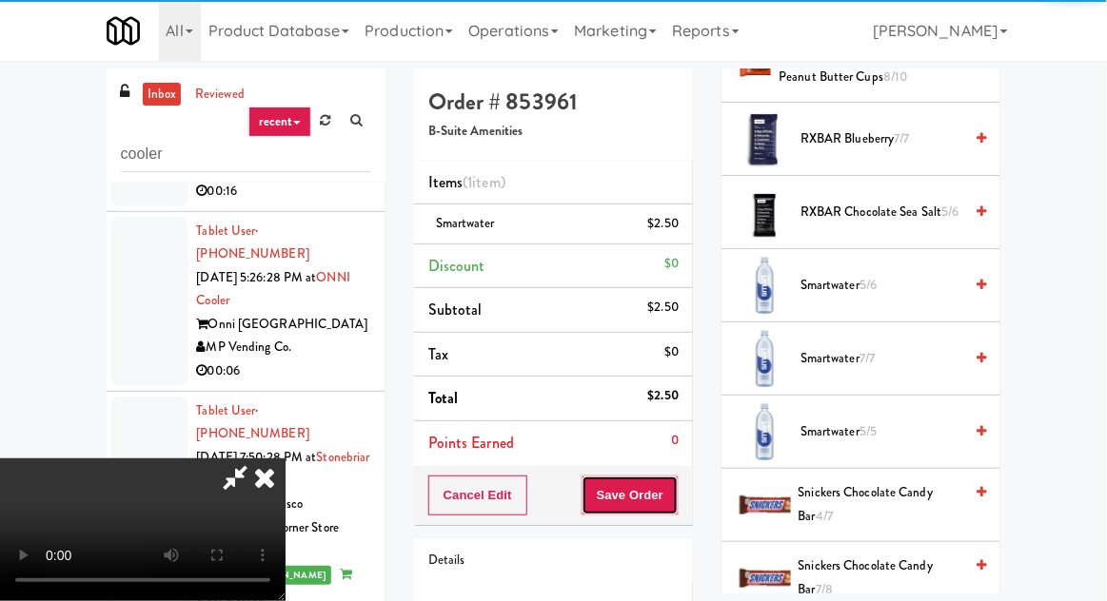
click at [678, 505] on button "Save Order" at bounding box center [629, 496] width 97 height 40
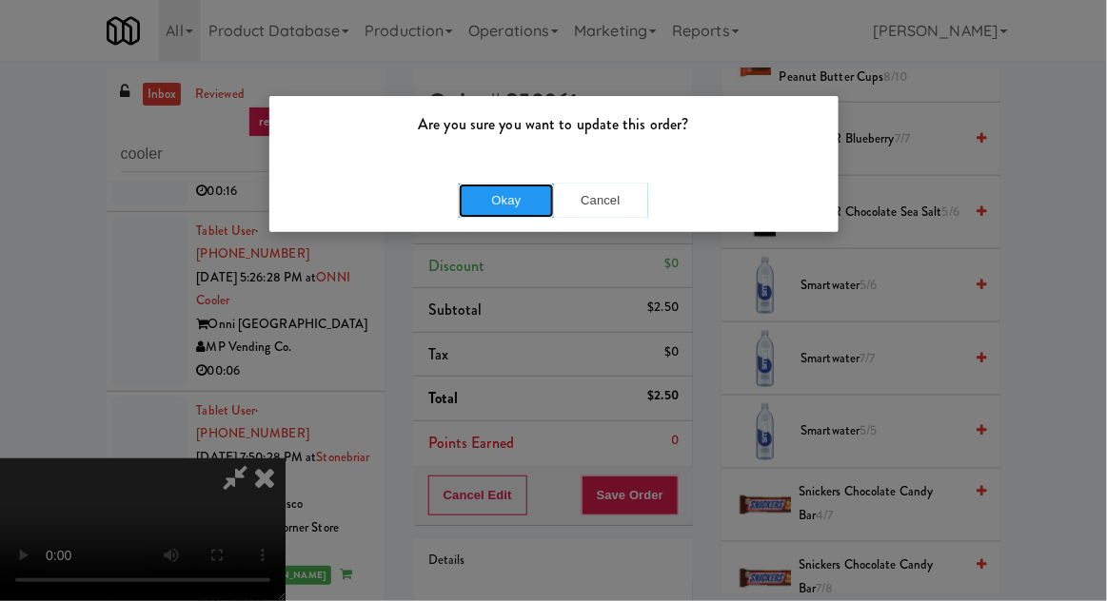
click at [527, 211] on button "Okay" at bounding box center [506, 201] width 95 height 34
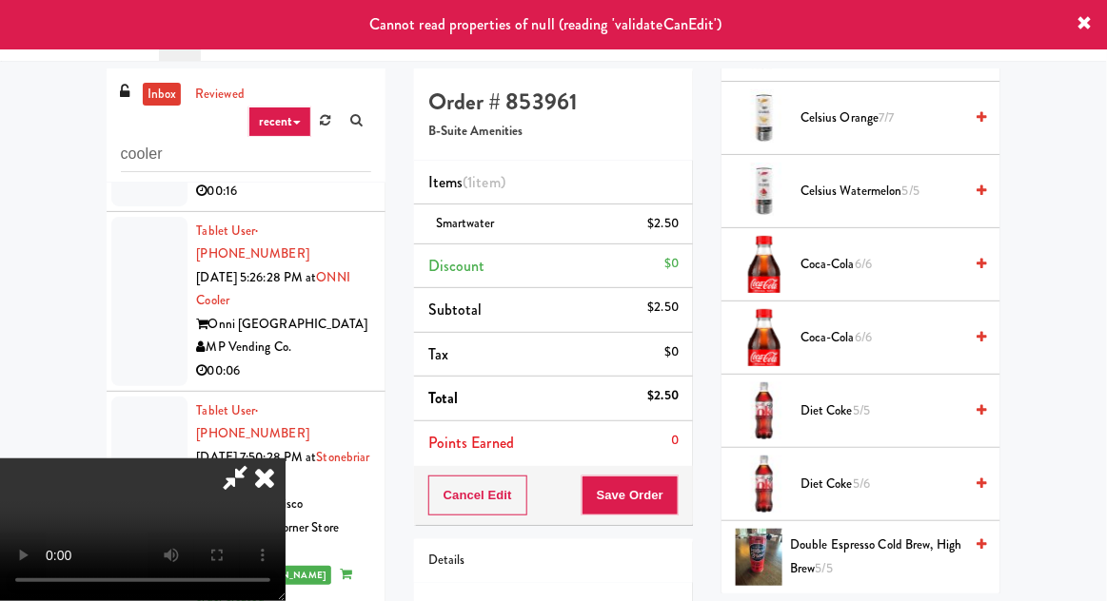
scroll to position [0, 0]
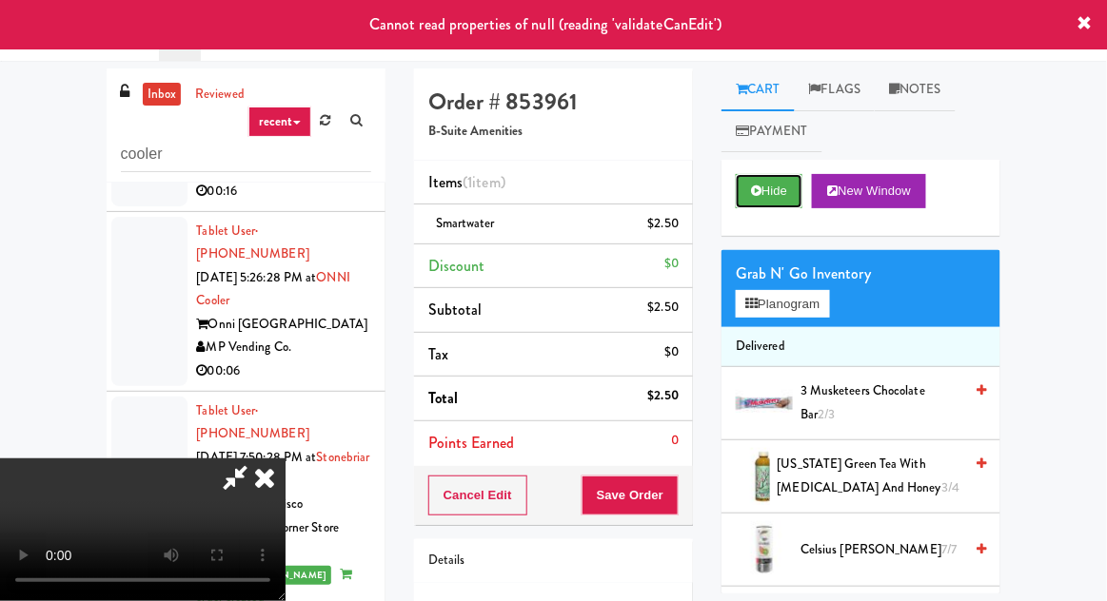
click at [780, 194] on button "Hide" at bounding box center [769, 191] width 67 height 34
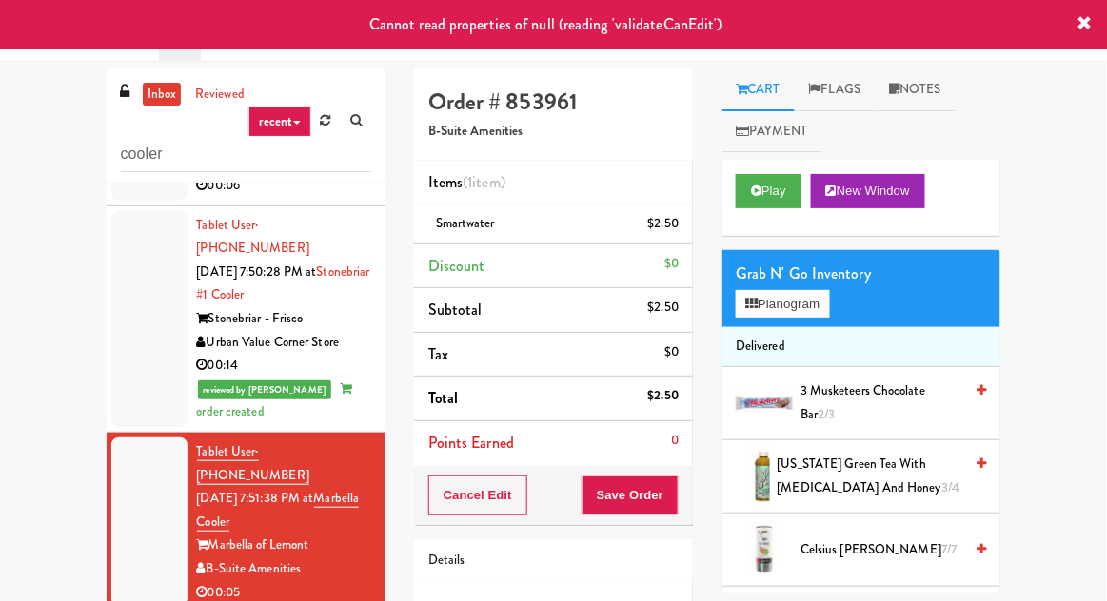
click at [136, 438] on div at bounding box center [149, 522] width 76 height 169
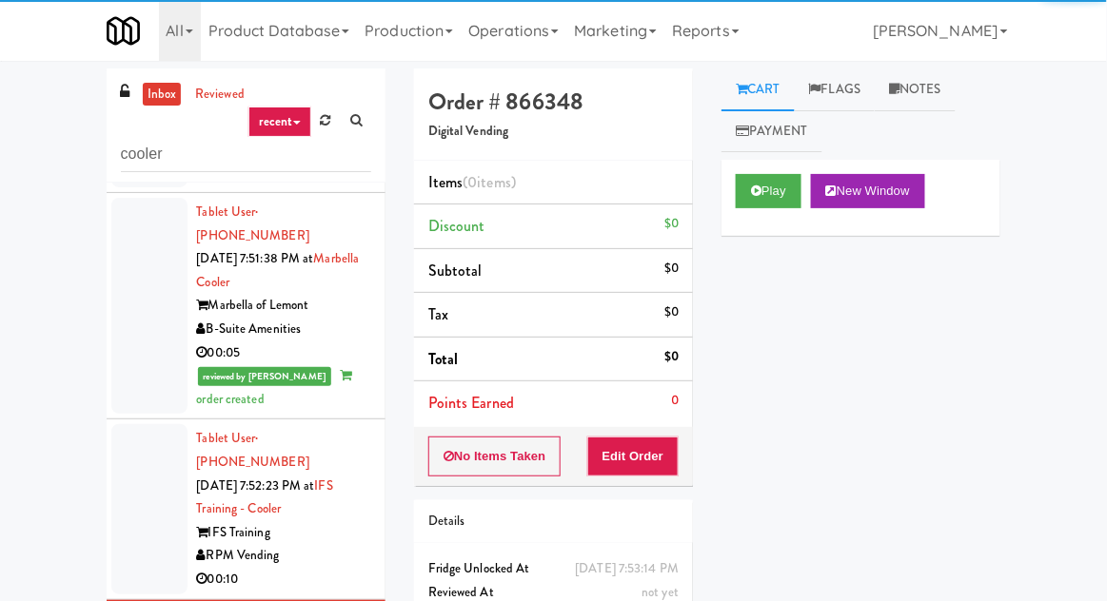
click at [151, 424] on div at bounding box center [149, 508] width 76 height 169
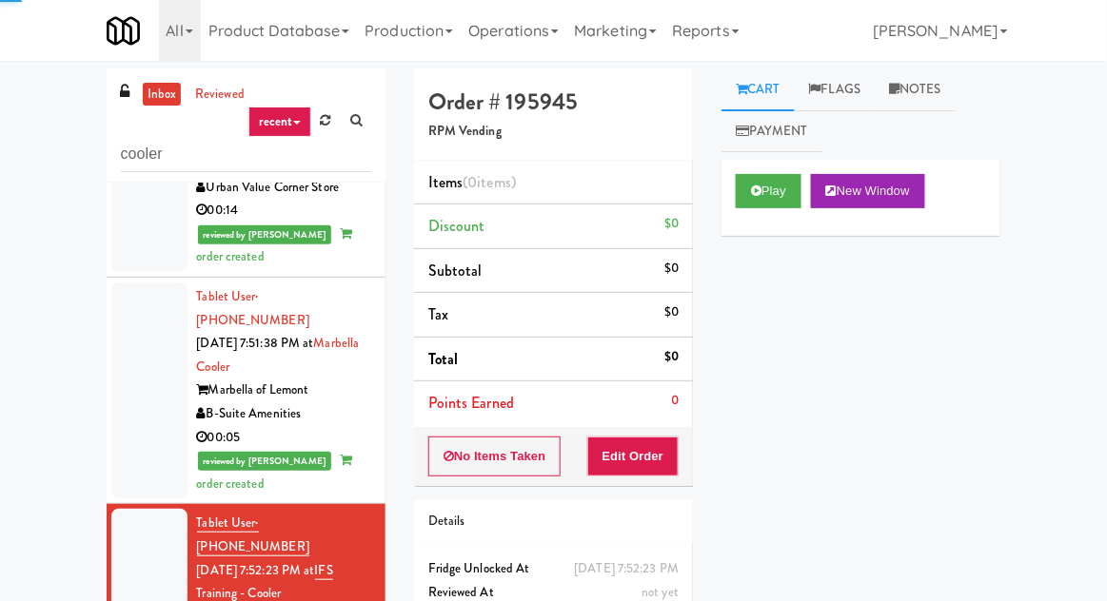
scroll to position [1124, 0]
click at [762, 198] on button "Play" at bounding box center [769, 191] width 66 height 34
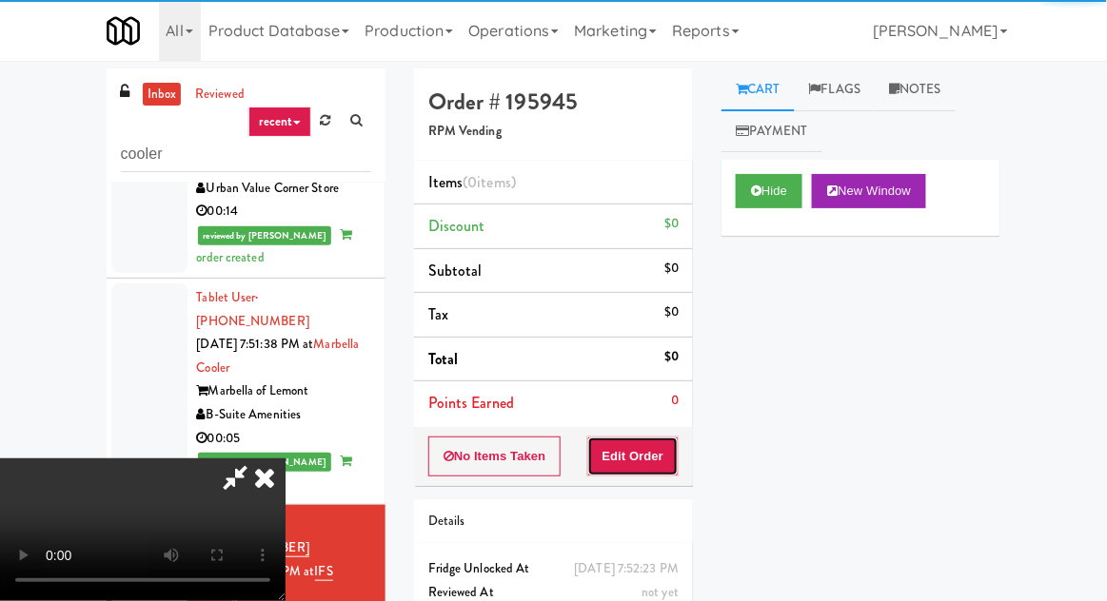
click at [638, 454] on button "Edit Order" at bounding box center [633, 457] width 92 height 40
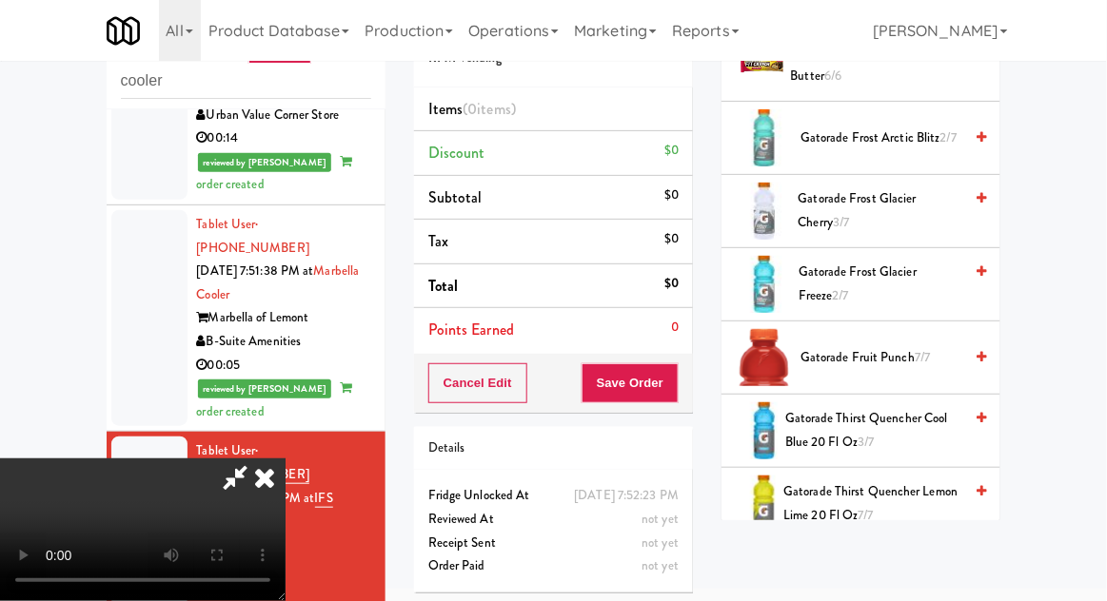
scroll to position [632, 0]
click at [864, 282] on span "Gatorade Frost Glacier Freeze 2/7" at bounding box center [880, 284] width 164 height 47
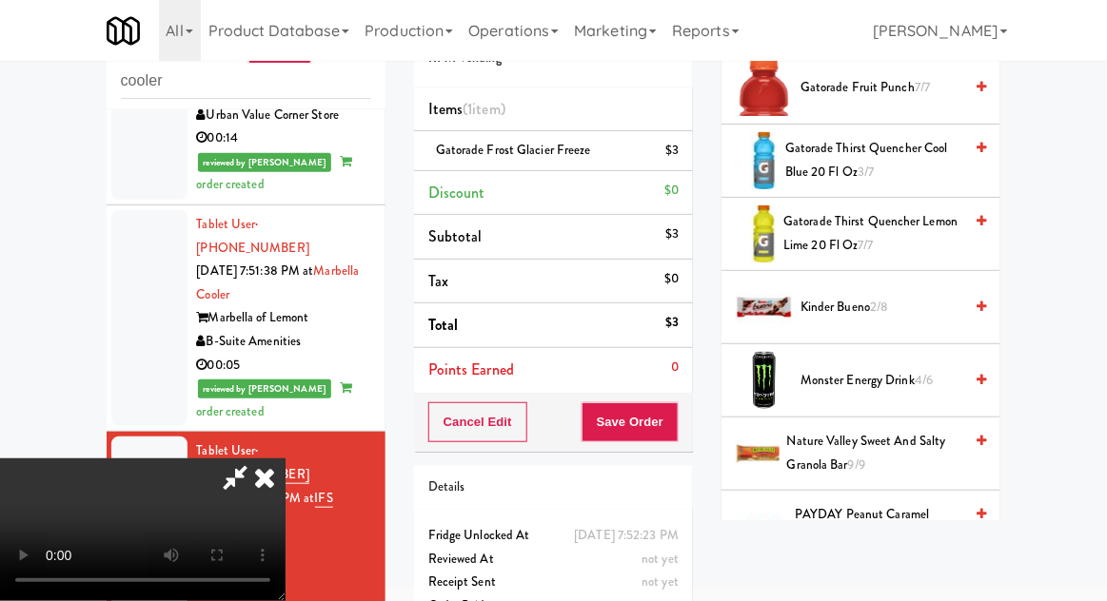
scroll to position [900, 0]
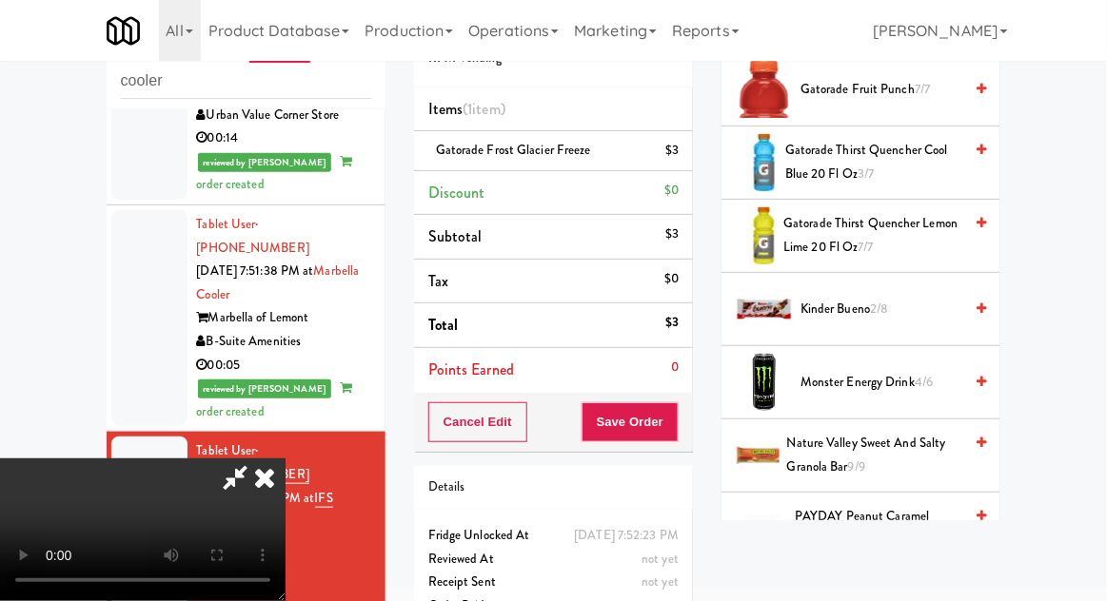
click at [875, 309] on span "2/8" at bounding box center [879, 309] width 18 height 18
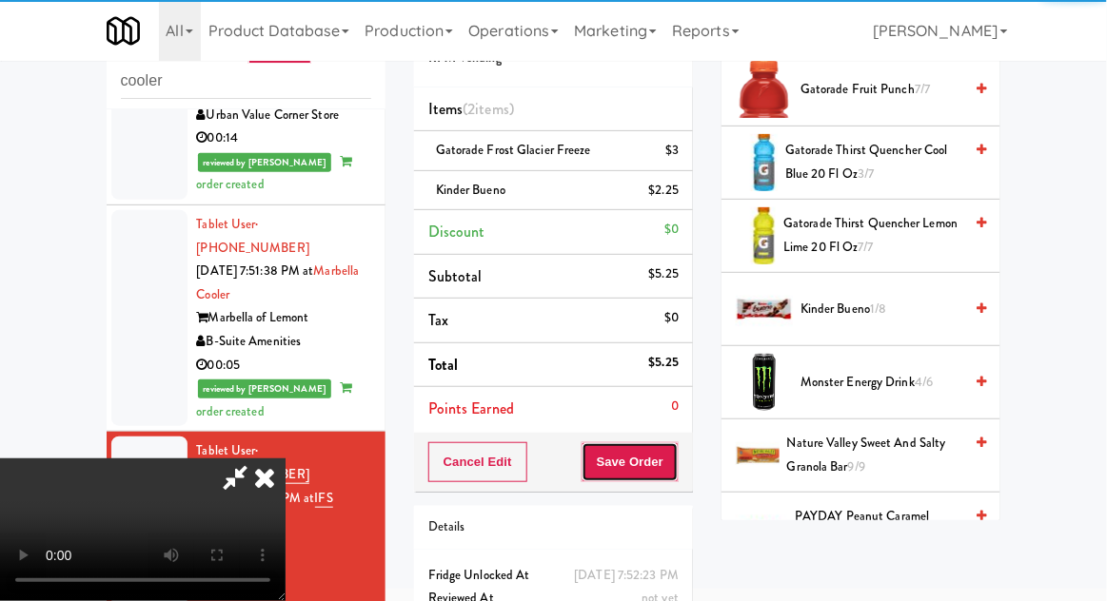
click at [675, 457] on button "Save Order" at bounding box center [629, 463] width 97 height 40
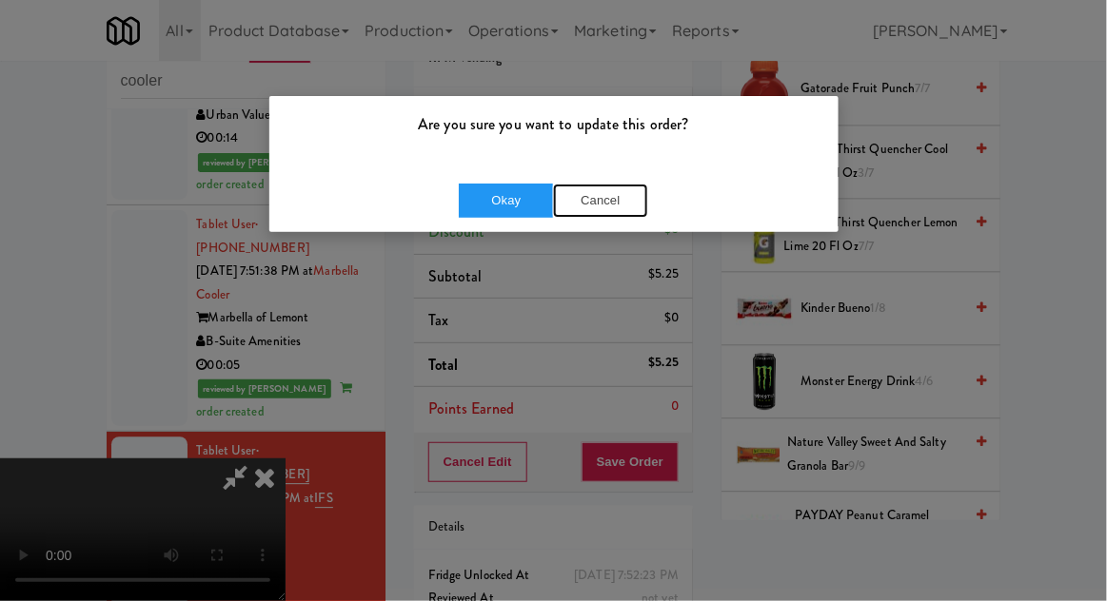
click at [608, 207] on button "Cancel" at bounding box center [600, 201] width 95 height 34
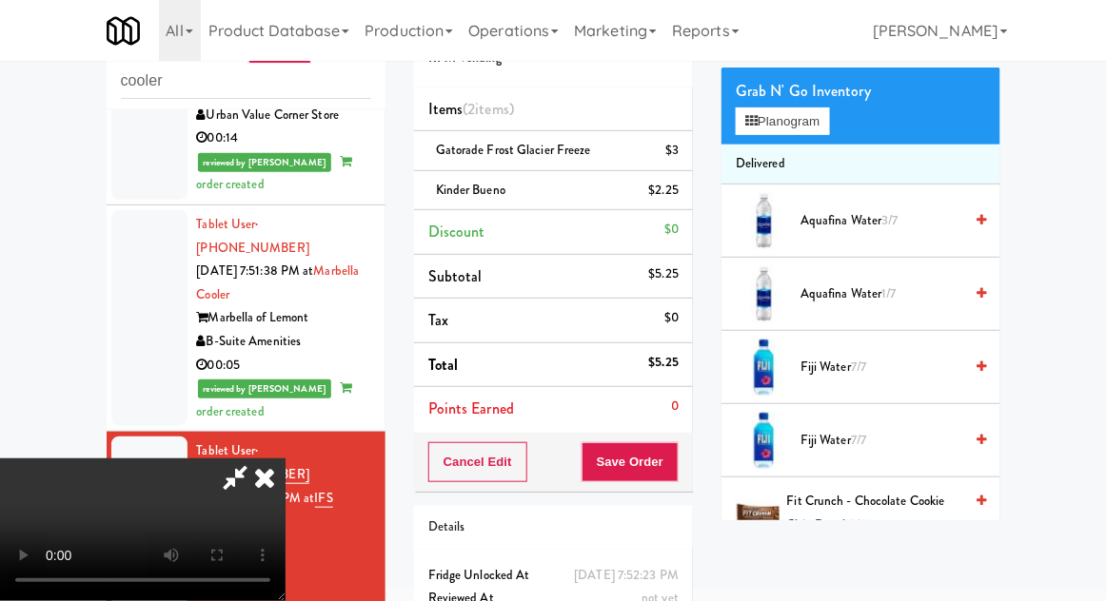
scroll to position [0, 0]
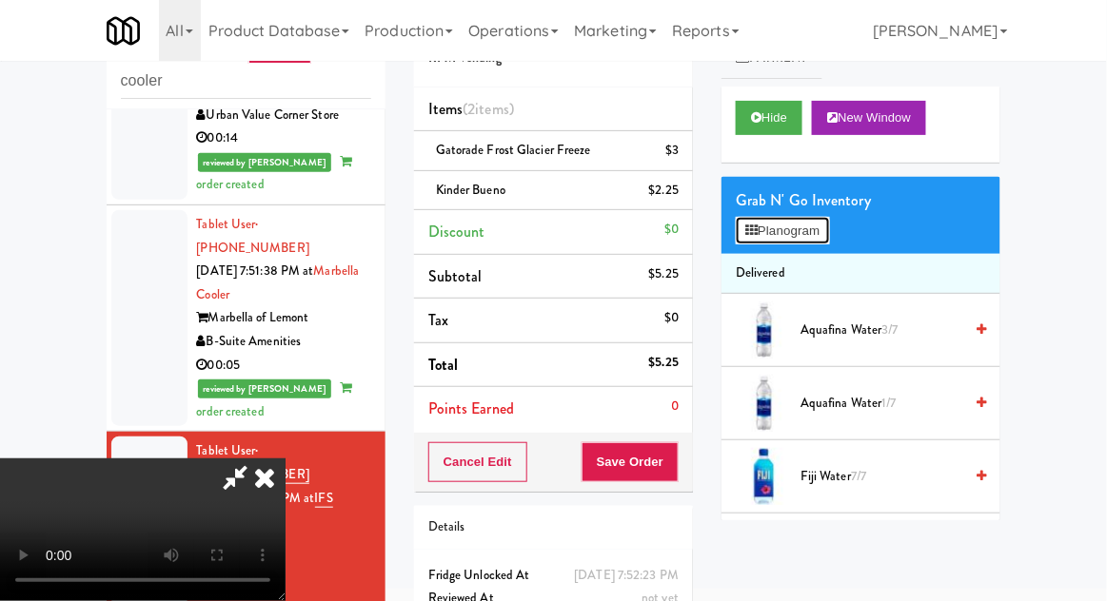
click at [805, 237] on button "Planogram" at bounding box center [782, 231] width 93 height 29
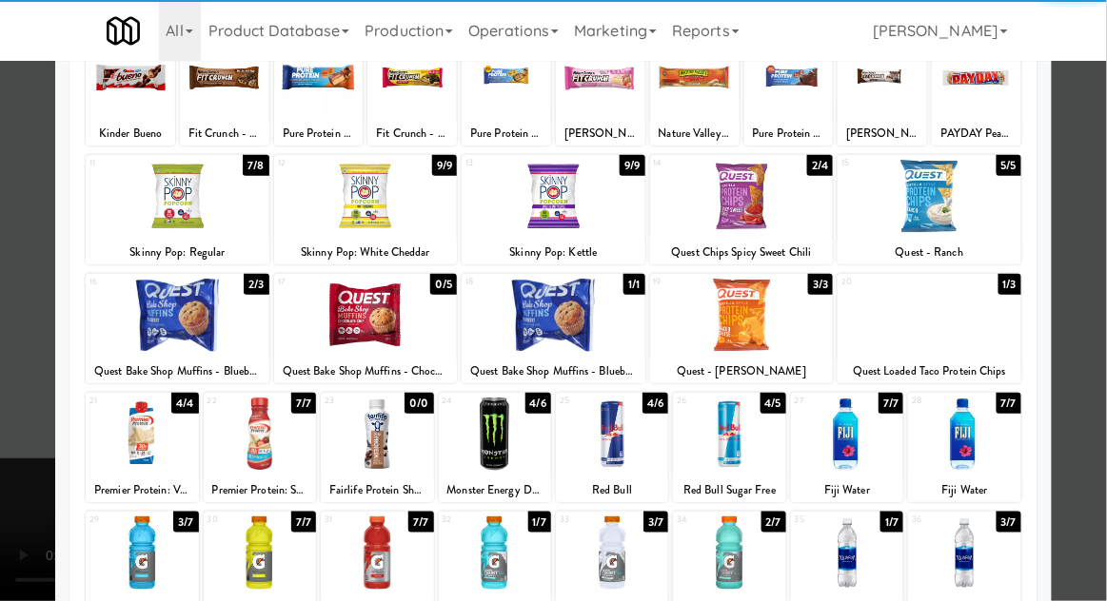
scroll to position [147, 0]
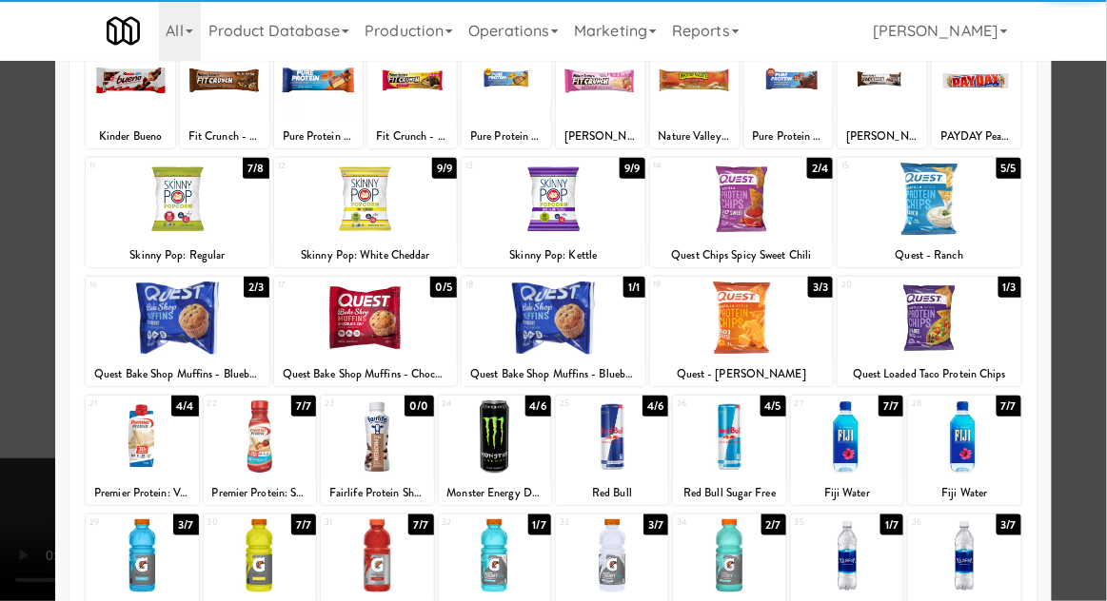
click at [936, 336] on div at bounding box center [929, 318] width 184 height 73
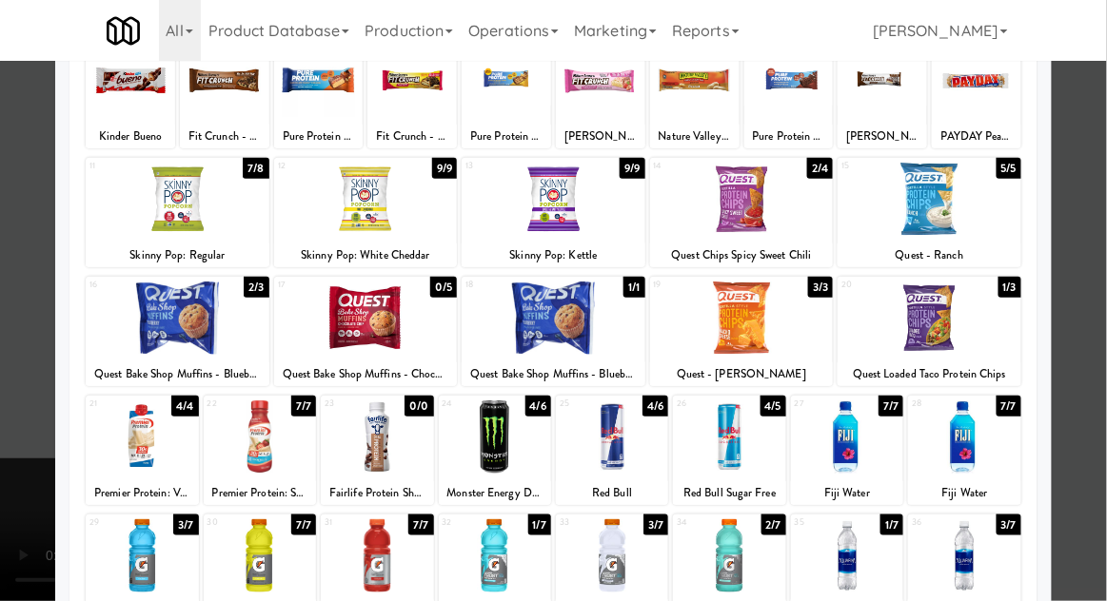
click at [1091, 292] on div at bounding box center [553, 300] width 1107 height 601
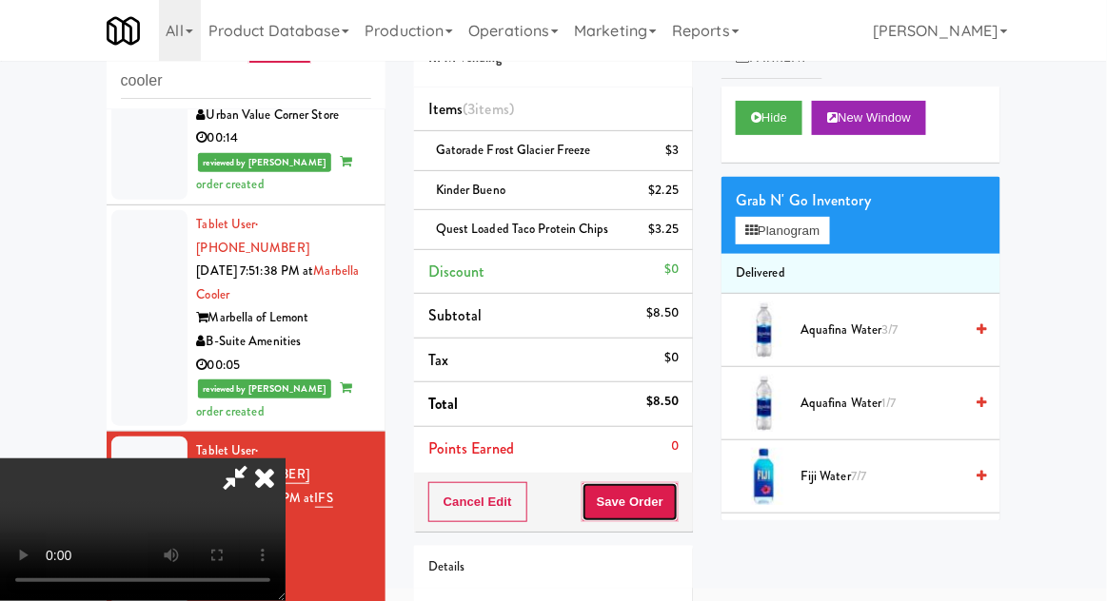
click at [678, 493] on button "Save Order" at bounding box center [629, 503] width 97 height 40
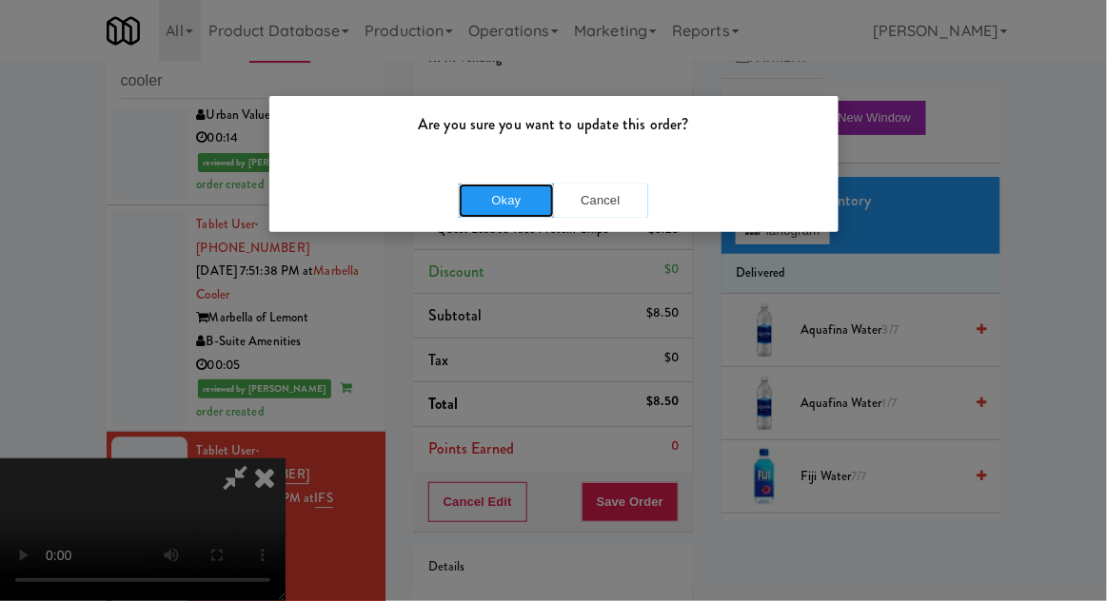
click at [464, 209] on button "Okay" at bounding box center [506, 201] width 95 height 34
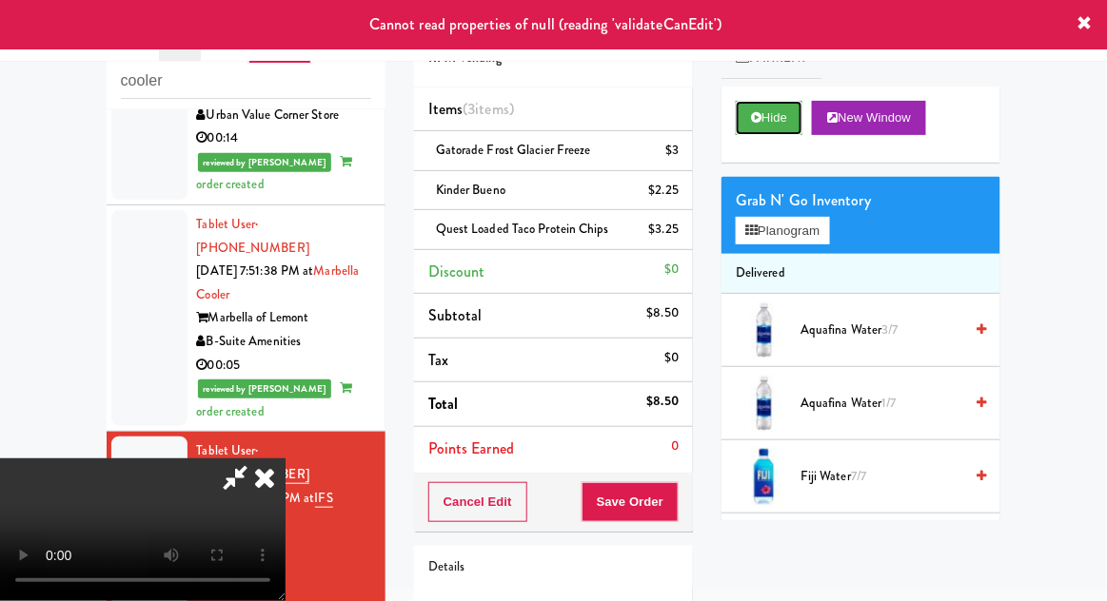
click at [764, 126] on button "Hide" at bounding box center [769, 118] width 67 height 34
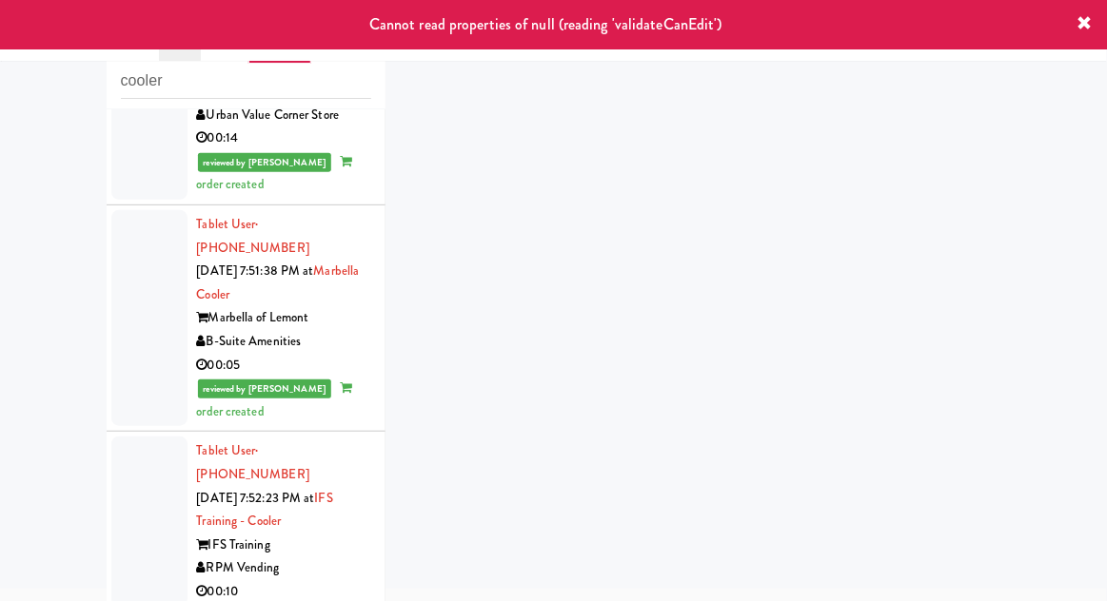
click at [128, 437] on div at bounding box center [149, 521] width 76 height 169
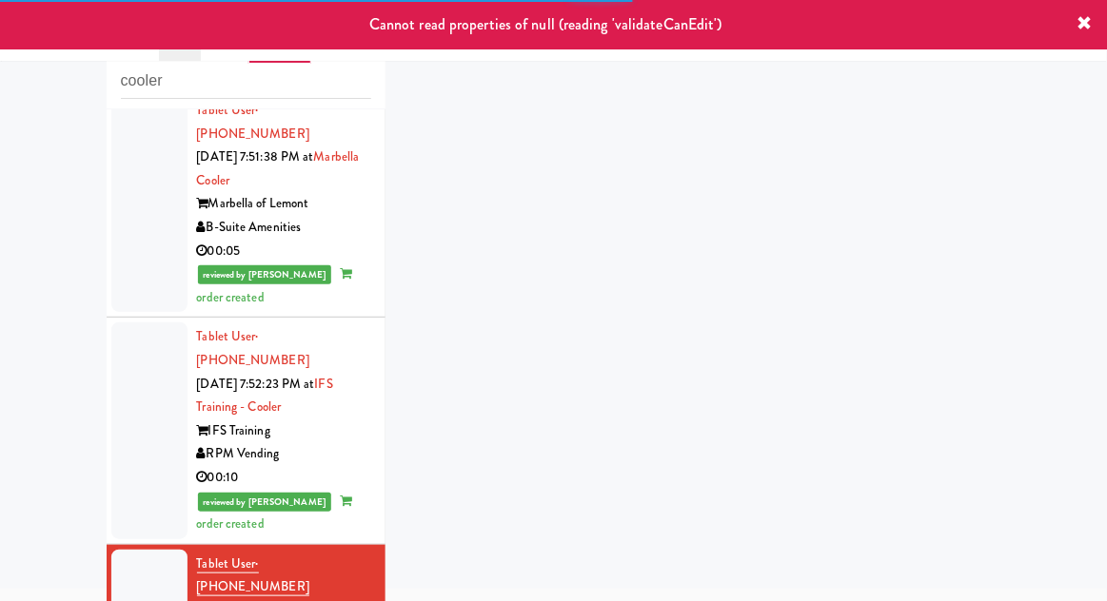
scroll to position [1306, 0]
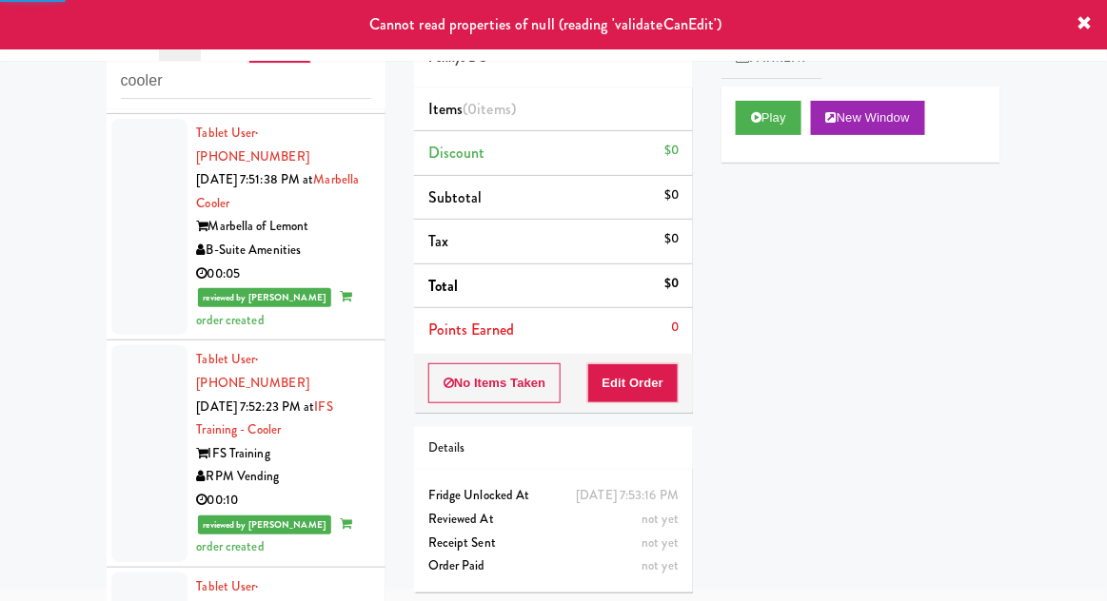
scroll to position [1179, 0]
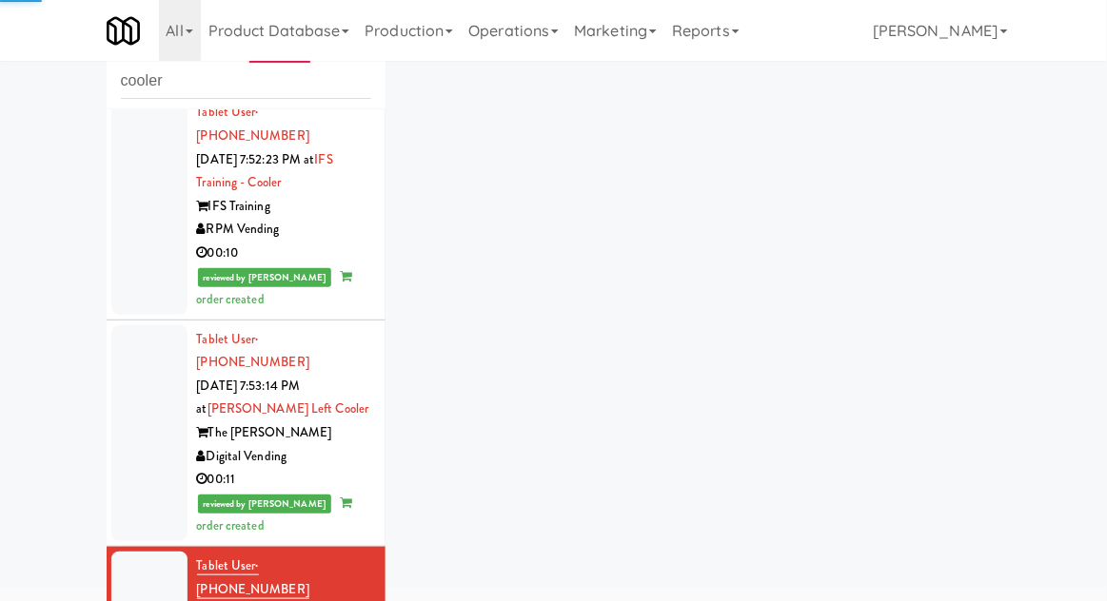
scroll to position [1468, 0]
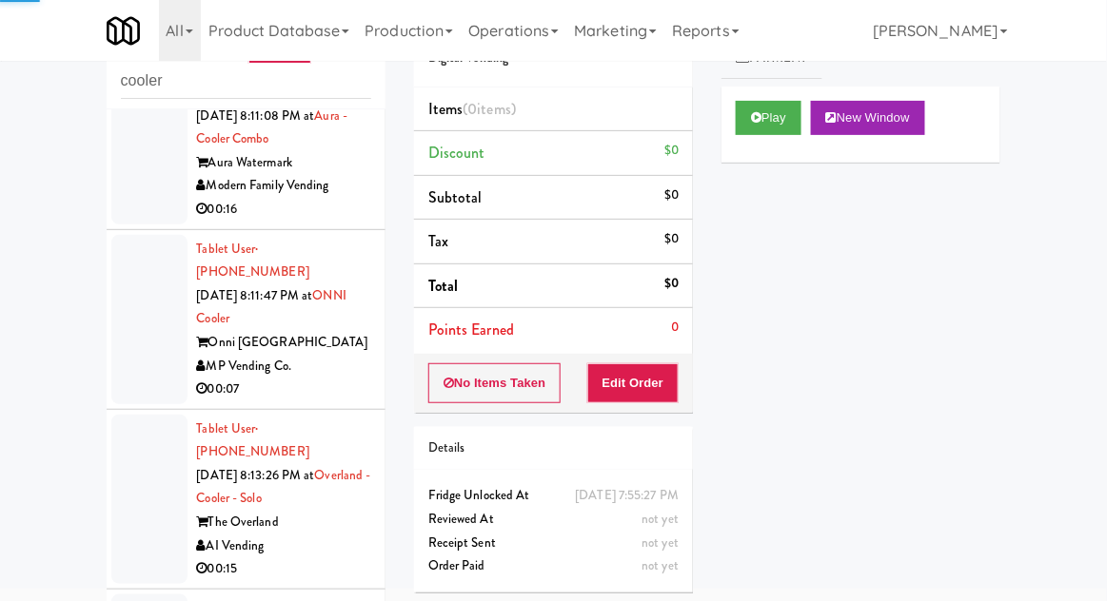
scroll to position [4645, 0]
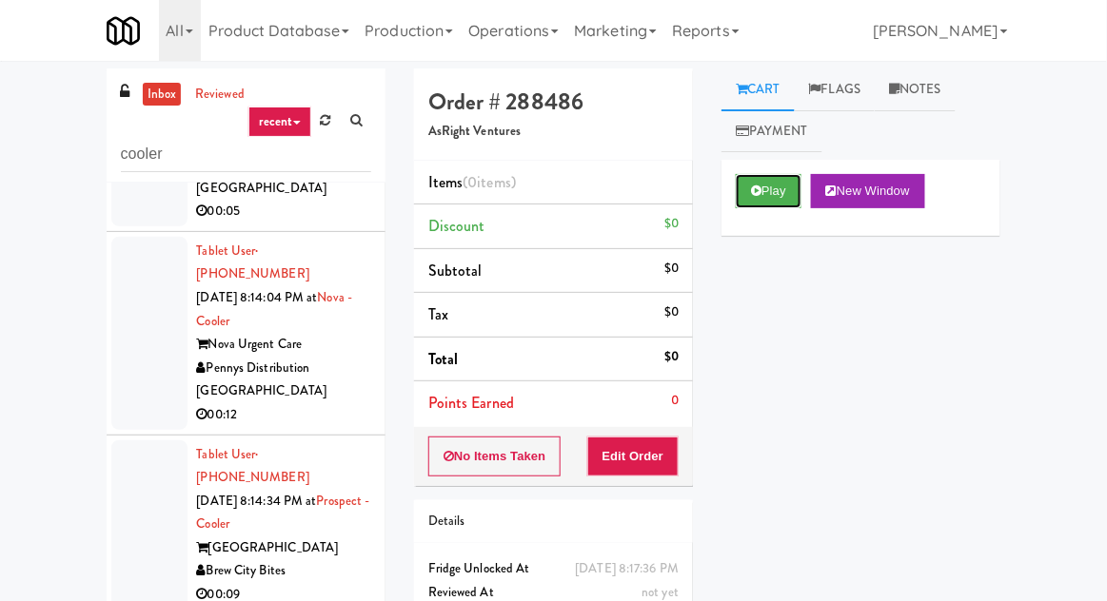
click at [770, 187] on button "Play" at bounding box center [769, 191] width 66 height 34
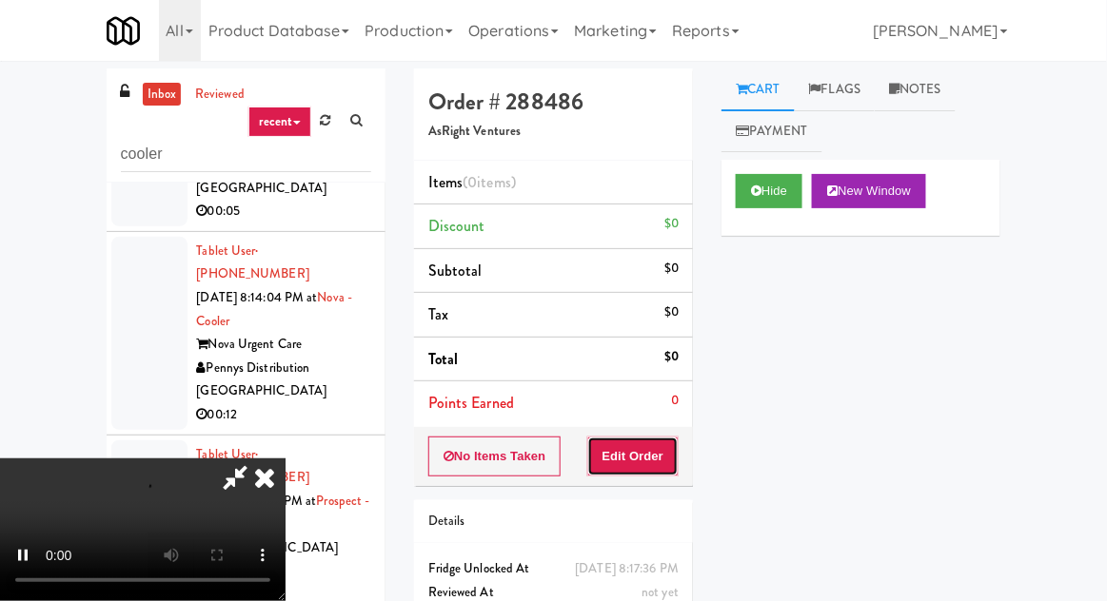
click at [660, 443] on button "Edit Order" at bounding box center [633, 457] width 92 height 40
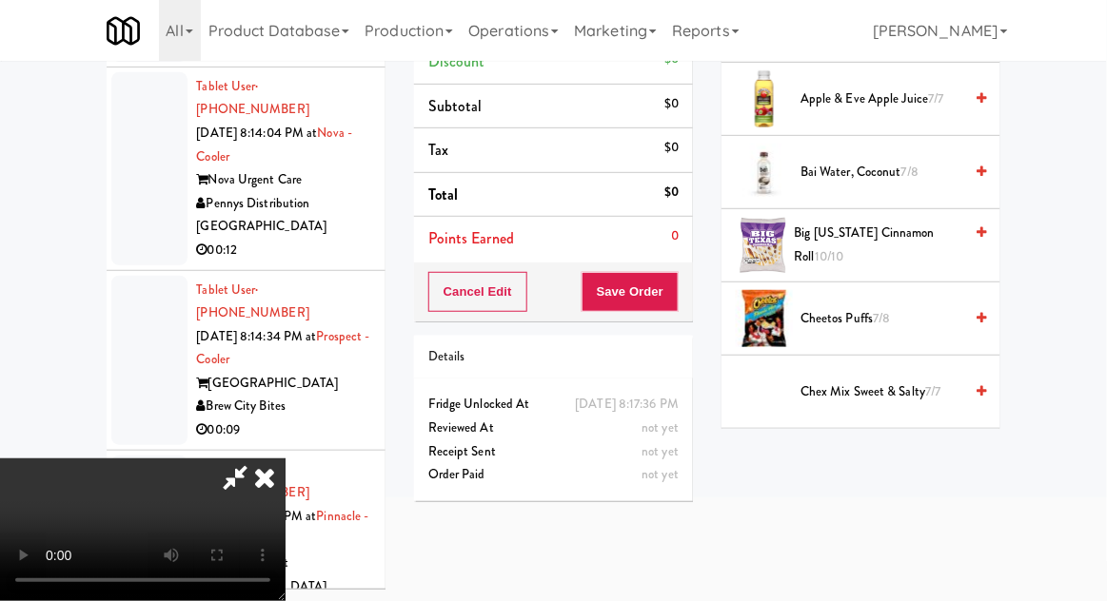
scroll to position [217, 0]
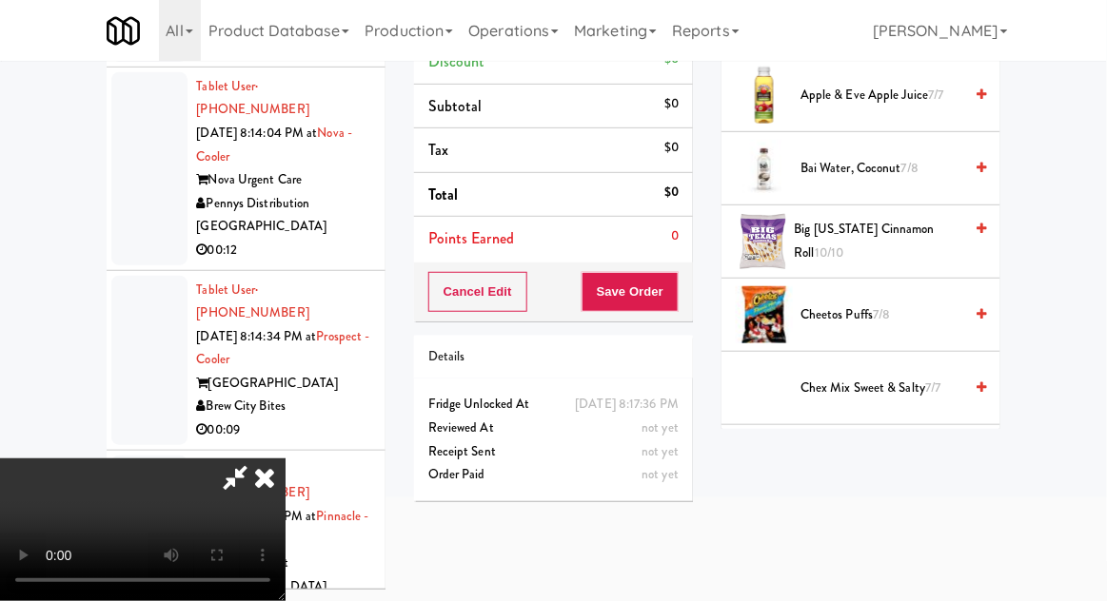
click at [884, 314] on span "7/8" at bounding box center [881, 314] width 17 height 18
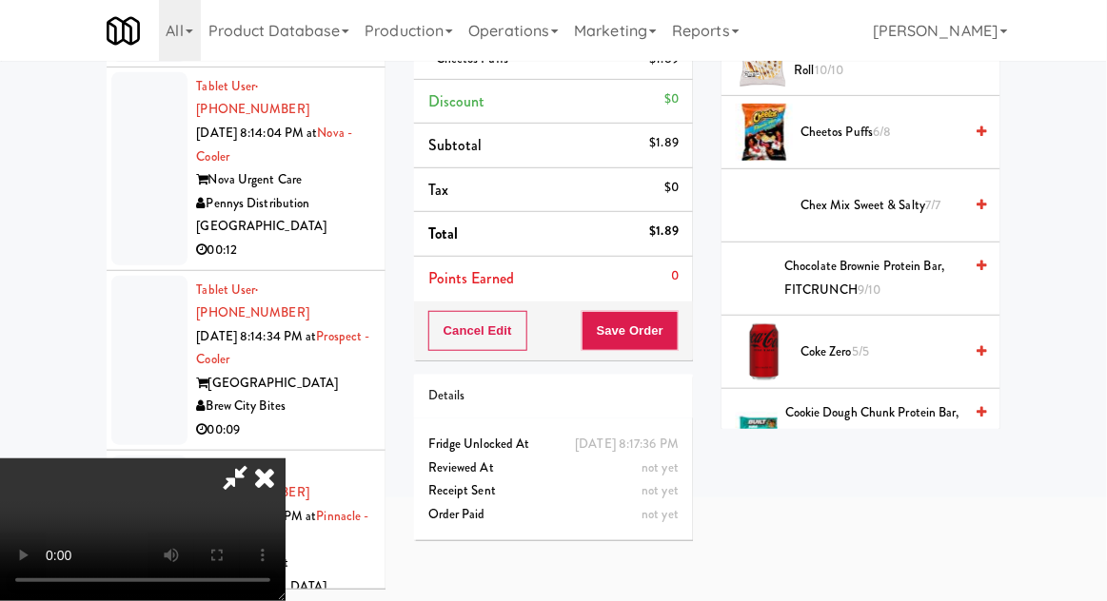
scroll to position [0, 0]
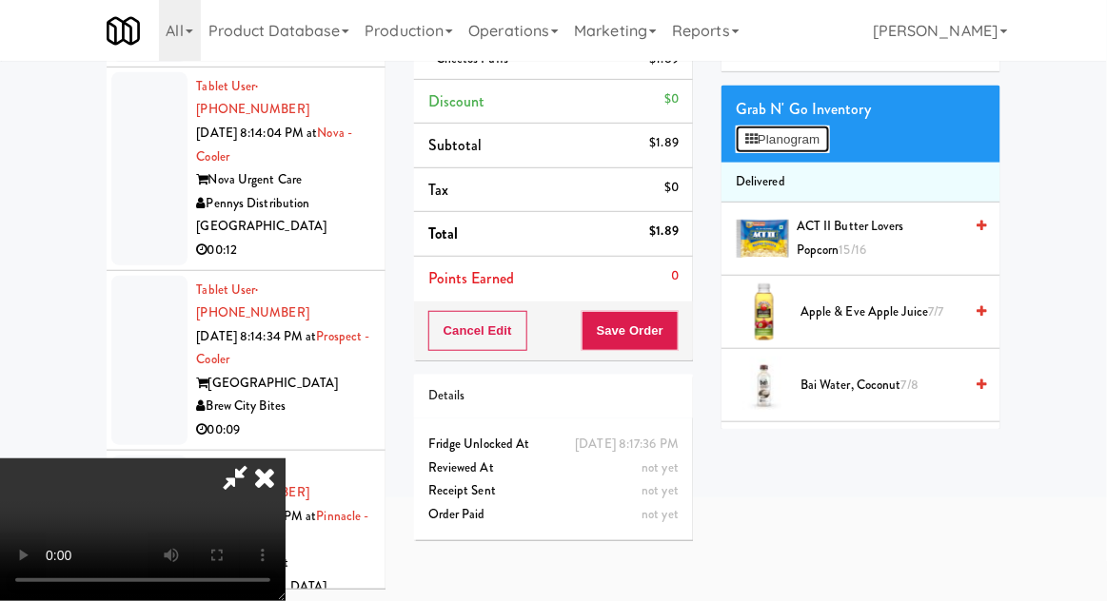
click at [799, 146] on button "Planogram" at bounding box center [782, 140] width 93 height 29
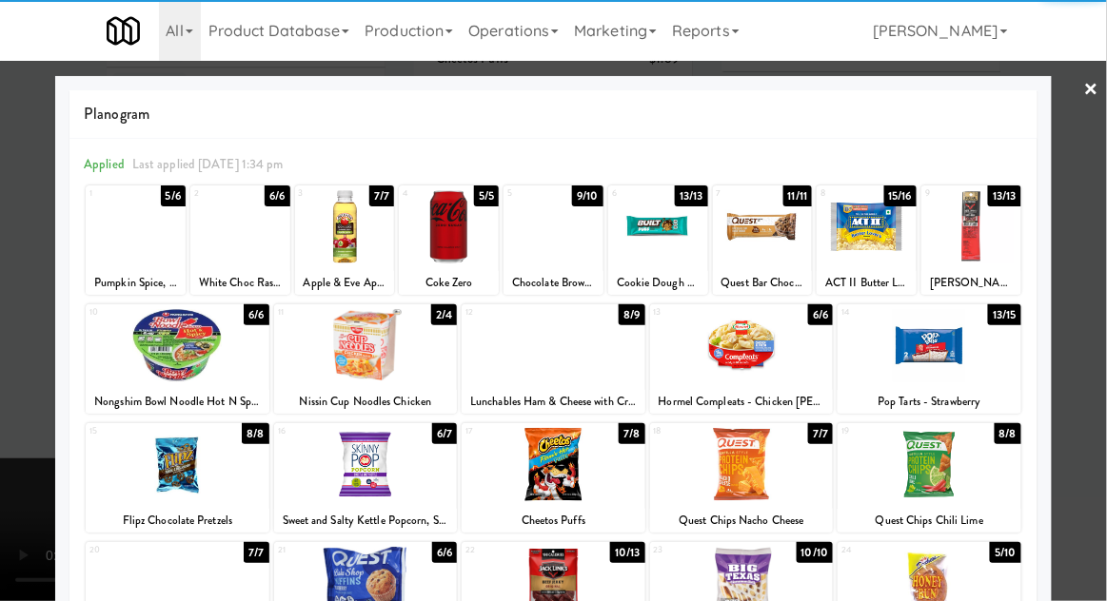
click at [40, 365] on div at bounding box center [553, 300] width 1107 height 601
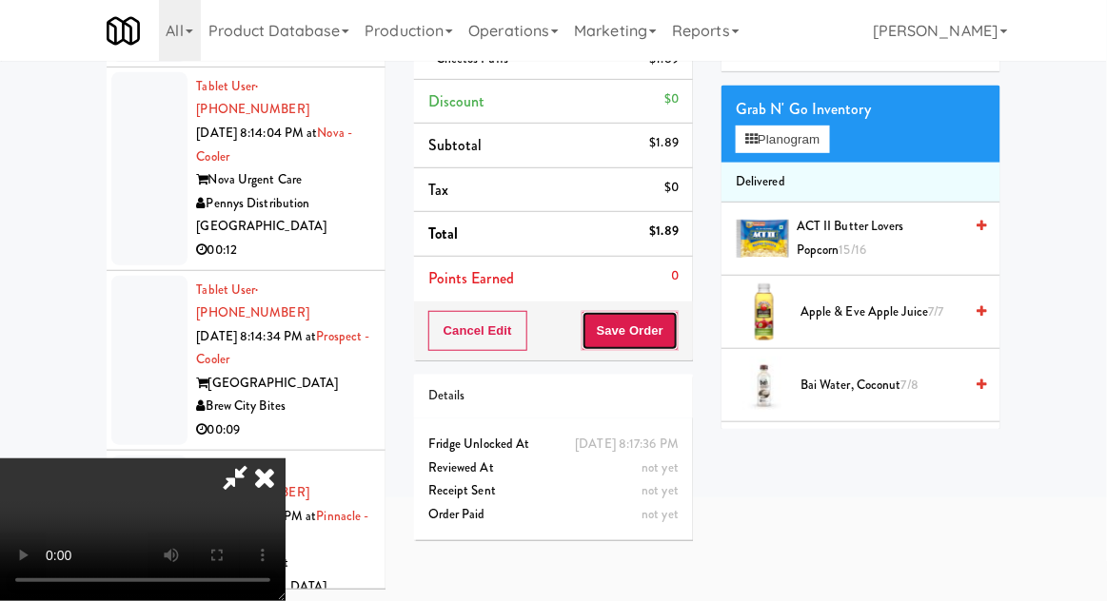
click at [676, 331] on button "Save Order" at bounding box center [629, 331] width 97 height 40
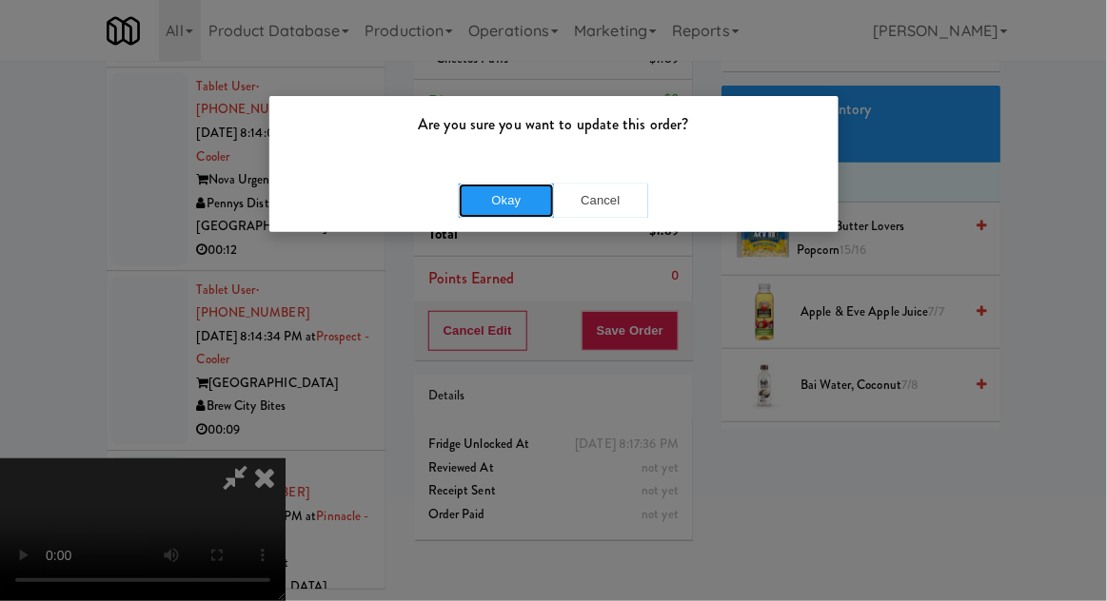
click at [496, 184] on button "Okay" at bounding box center [506, 201] width 95 height 34
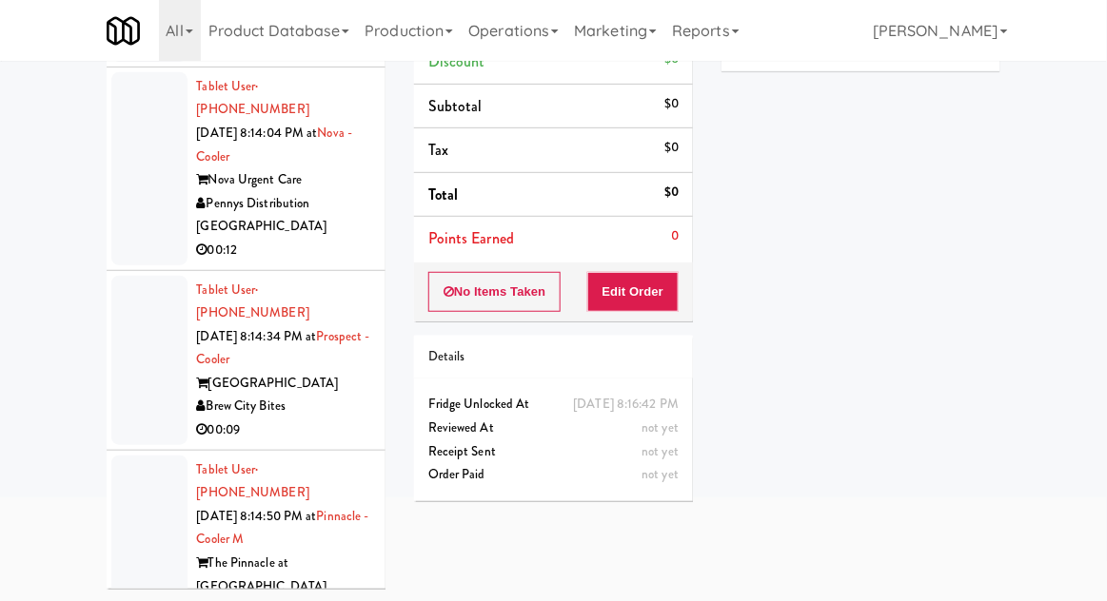
click at [1105, 254] on div "inbox reviewed recent all unclear take inventory issue suspicious failed recent…" at bounding box center [553, 254] width 1107 height 700
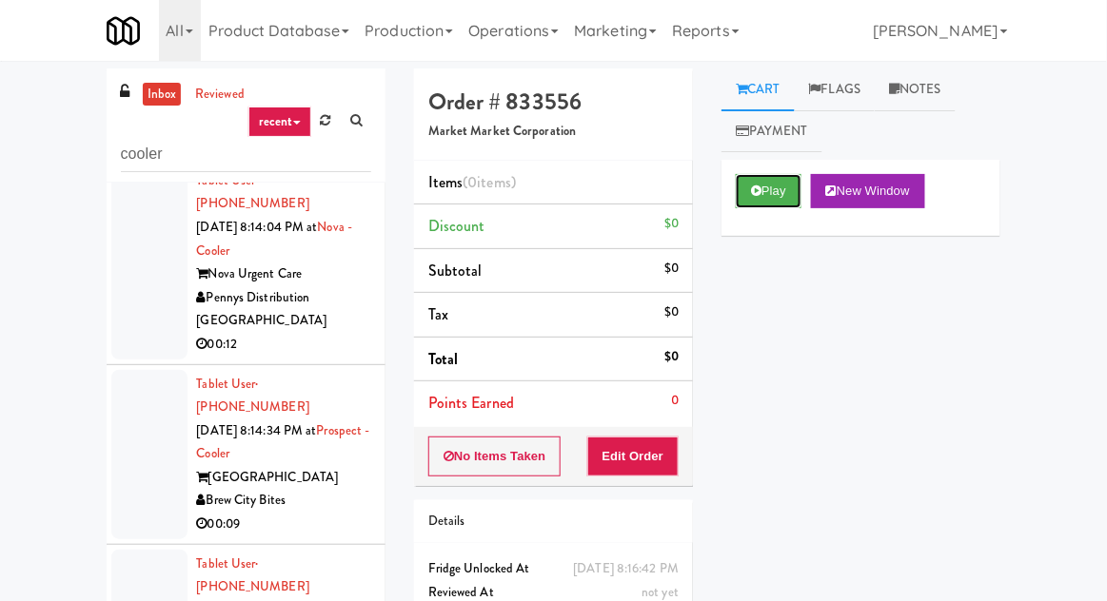
click at [783, 198] on button "Play" at bounding box center [769, 191] width 66 height 34
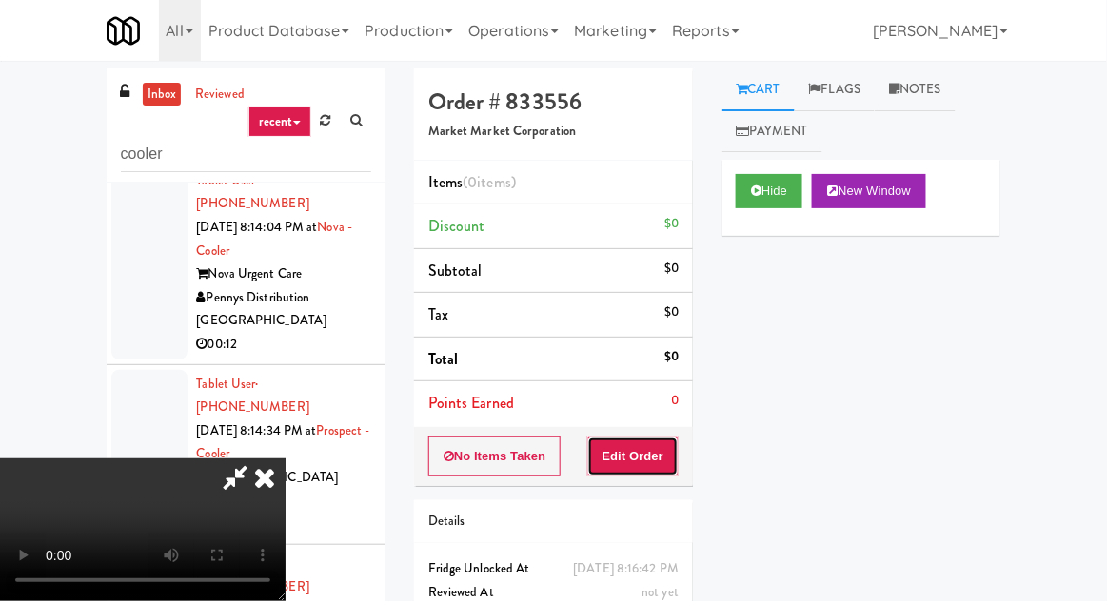
click at [677, 443] on button "Edit Order" at bounding box center [633, 457] width 92 height 40
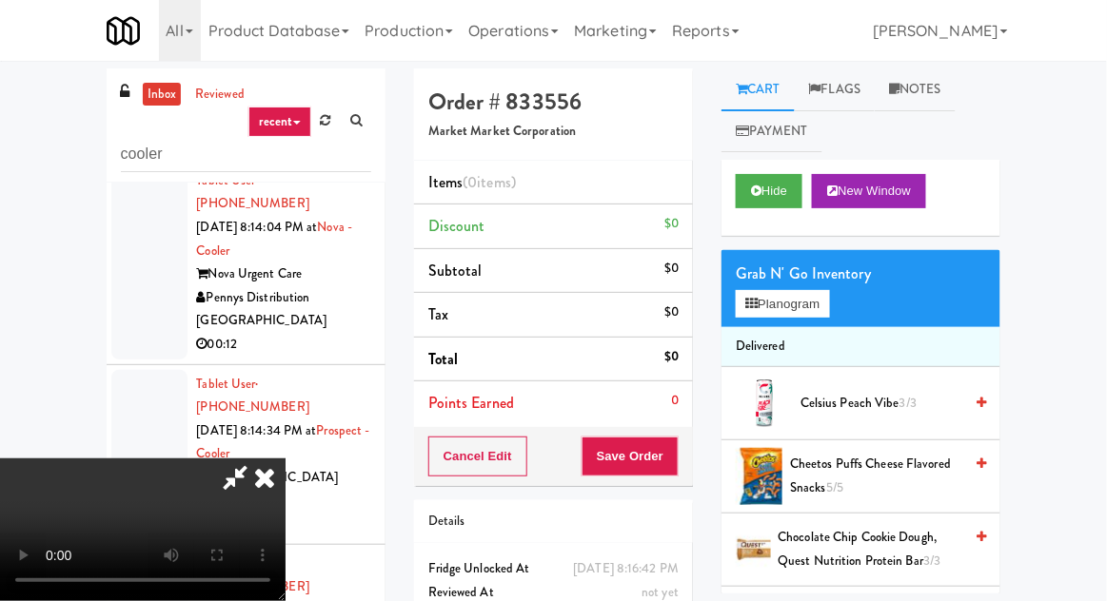
scroll to position [69, 0]
click at [813, 303] on button "Planogram" at bounding box center [782, 304] width 93 height 29
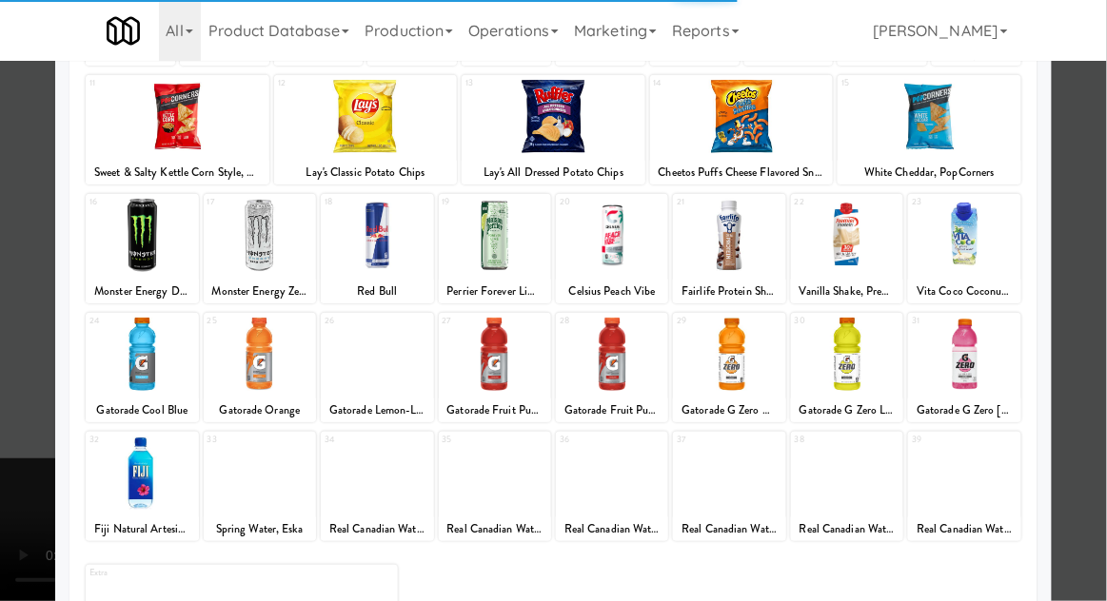
scroll to position [241, 0]
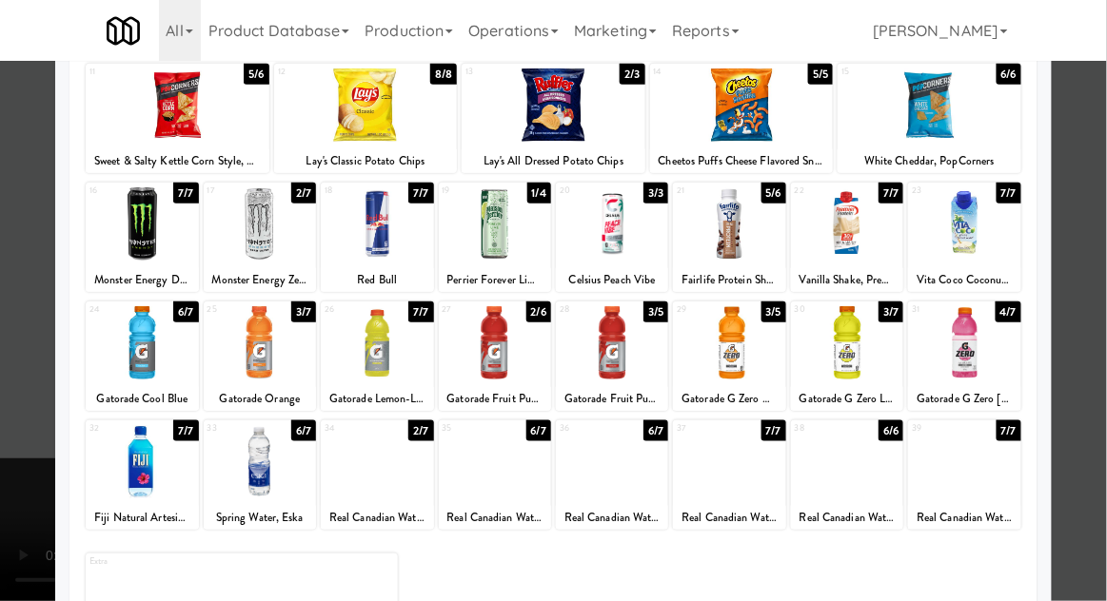
click at [755, 474] on div at bounding box center [729, 461] width 112 height 73
click at [22, 370] on div at bounding box center [553, 300] width 1107 height 601
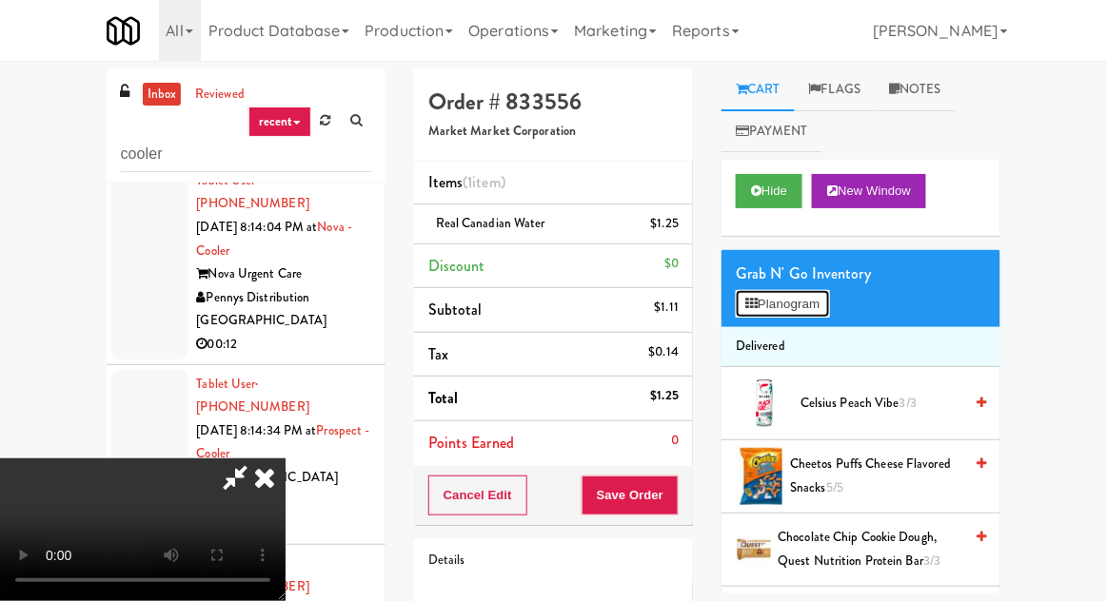
click at [807, 309] on button "Planogram" at bounding box center [782, 304] width 93 height 29
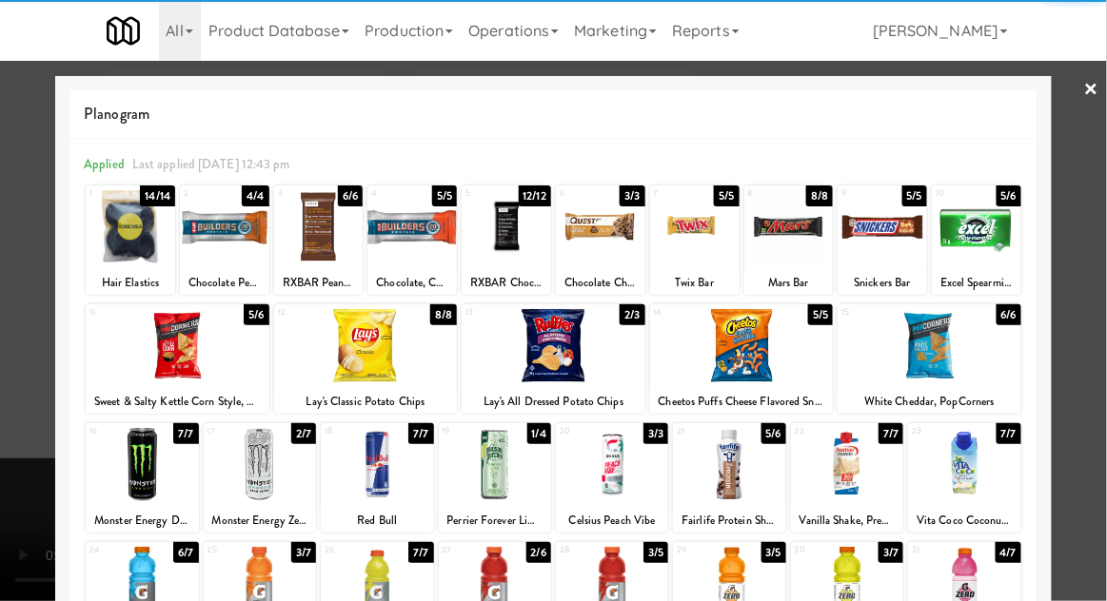
click at [463, 466] on div at bounding box center [495, 464] width 112 height 73
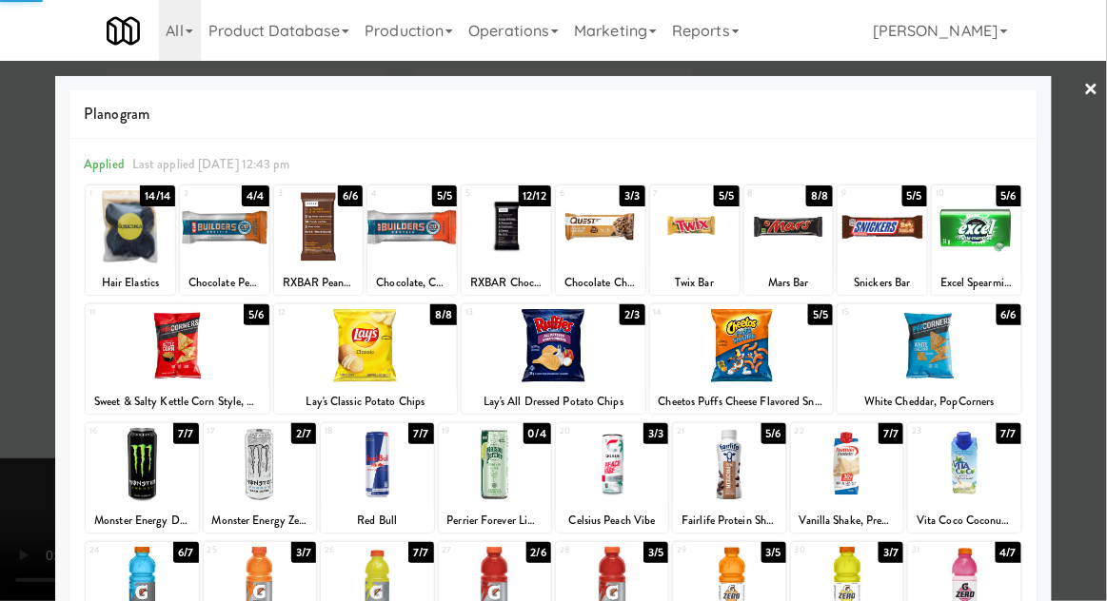
click at [2, 375] on div at bounding box center [553, 300] width 1107 height 601
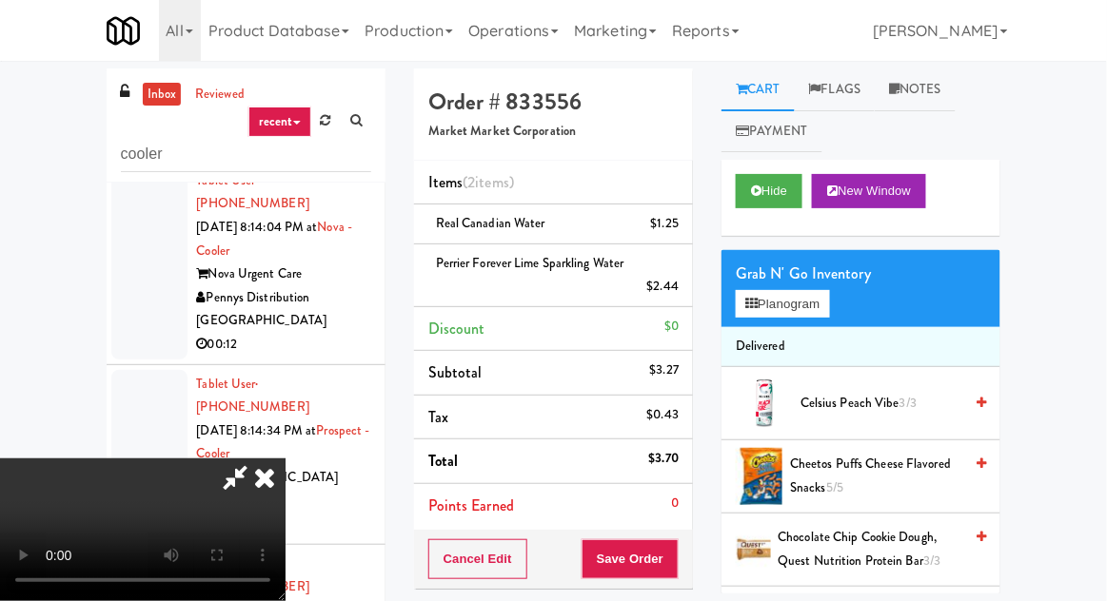
click at [692, 571] on div "Cancel Edit Save Order" at bounding box center [553, 559] width 279 height 59
click at [675, 560] on button "Save Order" at bounding box center [629, 560] width 97 height 40
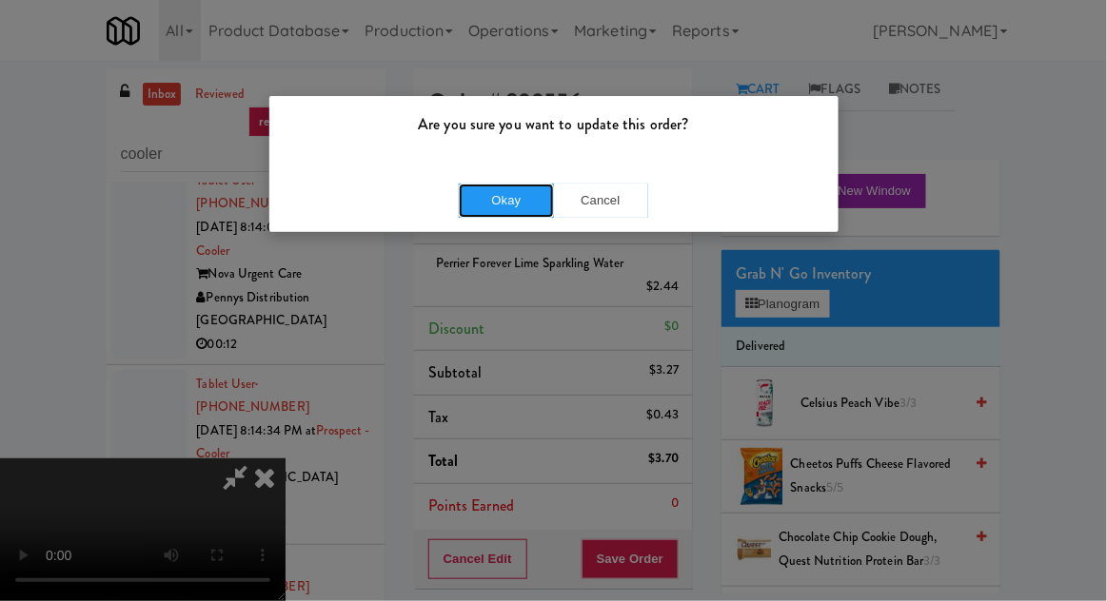
click at [509, 199] on button "Okay" at bounding box center [506, 201] width 95 height 34
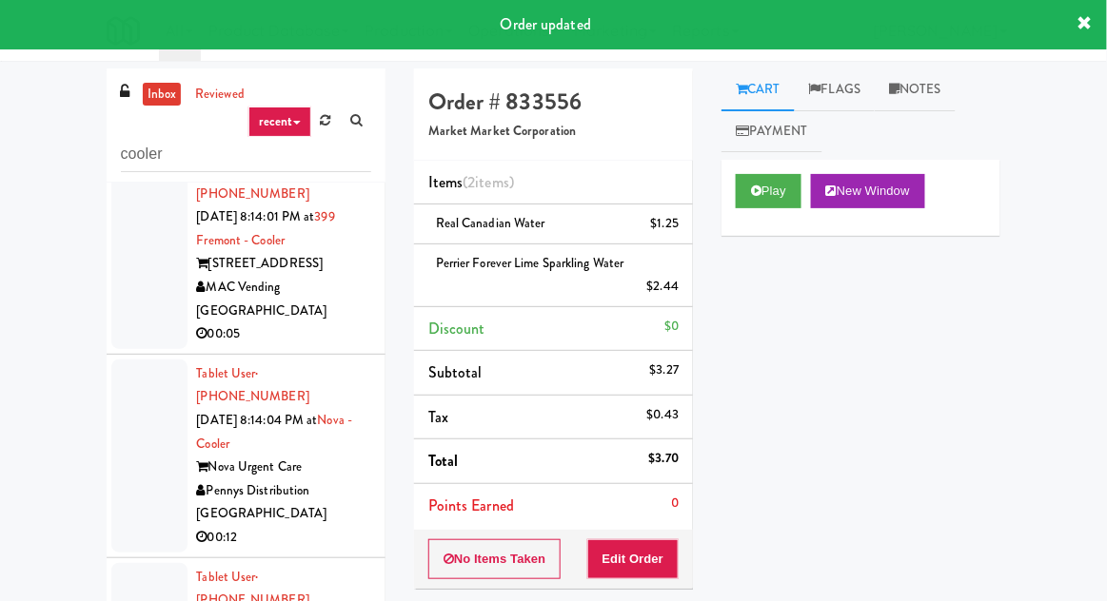
scroll to position [4524, 0]
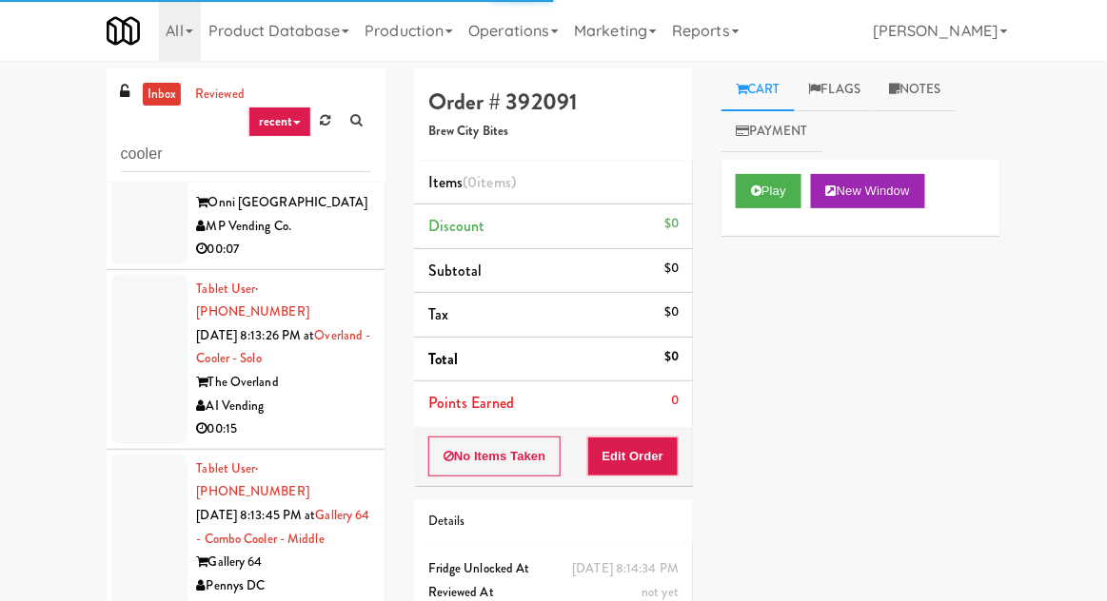
scroll to position [4042, 0]
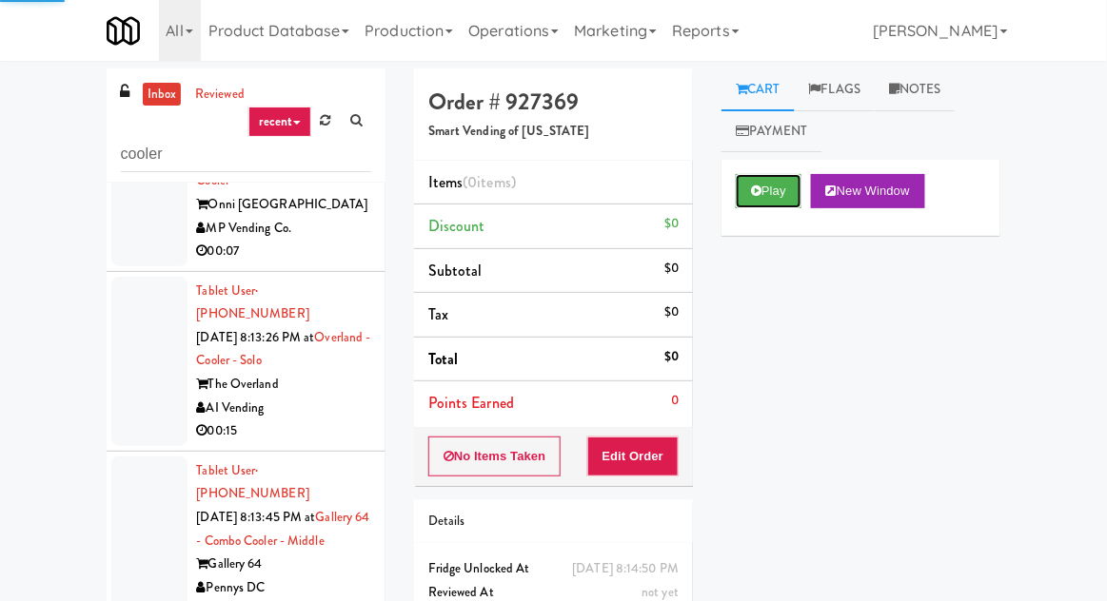
click at [763, 185] on button "Play" at bounding box center [769, 191] width 66 height 34
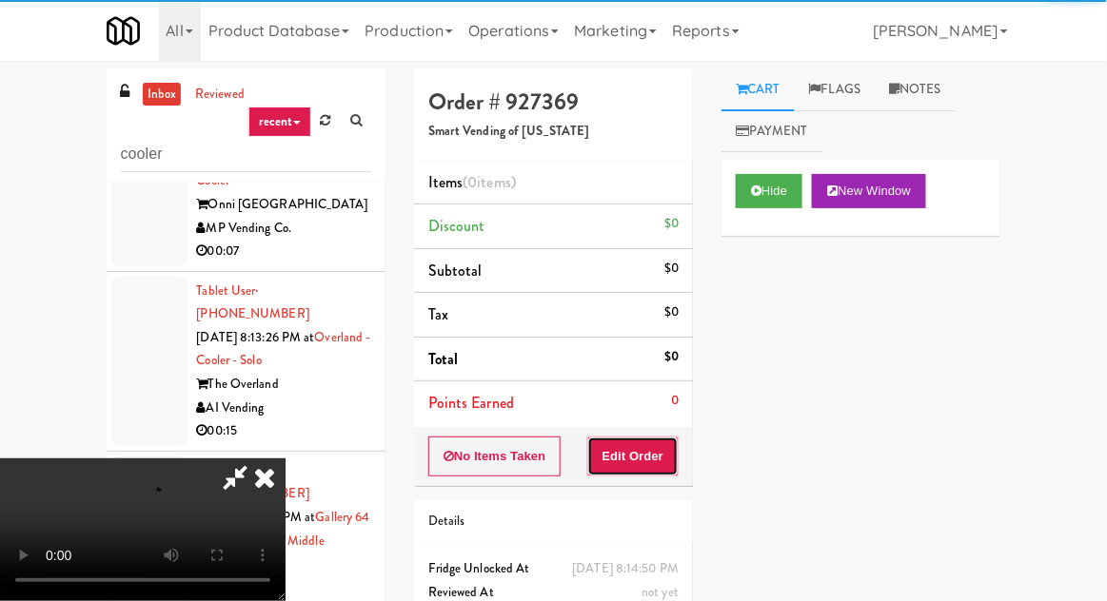
click at [652, 450] on button "Edit Order" at bounding box center [633, 457] width 92 height 40
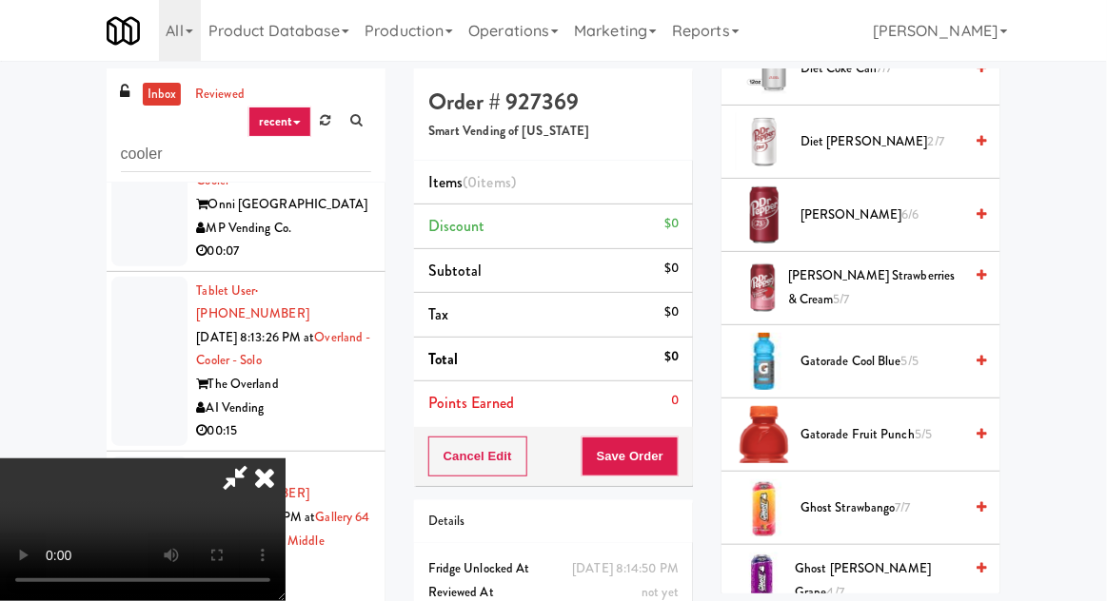
scroll to position [1072, 0]
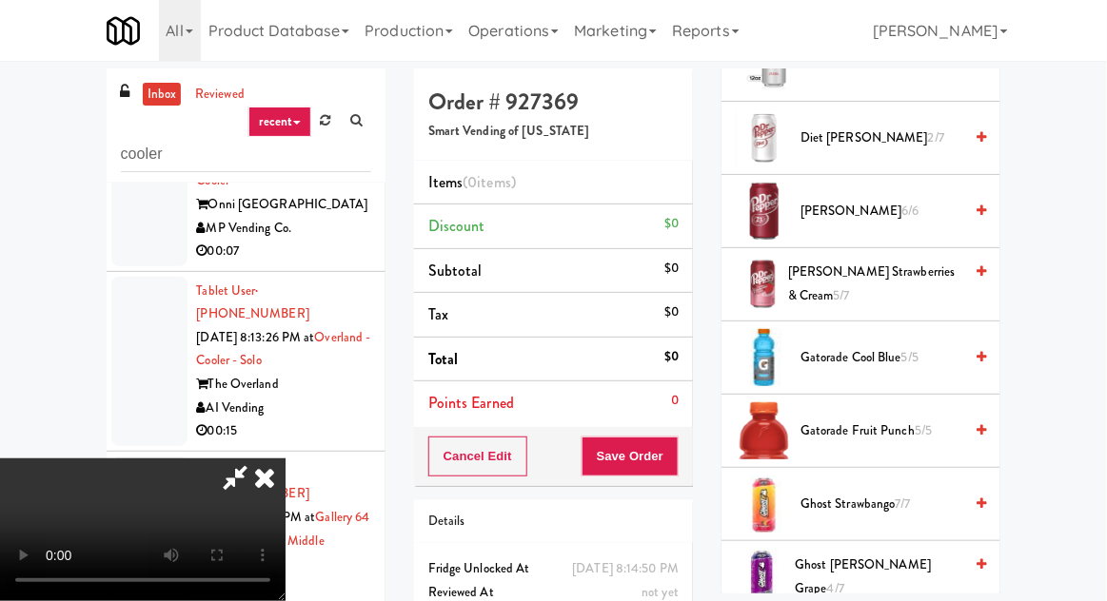
click at [860, 428] on span "Gatorade Fruit Punch 5/5" at bounding box center [881, 432] width 162 height 24
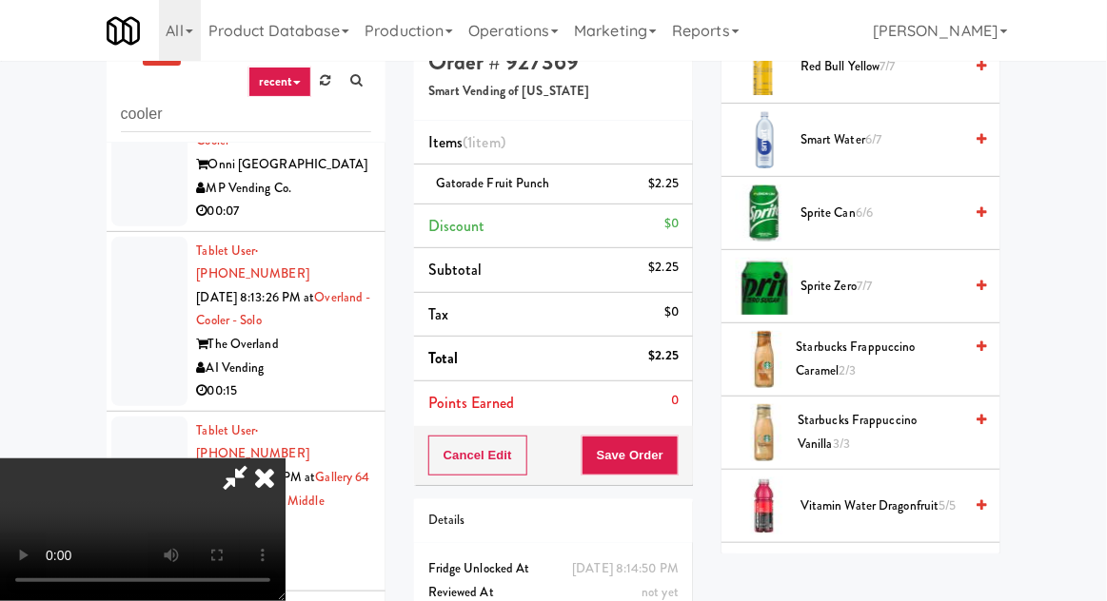
scroll to position [2345, 0]
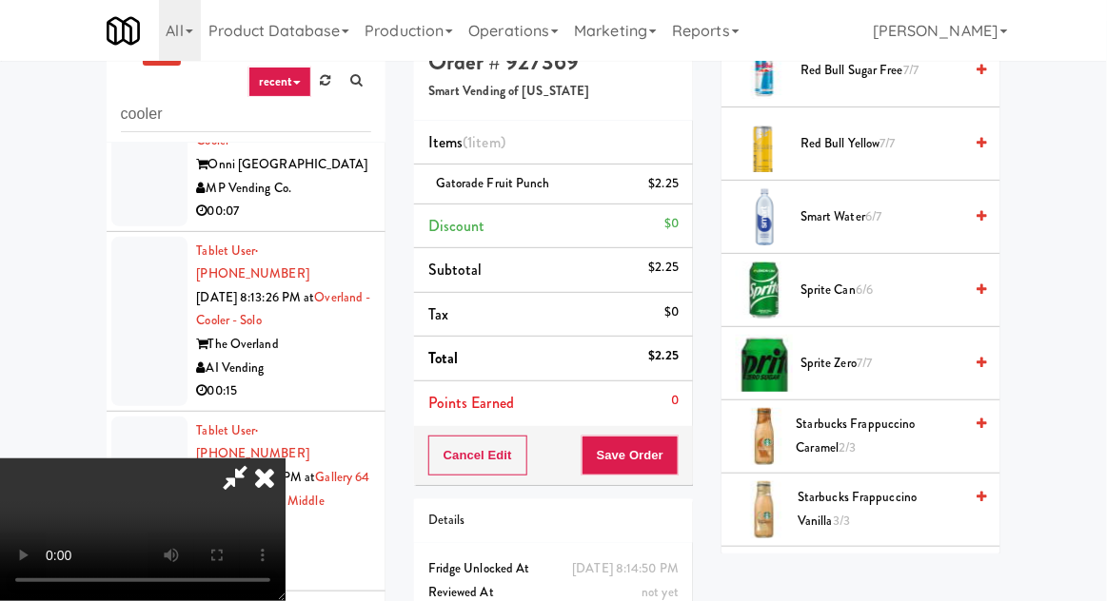
click at [898, 211] on span "Smart Water 6/7" at bounding box center [881, 218] width 162 height 24
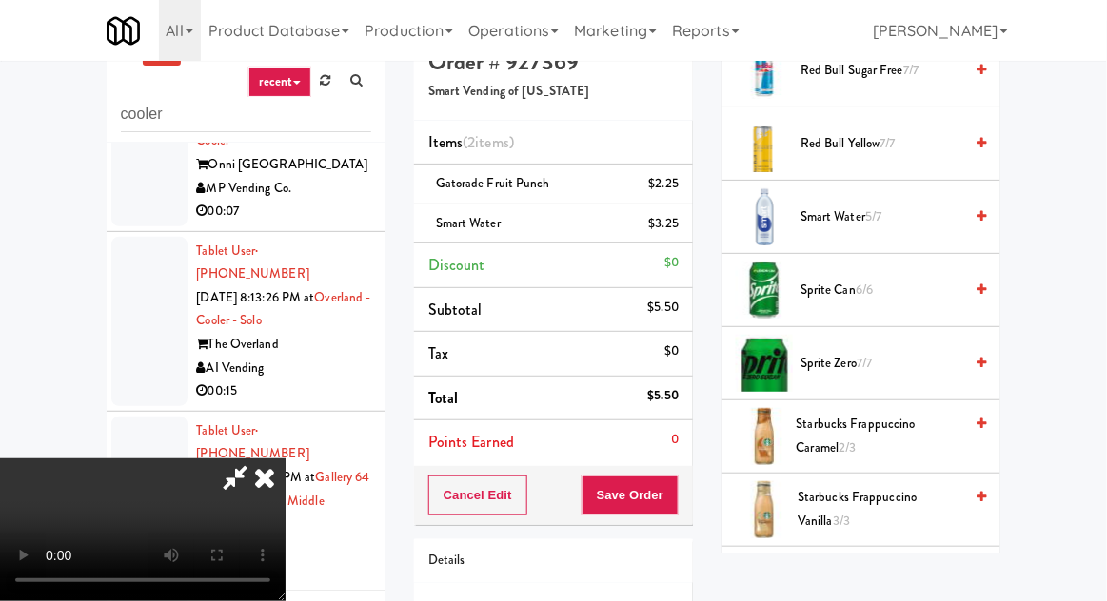
click at [868, 354] on span "7/7" at bounding box center [864, 363] width 15 height 18
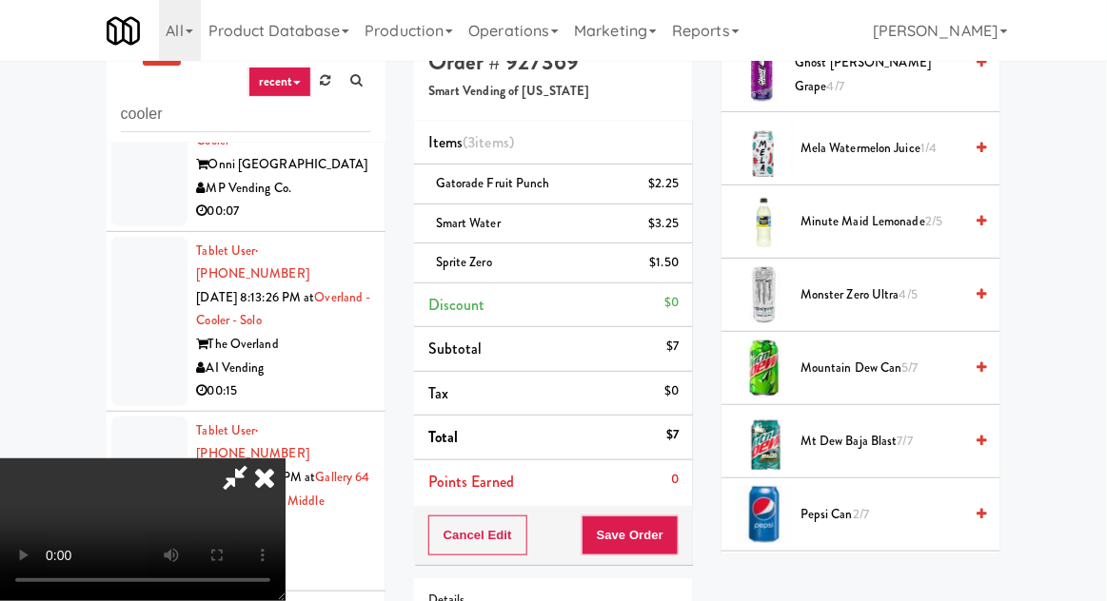
scroll to position [1521, 0]
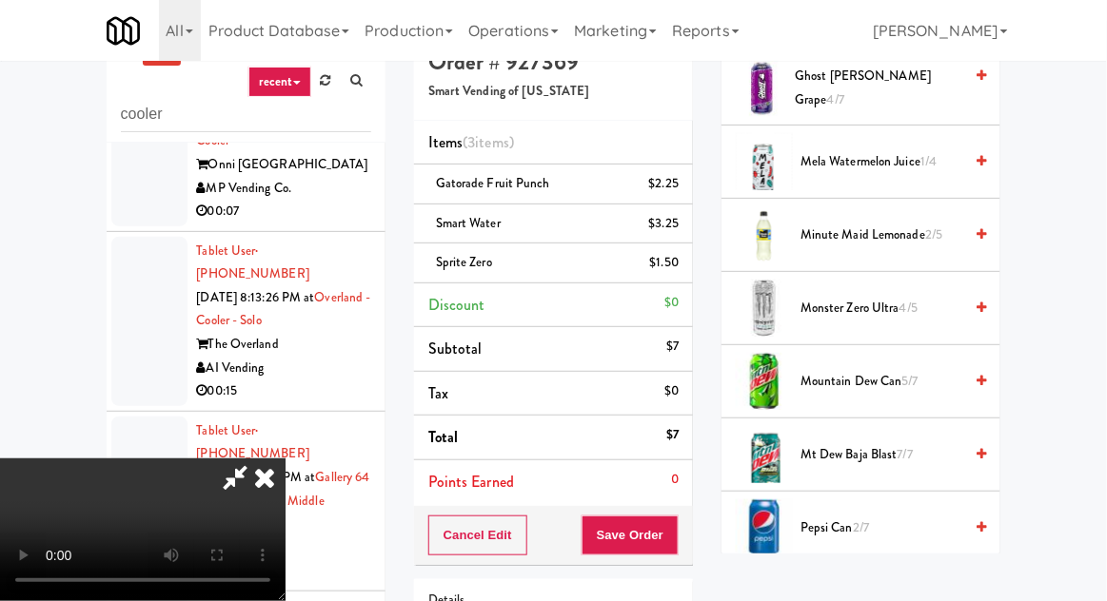
click at [877, 370] on span "Mountain Dew Can 5/7" at bounding box center [881, 382] width 162 height 24
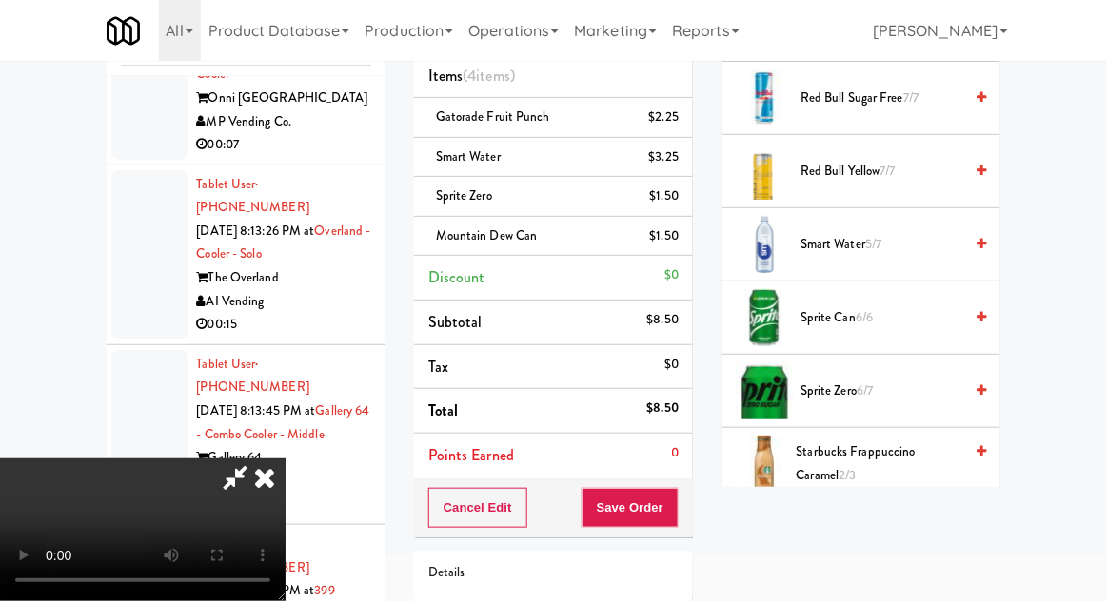
scroll to position [2244, 0]
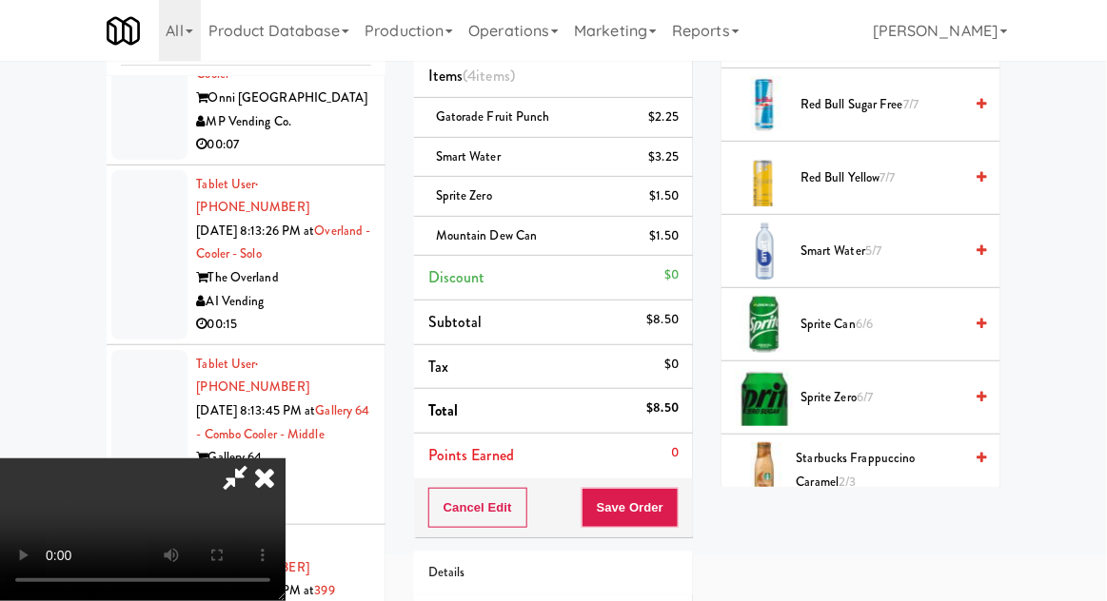
click at [897, 251] on span "Smart Water 5/7" at bounding box center [881, 252] width 162 height 24
click at [672, 501] on button "Save Order" at bounding box center [629, 508] width 97 height 40
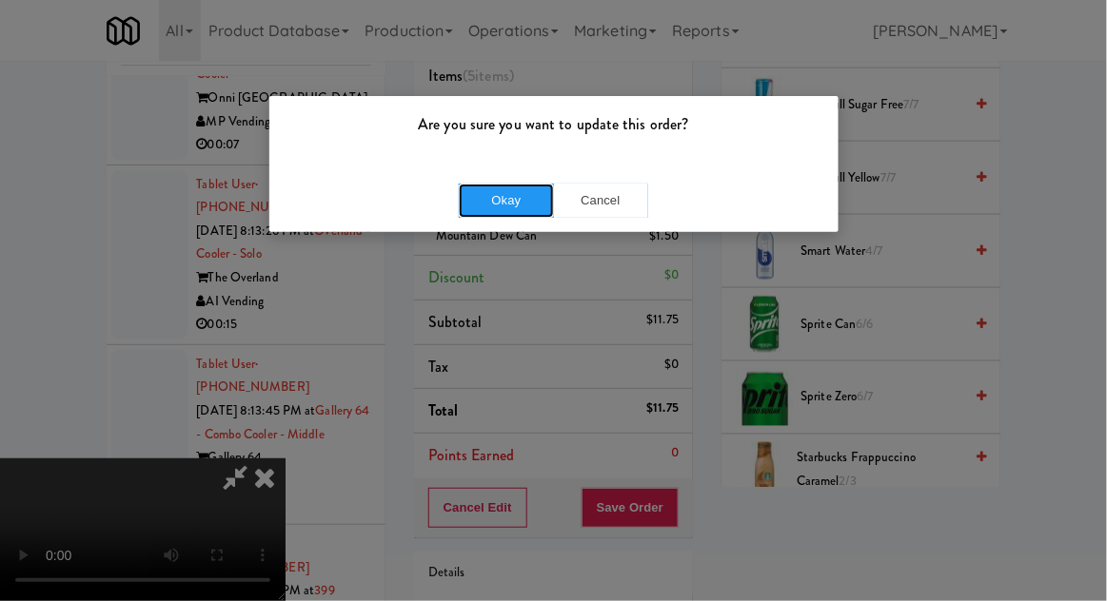
click at [528, 211] on button "Okay" at bounding box center [506, 201] width 95 height 34
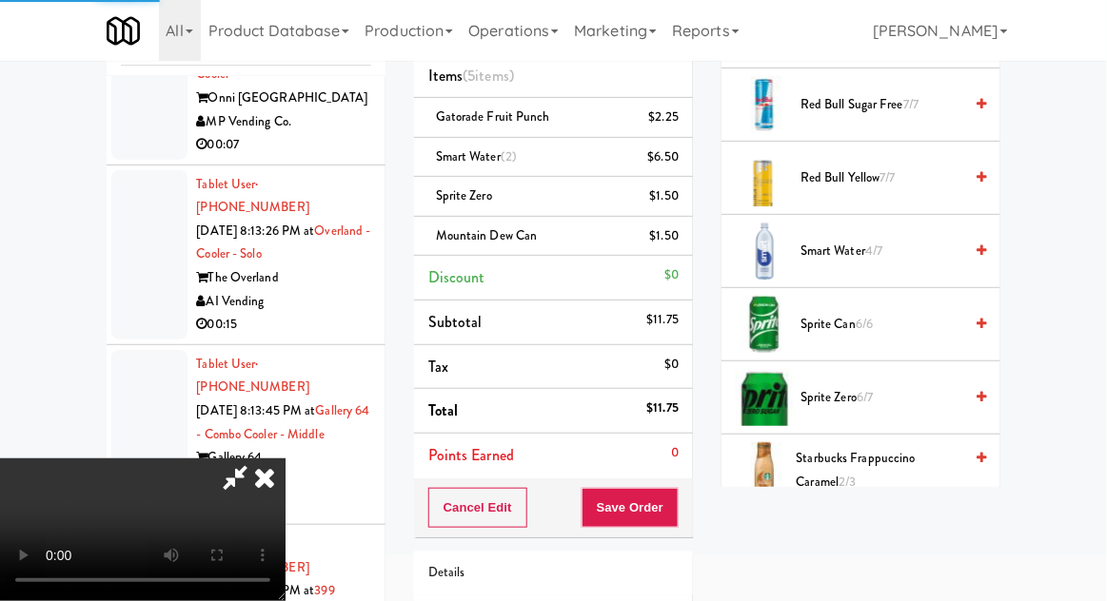
scroll to position [187, 0]
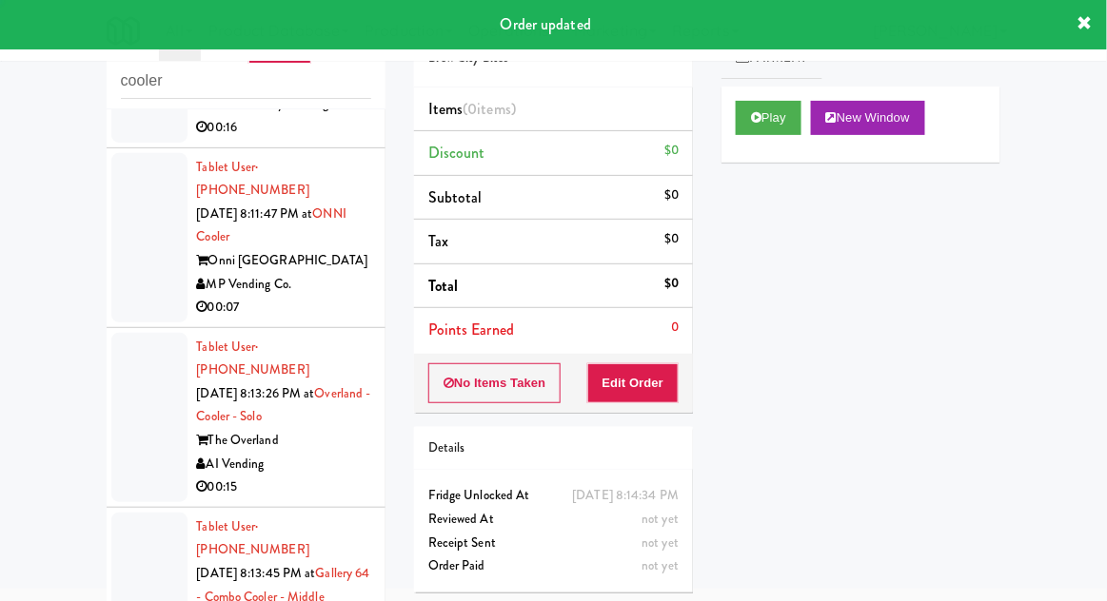
scroll to position [3908, 0]
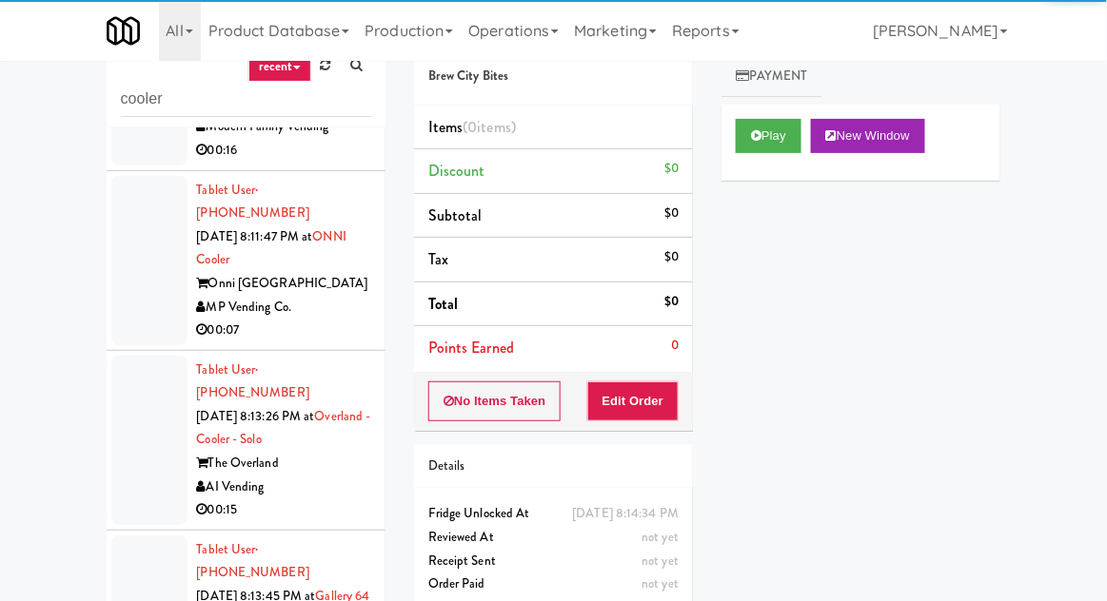
scroll to position [54, 0]
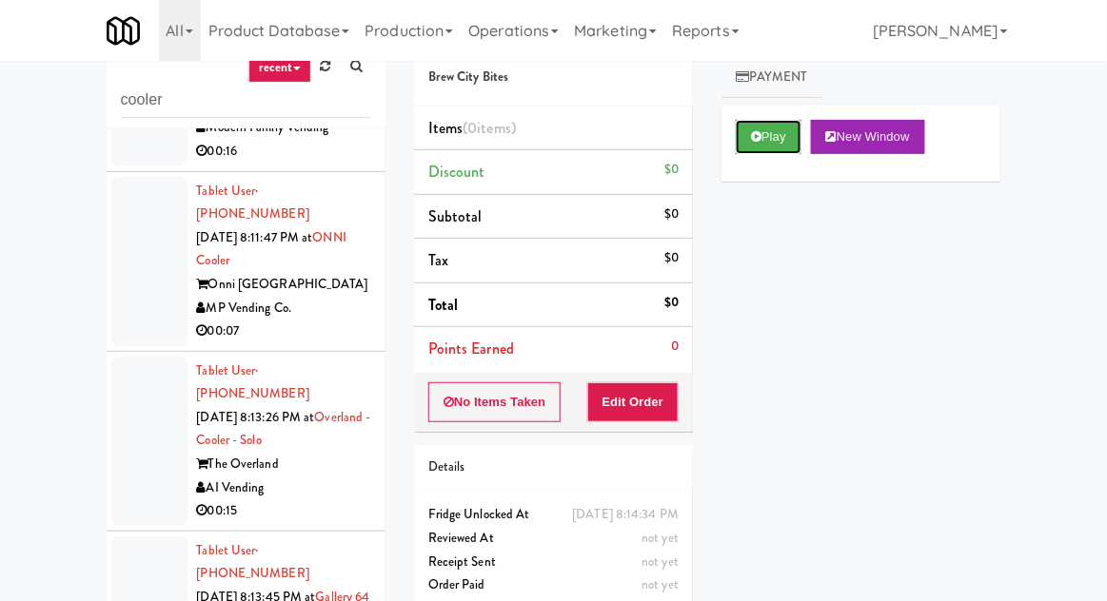
click at [758, 151] on button "Play" at bounding box center [769, 137] width 66 height 34
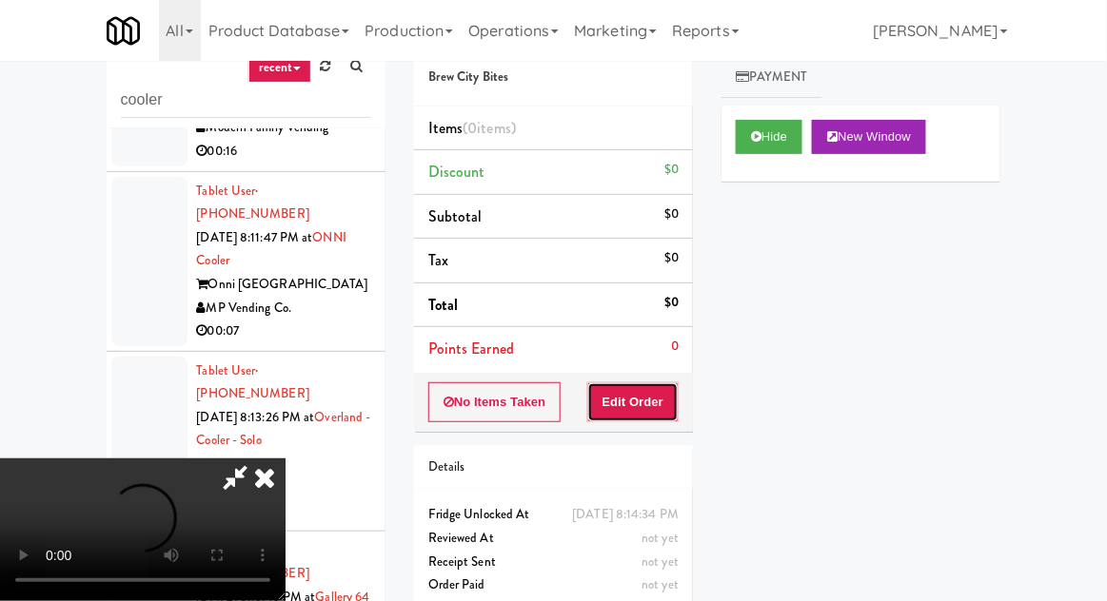
click at [649, 405] on button "Edit Order" at bounding box center [633, 403] width 92 height 40
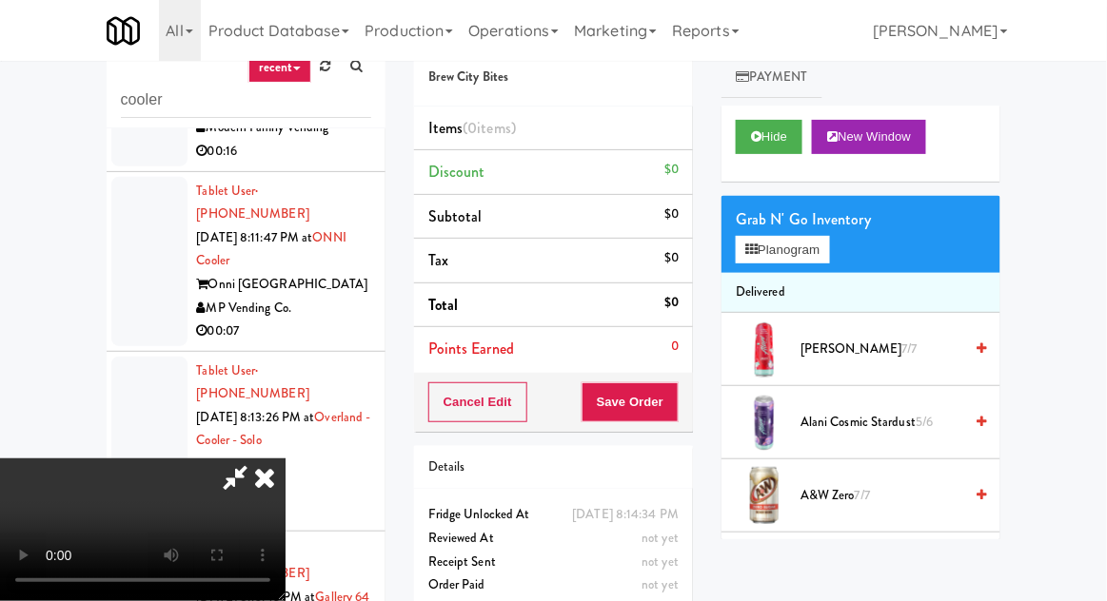
scroll to position [0, 0]
click at [803, 261] on button "Planogram" at bounding box center [782, 250] width 93 height 29
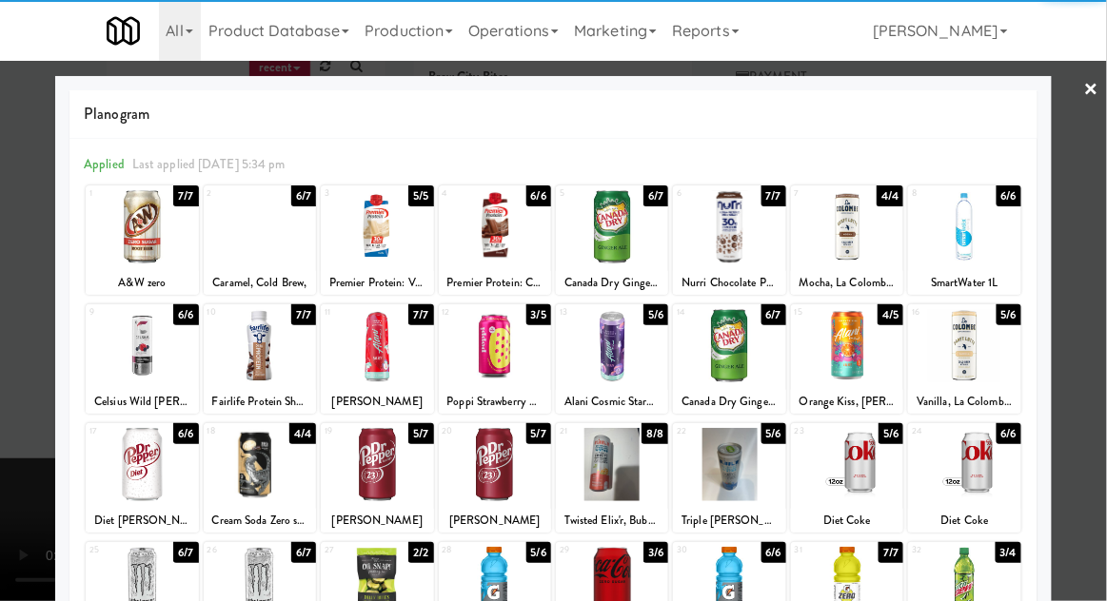
click at [119, 453] on div at bounding box center [142, 464] width 112 height 73
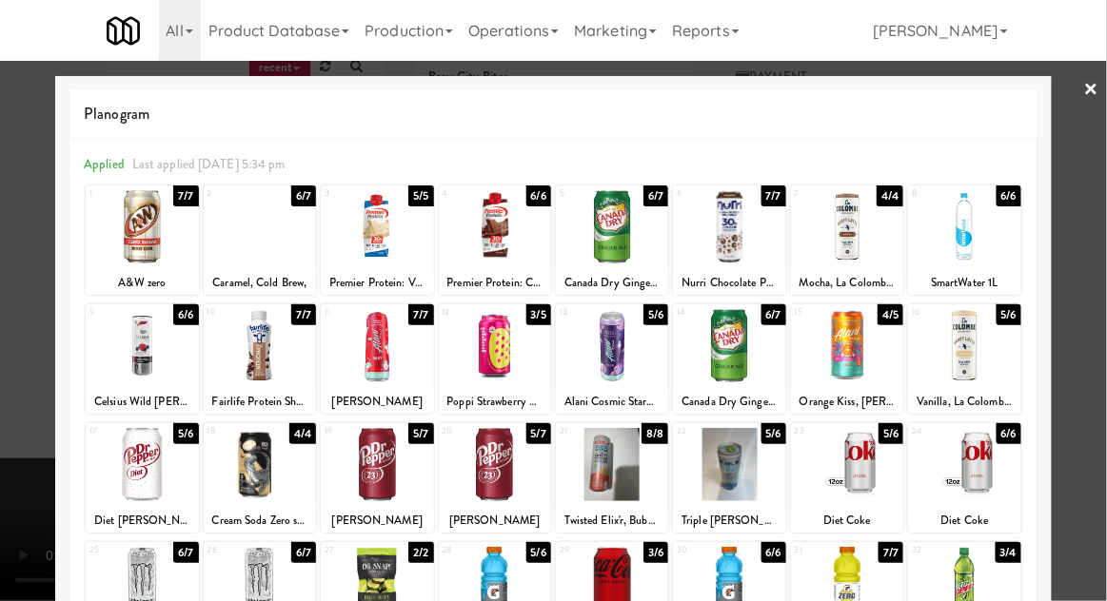
click at [13, 325] on div at bounding box center [553, 300] width 1107 height 601
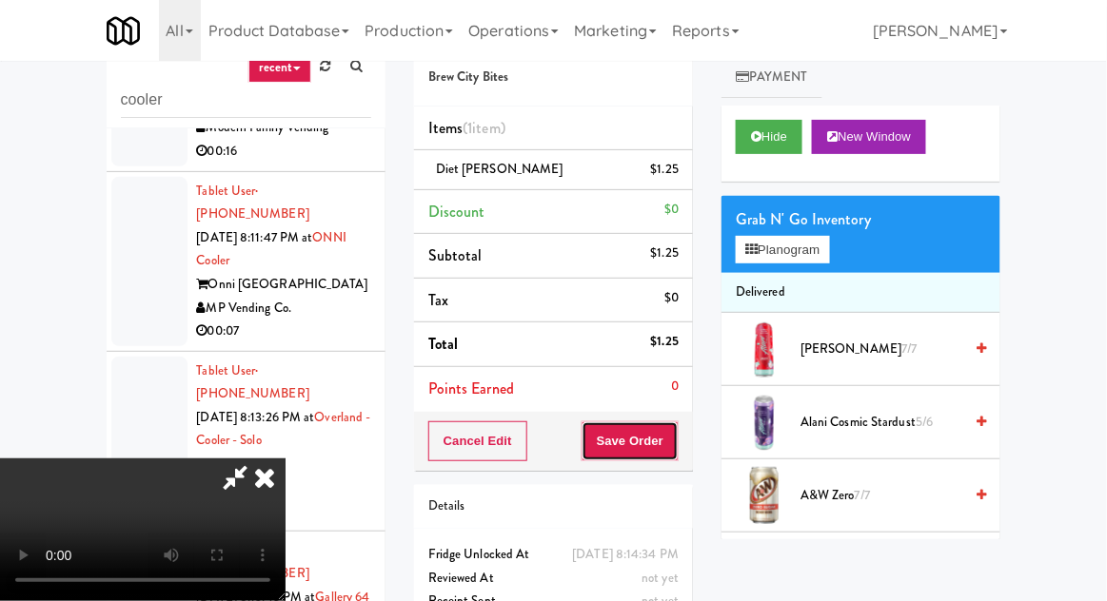
click at [670, 433] on button "Save Order" at bounding box center [629, 442] width 97 height 40
click at [666, 431] on button "Save Order" at bounding box center [629, 442] width 97 height 40
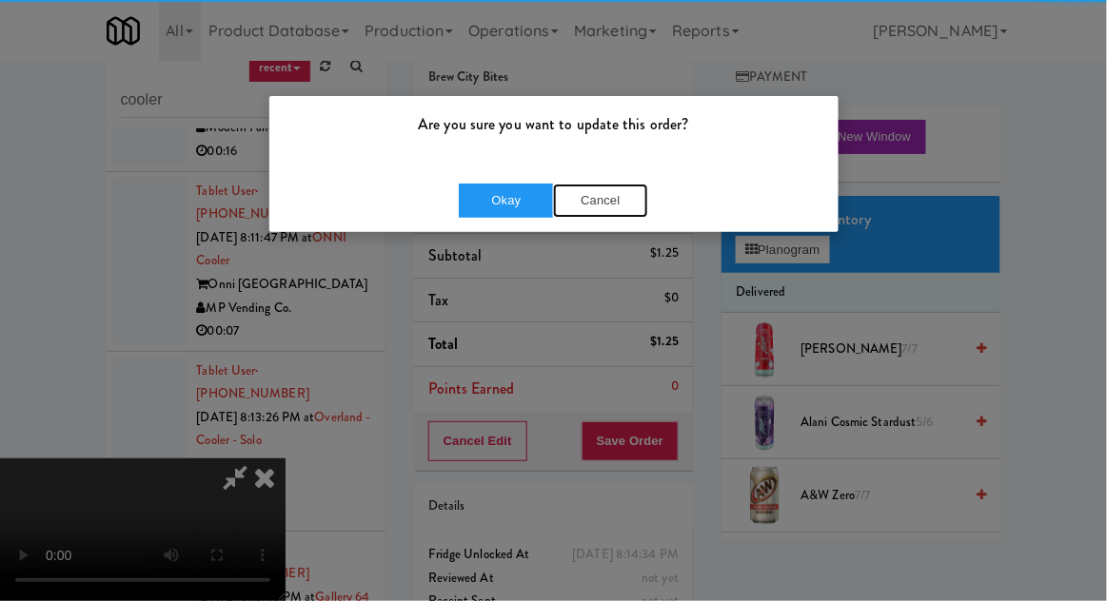
click at [613, 207] on button "Cancel" at bounding box center [600, 201] width 95 height 34
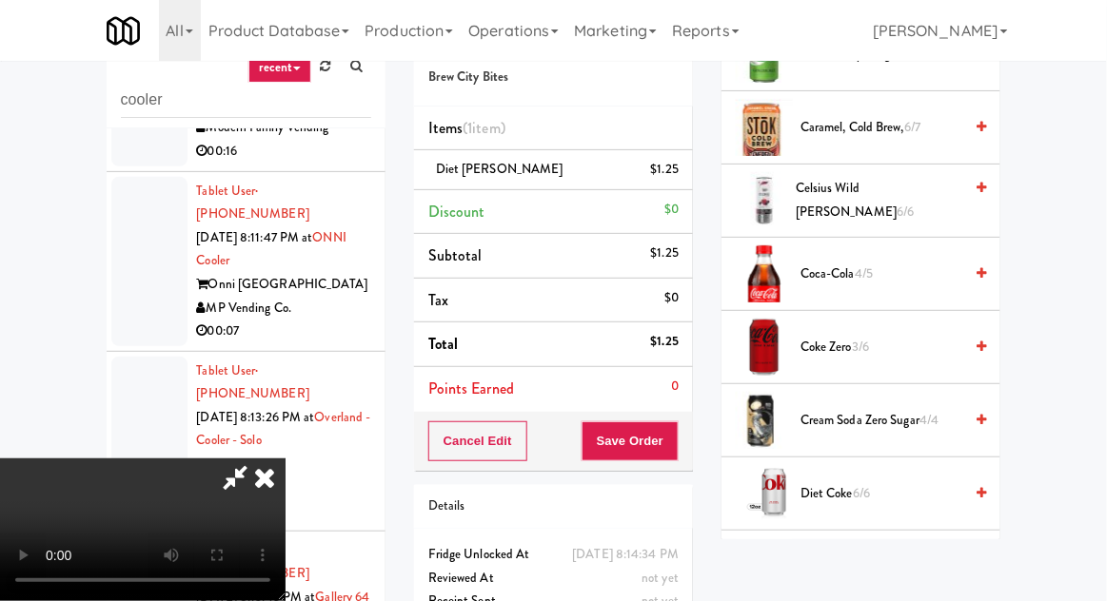
scroll to position [591, 0]
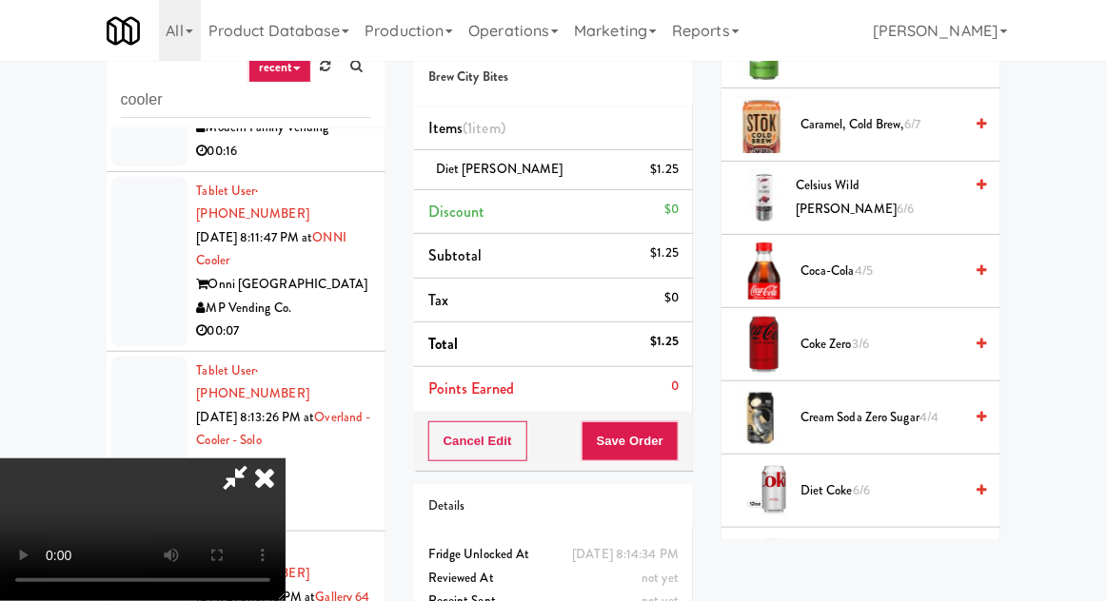
click at [862, 262] on span "4/5" at bounding box center [864, 271] width 18 height 18
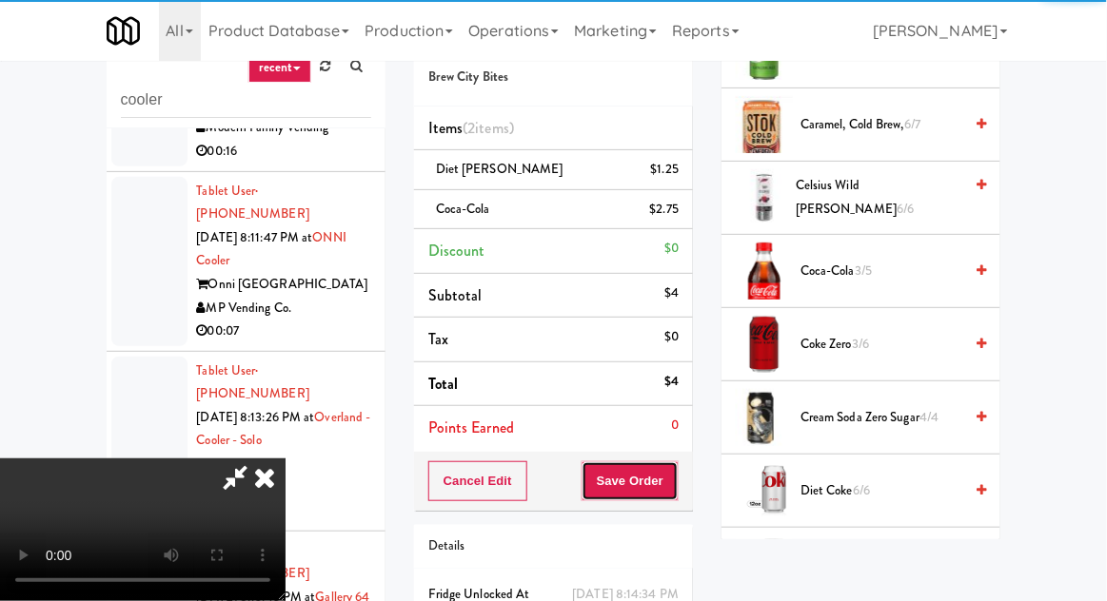
click at [675, 466] on button "Save Order" at bounding box center [629, 482] width 97 height 40
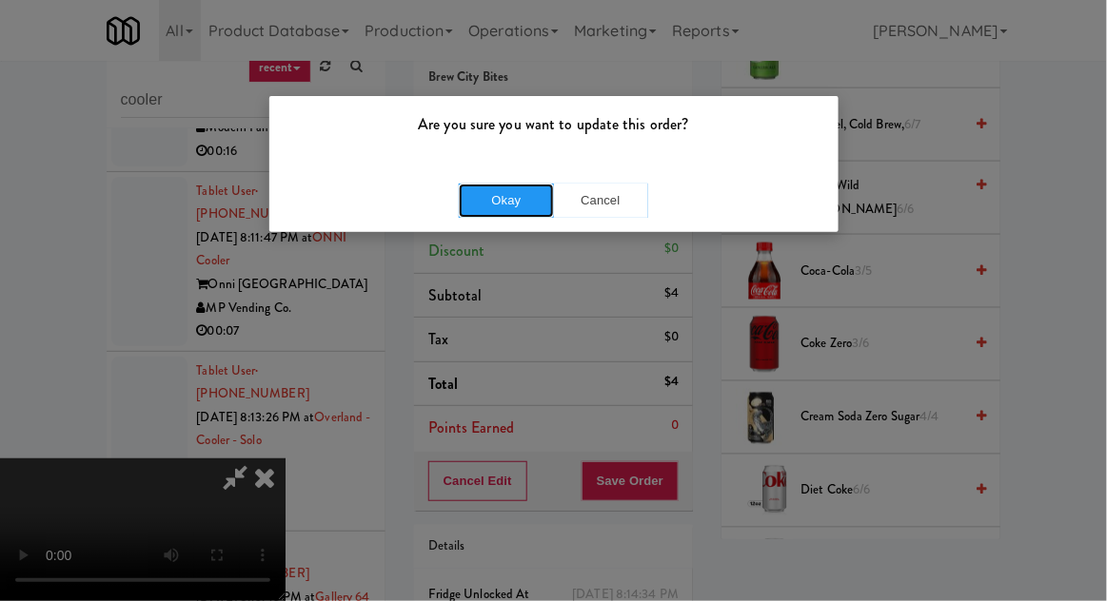
click at [466, 187] on button "Okay" at bounding box center [506, 201] width 95 height 34
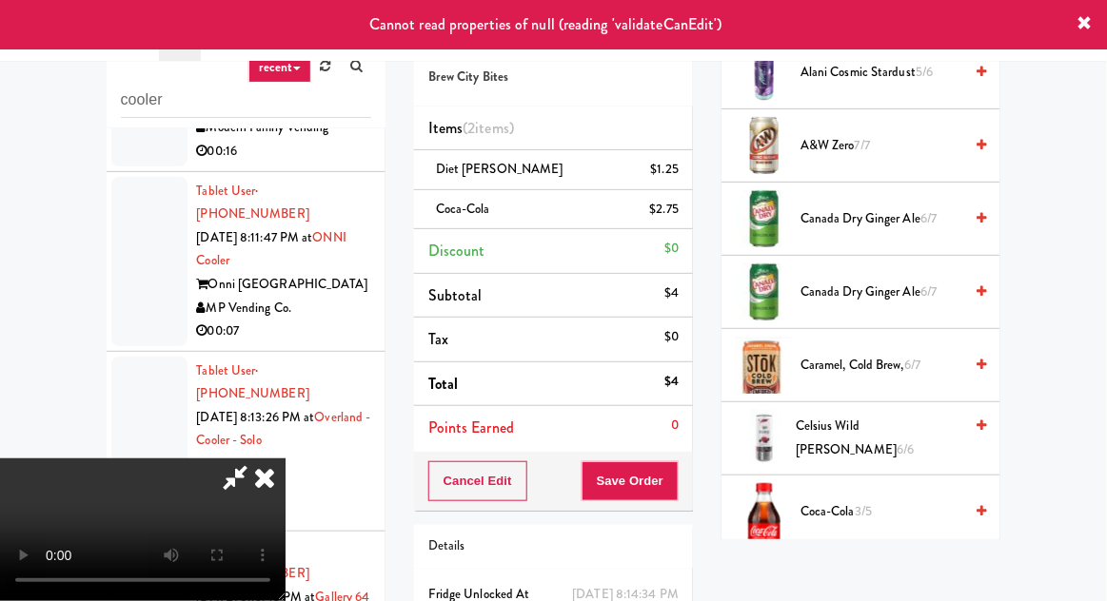
scroll to position [0, 0]
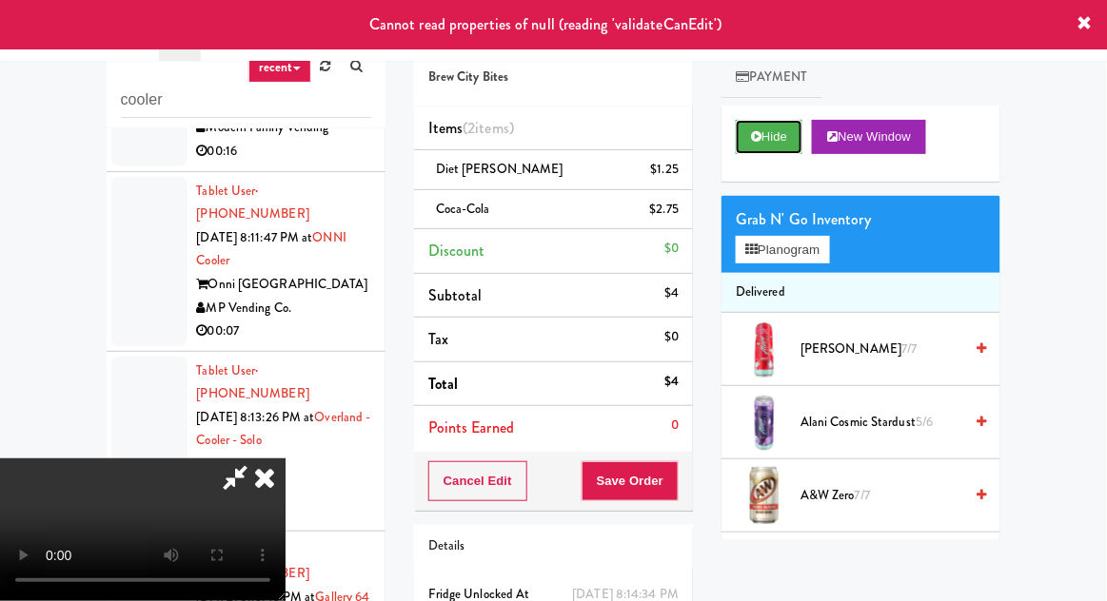
click at [777, 122] on button "Hide" at bounding box center [769, 137] width 67 height 34
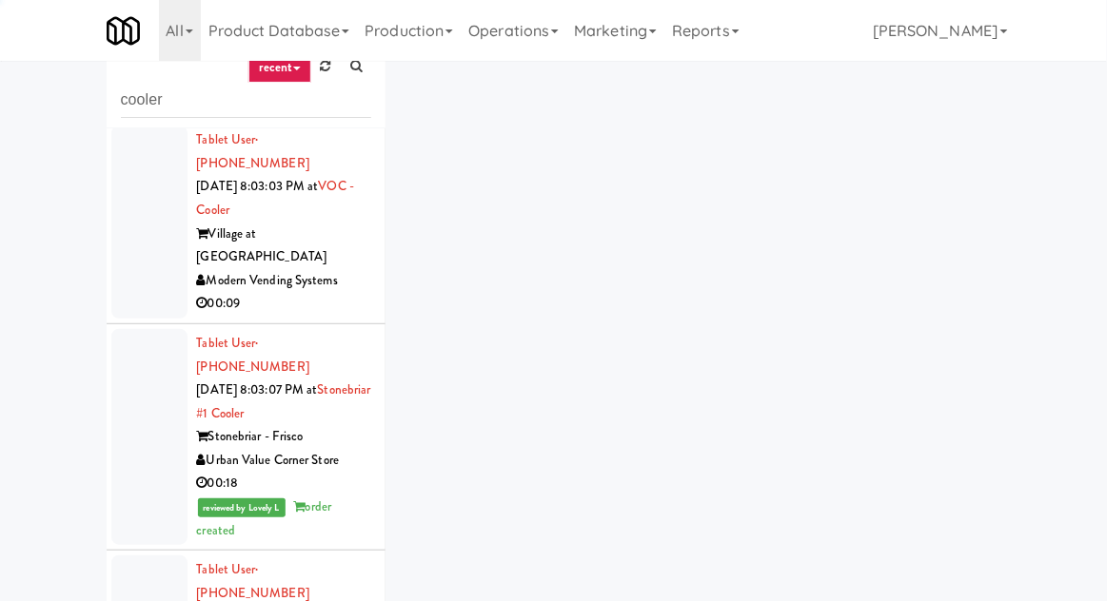
scroll to position [3139, 0]
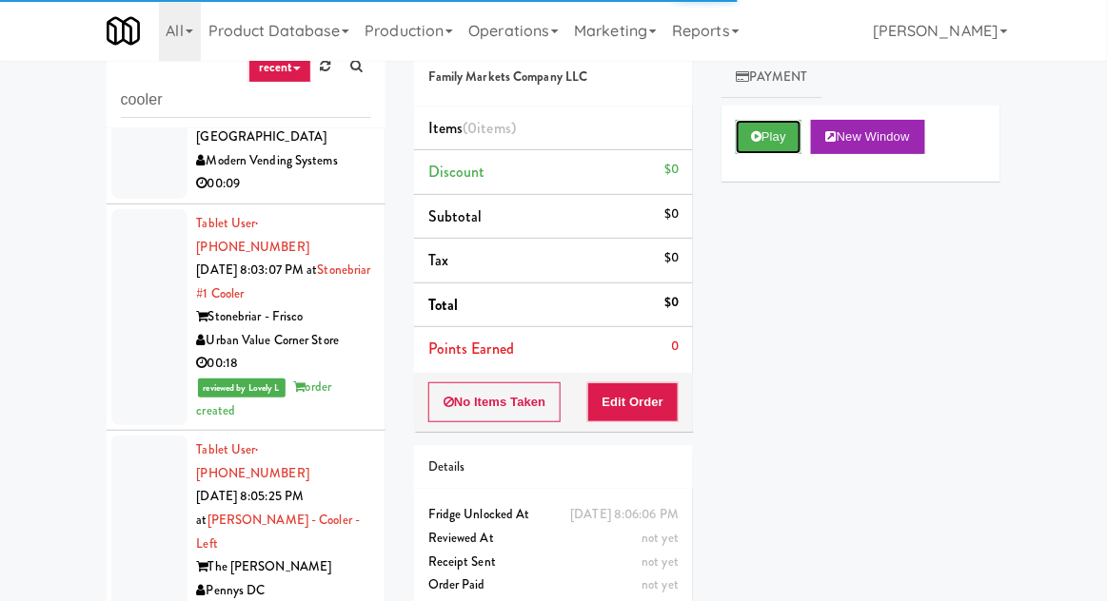
click at [778, 141] on button "Play" at bounding box center [769, 137] width 66 height 34
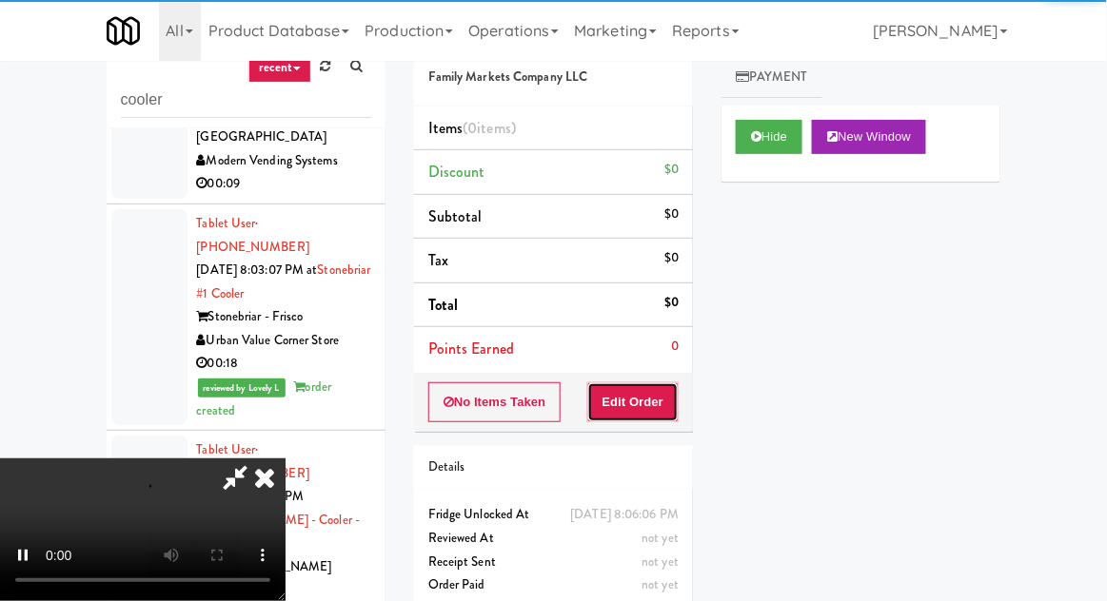
click at [664, 404] on button "Edit Order" at bounding box center [633, 403] width 92 height 40
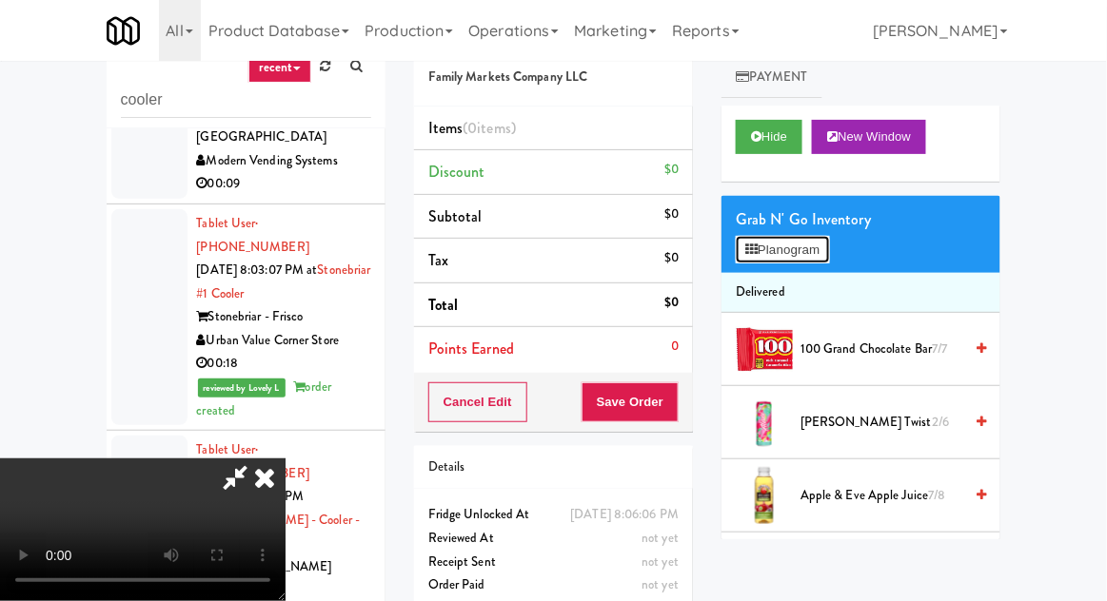
click at [789, 251] on button "Planogram" at bounding box center [782, 250] width 93 height 29
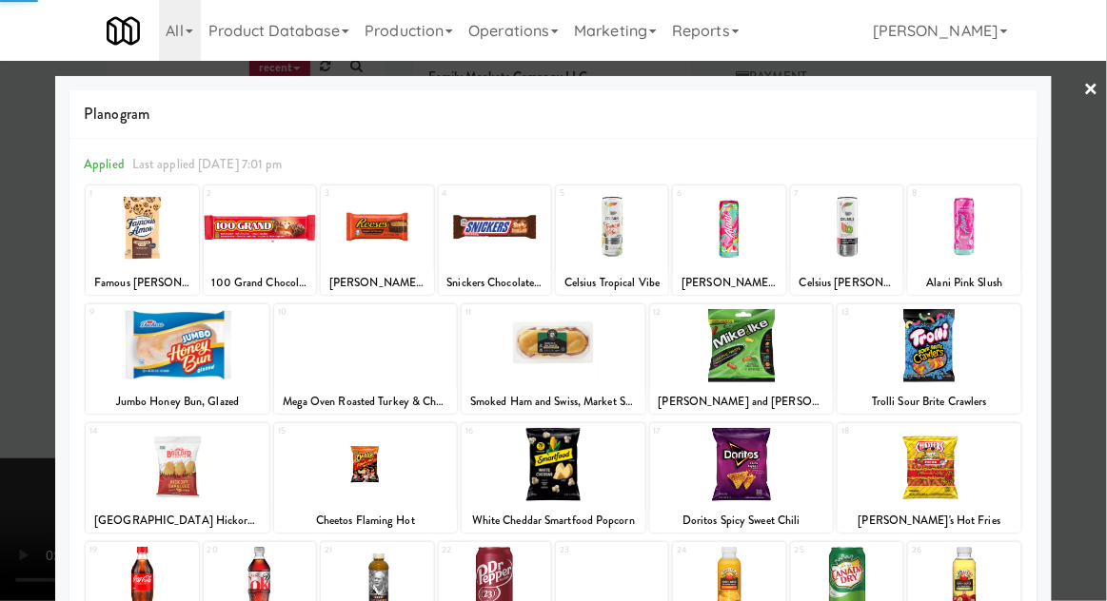
scroll to position [241, 0]
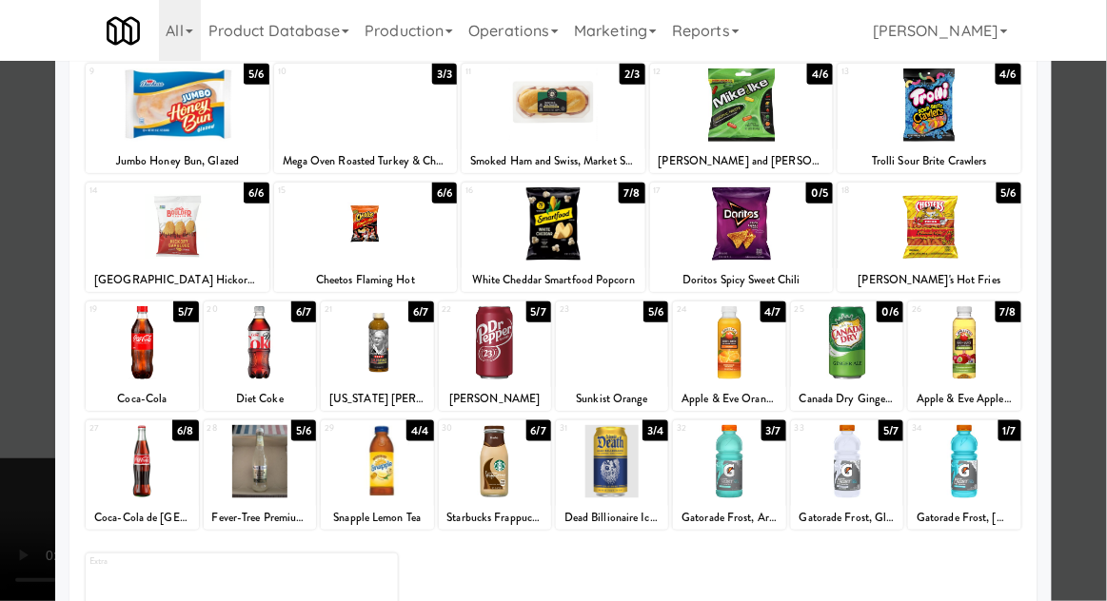
click at [630, 464] on div at bounding box center [612, 461] width 112 height 73
click at [29, 406] on div at bounding box center [553, 300] width 1107 height 601
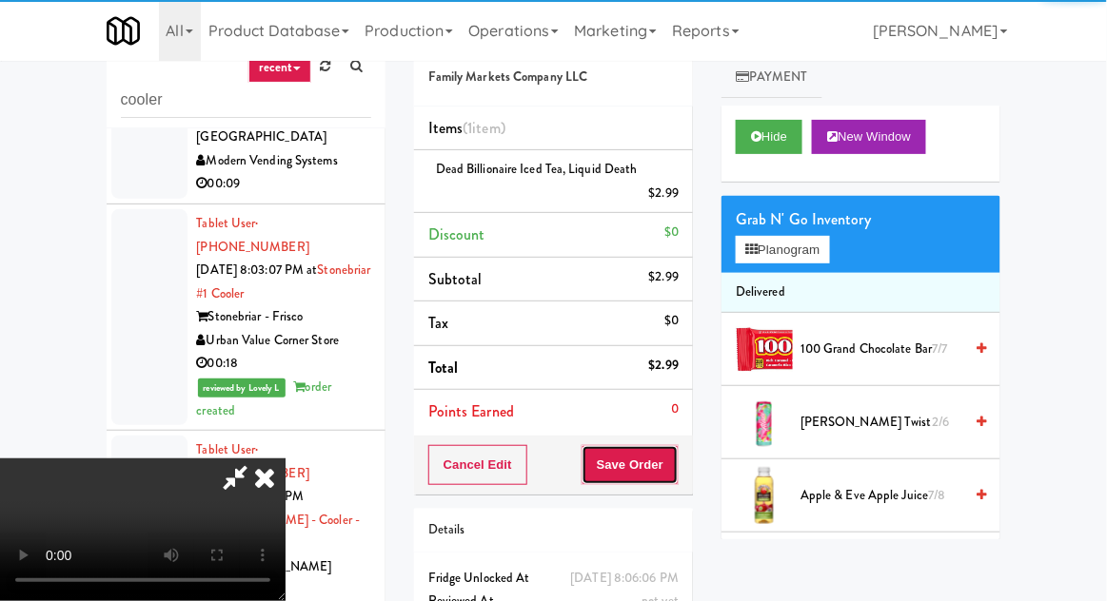
click at [679, 469] on button "Save Order" at bounding box center [629, 465] width 97 height 40
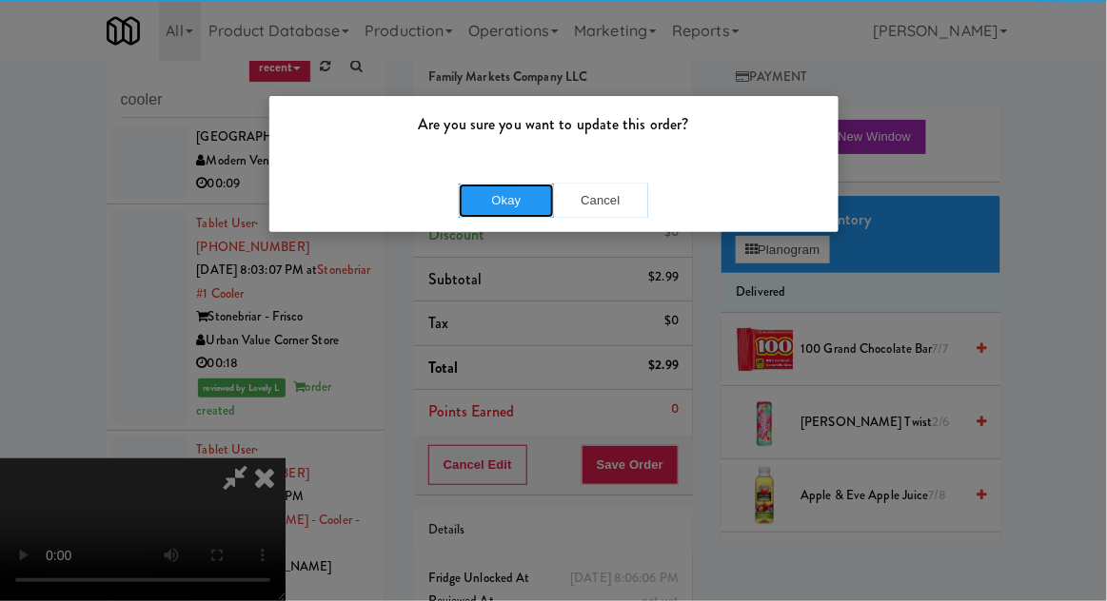
click at [513, 206] on button "Okay" at bounding box center [506, 201] width 95 height 34
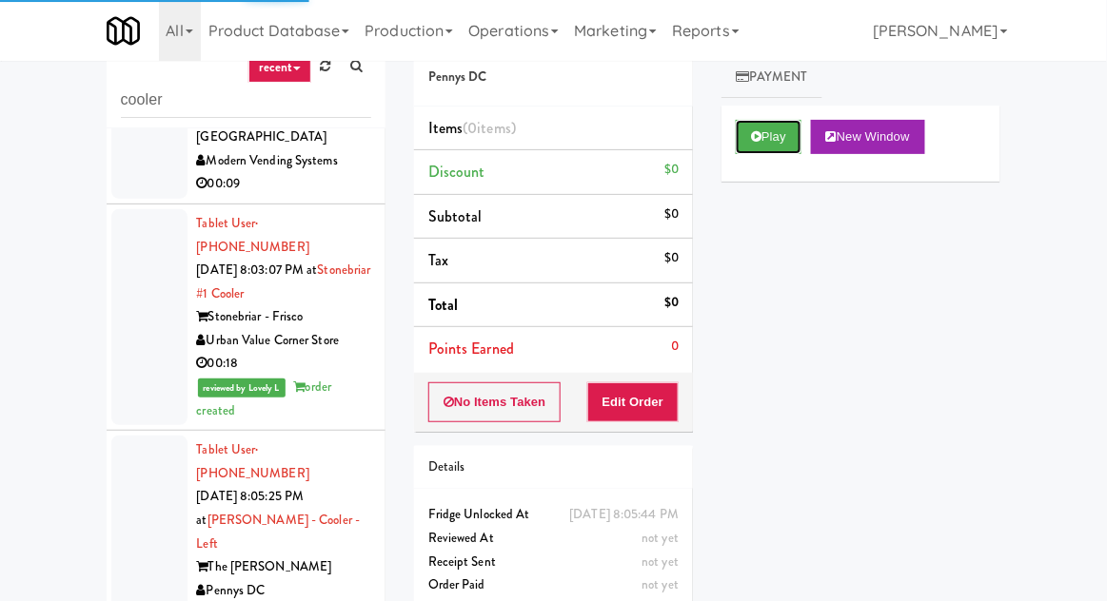
click at [774, 145] on button "Play" at bounding box center [769, 137] width 66 height 34
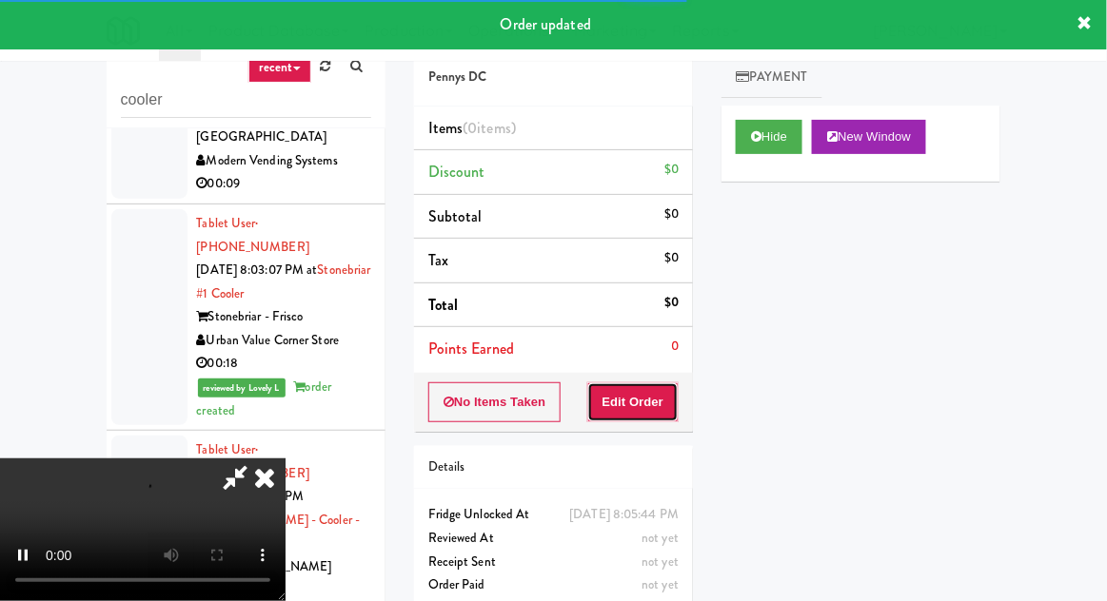
click at [653, 383] on button "Edit Order" at bounding box center [633, 403] width 92 height 40
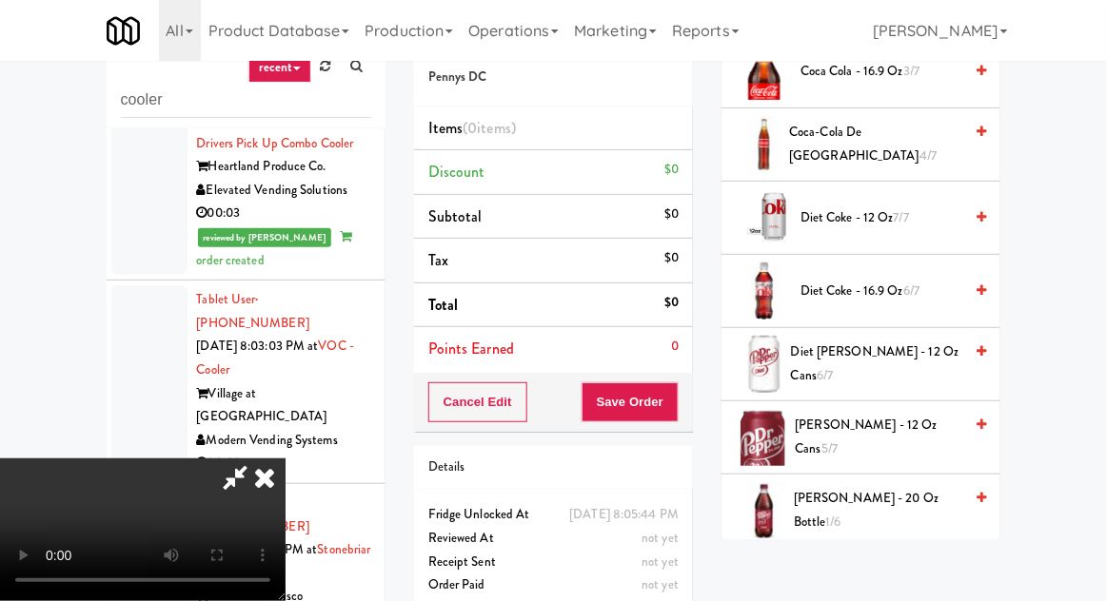
scroll to position [572, 0]
click at [920, 78] on span "Coca Cola - 16.9 oz 3/7" at bounding box center [881, 71] width 162 height 24
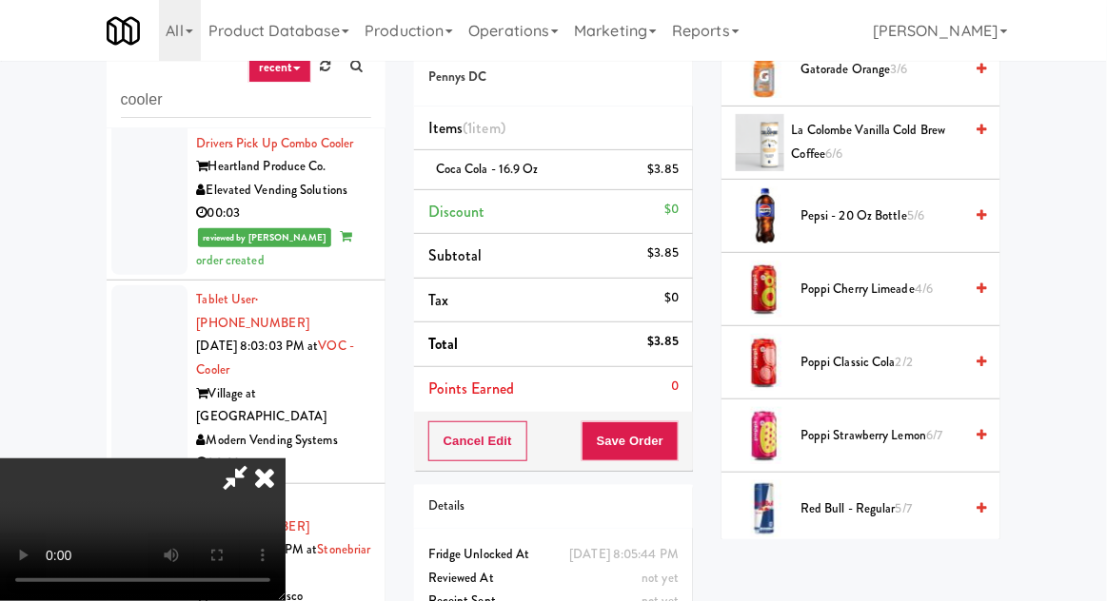
scroll to position [1442, 0]
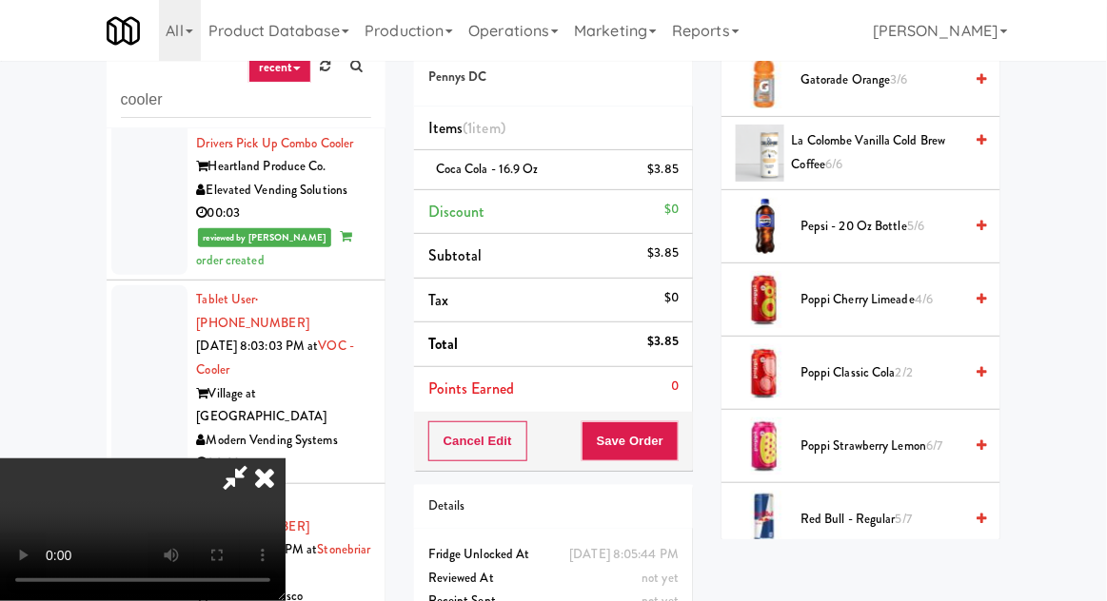
click at [915, 227] on span "5/6" at bounding box center [915, 226] width 17 height 18
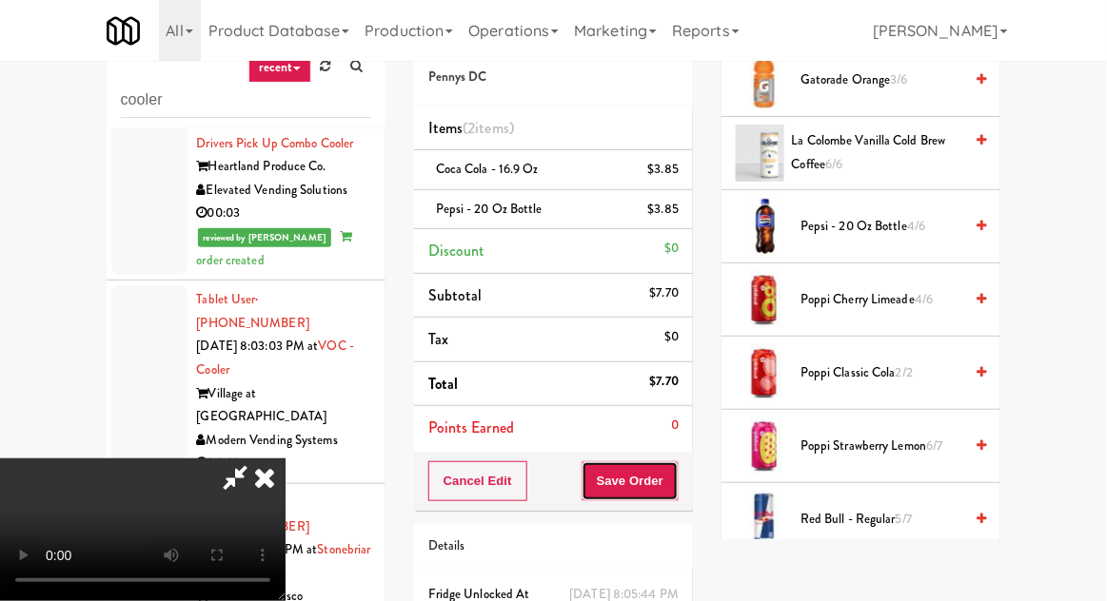
click at [672, 480] on button "Save Order" at bounding box center [629, 482] width 97 height 40
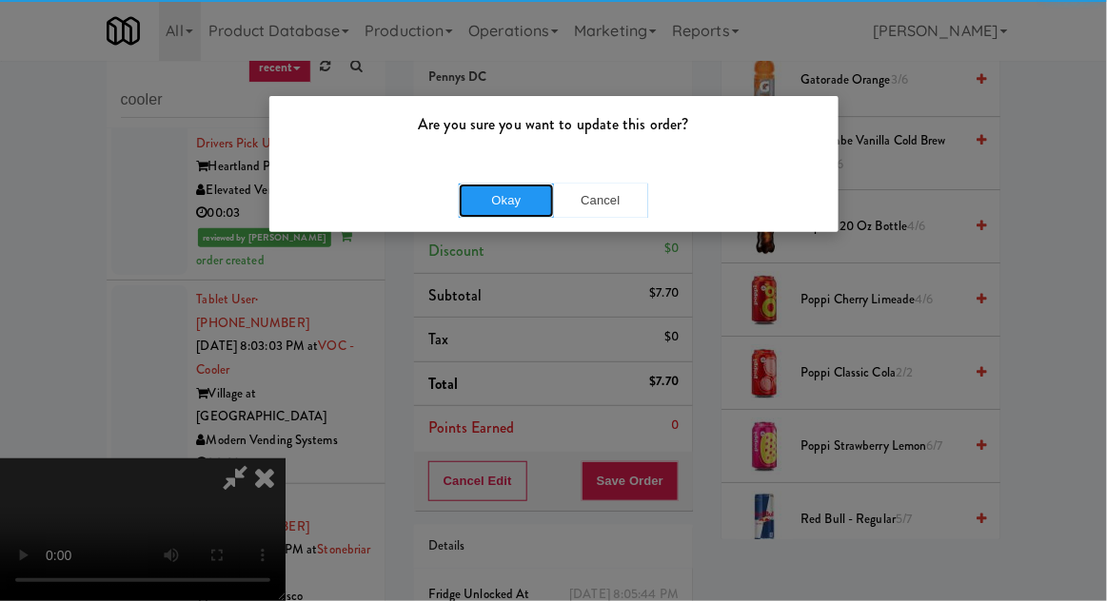
click at [526, 202] on button "Okay" at bounding box center [506, 201] width 95 height 34
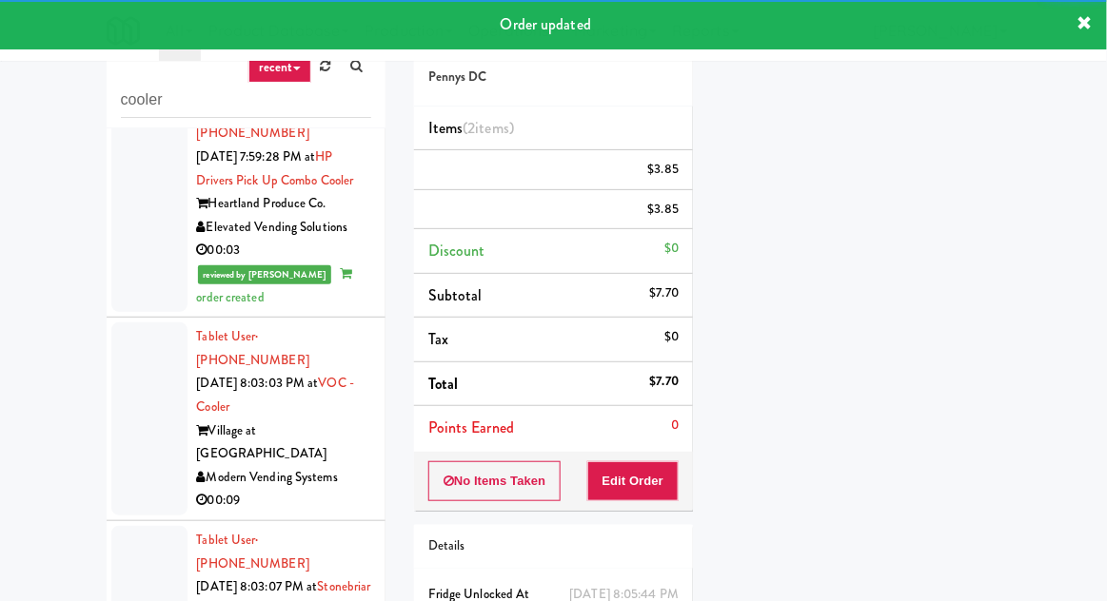
scroll to position [2783, 0]
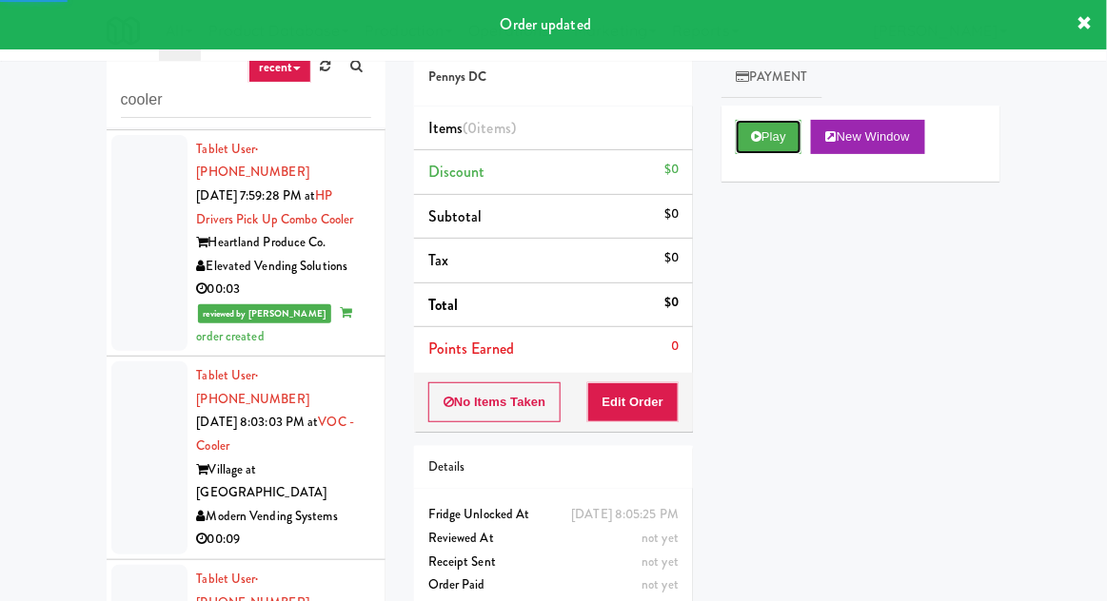
click at [778, 150] on button "Play" at bounding box center [769, 137] width 66 height 34
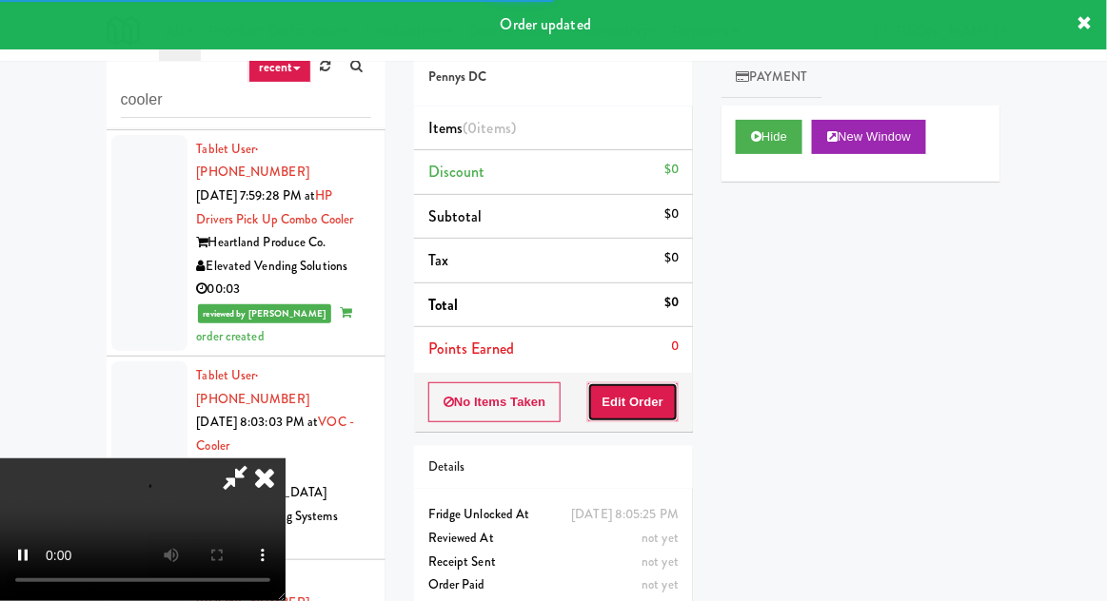
click at [662, 411] on button "Edit Order" at bounding box center [633, 403] width 92 height 40
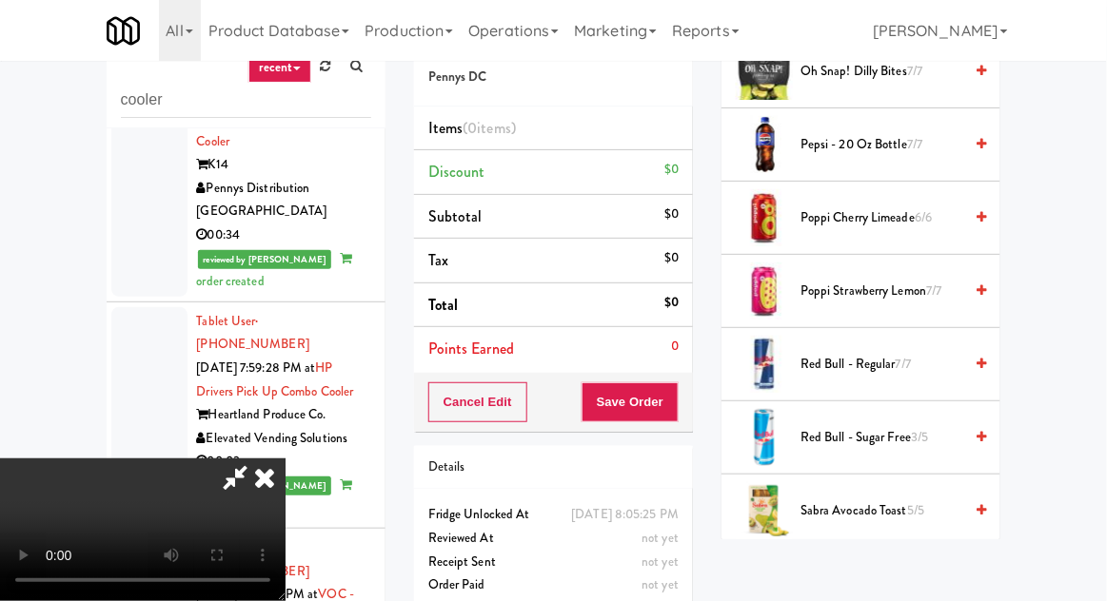
scroll to position [1894, 0]
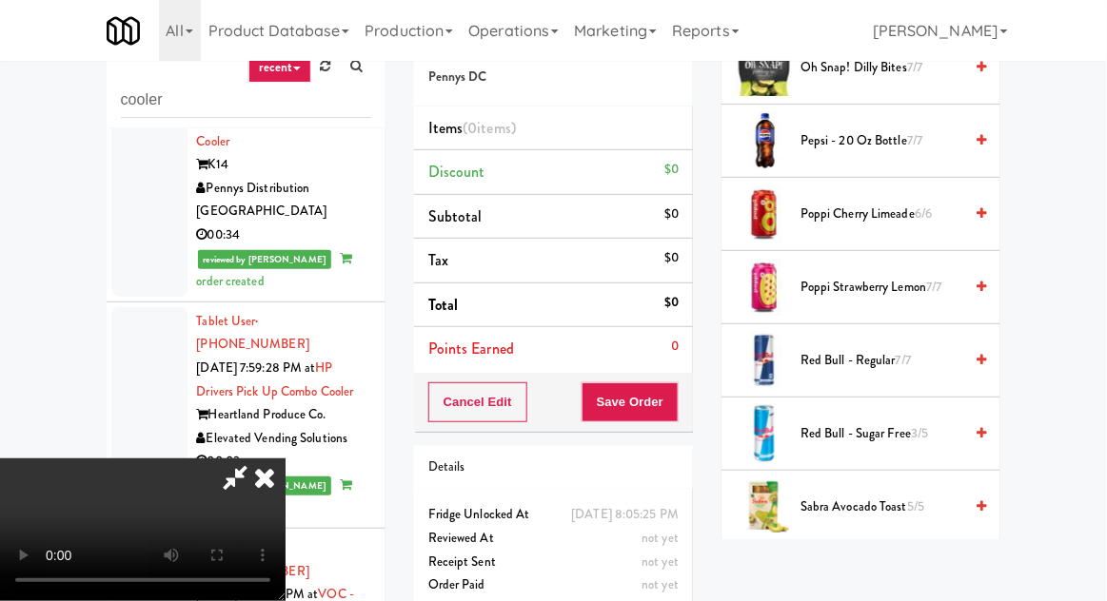
click at [863, 424] on span "Red Bull - Sugar Free 3/5" at bounding box center [881, 435] width 162 height 24
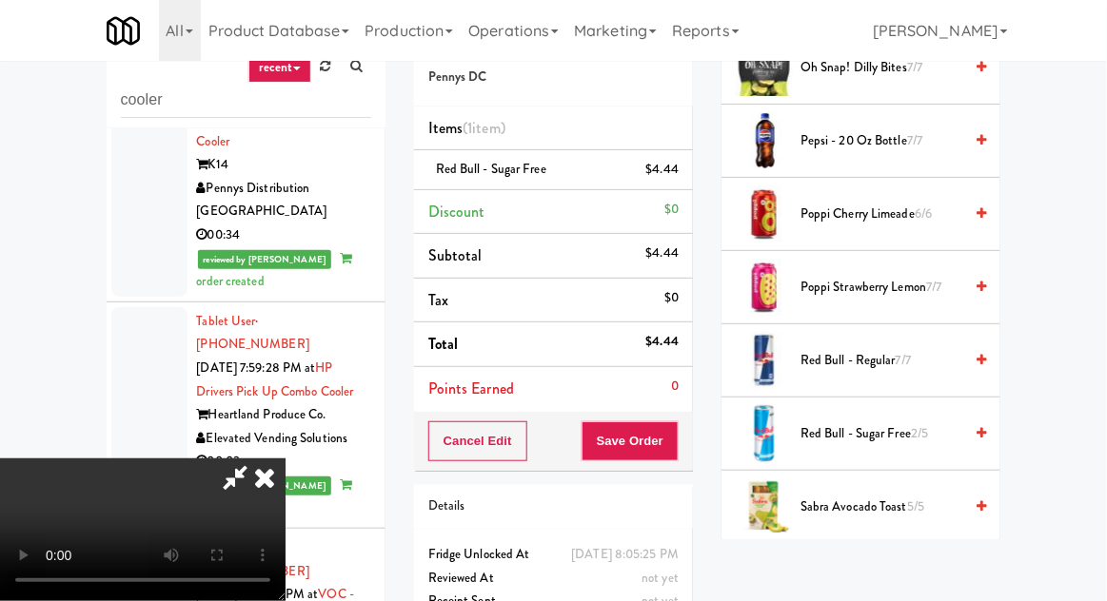
click at [869, 425] on span "Red Bull - Sugar Free 2/5" at bounding box center [881, 435] width 162 height 24
click at [675, 443] on button "Save Order" at bounding box center [629, 442] width 97 height 40
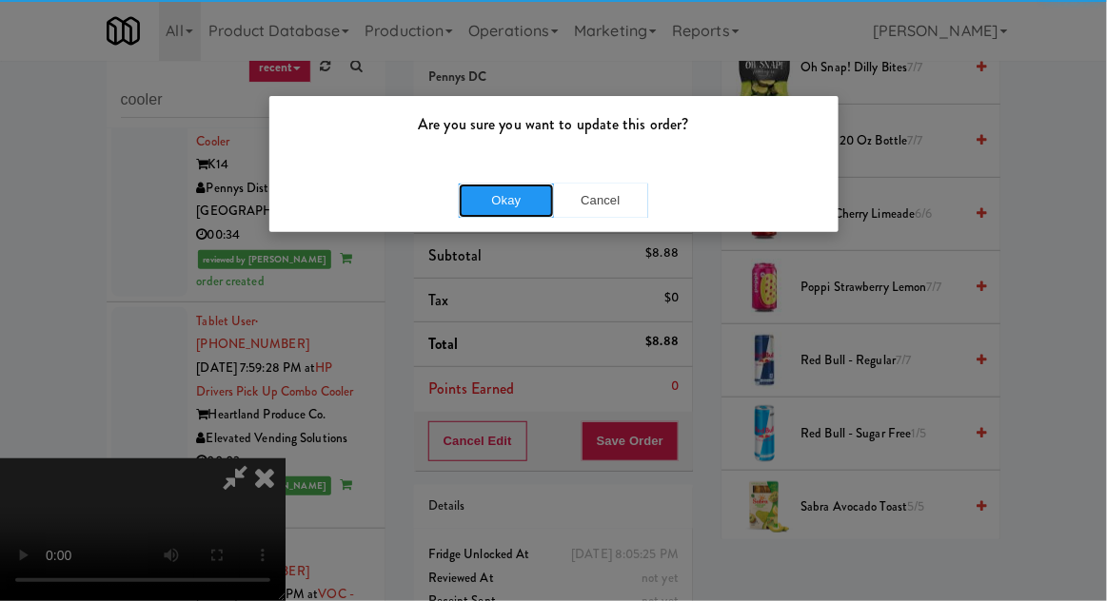
click at [519, 187] on button "Okay" at bounding box center [506, 201] width 95 height 34
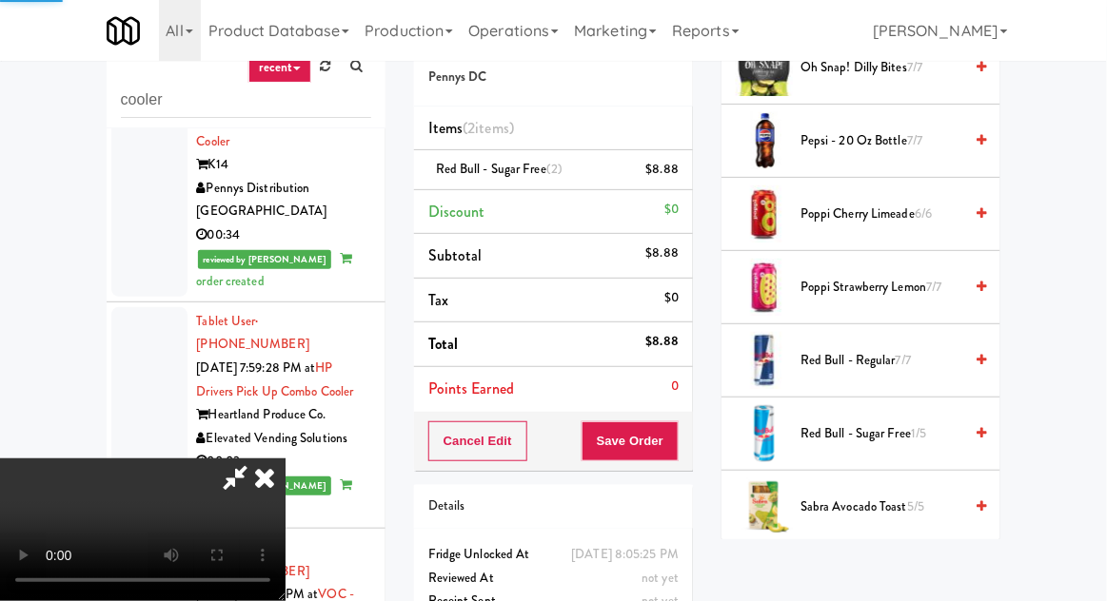
scroll to position [187, 0]
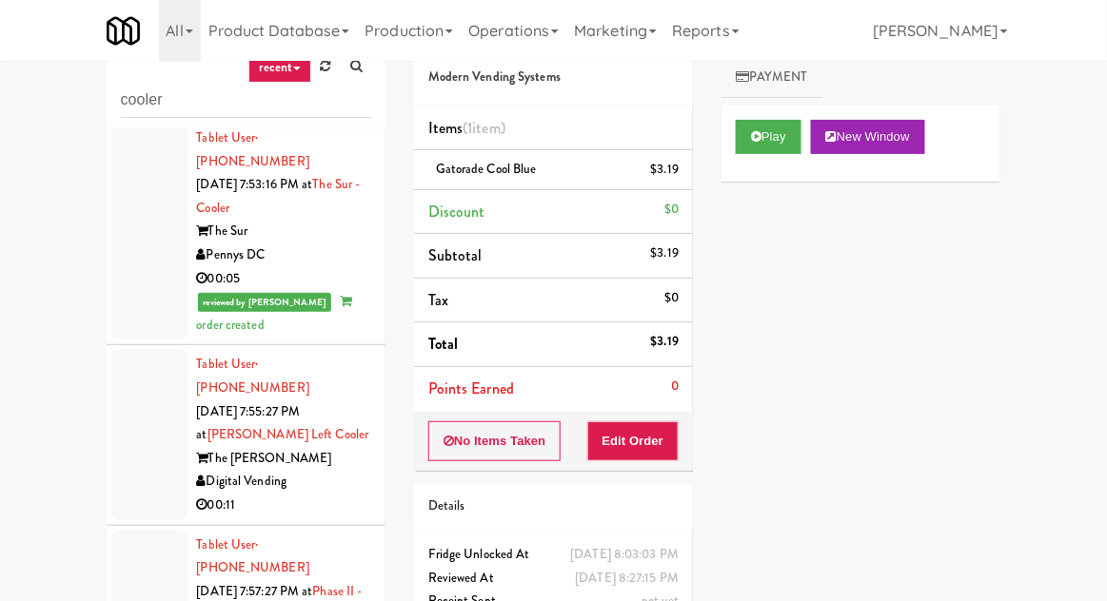
scroll to position [1909, 0]
click at [179, 103] on input "cooler" at bounding box center [246, 100] width 250 height 35
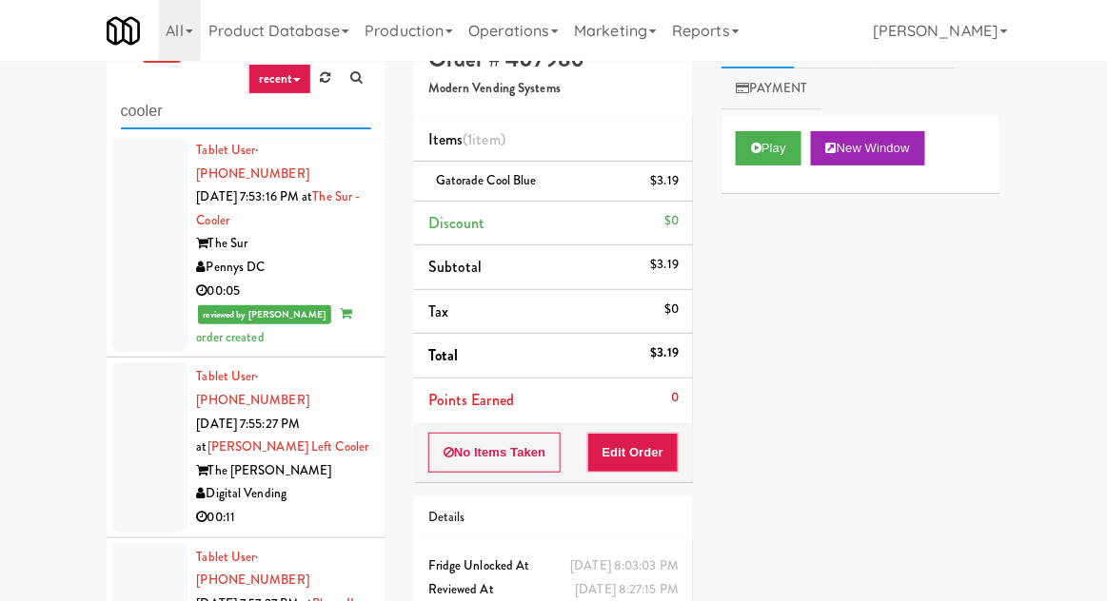
scroll to position [0, 0]
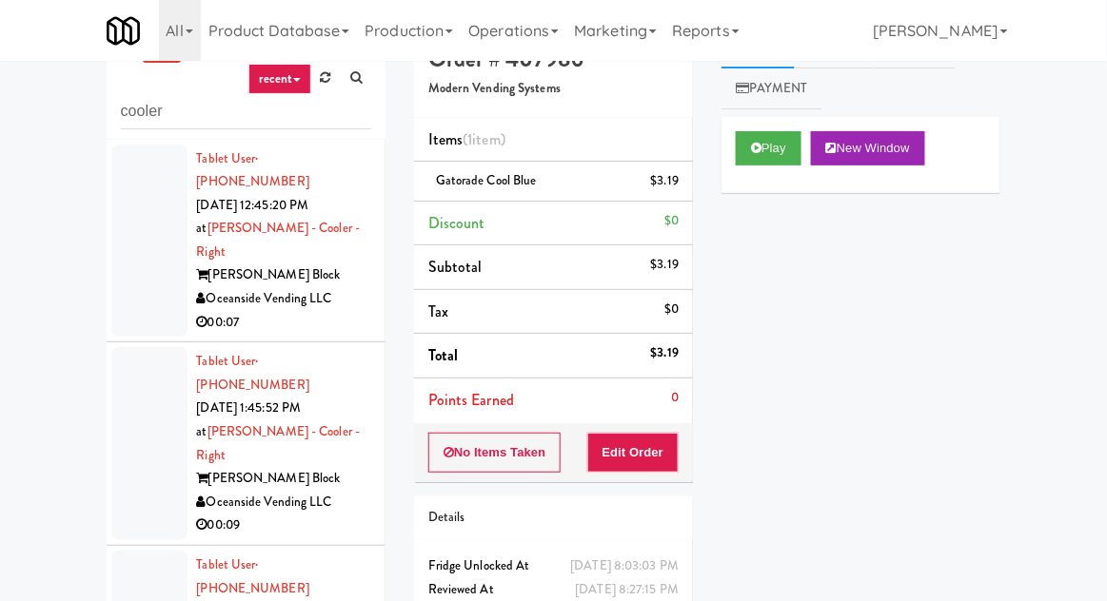
click at [123, 207] on div at bounding box center [149, 241] width 76 height 193
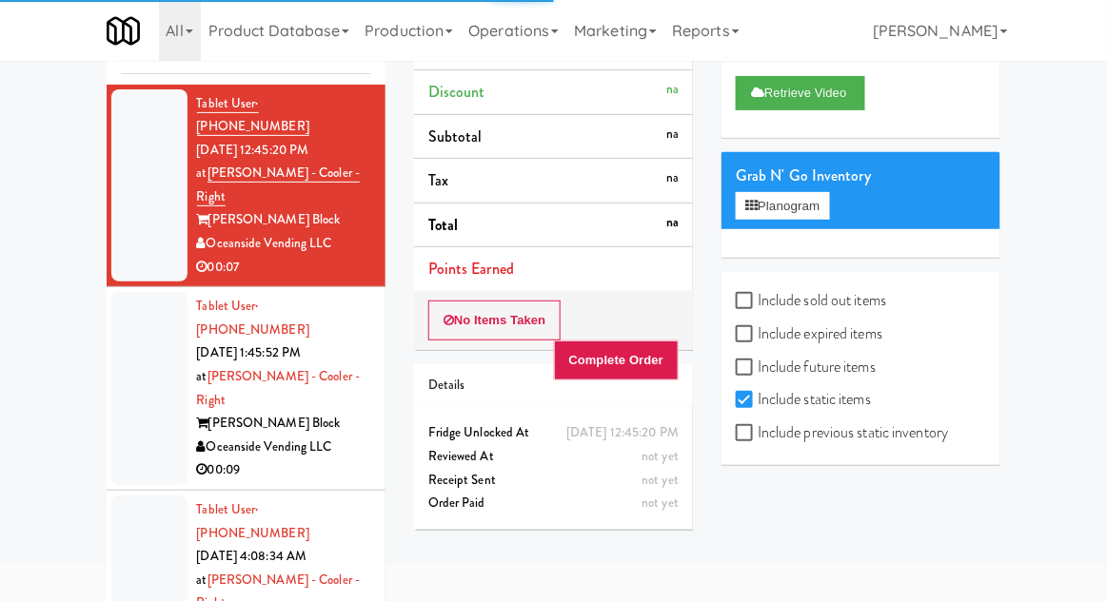
scroll to position [165, 0]
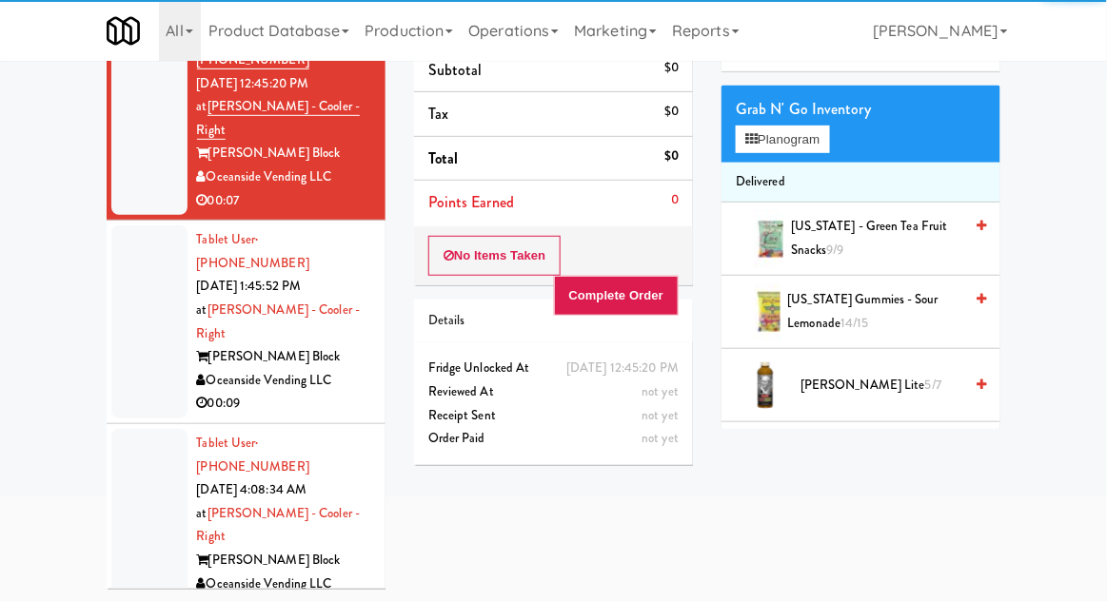
click at [151, 232] on div at bounding box center [149, 322] width 76 height 193
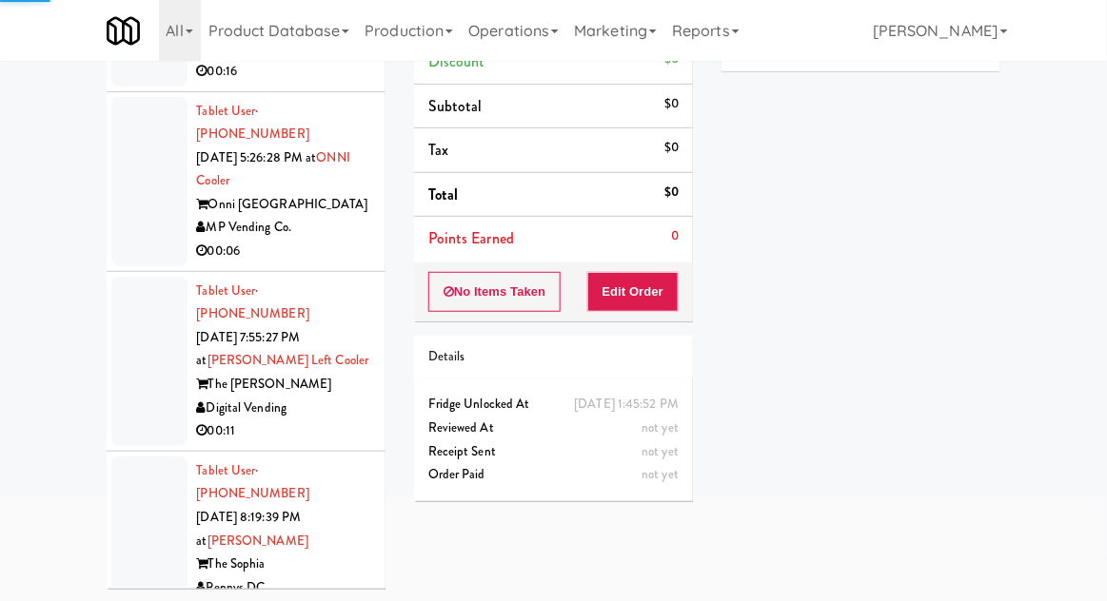
scroll to position [779, 0]
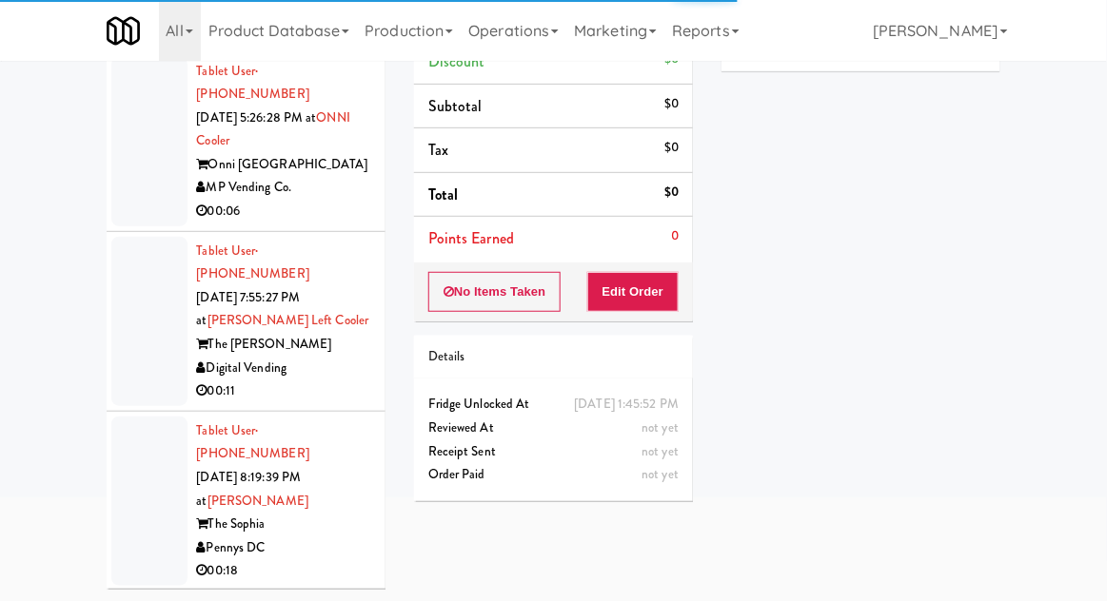
click at [133, 417] on div at bounding box center [149, 501] width 76 height 169
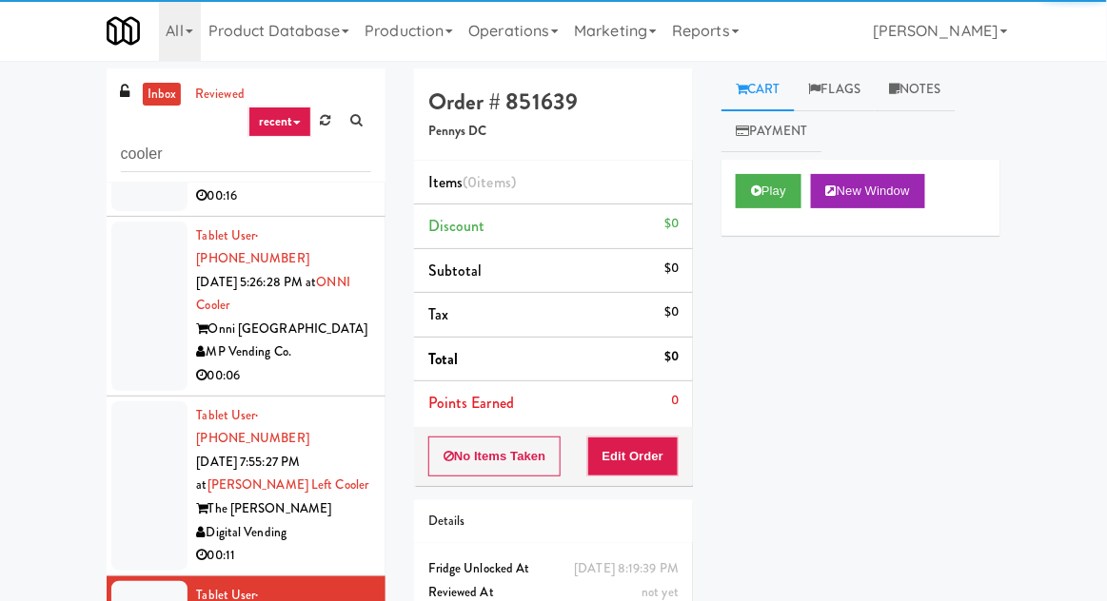
click at [160, 402] on div at bounding box center [149, 486] width 76 height 169
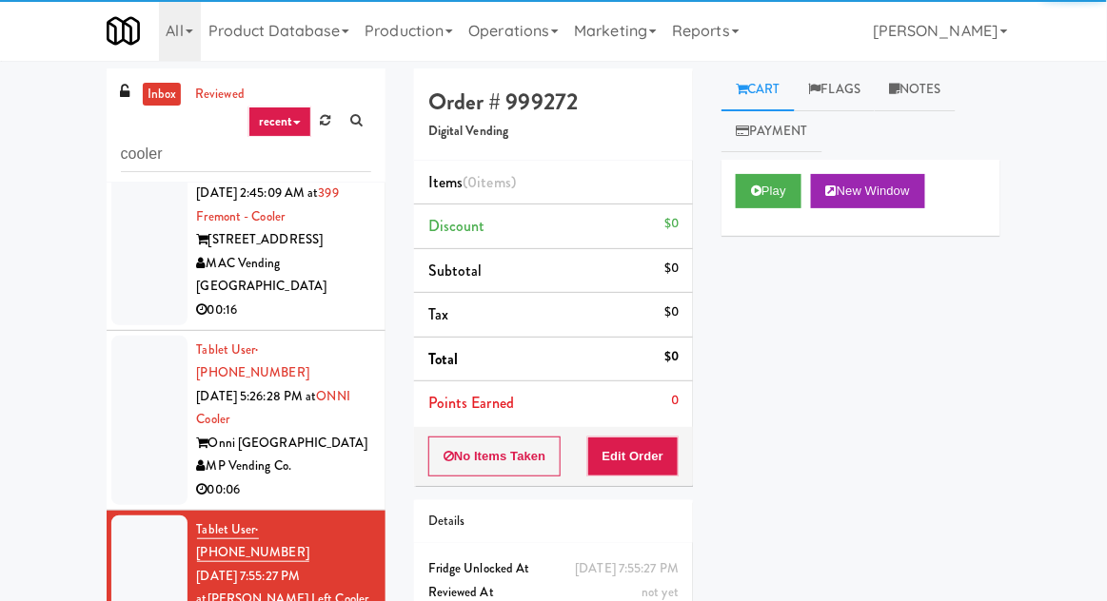
scroll to position [657, 0]
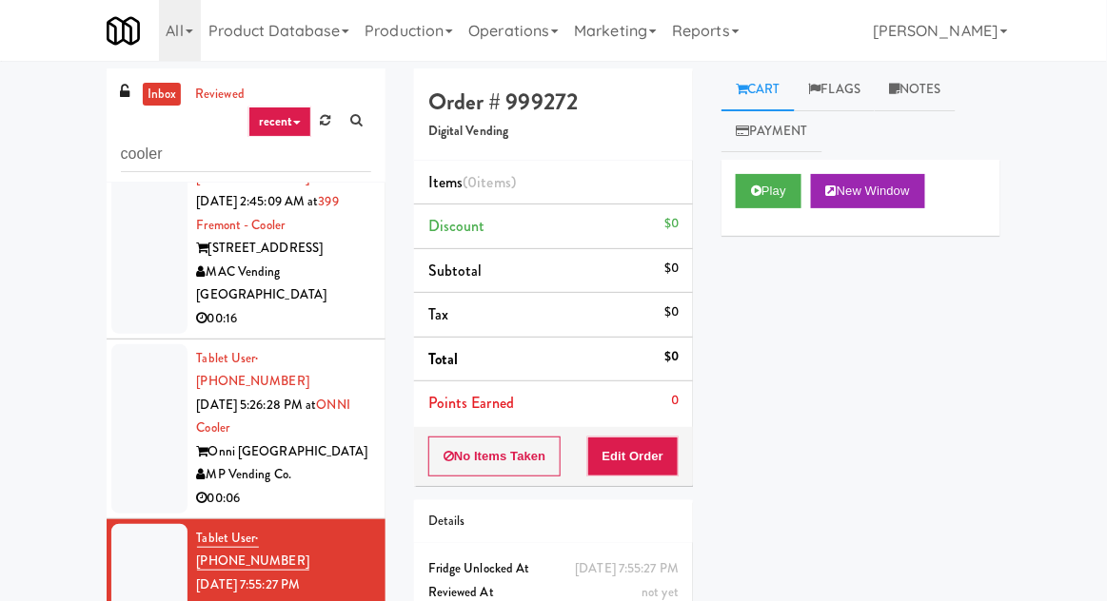
click at [143, 345] on div at bounding box center [149, 429] width 76 height 169
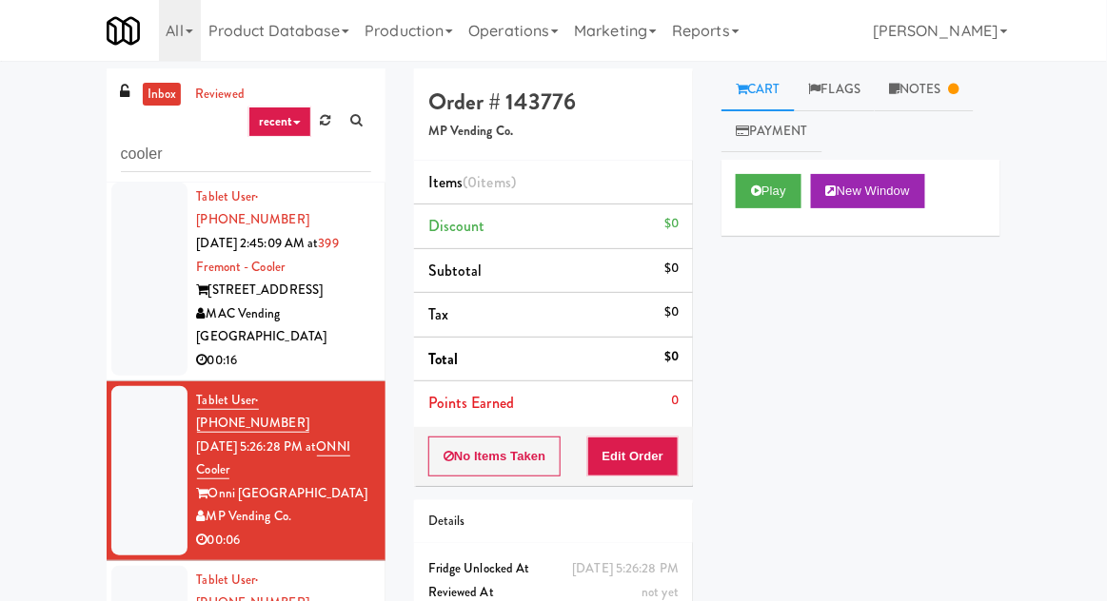
scroll to position [617, 0]
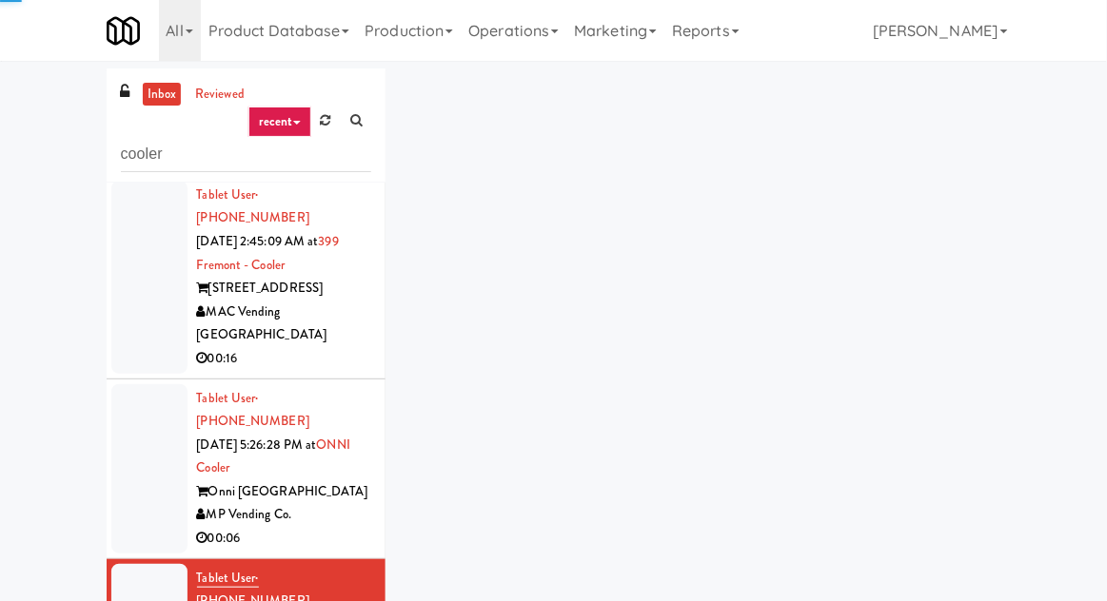
click at [148, 384] on div at bounding box center [149, 468] width 76 height 169
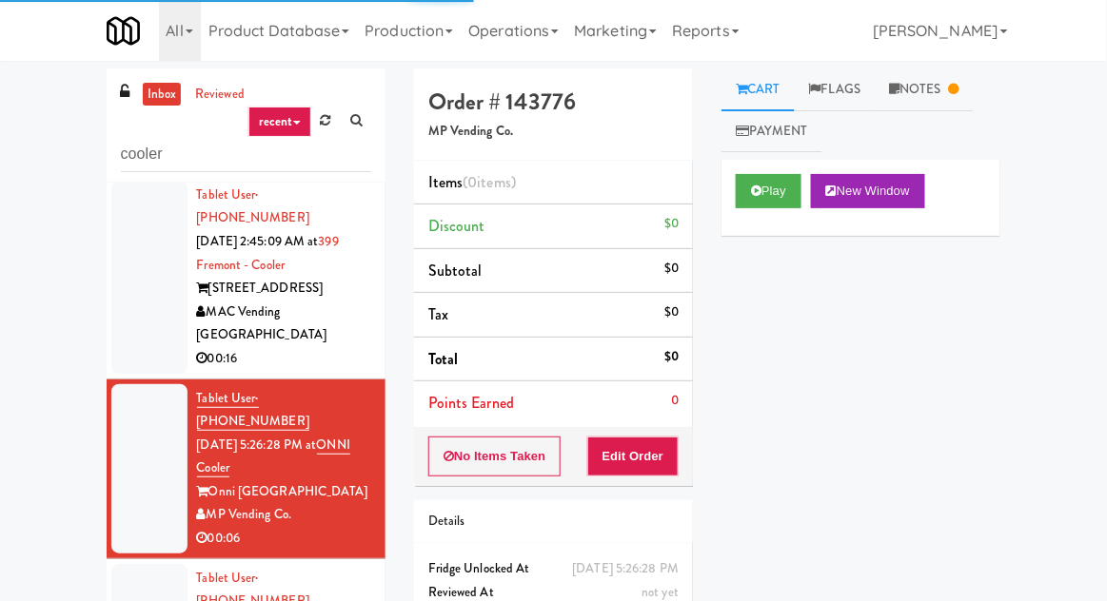
click at [966, 110] on link "Notes" at bounding box center [924, 90] width 99 height 43
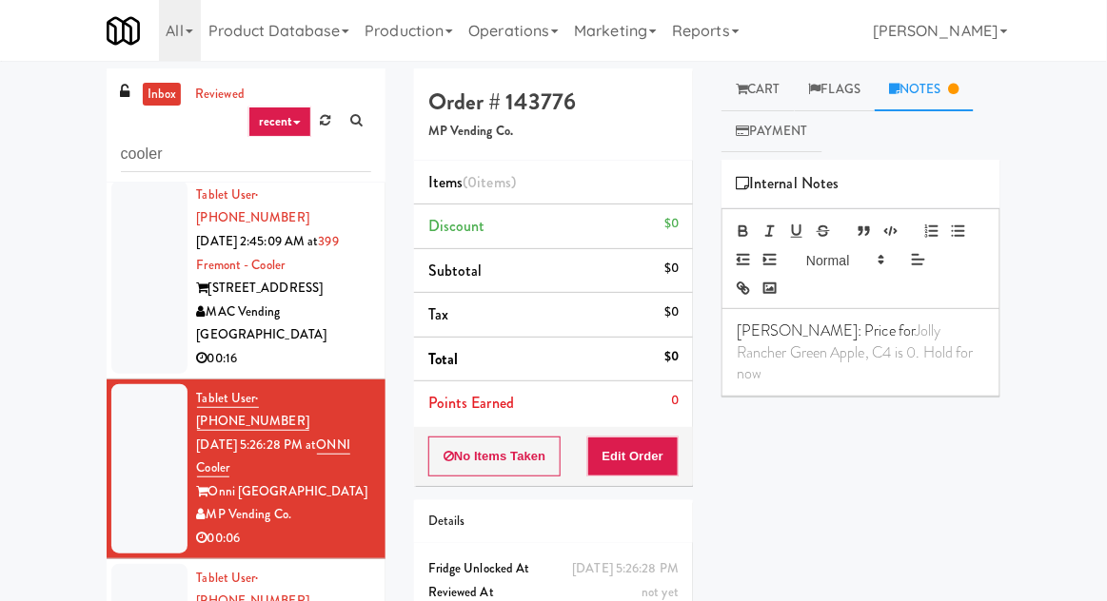
click at [772, 91] on link "Cart" at bounding box center [757, 90] width 73 height 43
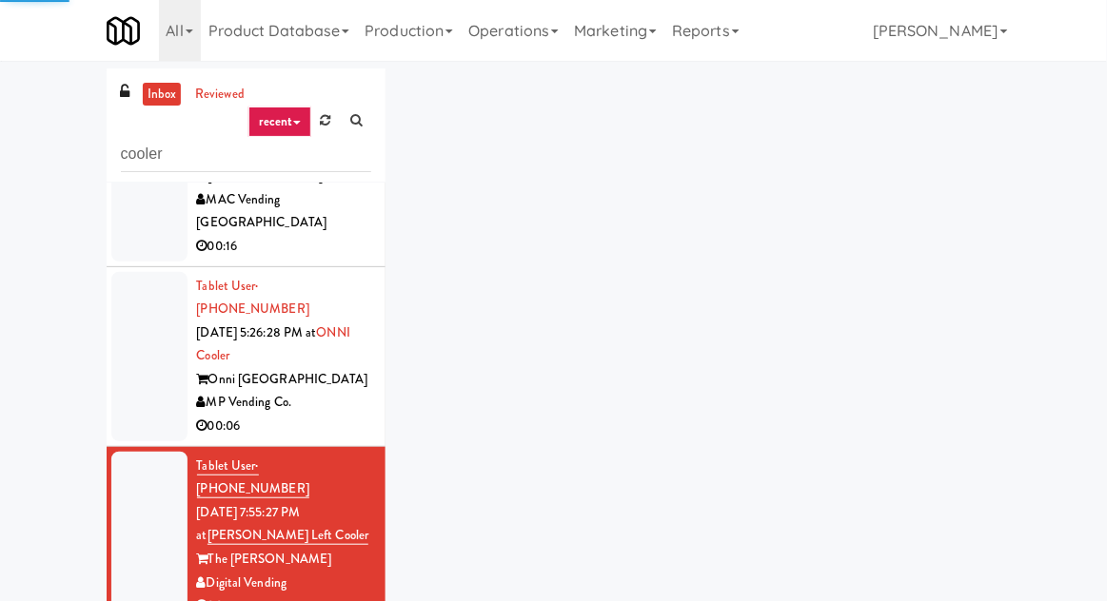
scroll to position [730, 0]
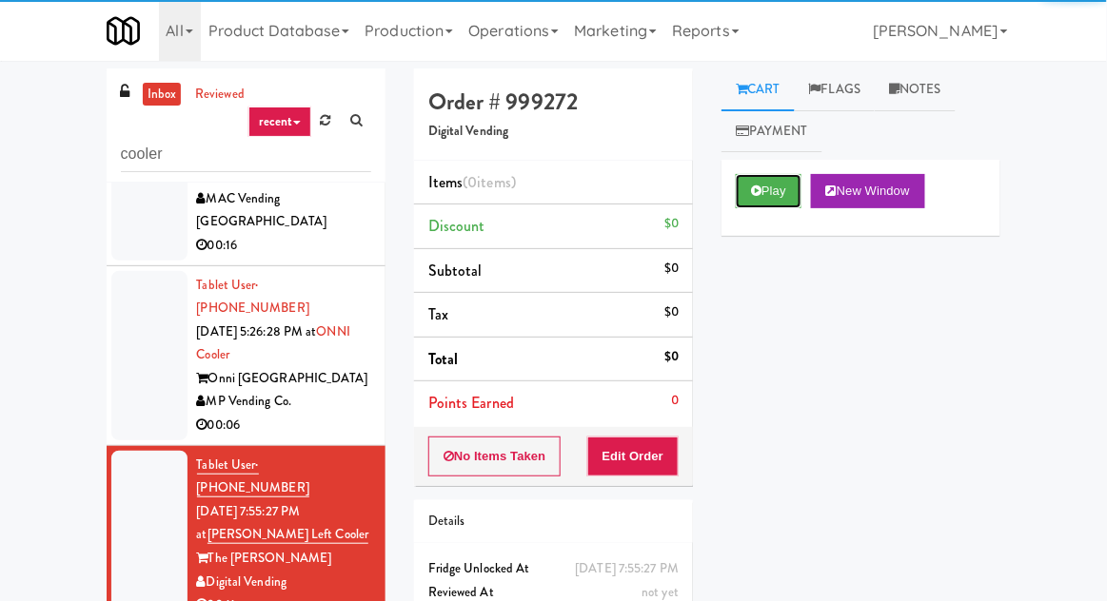
click at [799, 180] on button "Play" at bounding box center [769, 191] width 66 height 34
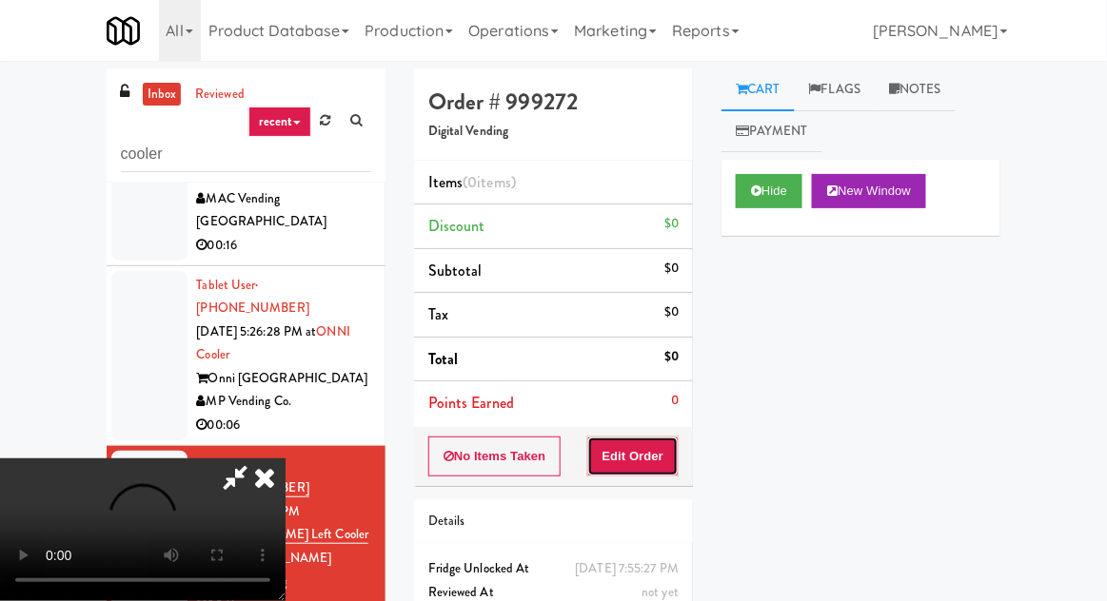
click at [662, 437] on button "Edit Order" at bounding box center [633, 457] width 92 height 40
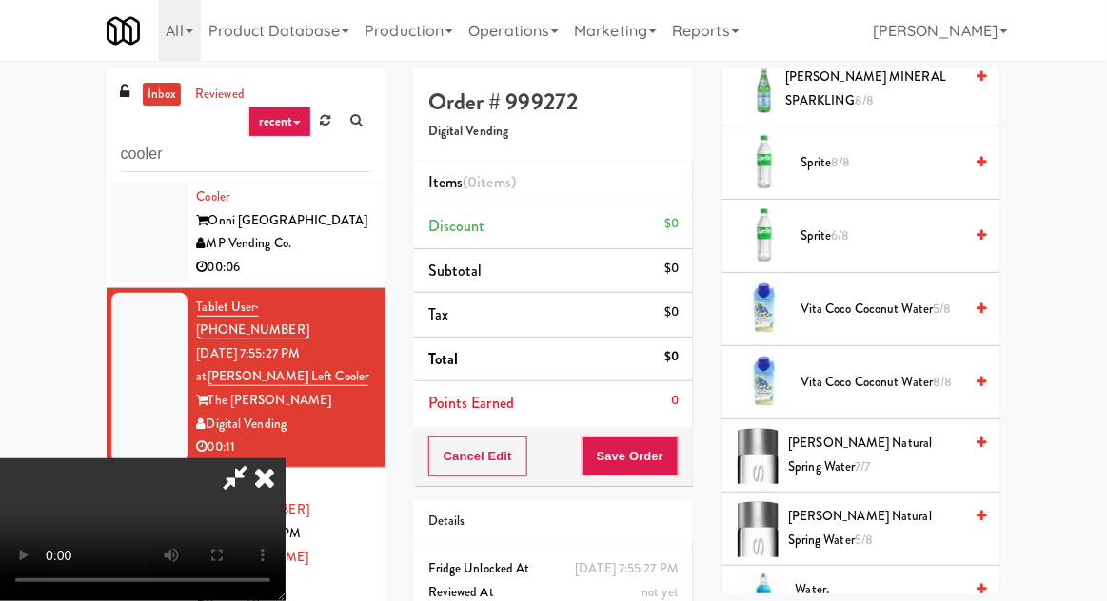
scroll to position [2585, 0]
click at [870, 375] on span "Vita Coco Coconut Water 8/8" at bounding box center [881, 384] width 162 height 24
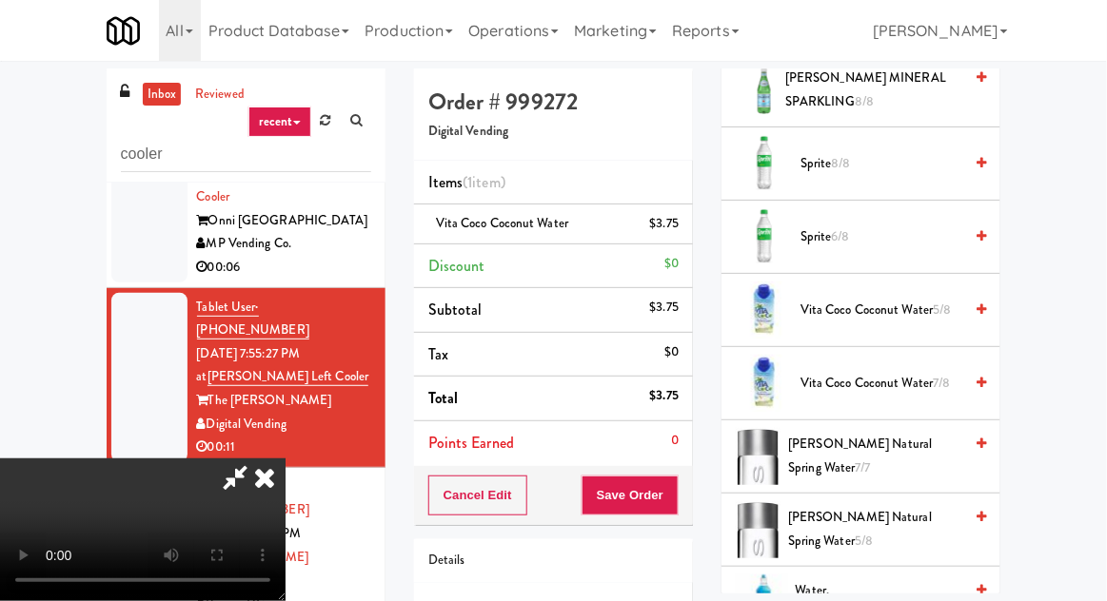
click at [692, 493] on div "Cancel Edit Save Order" at bounding box center [553, 495] width 279 height 59
click at [677, 492] on button "Save Order" at bounding box center [629, 496] width 97 height 40
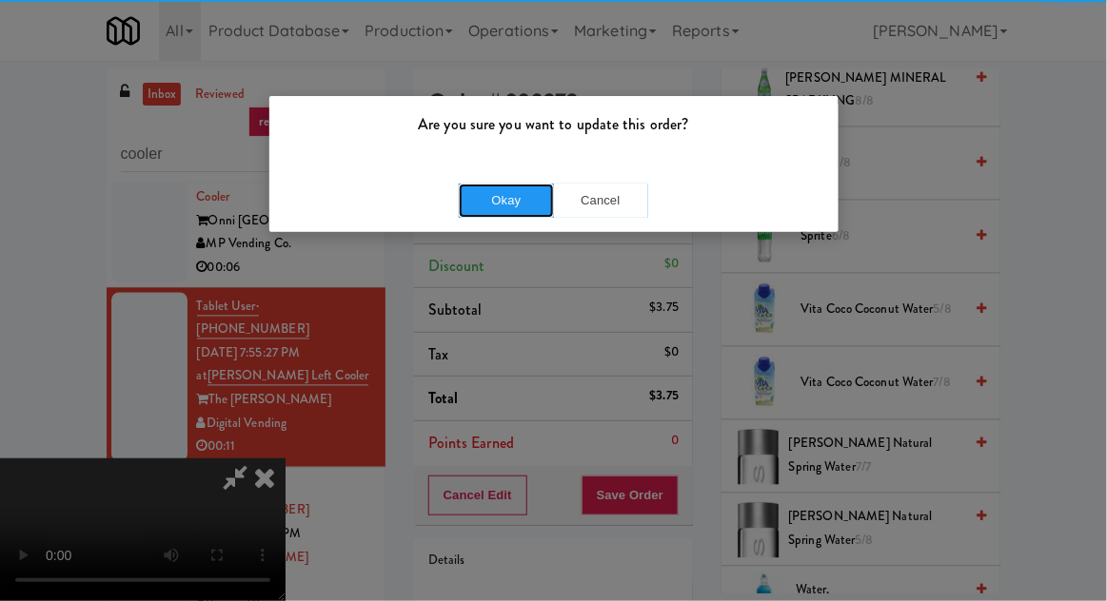
click at [534, 198] on button "Okay" at bounding box center [506, 201] width 95 height 34
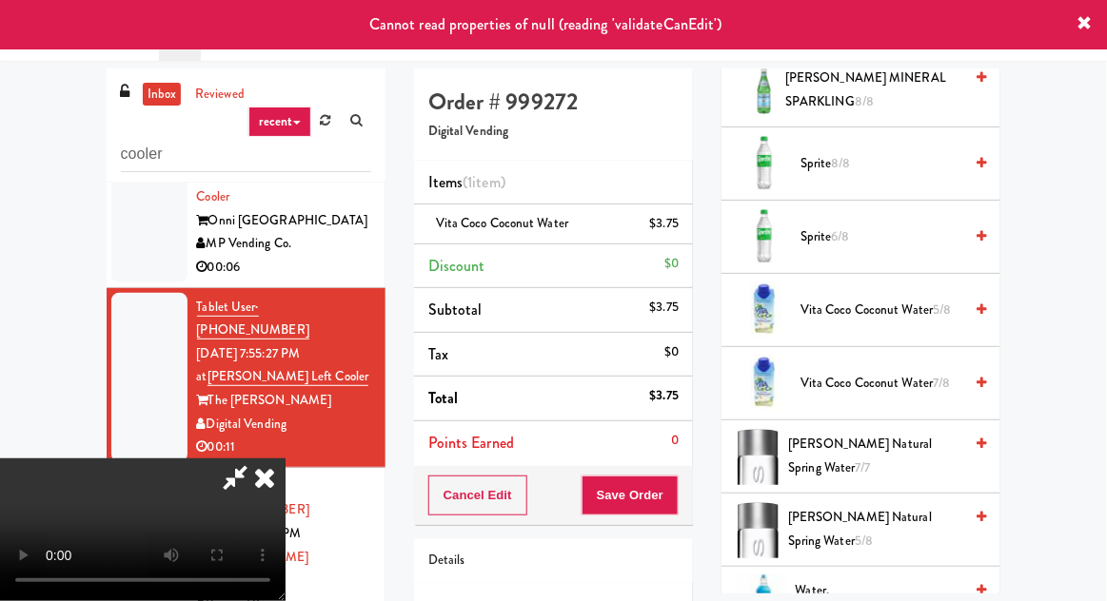
click at [141, 473] on div at bounding box center [149, 557] width 76 height 169
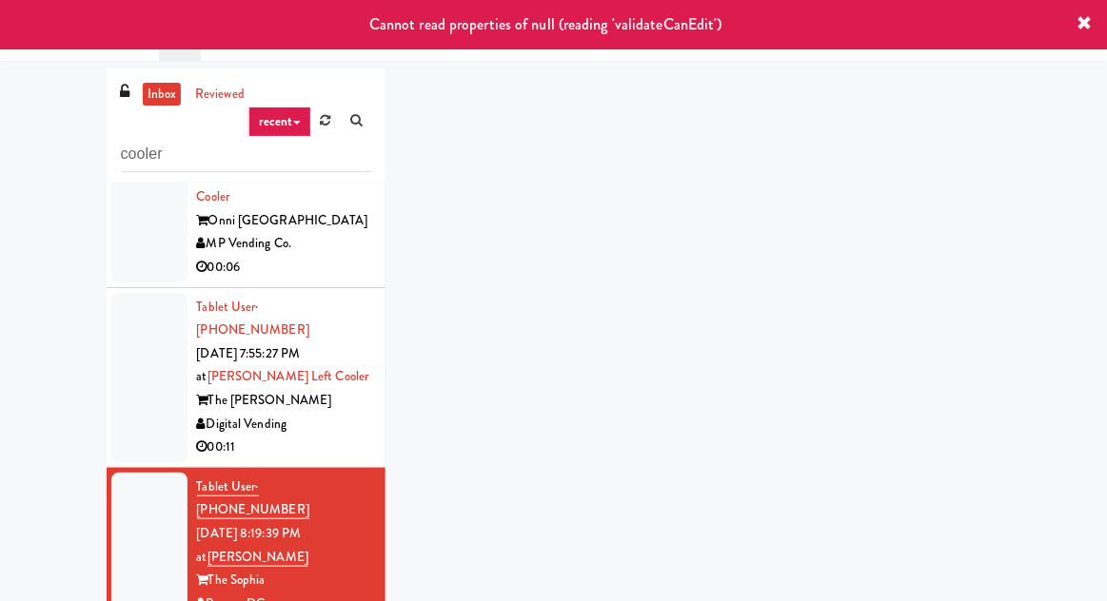
click at [135, 293] on div at bounding box center [149, 377] width 76 height 169
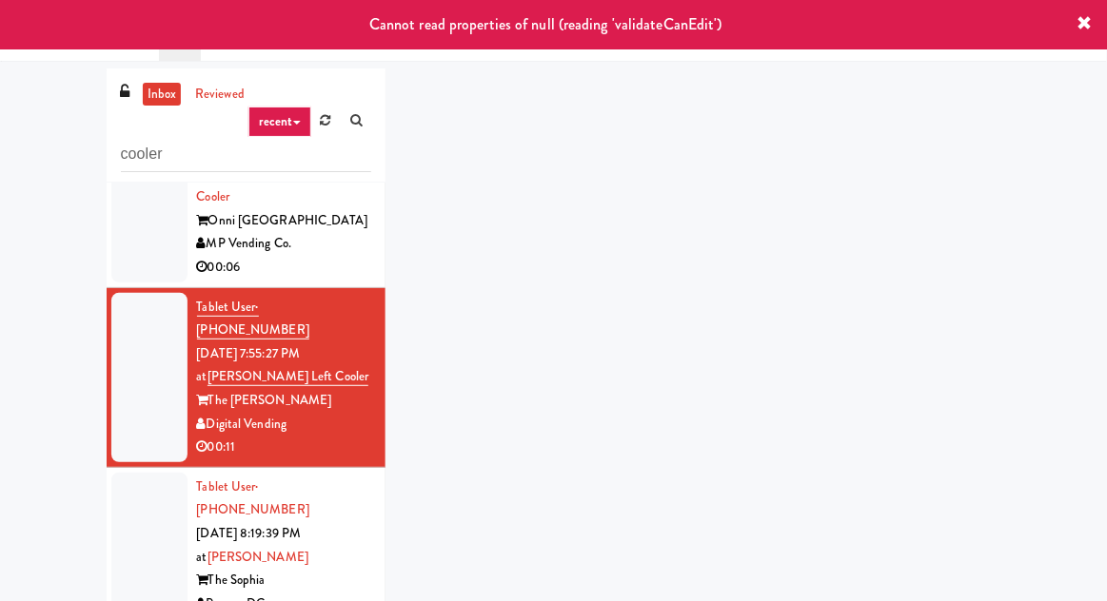
click at [151, 473] on div at bounding box center [149, 557] width 76 height 169
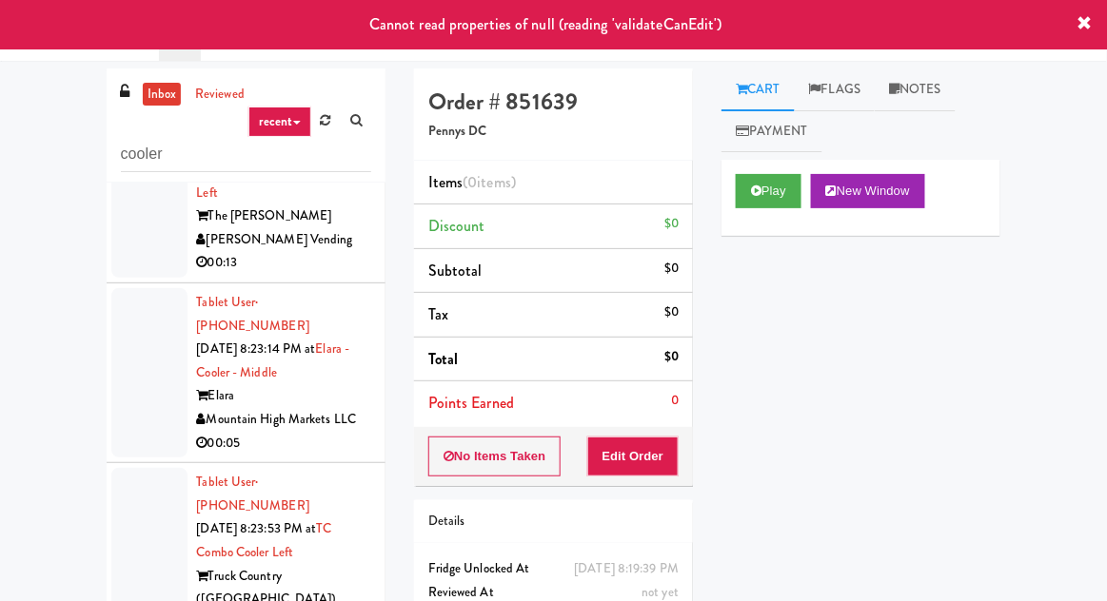
scroll to position [2135, 0]
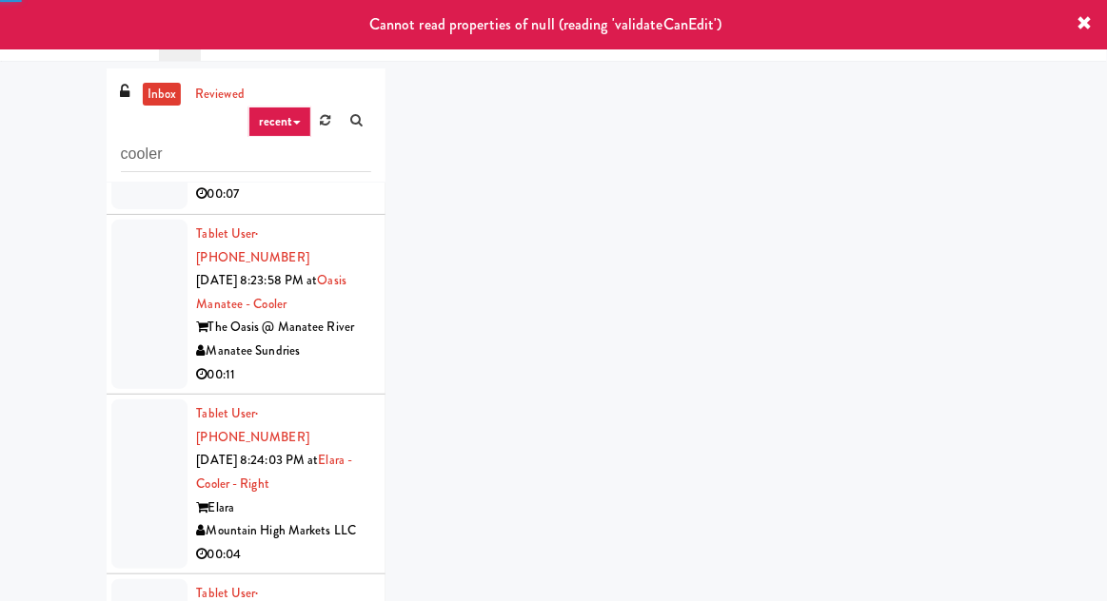
scroll to position [73, 0]
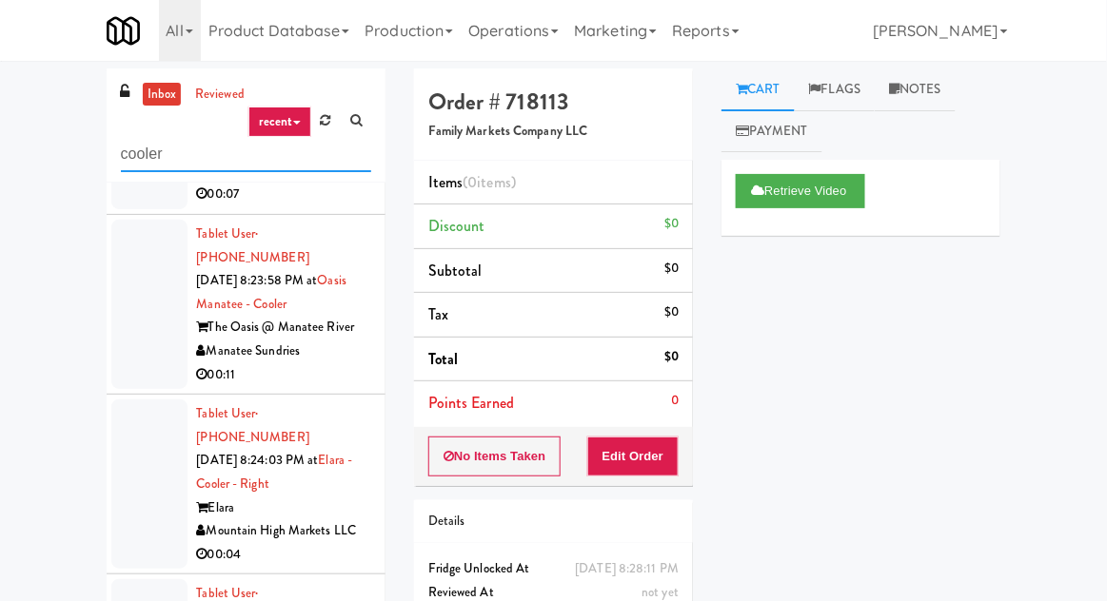
click at [154, 162] on input "cooler" at bounding box center [246, 154] width 250 height 35
click at [148, 148] on input "cooler" at bounding box center [246, 154] width 250 height 35
click at [150, 154] on input "cooler" at bounding box center [246, 154] width 250 height 35
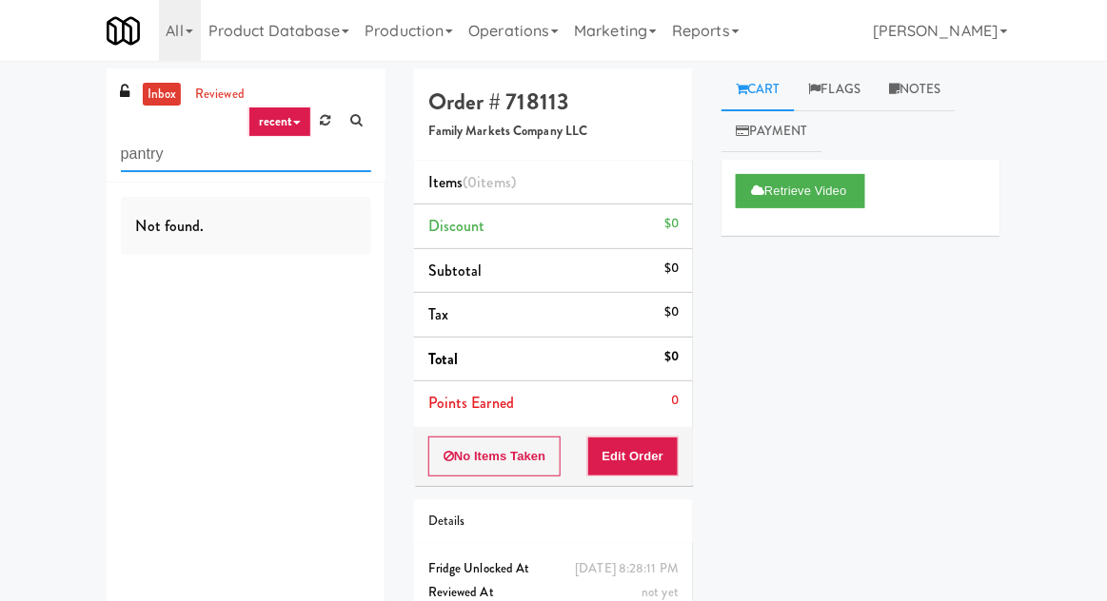
type input "pantry"
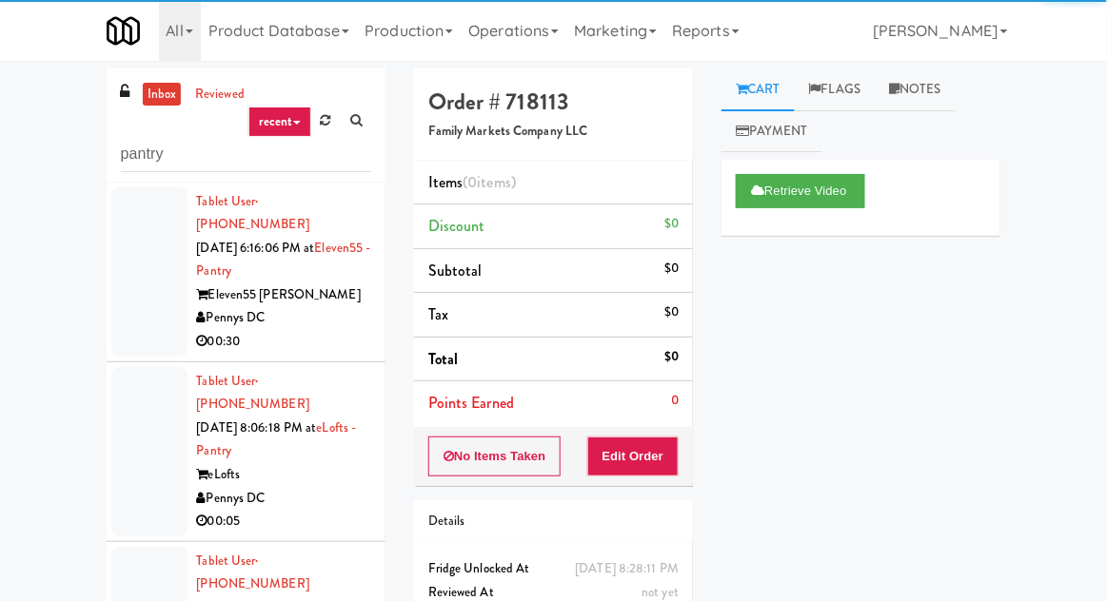
click at [27, 165] on div "inbox reviewed recent all unclear take inventory issue suspicious failed recent…" at bounding box center [553, 419] width 1107 height 700
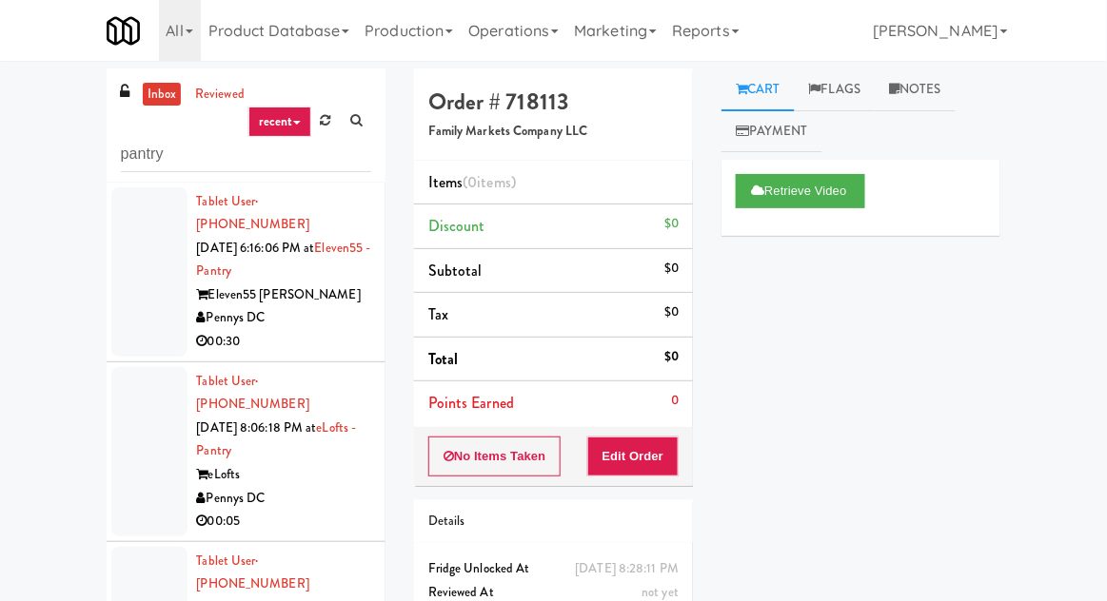
click at [121, 261] on div at bounding box center [149, 271] width 76 height 169
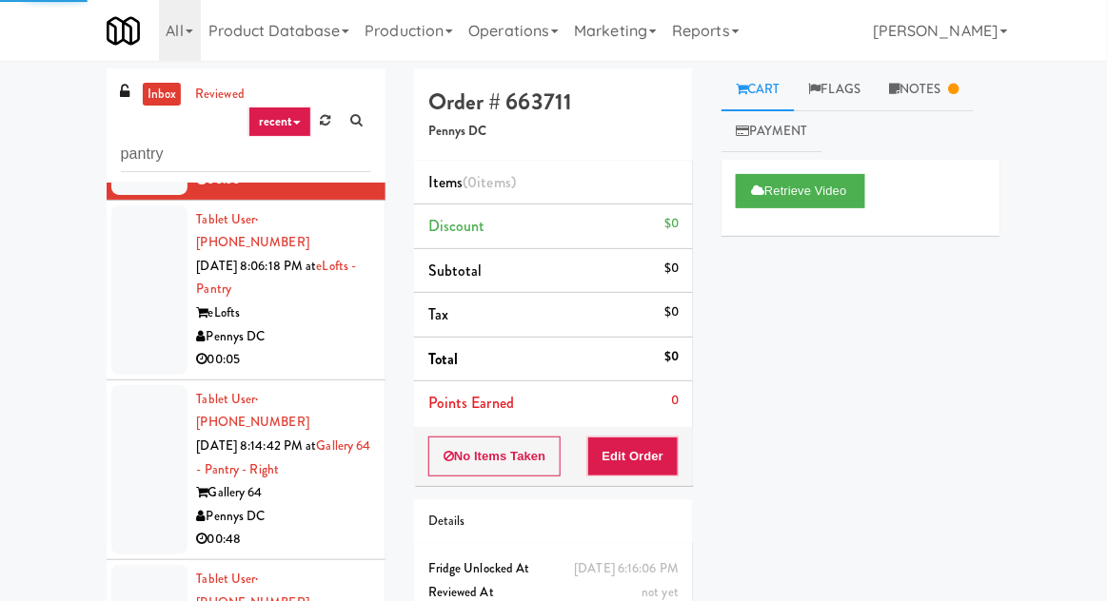
click at [135, 252] on div at bounding box center [149, 290] width 76 height 169
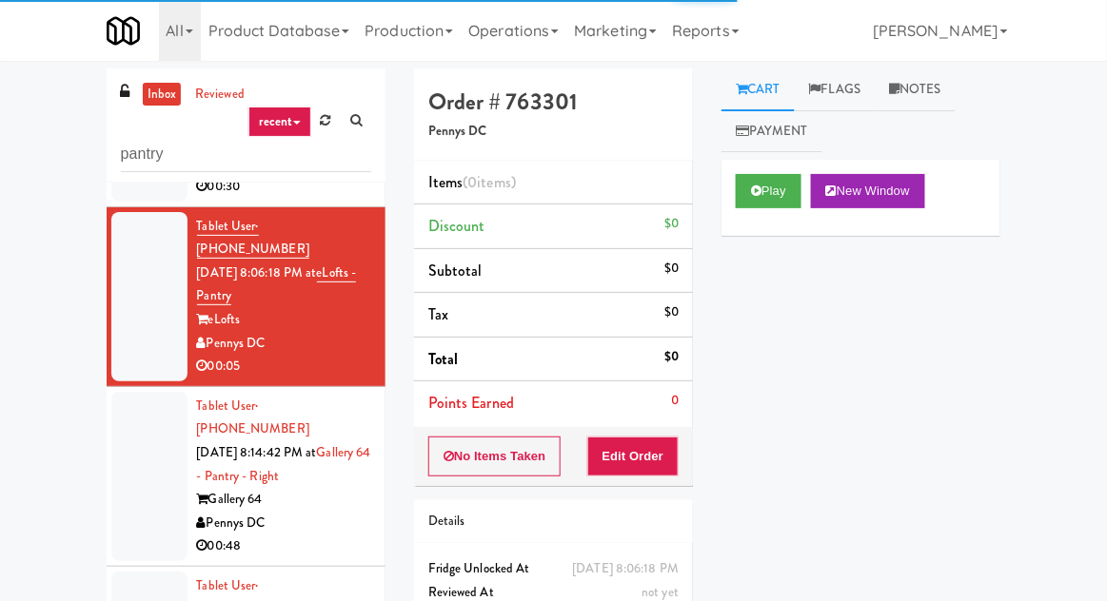
scroll to position [143, 0]
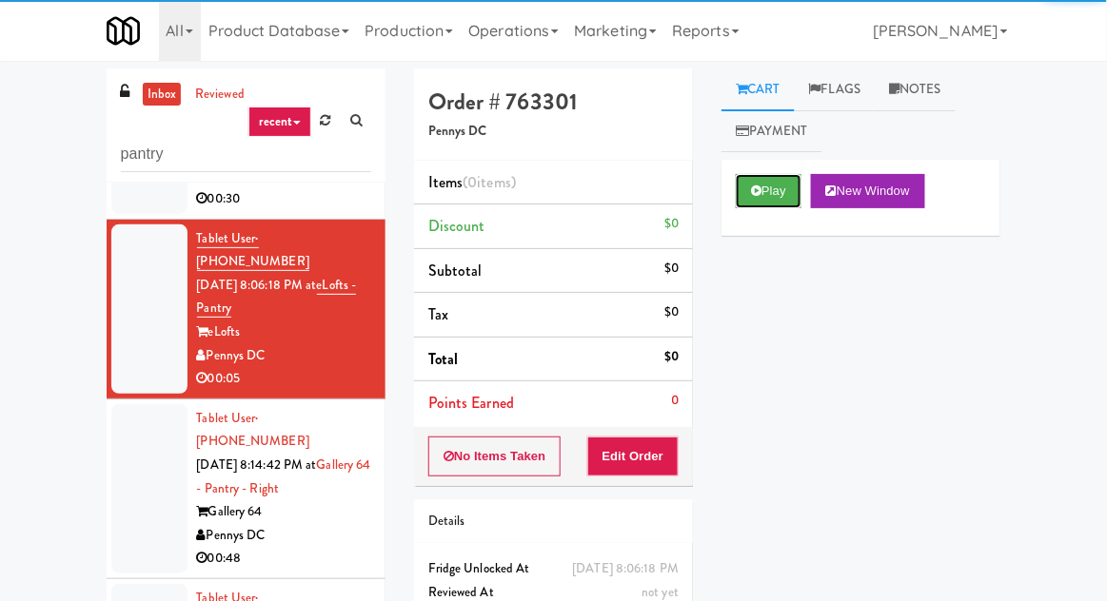
click at [772, 187] on button "Play" at bounding box center [769, 191] width 66 height 34
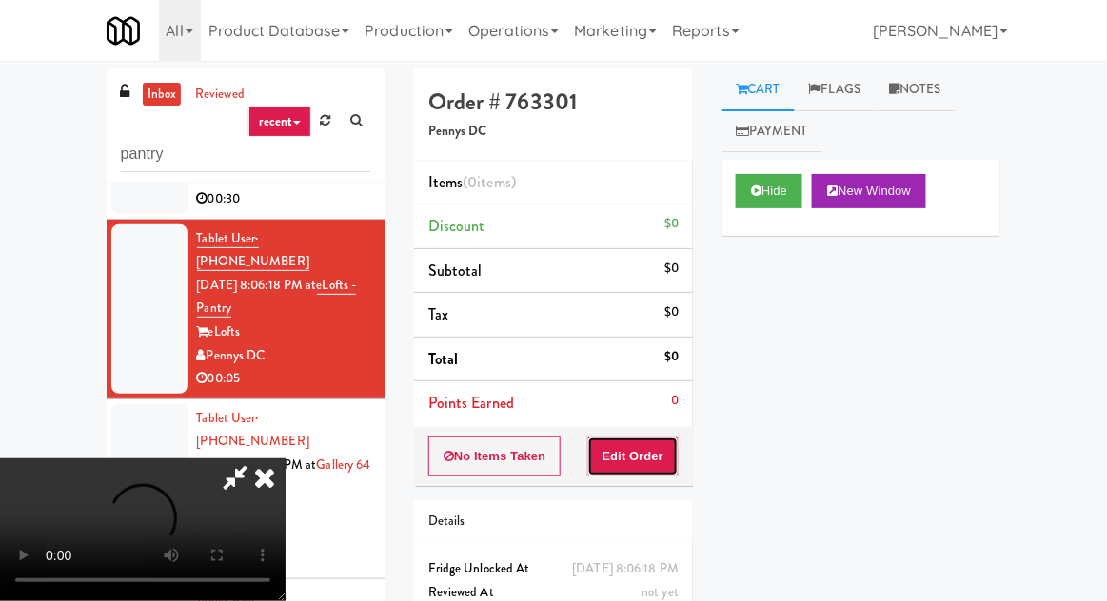
click at [633, 453] on button "Edit Order" at bounding box center [633, 457] width 92 height 40
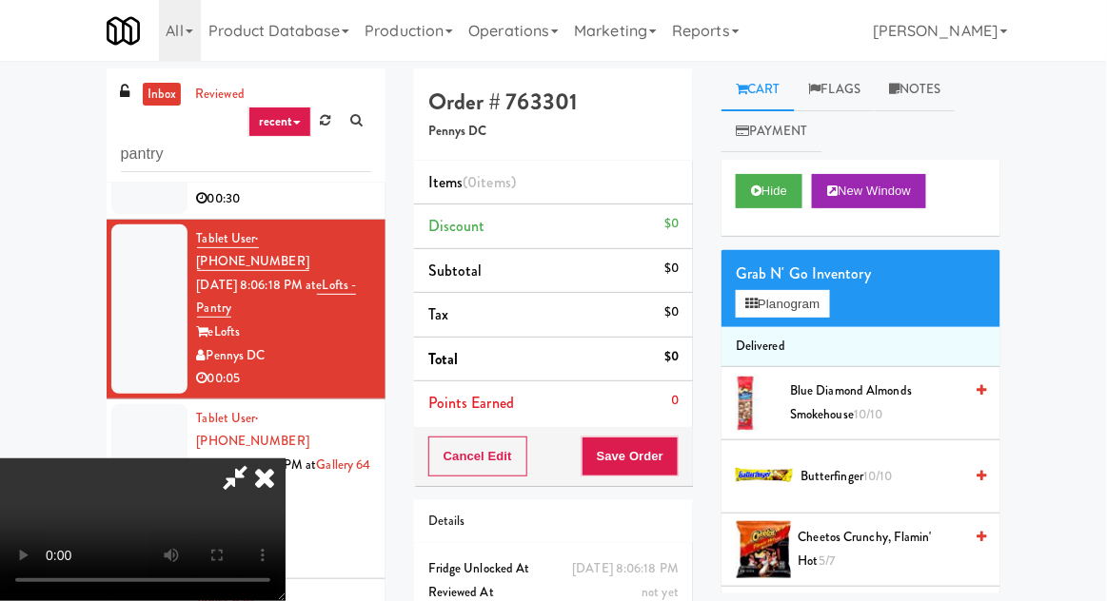
scroll to position [69, 0]
click at [802, 310] on button "Planogram" at bounding box center [782, 304] width 93 height 29
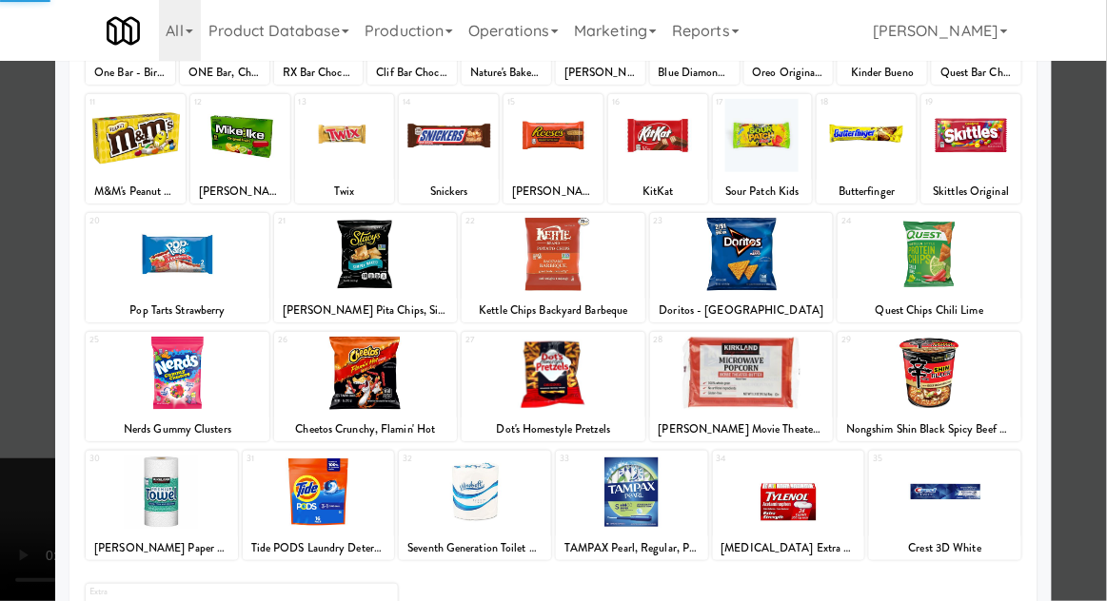
scroll to position [241, 0]
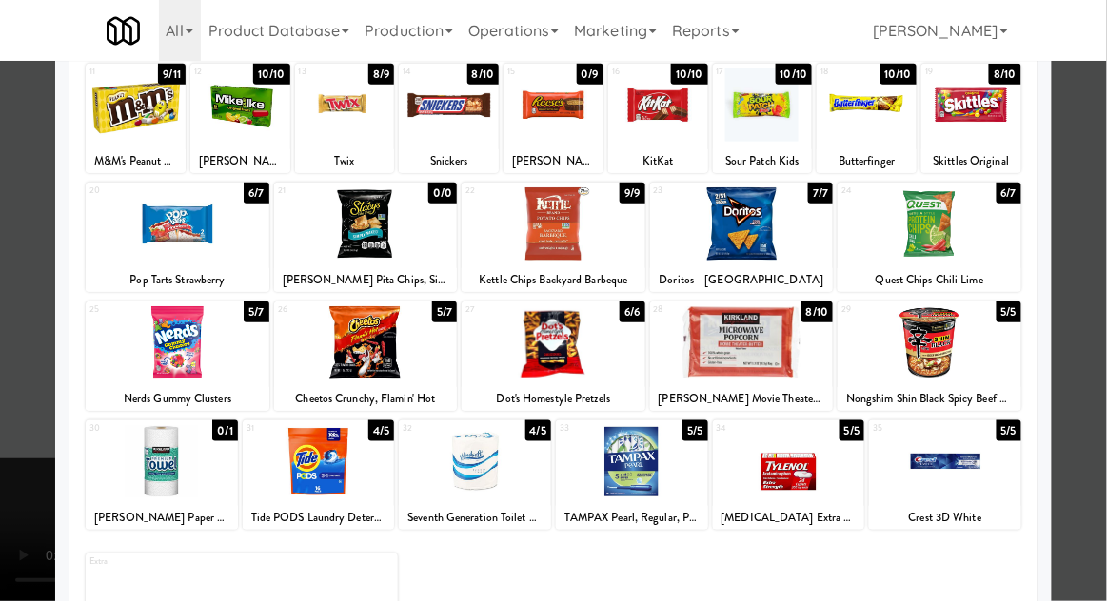
click at [485, 495] on div at bounding box center [475, 461] width 152 height 73
click at [39, 379] on div at bounding box center [553, 300] width 1107 height 601
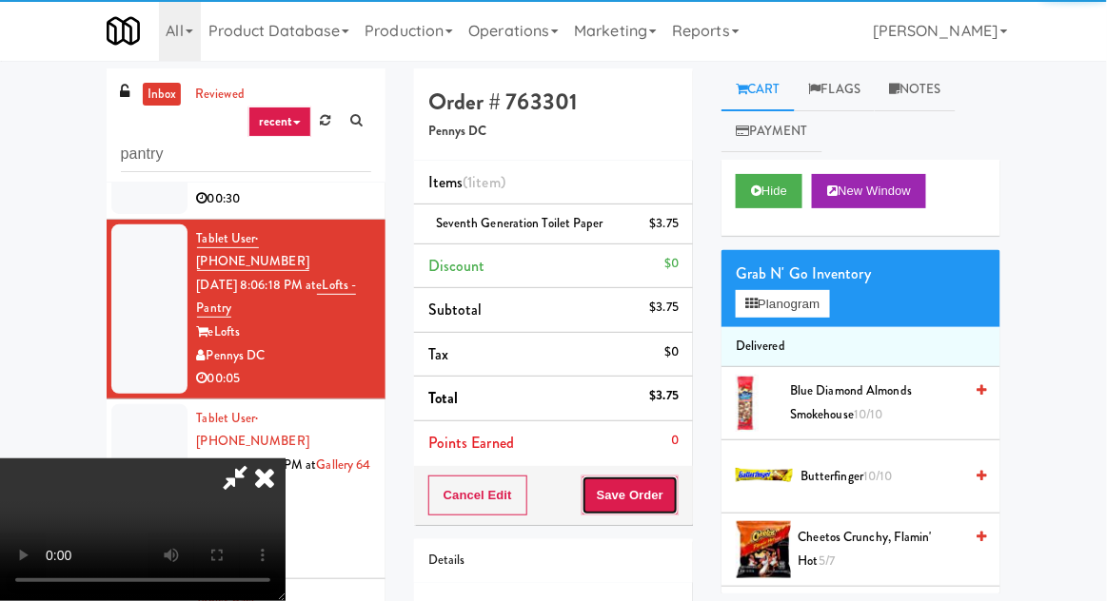
click at [679, 491] on button "Save Order" at bounding box center [629, 496] width 97 height 40
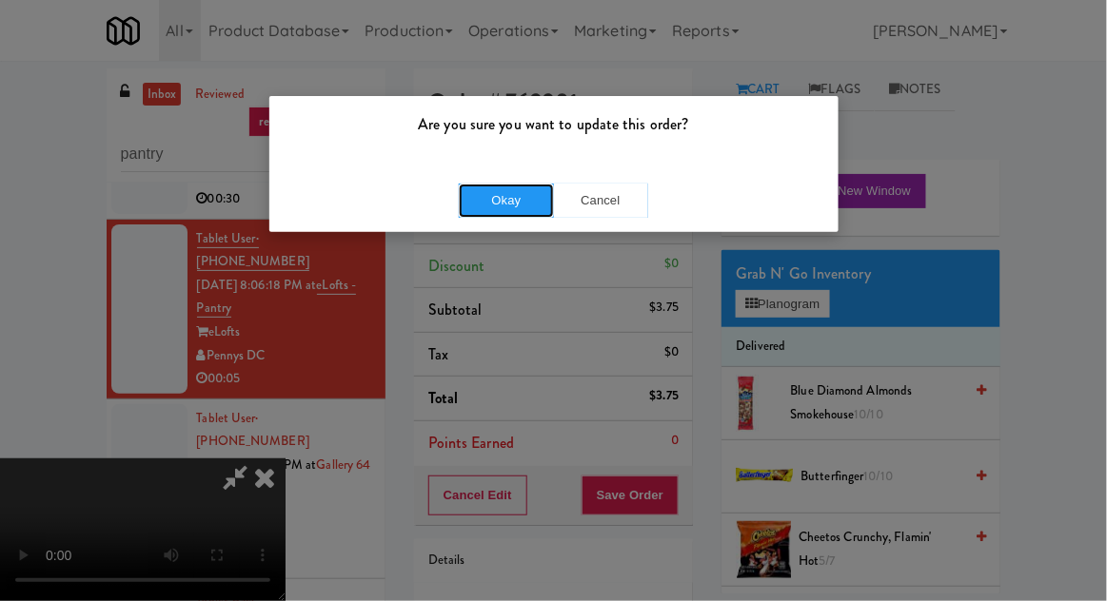
click at [460, 202] on button "Okay" at bounding box center [506, 201] width 95 height 34
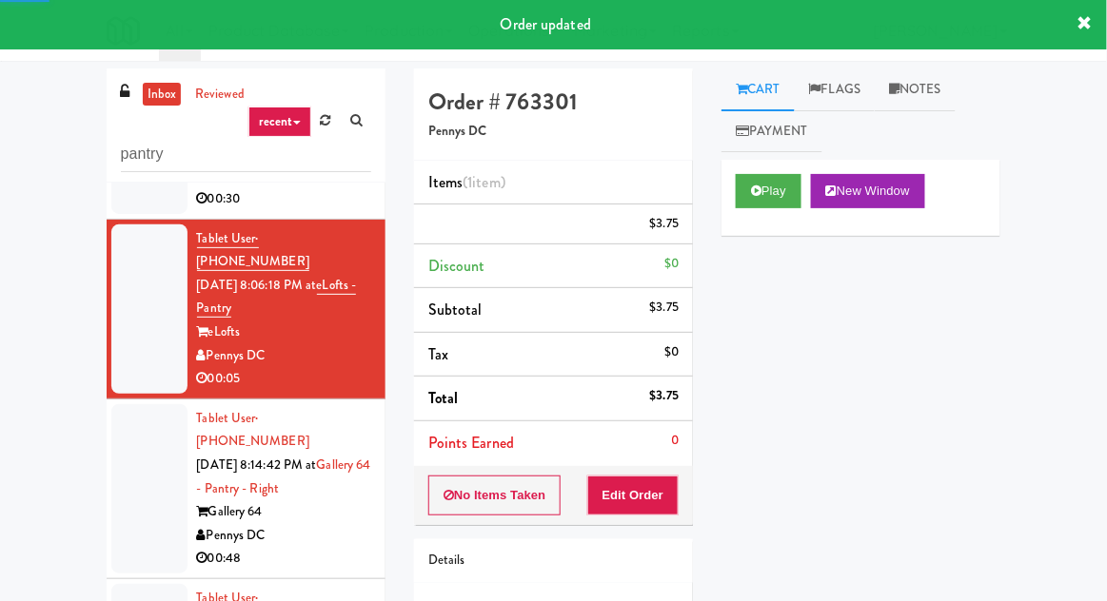
click at [121, 436] on div at bounding box center [149, 488] width 76 height 169
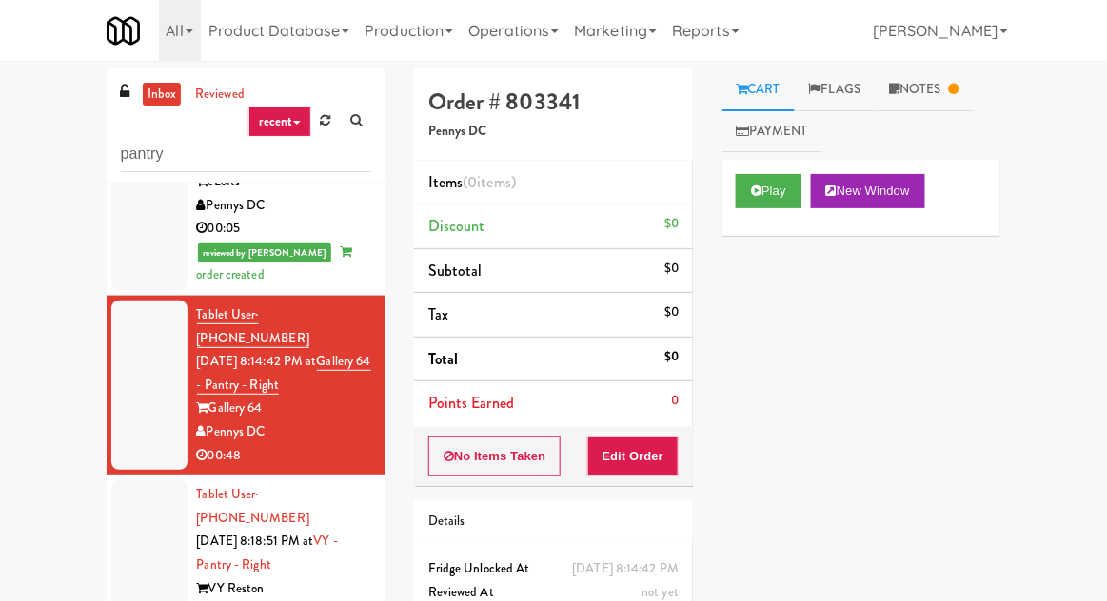
scroll to position [302, 0]
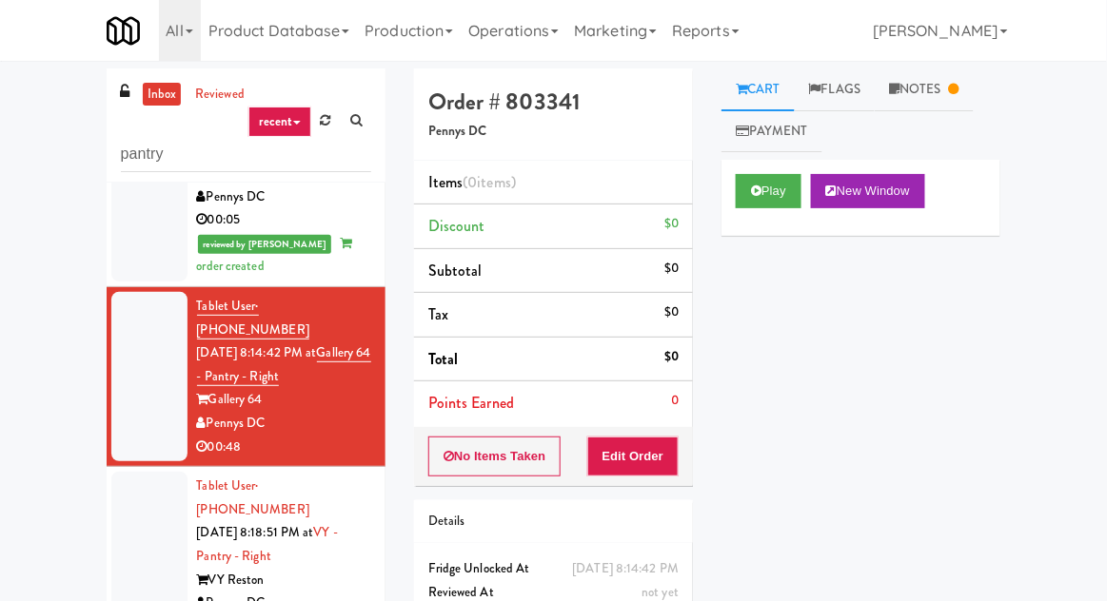
click at [145, 472] on div at bounding box center [149, 556] width 76 height 169
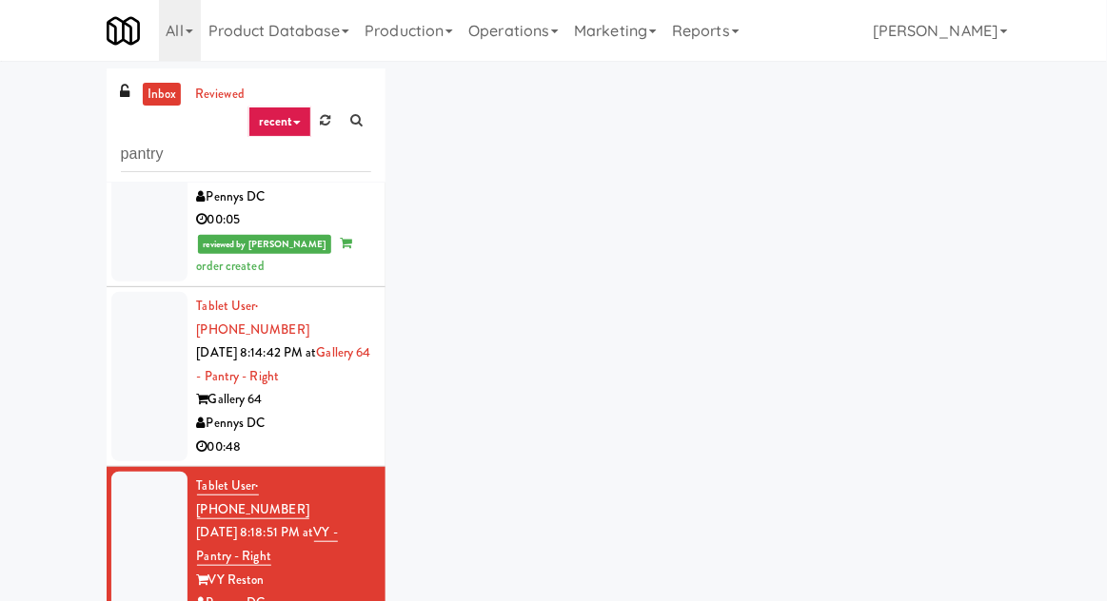
click at [148, 325] on div at bounding box center [149, 376] width 76 height 169
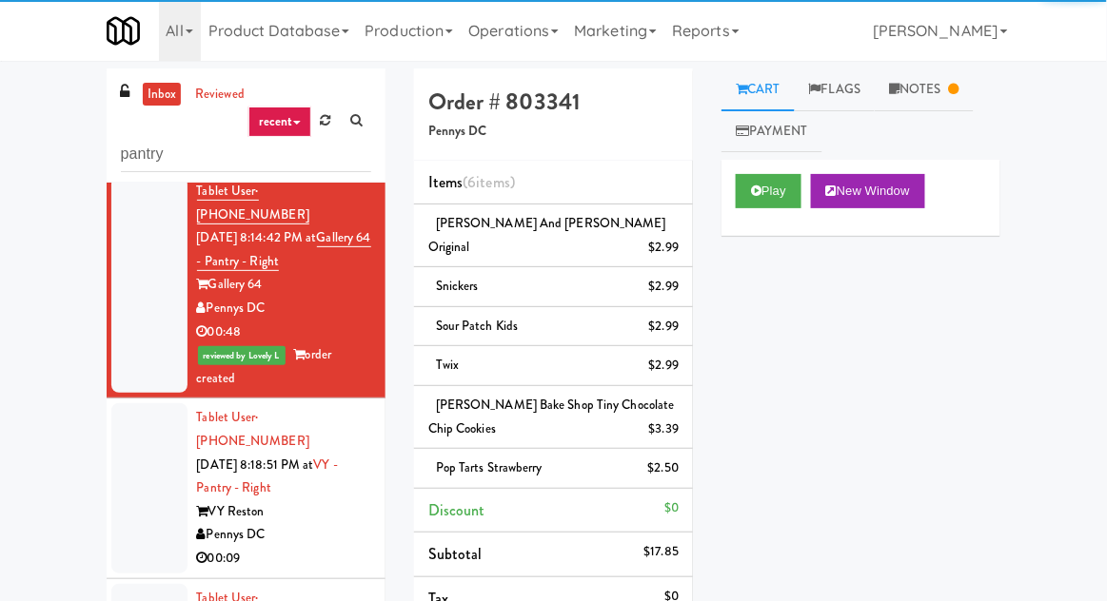
click at [158, 404] on div at bounding box center [149, 488] width 76 height 169
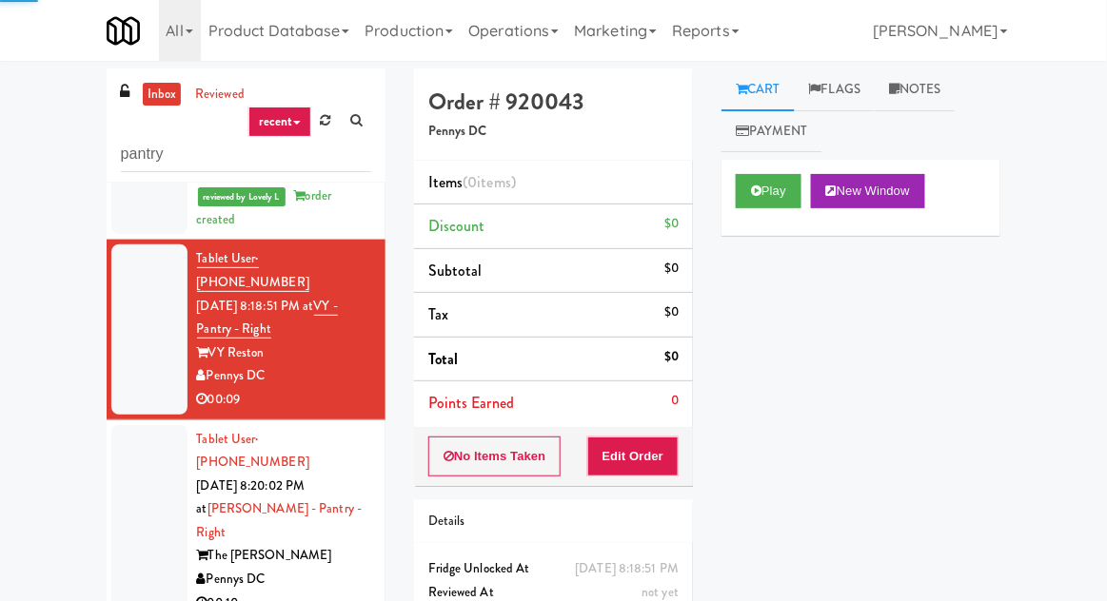
click at [162, 425] on div at bounding box center [149, 521] width 76 height 193
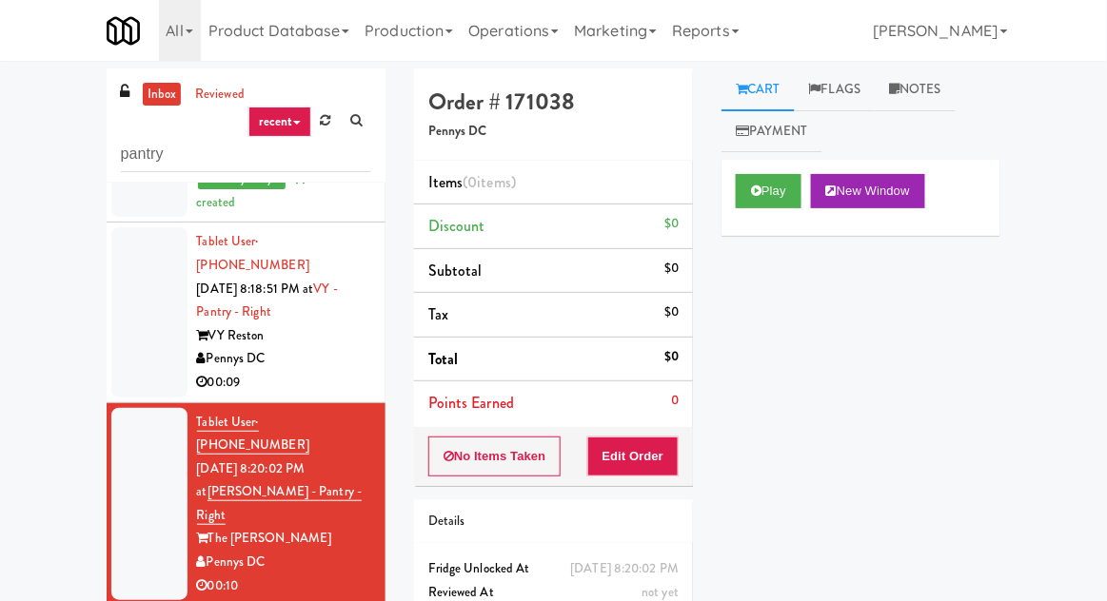
click at [153, 244] on div at bounding box center [149, 311] width 76 height 169
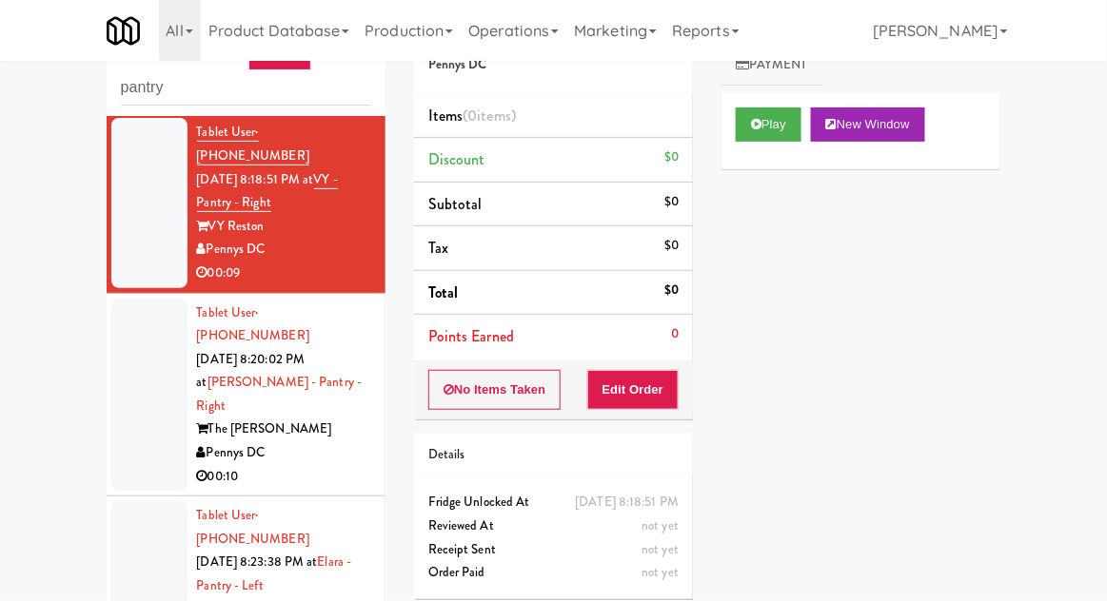
scroll to position [73, 0]
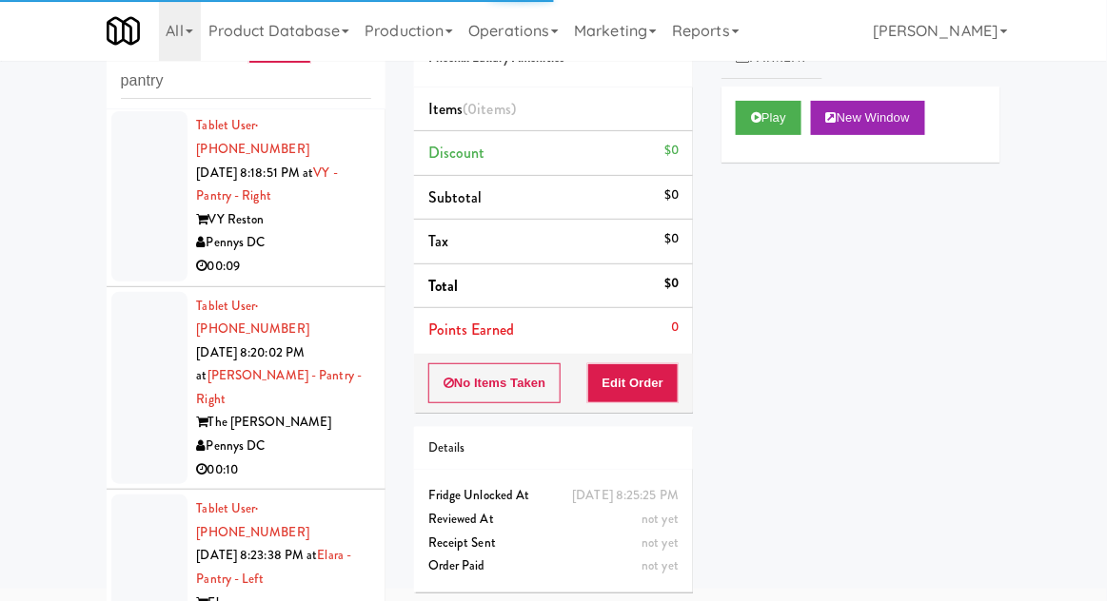
scroll to position [640, 0]
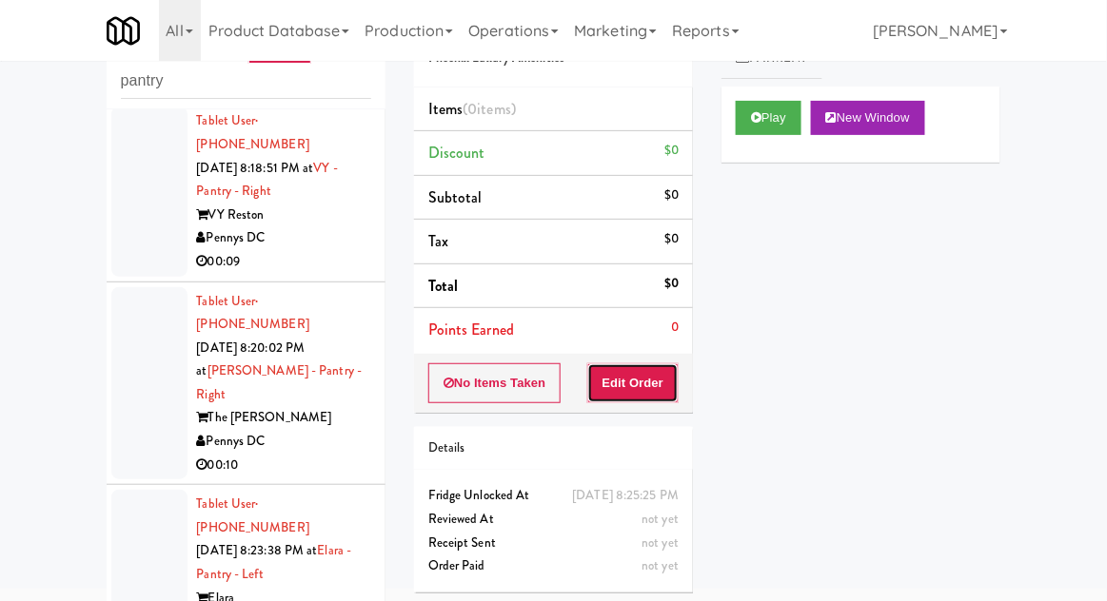
click at [666, 365] on button "Edit Order" at bounding box center [633, 384] width 92 height 40
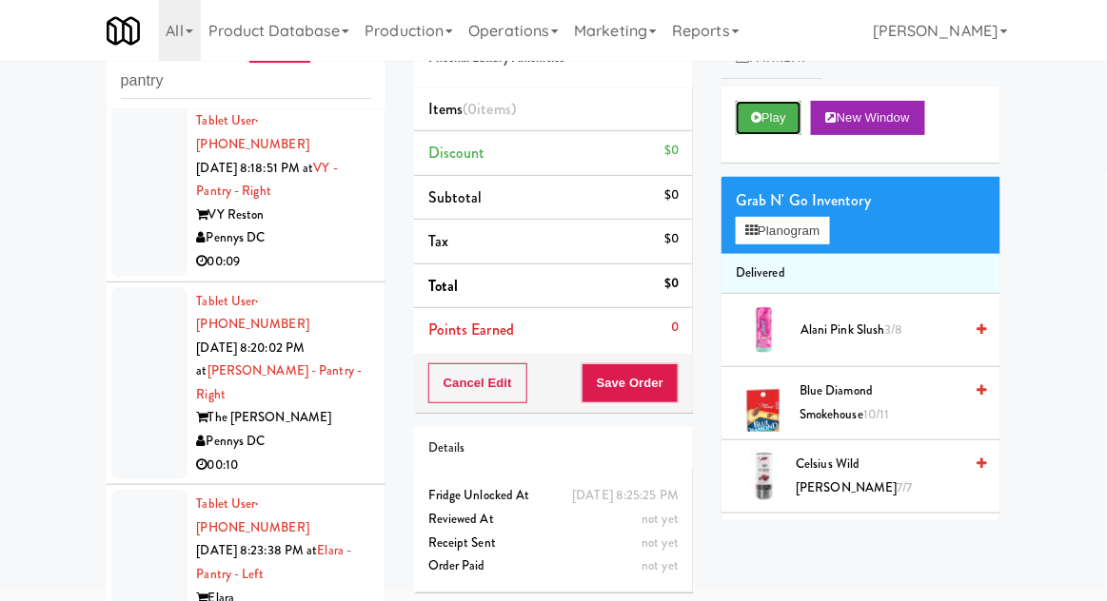
click at [771, 129] on button "Play" at bounding box center [769, 118] width 66 height 34
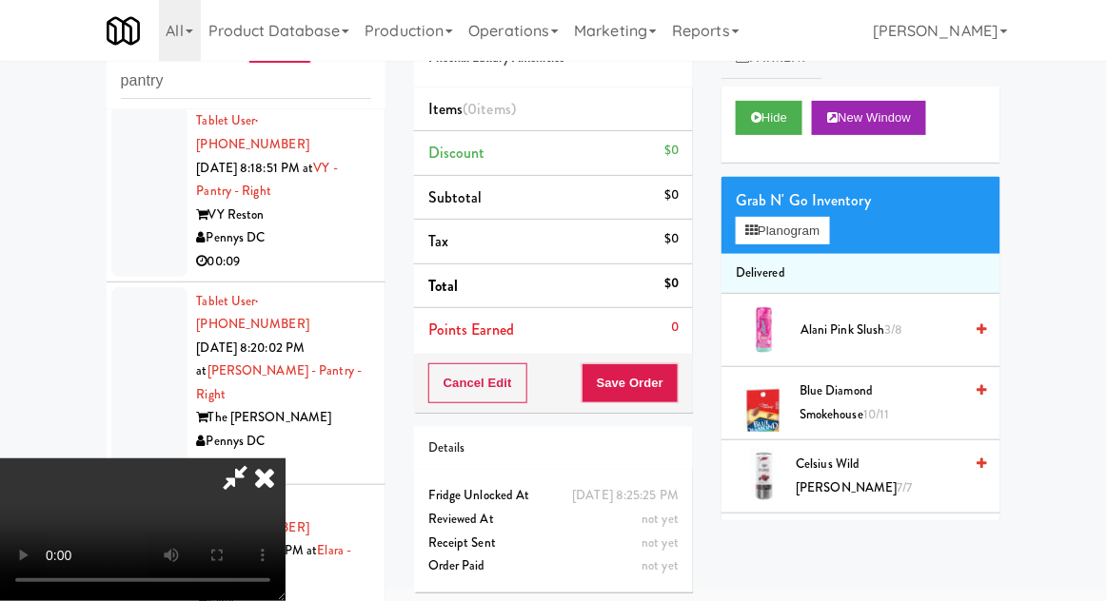
scroll to position [0, 0]
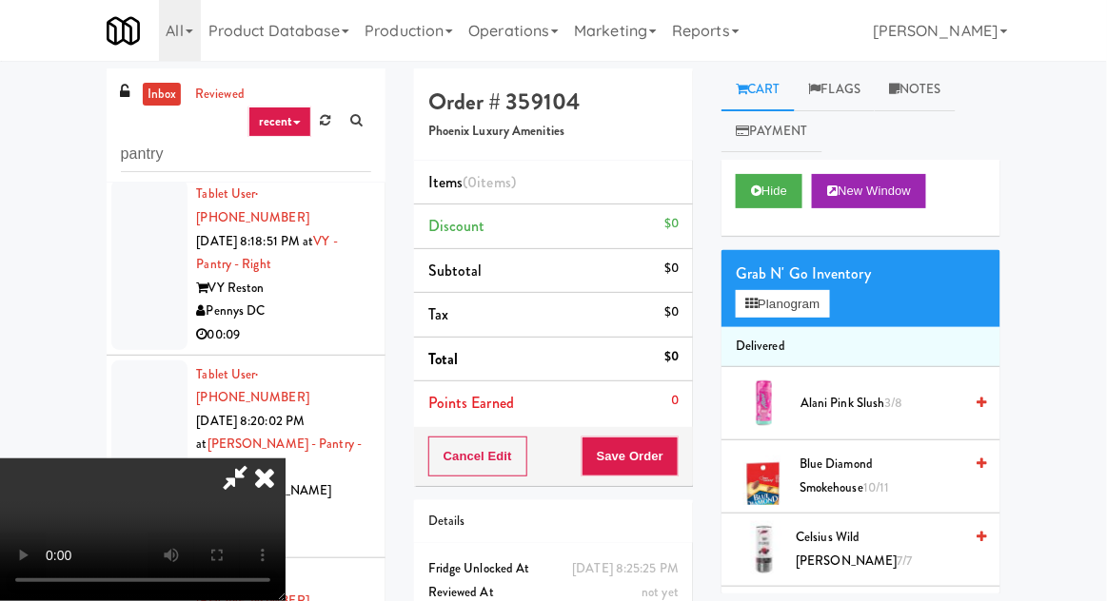
click at [891, 395] on span "3/8" at bounding box center [894, 403] width 18 height 18
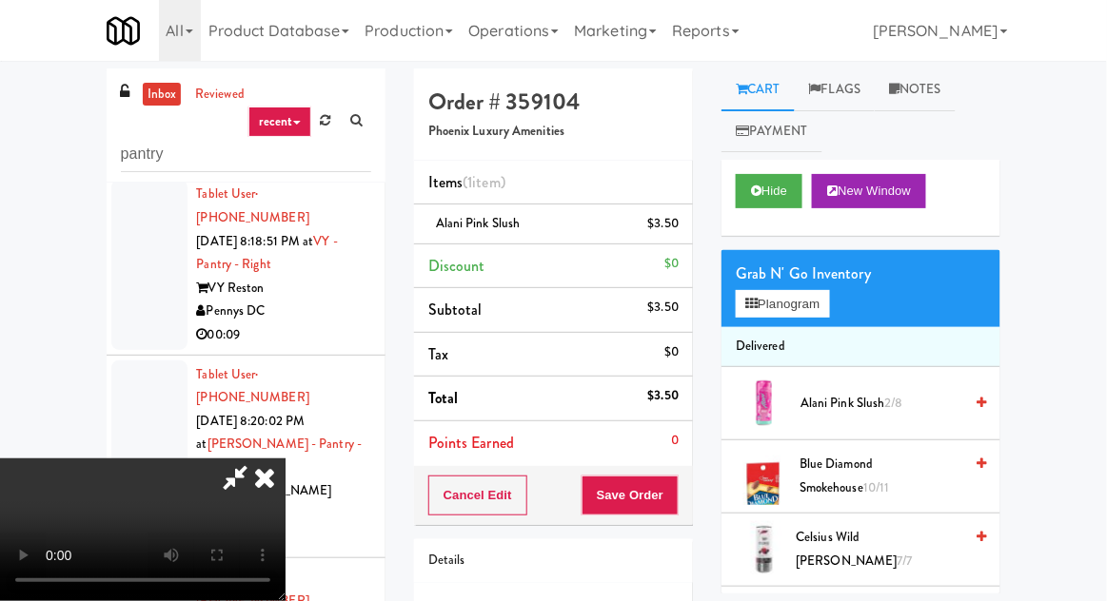
click at [694, 480] on div "Order # 359104 Phoenix Luxury Amenities Items (1 item ) Alani Pink Slush $3.50 …" at bounding box center [553, 394] width 307 height 651
click at [665, 485] on button "Save Order" at bounding box center [629, 496] width 97 height 40
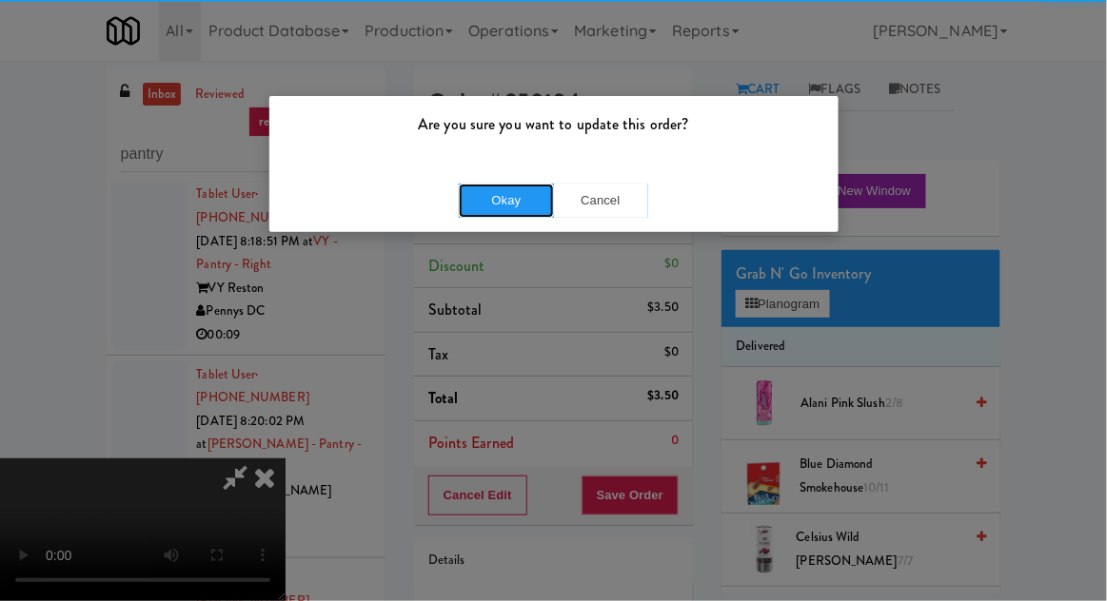
click at [534, 203] on button "Okay" at bounding box center [506, 201] width 95 height 34
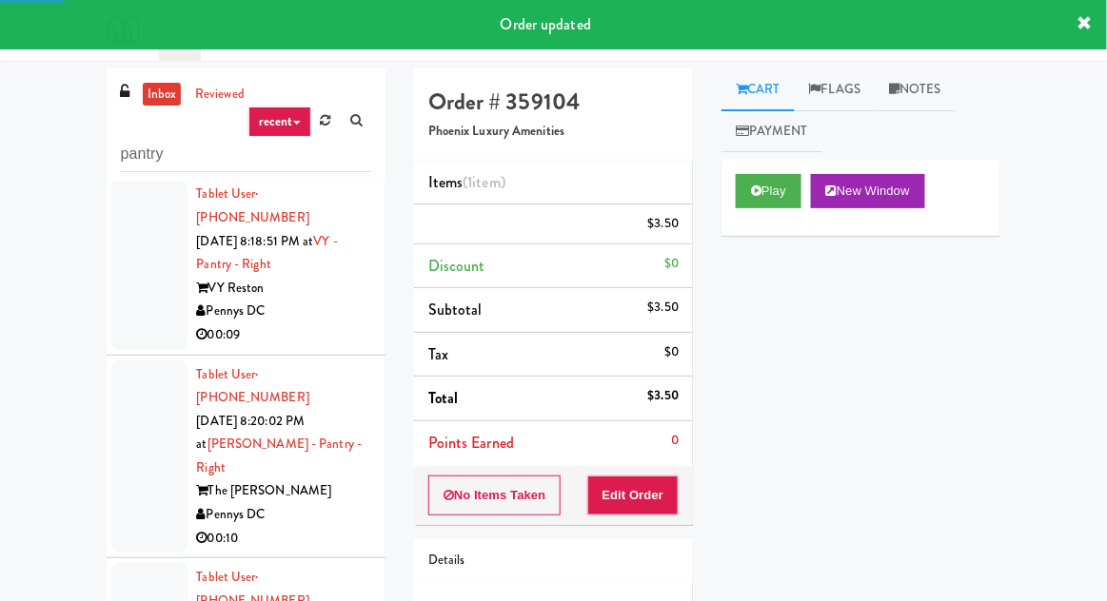
click at [121, 361] on div at bounding box center [149, 457] width 76 height 193
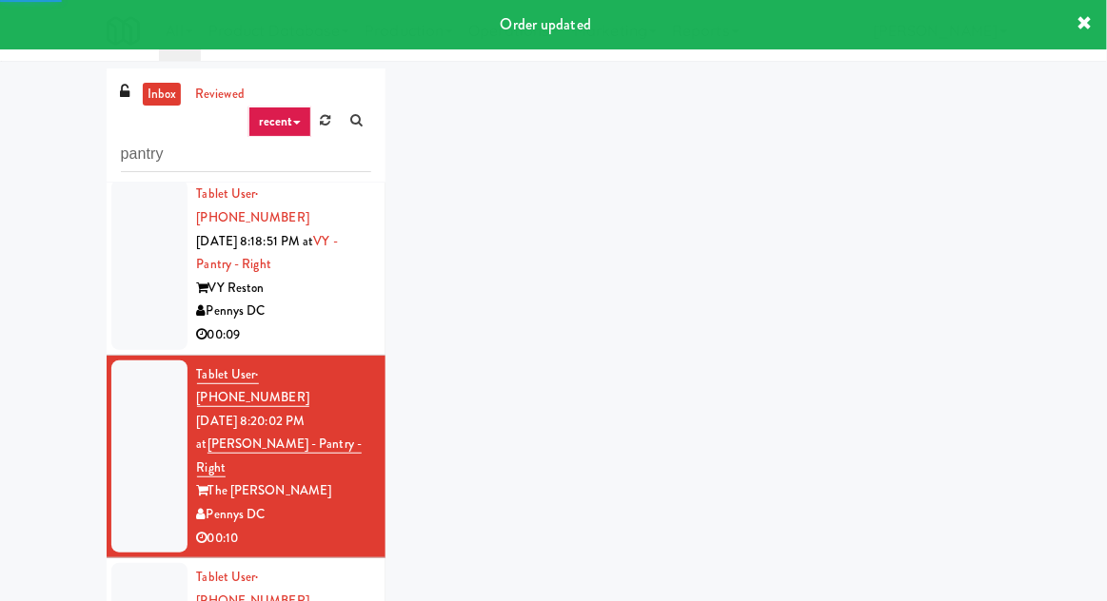
scroll to position [687, 0]
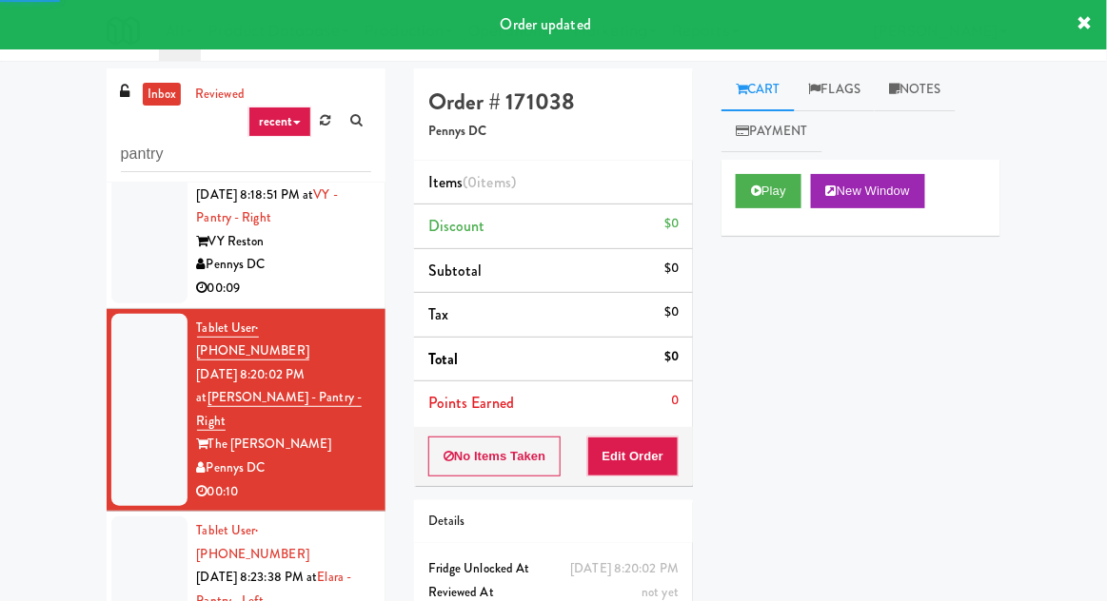
click at [144, 517] on div at bounding box center [149, 601] width 76 height 169
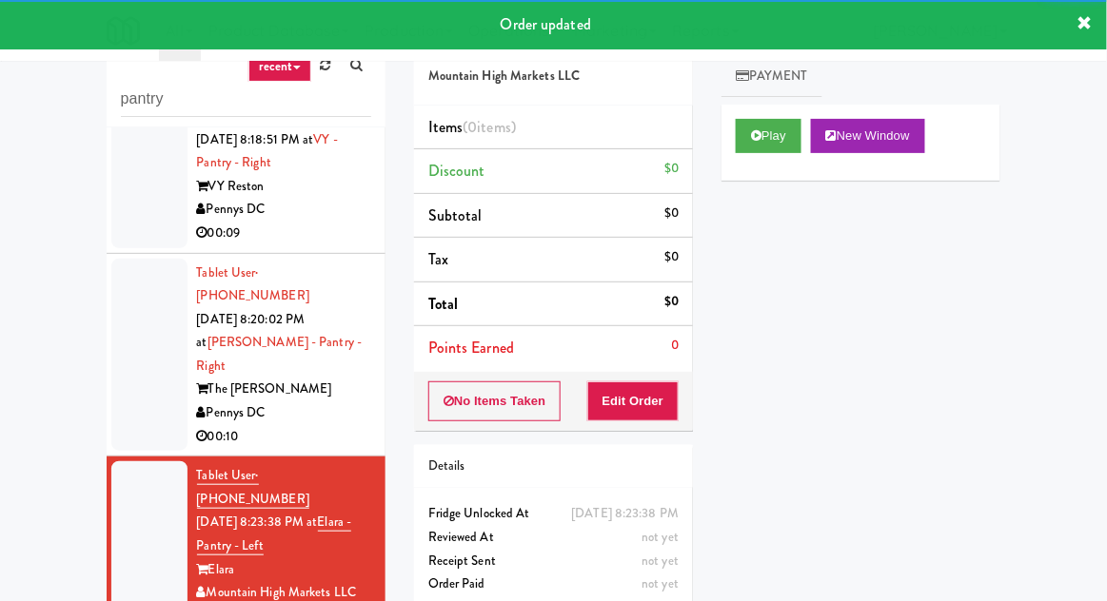
scroll to position [66, 0]
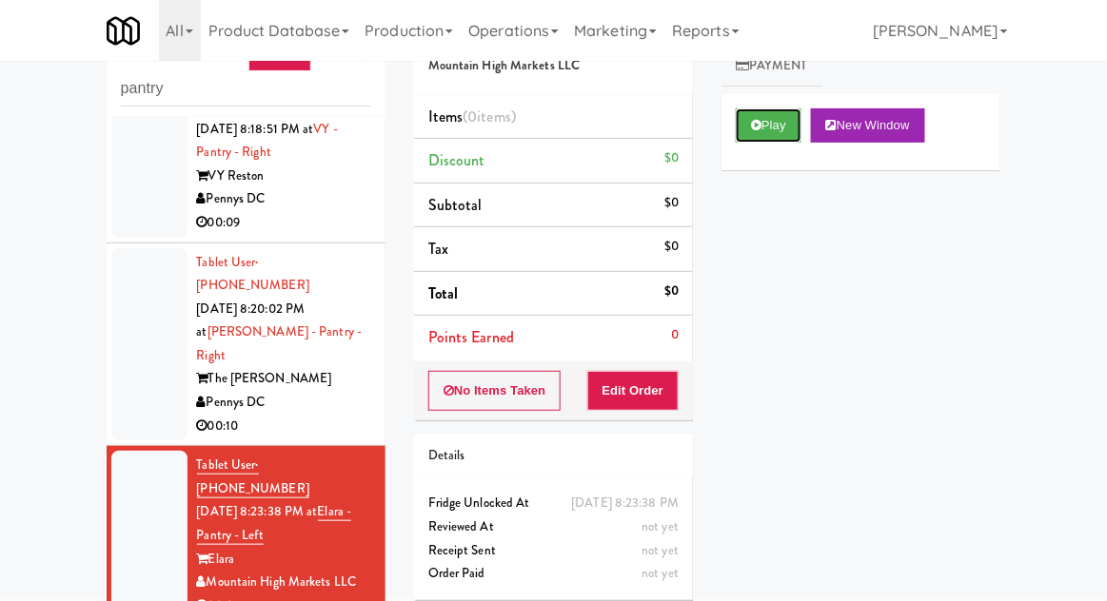
click at [778, 128] on button "Play" at bounding box center [769, 125] width 66 height 34
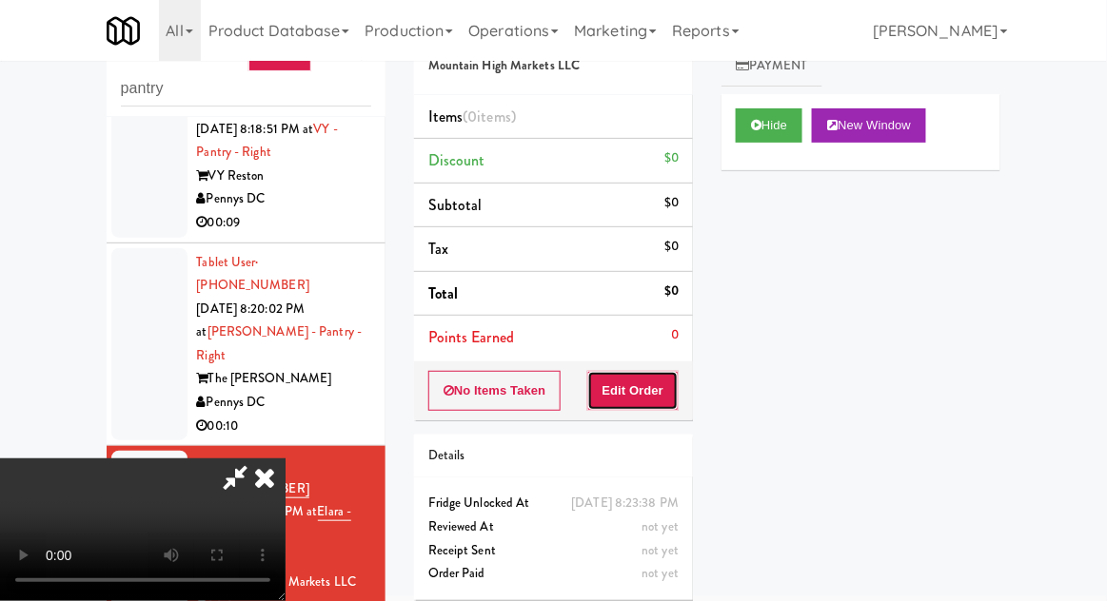
click at [660, 371] on button "Edit Order" at bounding box center [633, 391] width 92 height 40
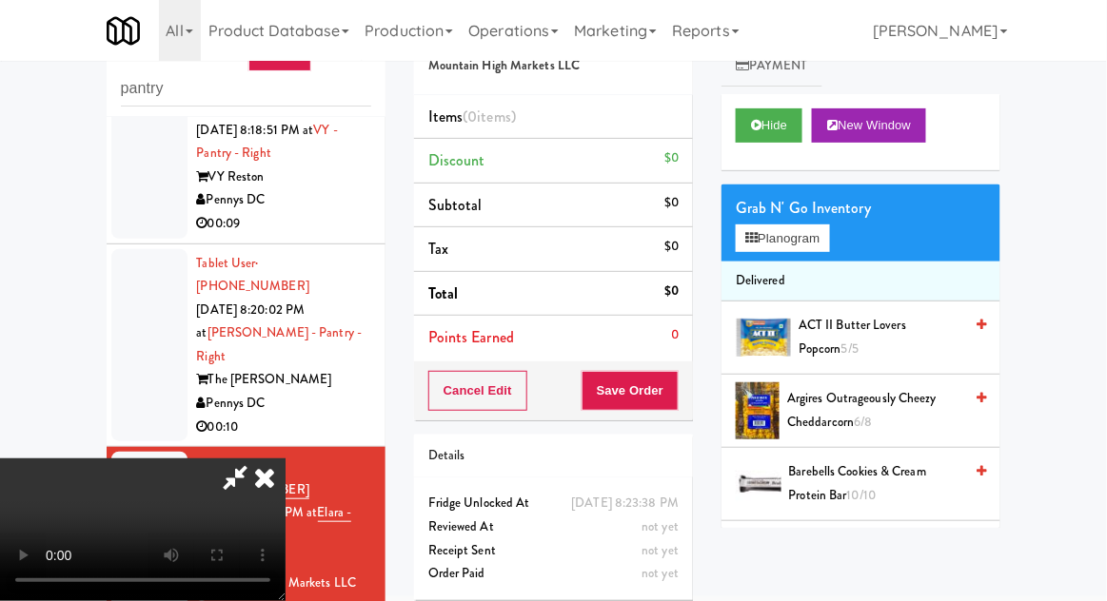
scroll to position [685, 0]
click at [818, 241] on button "Planogram" at bounding box center [782, 239] width 93 height 29
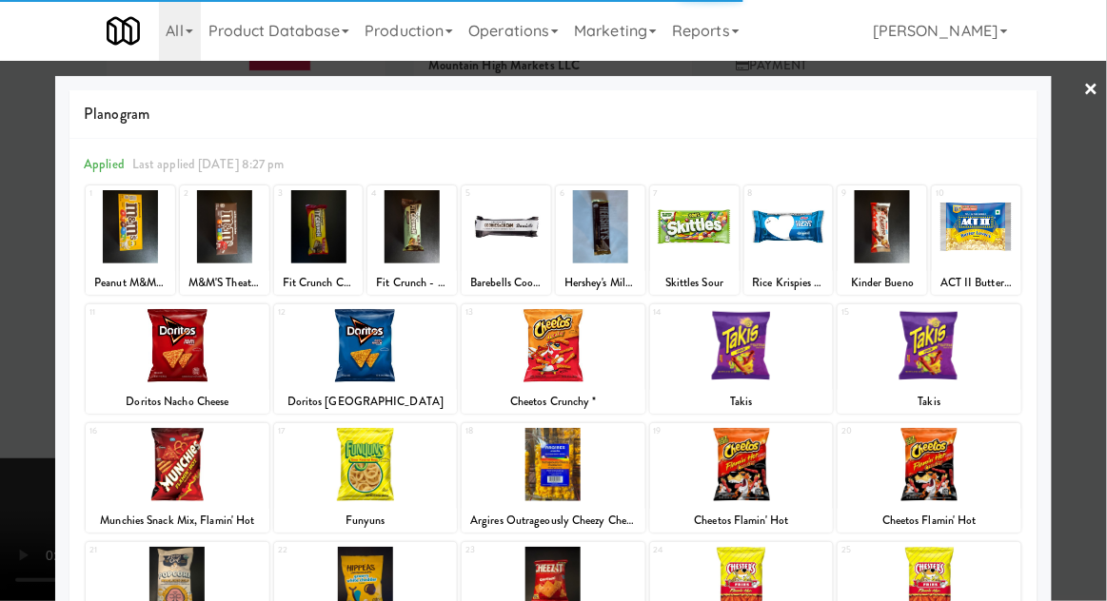
click at [301, 231] on div at bounding box center [318, 226] width 89 height 73
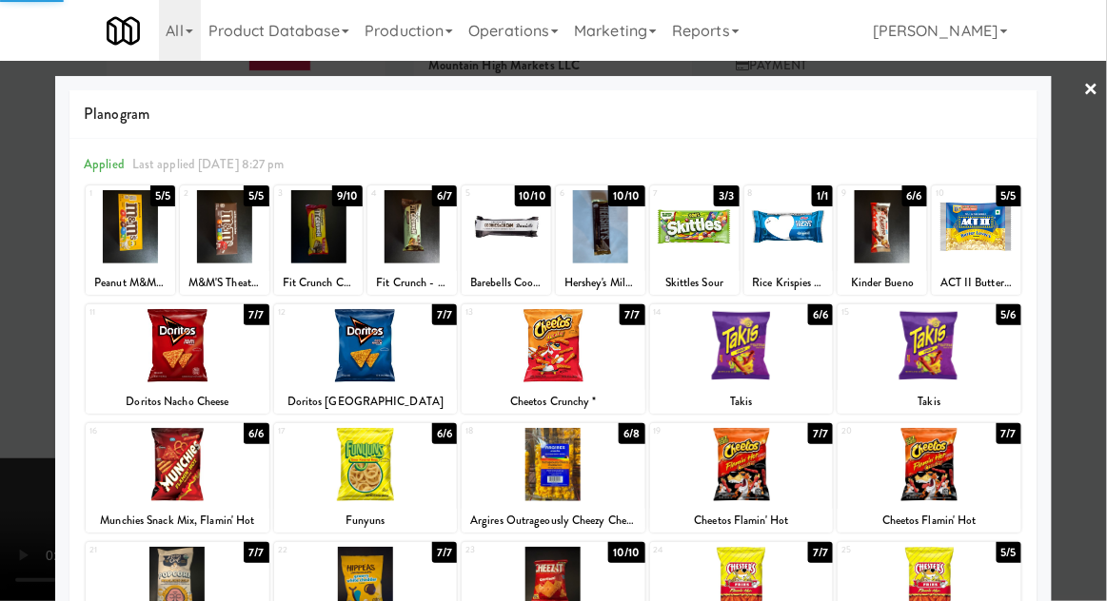
click at [12, 313] on div at bounding box center [553, 300] width 1107 height 601
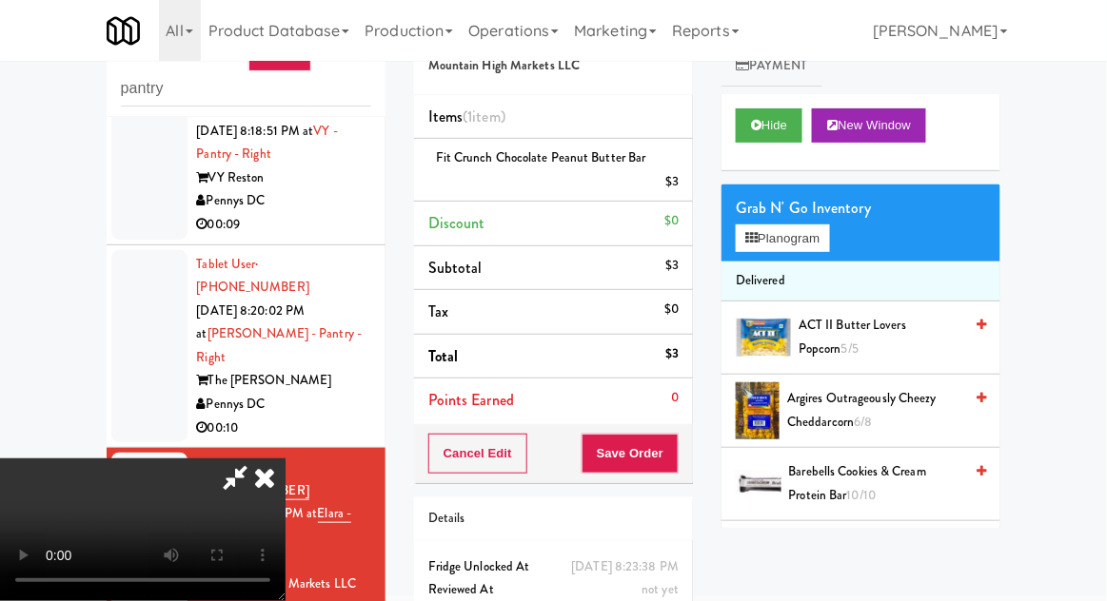
click at [690, 435] on div "Cancel Edit Save Order" at bounding box center [553, 453] width 279 height 59
click at [697, 446] on div "Order # 164258 Mountain High Markets LLC Items (1 item ) Fit Crunch Chocolate P…" at bounding box center [553, 340] width 307 height 675
click at [678, 447] on button "Save Order" at bounding box center [629, 454] width 97 height 40
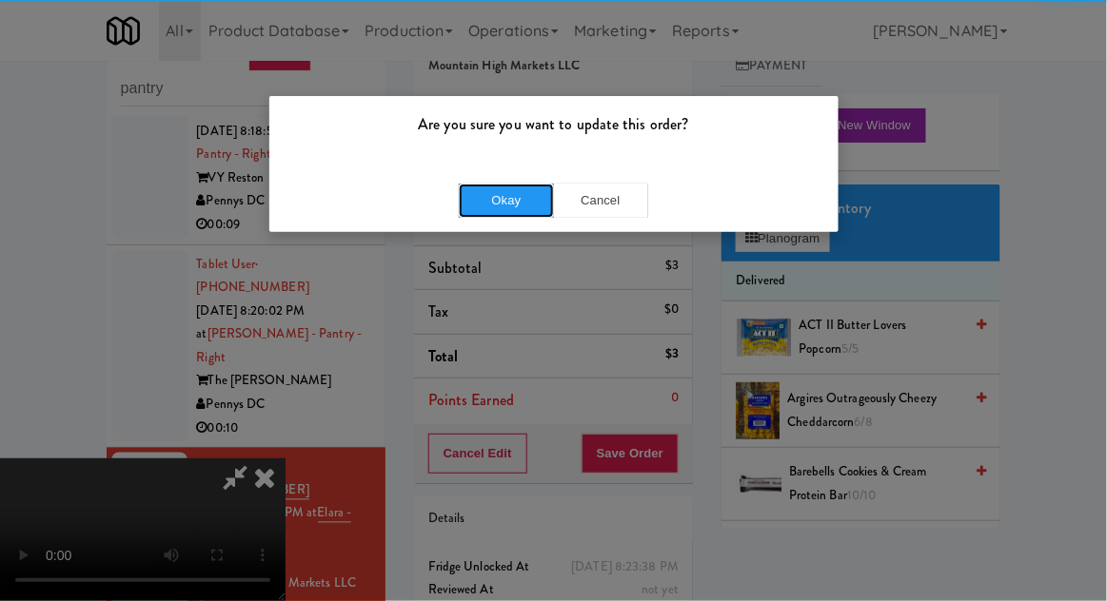
click at [485, 187] on button "Okay" at bounding box center [506, 201] width 95 height 34
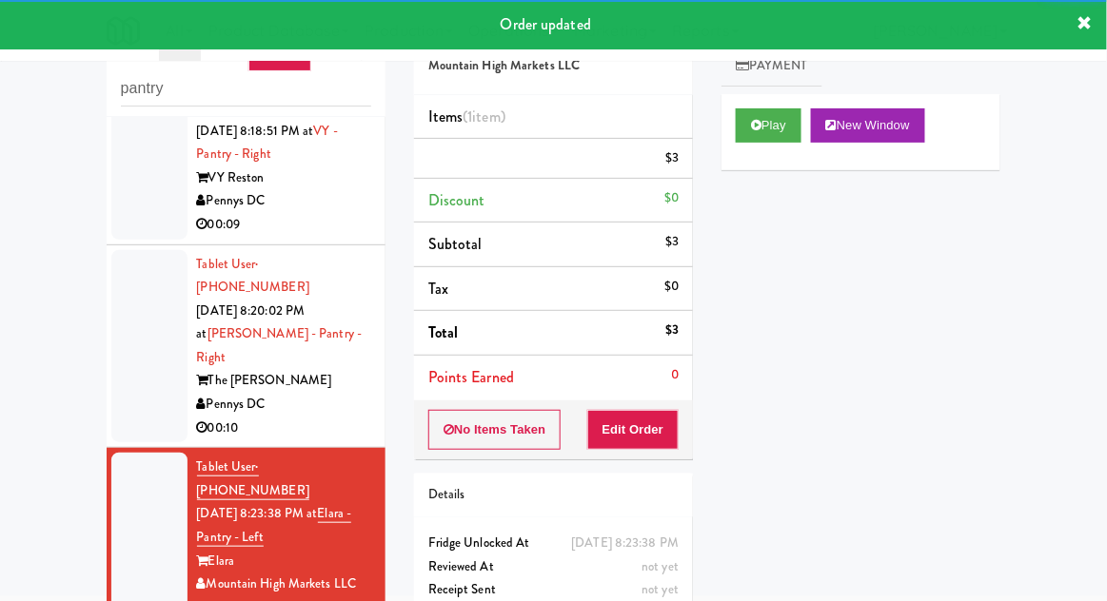
click at [131, 250] on div at bounding box center [149, 346] width 76 height 193
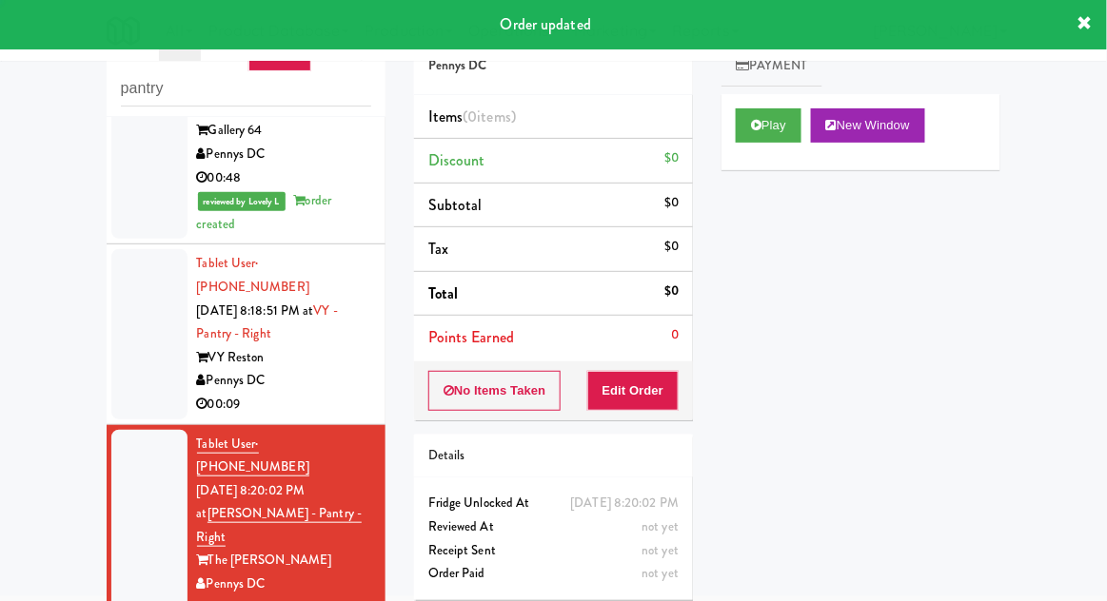
scroll to position [504, 0]
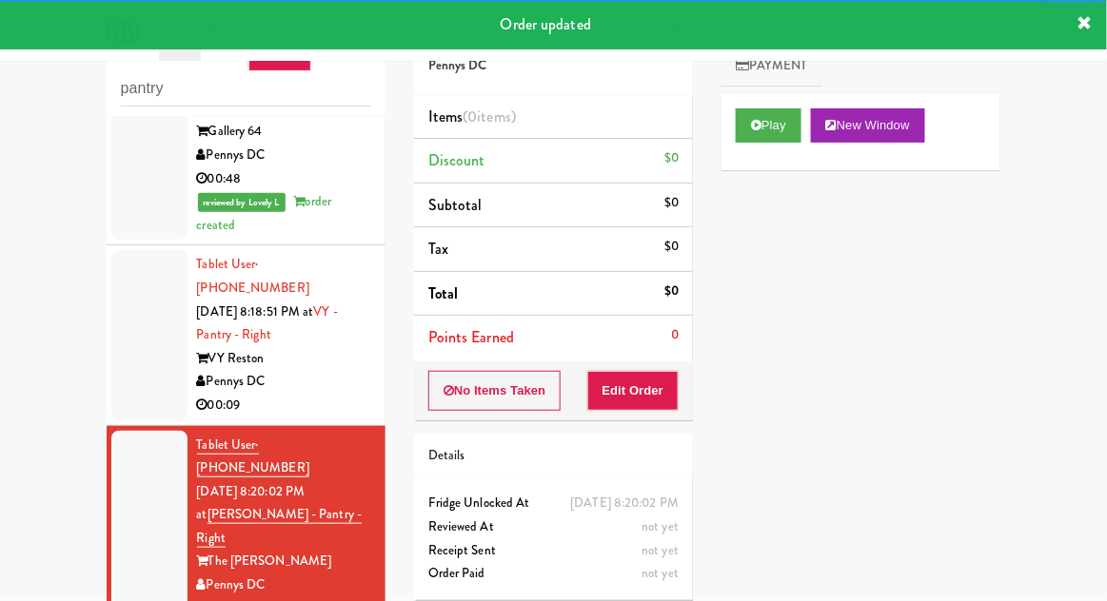
click at [147, 267] on div at bounding box center [149, 334] width 76 height 169
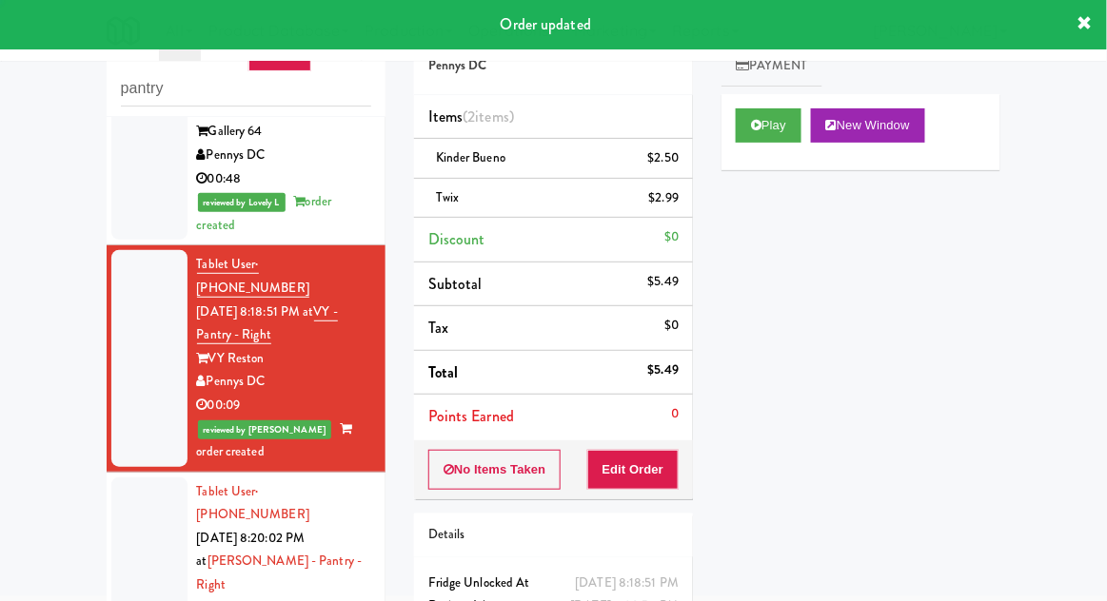
click at [149, 478] on div at bounding box center [149, 574] width 76 height 193
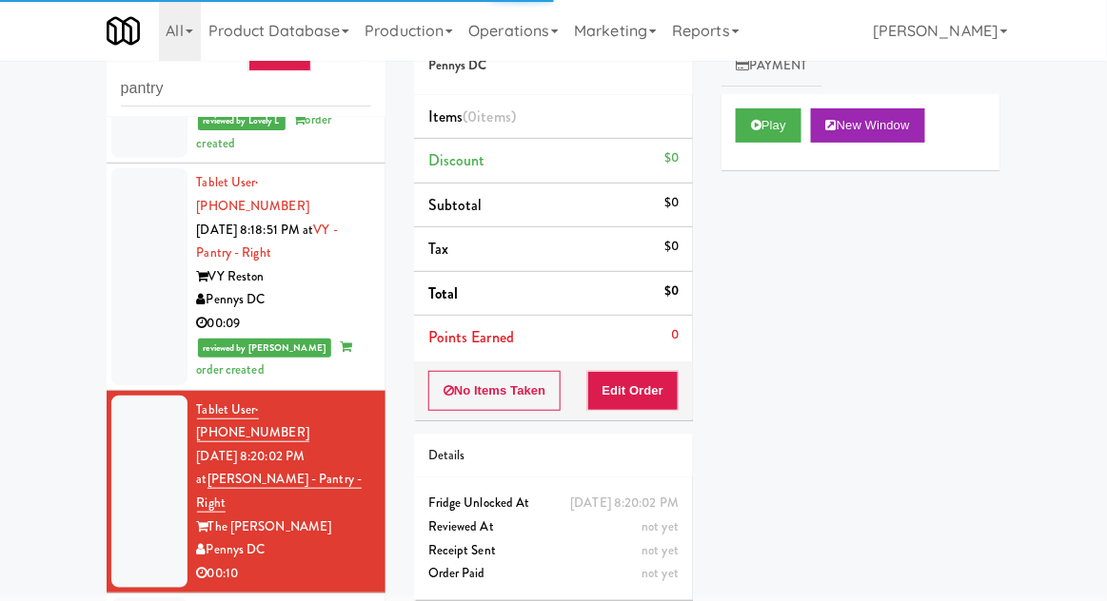
scroll to position [641, 0]
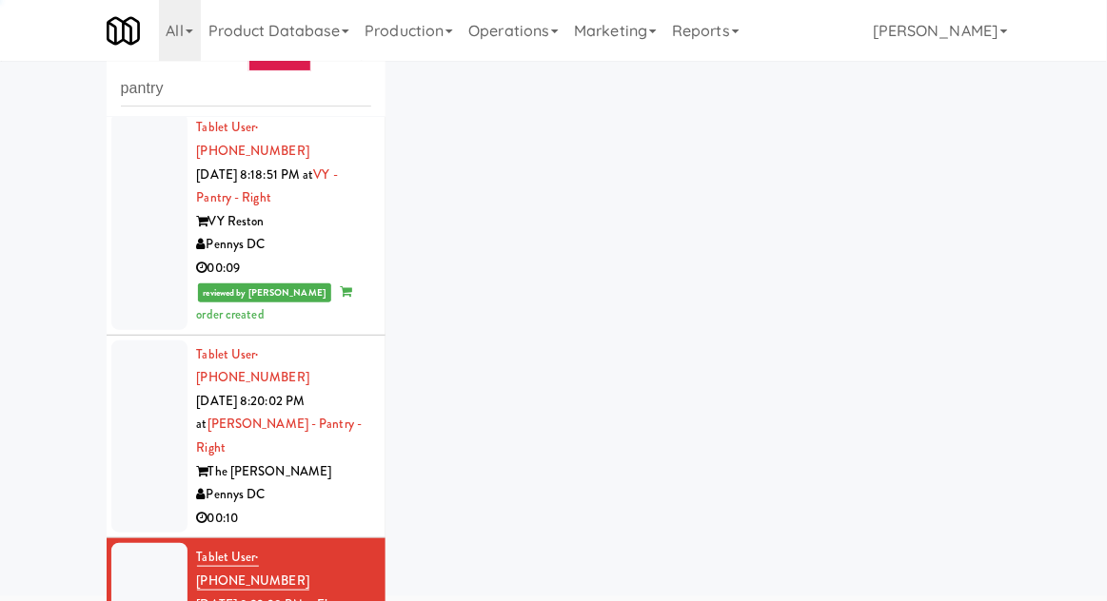
click at [145, 353] on div at bounding box center [149, 437] width 76 height 193
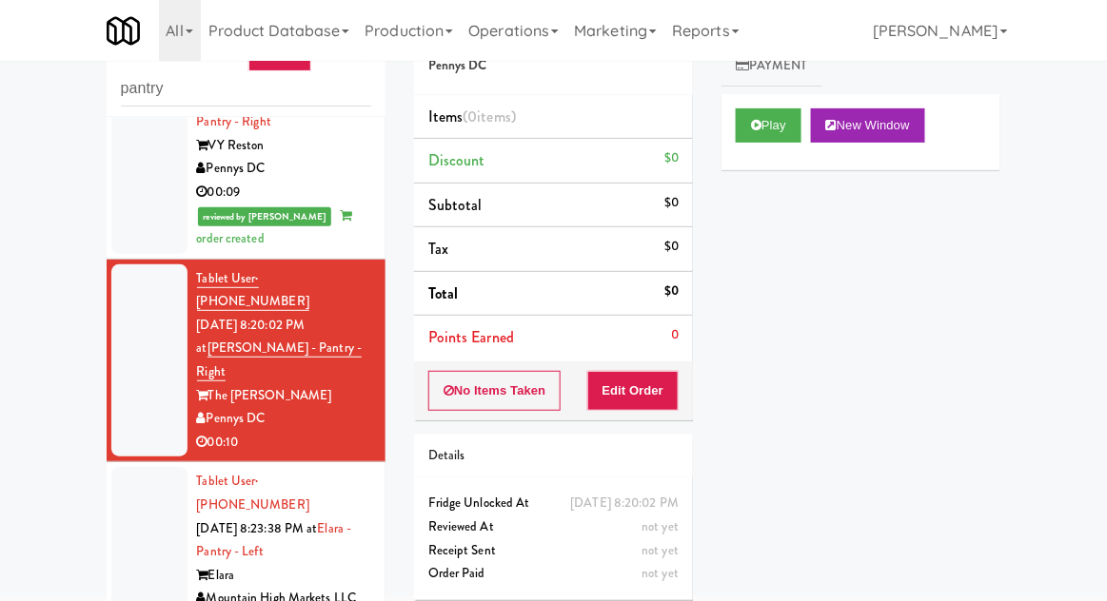
scroll to position [780, 0]
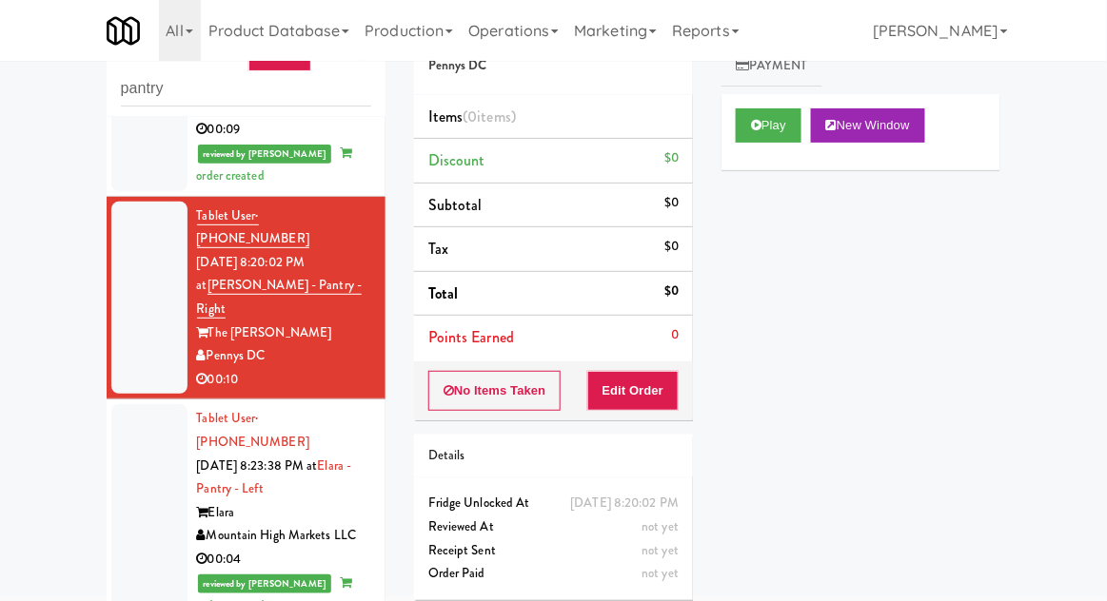
click at [158, 404] on div at bounding box center [149, 512] width 76 height 216
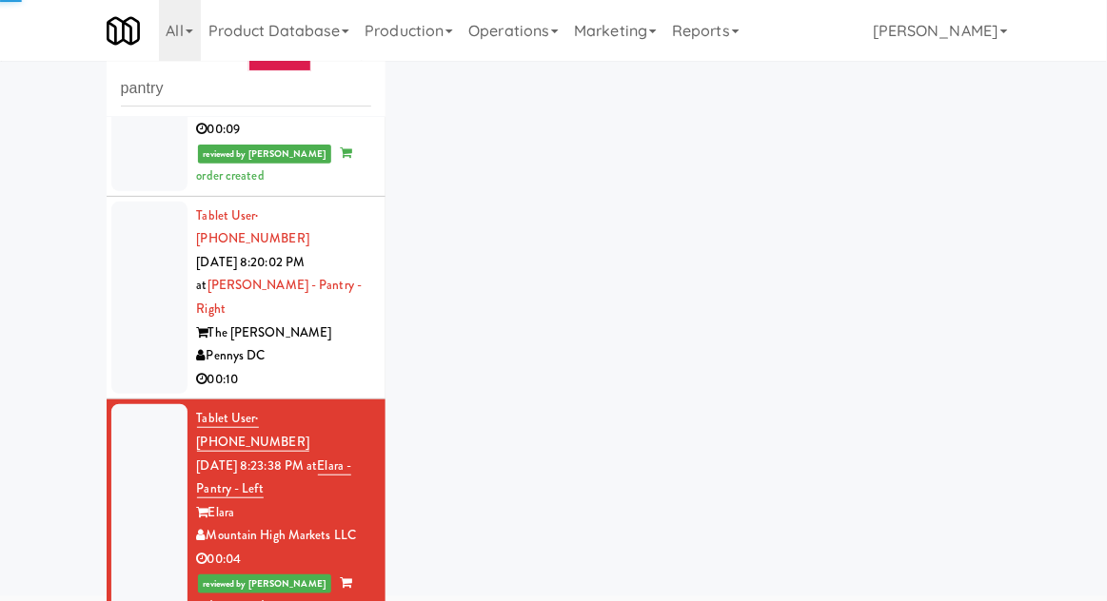
click at [142, 218] on div at bounding box center [149, 298] width 76 height 193
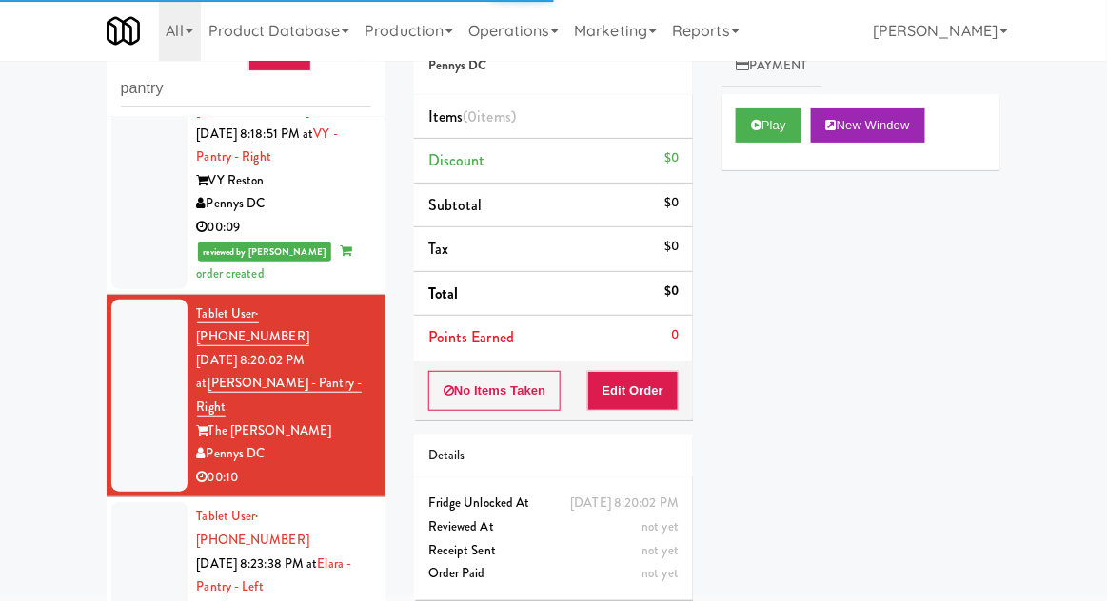
scroll to position [593, 0]
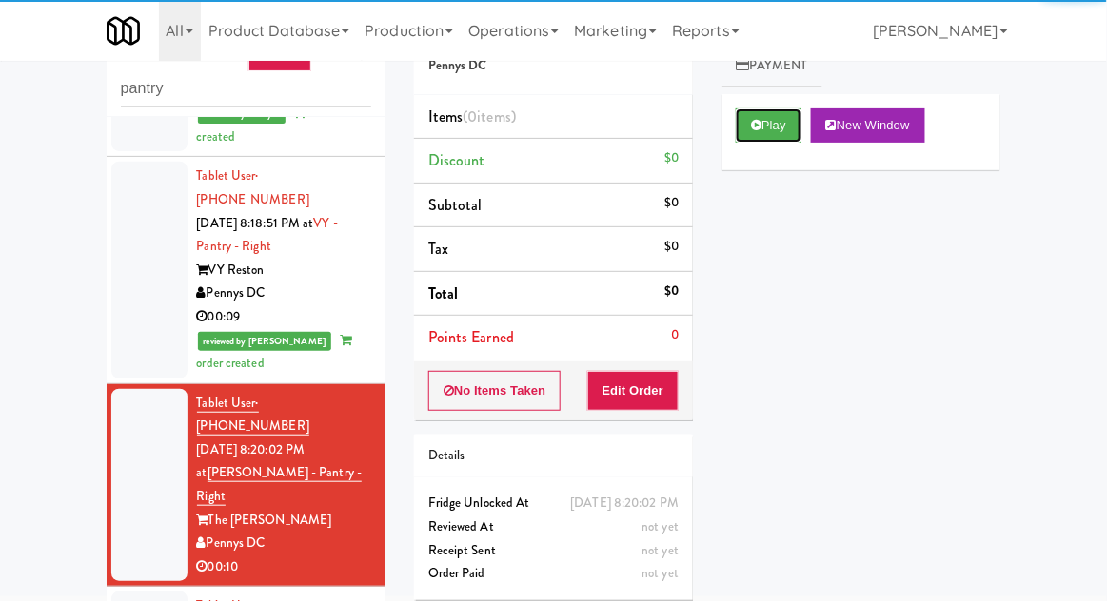
click at [776, 125] on button "Play" at bounding box center [769, 125] width 66 height 34
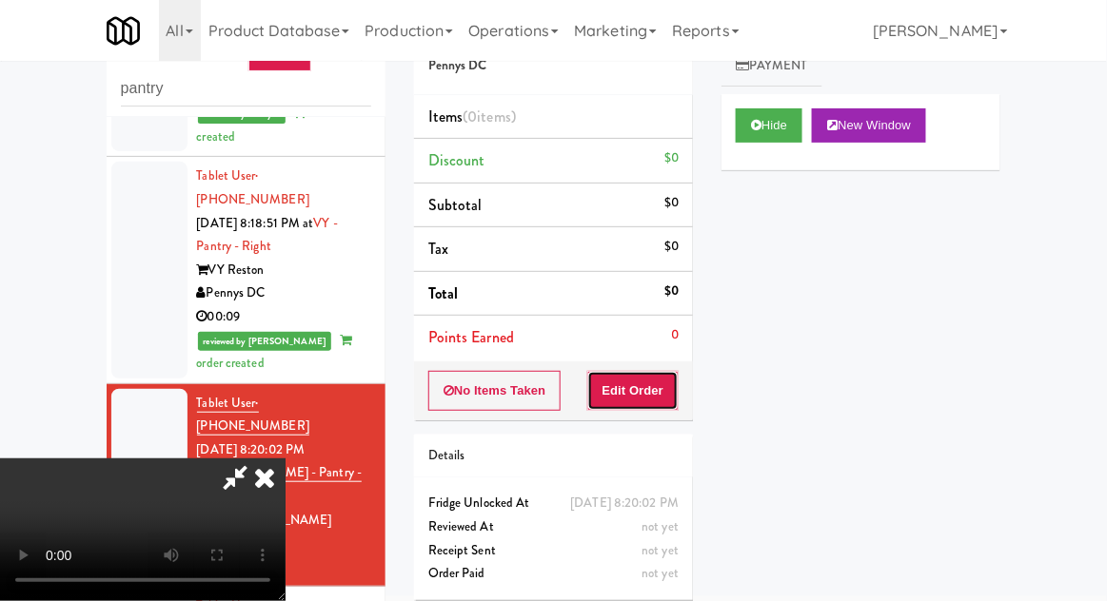
click at [660, 384] on button "Edit Order" at bounding box center [633, 391] width 92 height 40
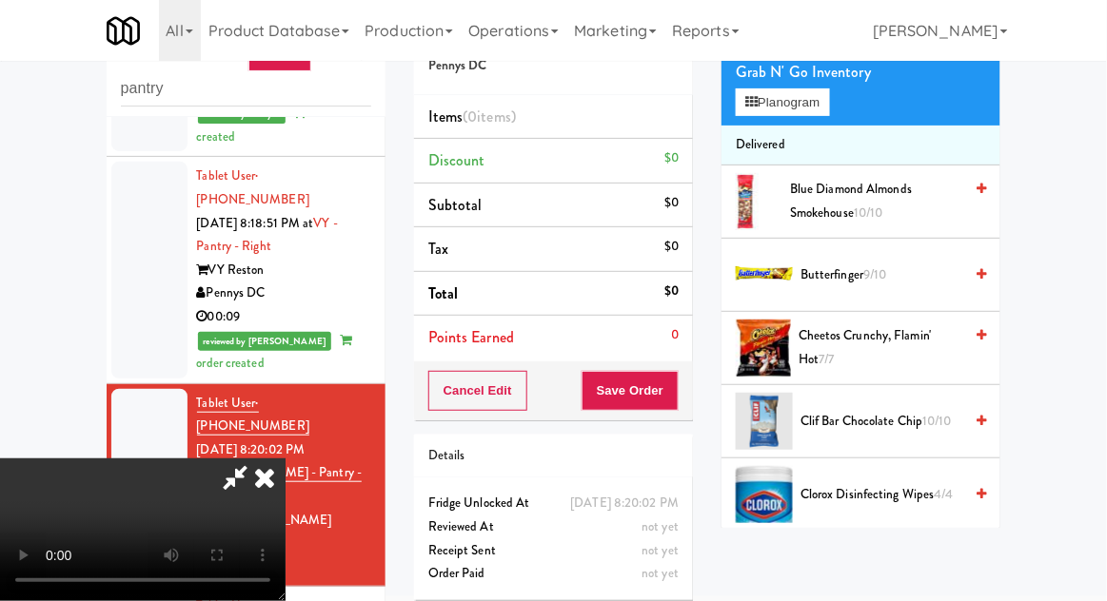
scroll to position [132, 0]
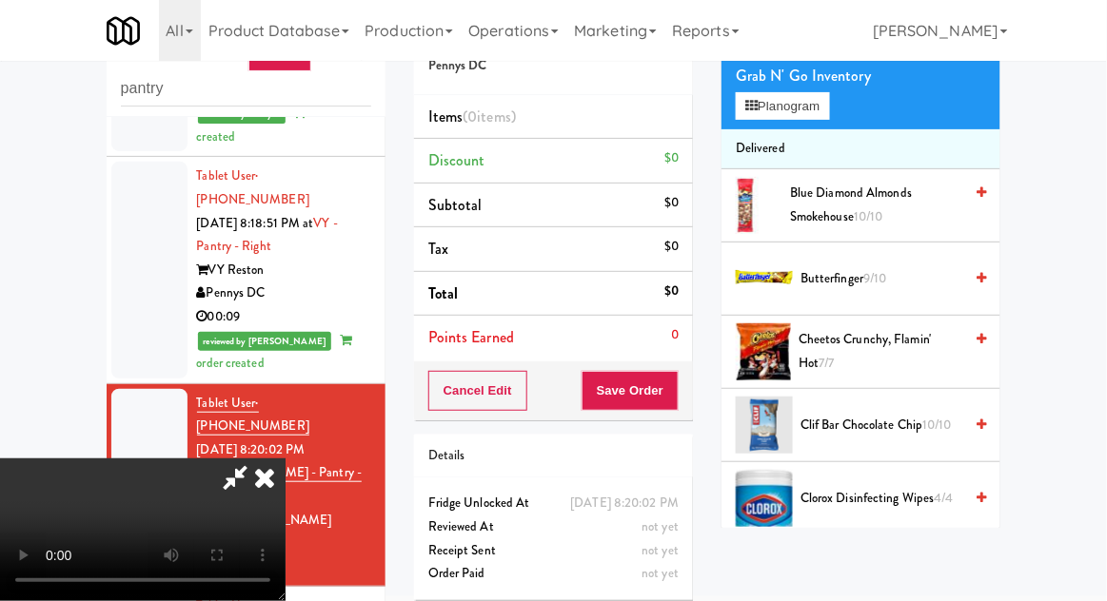
click at [877, 347] on span "Cheetos Crunchy, Flamin' Hot 7/7" at bounding box center [880, 351] width 164 height 47
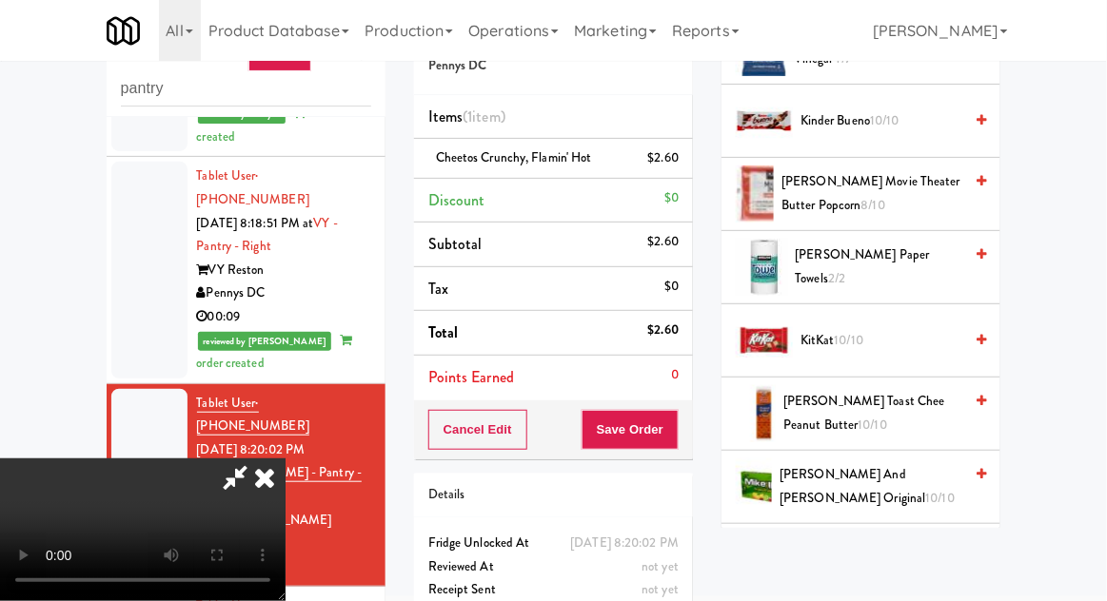
scroll to position [769, 0]
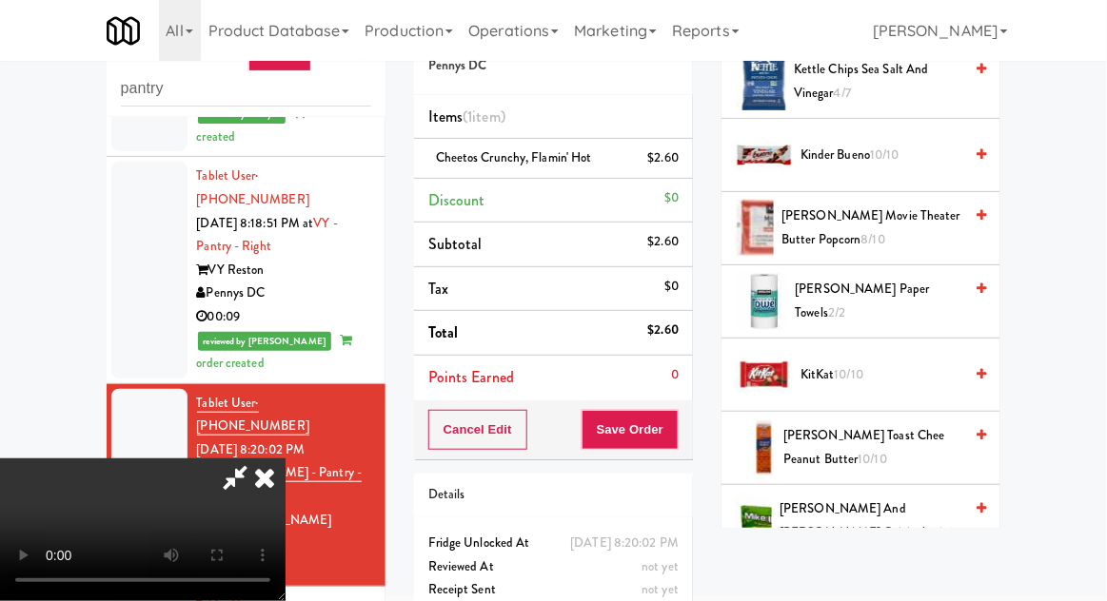
click at [875, 149] on span "10/10" at bounding box center [885, 155] width 30 height 18
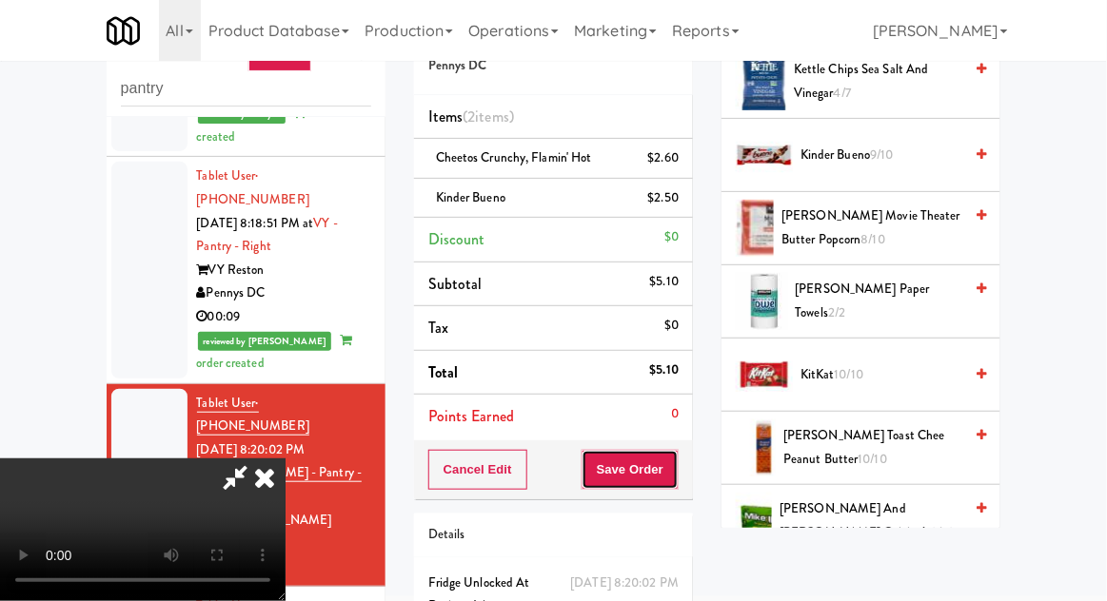
click at [678, 461] on button "Save Order" at bounding box center [629, 470] width 97 height 40
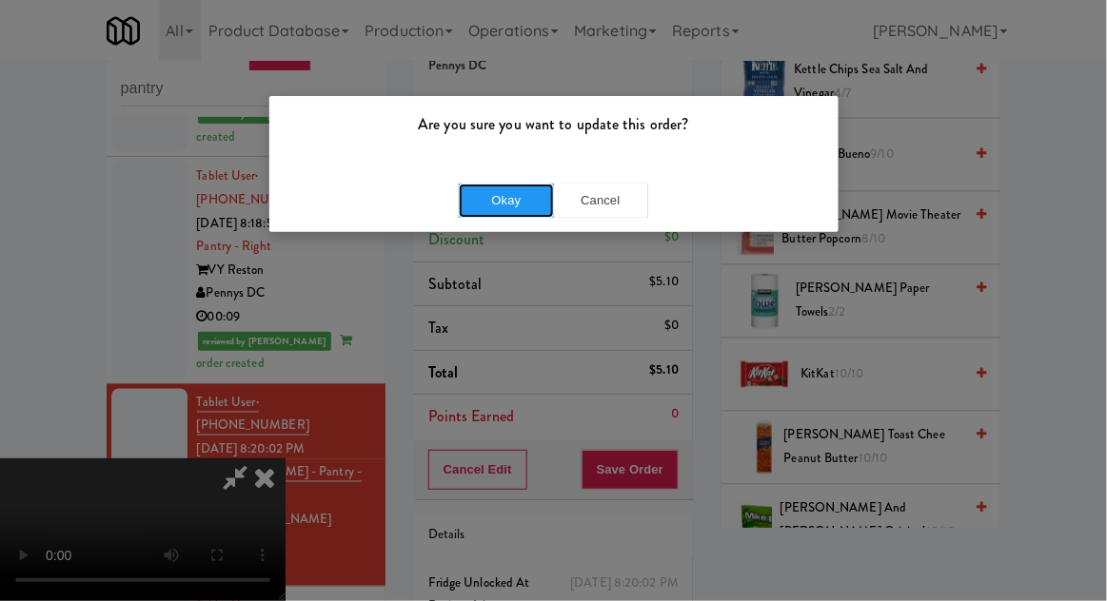
click at [483, 188] on button "Okay" at bounding box center [506, 201] width 95 height 34
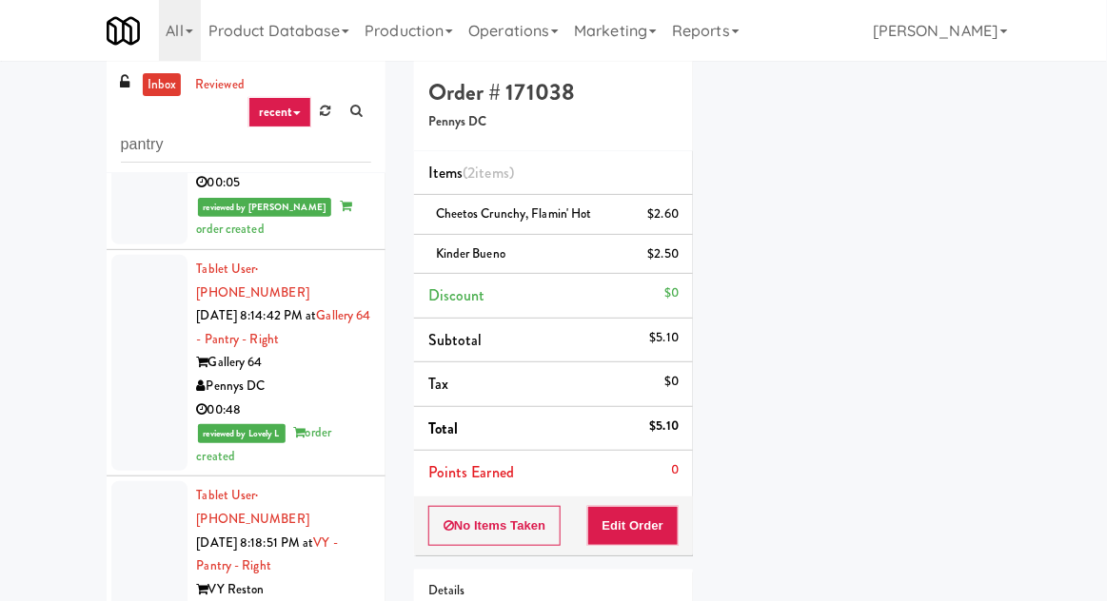
scroll to position [0, 0]
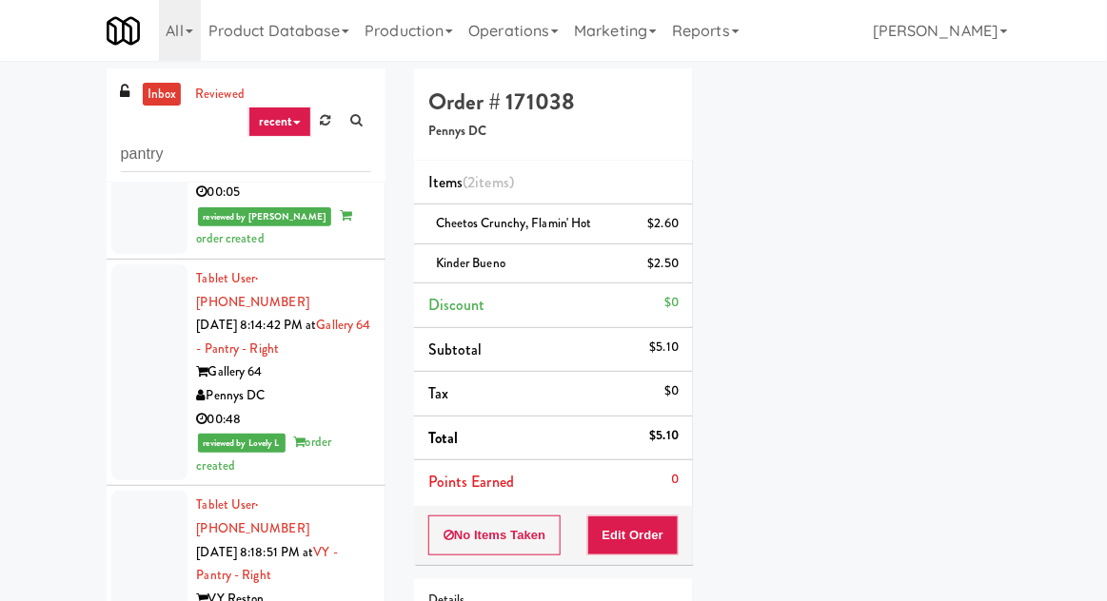
click at [321, 118] on icon at bounding box center [326, 120] width 10 height 12
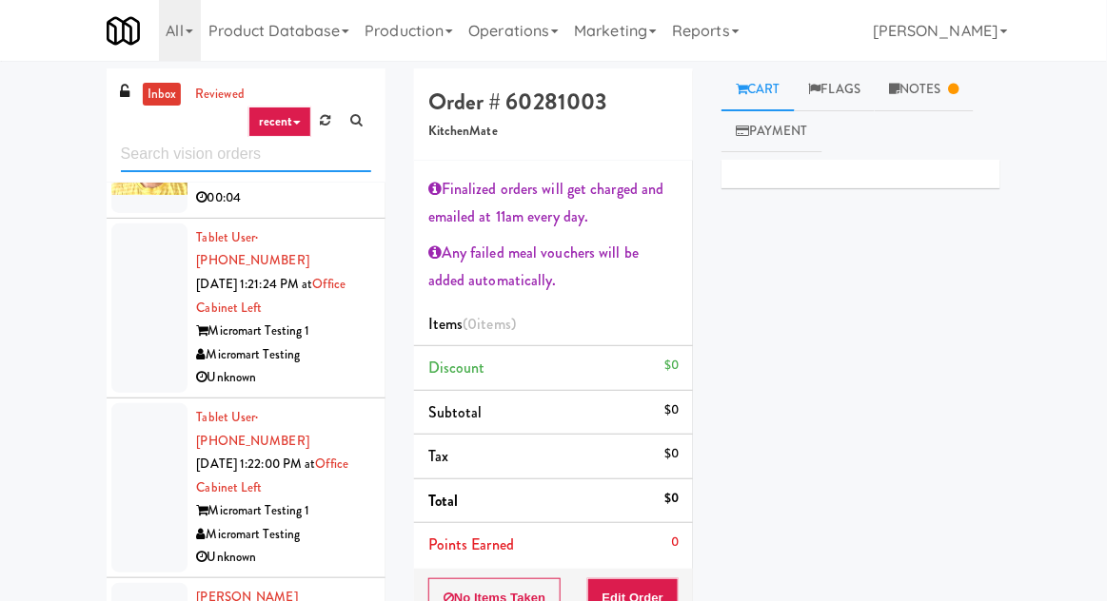
scroll to position [2268, 0]
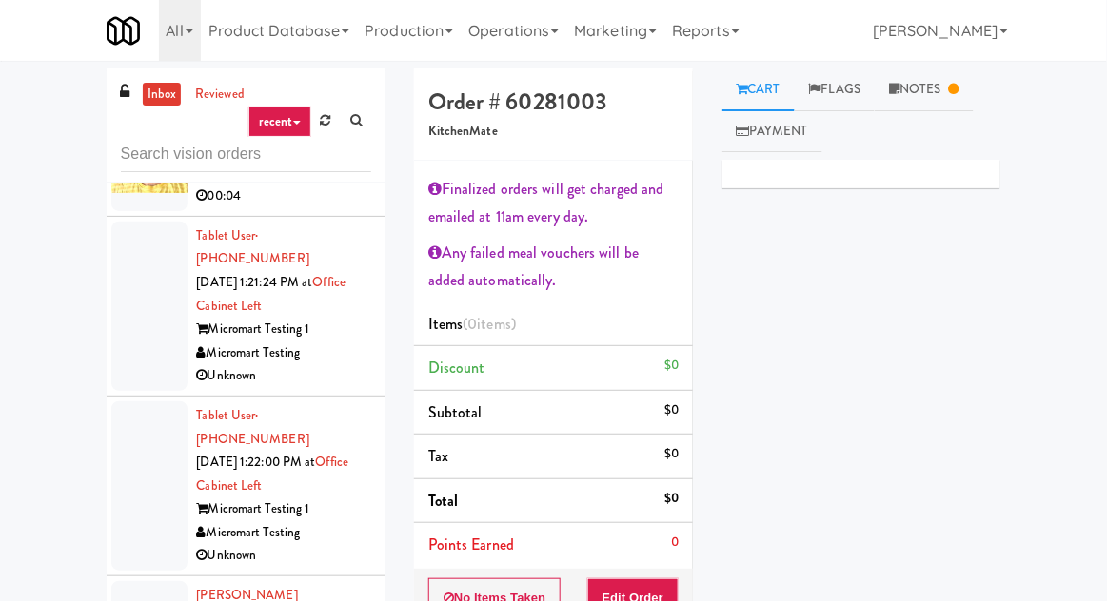
click at [132, 402] on div at bounding box center [149, 486] width 76 height 169
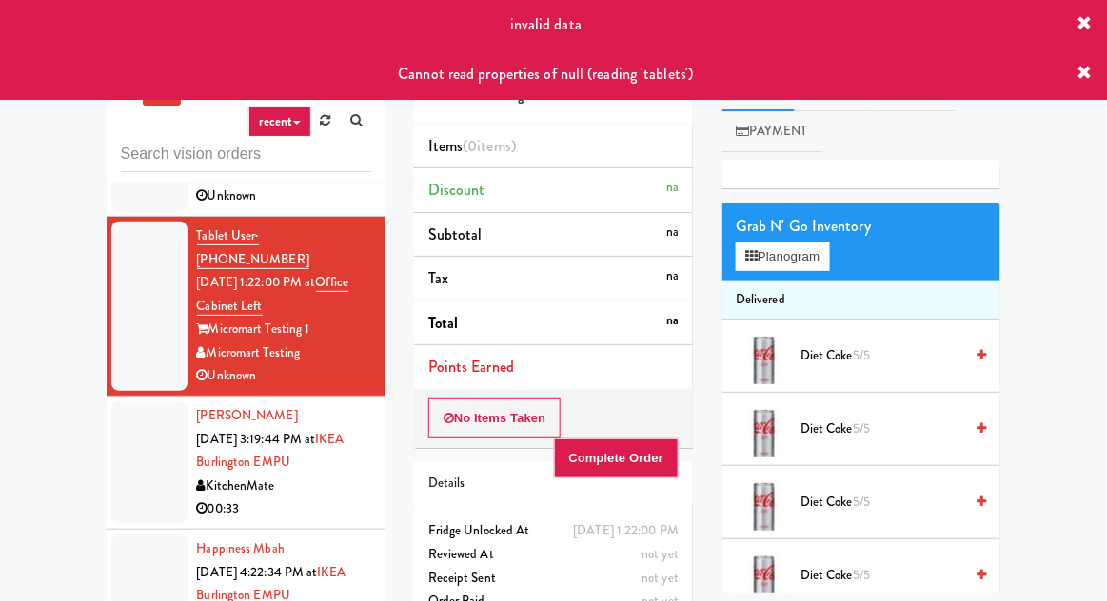
click at [139, 535] on div at bounding box center [149, 596] width 76 height 123
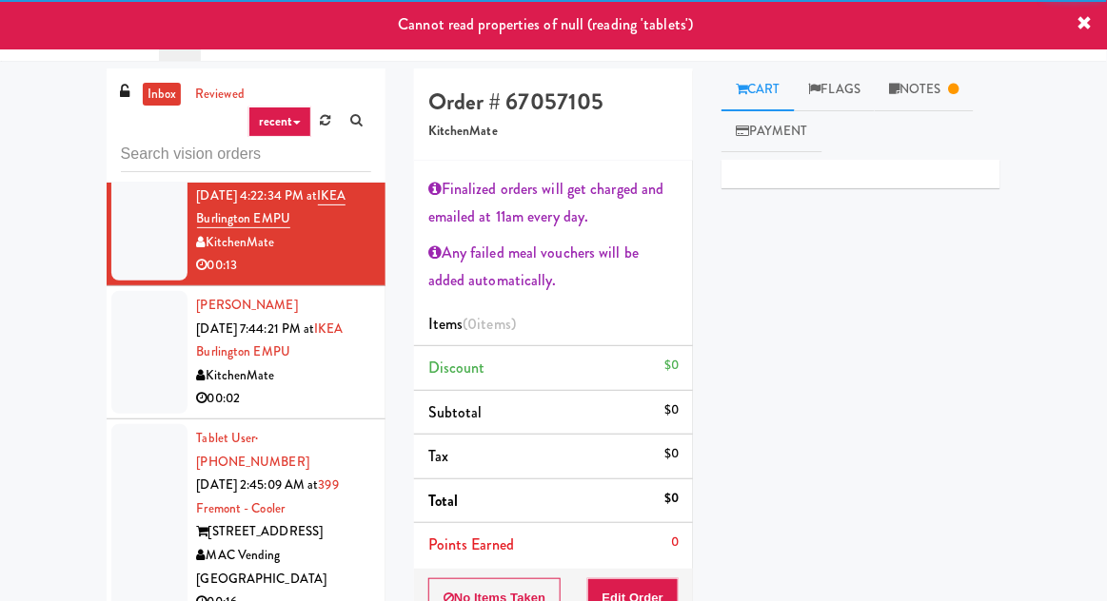
scroll to position [2826, 0]
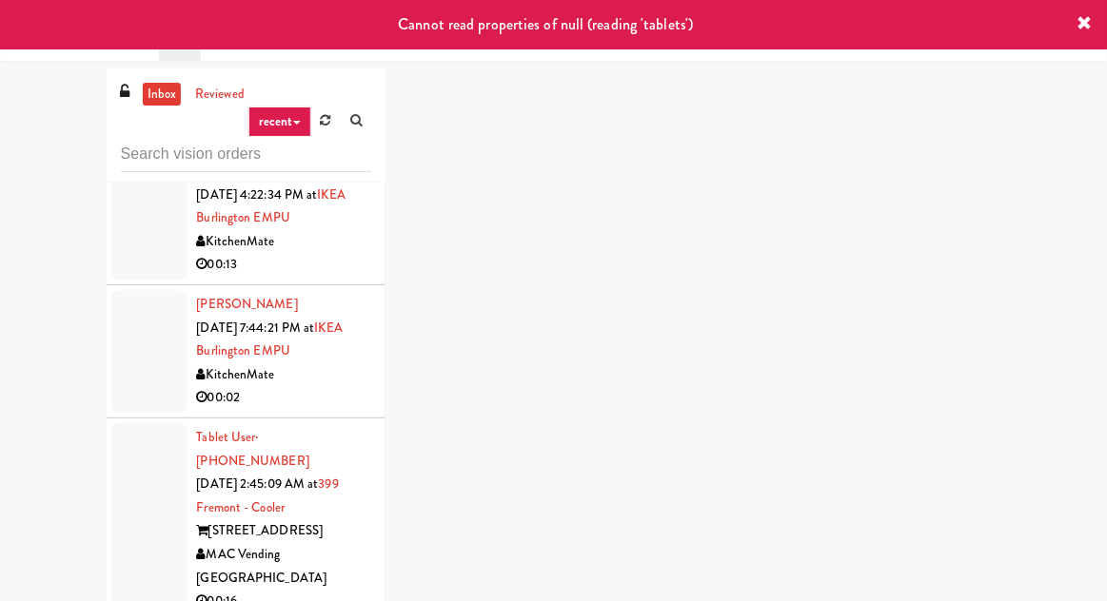
click at [127, 424] on div at bounding box center [149, 520] width 76 height 193
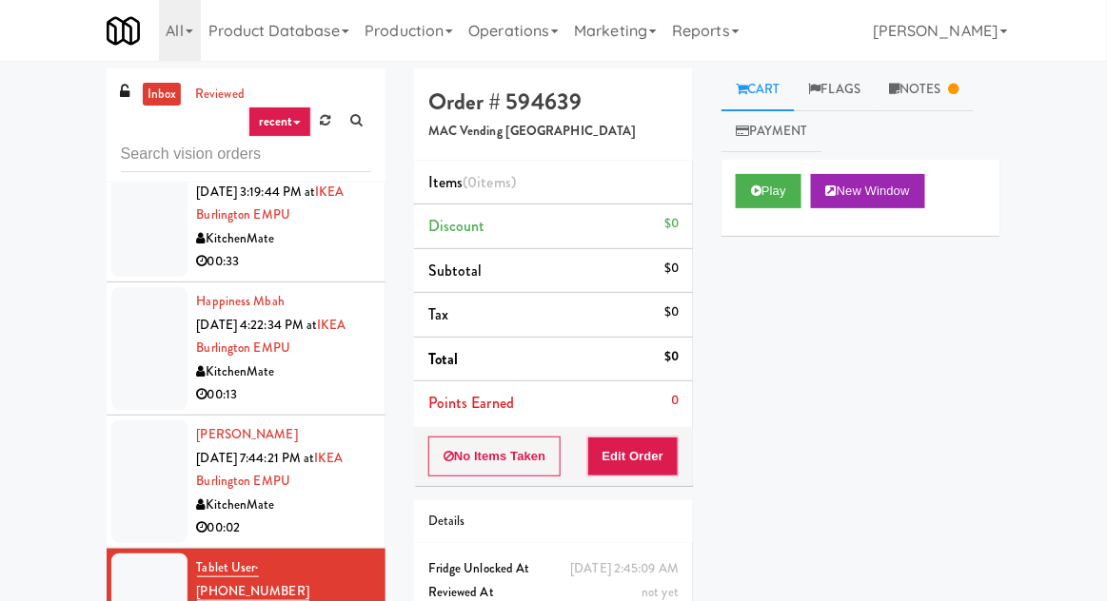
scroll to position [2688, 0]
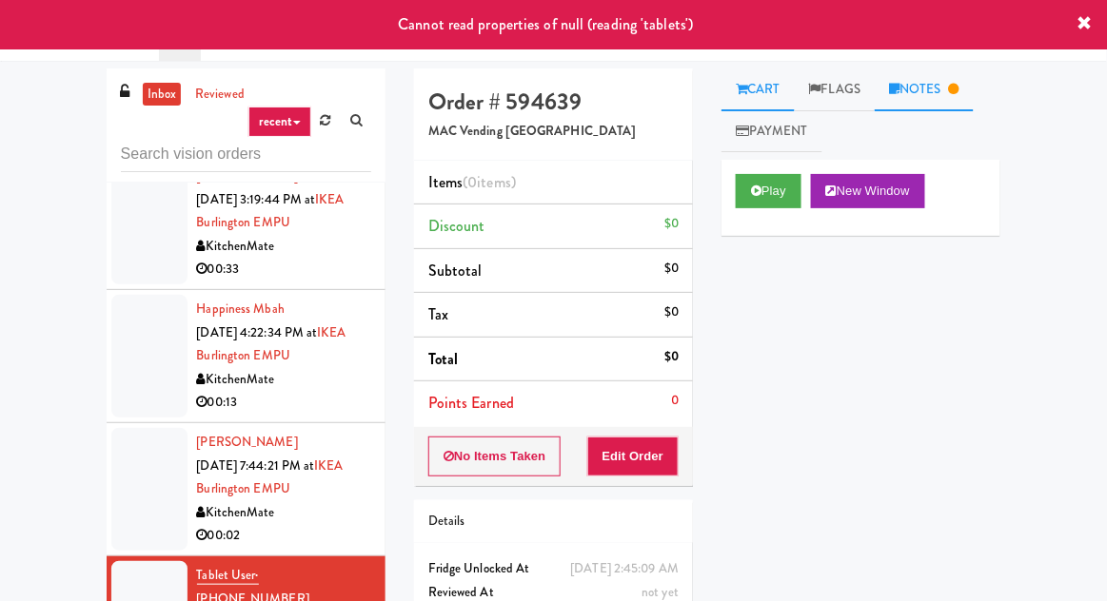
click at [918, 84] on link "Notes" at bounding box center [924, 90] width 99 height 43
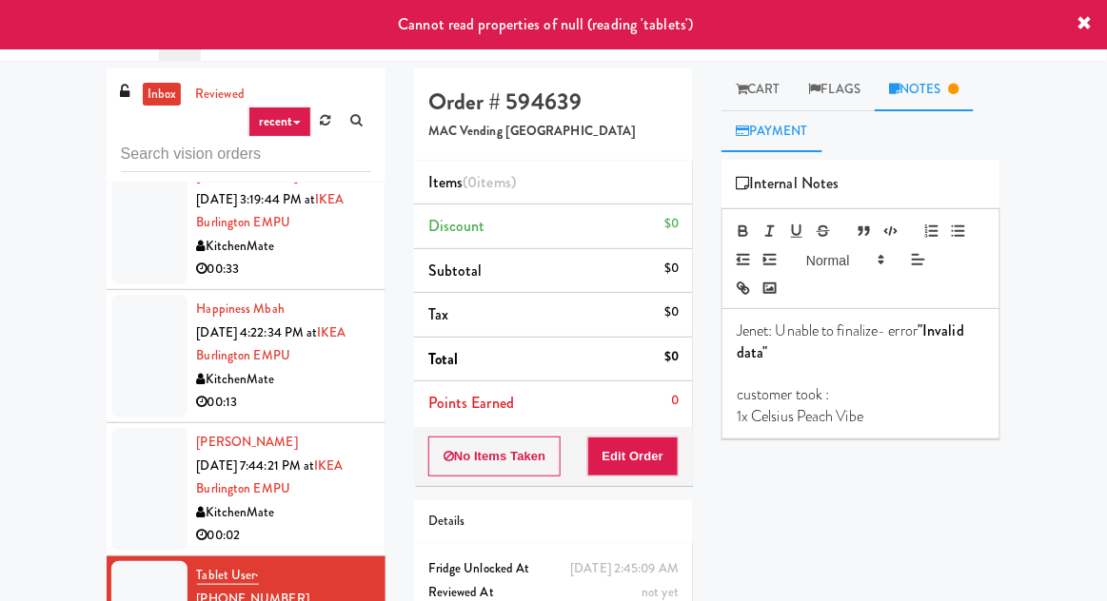
click at [774, 110] on link "Payment" at bounding box center [771, 131] width 101 height 43
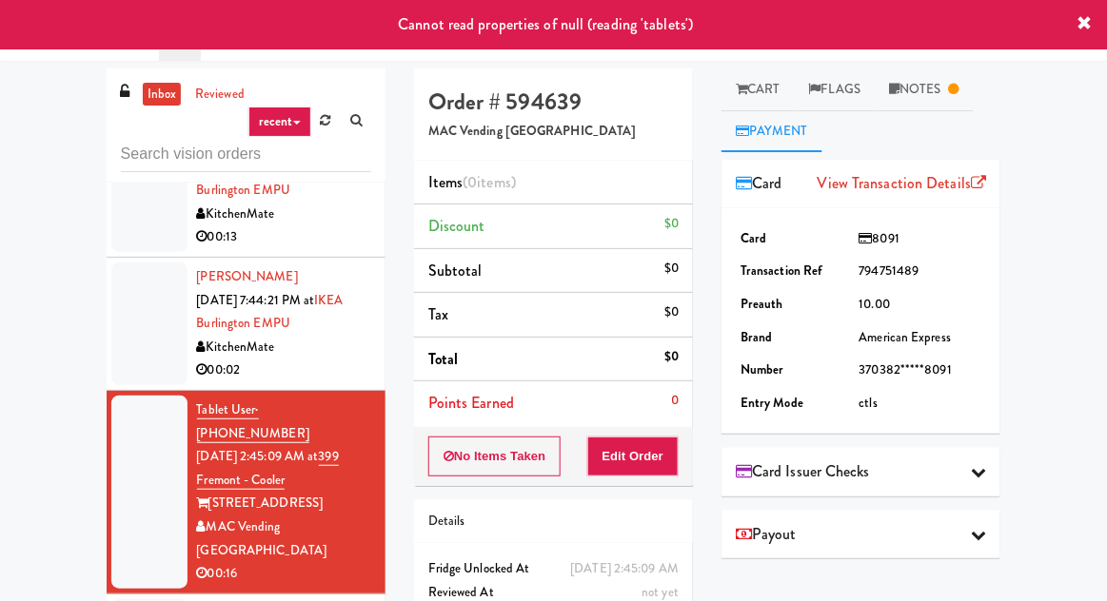
scroll to position [2854, 0]
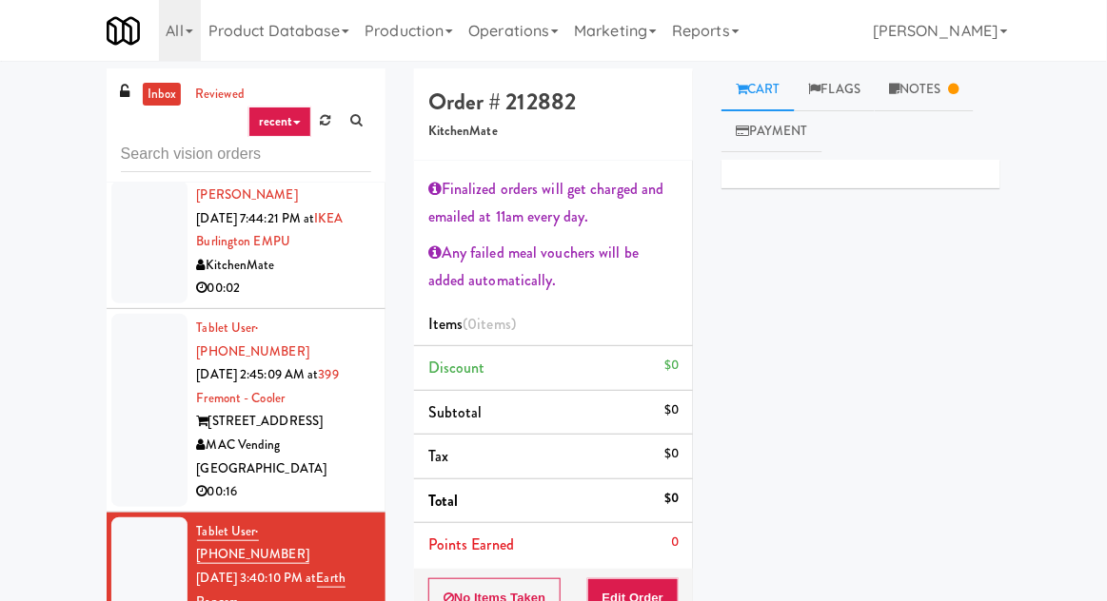
scroll to position [2960, 0]
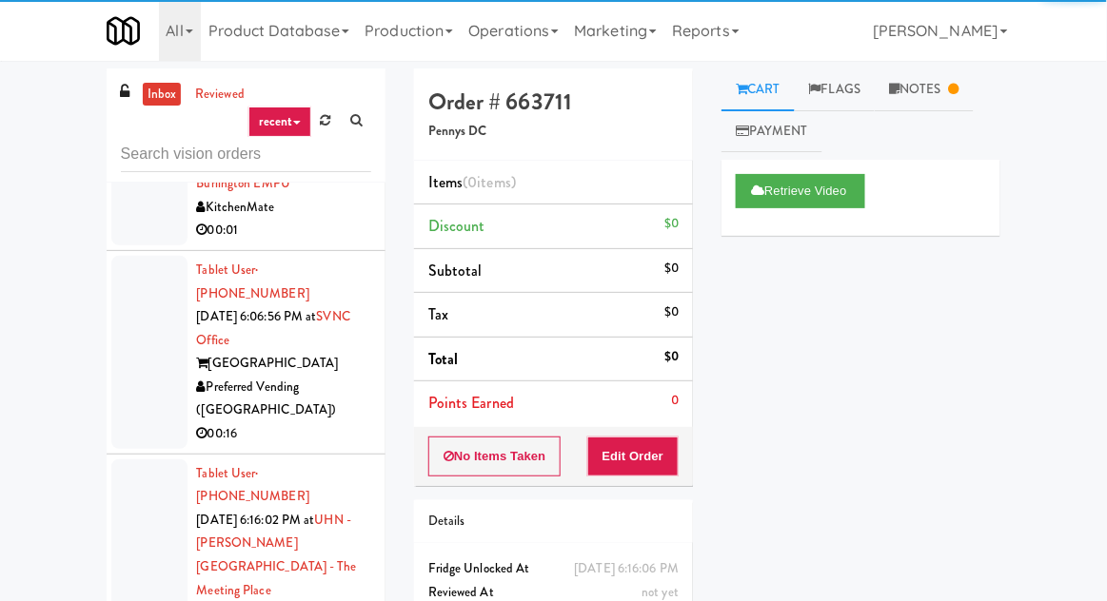
scroll to position [4077, 0]
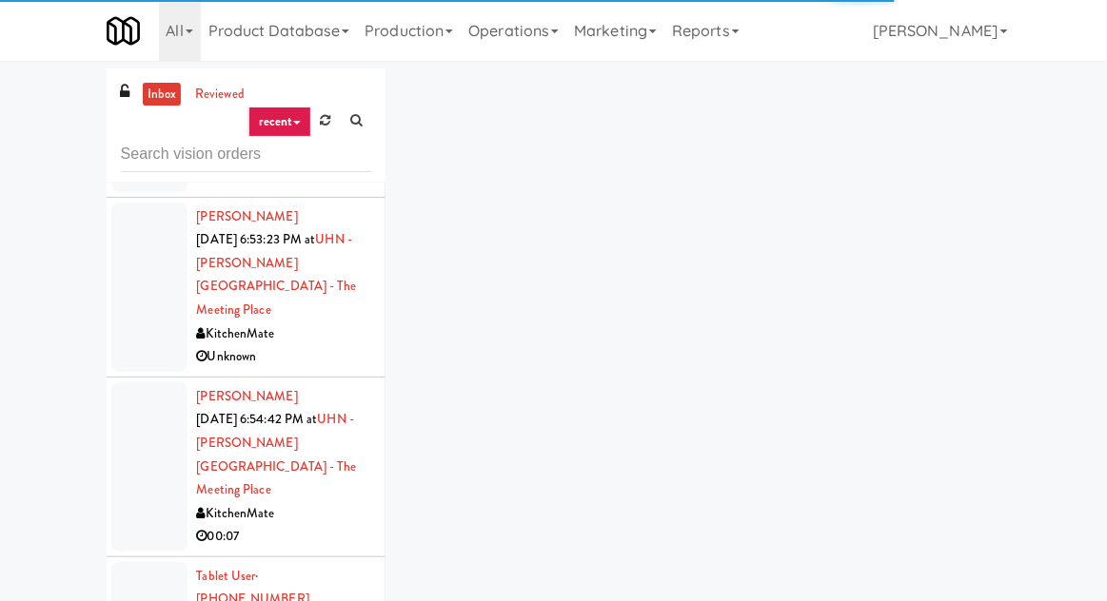
scroll to position [4716, 0]
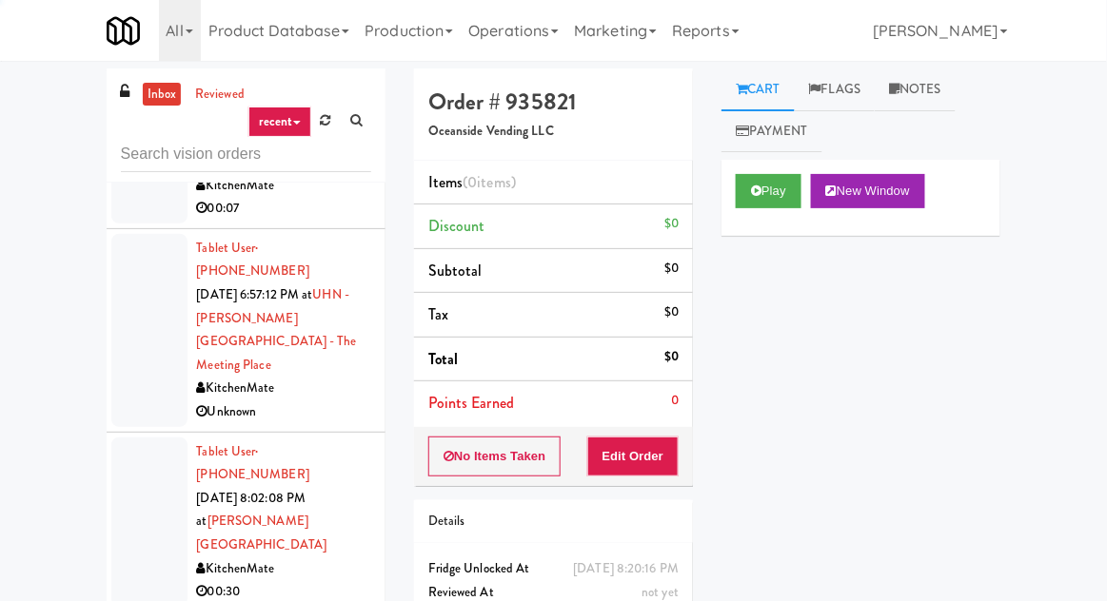
scroll to position [5059, 0]
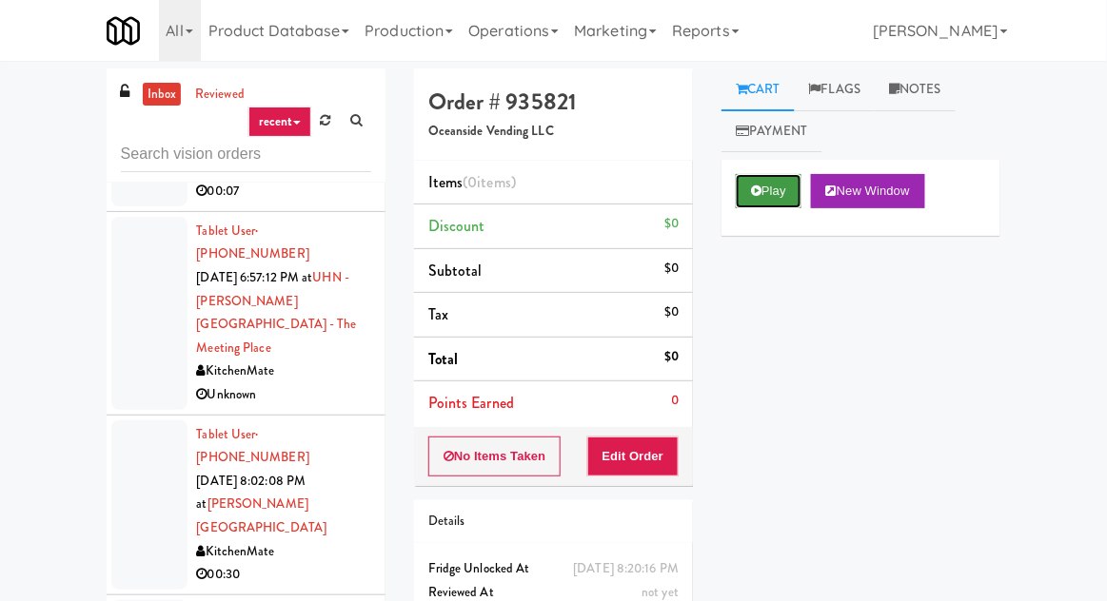
click at [775, 198] on button "Play" at bounding box center [769, 191] width 66 height 34
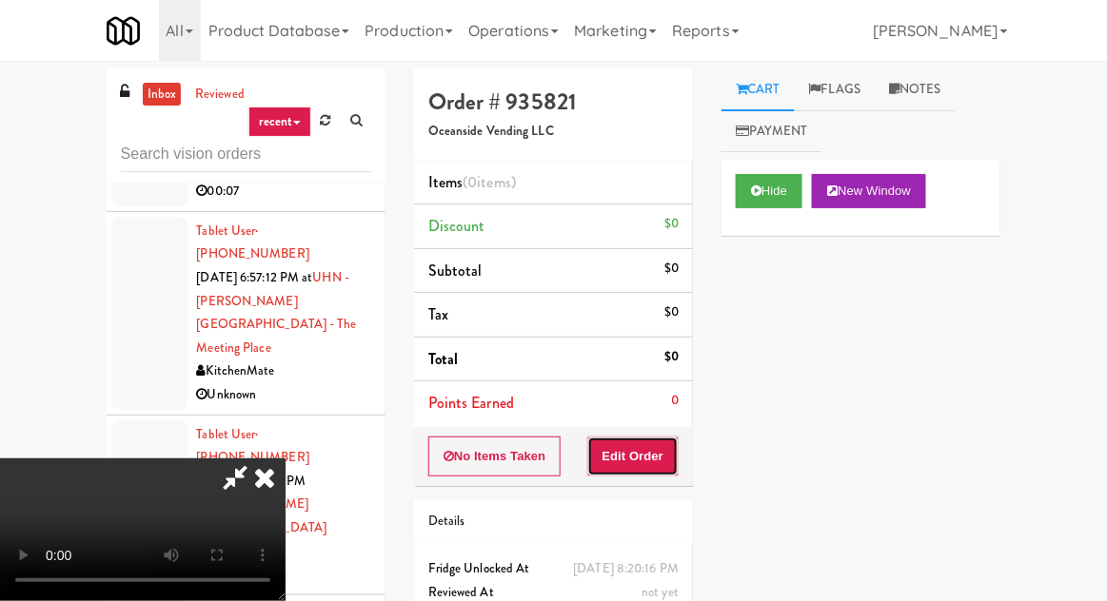
click at [670, 439] on button "Edit Order" at bounding box center [633, 457] width 92 height 40
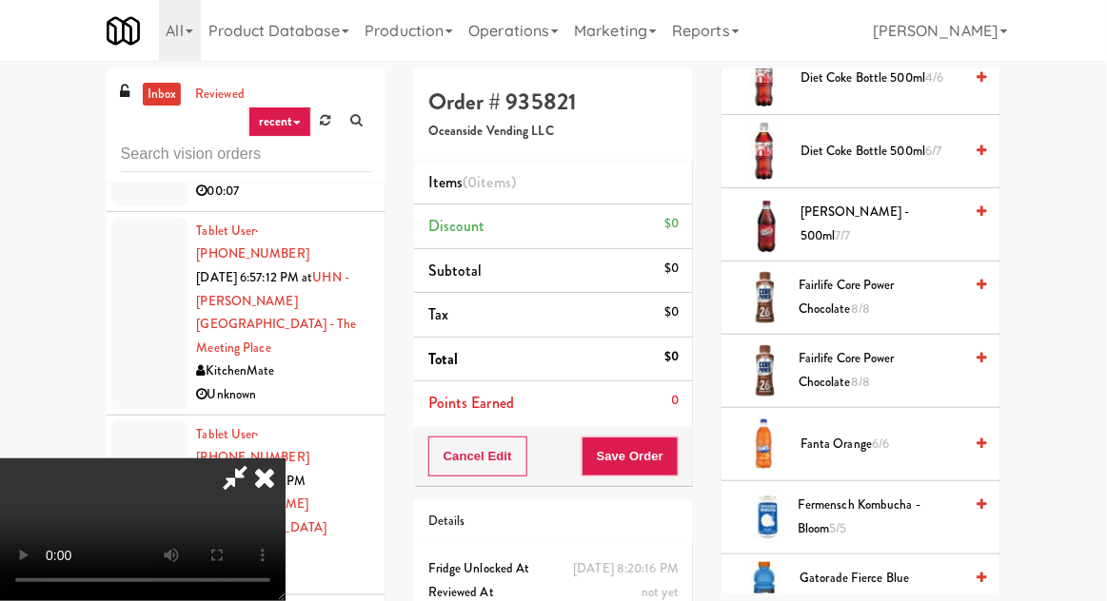
scroll to position [1227, 0]
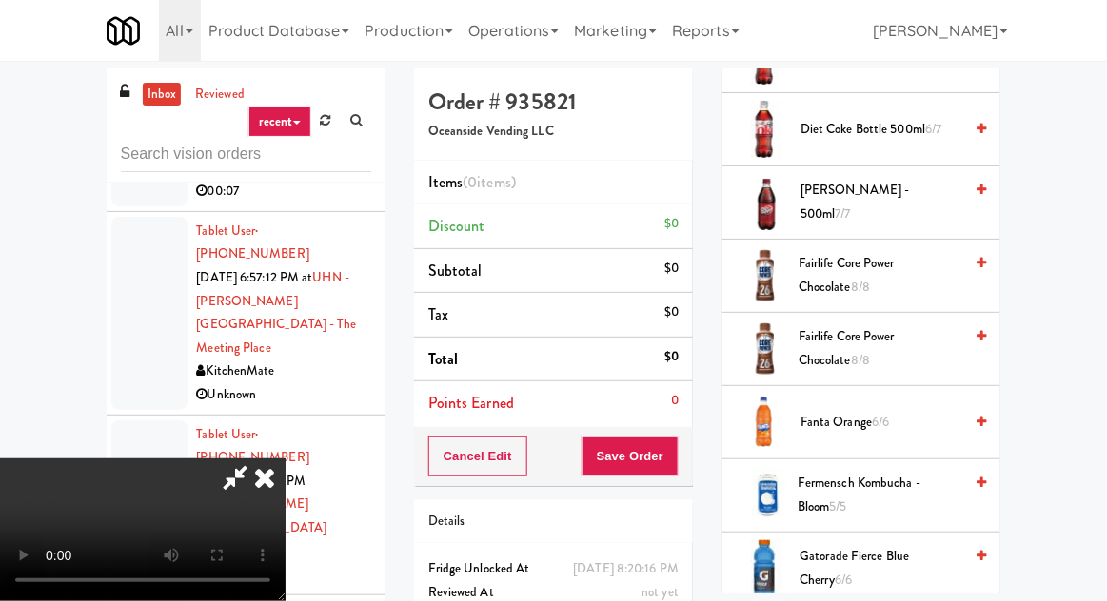
click at [921, 350] on span "Fairlife Core Power Chocolate 8/8" at bounding box center [880, 348] width 164 height 47
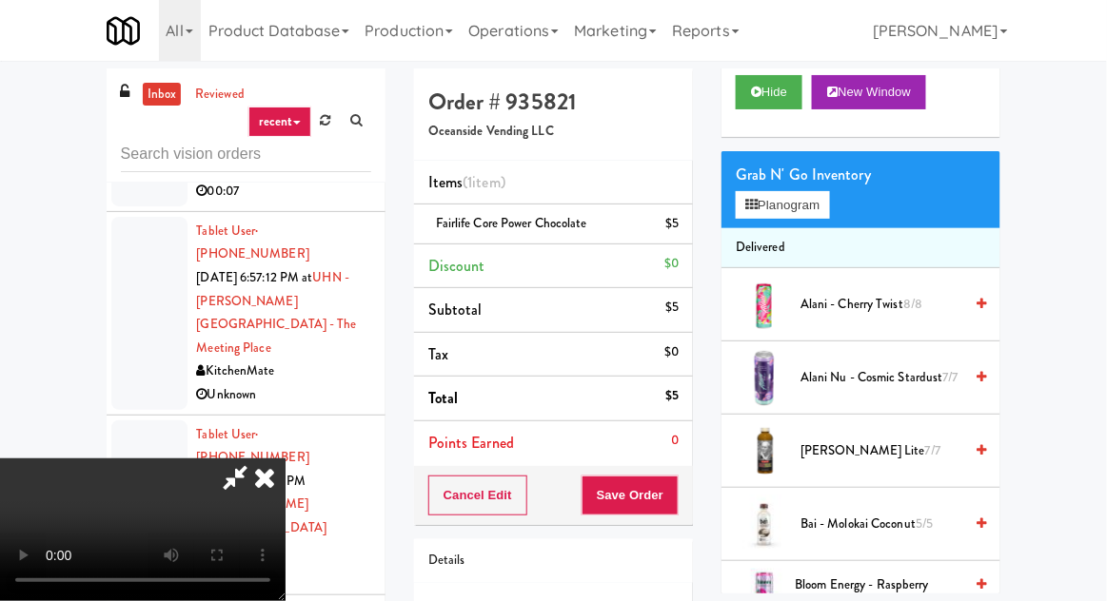
scroll to position [0, 0]
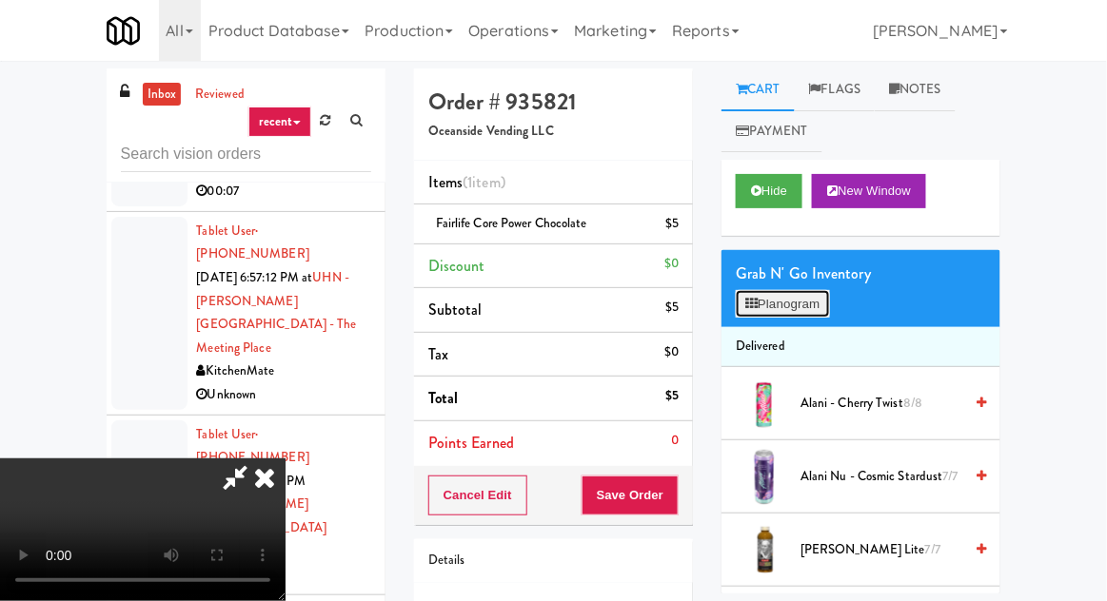
click at [809, 303] on button "Planogram" at bounding box center [782, 304] width 93 height 29
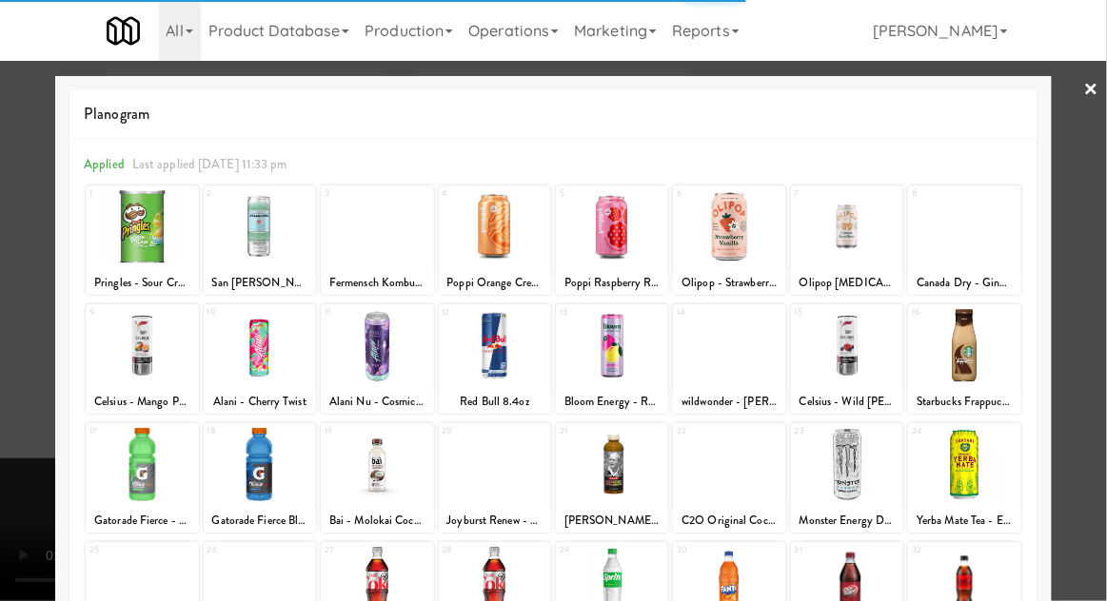
click at [492, 455] on div at bounding box center [495, 464] width 112 height 73
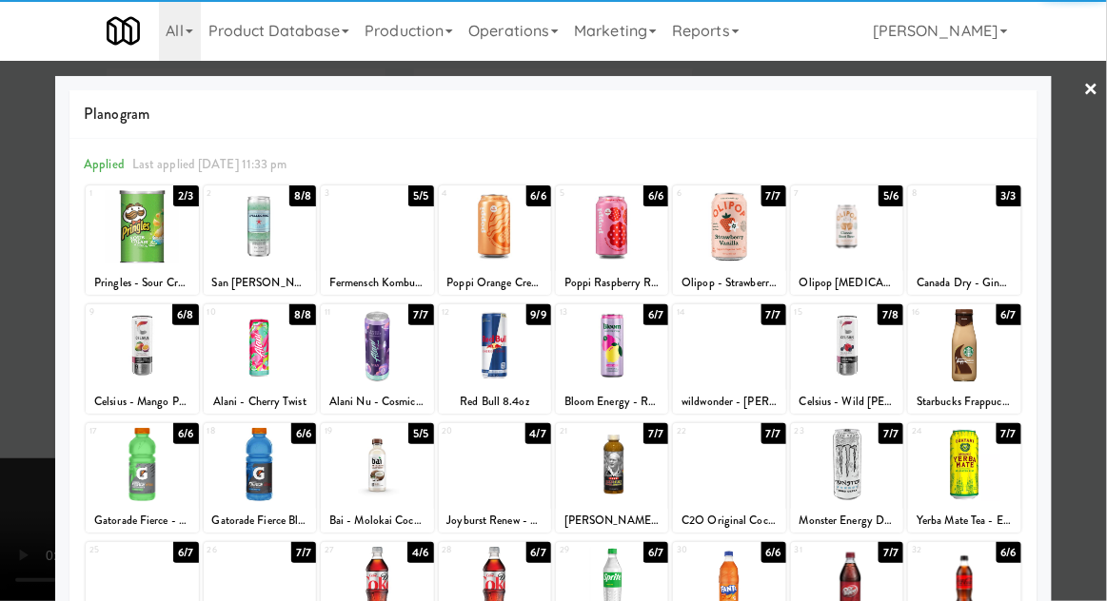
click at [11, 404] on div at bounding box center [553, 300] width 1107 height 601
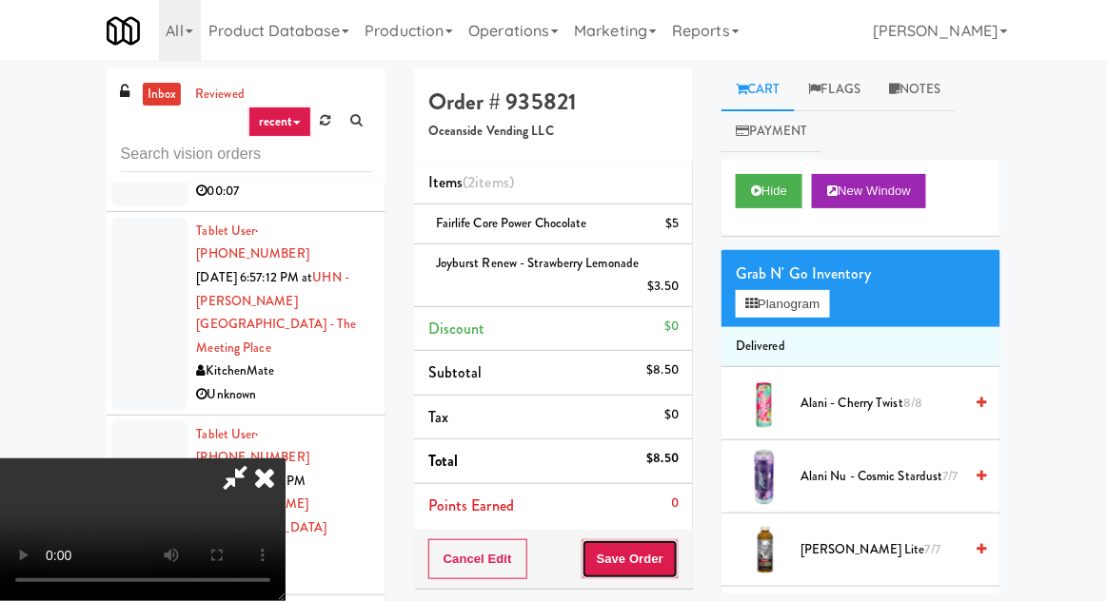
click at [675, 551] on button "Save Order" at bounding box center [629, 560] width 97 height 40
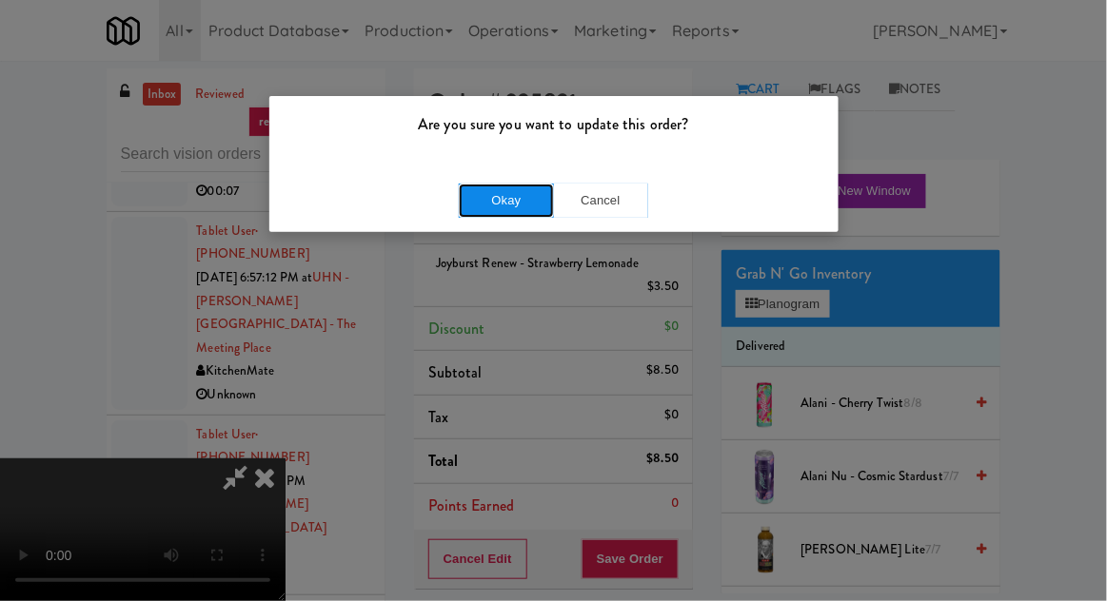
click at [483, 197] on button "Okay" at bounding box center [506, 201] width 95 height 34
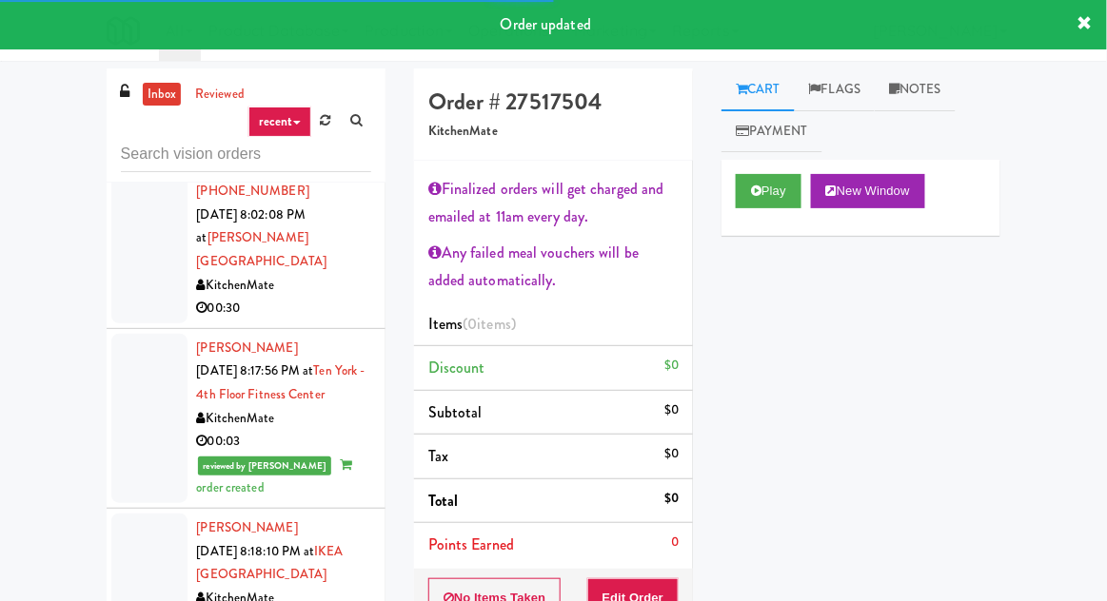
scroll to position [5361, 0]
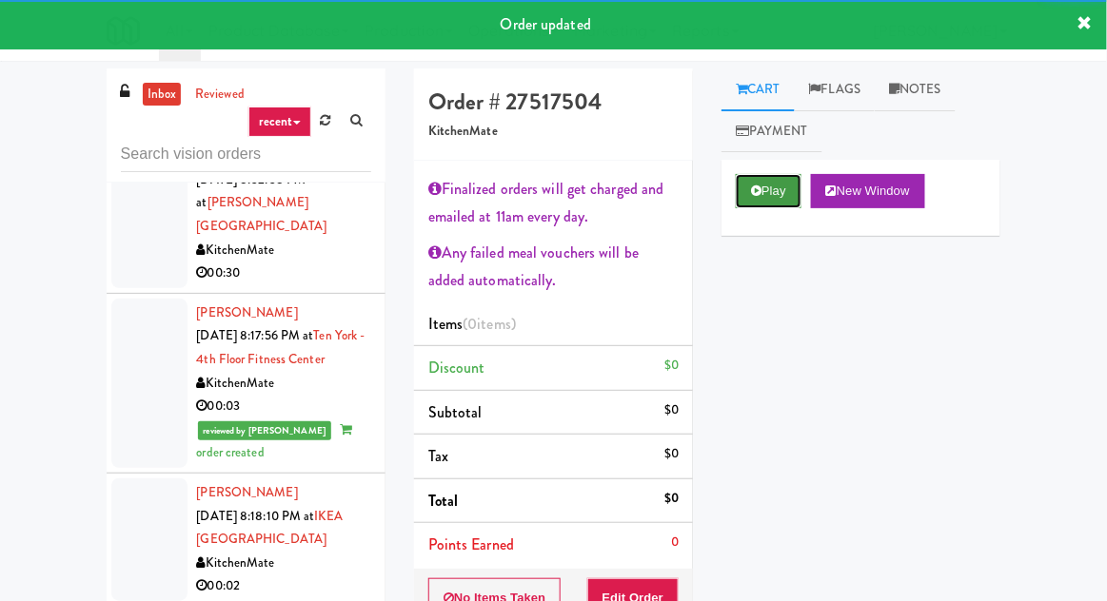
click at [780, 204] on button "Play" at bounding box center [769, 191] width 66 height 34
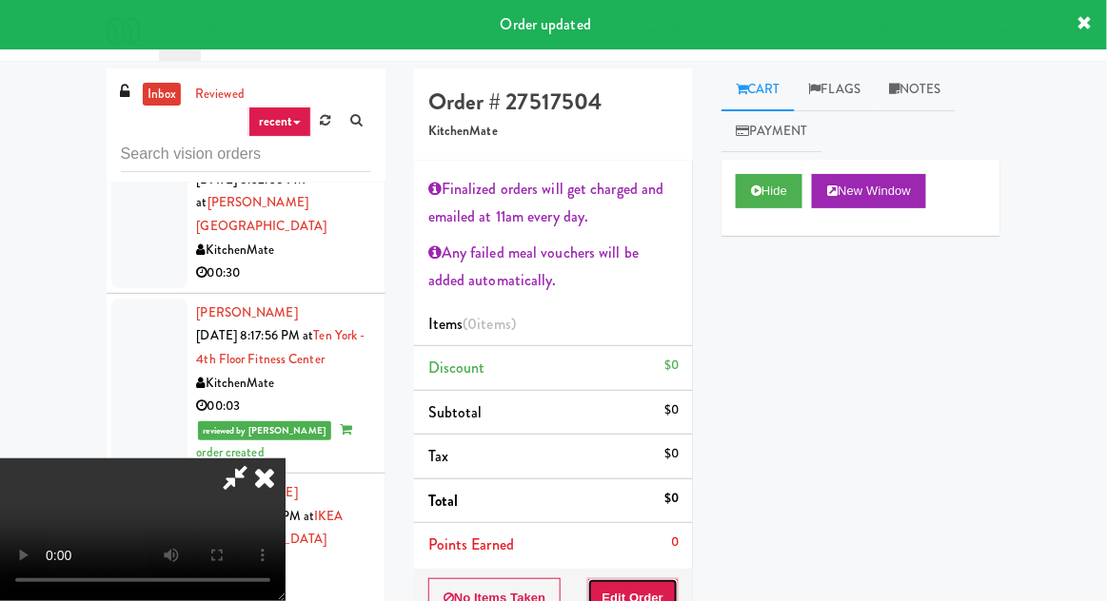
click at [665, 587] on button "Edit Order" at bounding box center [633, 599] width 92 height 40
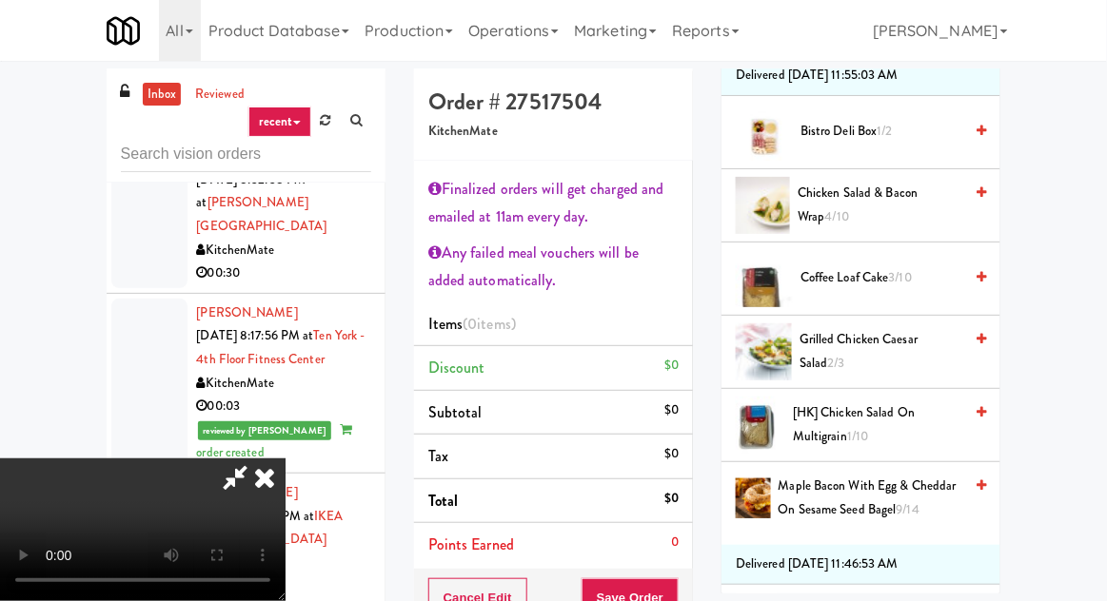
scroll to position [363, 0]
click at [856, 408] on span "[HK] Chicken Salad on Multigrain 1/10" at bounding box center [877, 424] width 169 height 47
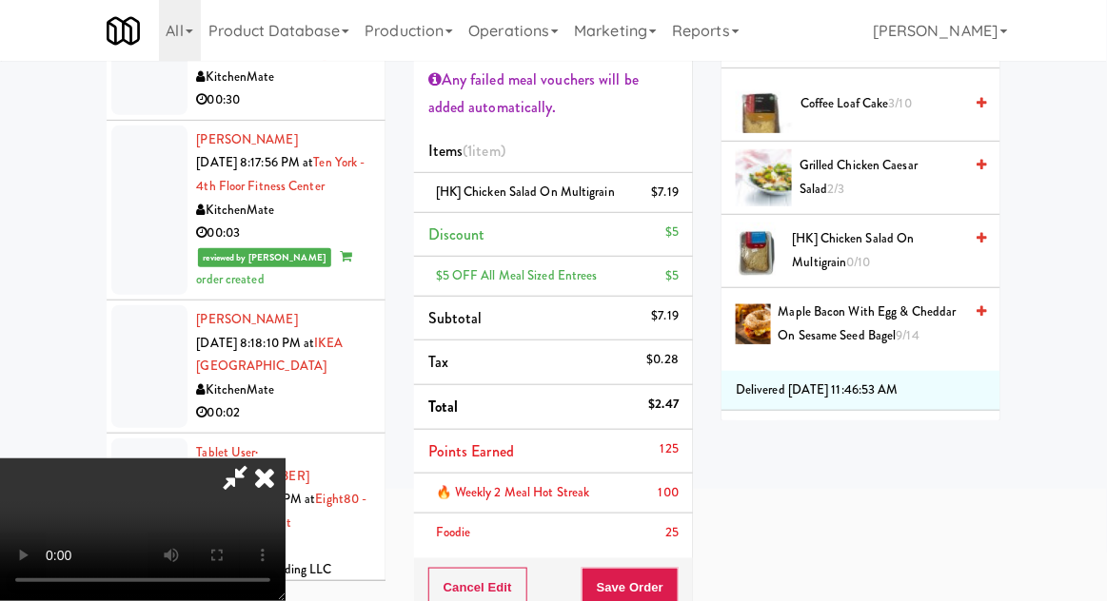
scroll to position [174, 0]
click at [673, 585] on button "Save Order" at bounding box center [629, 587] width 97 height 40
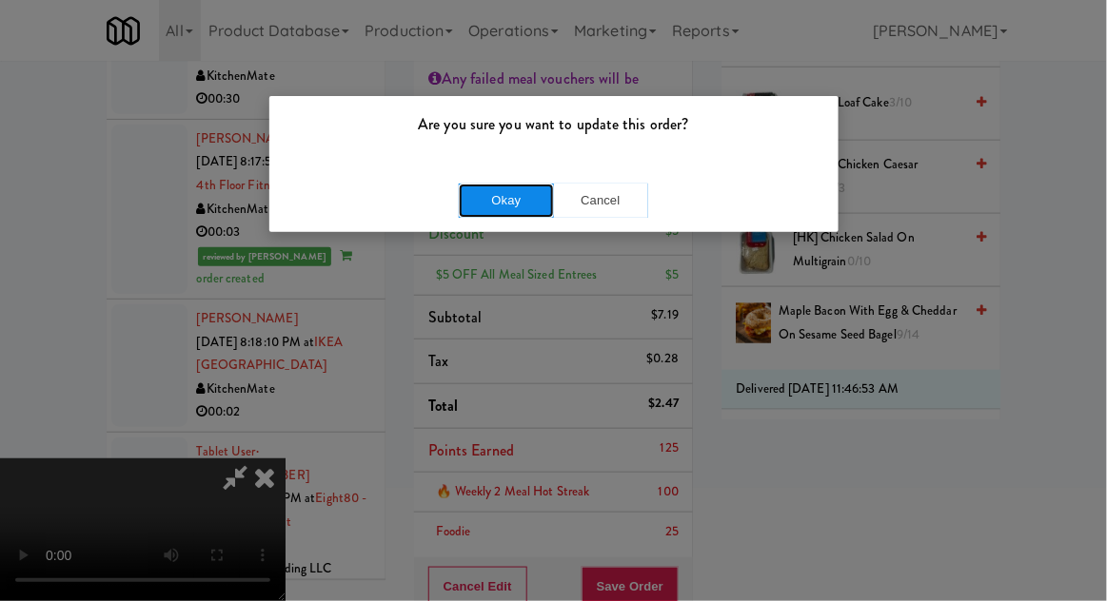
click at [466, 211] on button "Okay" at bounding box center [506, 201] width 95 height 34
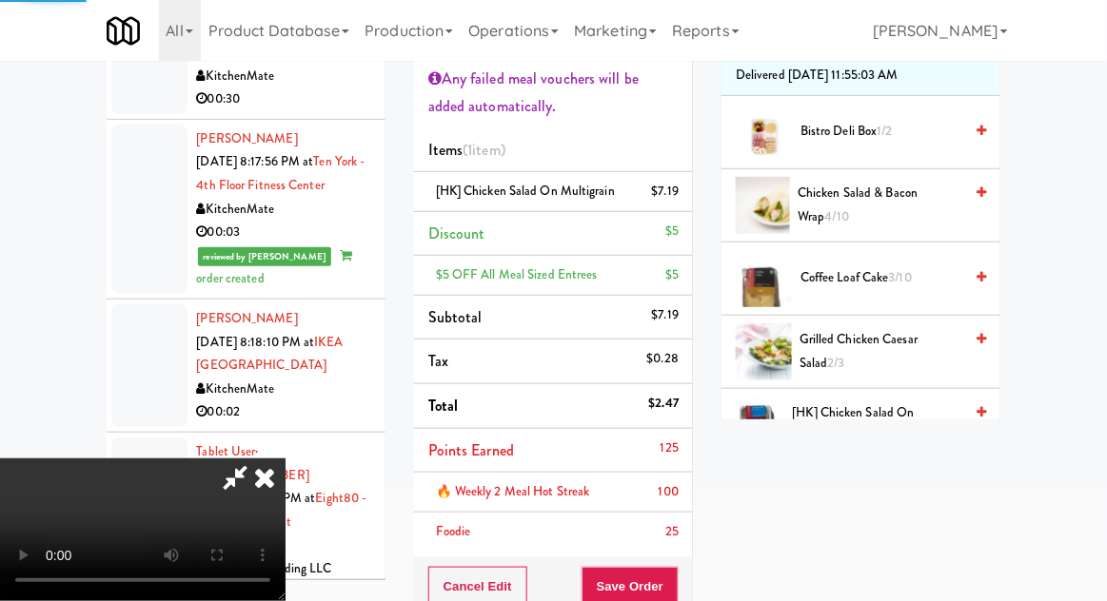
scroll to position [0, 0]
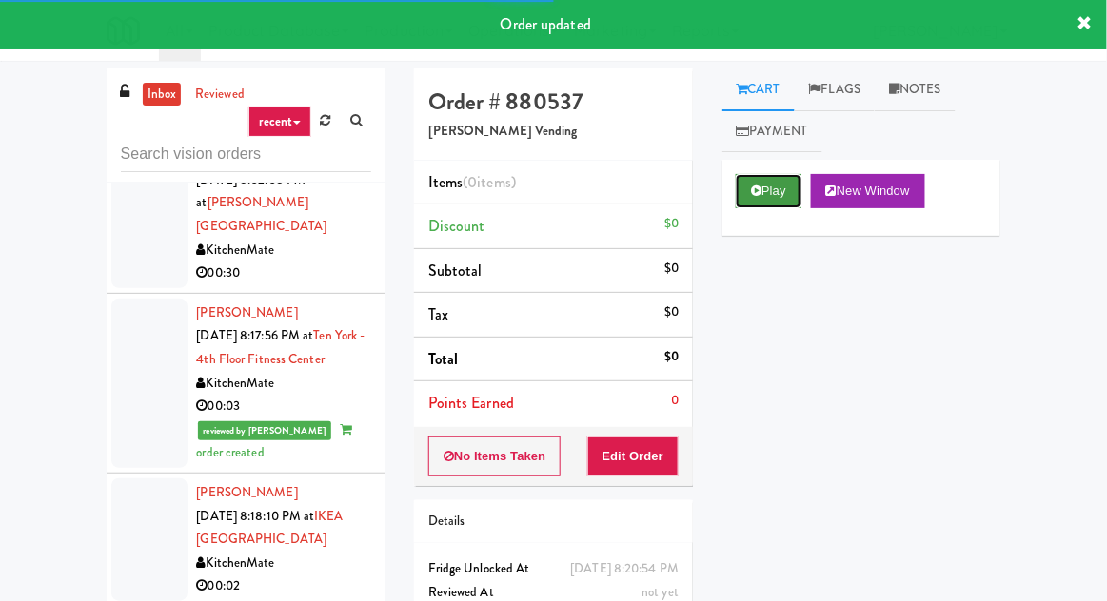
click at [767, 185] on button "Play" at bounding box center [769, 191] width 66 height 34
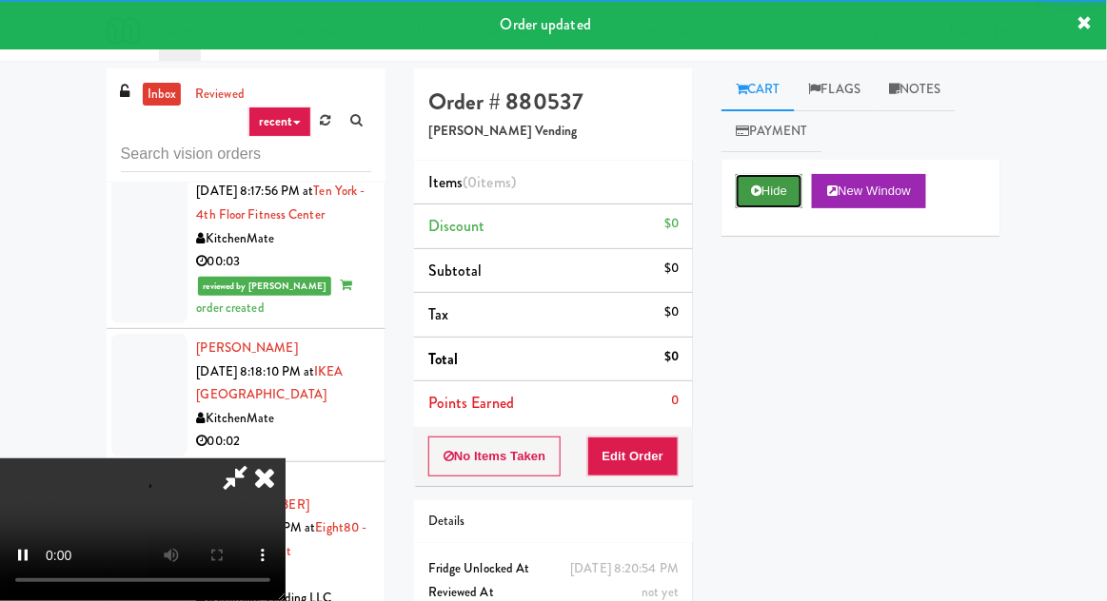
scroll to position [5507, 0]
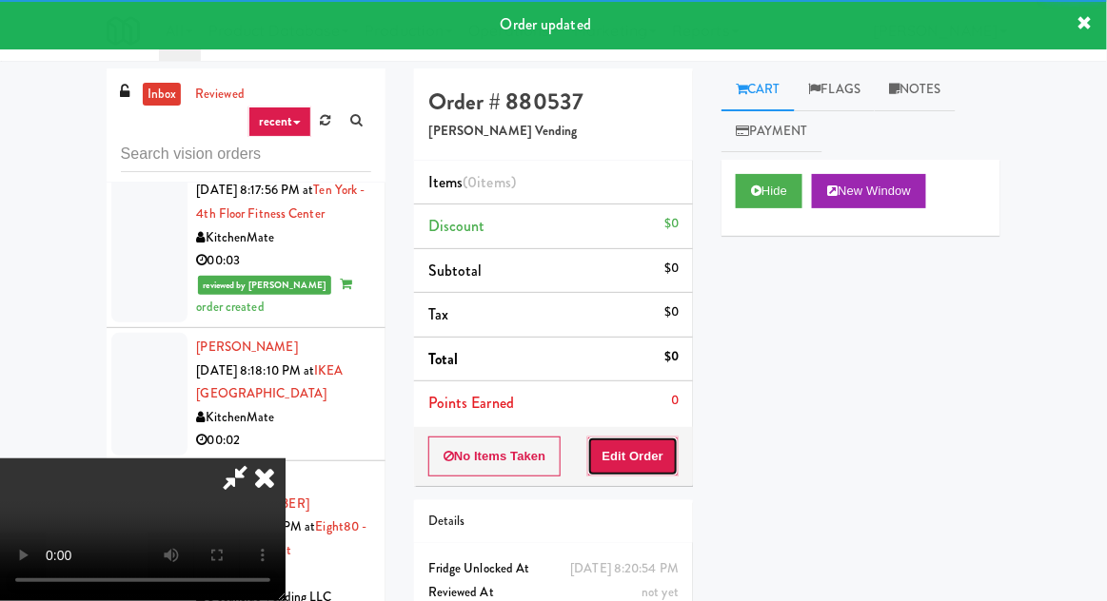
click at [667, 458] on button "Edit Order" at bounding box center [633, 457] width 92 height 40
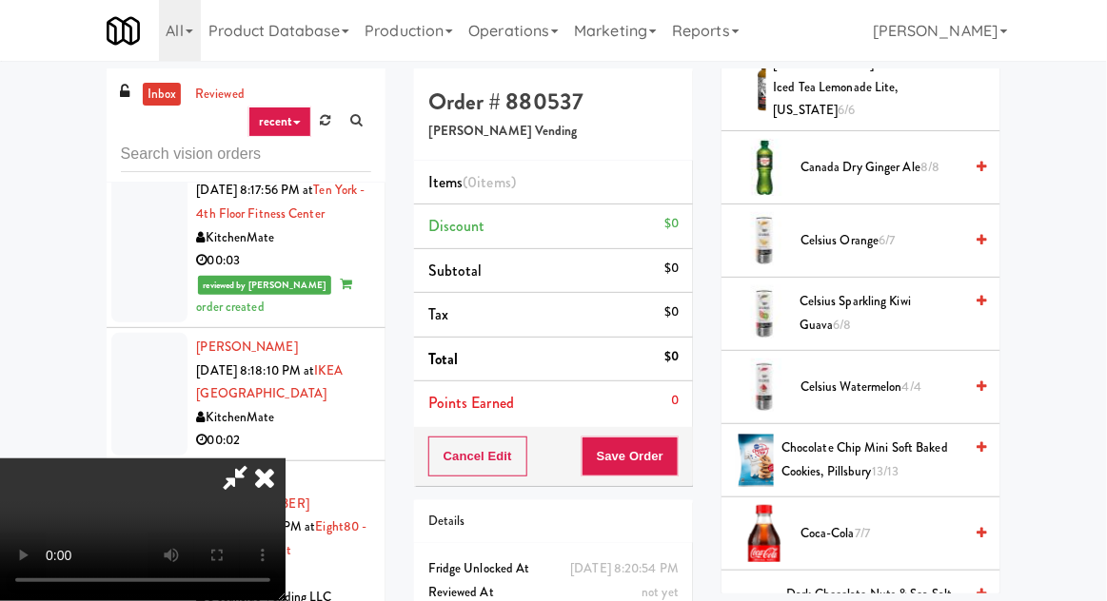
scroll to position [550, 0]
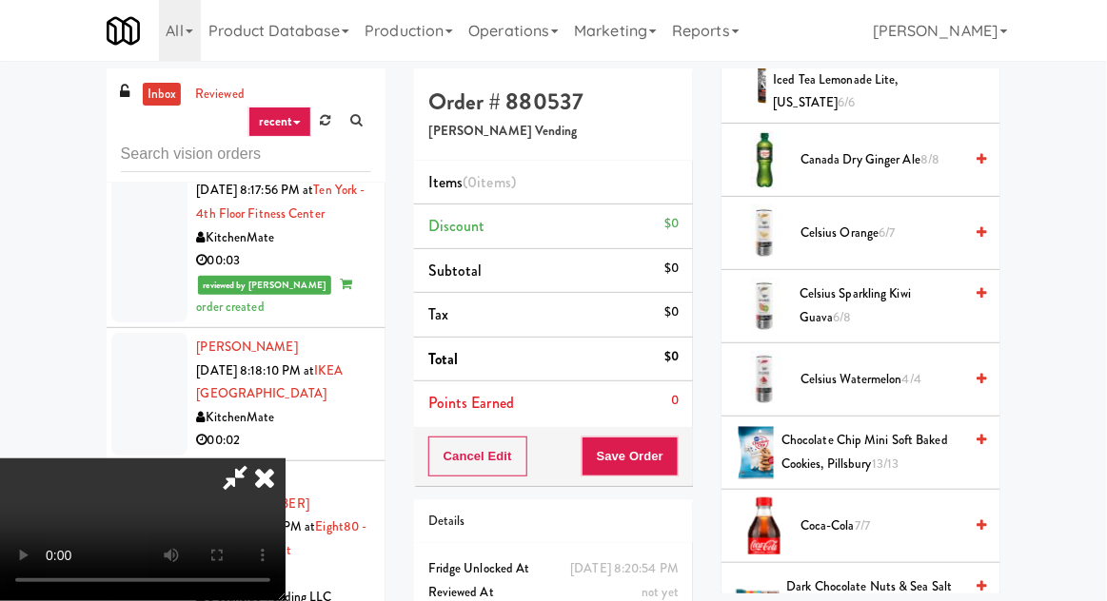
click at [904, 370] on span "4/4" at bounding box center [911, 379] width 19 height 18
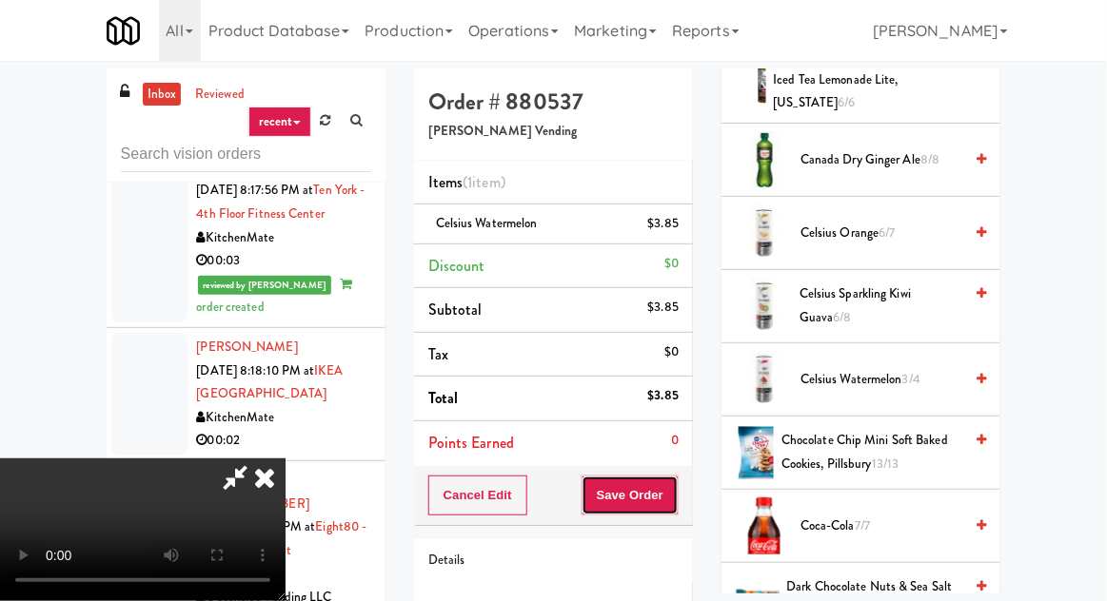
click at [676, 492] on button "Save Order" at bounding box center [629, 496] width 97 height 40
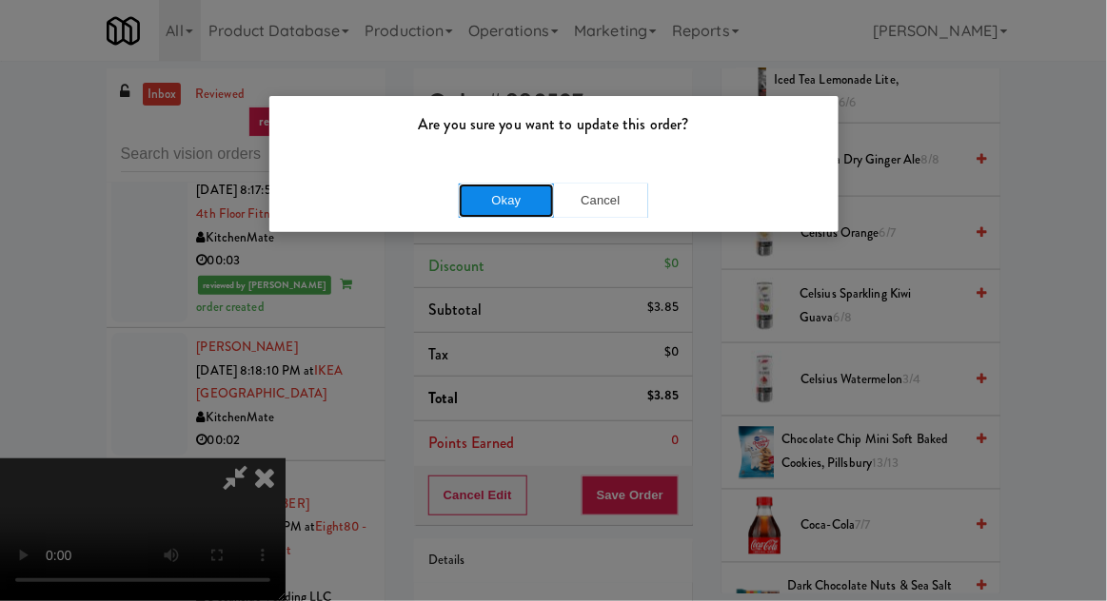
click at [529, 203] on button "Okay" at bounding box center [506, 201] width 95 height 34
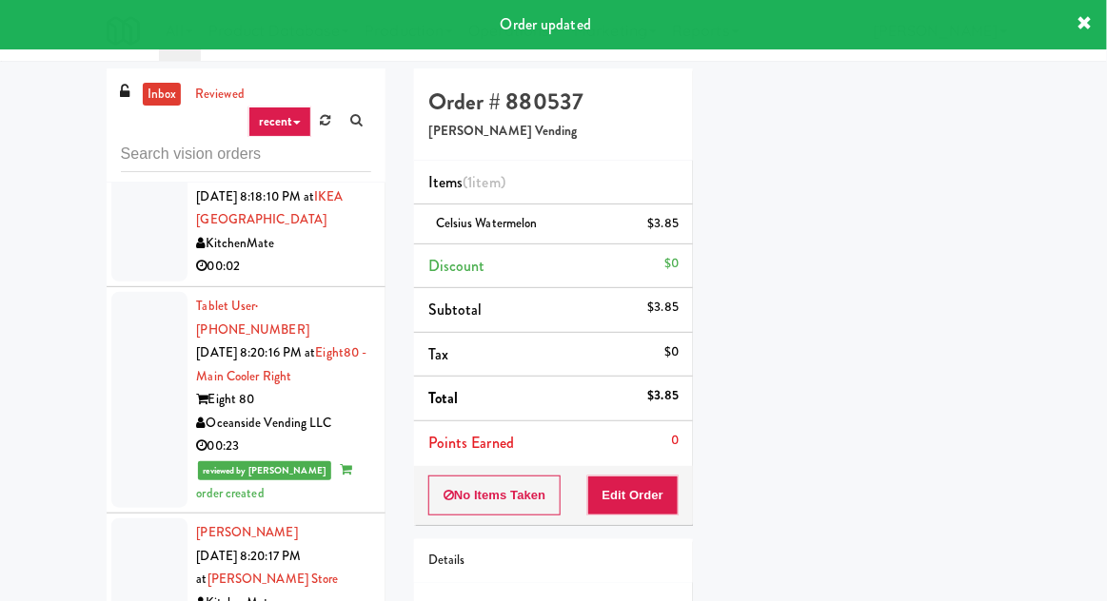
scroll to position [5670, 0]
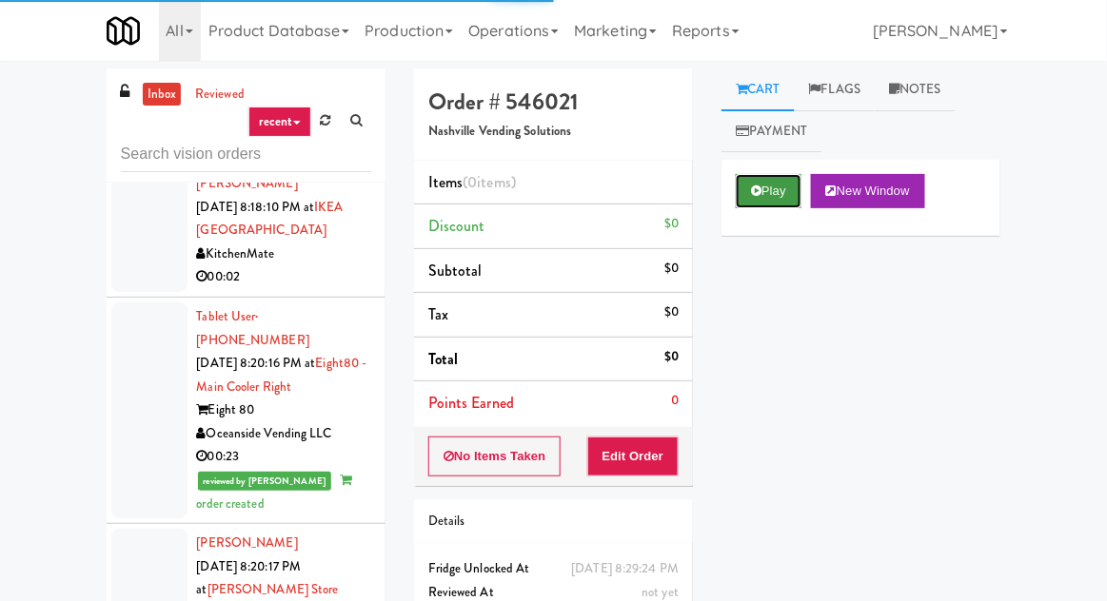
click at [766, 187] on button "Play" at bounding box center [769, 191] width 66 height 34
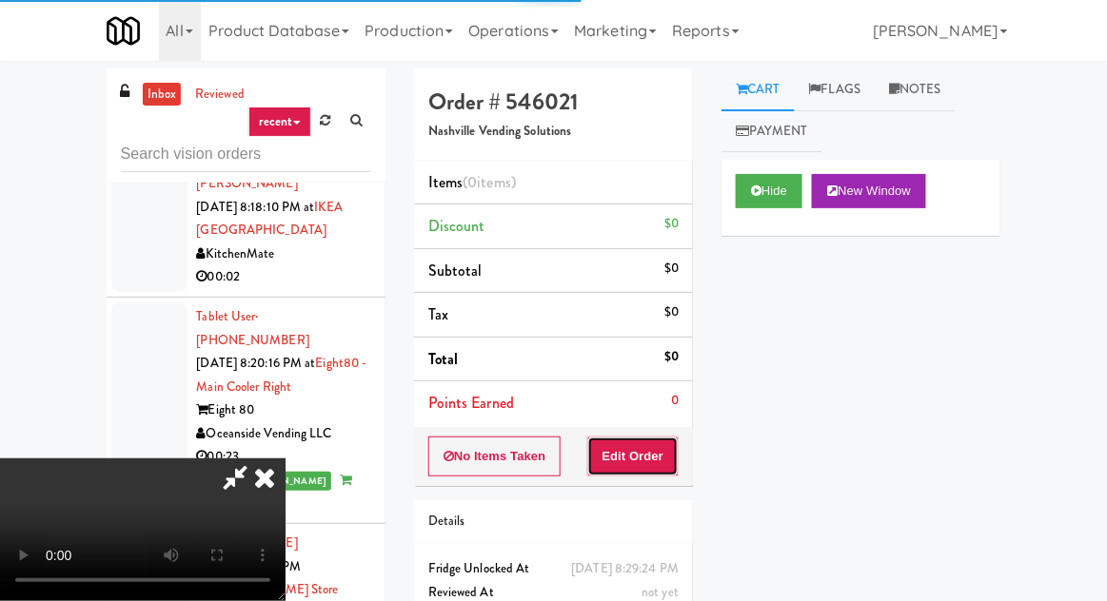
click at [629, 443] on button "Edit Order" at bounding box center [633, 457] width 92 height 40
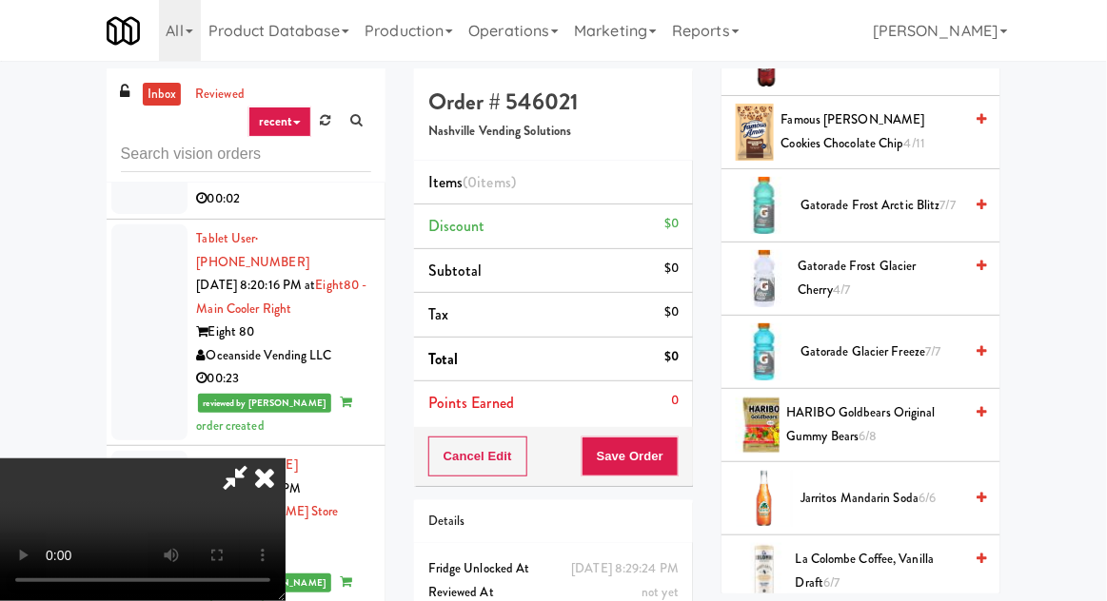
scroll to position [1237, 0]
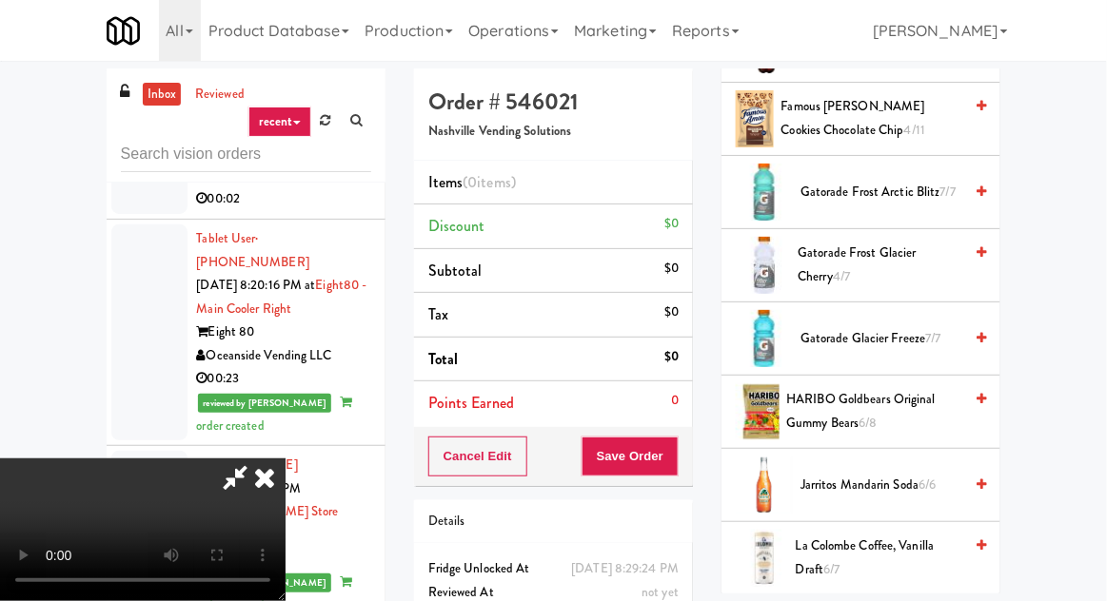
click at [899, 334] on span "Gatorade Glacier Freeze 7/7" at bounding box center [881, 339] width 162 height 24
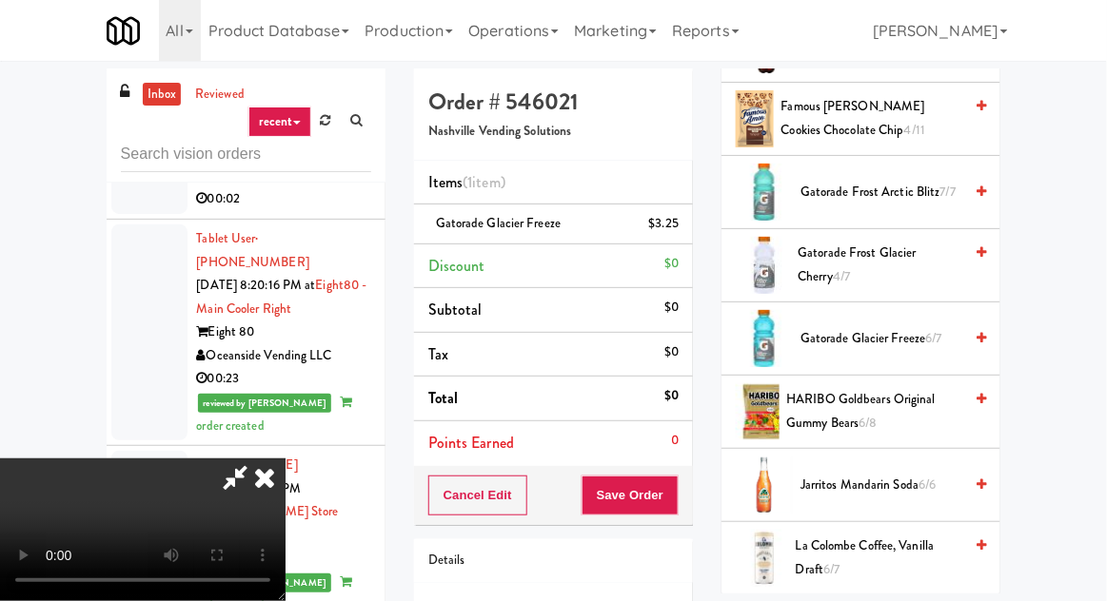
click at [917, 263] on span "Gatorade Frost Glacier Cherry 4/7" at bounding box center [880, 265] width 165 height 47
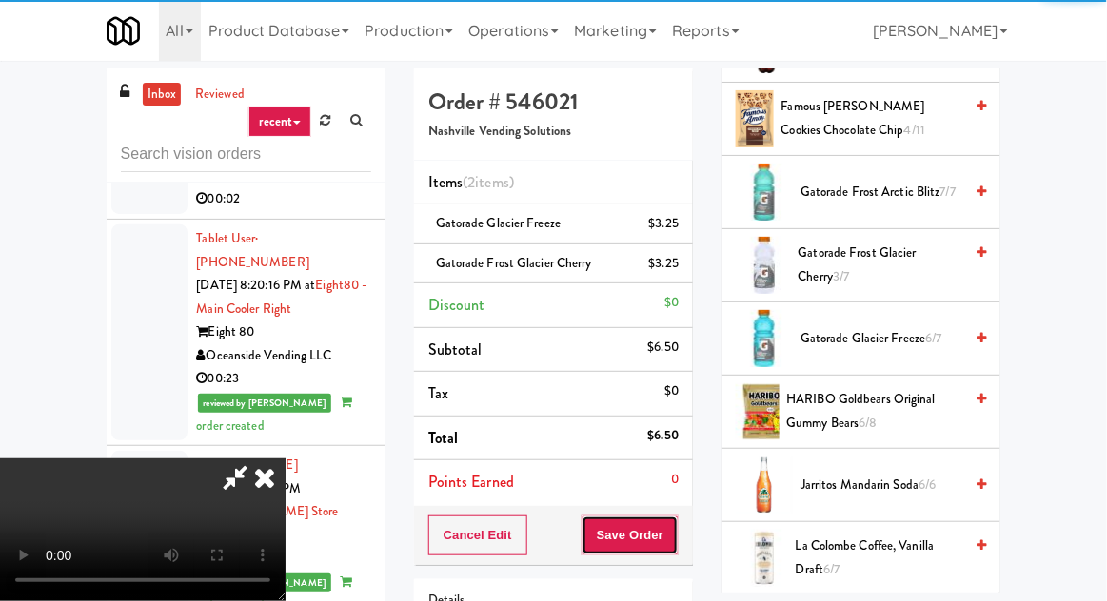
click at [665, 544] on button "Save Order" at bounding box center [629, 536] width 97 height 40
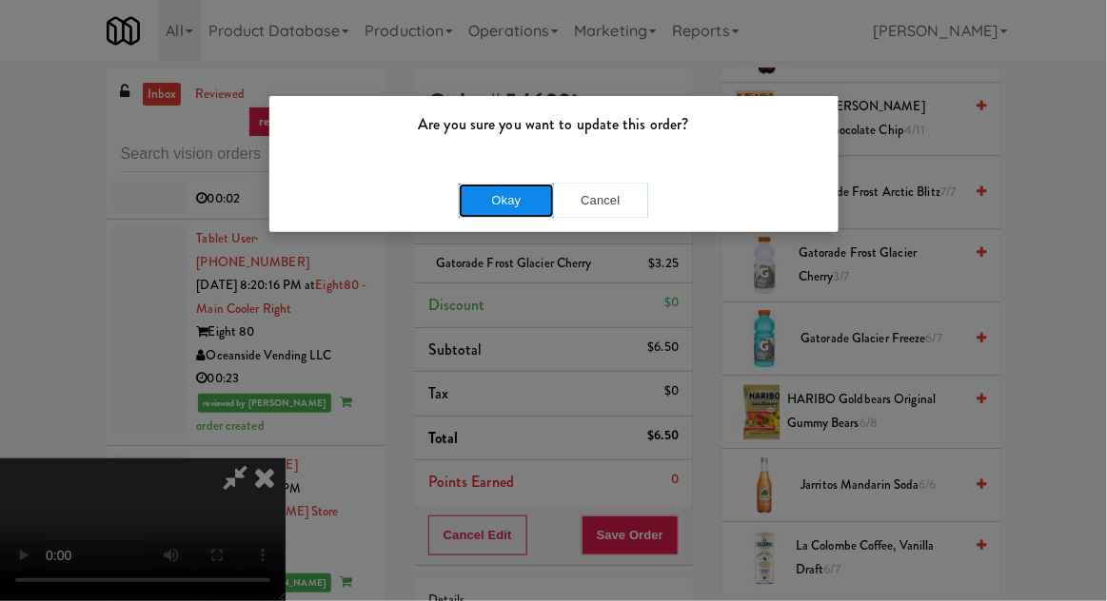
click at [514, 203] on button "Okay" at bounding box center [506, 201] width 95 height 34
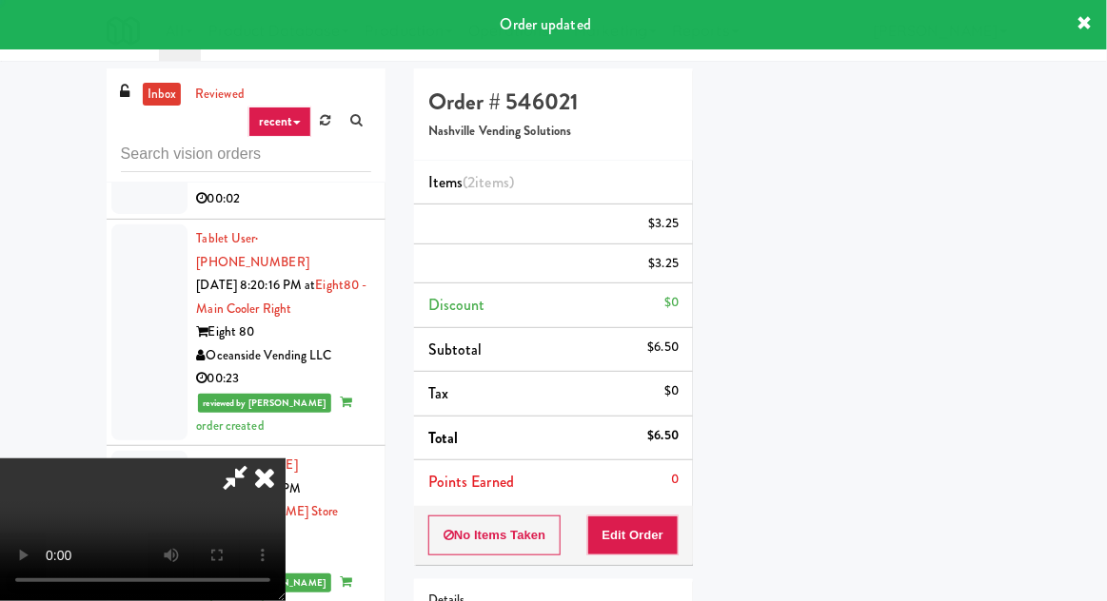
scroll to position [0, 0]
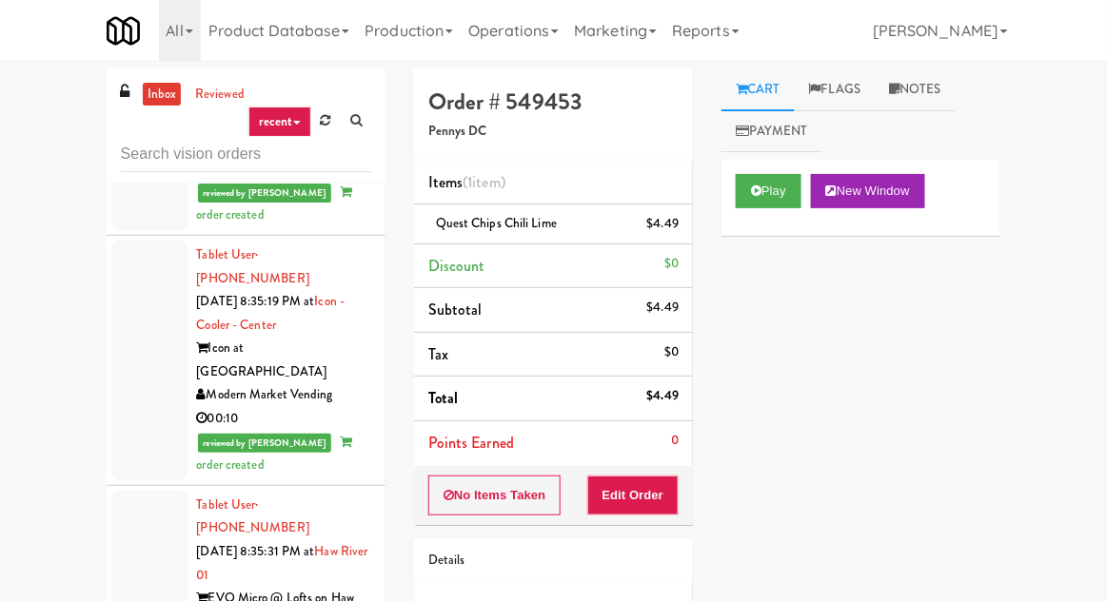
scroll to position [8956, 0]
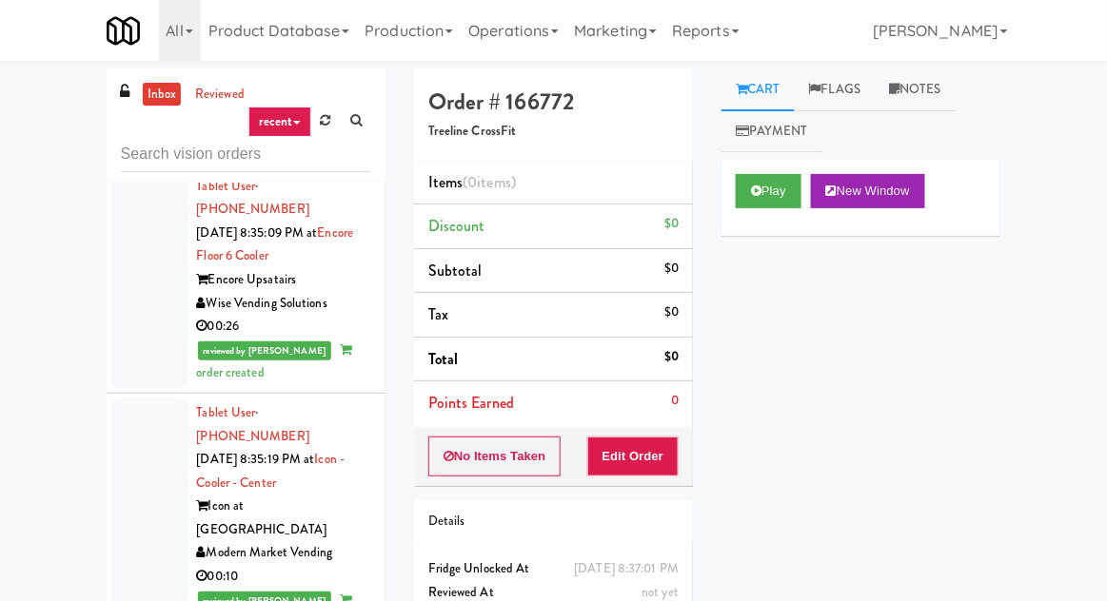
scroll to position [8834, 0]
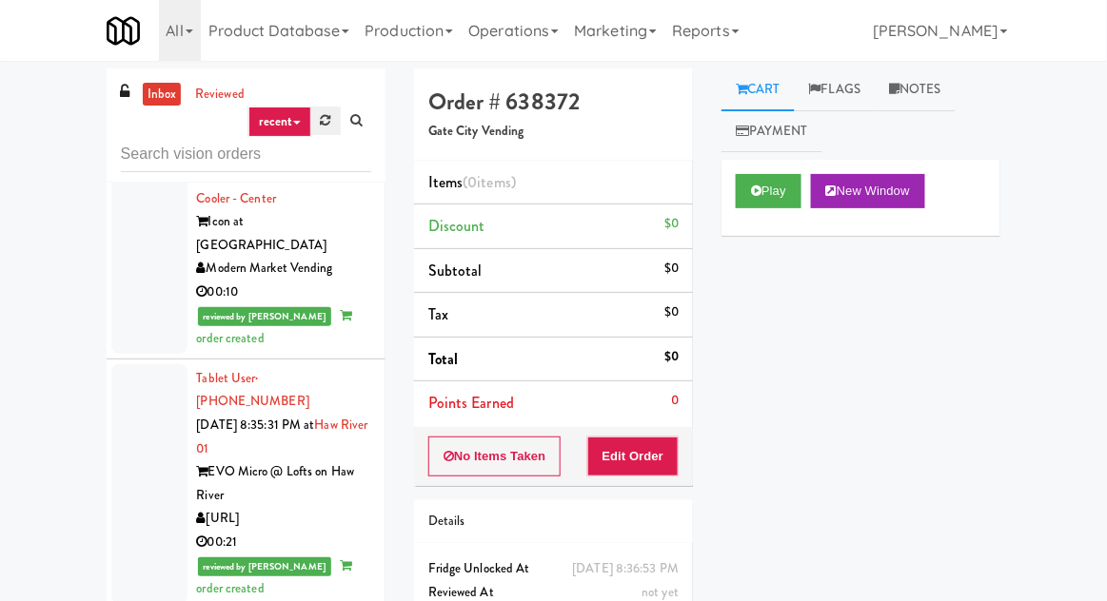
click at [325, 127] on link at bounding box center [326, 121] width 30 height 29
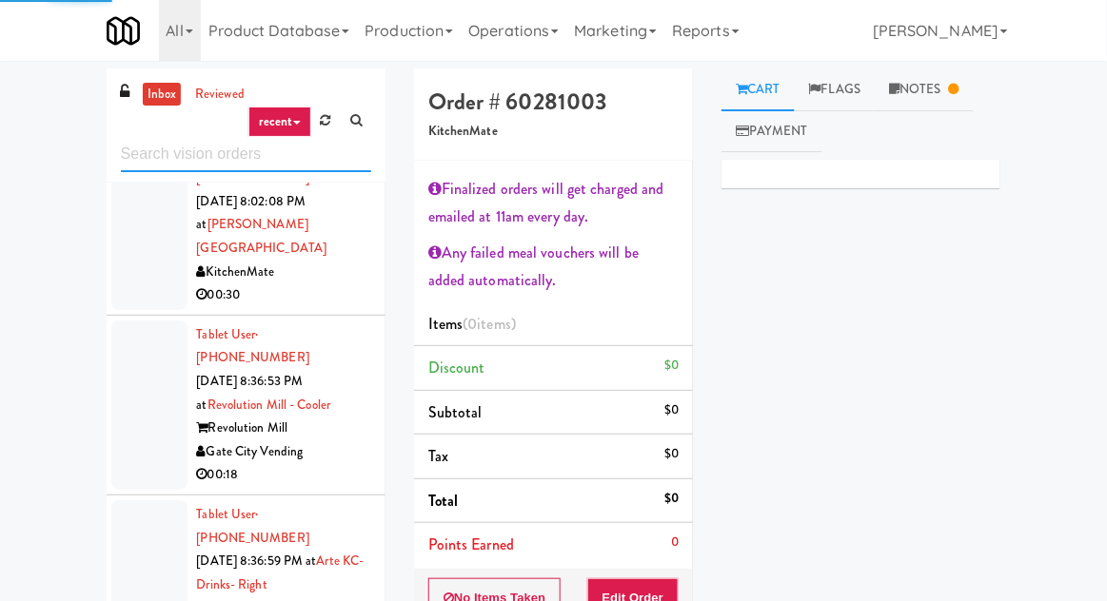
scroll to position [5338, 0]
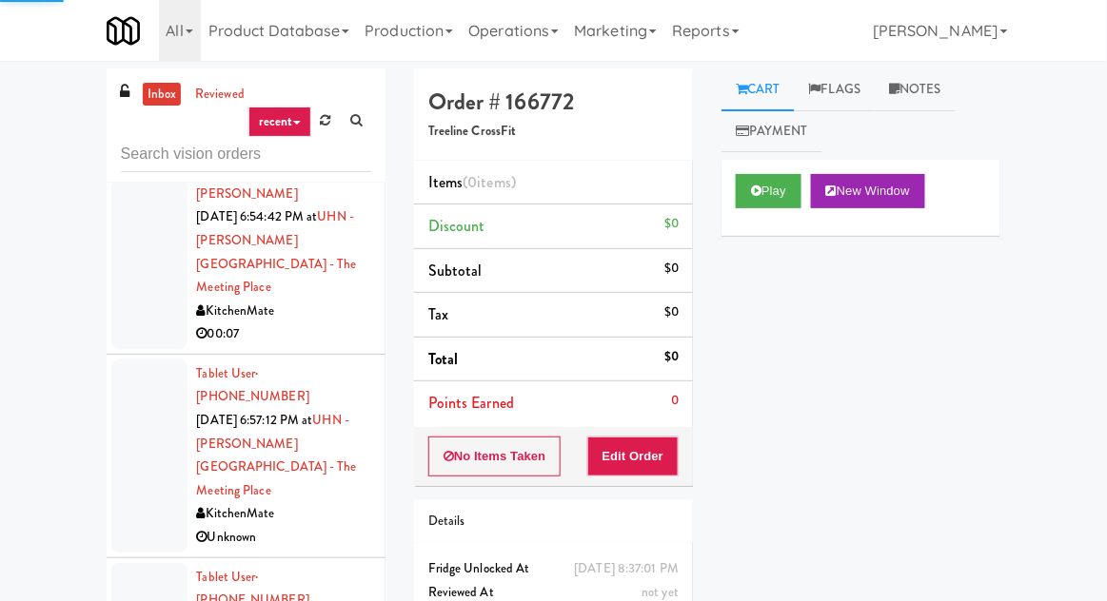
scroll to position [4914, 0]
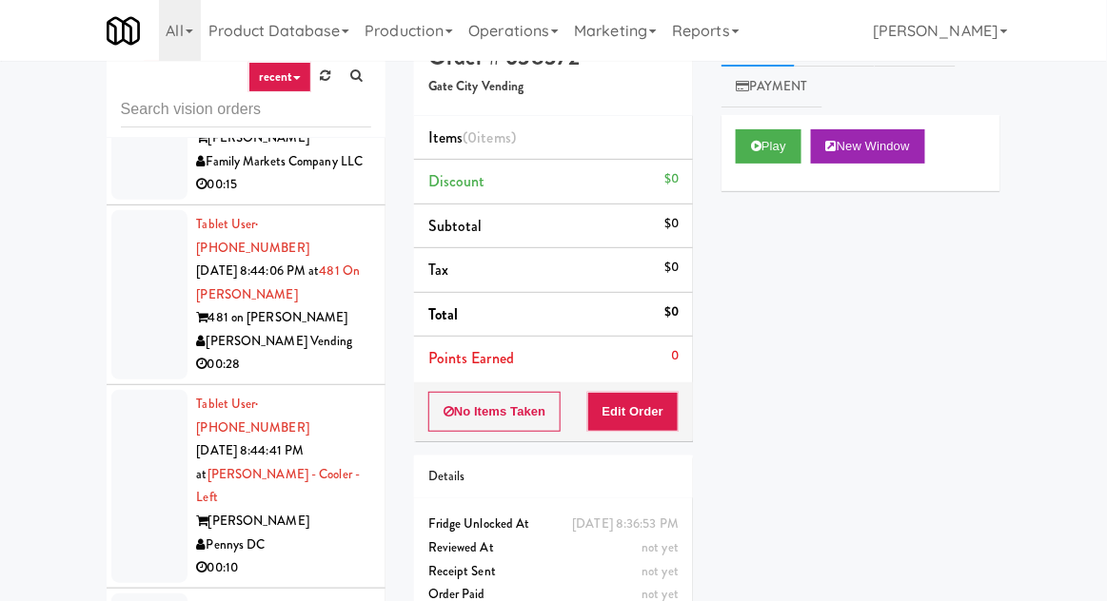
scroll to position [73, 0]
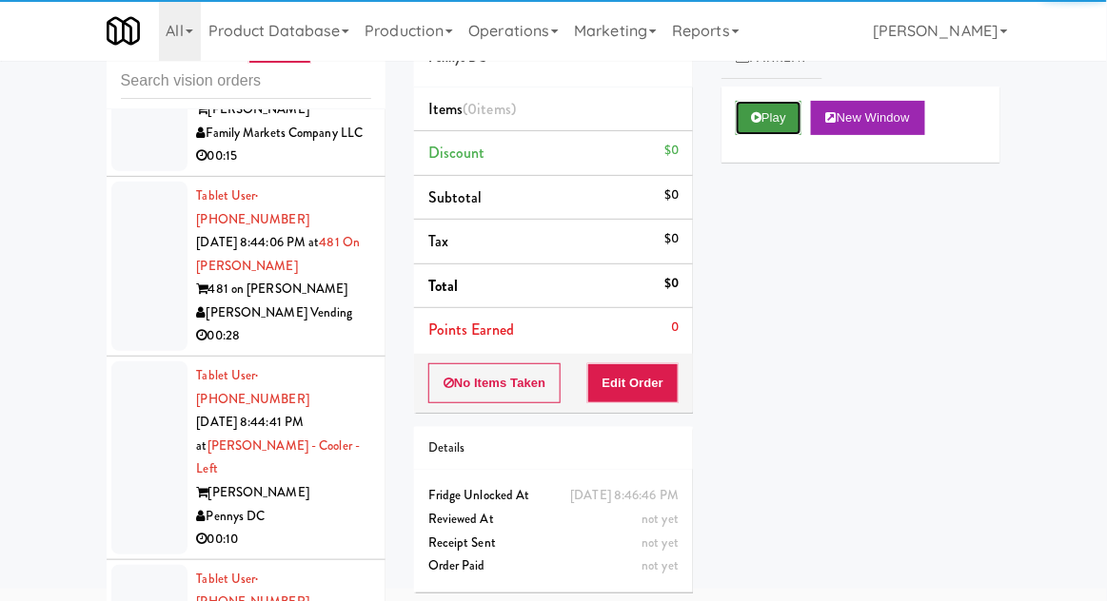
click at [753, 114] on icon at bounding box center [756, 117] width 10 height 12
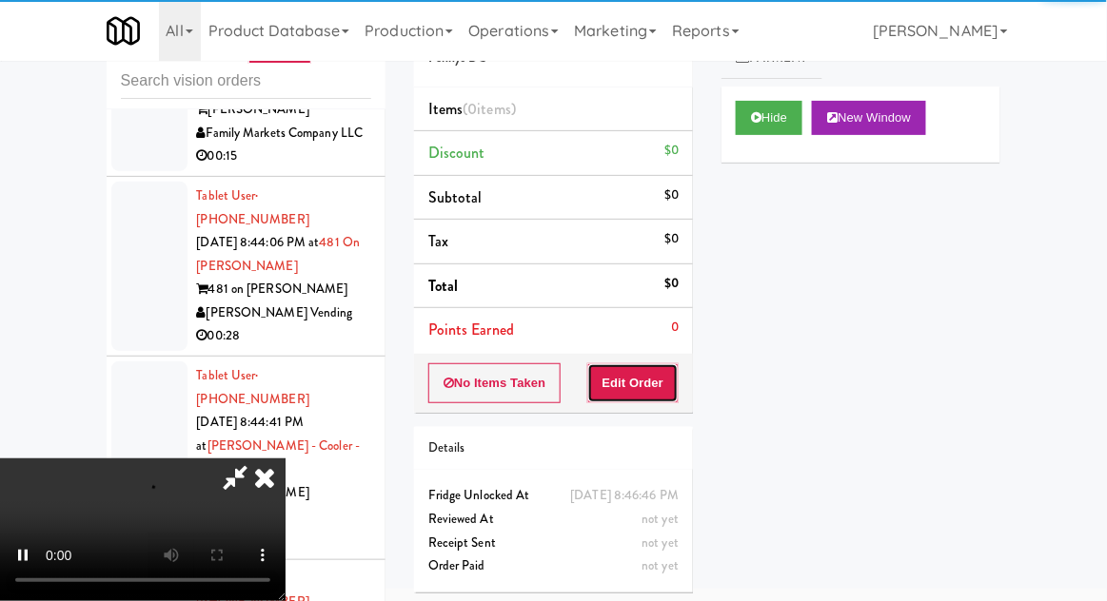
click at [653, 398] on button "Edit Order" at bounding box center [633, 384] width 92 height 40
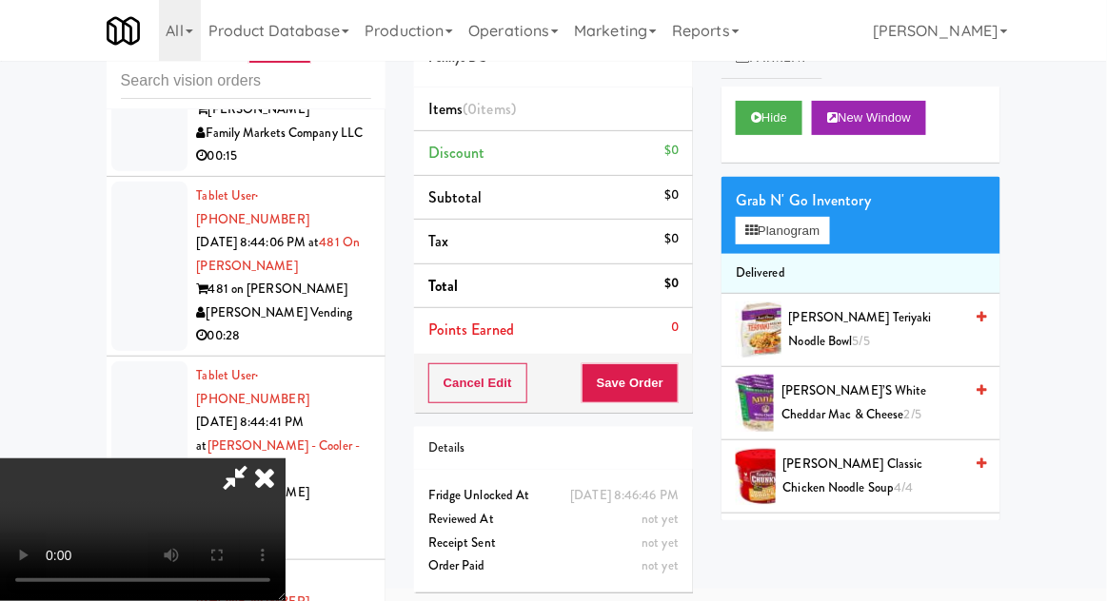
click at [907, 541] on span "Cheetos Crunchy, Flamin' Hot 4/5" at bounding box center [880, 549] width 165 height 47
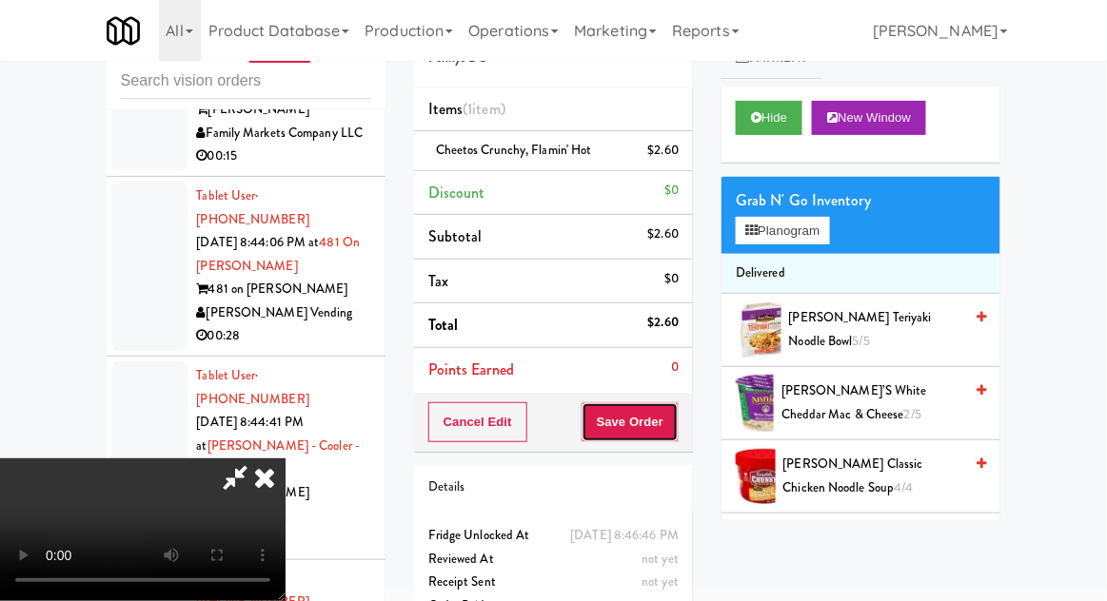
click at [672, 430] on button "Save Order" at bounding box center [629, 423] width 97 height 40
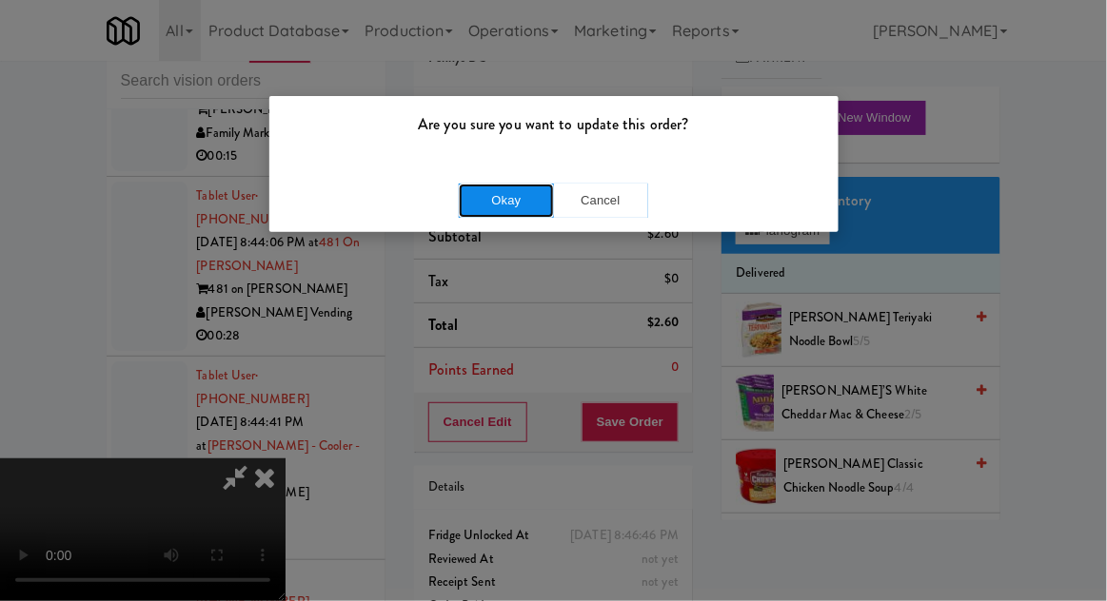
click at [463, 211] on button "Okay" at bounding box center [506, 201] width 95 height 34
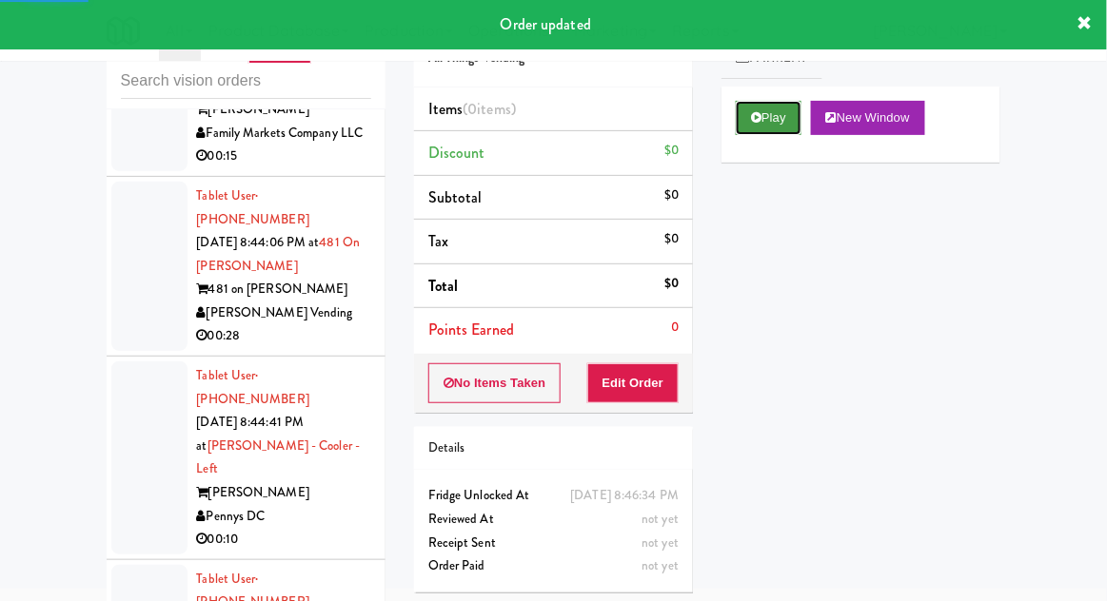
click at [758, 131] on button "Play" at bounding box center [769, 118] width 66 height 34
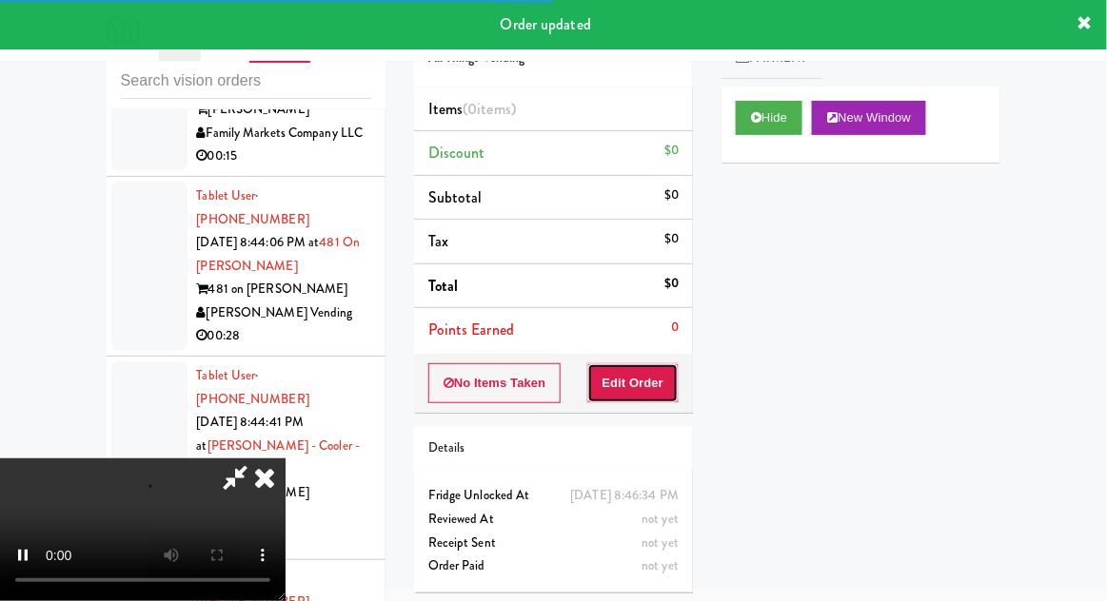
click at [642, 400] on button "Edit Order" at bounding box center [633, 384] width 92 height 40
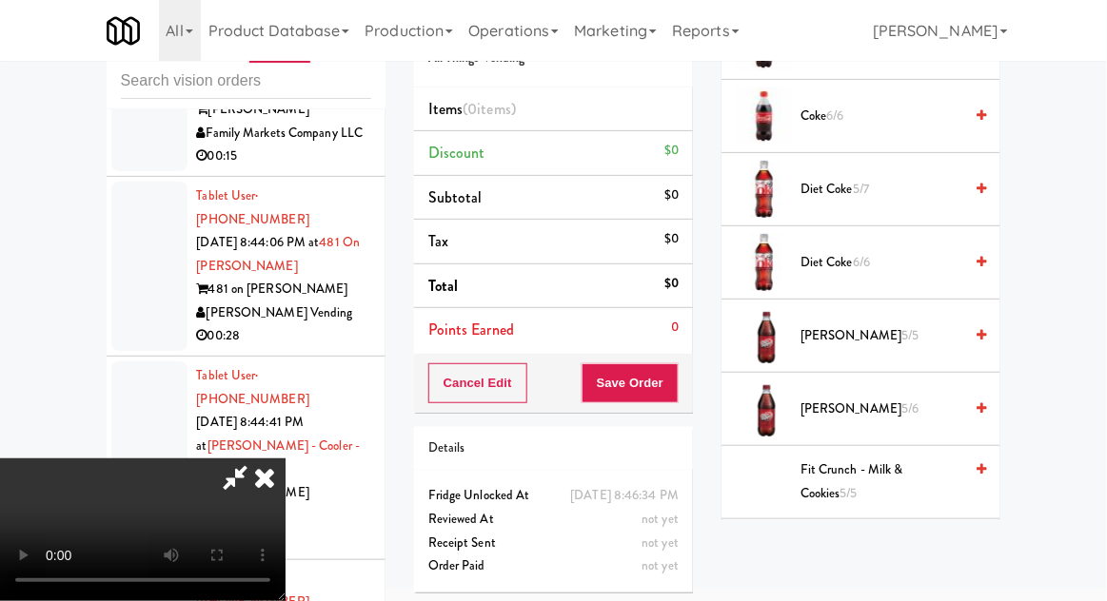
scroll to position [879, 0]
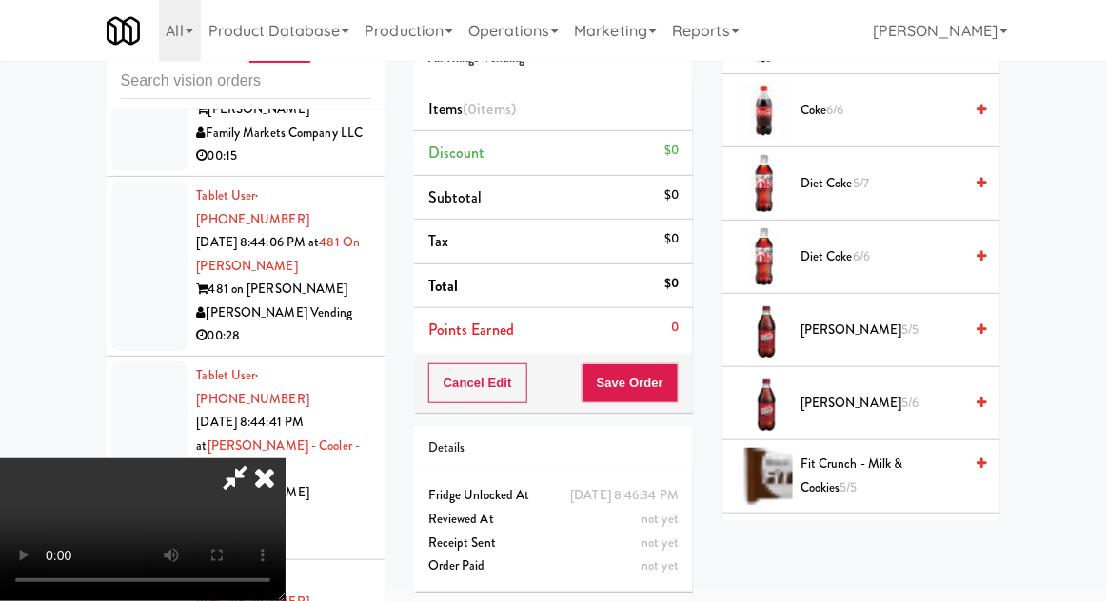
click at [898, 397] on span "[PERSON_NAME] 5/6" at bounding box center [881, 404] width 162 height 24
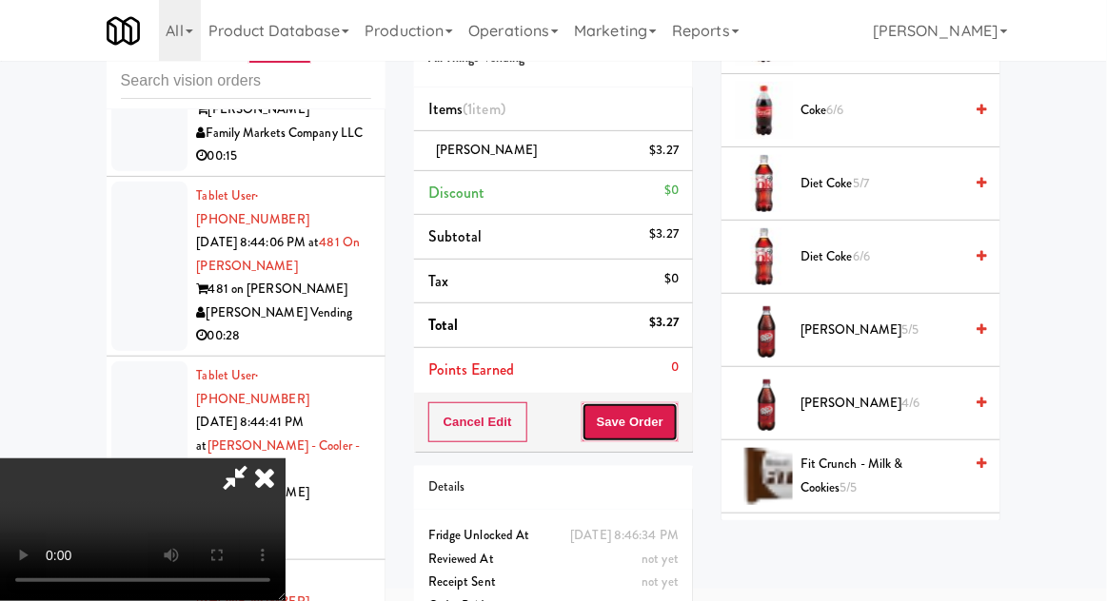
click at [675, 417] on button "Save Order" at bounding box center [629, 423] width 97 height 40
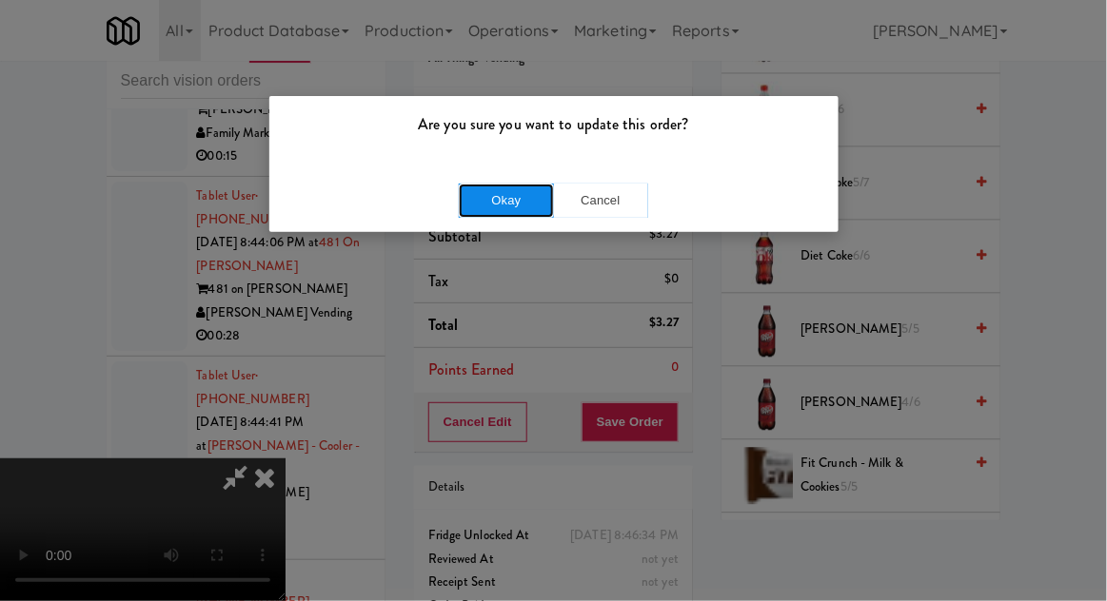
click at [477, 199] on button "Okay" at bounding box center [506, 201] width 95 height 34
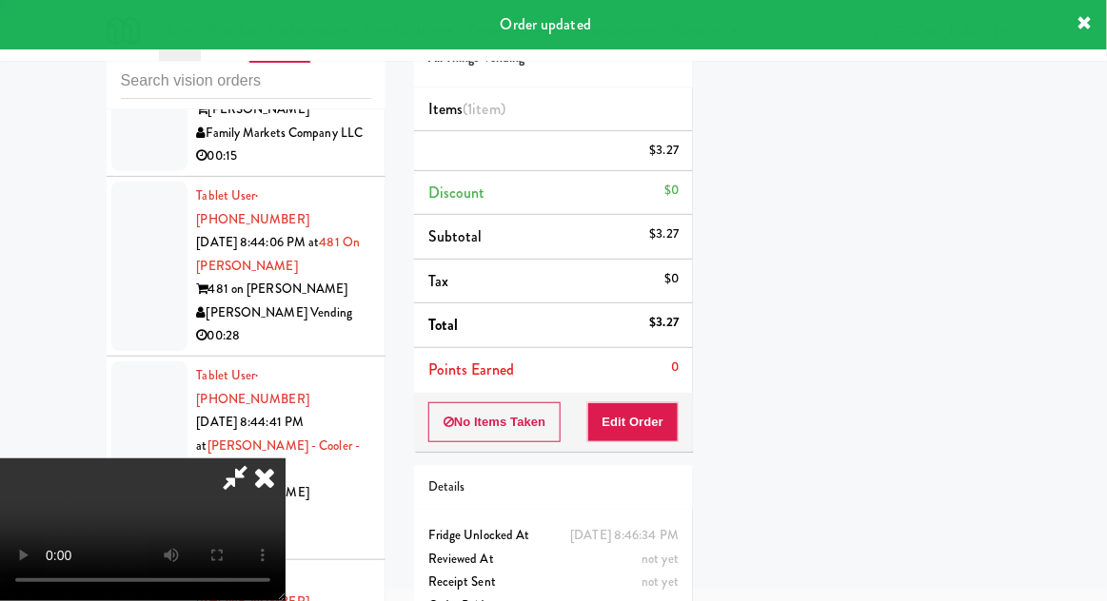
scroll to position [187, 0]
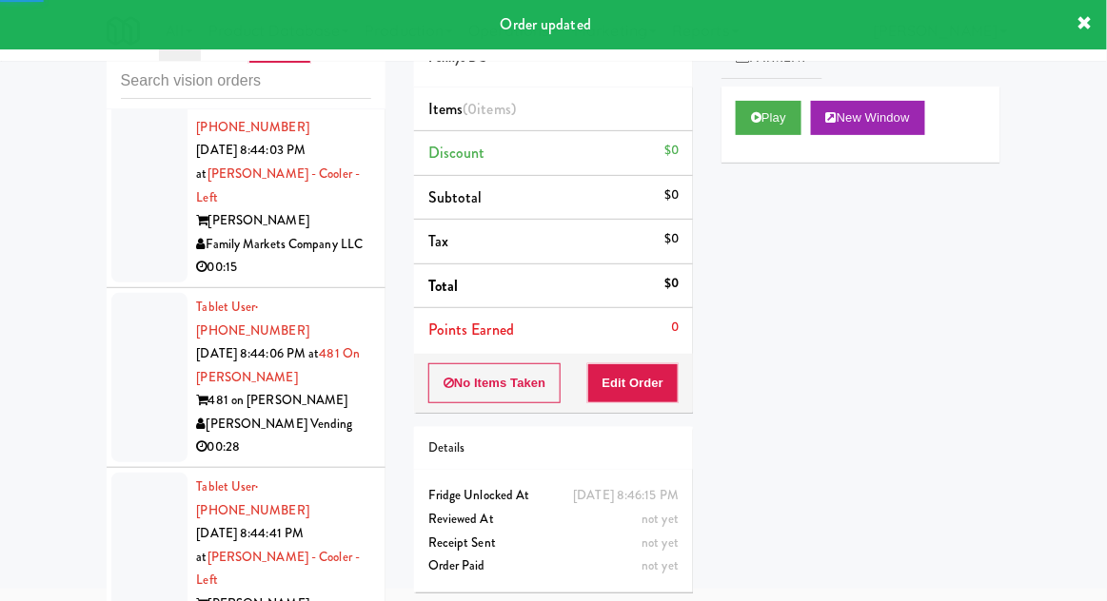
scroll to position [8064, 0]
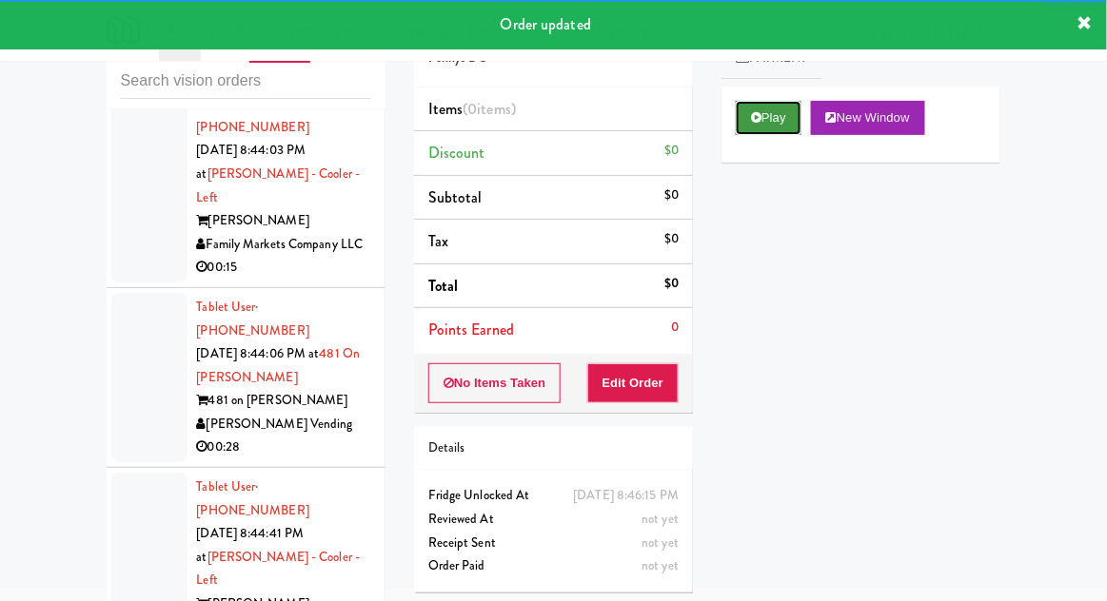
click at [791, 118] on button "Play" at bounding box center [769, 118] width 66 height 34
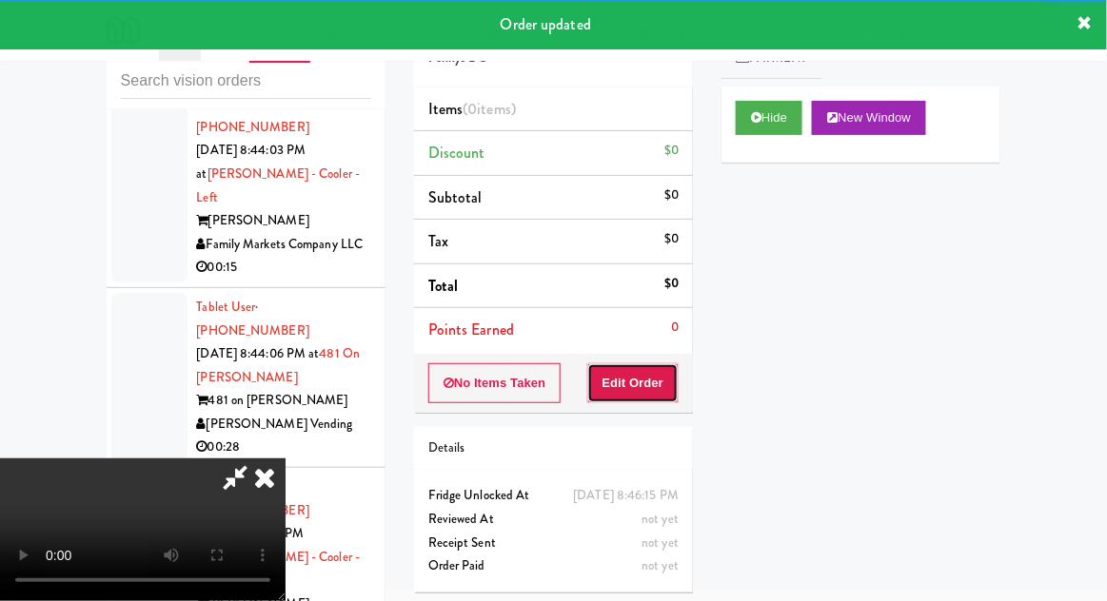
click at [649, 369] on button "Edit Order" at bounding box center [633, 384] width 92 height 40
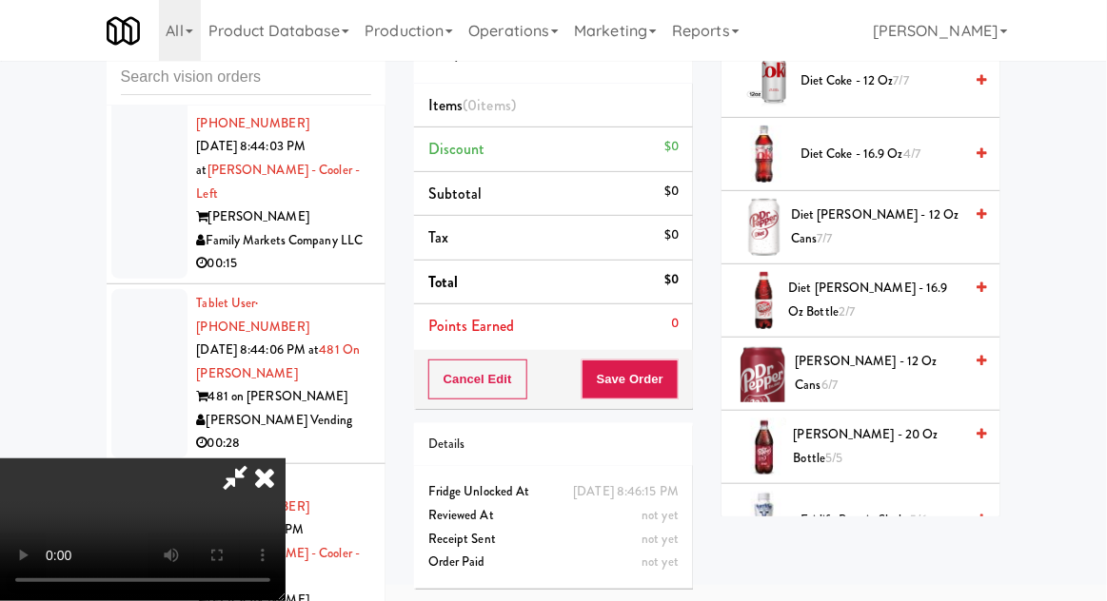
scroll to position [686, 0]
click at [914, 296] on span "Diet [PERSON_NAME] - 16.9 oz Bottle 2/7" at bounding box center [875, 299] width 174 height 47
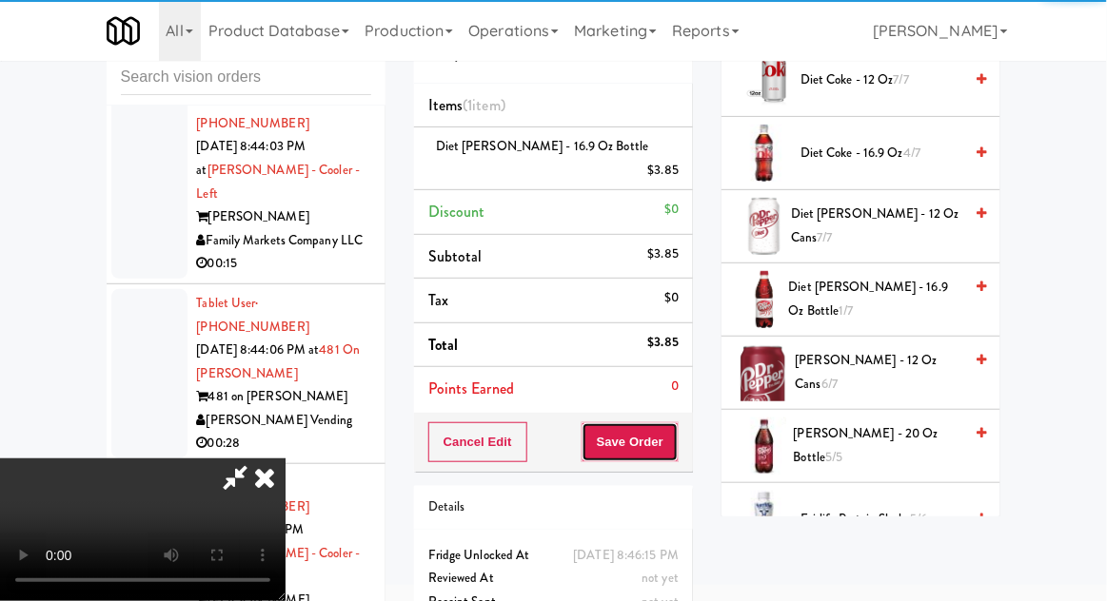
click at [674, 423] on button "Save Order" at bounding box center [629, 443] width 97 height 40
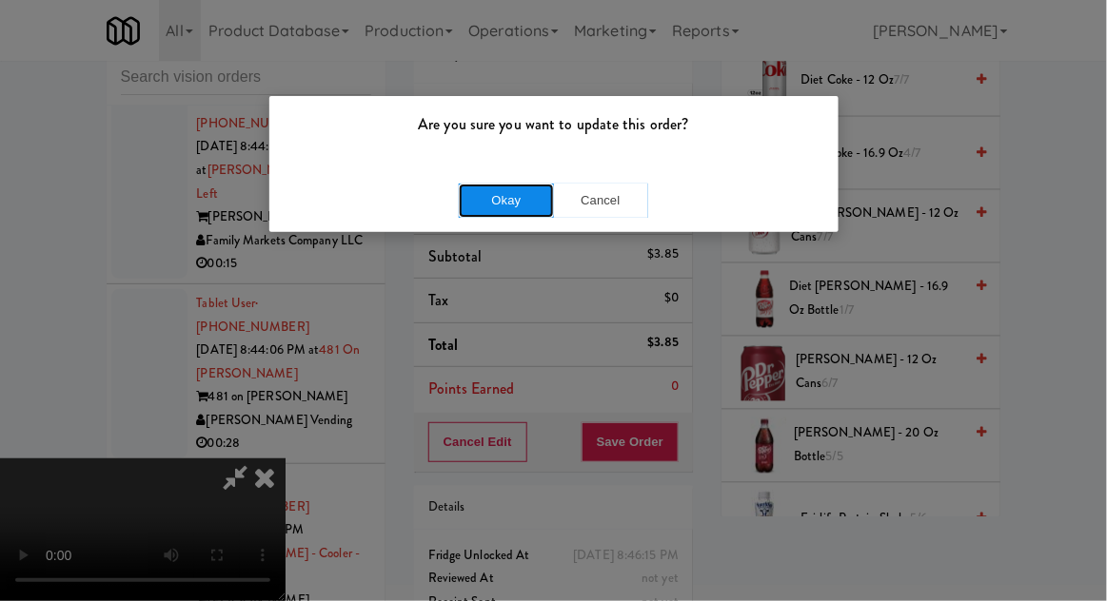
click at [491, 202] on button "Okay" at bounding box center [506, 201] width 95 height 34
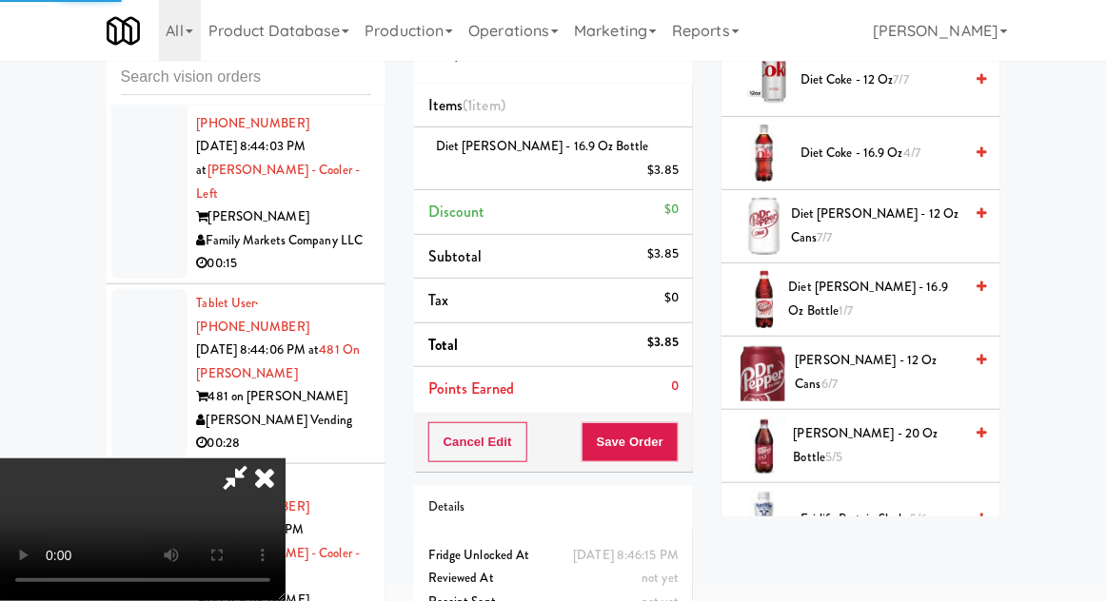
scroll to position [187, 0]
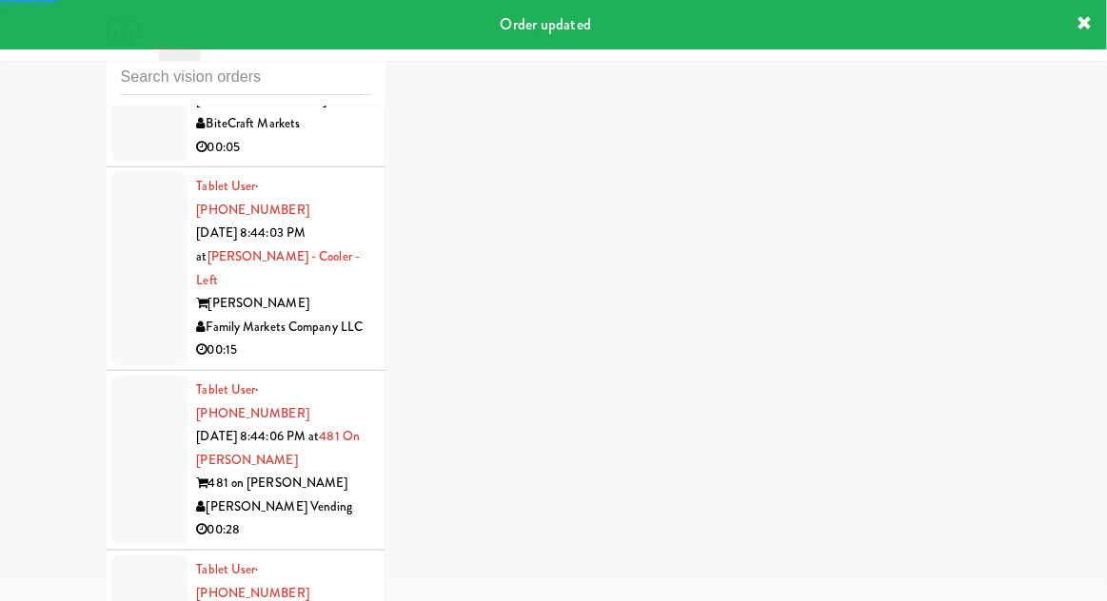
scroll to position [7930, 0]
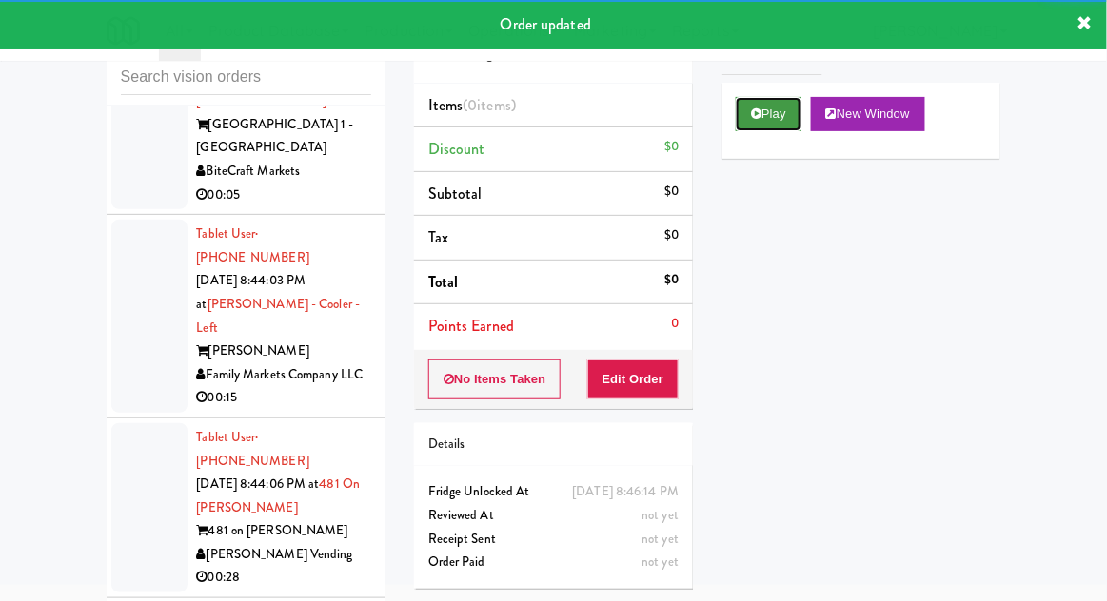
click at [765, 112] on button "Play" at bounding box center [769, 114] width 66 height 34
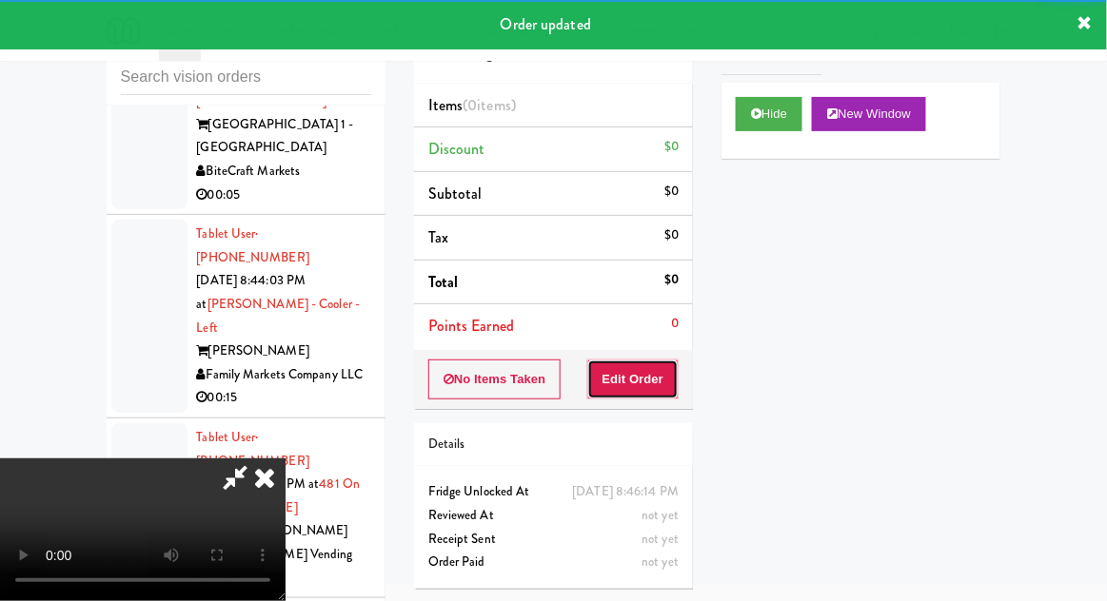
click at [641, 385] on button "Edit Order" at bounding box center [633, 380] width 92 height 40
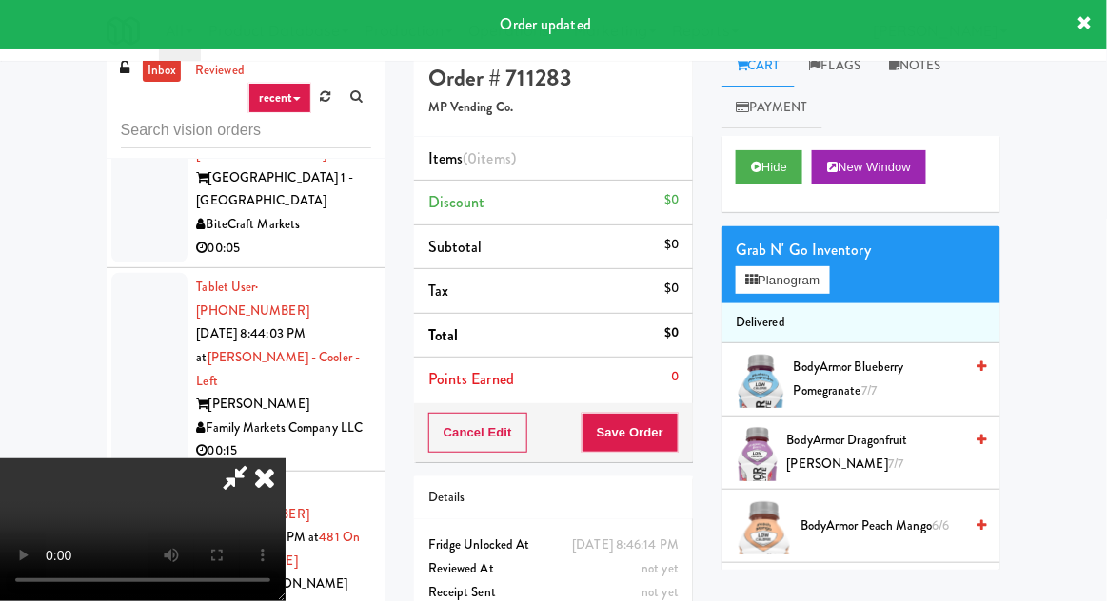
scroll to position [0, 0]
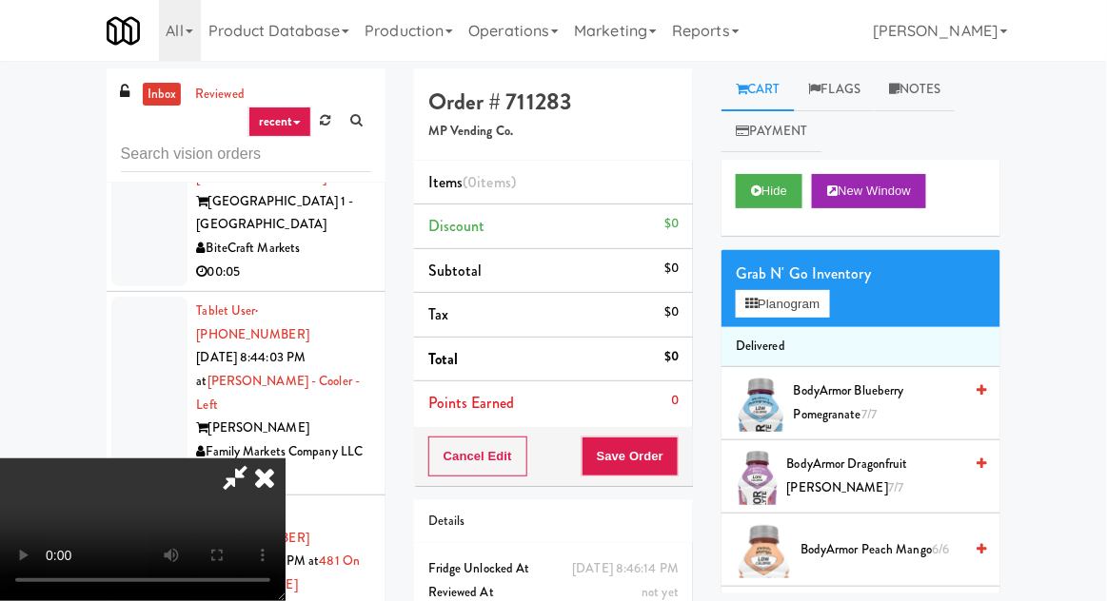
click at [879, 559] on span "BodyArmor Peach Mango 6/6" at bounding box center [881, 551] width 162 height 24
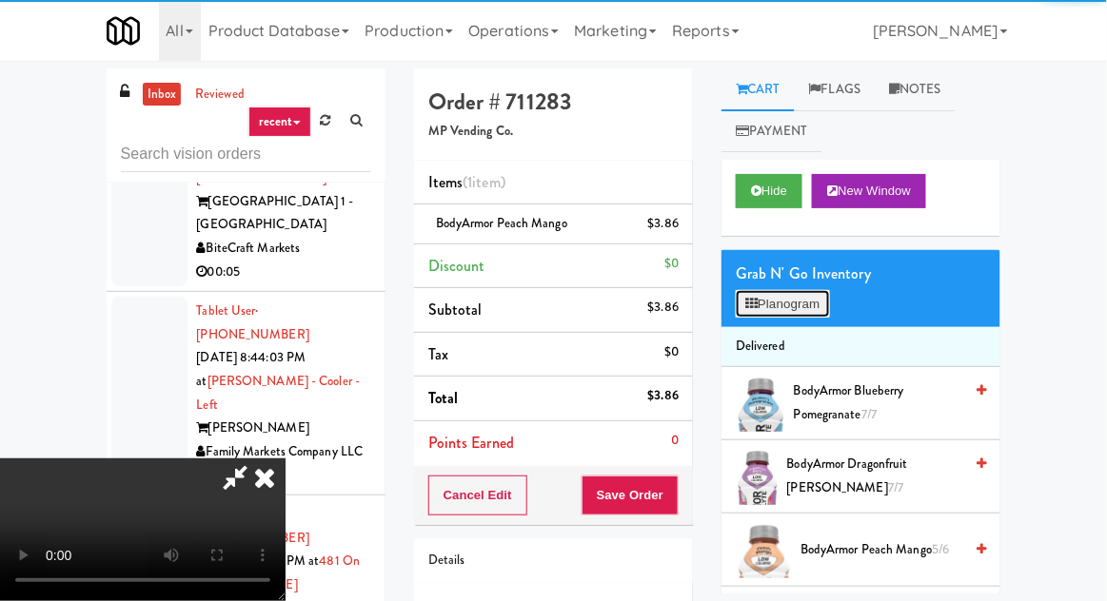
click at [791, 308] on button "Planogram" at bounding box center [782, 304] width 93 height 29
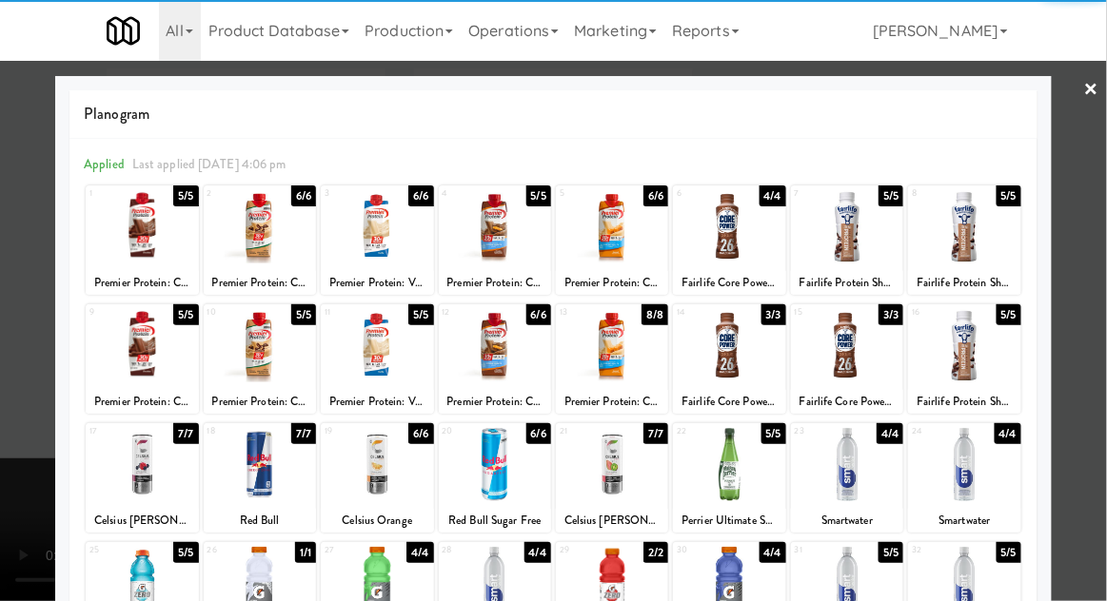
scroll to position [241, 0]
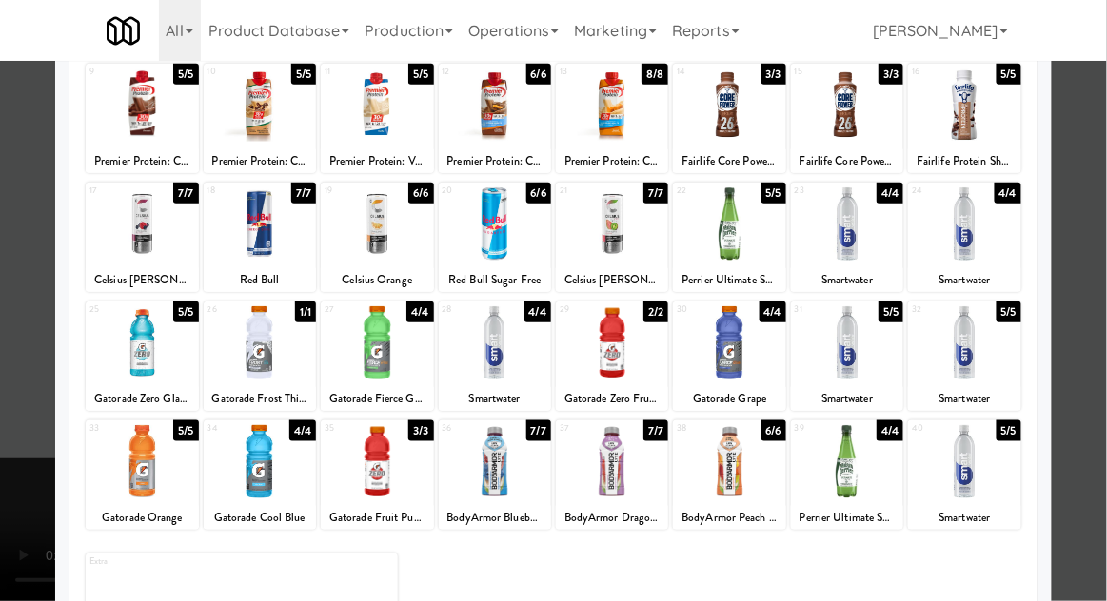
click at [733, 477] on div at bounding box center [729, 461] width 112 height 73
click at [30, 349] on div at bounding box center [553, 300] width 1107 height 601
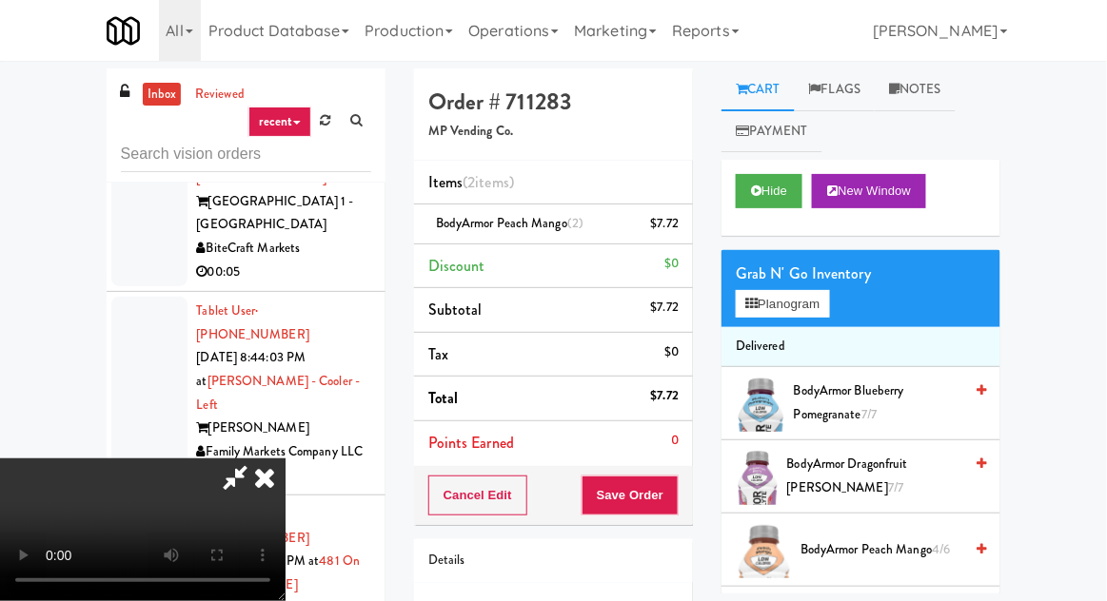
click at [286, 459] on icon at bounding box center [265, 478] width 42 height 38
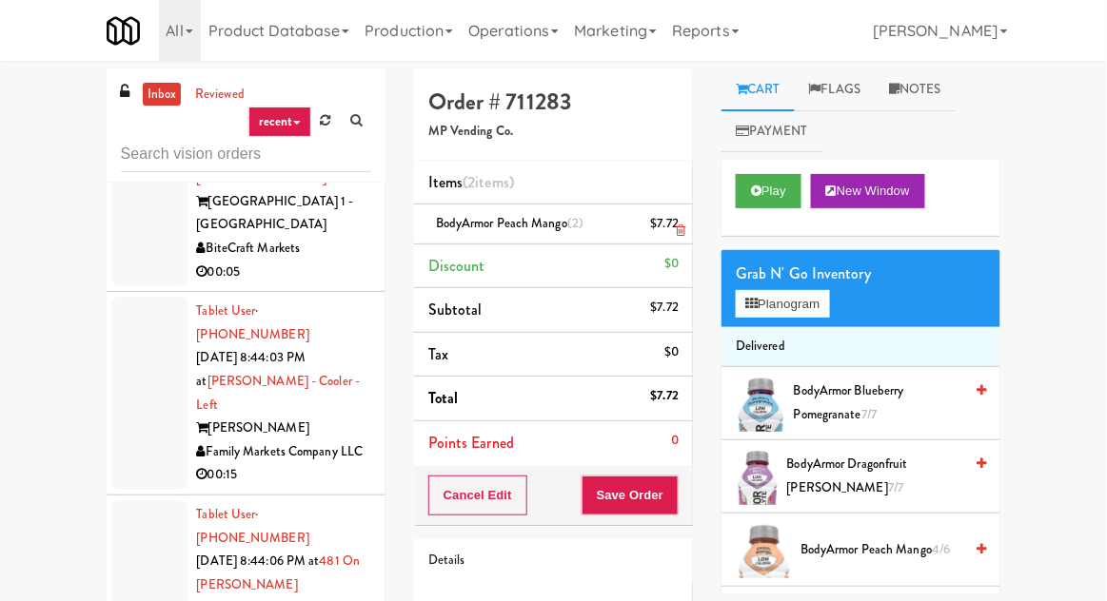
click at [685, 225] on li "BodyArmor Peach Mango (2) $7.72" at bounding box center [553, 225] width 279 height 40
click at [680, 230] on icon at bounding box center [681, 231] width 10 height 12
click at [642, 477] on button "Save Order" at bounding box center [629, 496] width 97 height 40
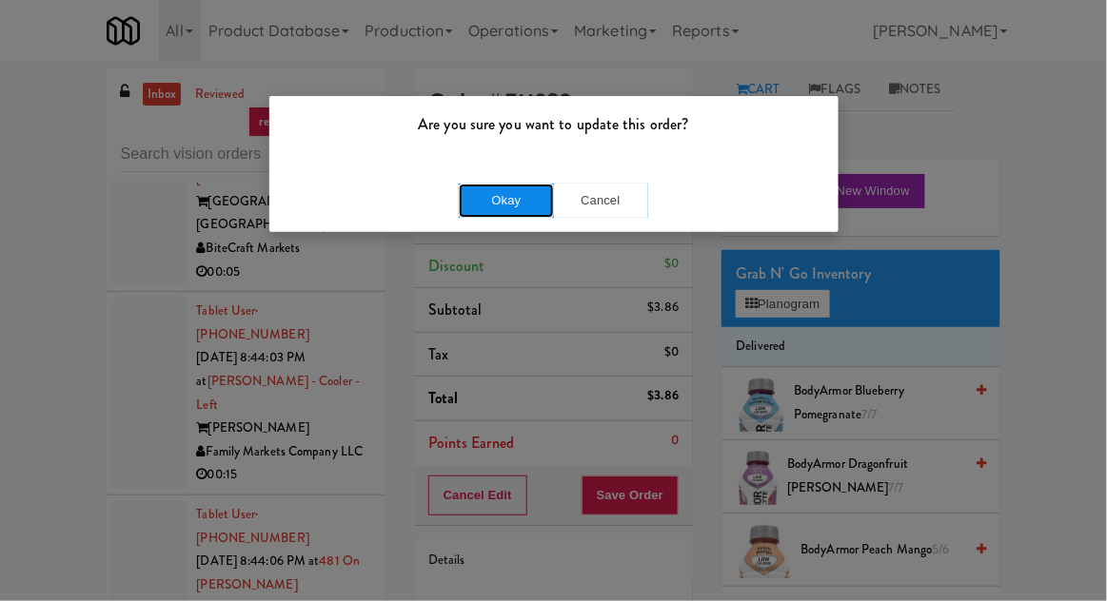
click at [461, 200] on button "Okay" at bounding box center [506, 201] width 95 height 34
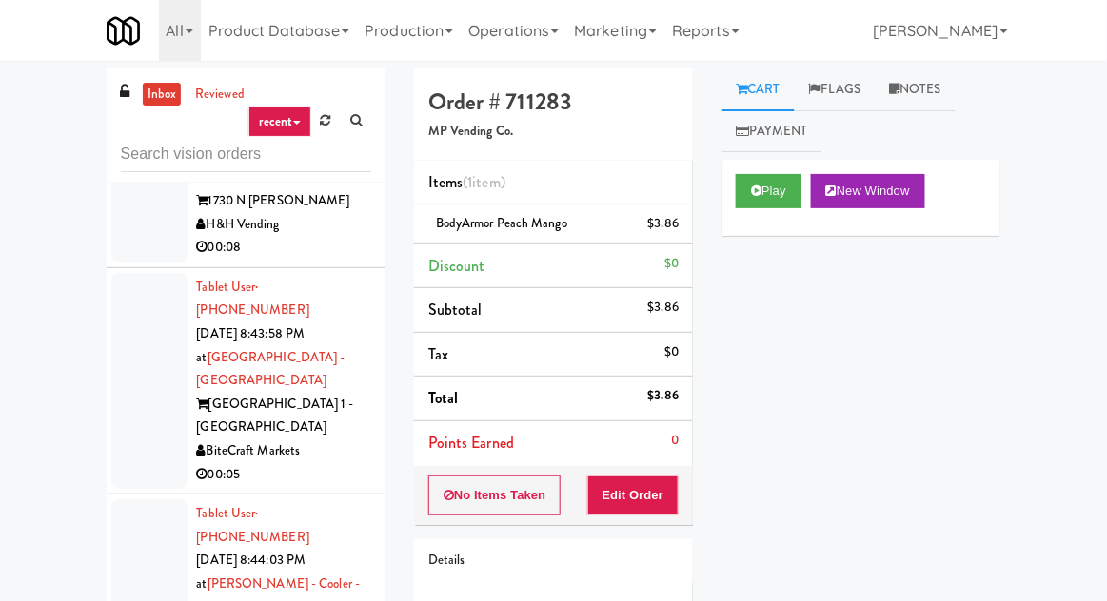
scroll to position [7722, 0]
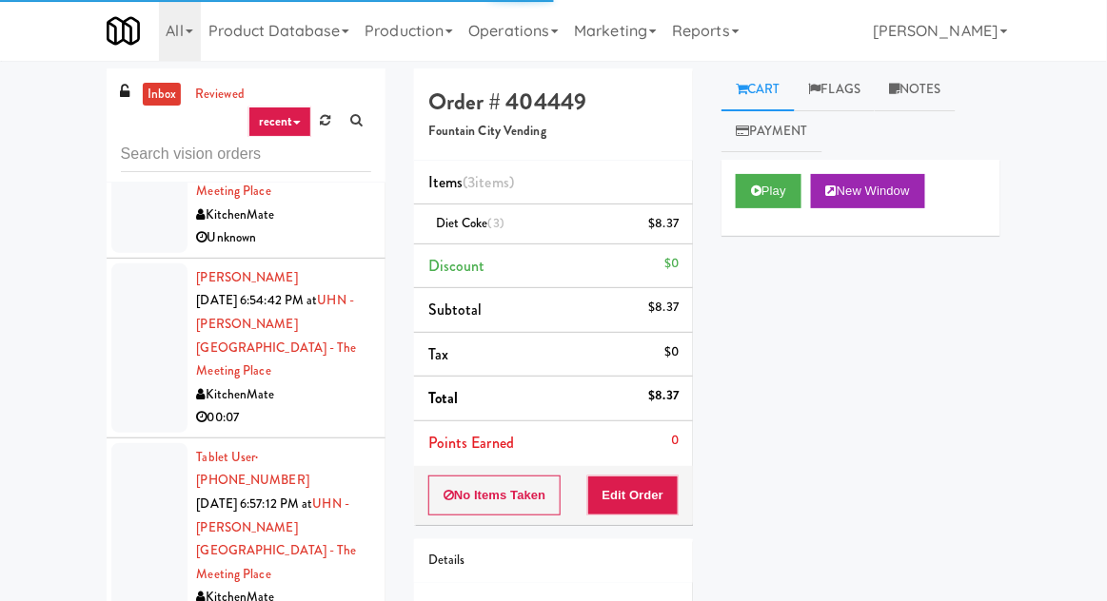
scroll to position [4834, 0]
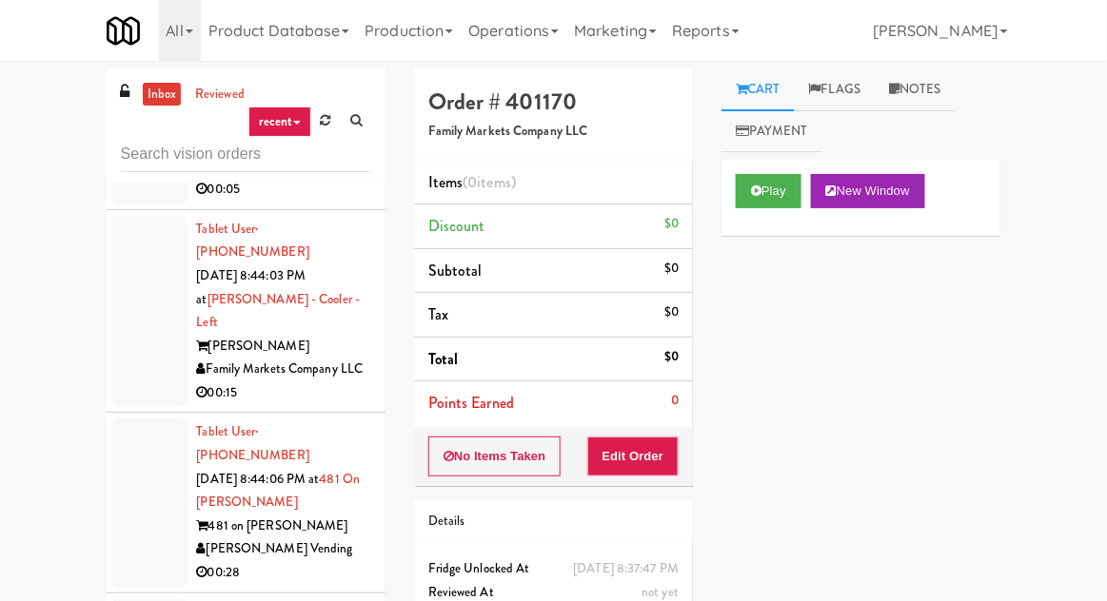
scroll to position [8106, 0]
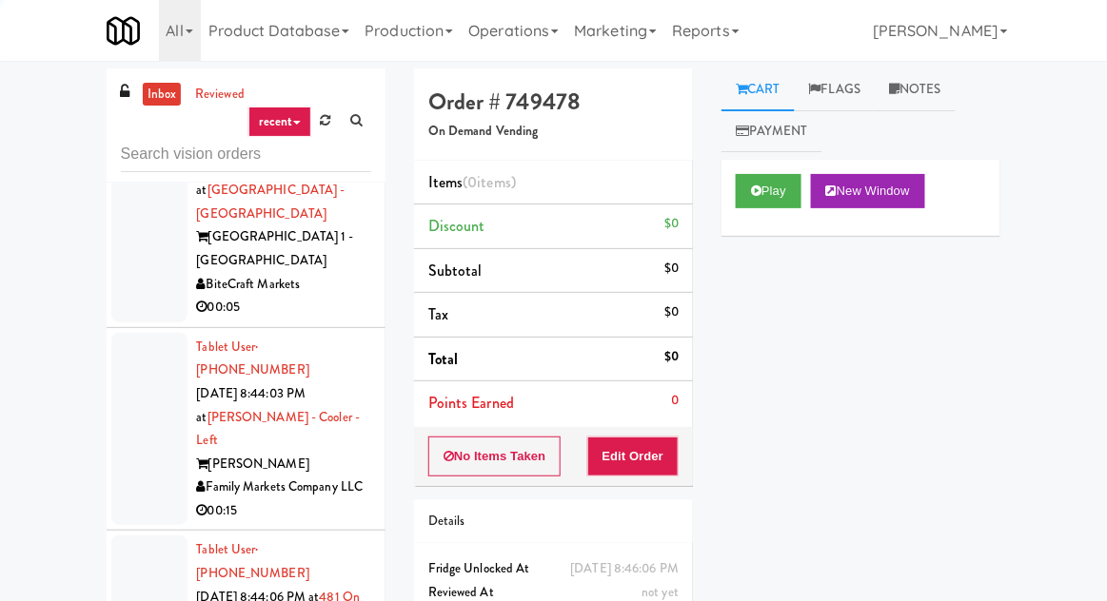
scroll to position [8000, 0]
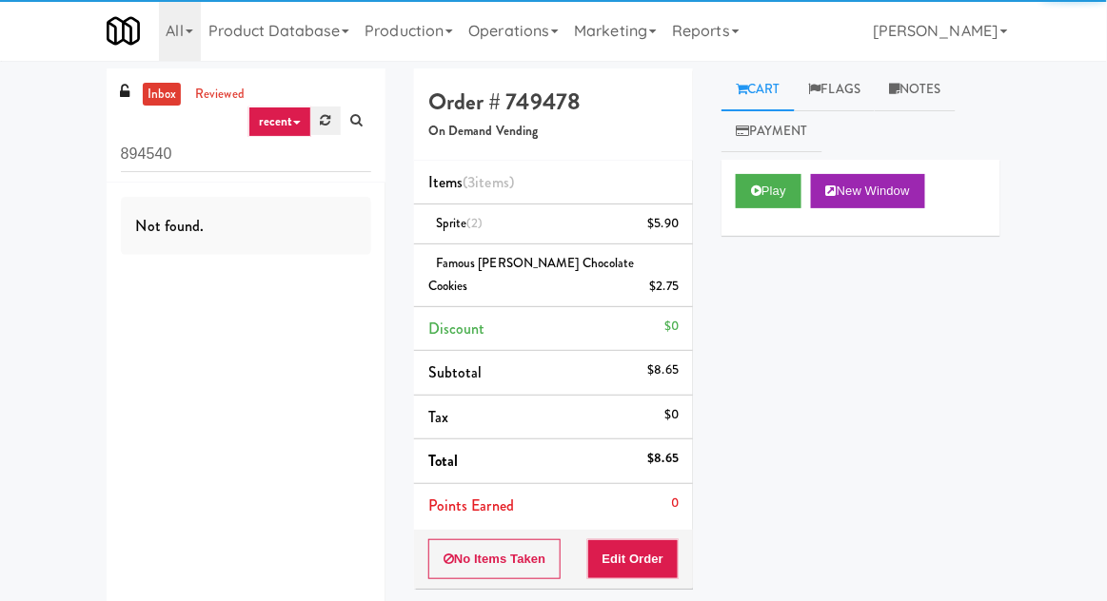
click at [324, 130] on link at bounding box center [326, 121] width 30 height 29
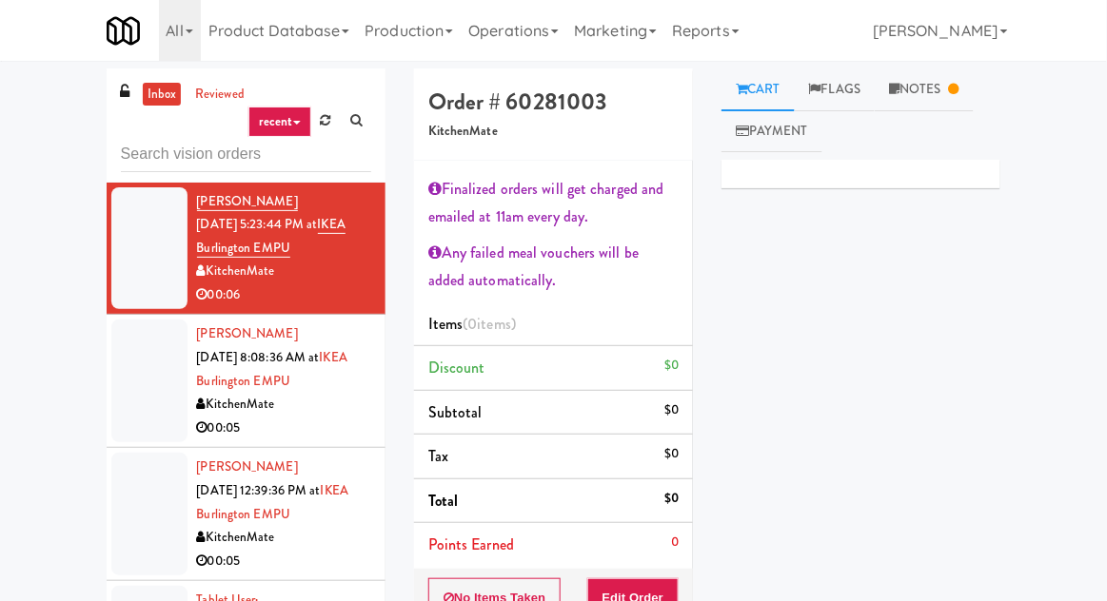
click at [133, 416] on div at bounding box center [149, 381] width 76 height 123
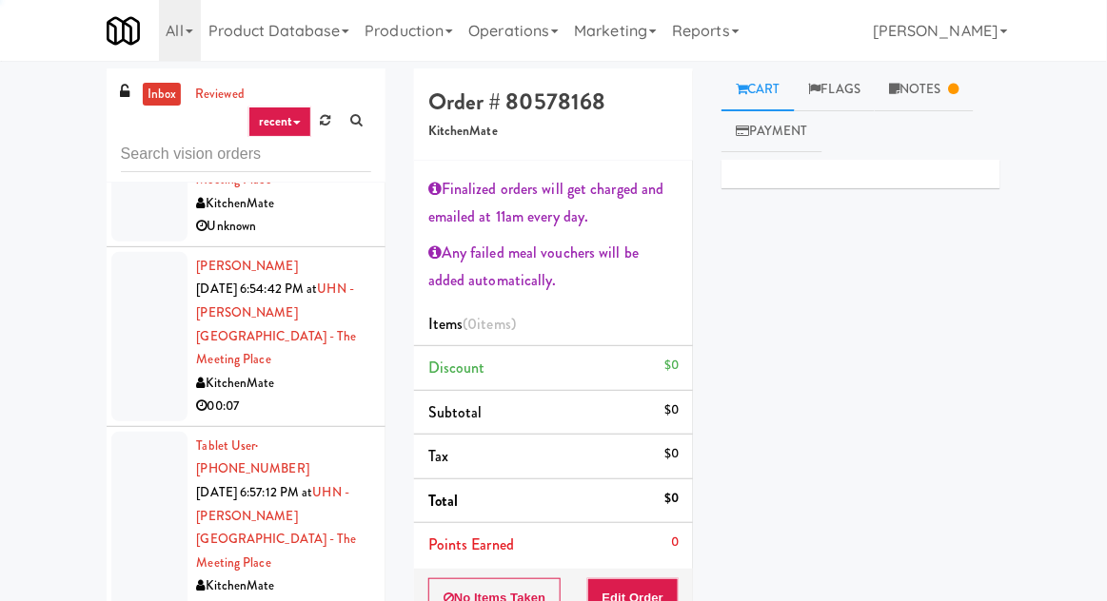
scroll to position [5406, 0]
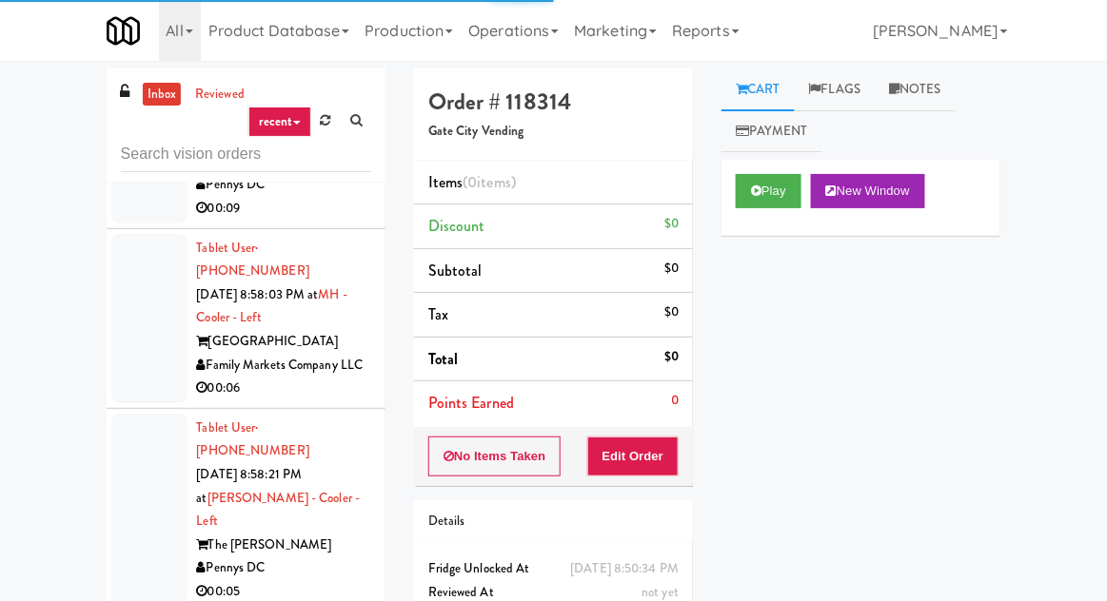
scroll to position [7932, 0]
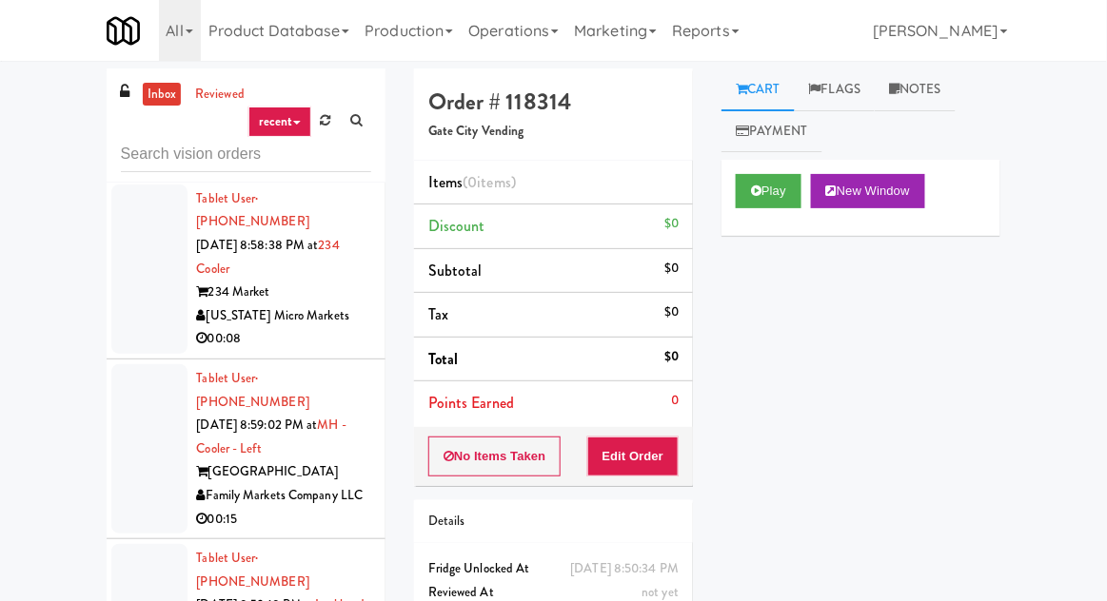
click at [763, 184] on button "Play" at bounding box center [769, 191] width 66 height 34
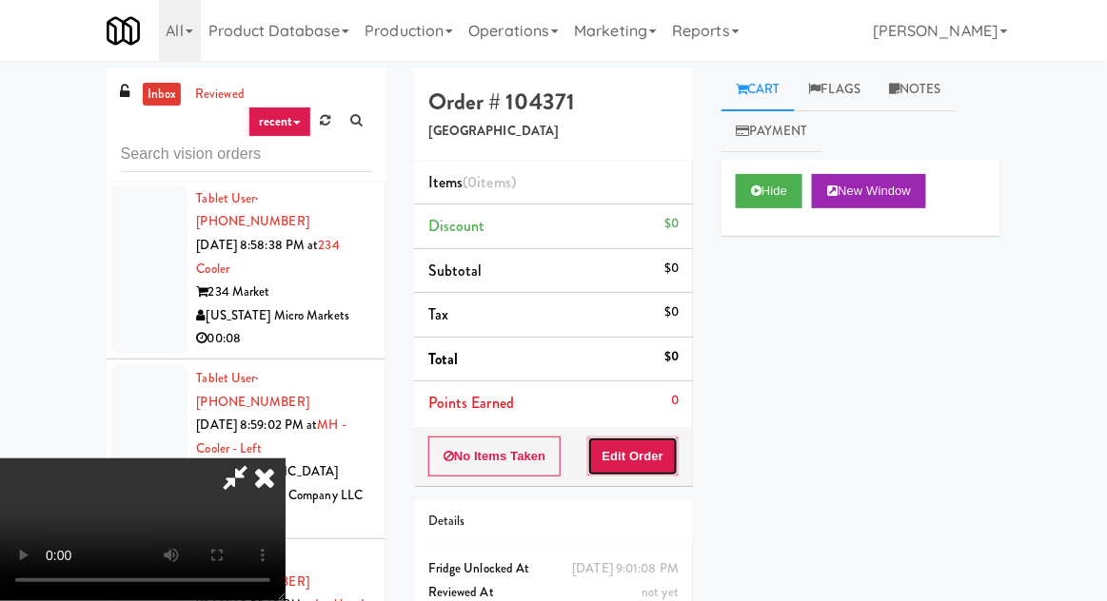
click at [670, 451] on button "Edit Order" at bounding box center [633, 457] width 92 height 40
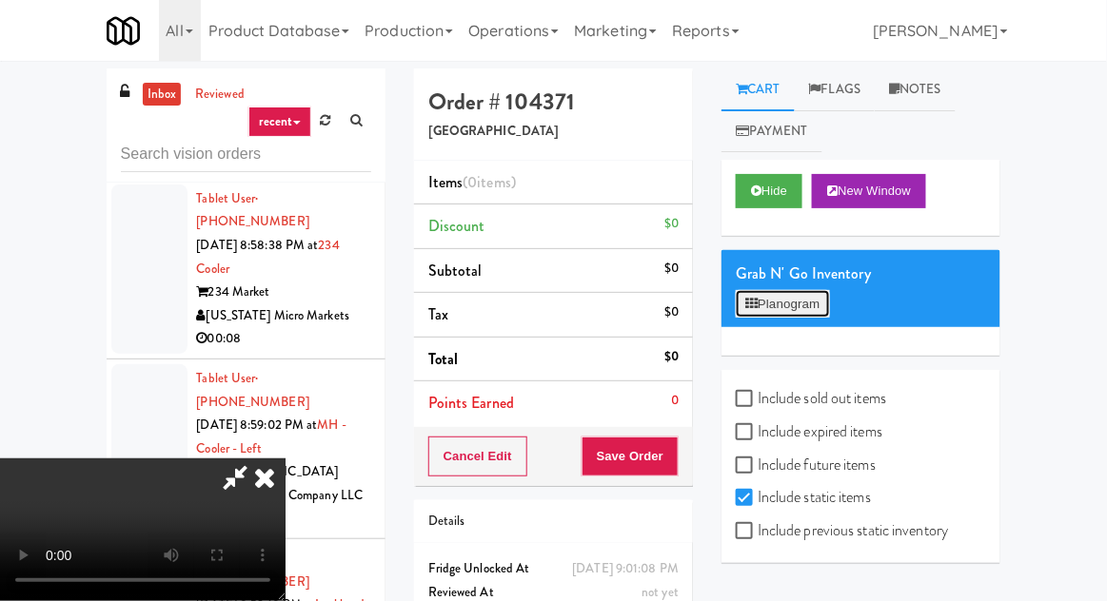
click at [789, 308] on button "Planogram" at bounding box center [782, 304] width 93 height 29
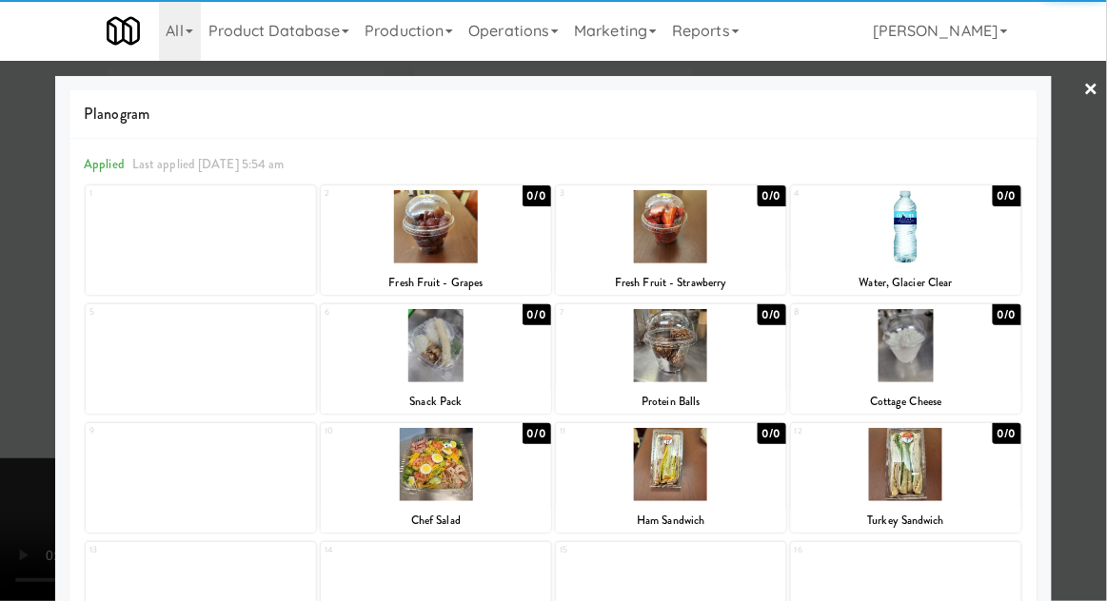
click at [733, 229] on div at bounding box center [671, 226] width 230 height 73
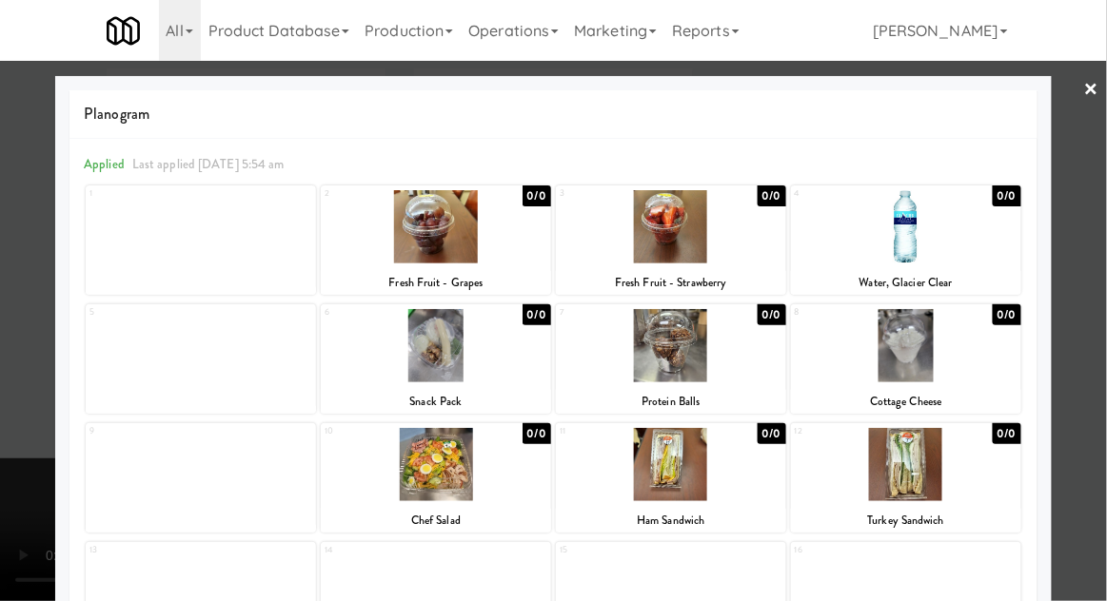
click at [22, 370] on div at bounding box center [553, 300] width 1107 height 601
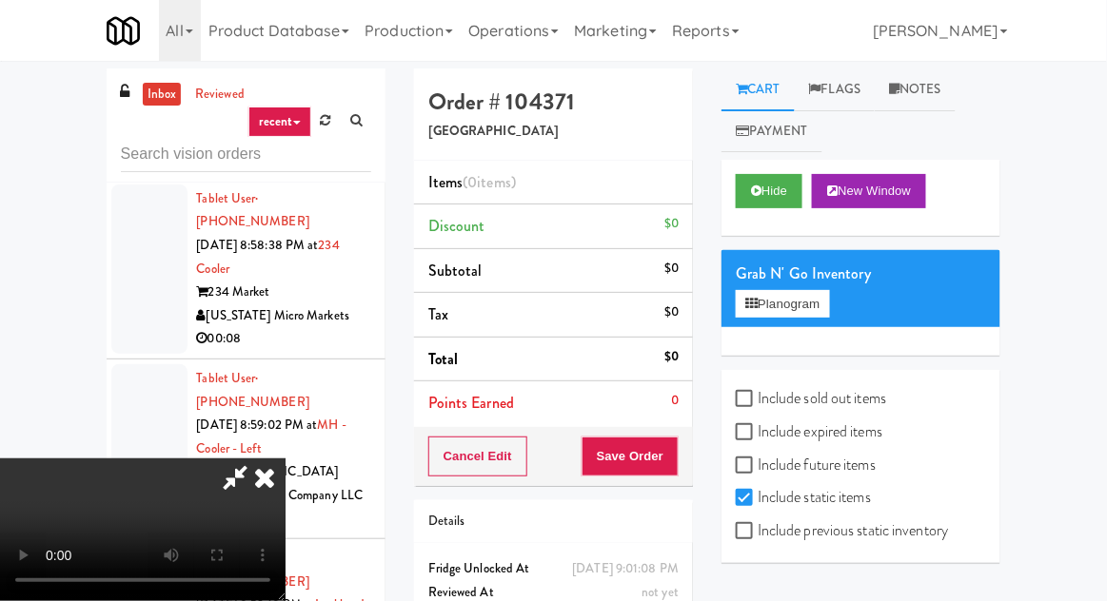
scroll to position [187, 0]
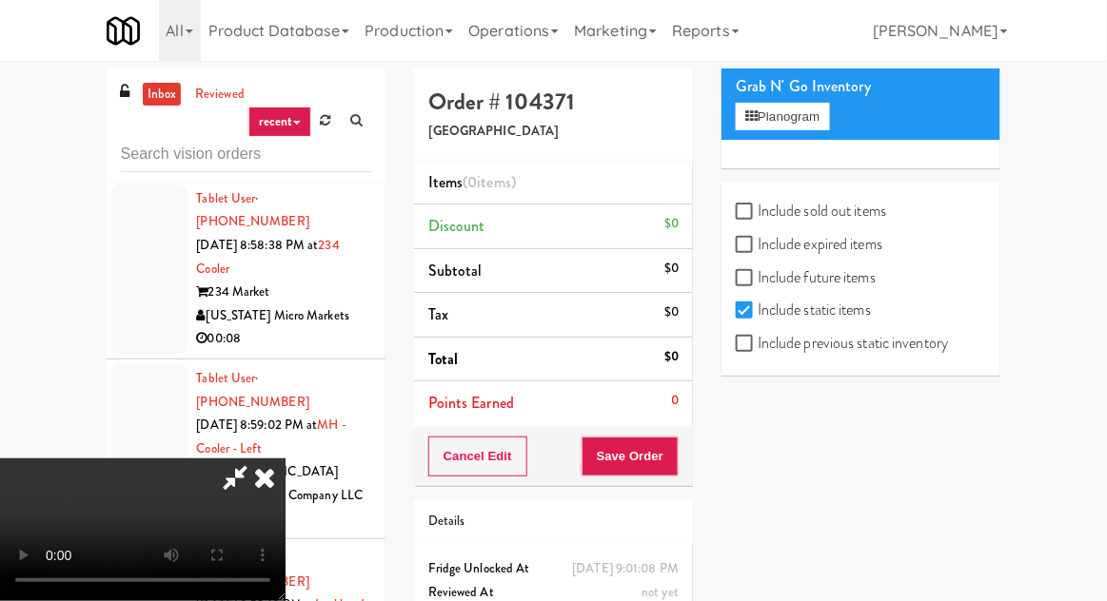
click at [824, 211] on label "Include sold out items" at bounding box center [811, 211] width 150 height 29
click at [758, 211] on input "Include sold out items" at bounding box center [747, 212] width 22 height 15
checkbox input "true"
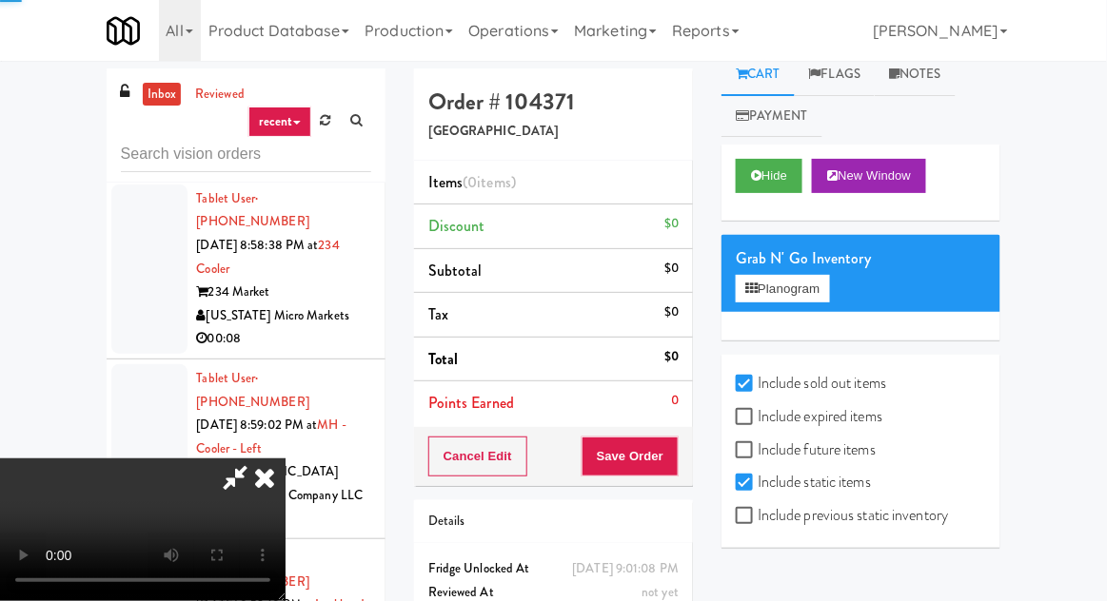
scroll to position [0, 0]
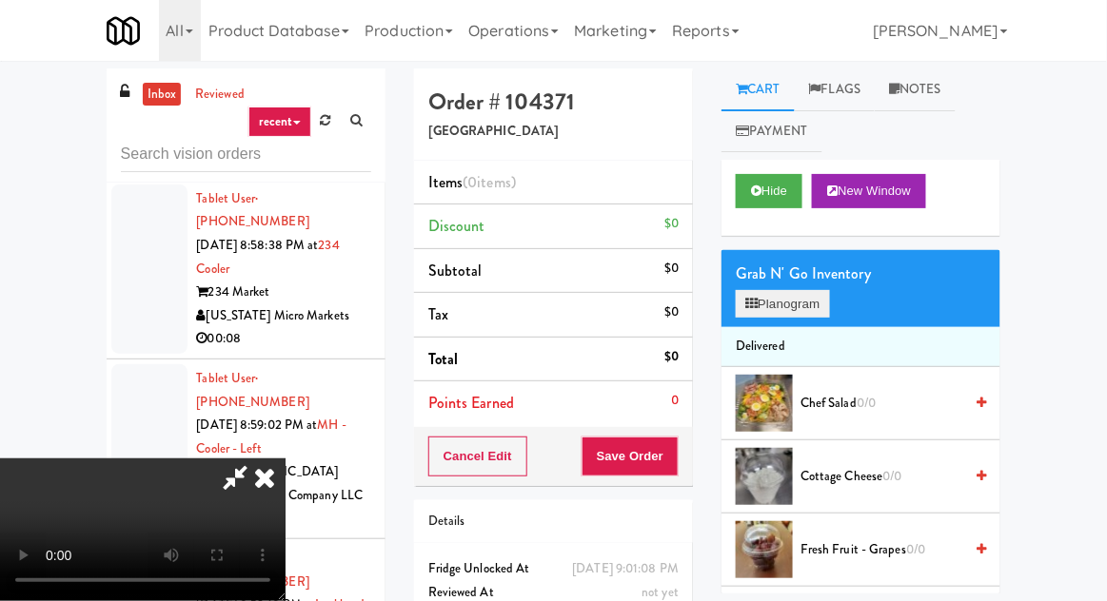
click at [815, 309] on button "Planogram" at bounding box center [782, 304] width 93 height 29
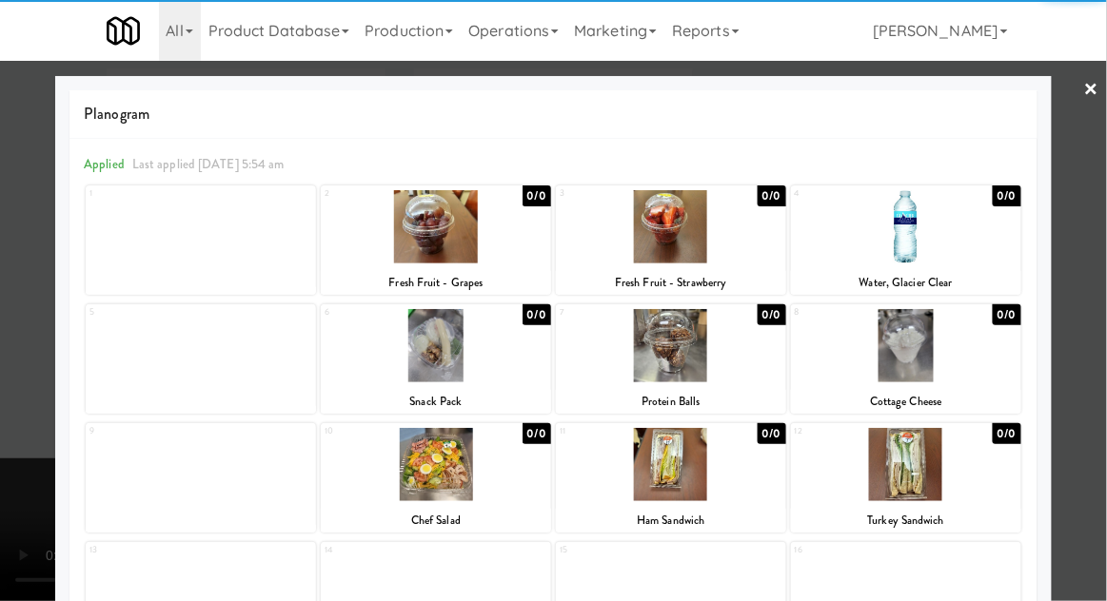
click at [726, 250] on div at bounding box center [671, 226] width 230 height 73
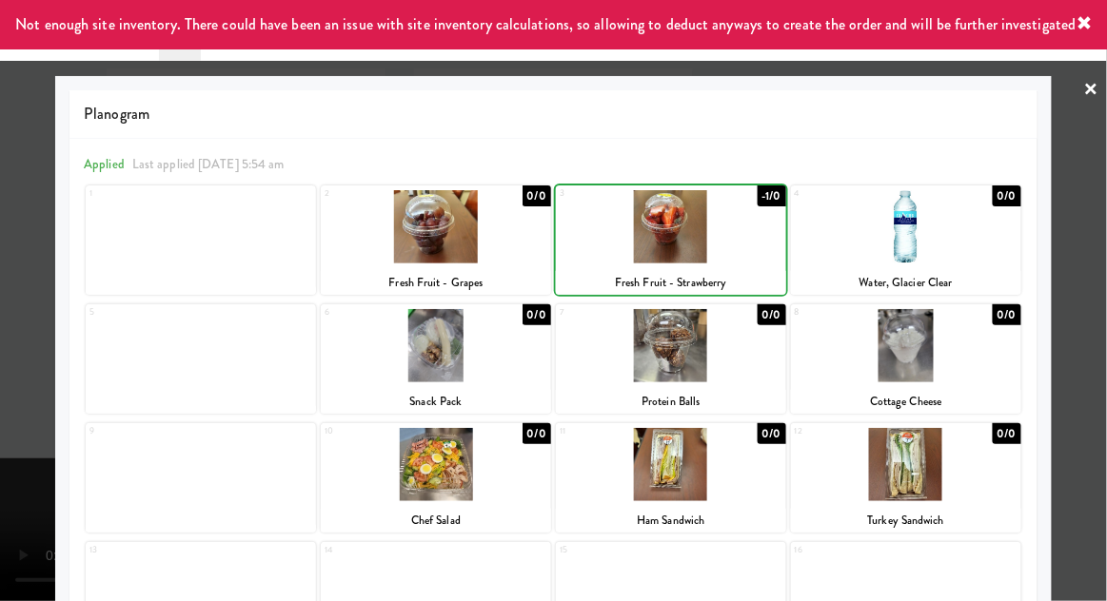
click at [34, 383] on div at bounding box center [553, 300] width 1107 height 601
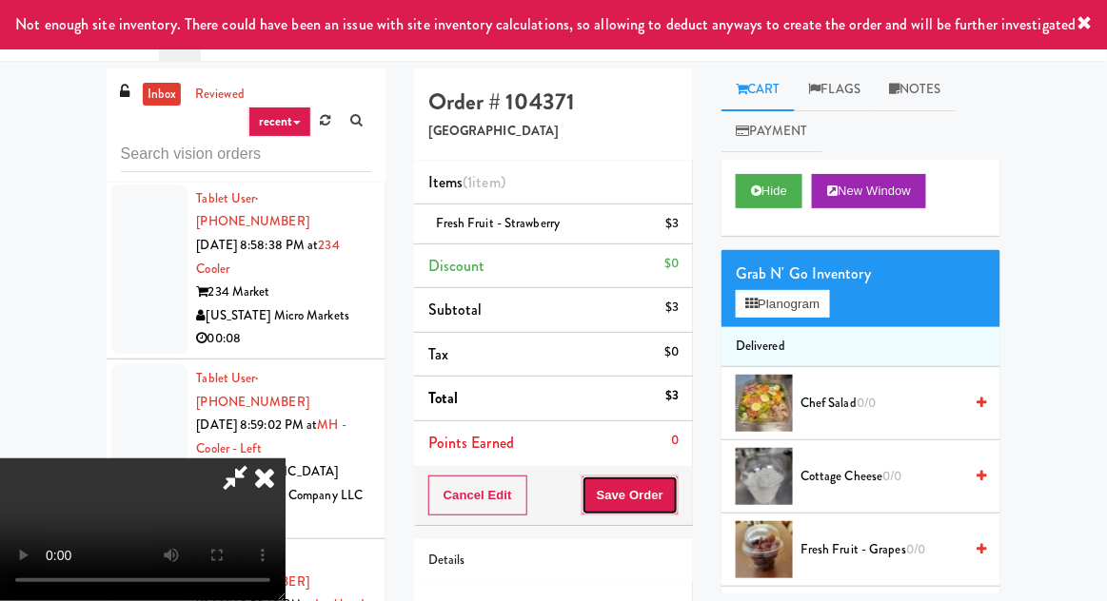
click at [678, 495] on button "Save Order" at bounding box center [629, 496] width 97 height 40
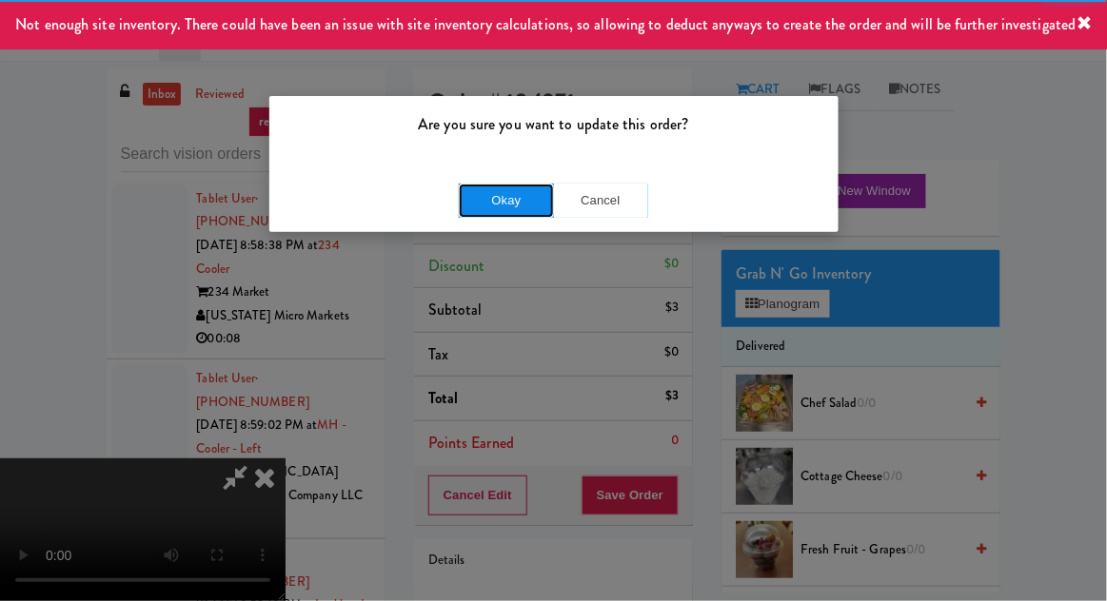
click at [473, 212] on button "Okay" at bounding box center [506, 201] width 95 height 34
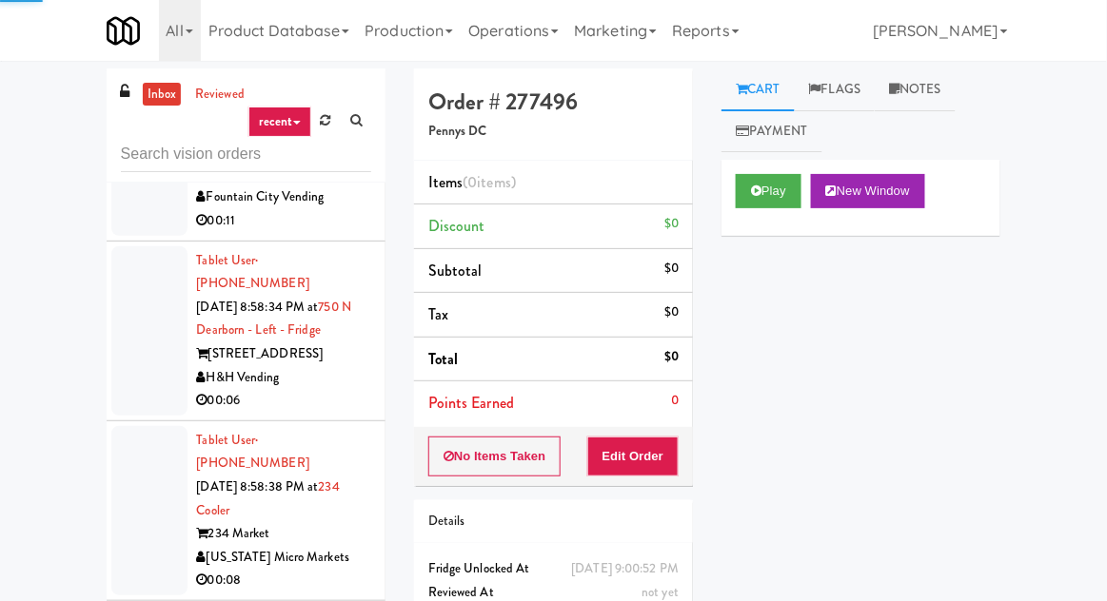
scroll to position [7649, 0]
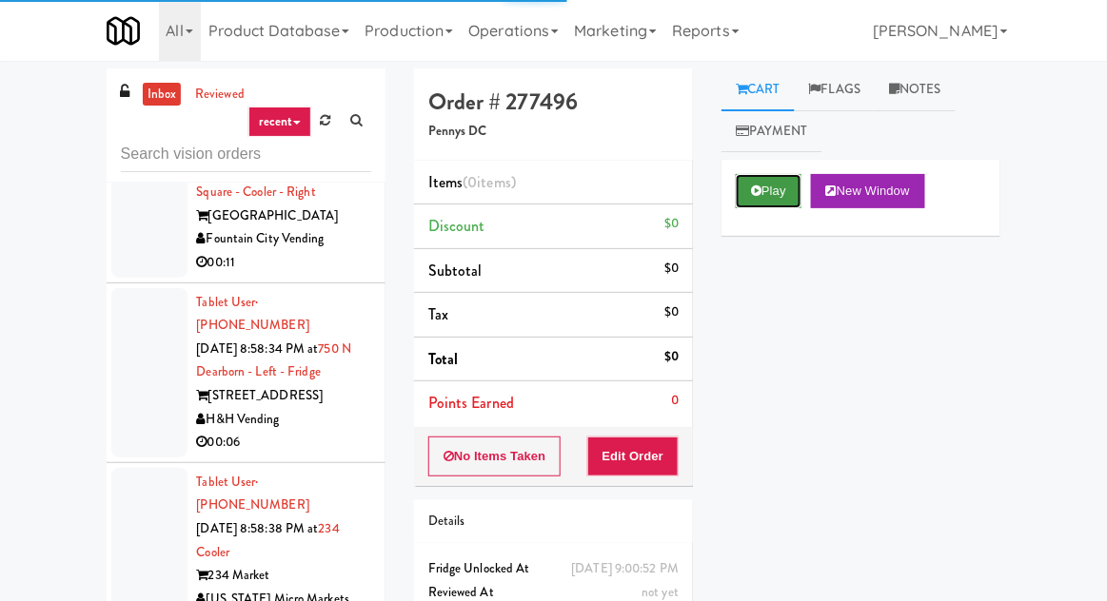
click at [751, 180] on button "Play" at bounding box center [769, 191] width 66 height 34
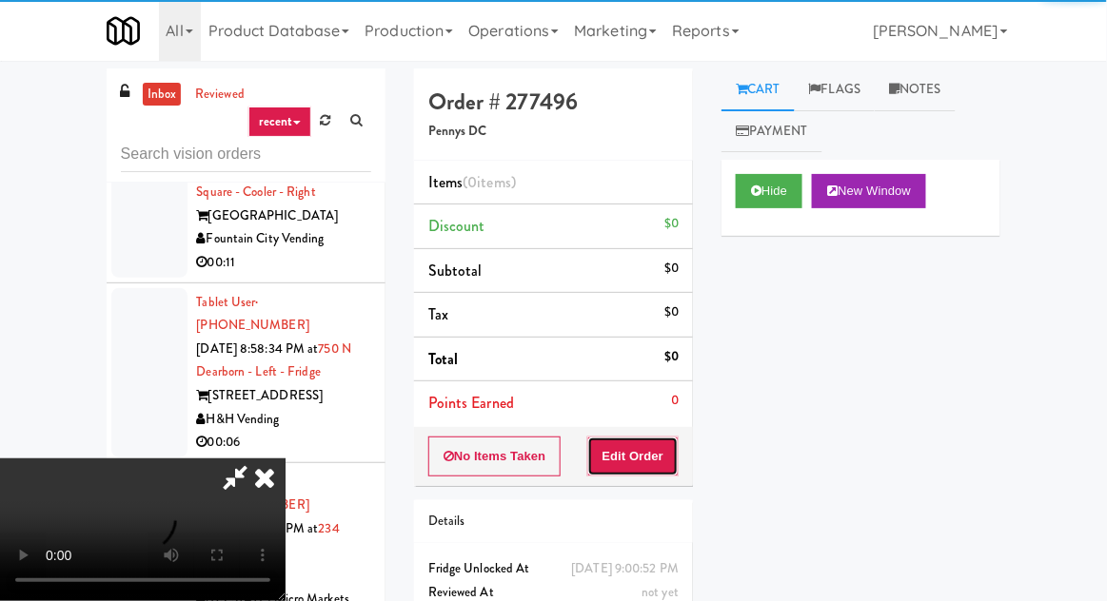
click at [657, 446] on button "Edit Order" at bounding box center [633, 457] width 92 height 40
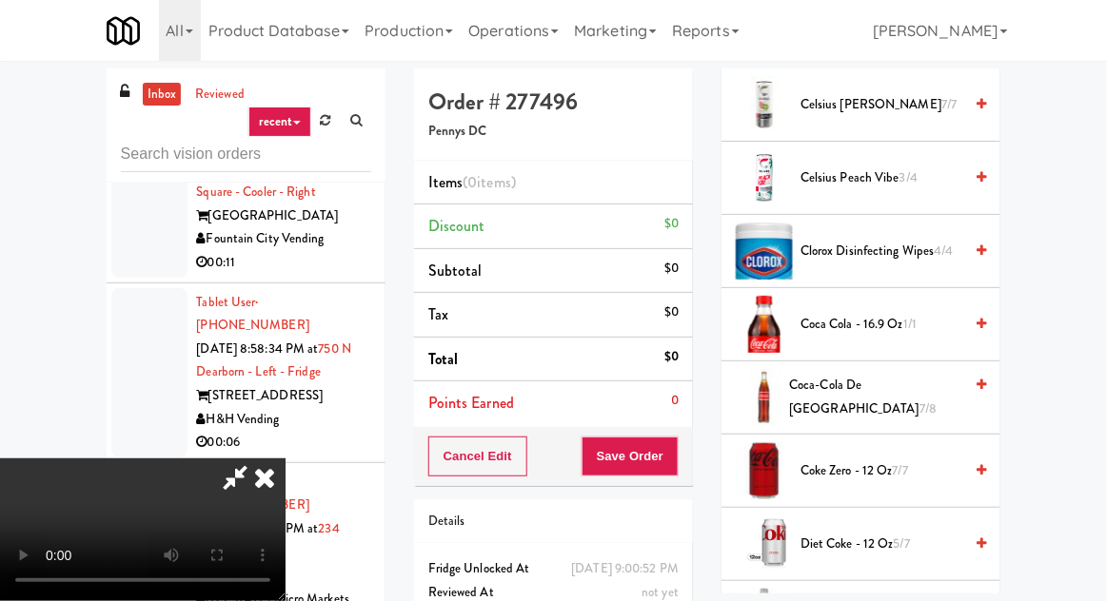
scroll to position [445, 0]
click at [849, 315] on span "Coca Cola - 16.9 oz 1/1" at bounding box center [881, 325] width 162 height 24
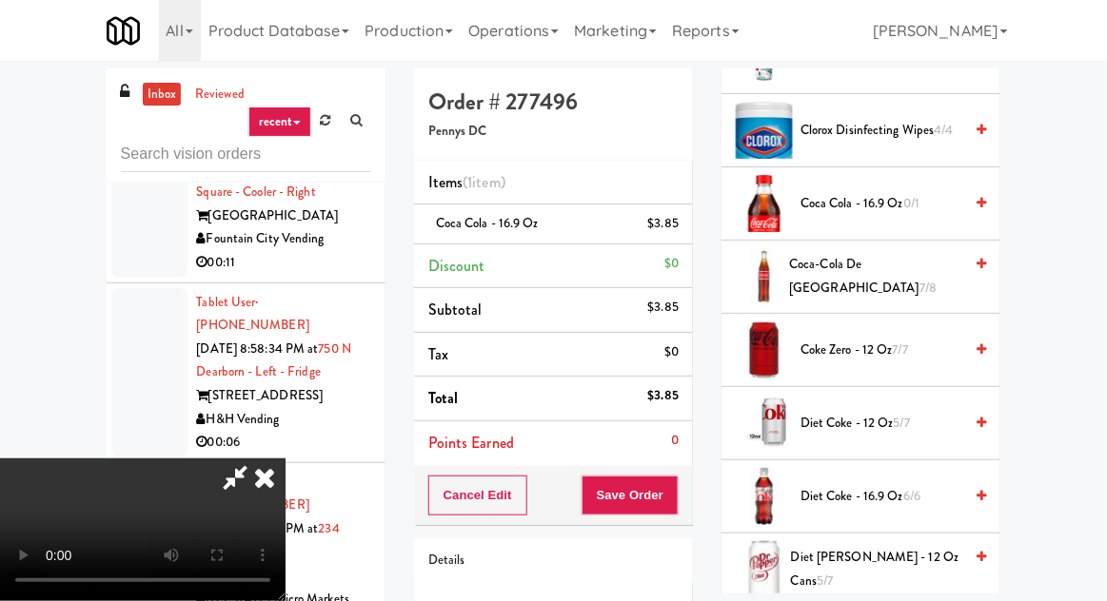
scroll to position [588, 0]
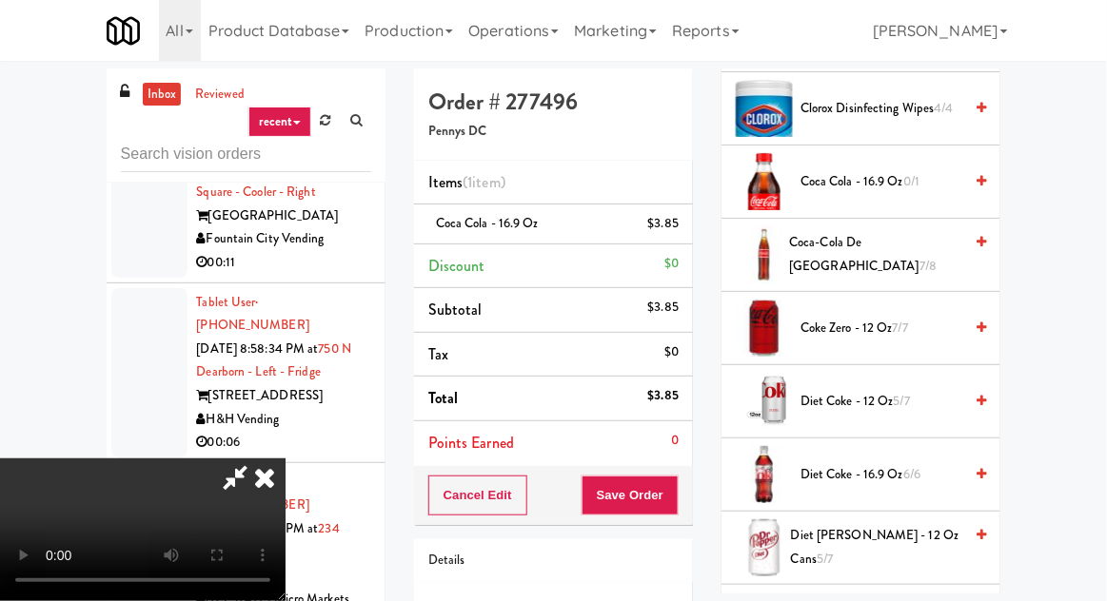
click at [842, 463] on span "Diet Coke - 16.9 oz 6/6" at bounding box center [881, 475] width 162 height 24
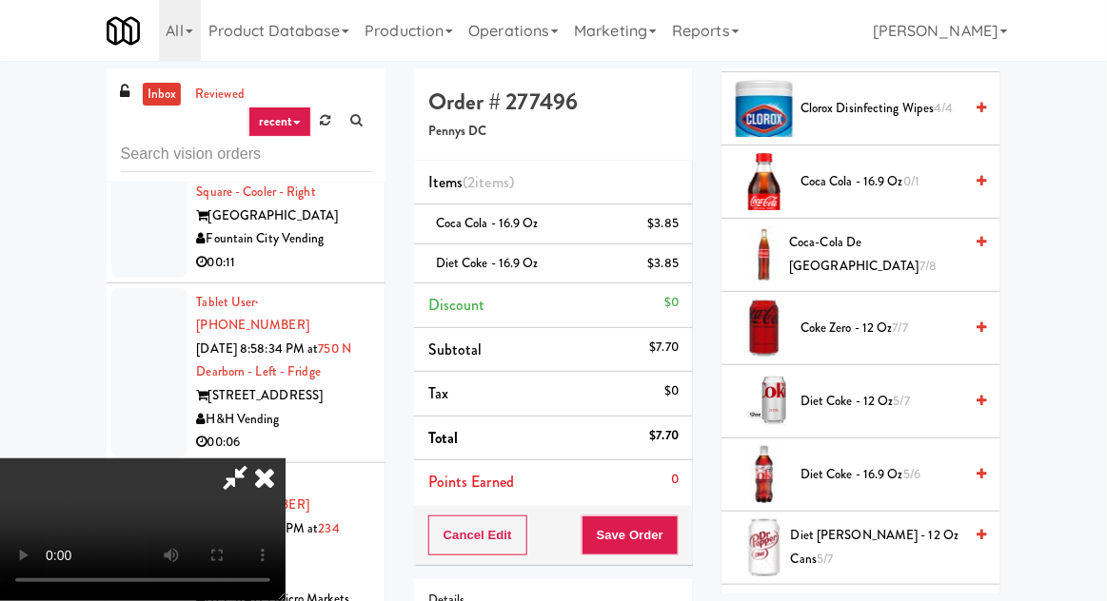
click at [690, 539] on div "Cancel Edit Save Order" at bounding box center [553, 535] width 279 height 59
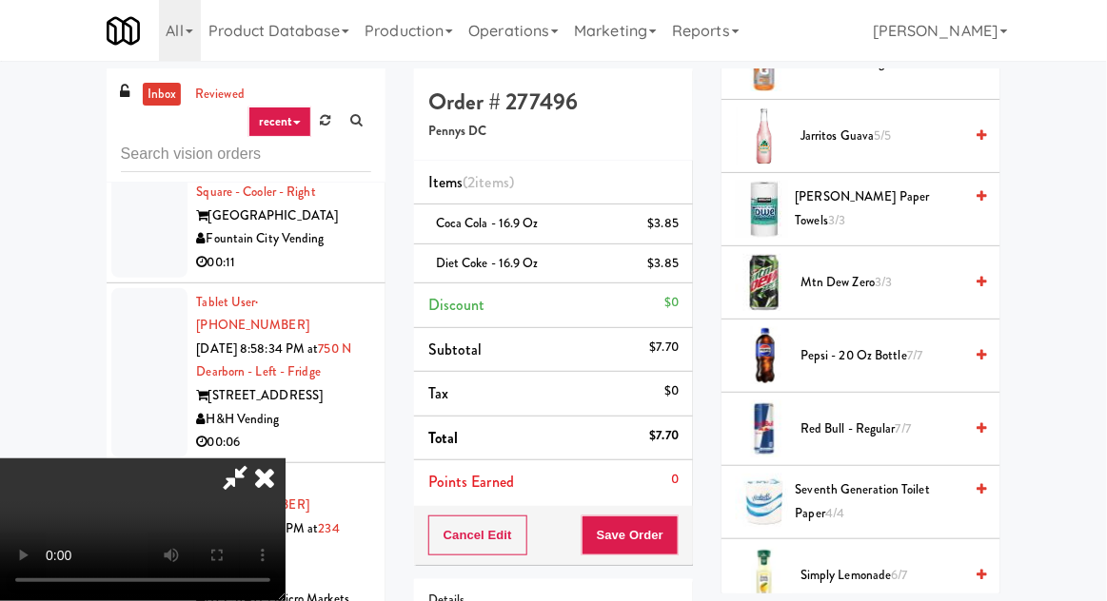
scroll to position [1692, 0]
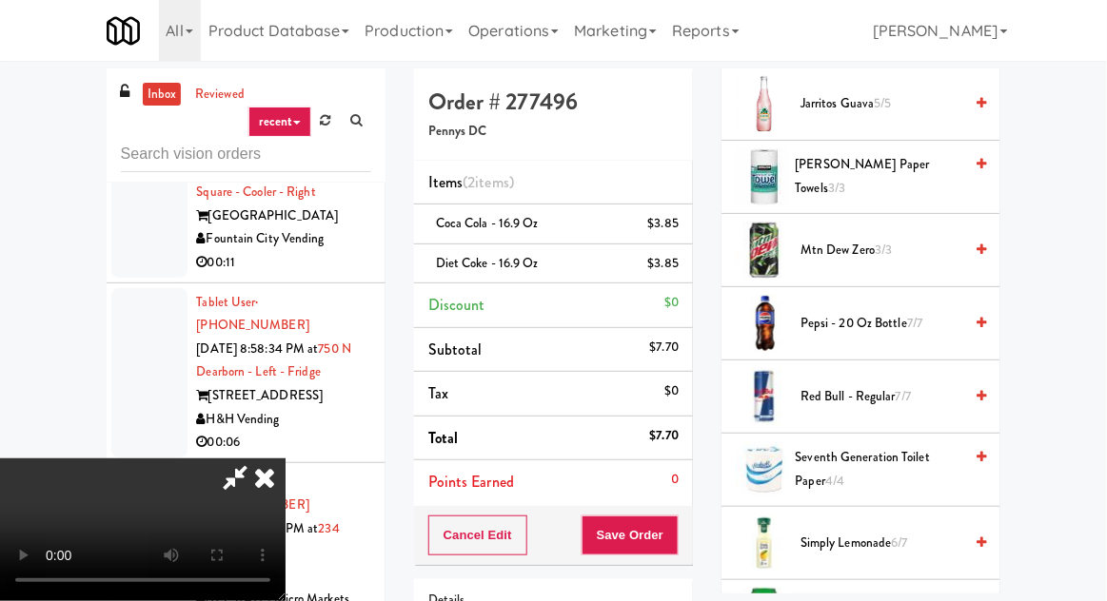
click at [849, 312] on span "Pepsi - 20 oz bottle 7/7" at bounding box center [881, 324] width 162 height 24
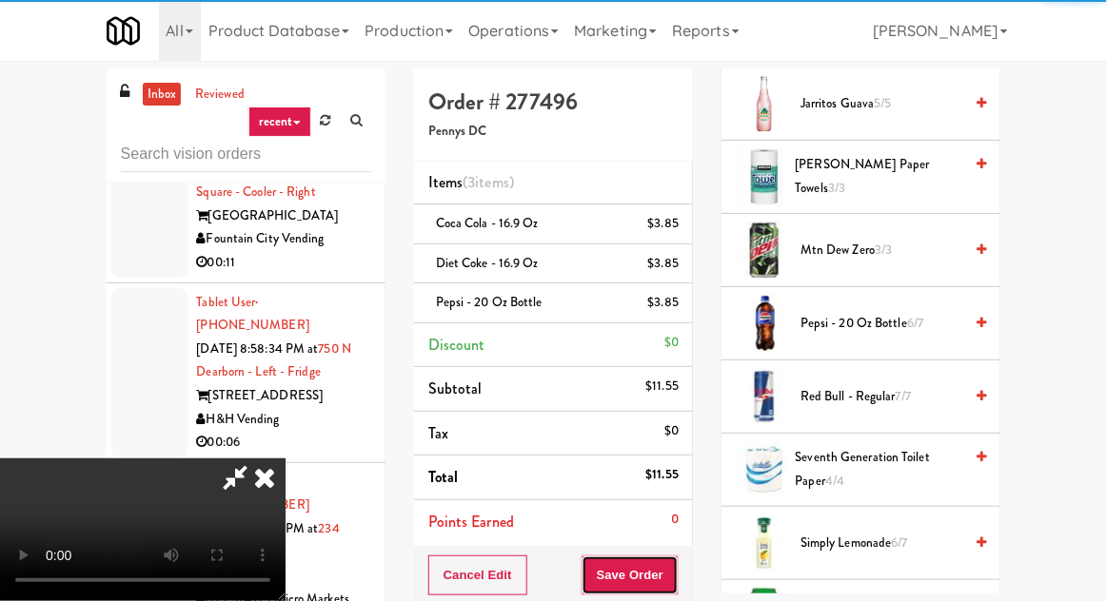
click at [679, 561] on button "Save Order" at bounding box center [629, 576] width 97 height 40
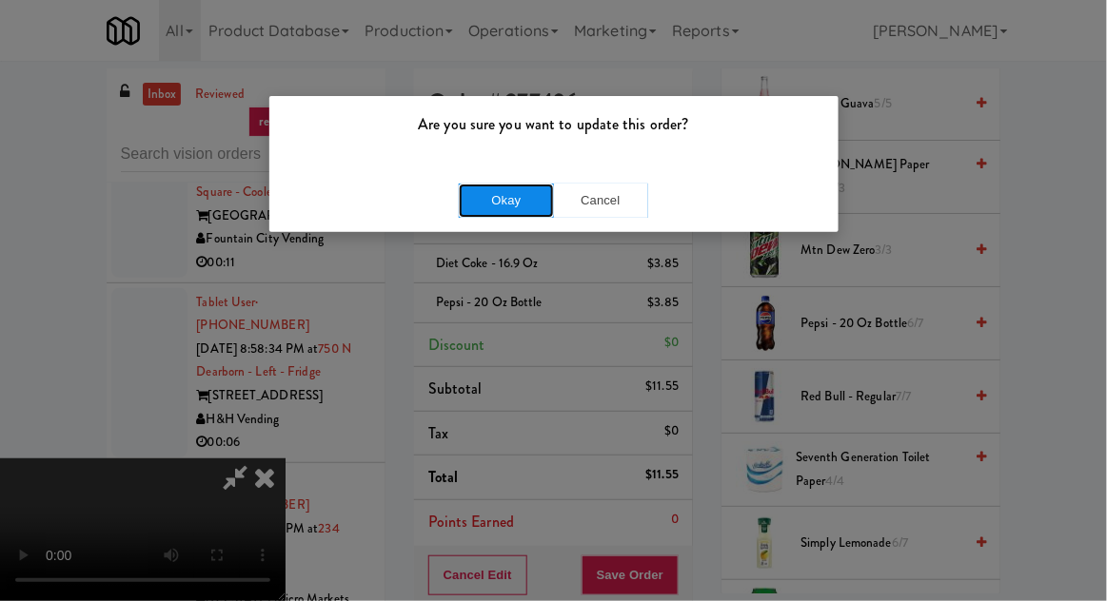
click at [539, 212] on button "Okay" at bounding box center [506, 201] width 95 height 34
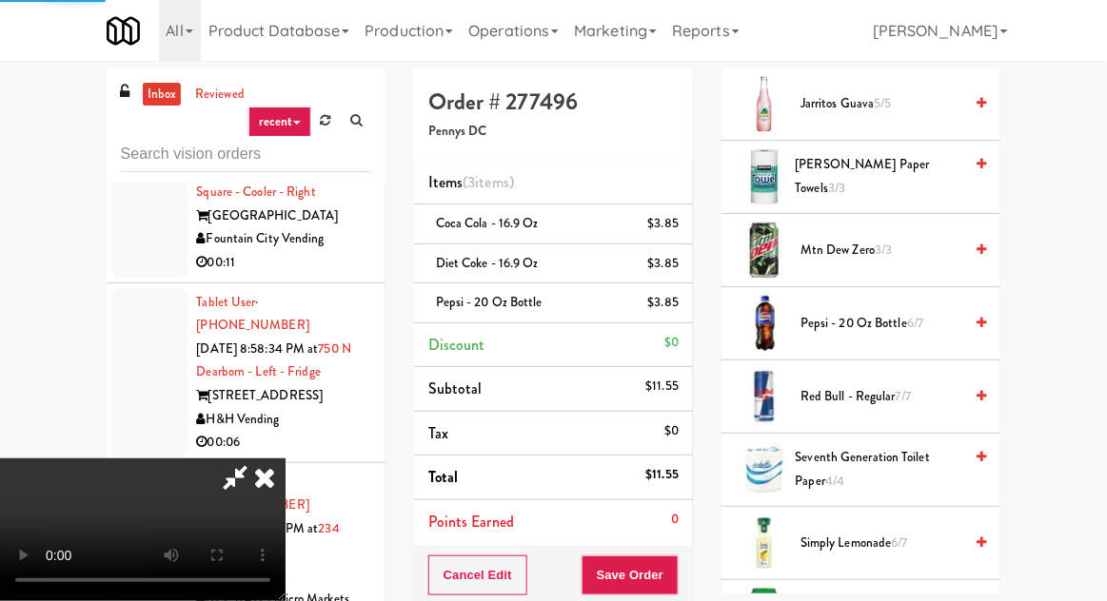
scroll to position [187, 0]
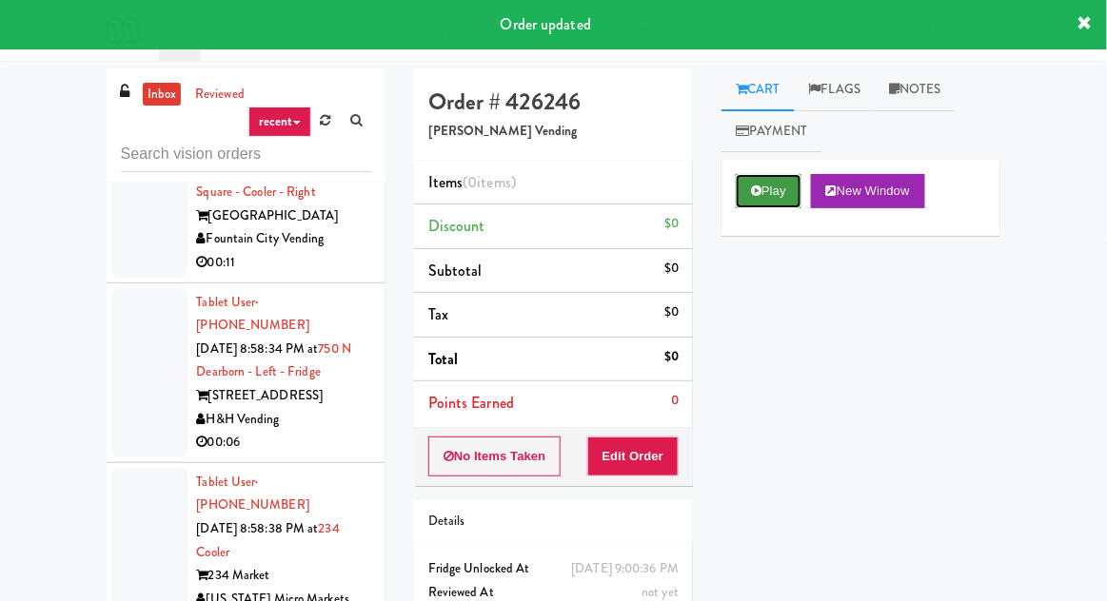
click at [771, 184] on button "Play" at bounding box center [769, 191] width 66 height 34
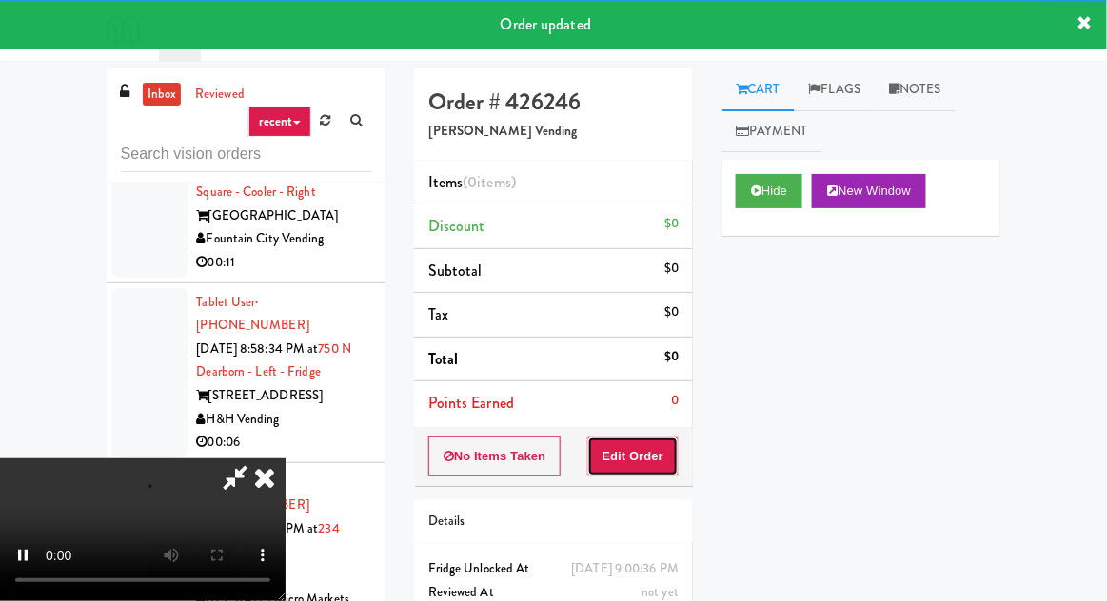
click at [660, 440] on button "Edit Order" at bounding box center [633, 457] width 92 height 40
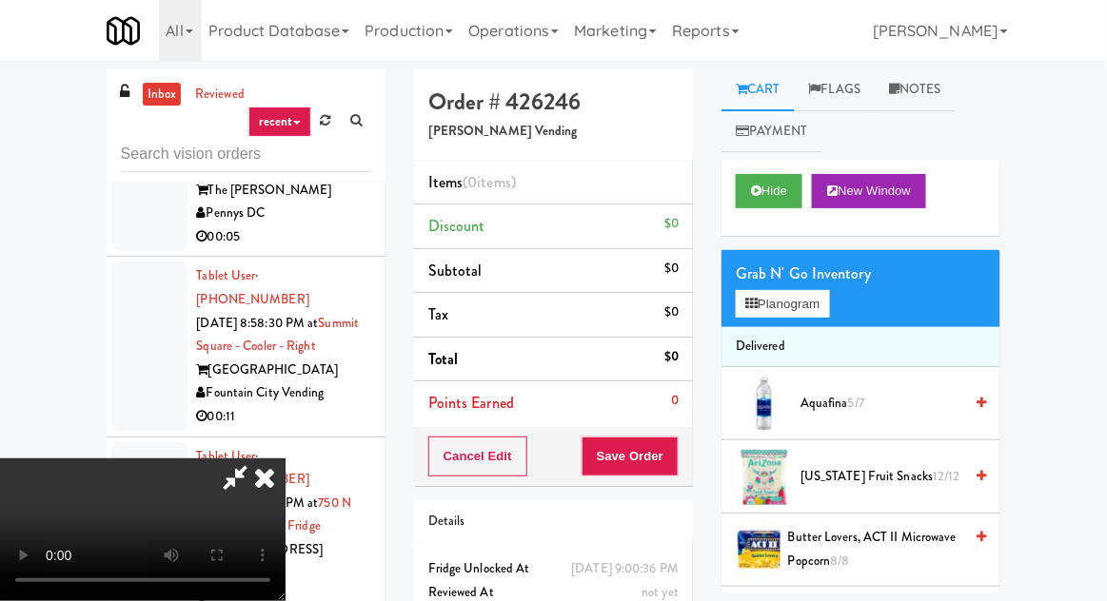
click at [779, 278] on div "Grab N' Go Inventory" at bounding box center [861, 274] width 250 height 29
click at [780, 315] on button "Planogram" at bounding box center [782, 304] width 93 height 29
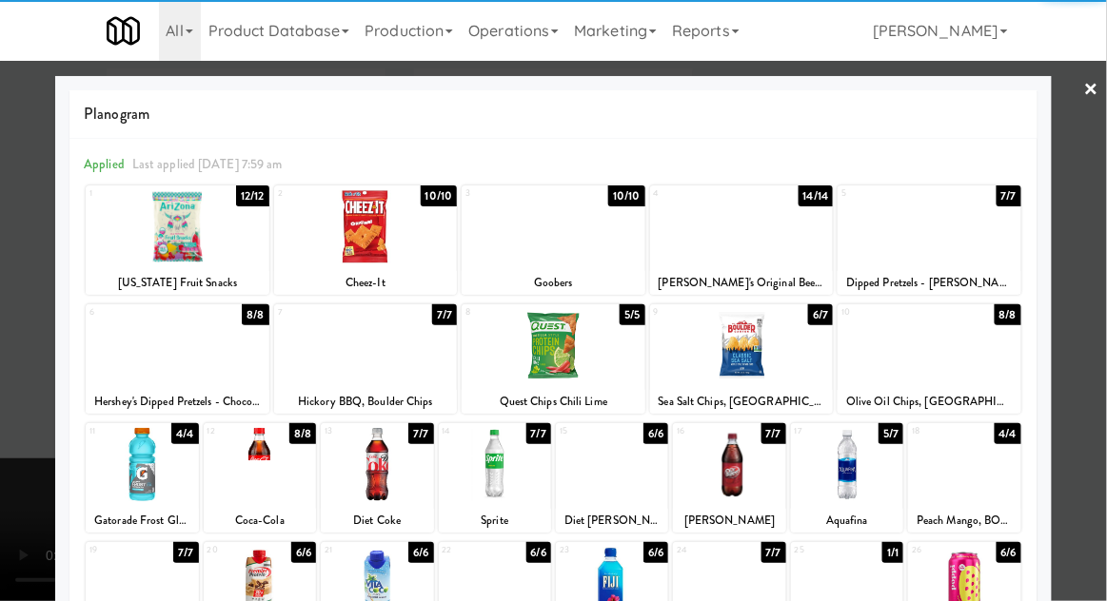
scroll to position [241, 0]
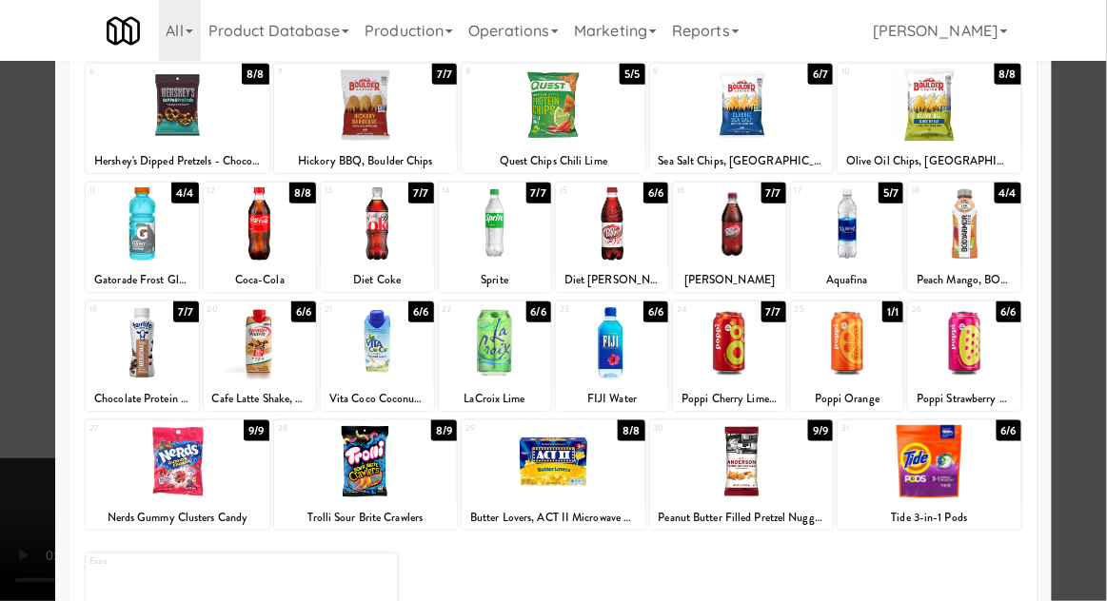
click at [981, 365] on div at bounding box center [964, 342] width 112 height 73
click at [1105, 274] on div at bounding box center [553, 300] width 1107 height 601
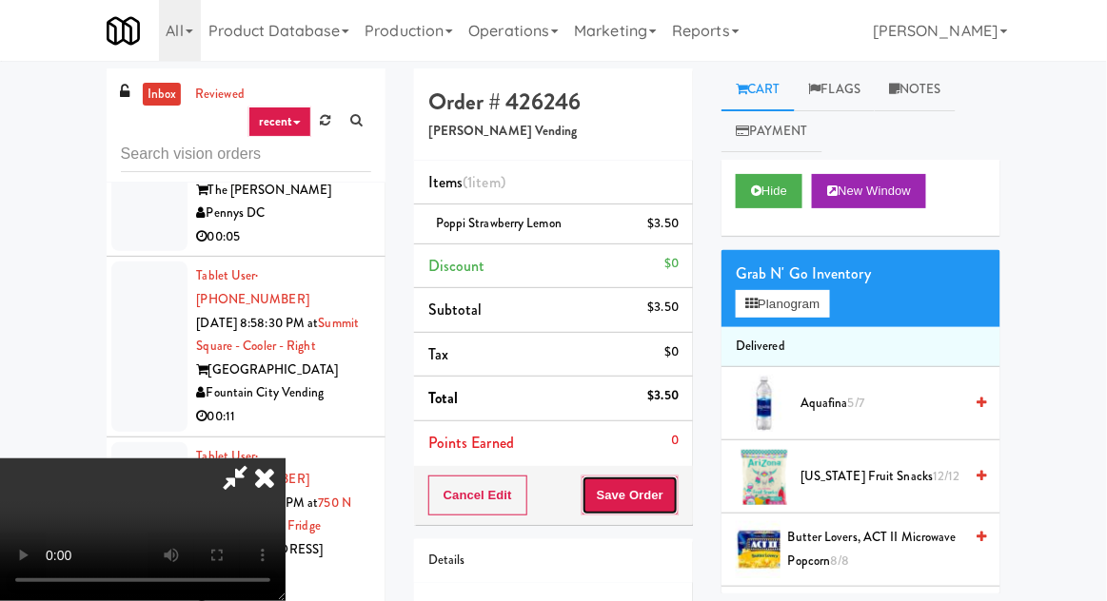
click at [678, 499] on button "Save Order" at bounding box center [629, 496] width 97 height 40
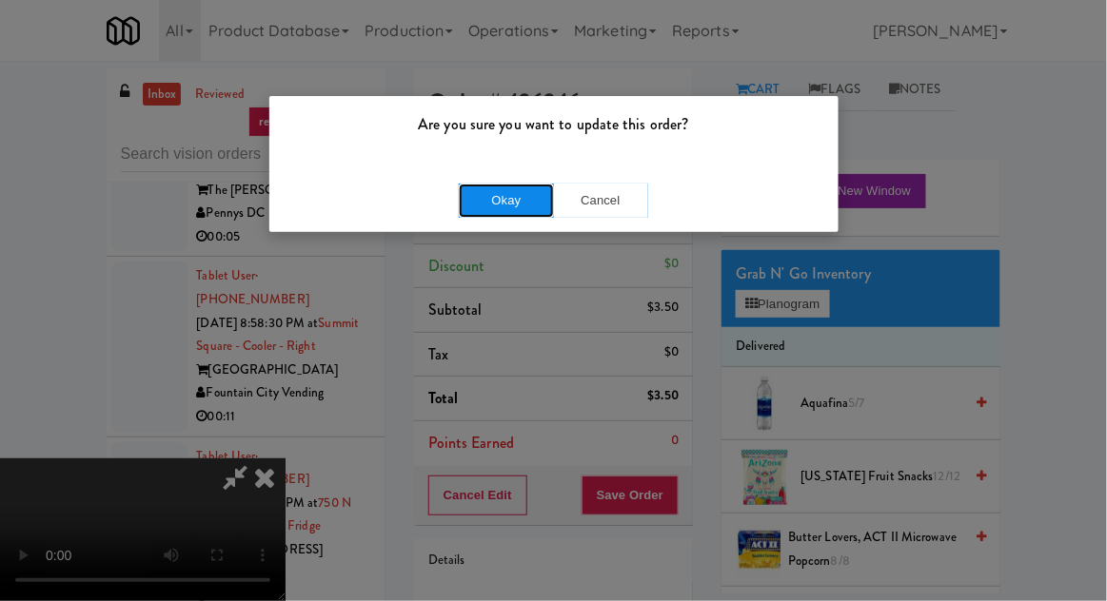
click at [470, 203] on button "Okay" at bounding box center [506, 201] width 95 height 34
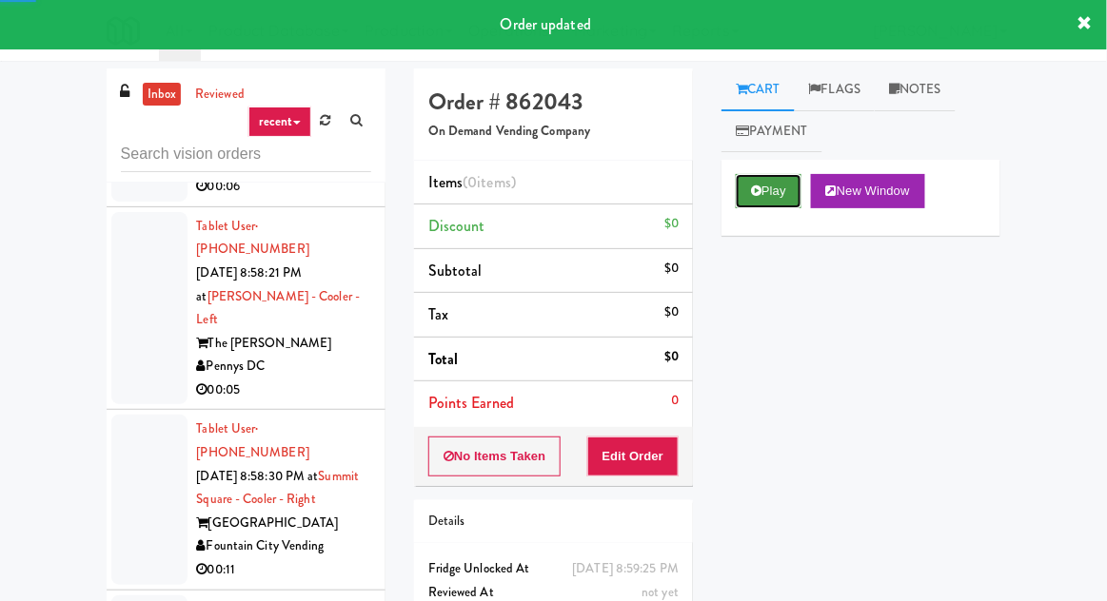
click at [754, 188] on icon at bounding box center [756, 191] width 10 height 12
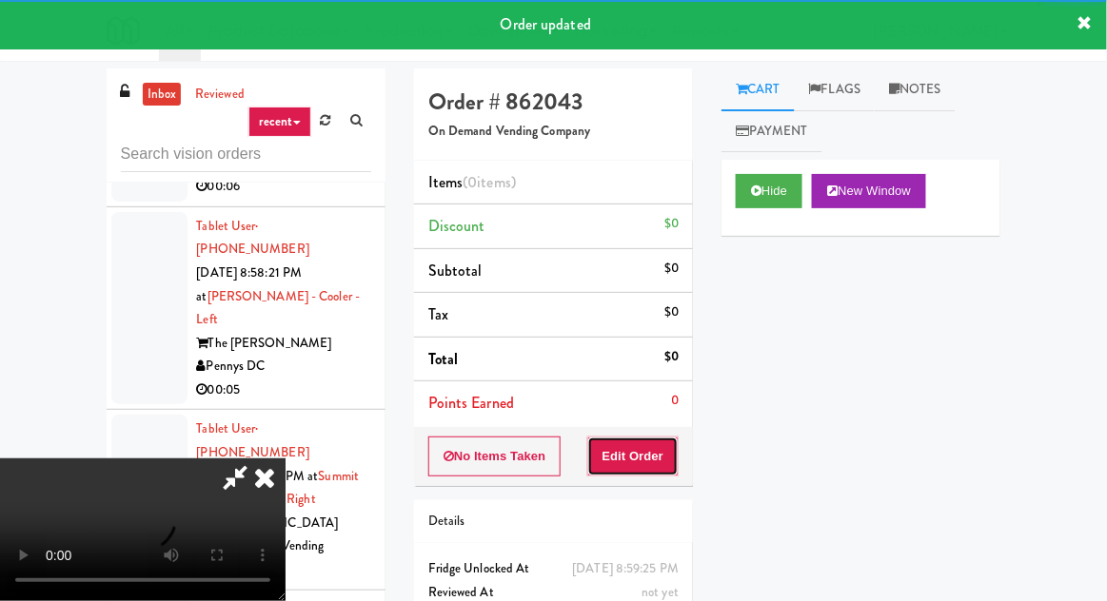
click at [652, 472] on button "Edit Order" at bounding box center [633, 457] width 92 height 40
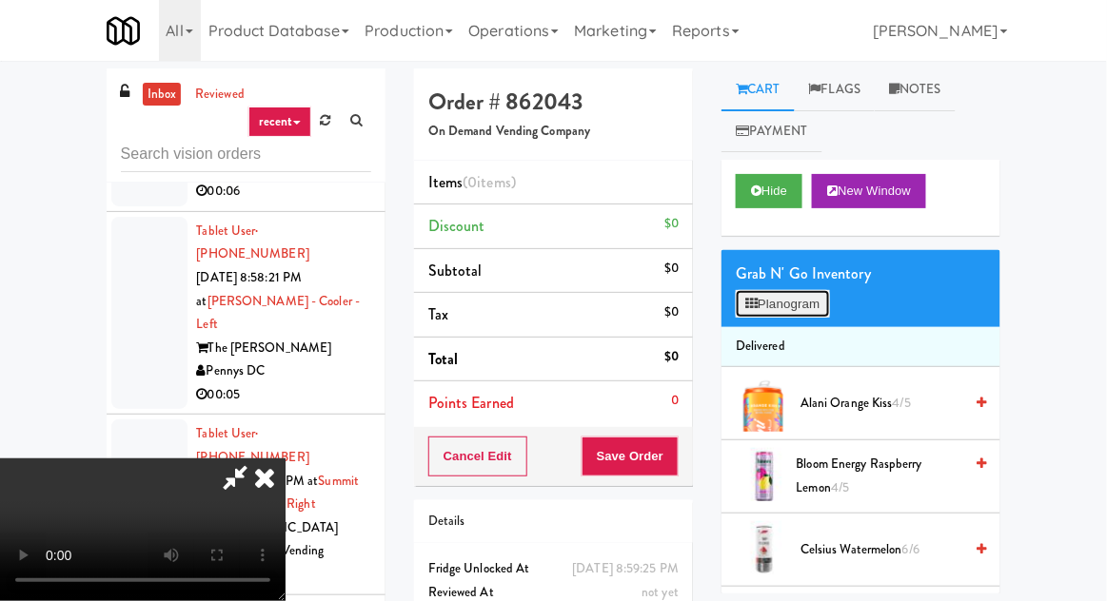
click at [788, 313] on button "Planogram" at bounding box center [782, 304] width 93 height 29
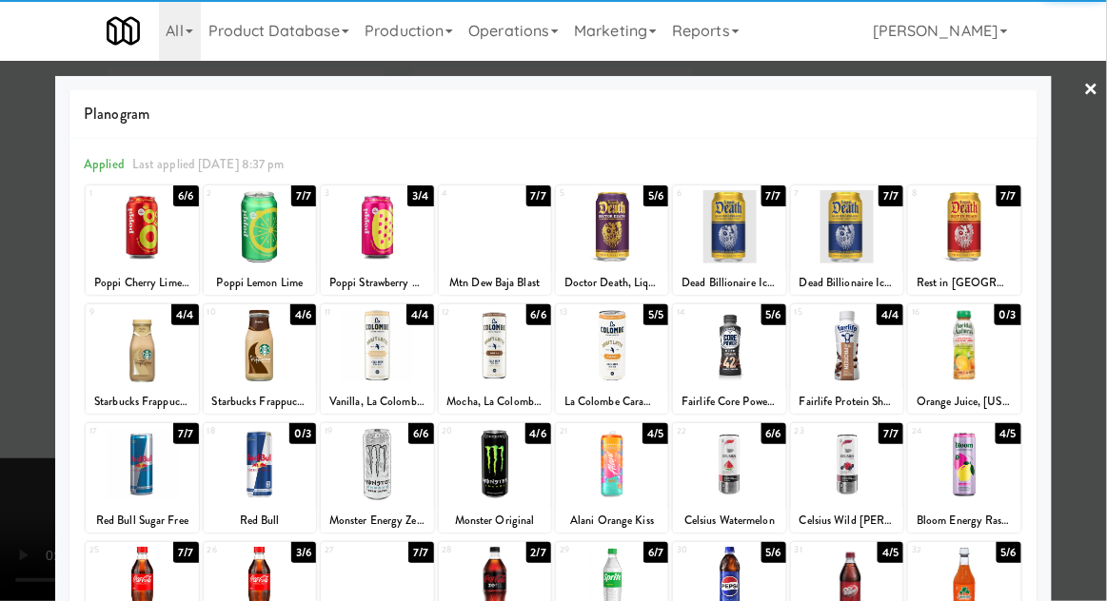
click at [742, 375] on div at bounding box center [729, 345] width 112 height 73
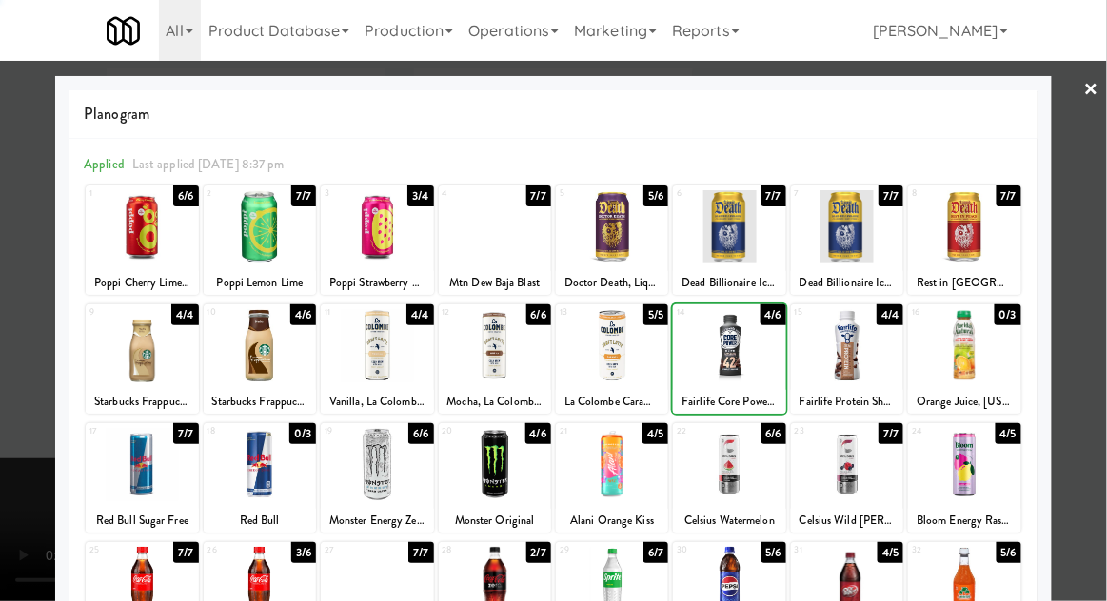
click at [30, 407] on div at bounding box center [553, 300] width 1107 height 601
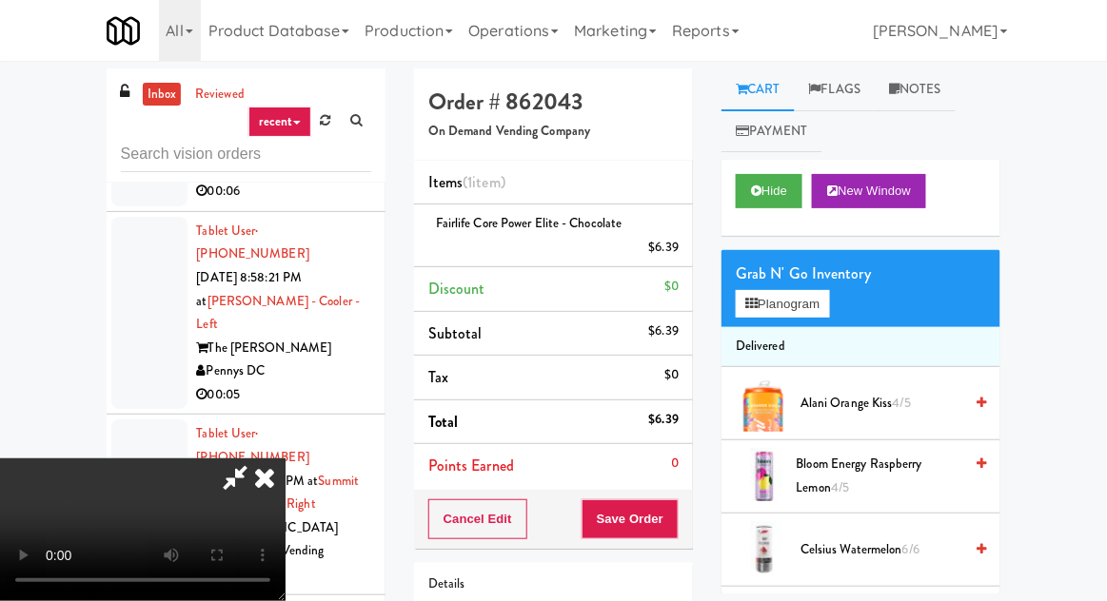
click at [843, 402] on span "Alani Orange Kiss 4/5" at bounding box center [881, 404] width 162 height 24
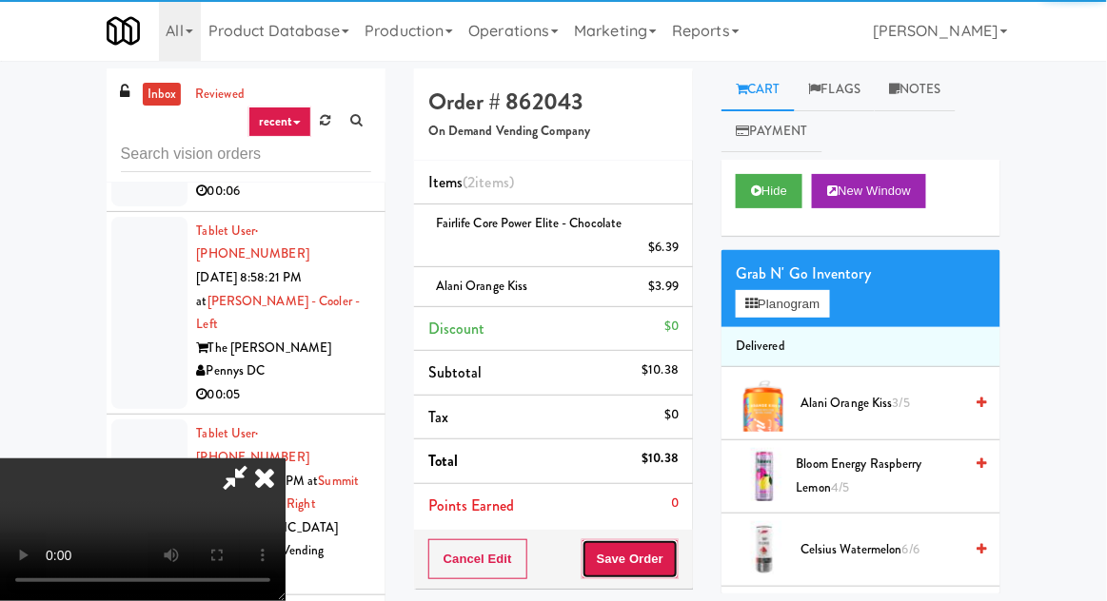
click at [675, 551] on button "Save Order" at bounding box center [629, 560] width 97 height 40
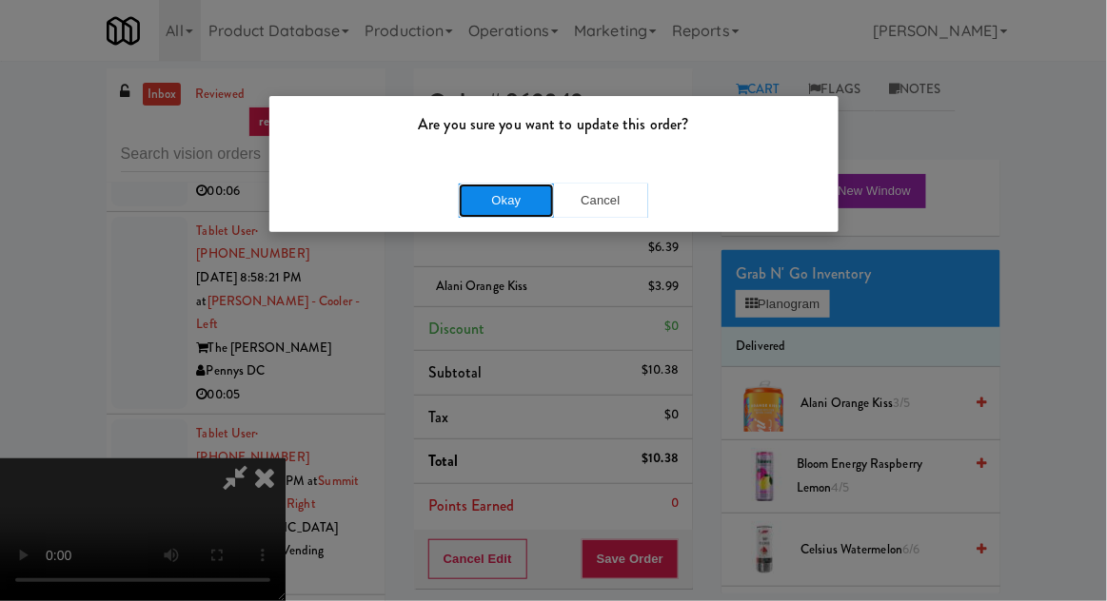
click at [474, 203] on button "Okay" at bounding box center [506, 201] width 95 height 34
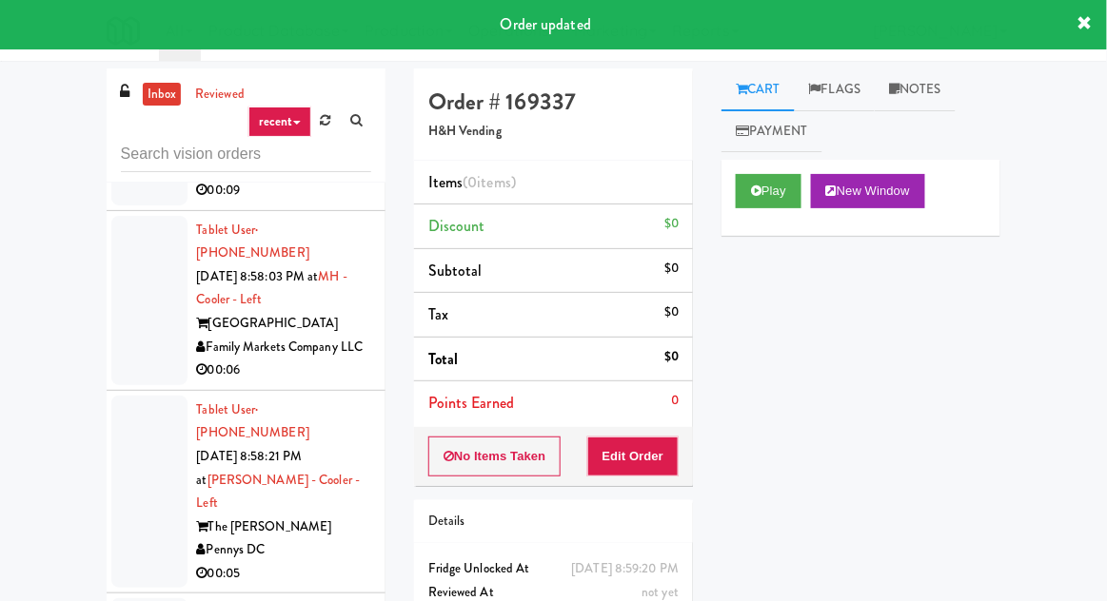
scroll to position [7146, 0]
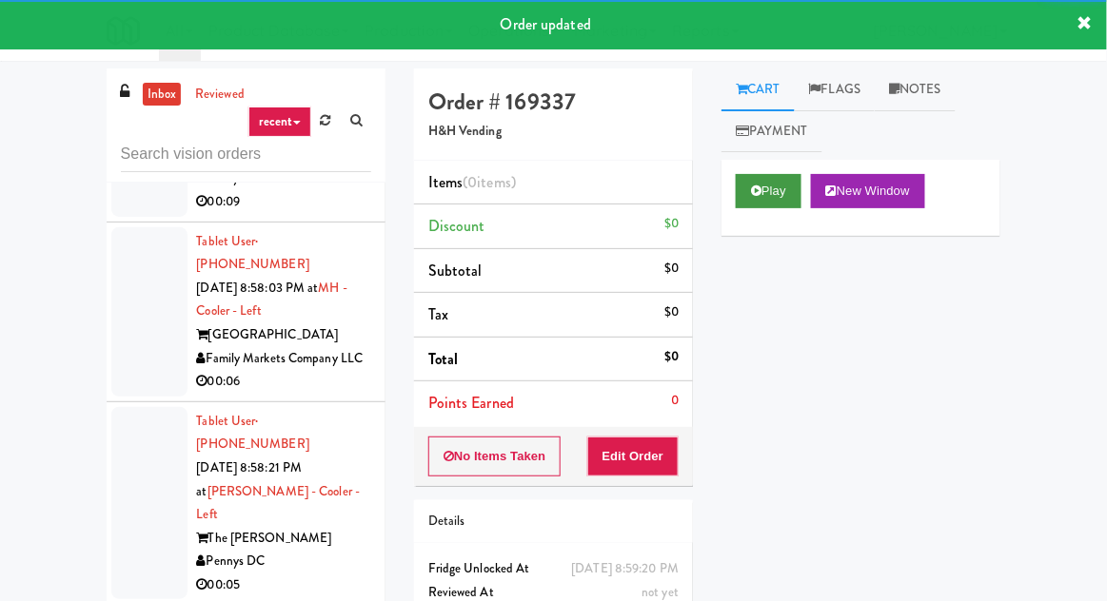
click at [768, 195] on button "Play" at bounding box center [769, 191] width 66 height 34
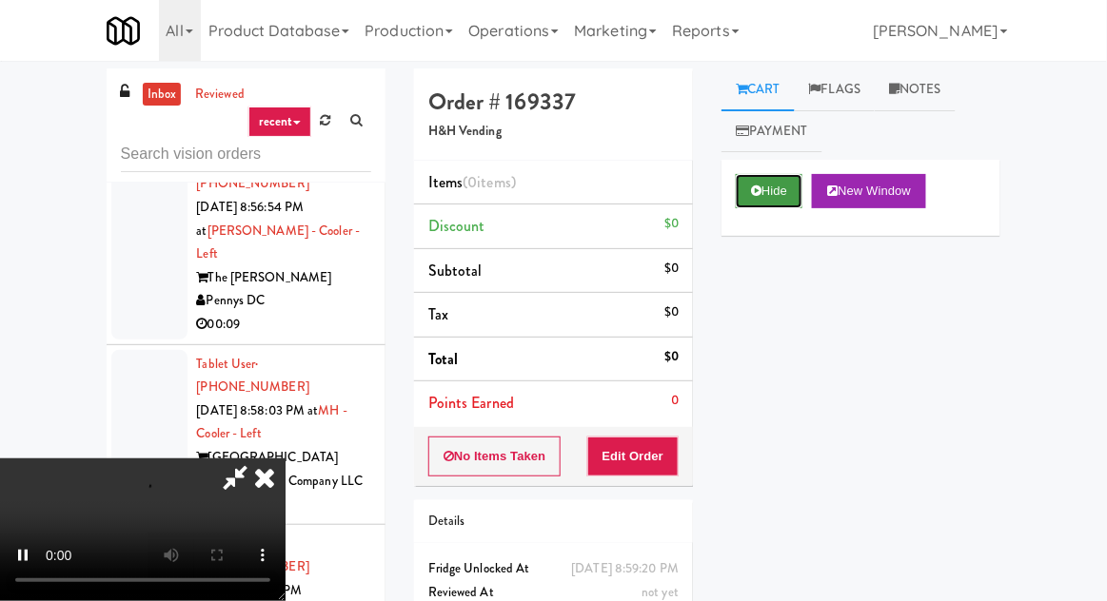
scroll to position [7018, 0]
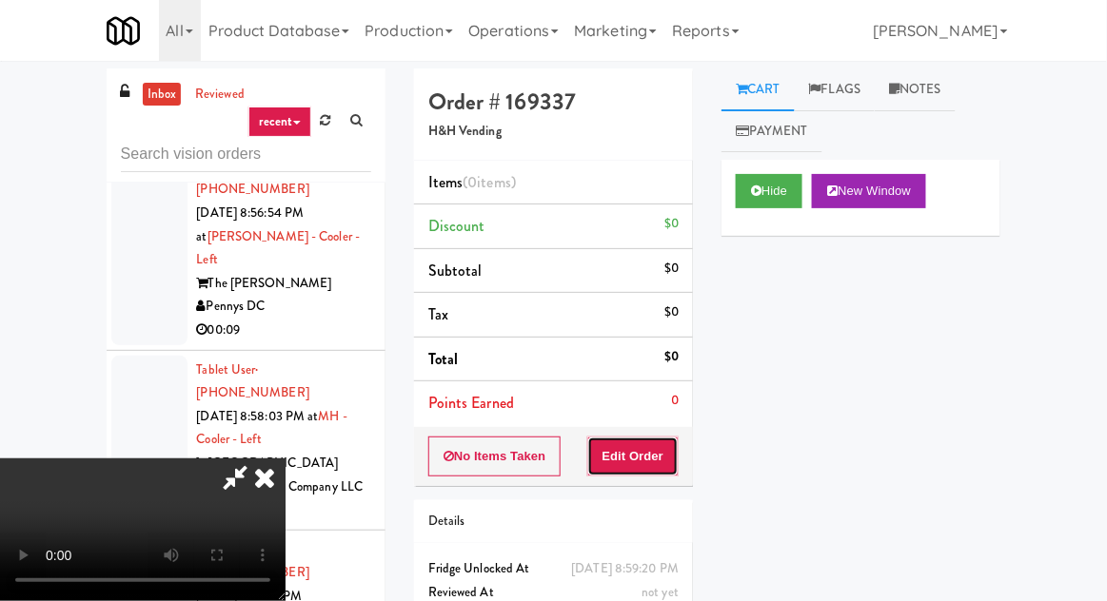
click at [663, 453] on button "Edit Order" at bounding box center [633, 457] width 92 height 40
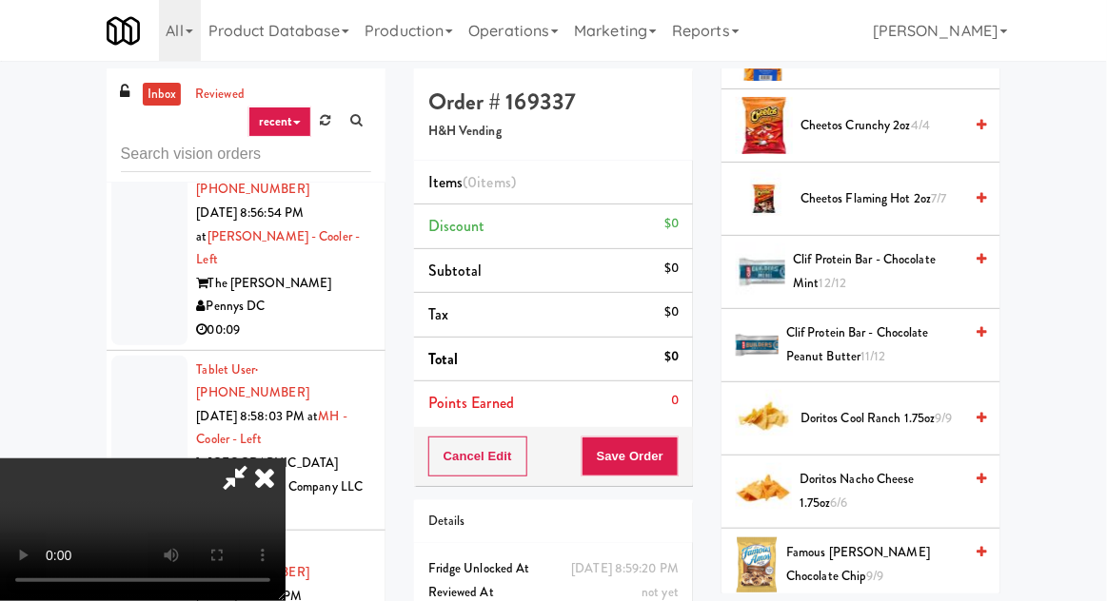
scroll to position [424, 0]
click at [820, 492] on span "Doritos Nacho Cheese 1.75oz 6/6" at bounding box center [880, 492] width 163 height 47
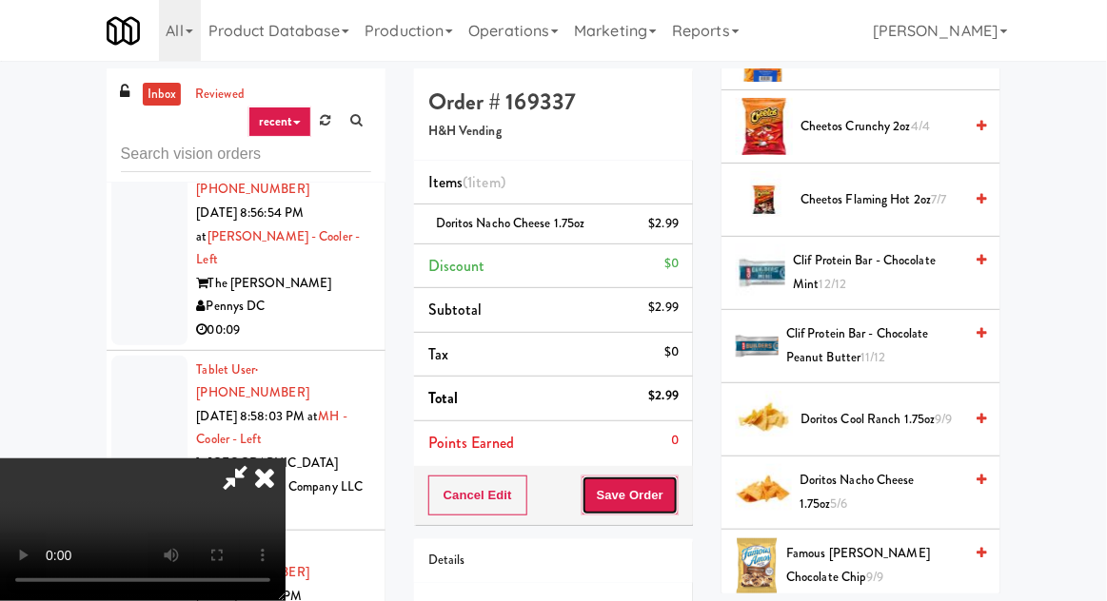
click at [673, 492] on button "Save Order" at bounding box center [629, 496] width 97 height 40
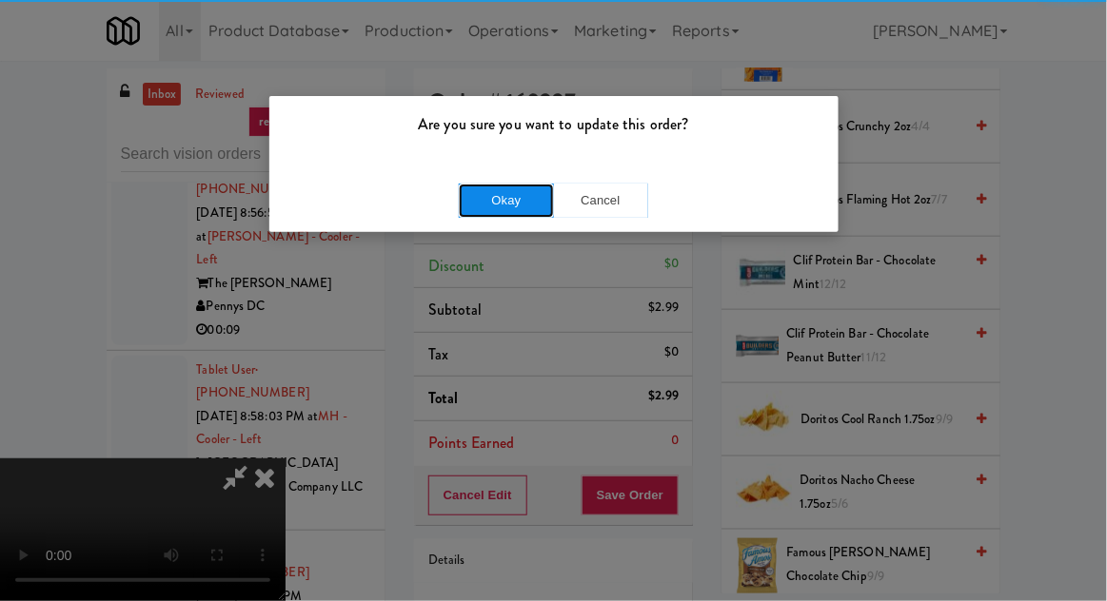
click at [488, 201] on button "Okay" at bounding box center [506, 201] width 95 height 34
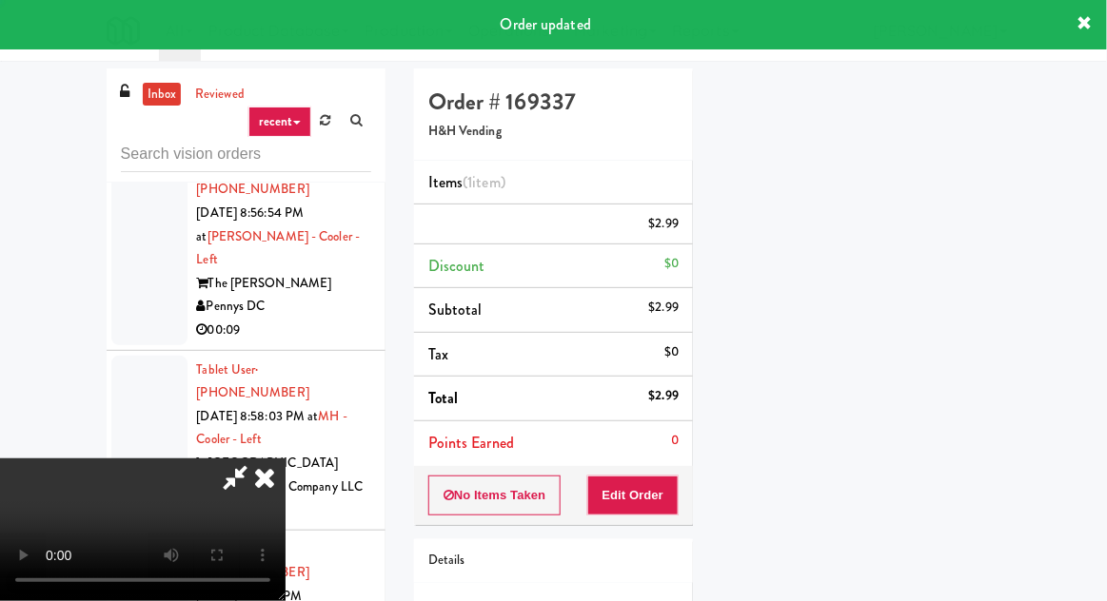
scroll to position [187, 0]
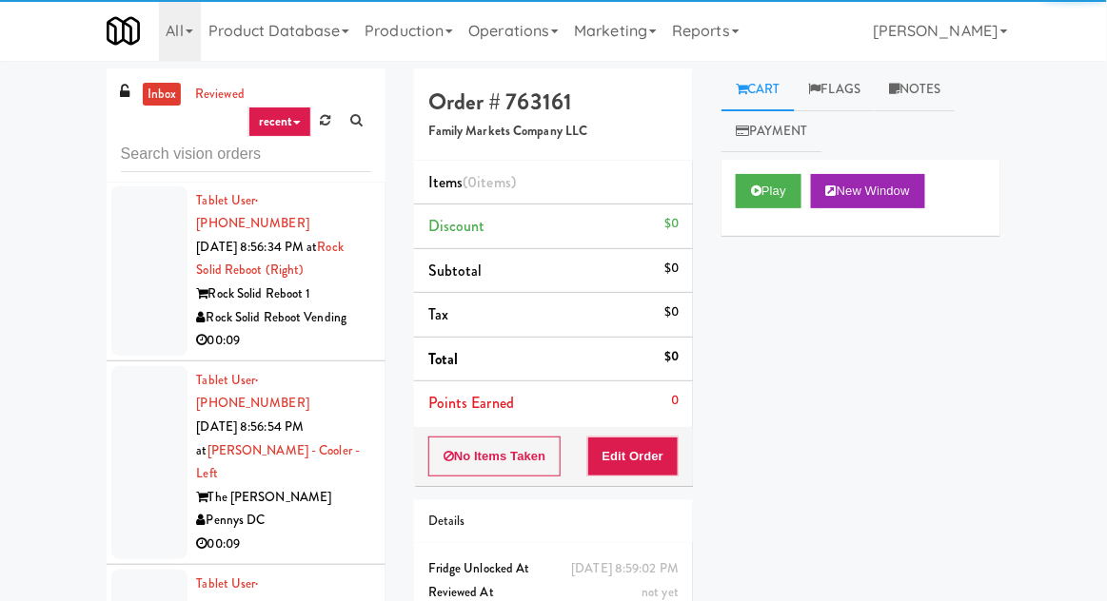
scroll to position [6801, 0]
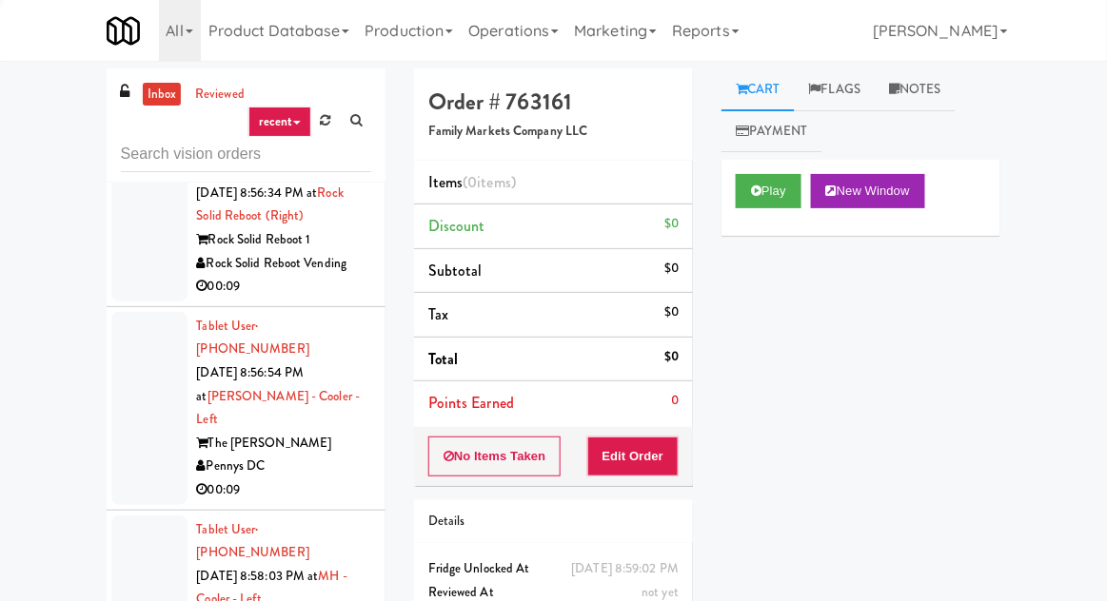
scroll to position [6887, 0]
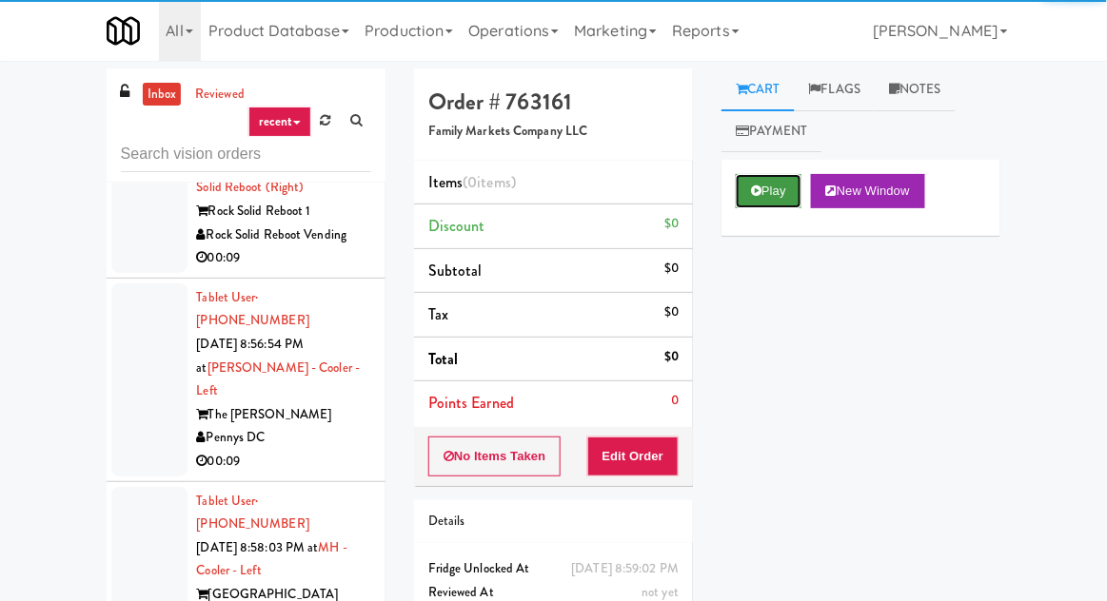
click at [768, 190] on button "Play" at bounding box center [769, 191] width 66 height 34
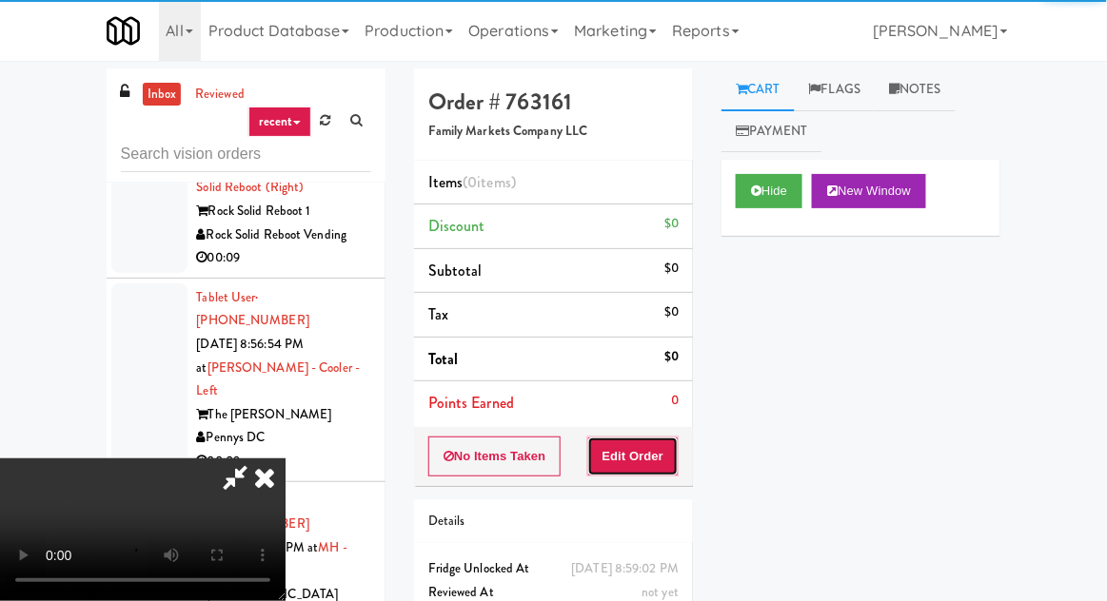
click at [660, 448] on button "Edit Order" at bounding box center [633, 457] width 92 height 40
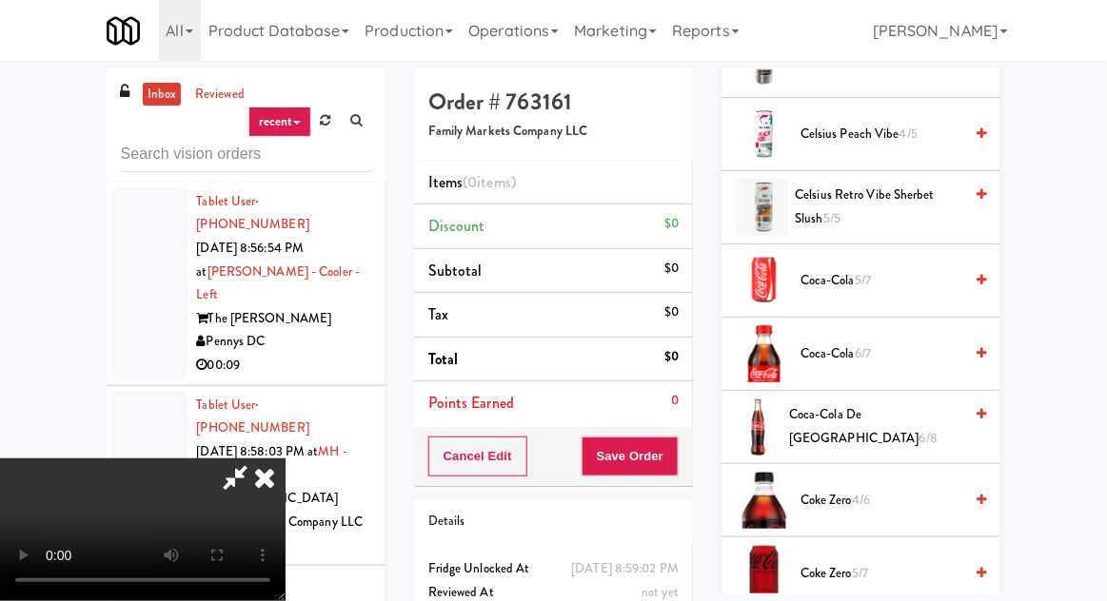
scroll to position [1163, 0]
click at [854, 403] on span "Coca-Cola de Mexico 6/8" at bounding box center [875, 426] width 173 height 47
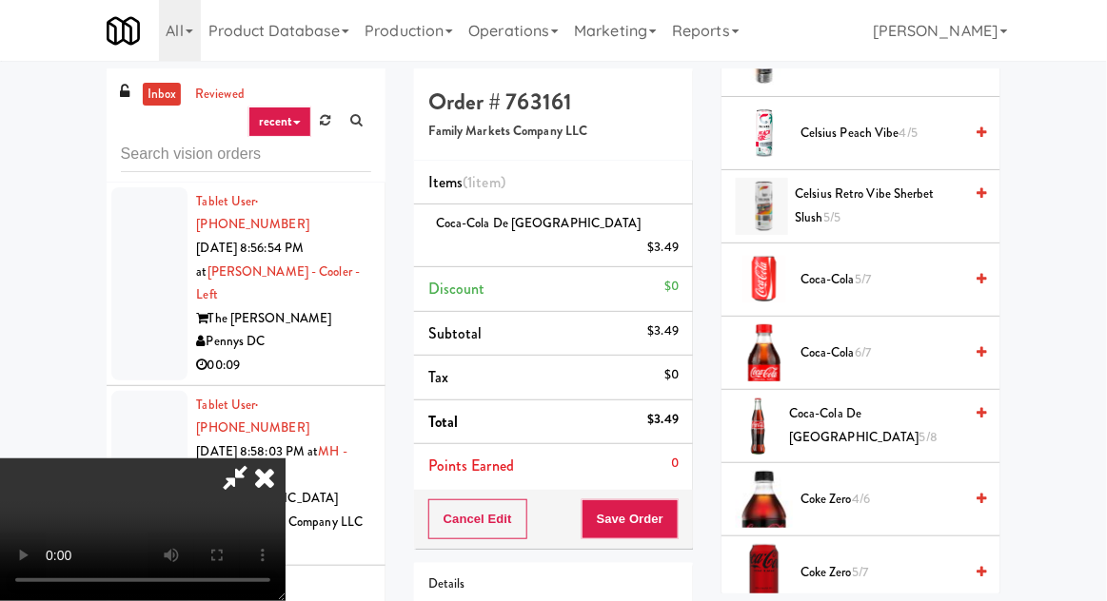
click at [867, 403] on span "Coca-Cola de Mexico 5/8" at bounding box center [875, 426] width 173 height 47
click at [860, 403] on span "Coca-Cola de Mexico 4/8" at bounding box center [875, 426] width 173 height 47
click at [861, 403] on span "Coca-Cola de Mexico 3/8" at bounding box center [875, 426] width 173 height 47
click at [675, 500] on button "Save Order" at bounding box center [629, 520] width 97 height 40
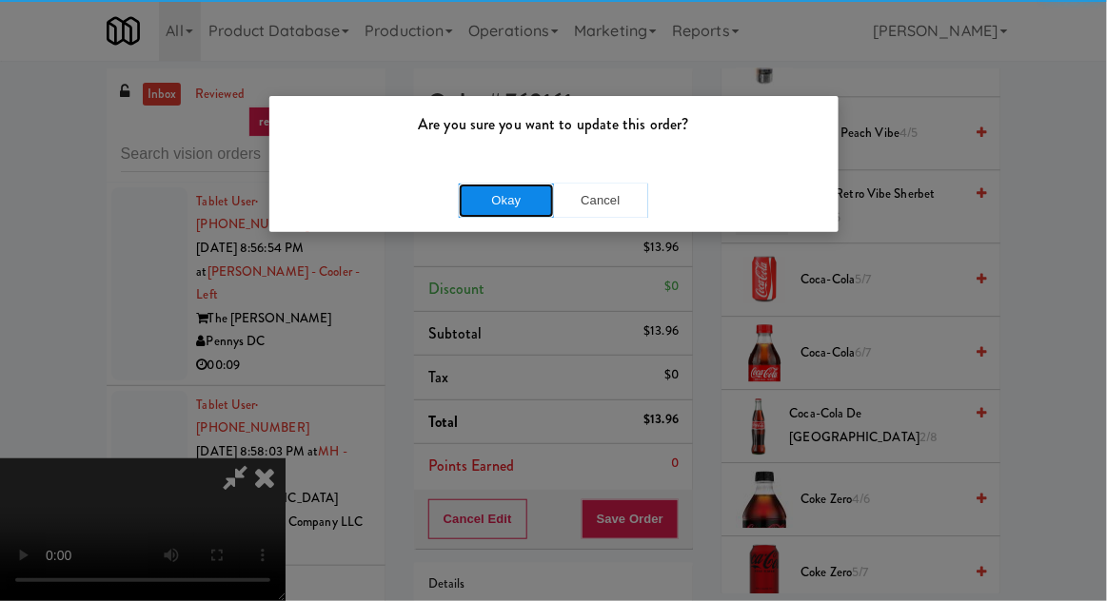
click at [465, 206] on button "Okay" at bounding box center [506, 201] width 95 height 34
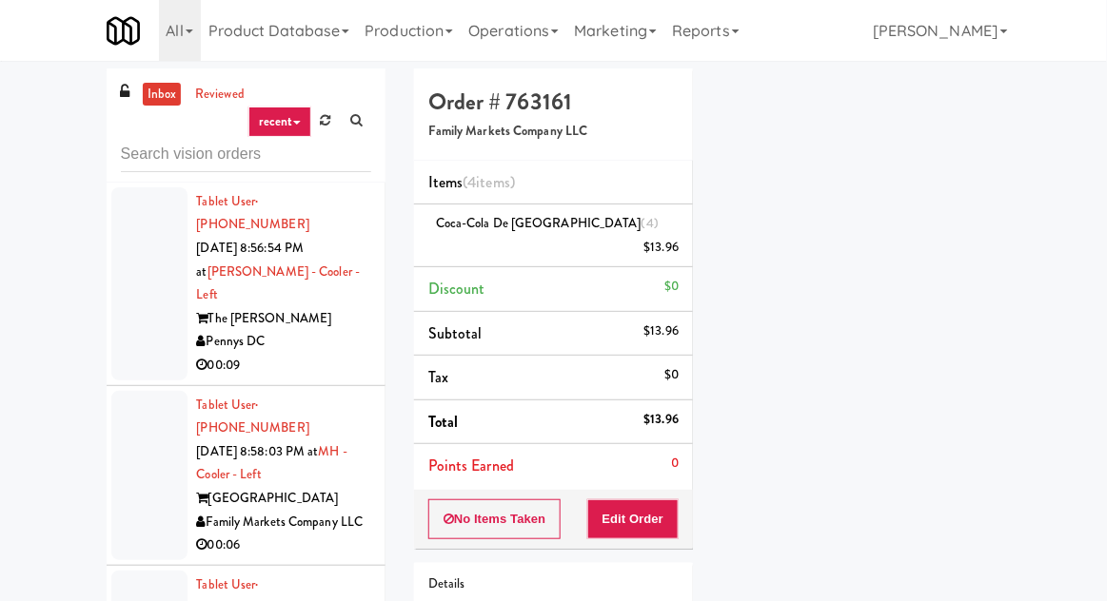
scroll to position [187, 0]
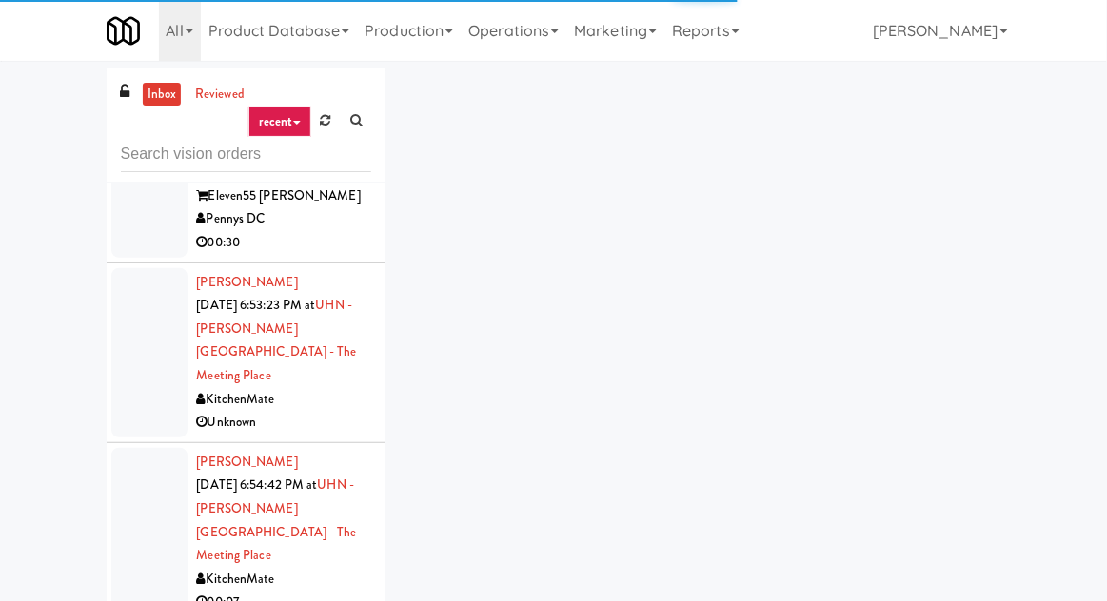
scroll to position [4560, 0]
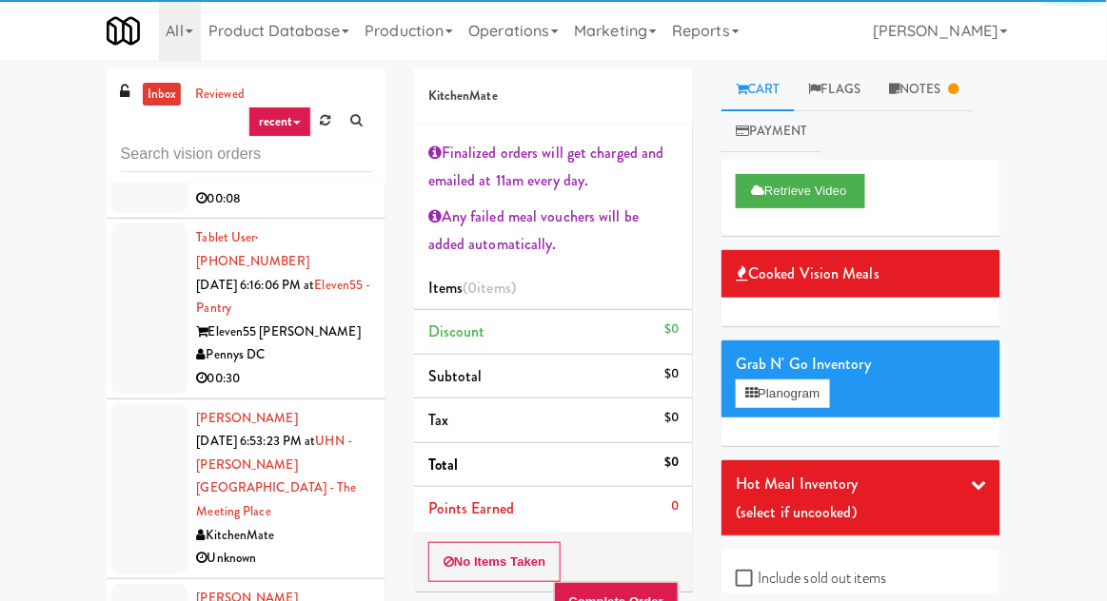
scroll to position [4468, 0]
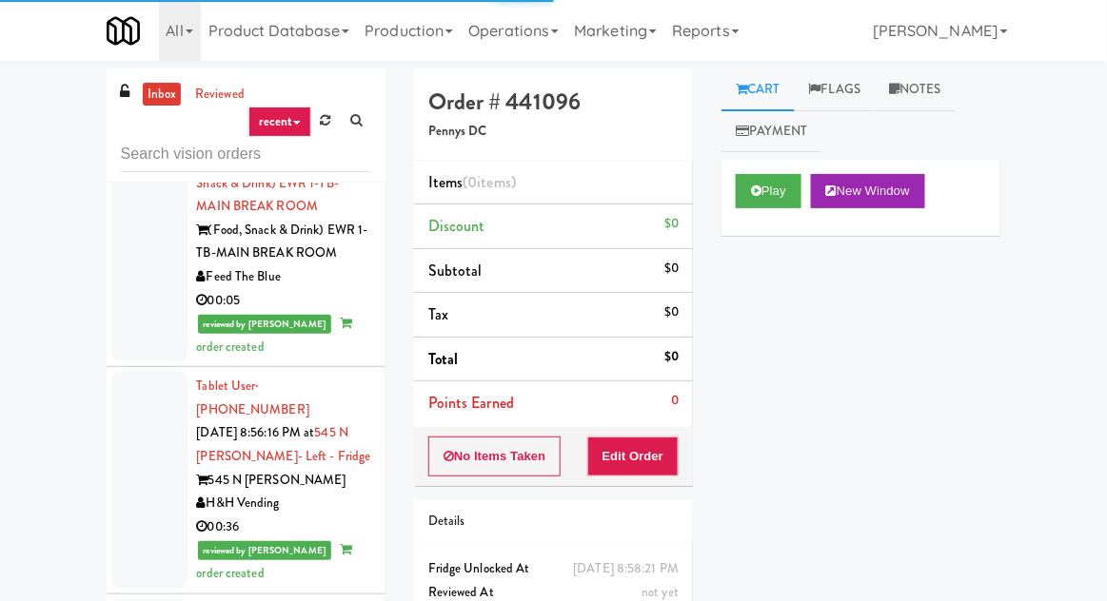
scroll to position [6472, 0]
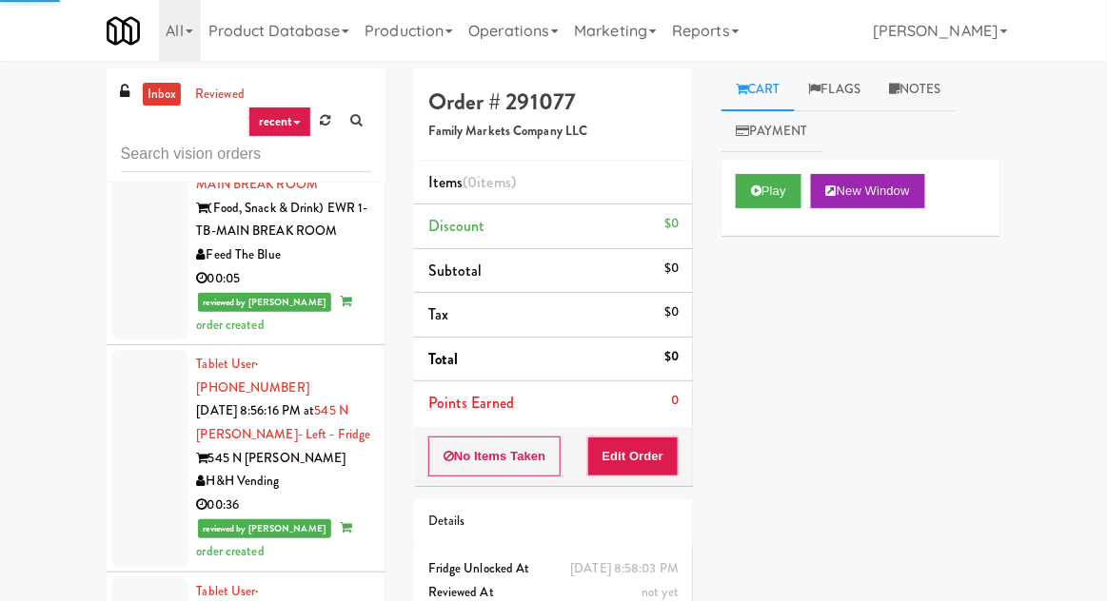
scroll to position [6515, 0]
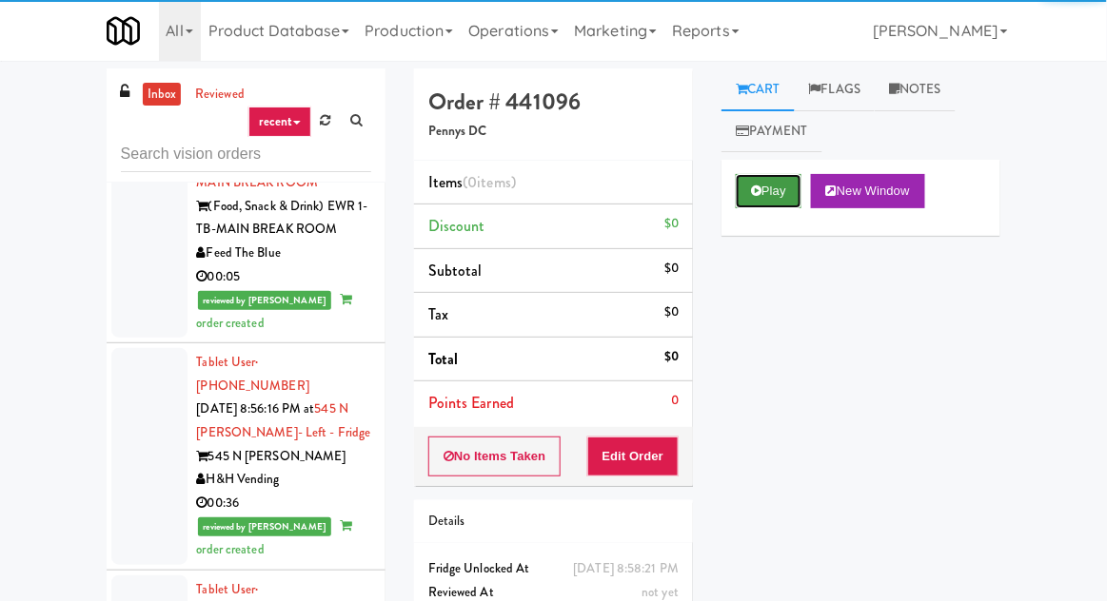
click at [757, 199] on button "Play" at bounding box center [769, 191] width 66 height 34
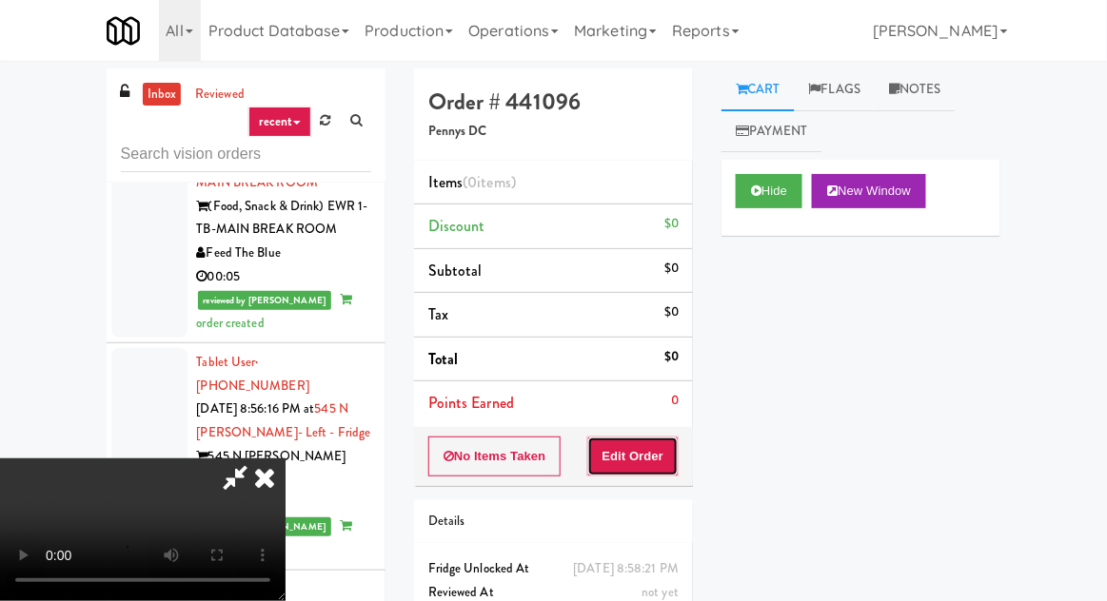
click at [653, 443] on button "Edit Order" at bounding box center [633, 457] width 92 height 40
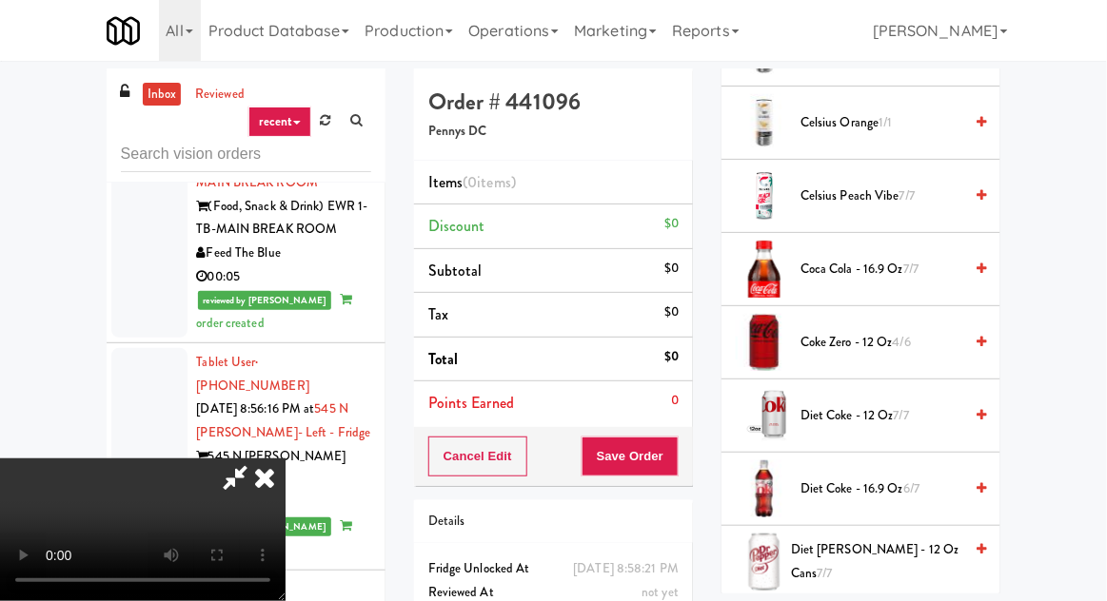
scroll to position [644, 0]
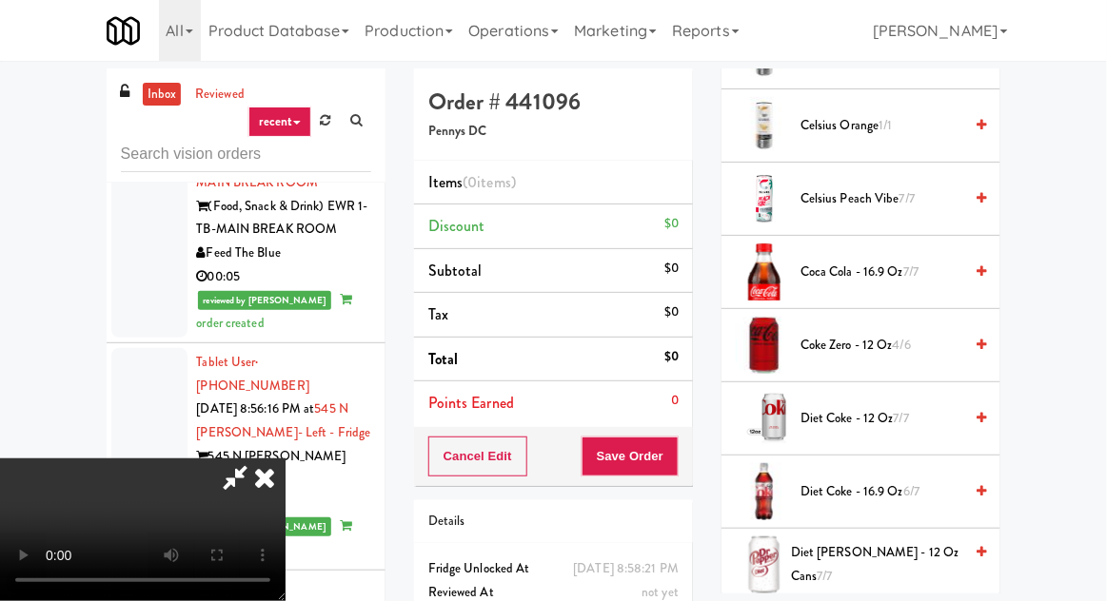
click at [908, 483] on span "6/7" at bounding box center [911, 492] width 16 height 18
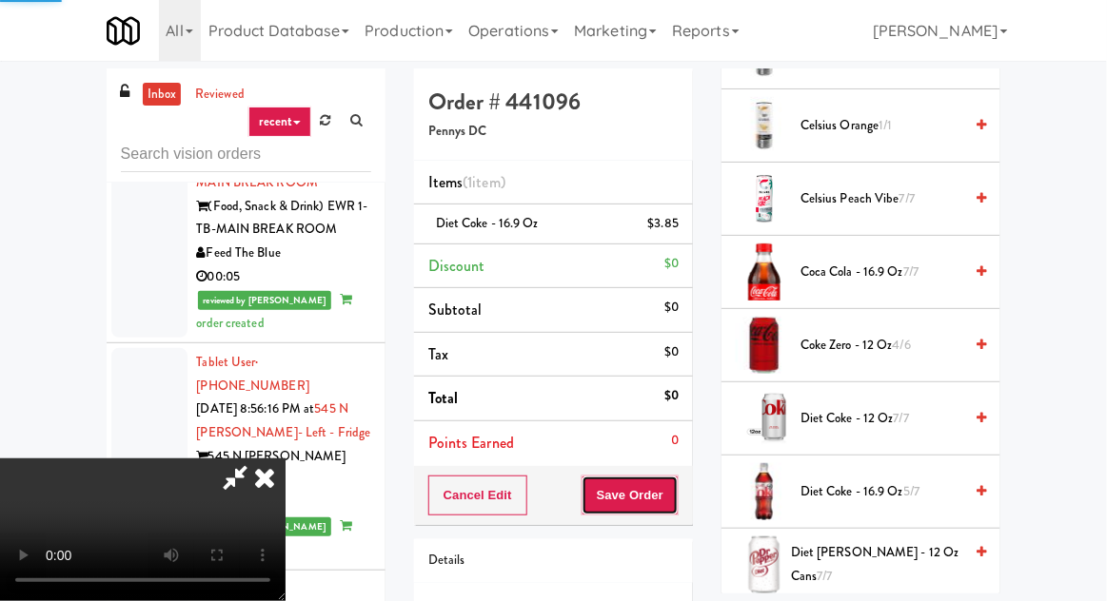
click at [677, 499] on button "Save Order" at bounding box center [629, 496] width 97 height 40
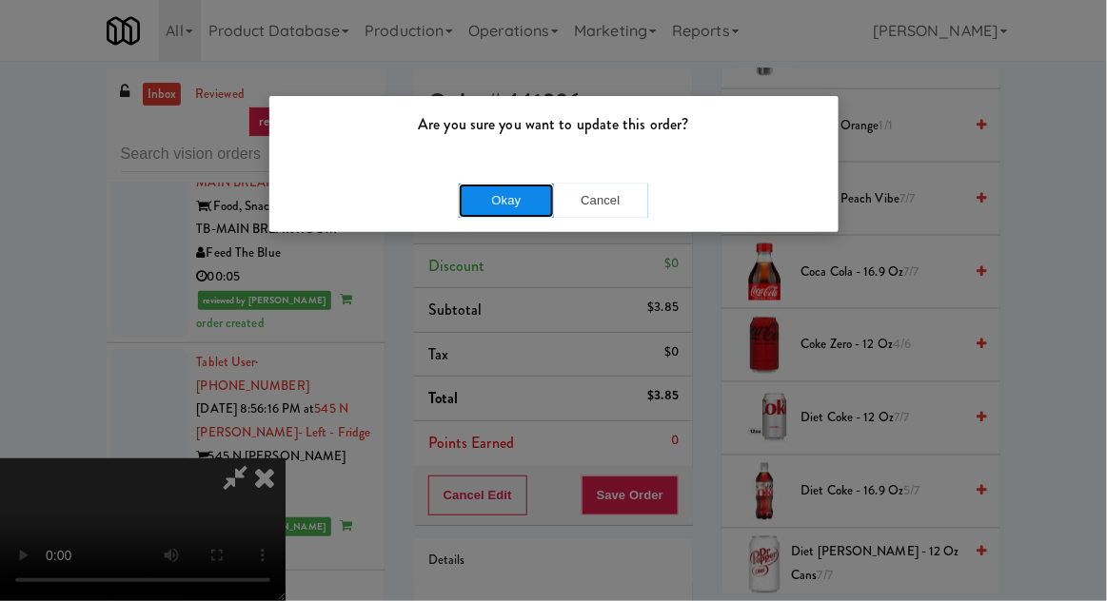
click at [489, 198] on button "Okay" at bounding box center [506, 201] width 95 height 34
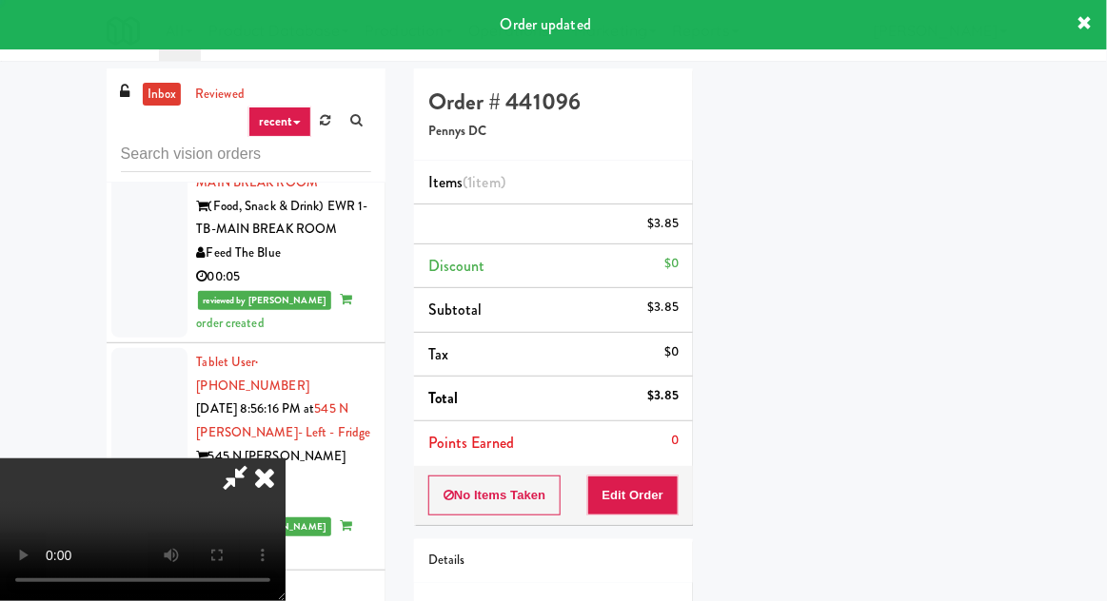
scroll to position [187, 0]
